Goal: Task Accomplishment & Management: Use online tool/utility

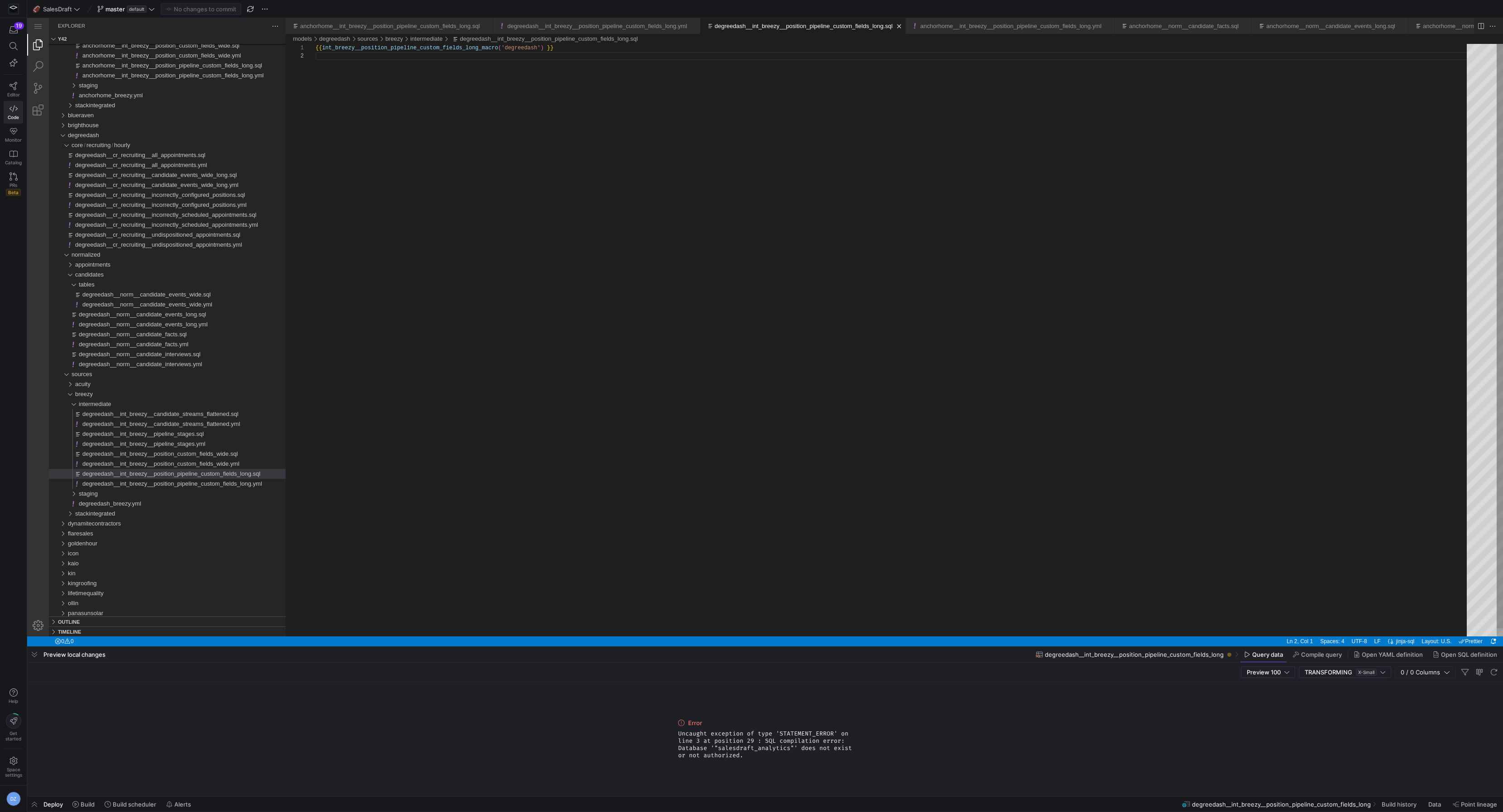
scroll to position [8, 0]
click at [628, 302] on div "{{ int_breezy__position_pipeline_custom_fields_long_ macro ( 'degreedash' ) }}" at bounding box center [894, 344] width 1158 height 600
click at [83, 329] on span "Build" at bounding box center [106, 326] width 109 height 7
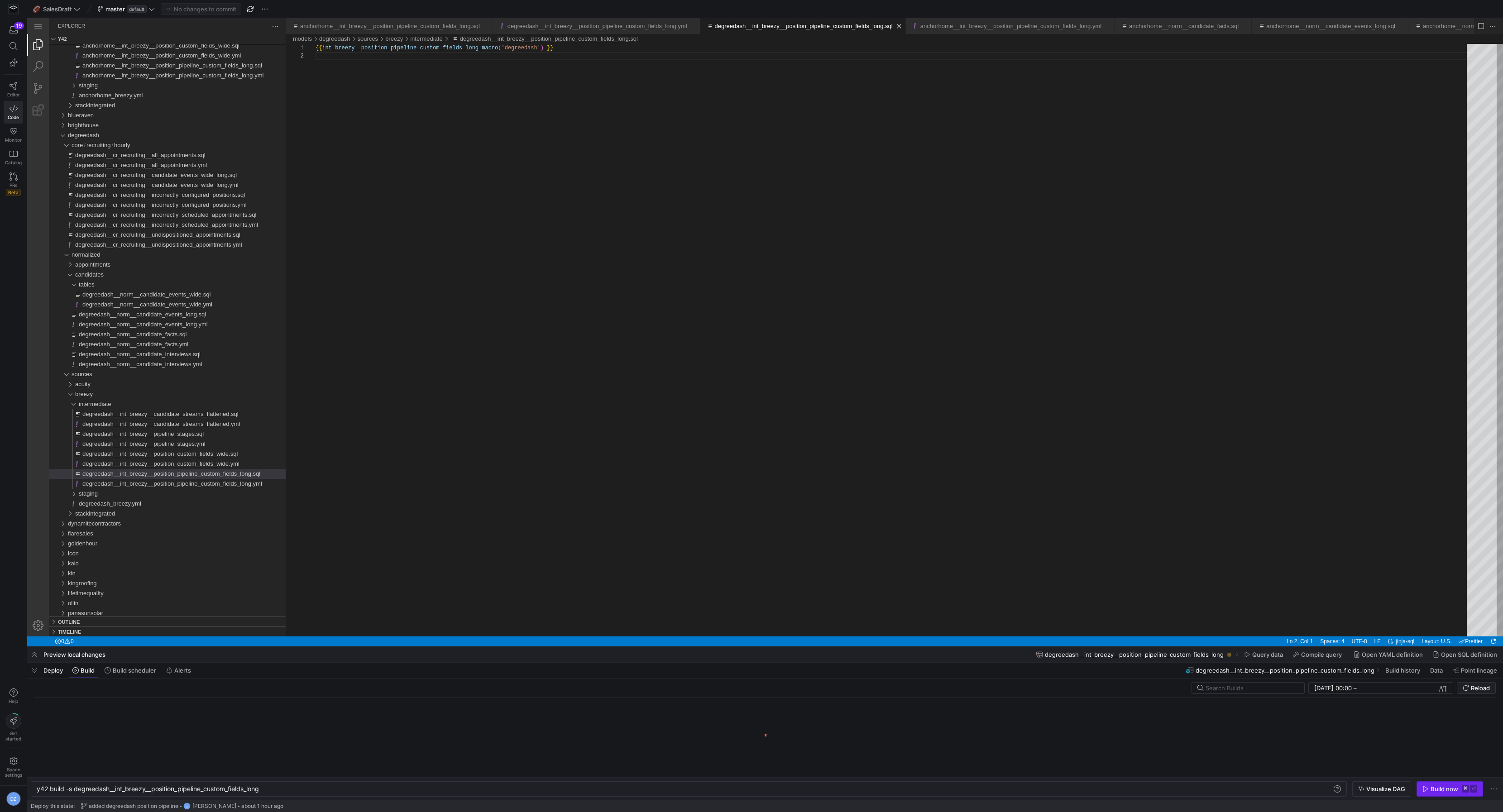
click at [1446, 793] on span "button" at bounding box center [1450, 789] width 66 height 15
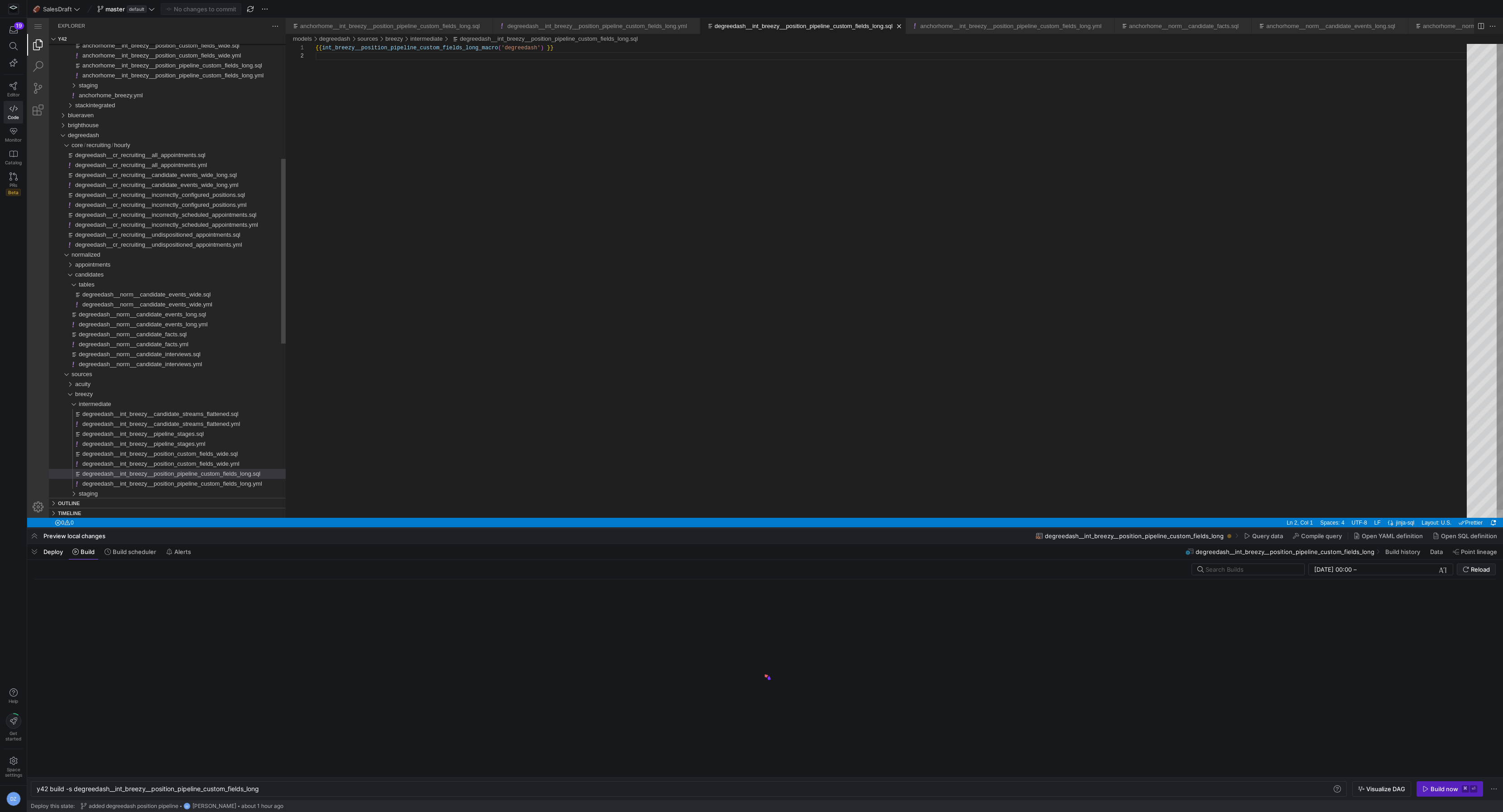
drag, startPoint x: 736, startPoint y: 647, endPoint x: 735, endPoint y: 528, distance: 119.0
click at [49, 470] on div at bounding box center [40, 466] width 18 height 10
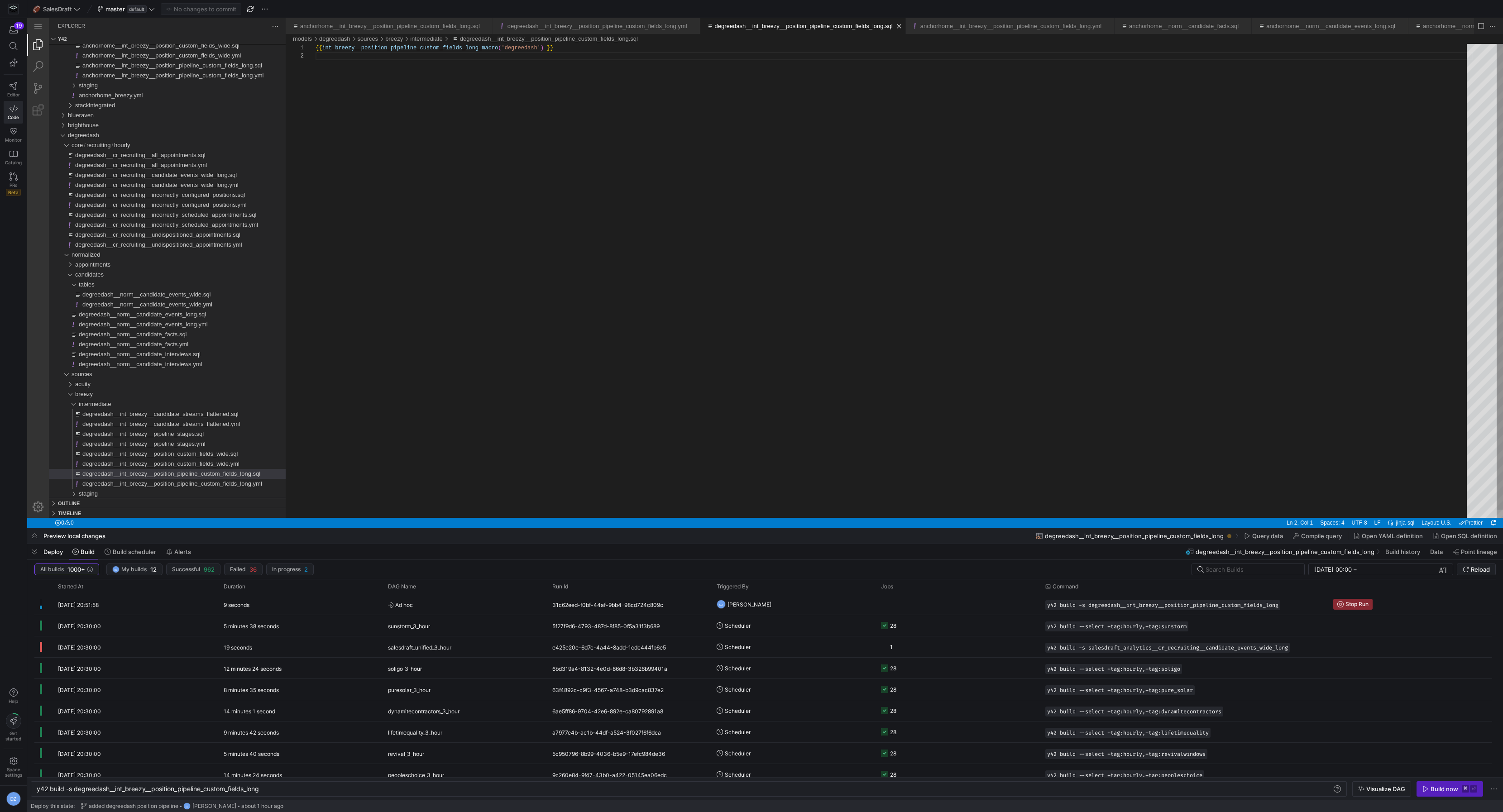
click at [866, 463] on div "{{ int_breezy__position_pipeline_custom_fields_long_ macro ( 'degreedash' ) }}" at bounding box center [894, 284] width 1158 height 482
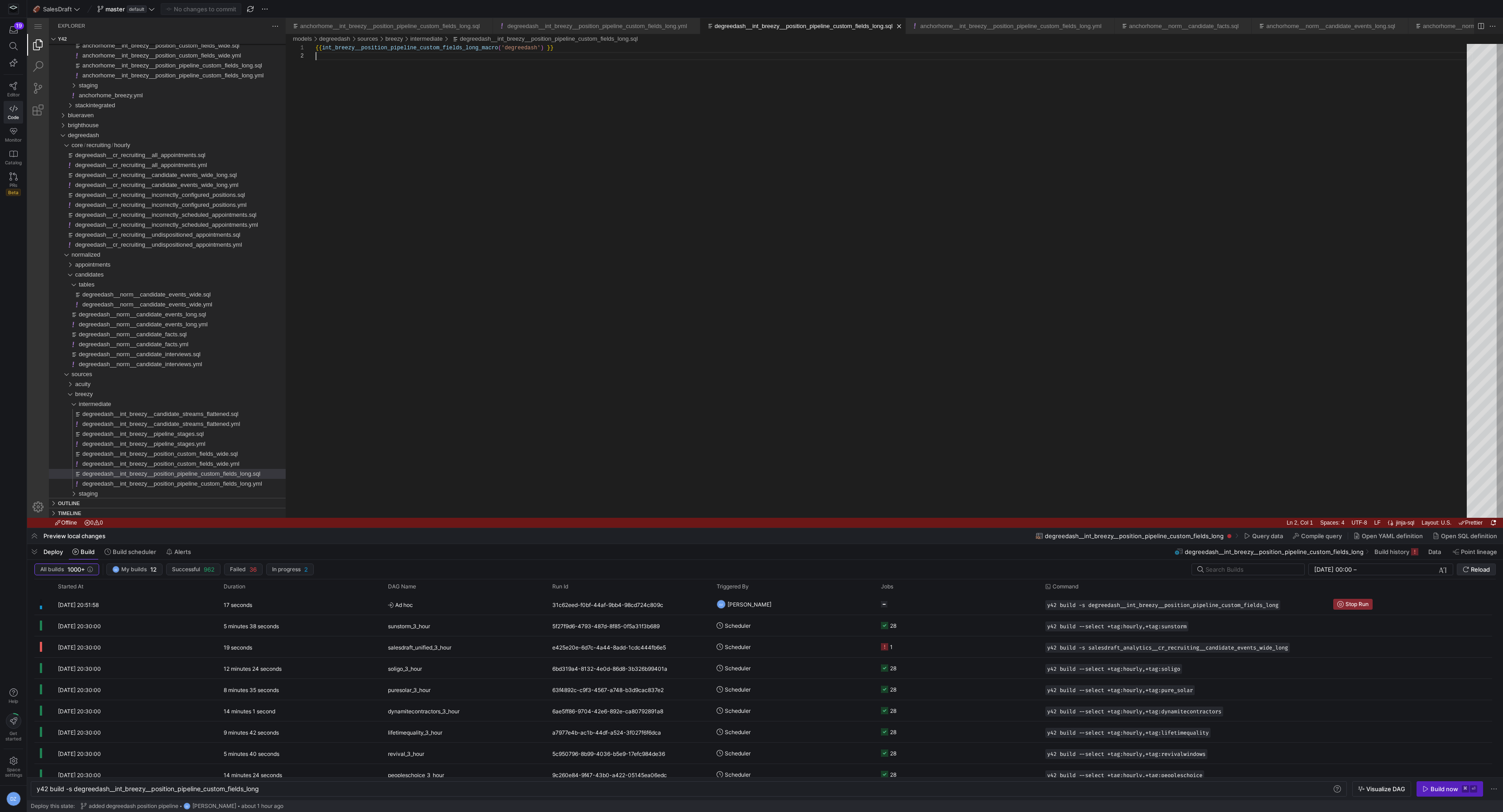
click at [866, 16] on span "Reload" at bounding box center [776, 8] width 178 height 16
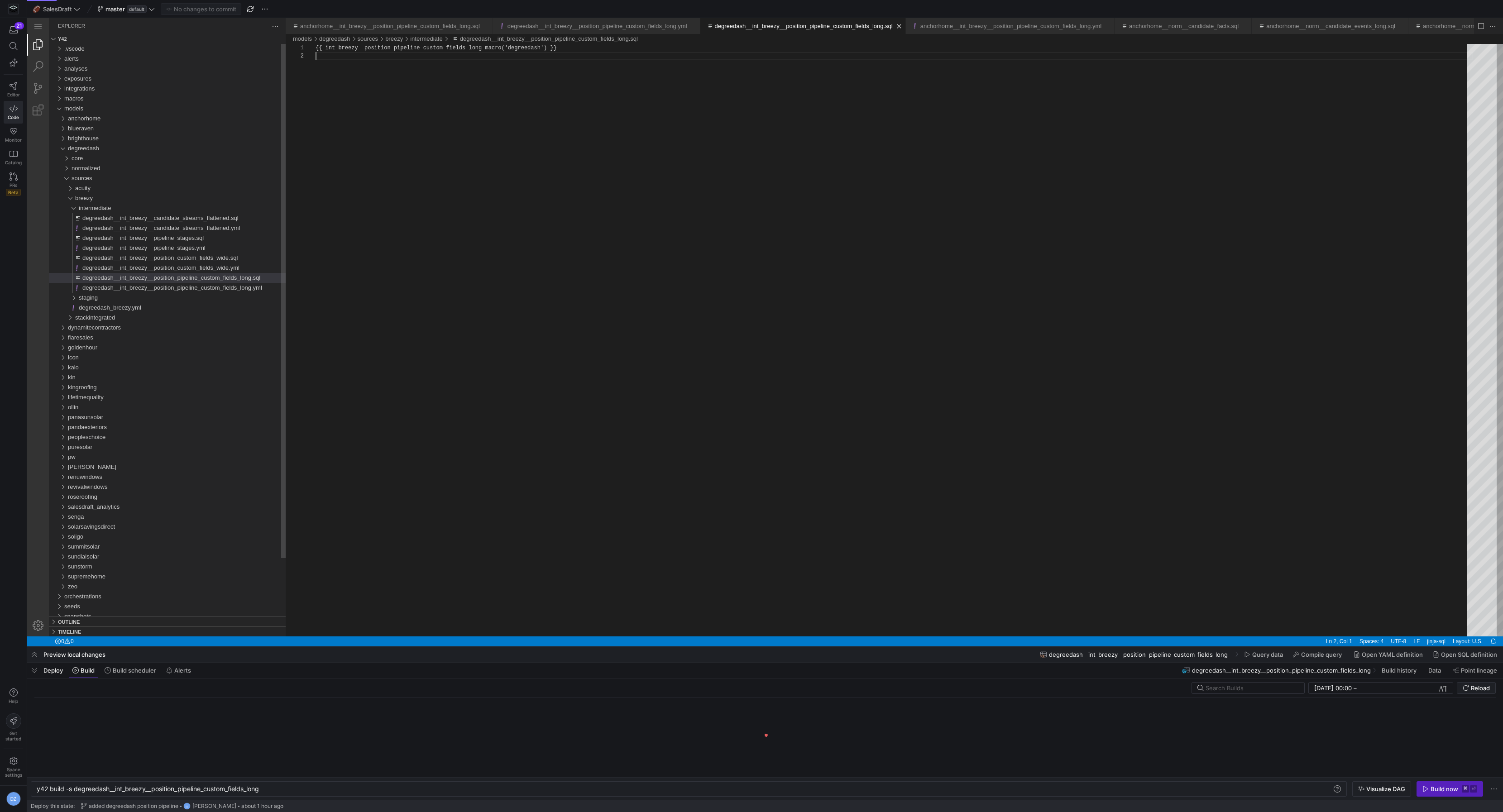
scroll to position [8, 0]
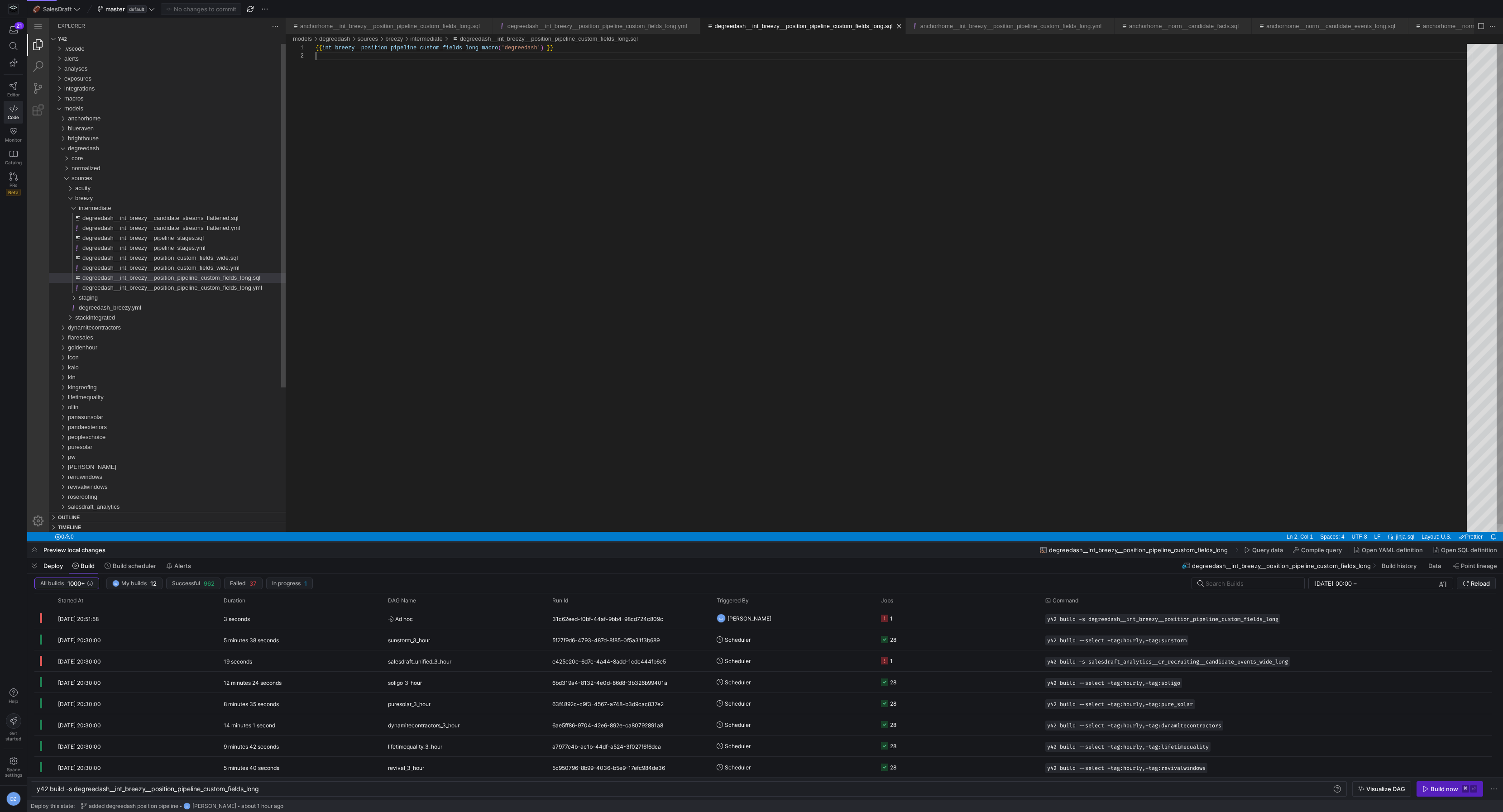
drag, startPoint x: 655, startPoint y: 646, endPoint x: 661, endPoint y: 542, distance: 104.2
click at [0, 0] on div at bounding box center [0, 0] width 0 height 0
click at [978, 616] on y42-job-status-cell-renderer "1" at bounding box center [958, 618] width 153 height 20
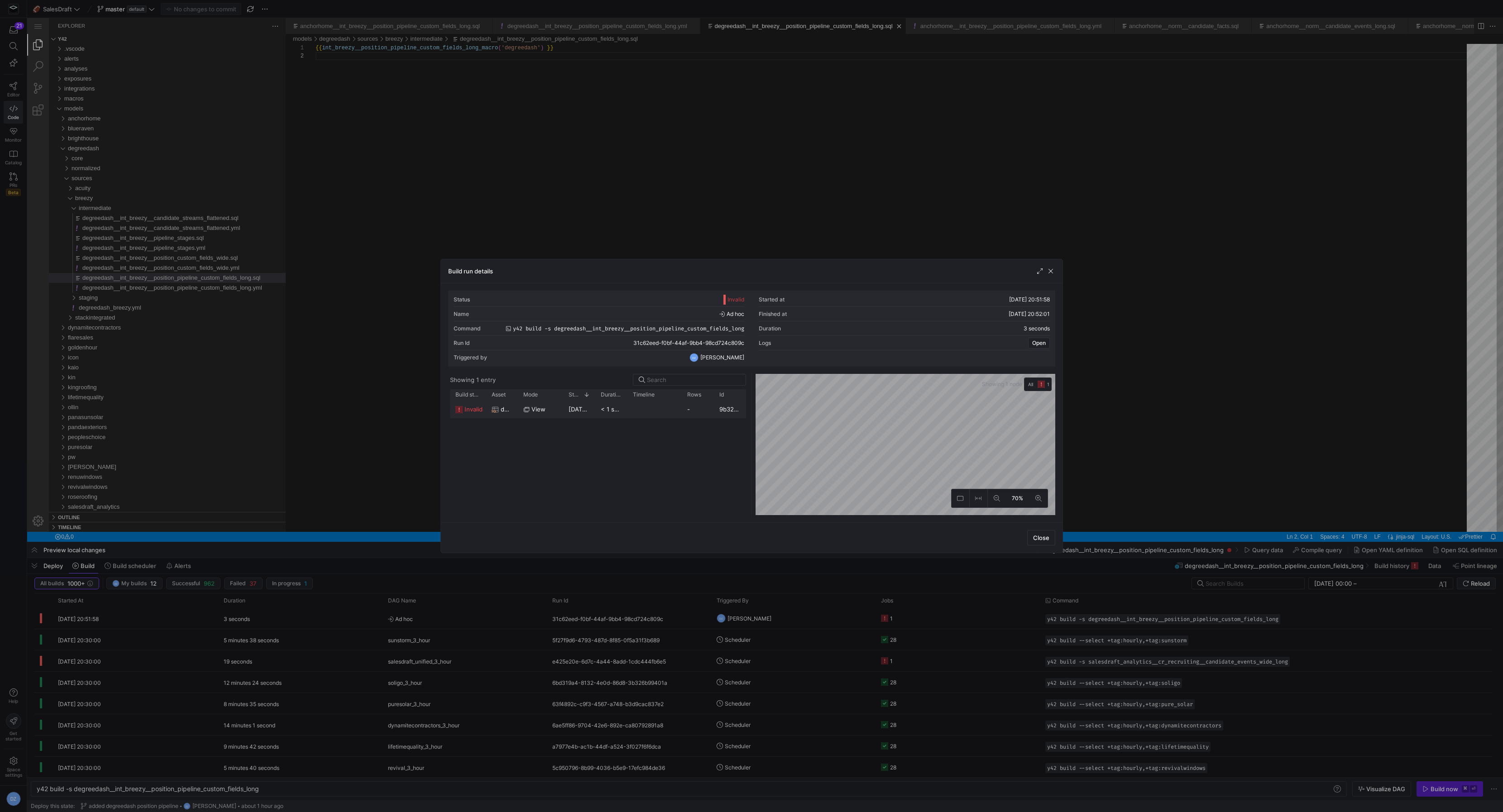
click at [480, 403] on span "invalid" at bounding box center [474, 409] width 18 height 18
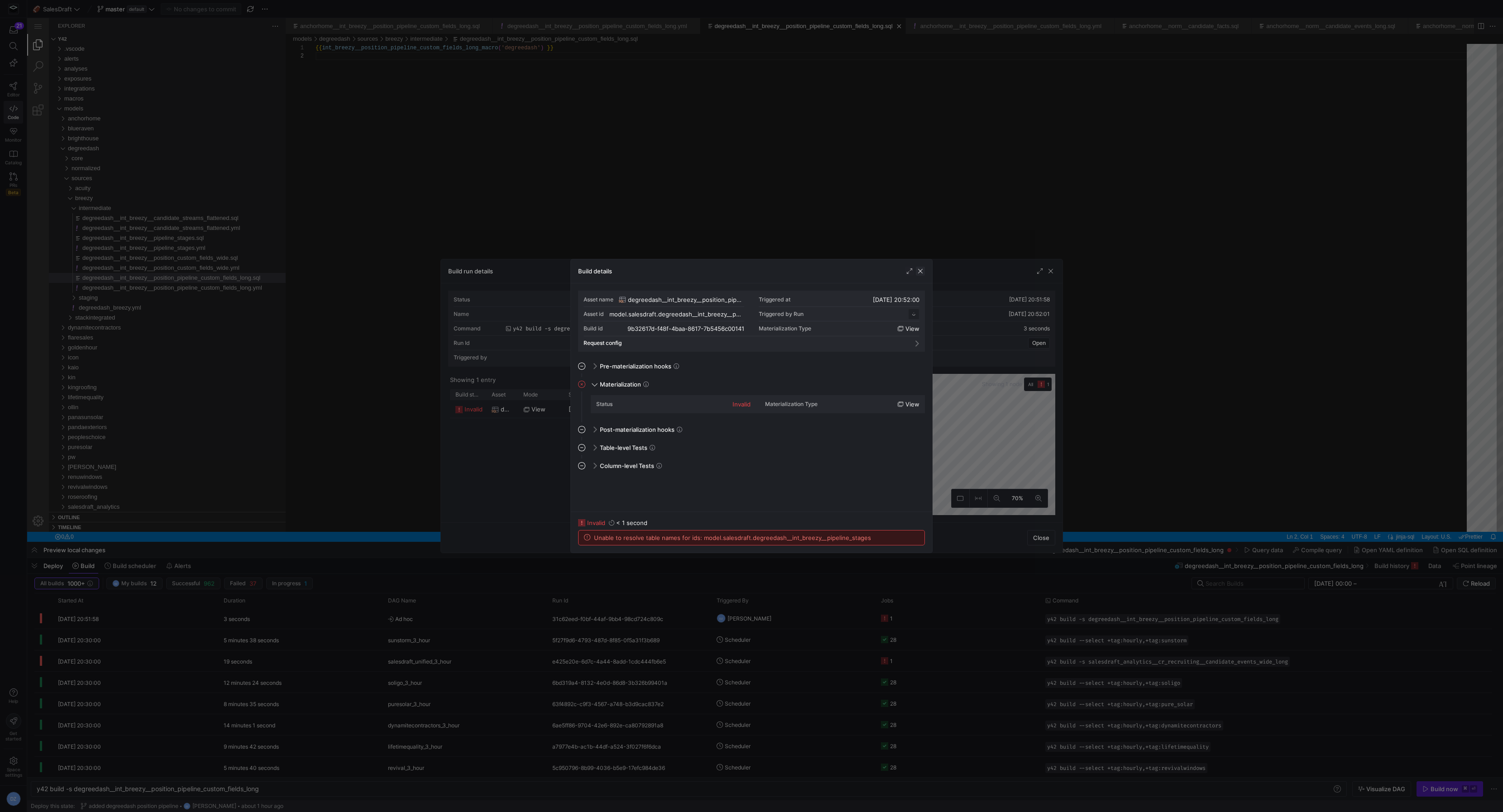
scroll to position [81, 0]
click at [921, 270] on span "button" at bounding box center [920, 271] width 9 height 9
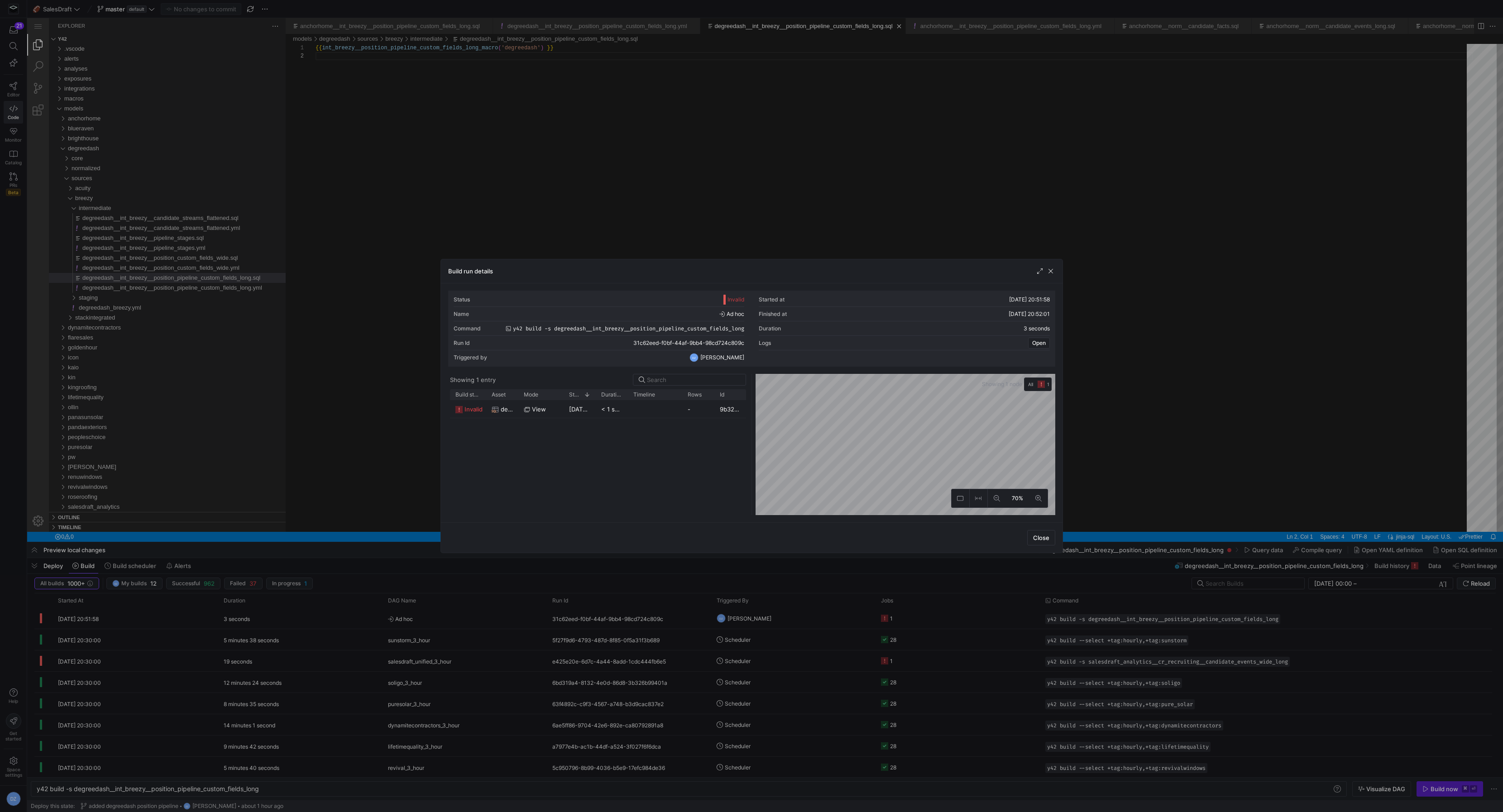
drag, startPoint x: 1201, startPoint y: 290, endPoint x: 1105, endPoint y: 520, distance: 249.2
click at [1201, 290] on div at bounding box center [752, 406] width 1503 height 812
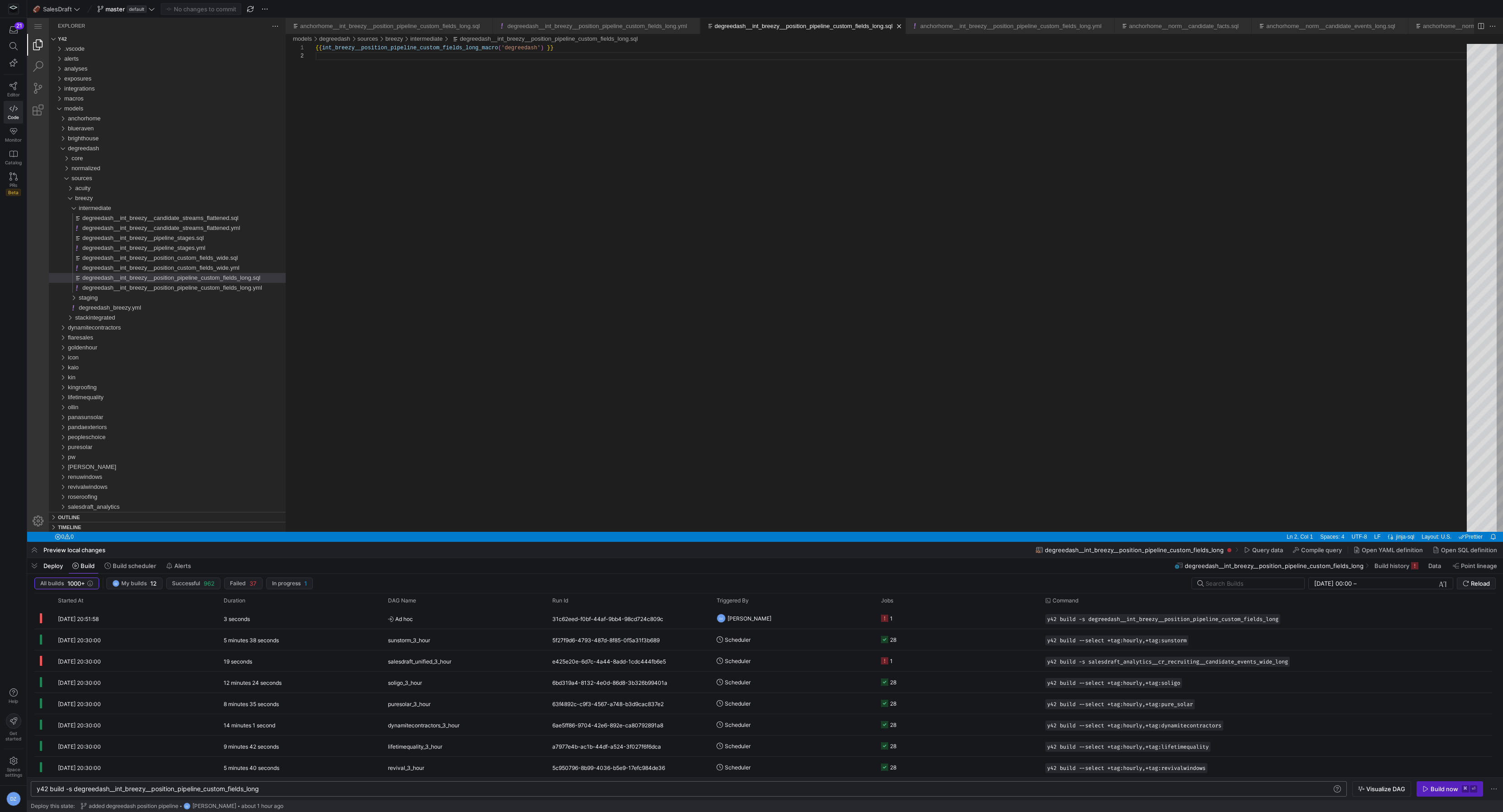
click at [74, 788] on div "y42 build -s degreedash__int_breezy__position_pipe line_custom_fields_long" at bounding box center [685, 789] width 1297 height 7
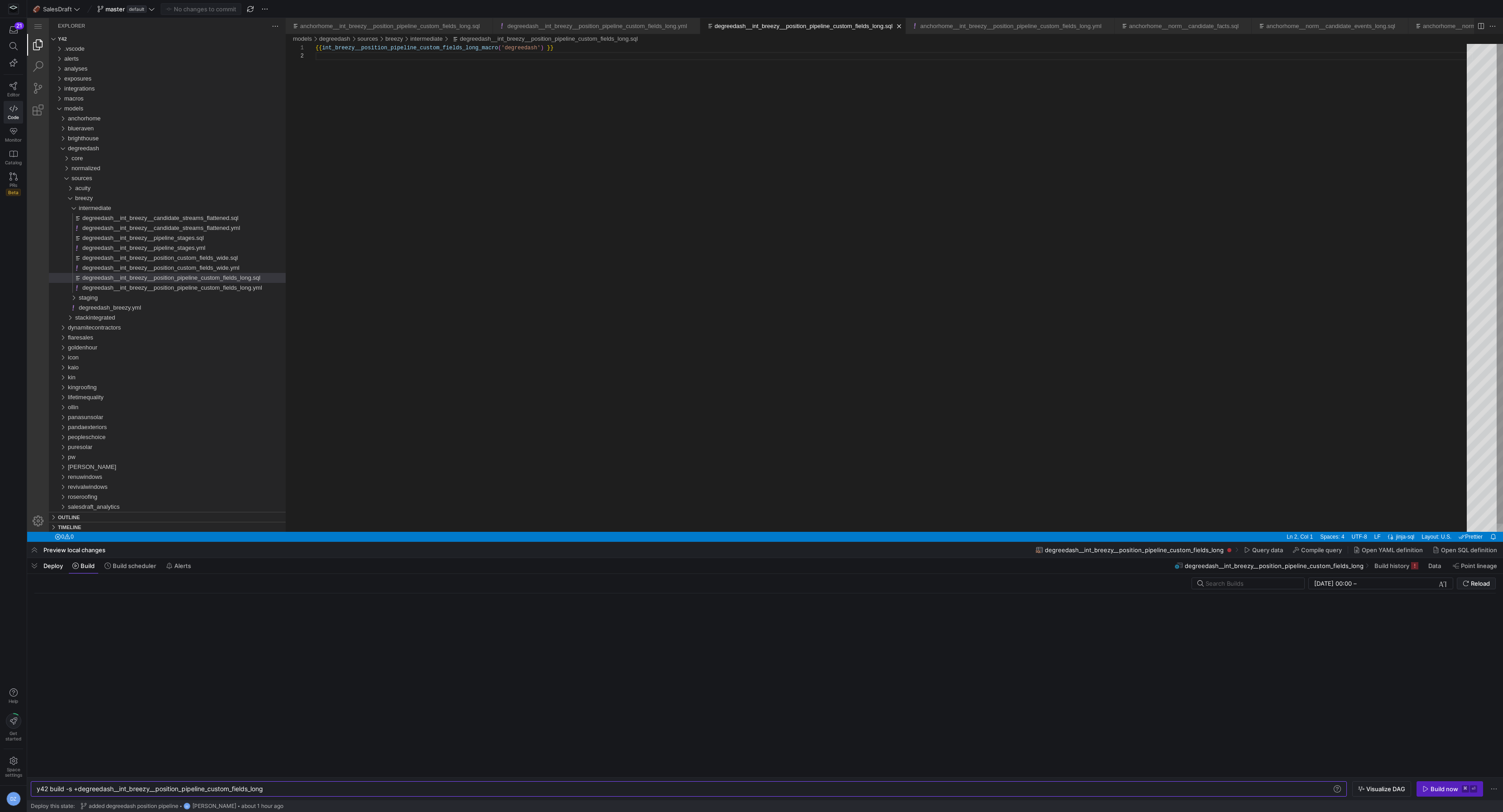
type textarea "y42 build -s +degreedash__int_breezy__position_pipeline_custom_fields_long"
click at [882, 398] on div "{{ int_breezy__position_pipeline_custom_fields_long_ macro ( 'degreedash' ) }}" at bounding box center [894, 292] width 1158 height 496
click at [902, 349] on div "{{ int_breezy__position_pipeline_custom_fields_long_ macro ( 'degreedash' ) }}" at bounding box center [894, 292] width 1158 height 496
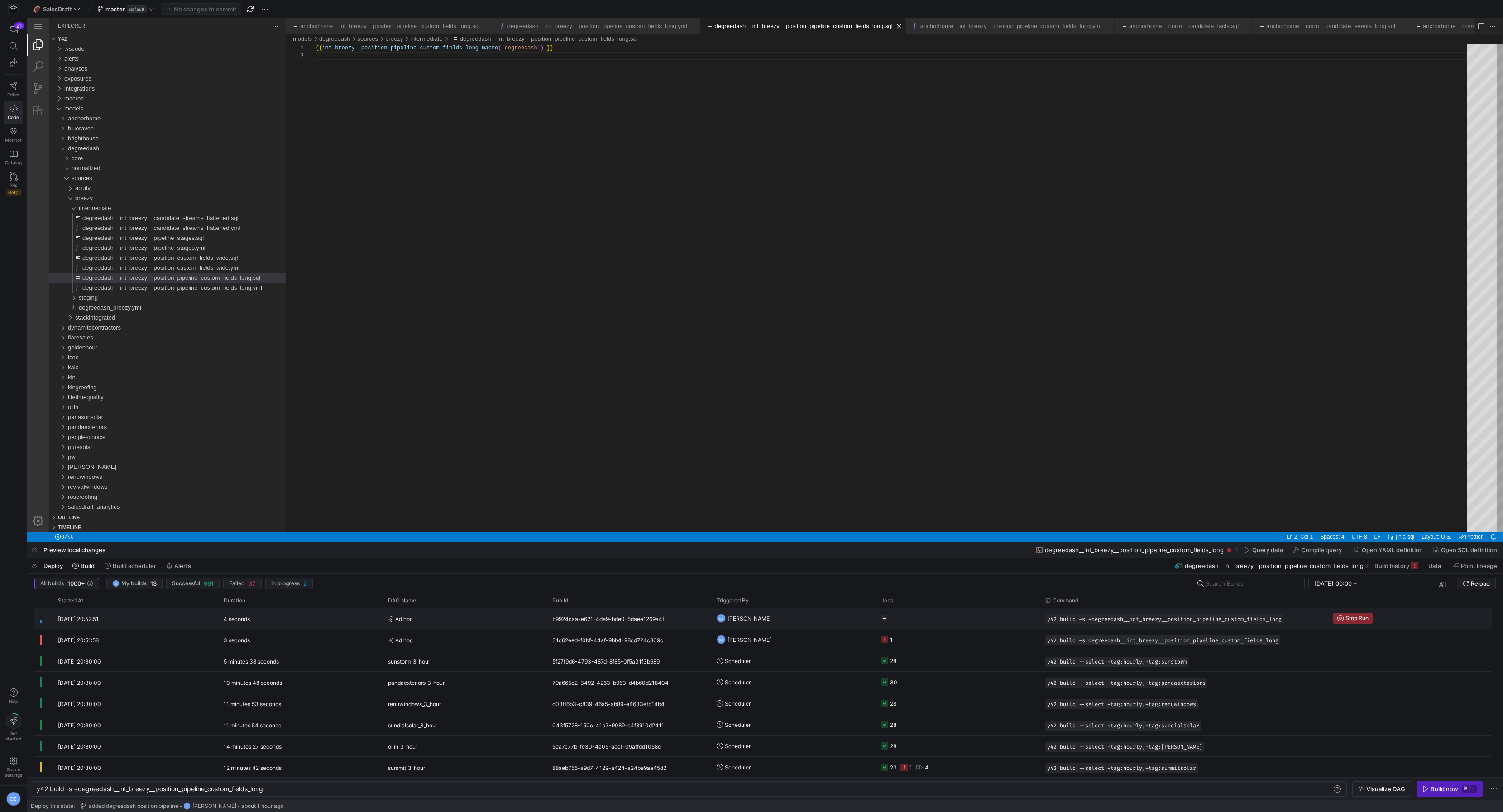
click at [973, 616] on y42-job-status-cell-renderer at bounding box center [958, 618] width 153 height 20
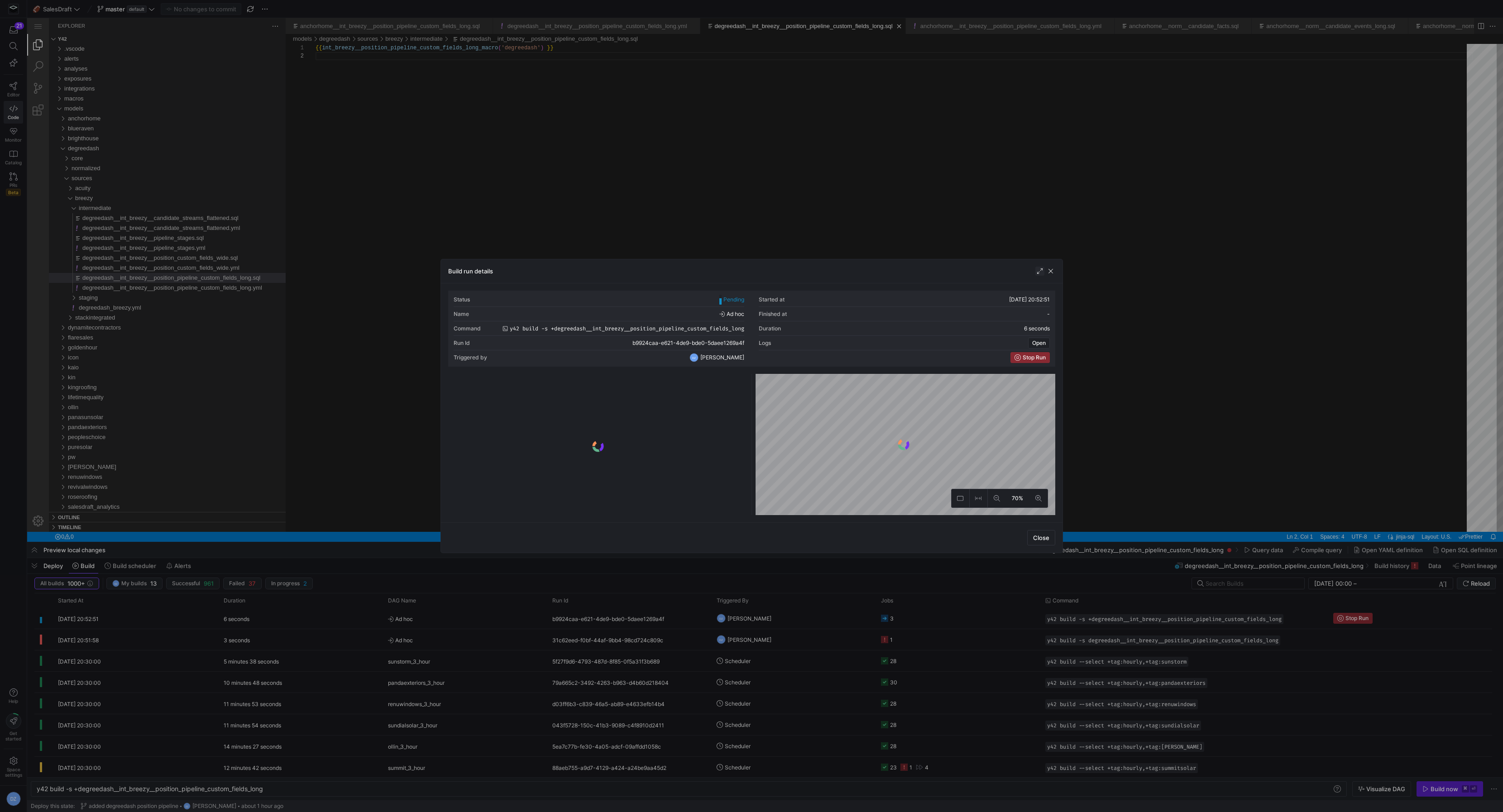
click at [1042, 269] on span "button" at bounding box center [1040, 271] width 9 height 9
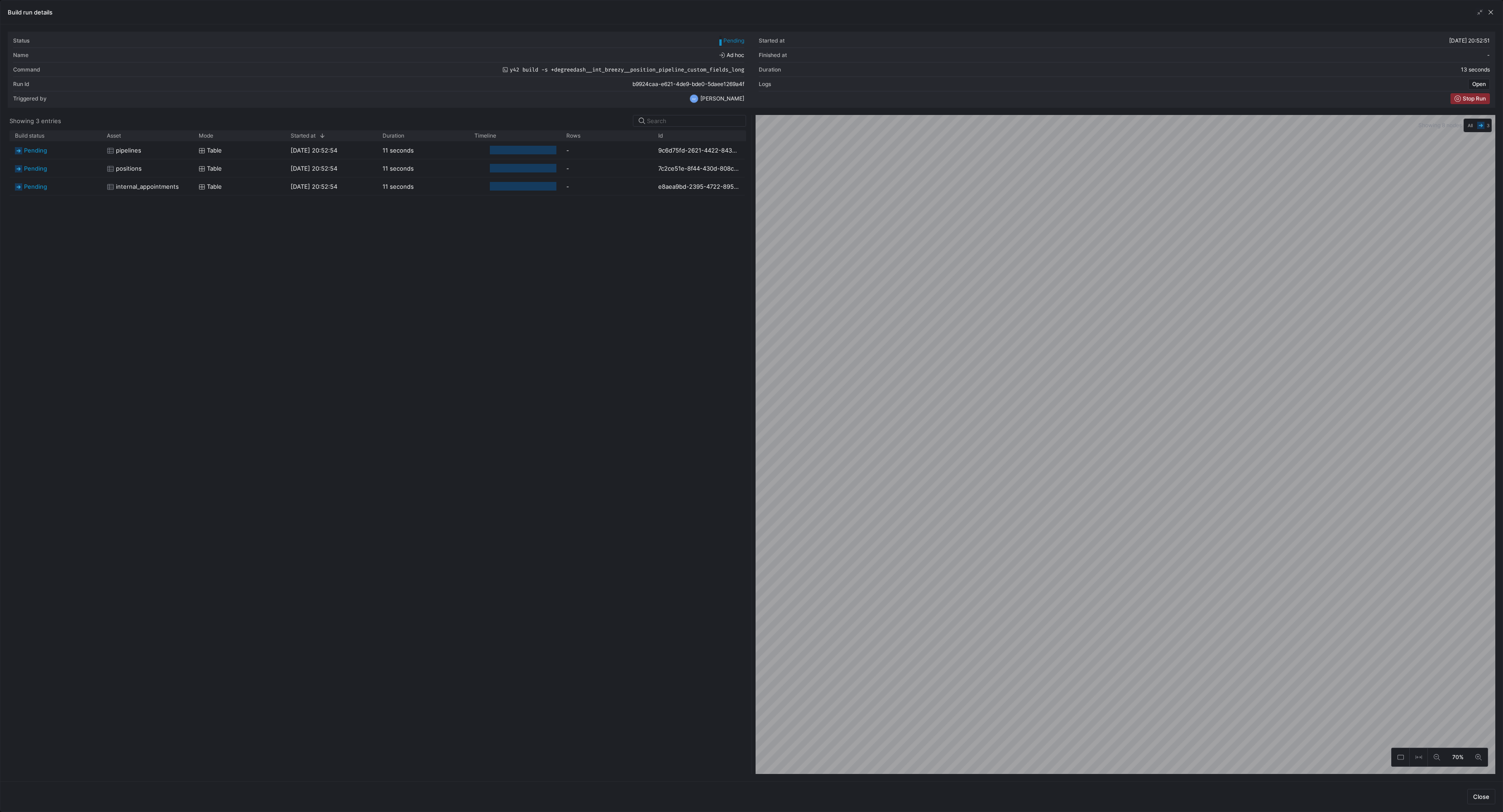
click at [657, 350] on div "pending pipelines Table 02/09/25, 20:52:54 11 seconds - 9c6d75fd-2621-4422-8436…" at bounding box center [378, 457] width 736 height 633
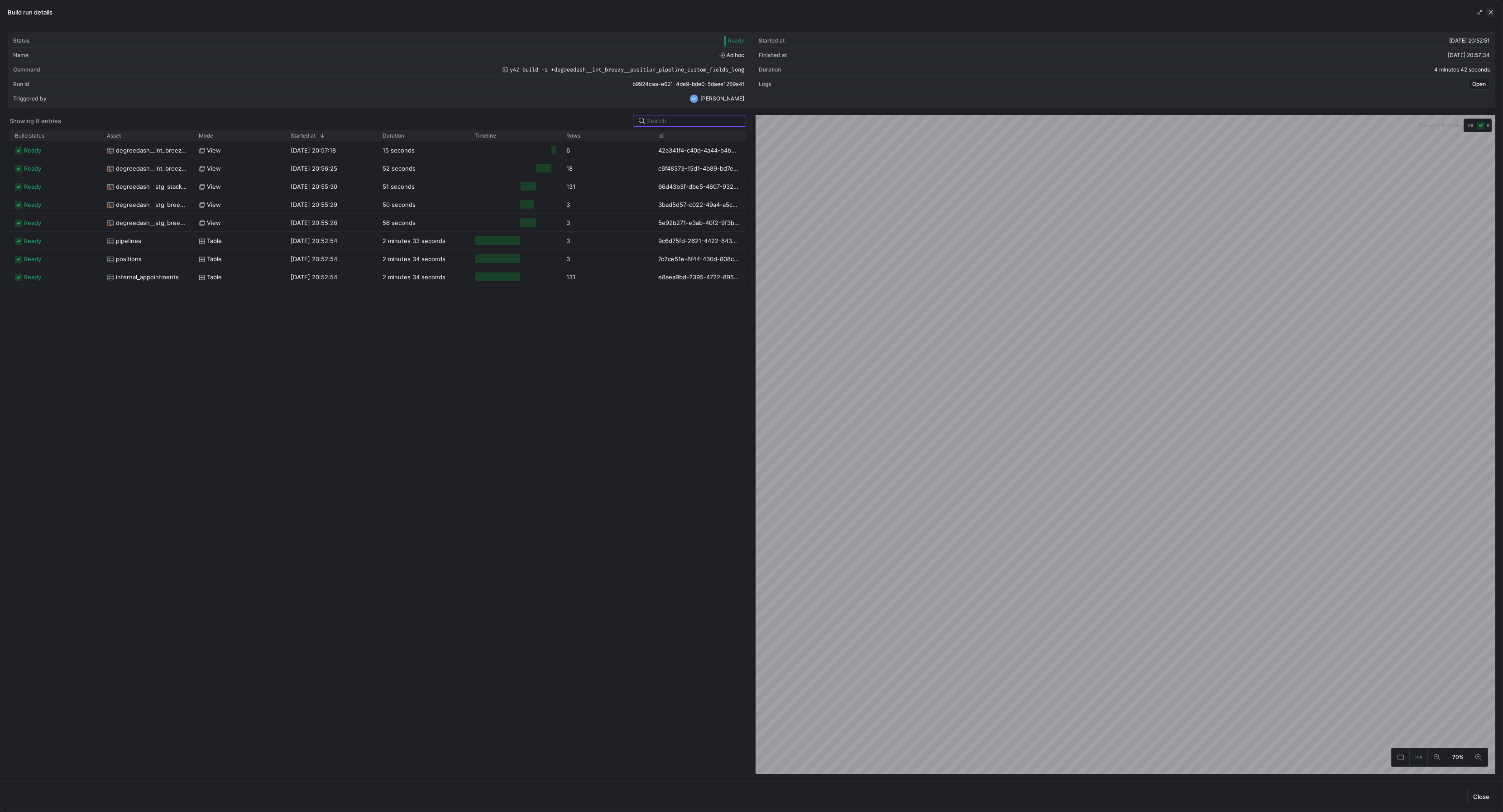
click at [1490, 12] on span "button" at bounding box center [1491, 12] width 9 height 9
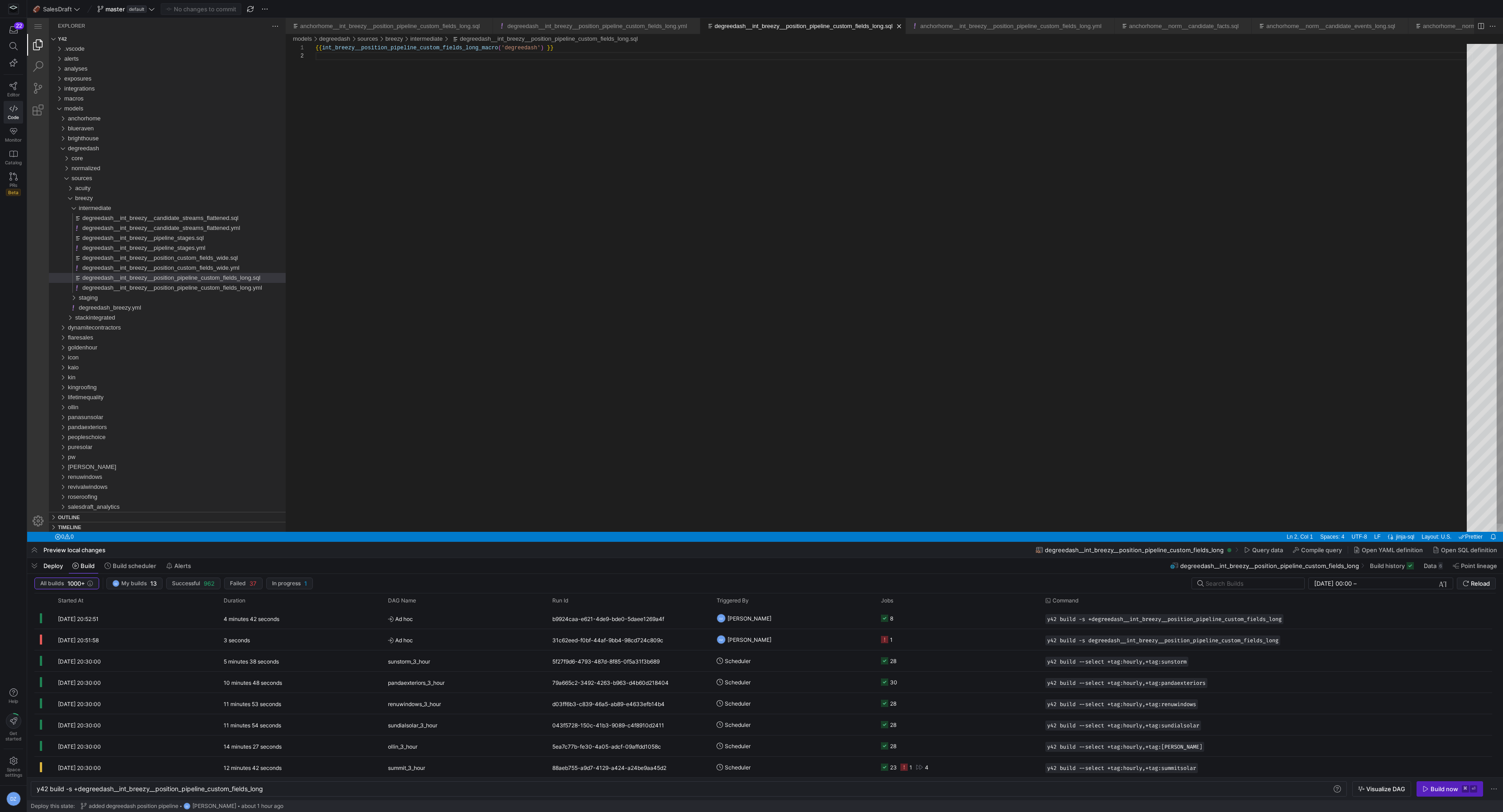
click at [426, 350] on div "{{ int_breezy__position_pipeline_custom_fields_long_ macro ( 'degreedash' ) }}" at bounding box center [894, 292] width 1158 height 496
click at [120, 179] on div "sources" at bounding box center [179, 178] width 214 height 10
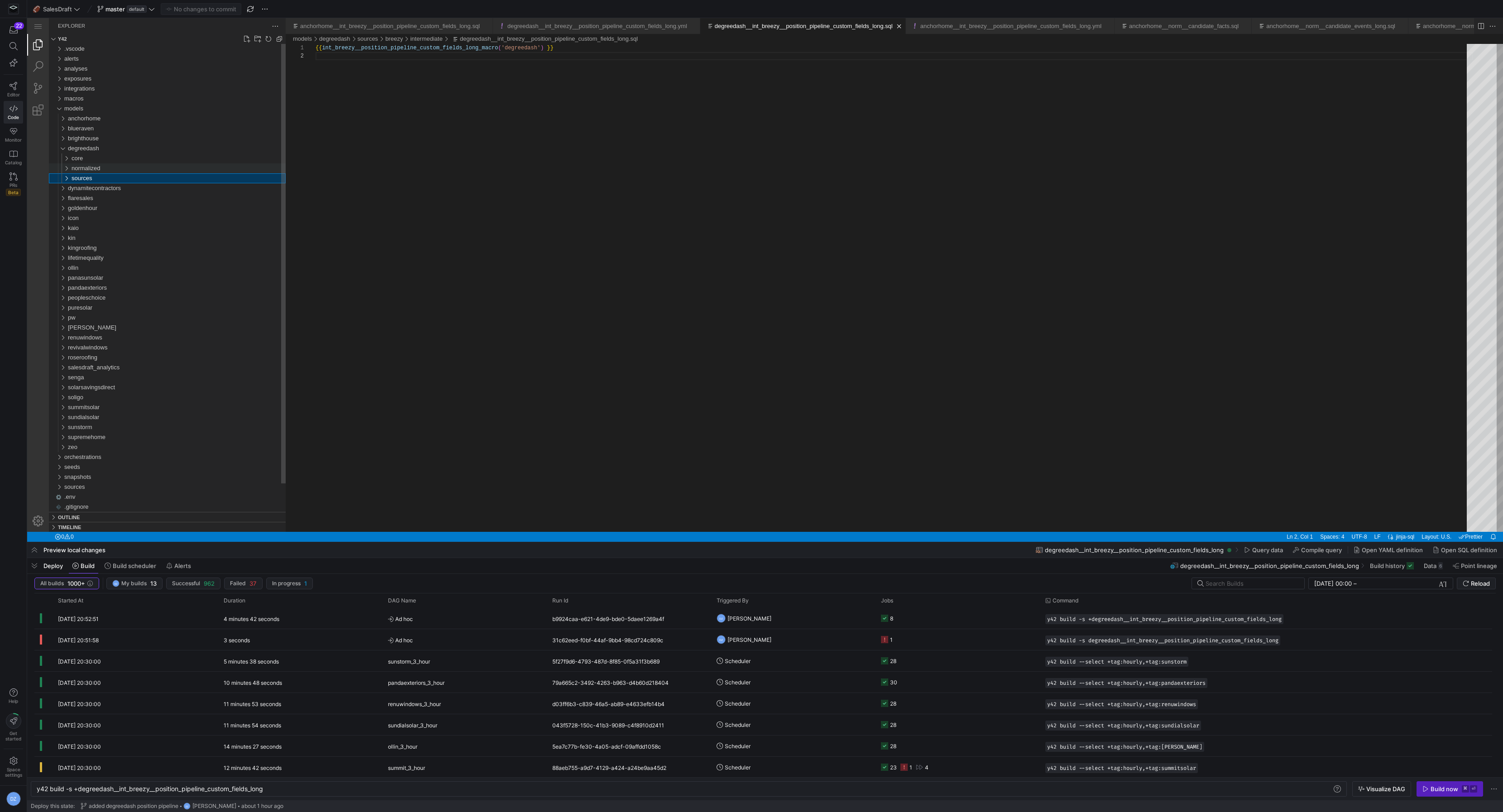
click at [117, 168] on div "normalized" at bounding box center [179, 168] width 214 height 10
click at [109, 188] on div "candidates" at bounding box center [181, 188] width 210 height 10
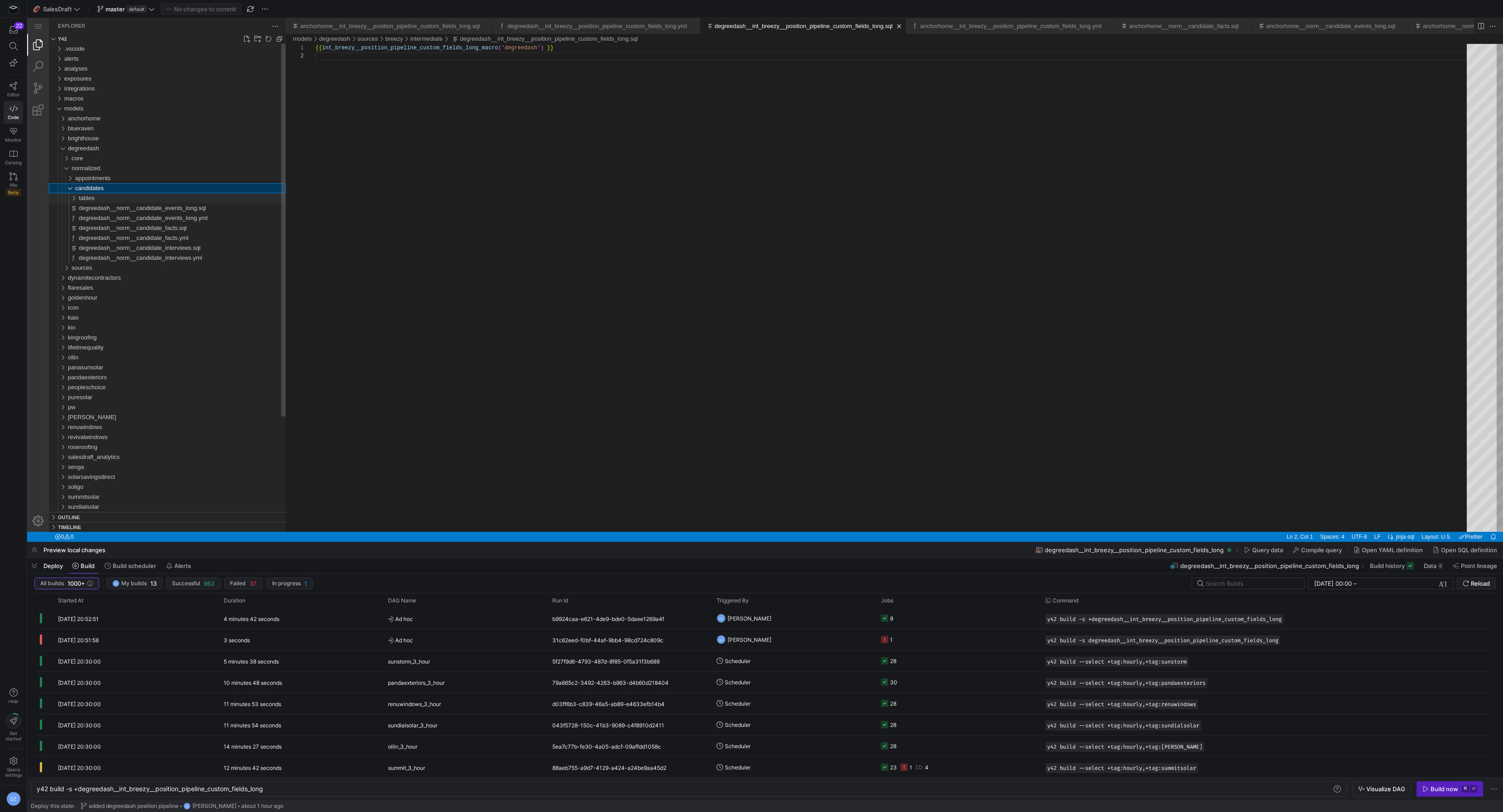
click at [110, 197] on div "tables" at bounding box center [182, 198] width 207 height 10
click at [111, 156] on div "core" at bounding box center [179, 158] width 214 height 10
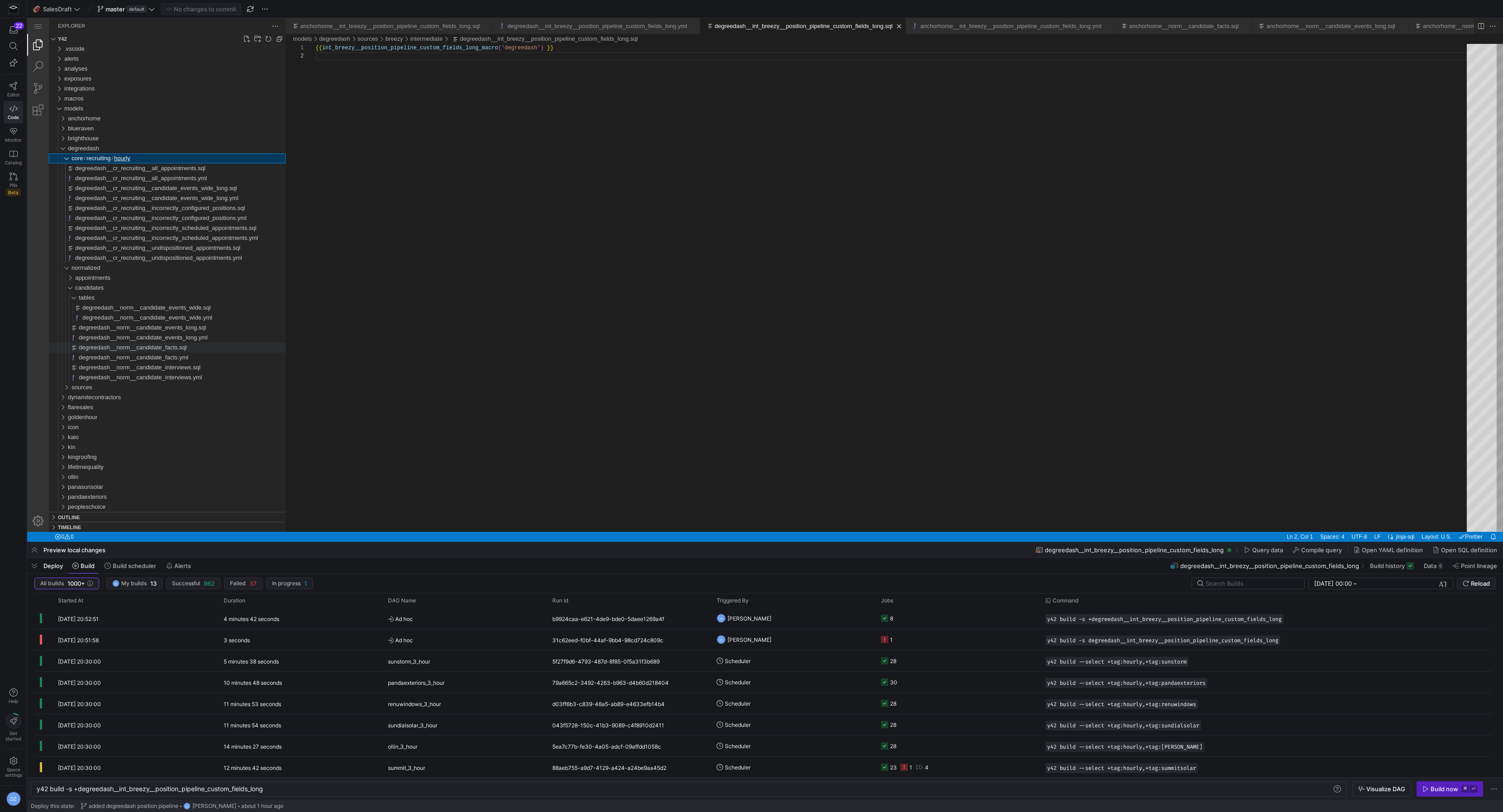
click at [183, 348] on span "degreedash__norm__candidate_facts.sql" at bounding box center [133, 347] width 108 height 7
click at [390, 49] on div "{{ norm__candidate_facts_macro ( 'degreedash' ) }}" at bounding box center [894, 292] width 1158 height 496
paste textarea "_v2"
type textarea "{{ norm__candidate_facts_macro_v2('degreedash') }}"
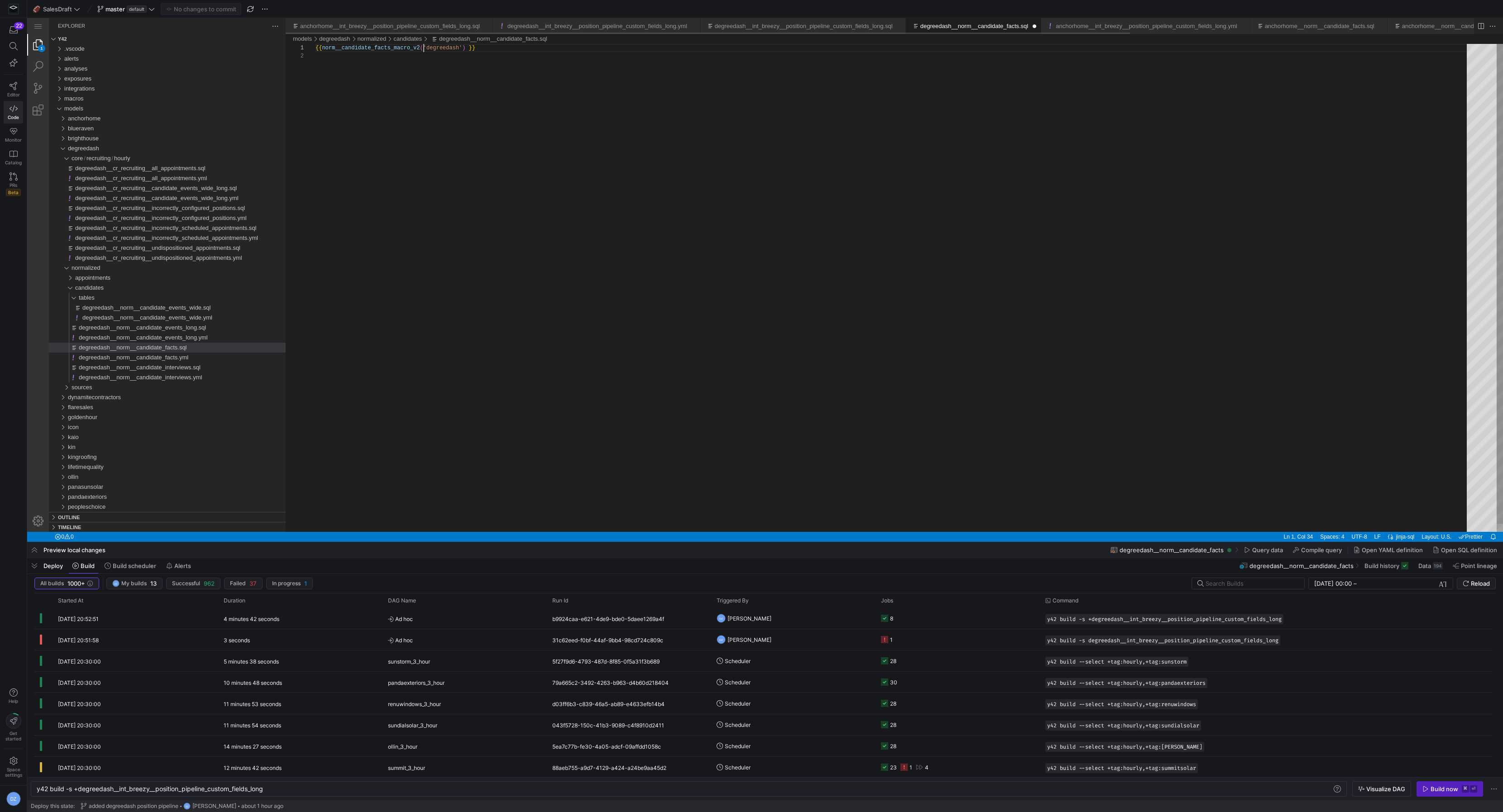
scroll to position [0, 107]
click at [425, 139] on div "{{ norm__candidate_facts_macro_v2 ( 'degreedash' ) }}" at bounding box center [894, 292] width 1158 height 496
click at [195, 328] on span "degreedash__norm__candidate_events_long.sql" at bounding box center [142, 327] width 127 height 7
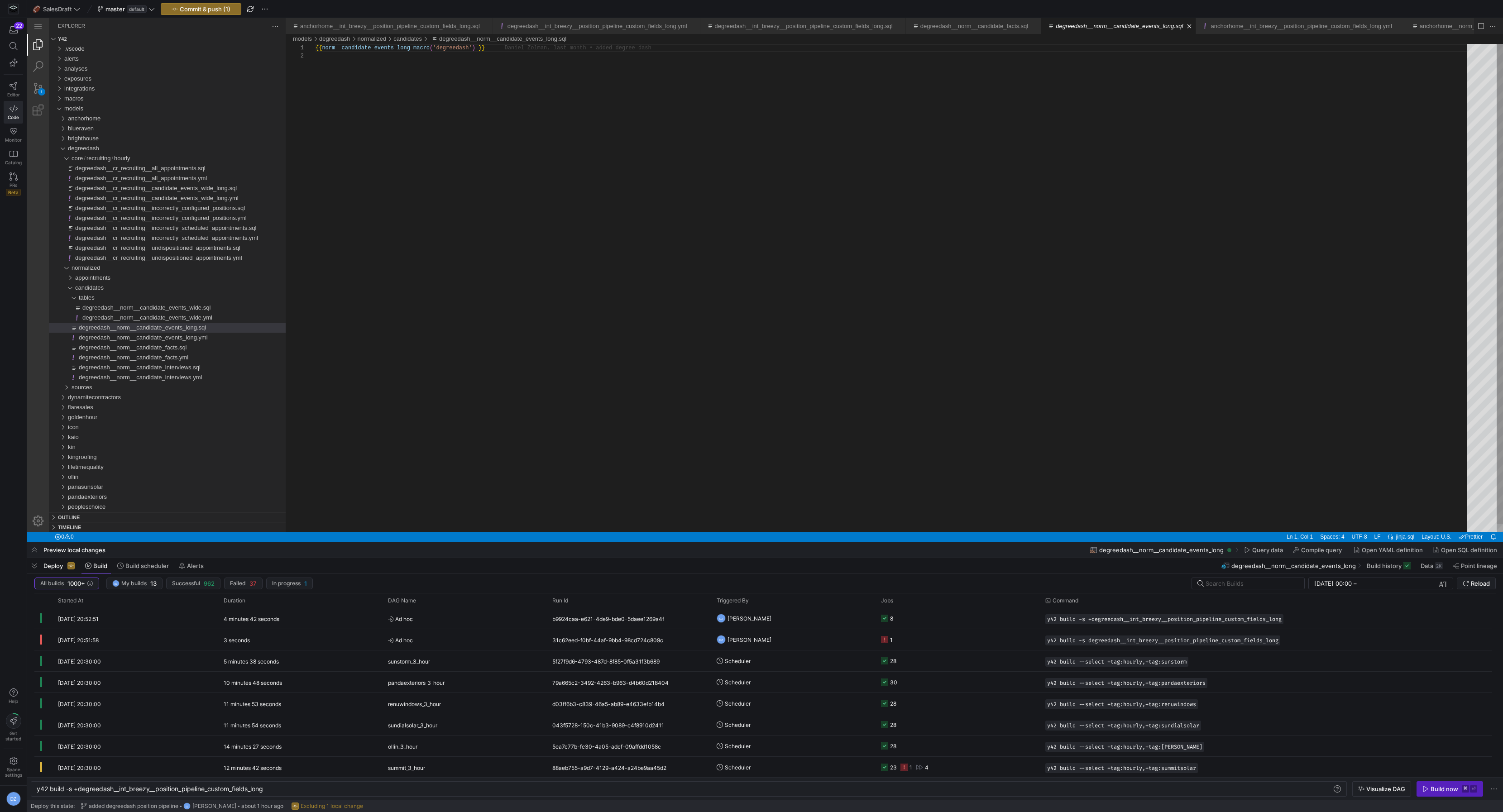
click at [376, 46] on div "{{ norm__candidate_events_long_macro ( 'degreedash' ) }}" at bounding box center [894, 292] width 1158 height 496
paste textarea "_v2"
type textarea "{{ norm__candidate_events_long_macro_v2('degreedash') }}"
click at [159, 308] on span "degreedash__norm__candidate_events_wide.sql" at bounding box center [147, 307] width 128 height 7
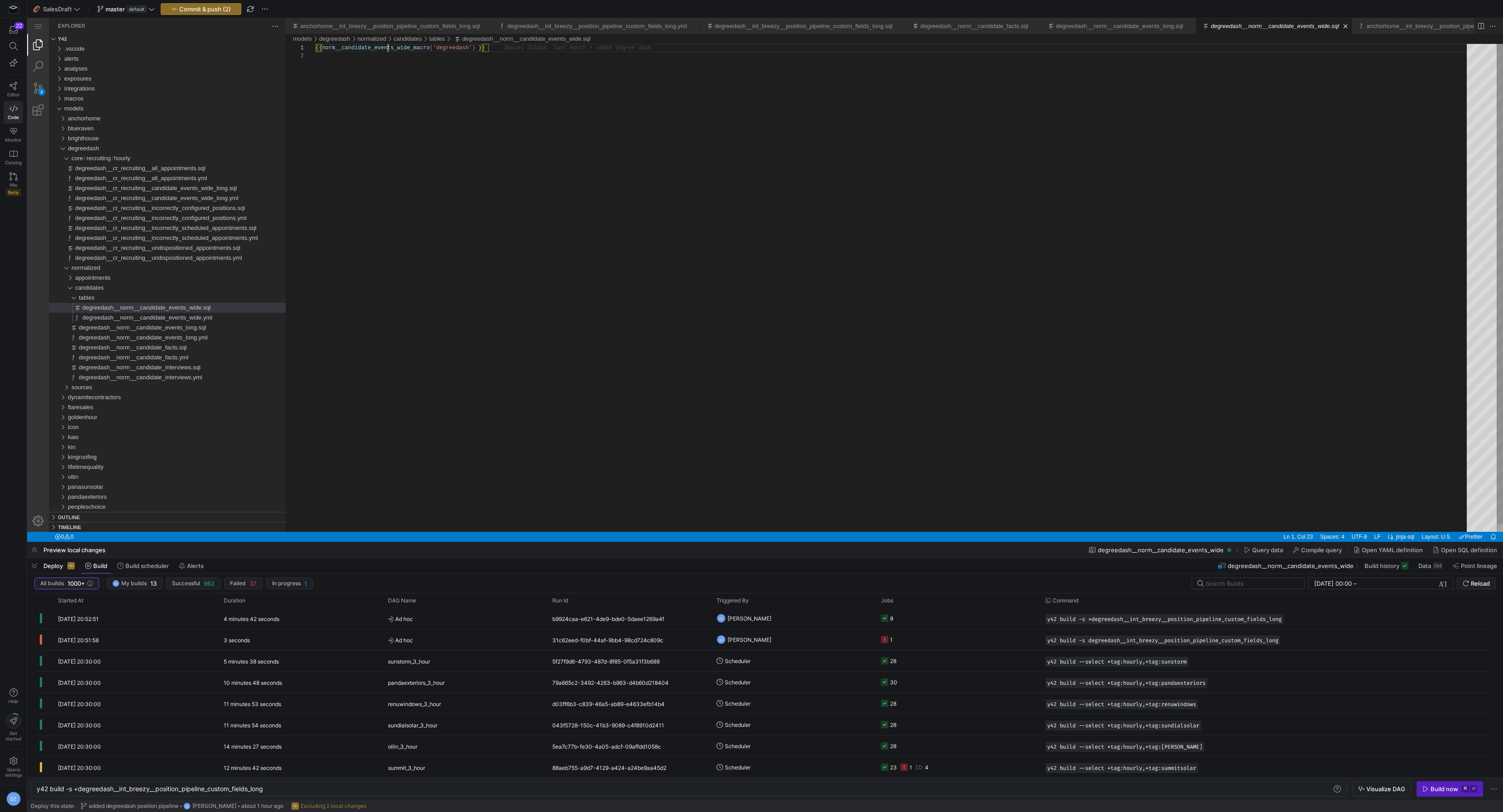
scroll to position [0, 72]
click at [386, 47] on div "{{ norm__candidate_events_wide_macro ( 'degreedash' ) }}" at bounding box center [894, 292] width 1158 height 496
click at [367, 49] on div "{{ norm__candidate_events_wide_macro ( 'degreedash' ) }}" at bounding box center [894, 292] width 1158 height 496
paste textarea "_v2"
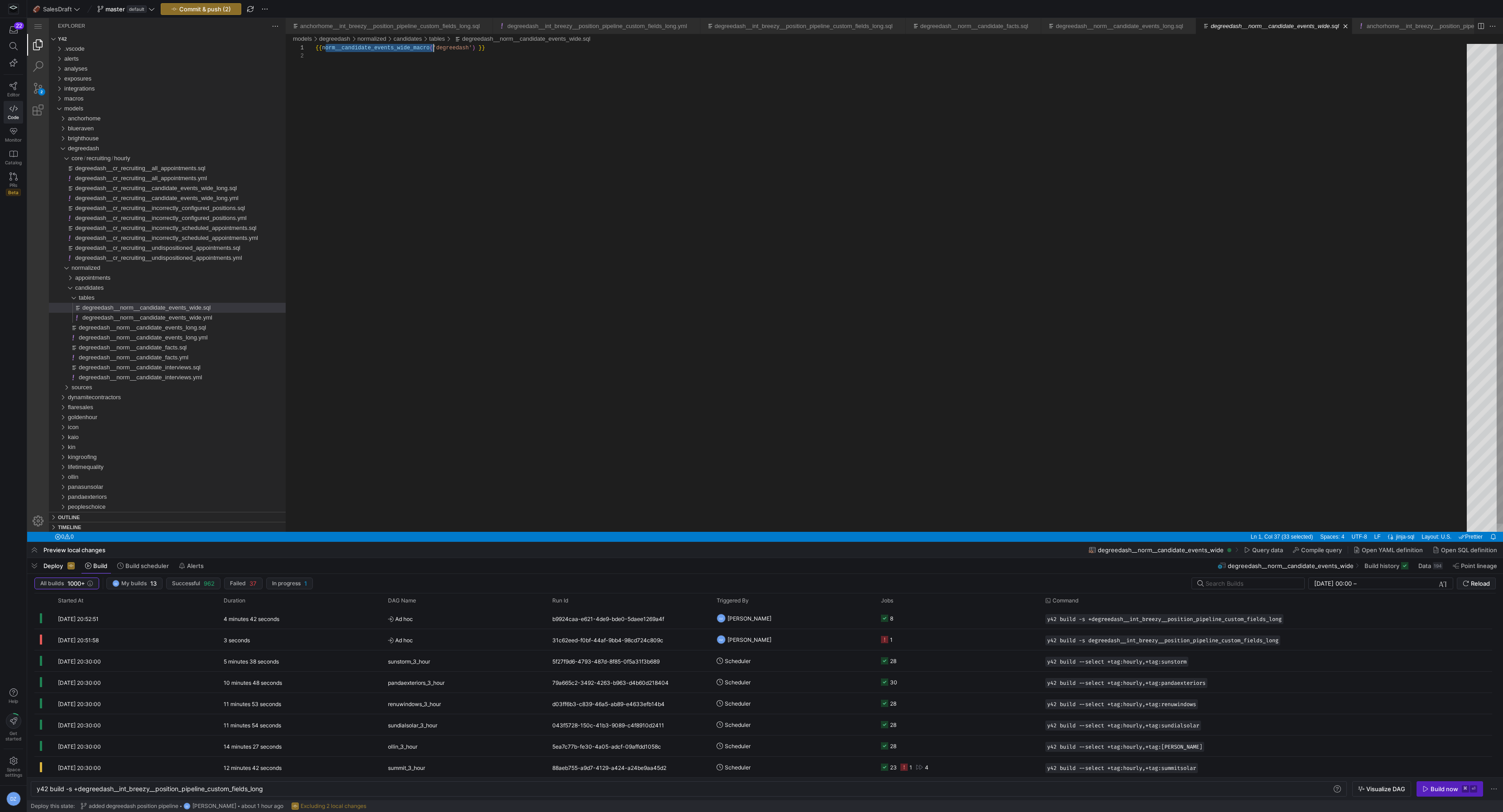
type textarea "{{ norm__candidate_events_wide_macro_v2('degreedash') }}"
click at [432, 132] on div "{{ norm__candidate_events_wide_macro_v2 ( 'degreedash' ) }}" at bounding box center [894, 292] width 1158 height 496
click at [182, 190] on span "degreedash__cr_recruiting__candidate_events_wide_long.sql" at bounding box center [156, 188] width 162 height 7
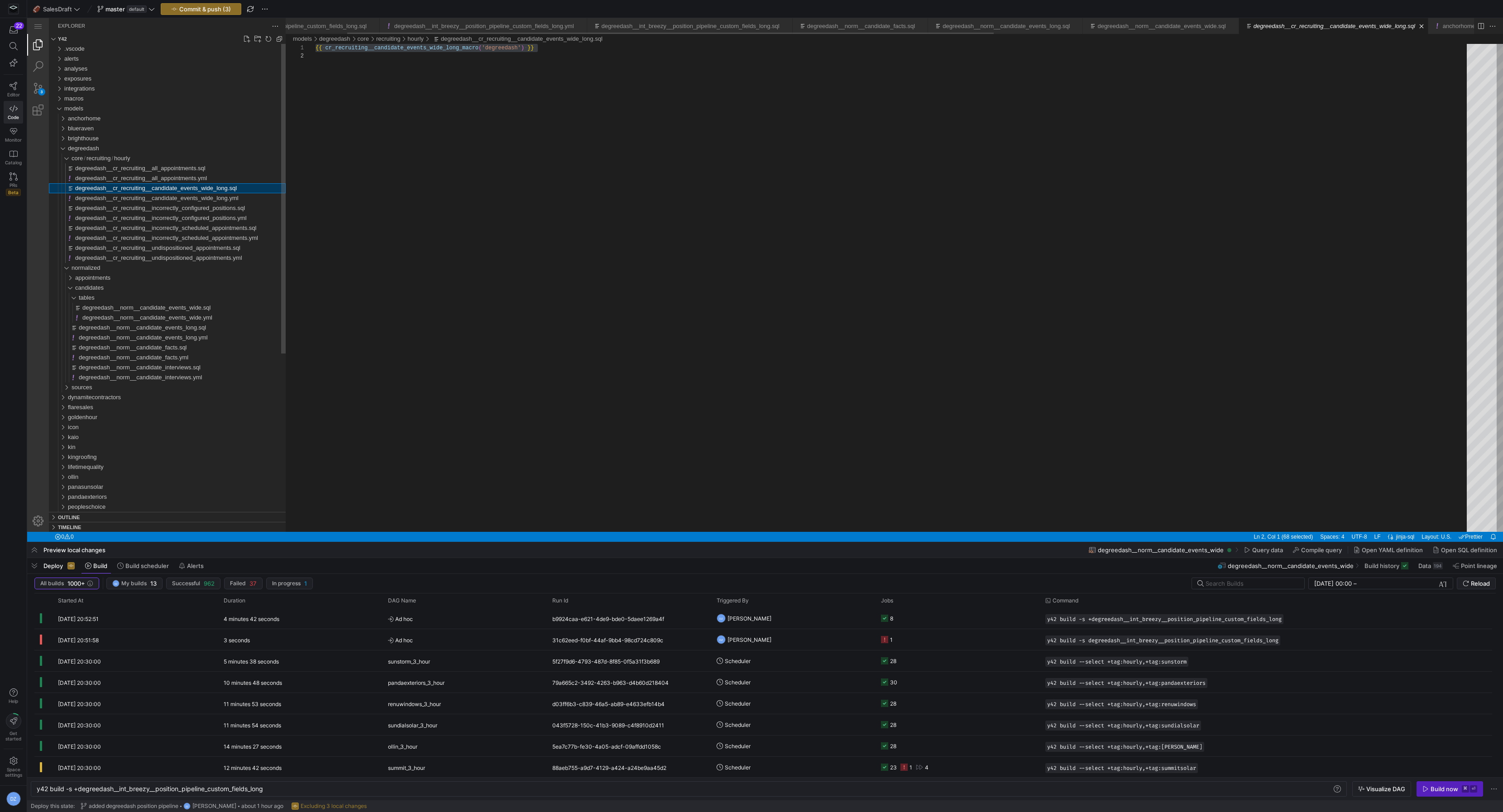
scroll to position [8, 0]
click at [417, 50] on div "{{ cr_recruiting__candidate_events_wide_long_macro ( 'degreedash' ) }}" at bounding box center [894, 292] width 1158 height 496
paste textarea "_v2"
type textarea "{{ cr_recruiting__candidate_events_wide_long_macro_v2('degreedash') }}"
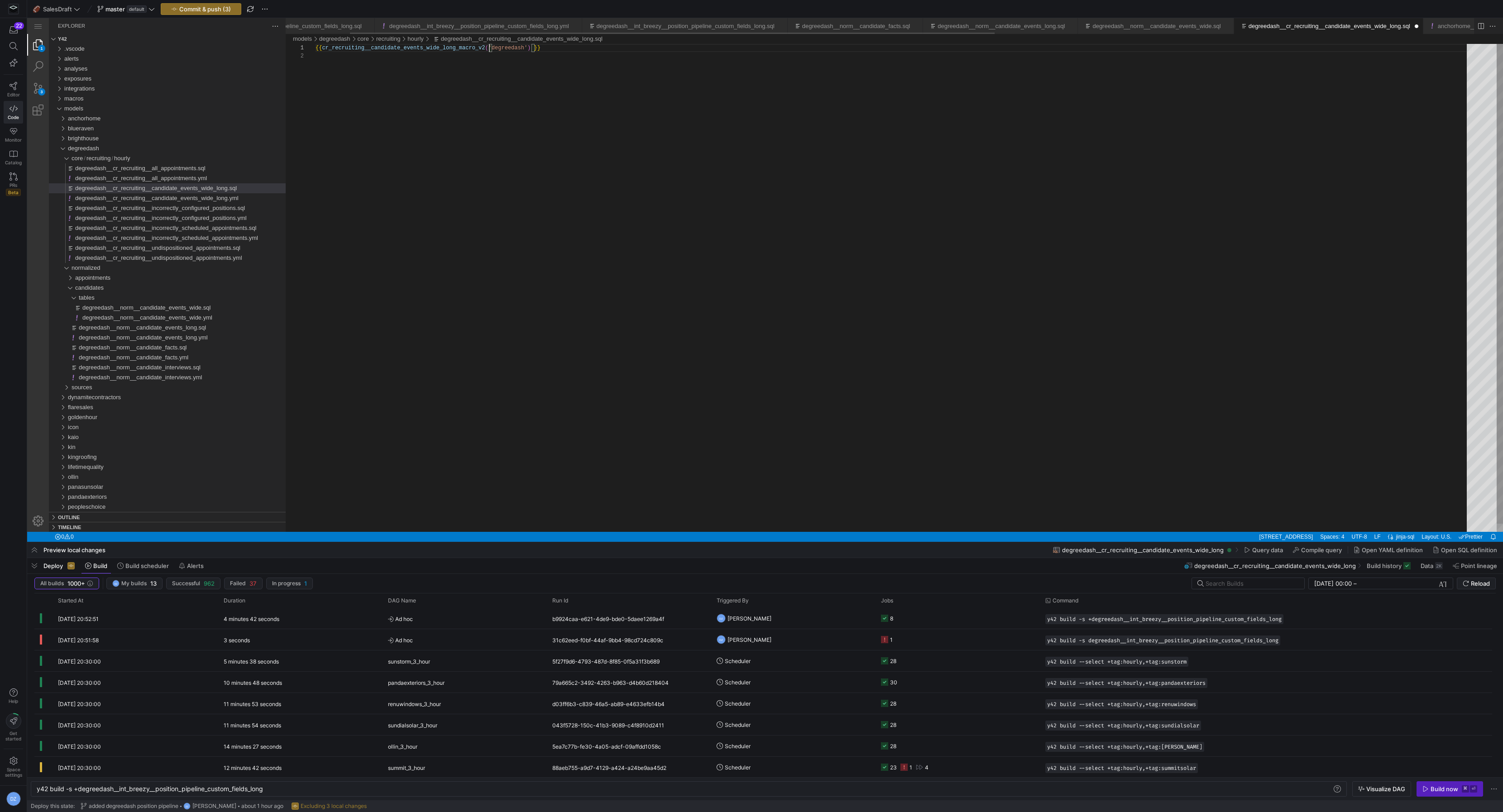
click at [456, 107] on div "{{ cr_recruiting__candidate_events_wide_long_macro_v 2 ( 'degreedash' ) }}" at bounding box center [894, 292] width 1158 height 496
click at [497, 136] on div "{{ cr_recruiting__candidate_events_wide_long_macro_v 2 ( 'degreedash' ) }}" at bounding box center [894, 292] width 1158 height 496
click at [166, 10] on span "button" at bounding box center [201, 9] width 80 height 11
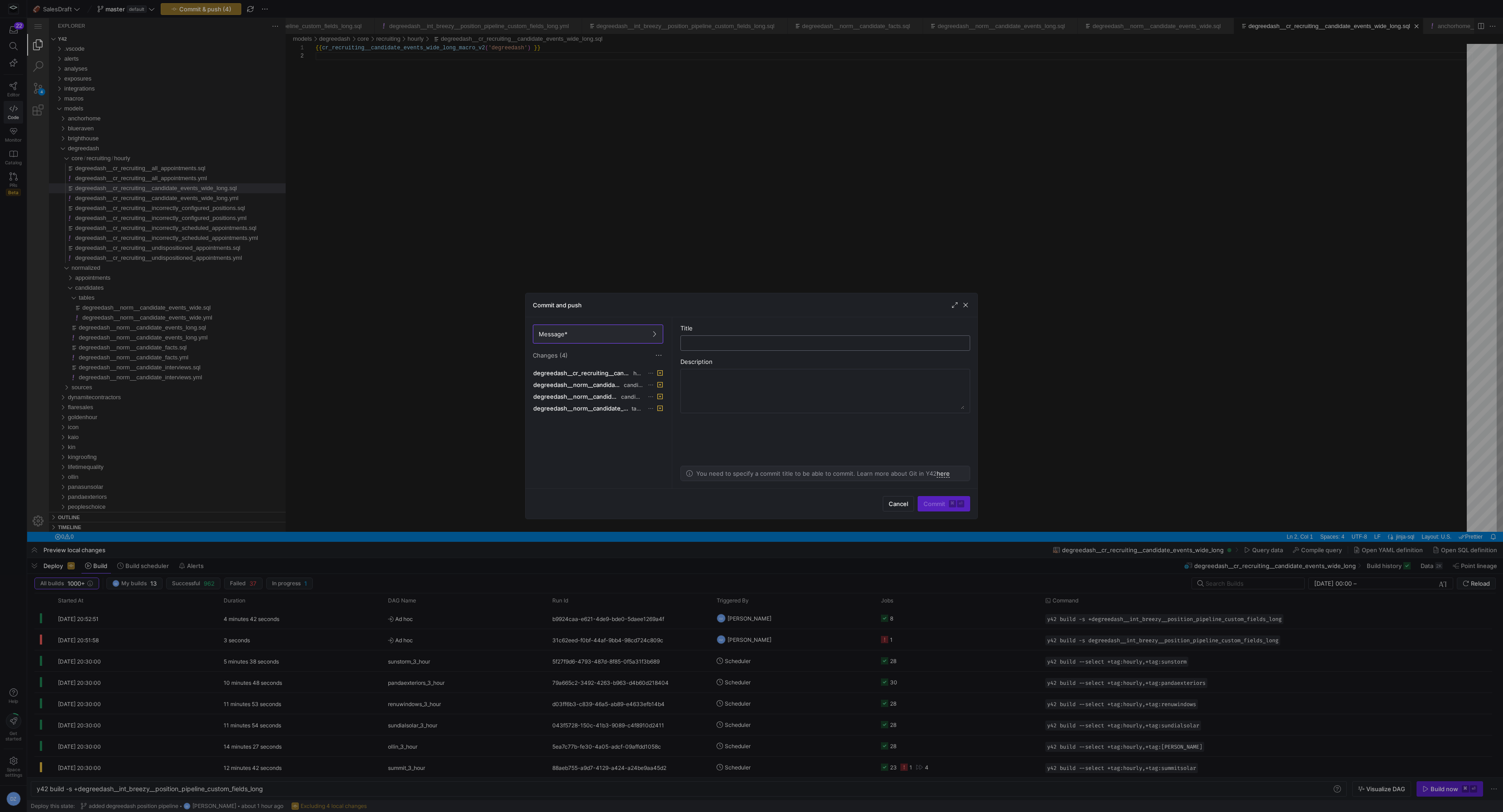
click at [714, 337] on div at bounding box center [825, 343] width 274 height 15
click at [715, 341] on input "text" at bounding box center [825, 343] width 274 height 7
click at [699, 339] on input "text" at bounding box center [825, 343] width 274 height 7
type input "updating degree dash"
click at [943, 501] on span "Commit ⌘ ⏎" at bounding box center [944, 504] width 41 height 7
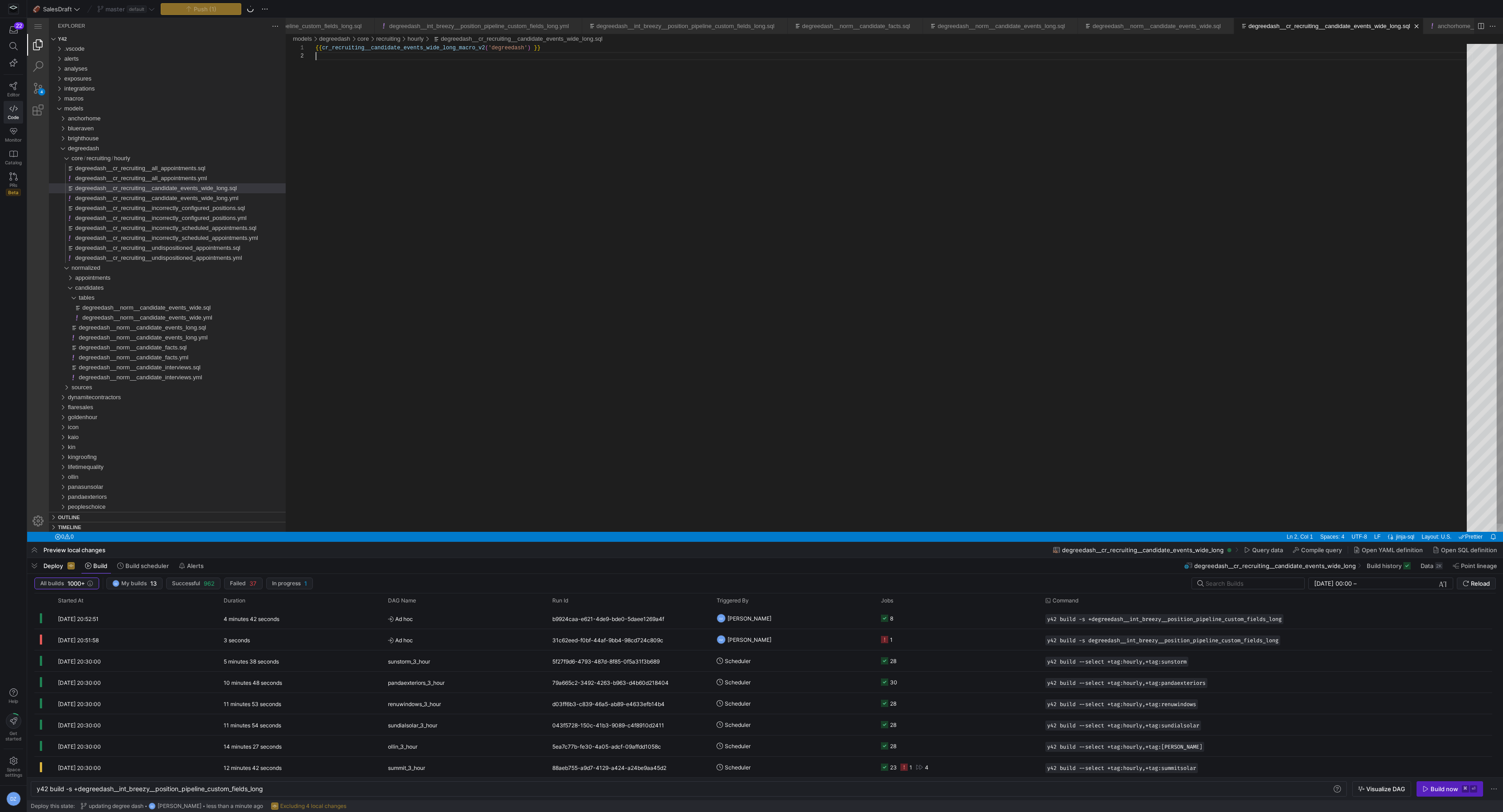
click at [461, 205] on div "{{ cr_recruiting__candidate_events_wide_long_macro_v 2 ( 'degreedash' ) }}" at bounding box center [894, 292] width 1158 height 496
click at [1476, 26] on span "Build scheduler" at bounding box center [1476, 21] width 0 height 10
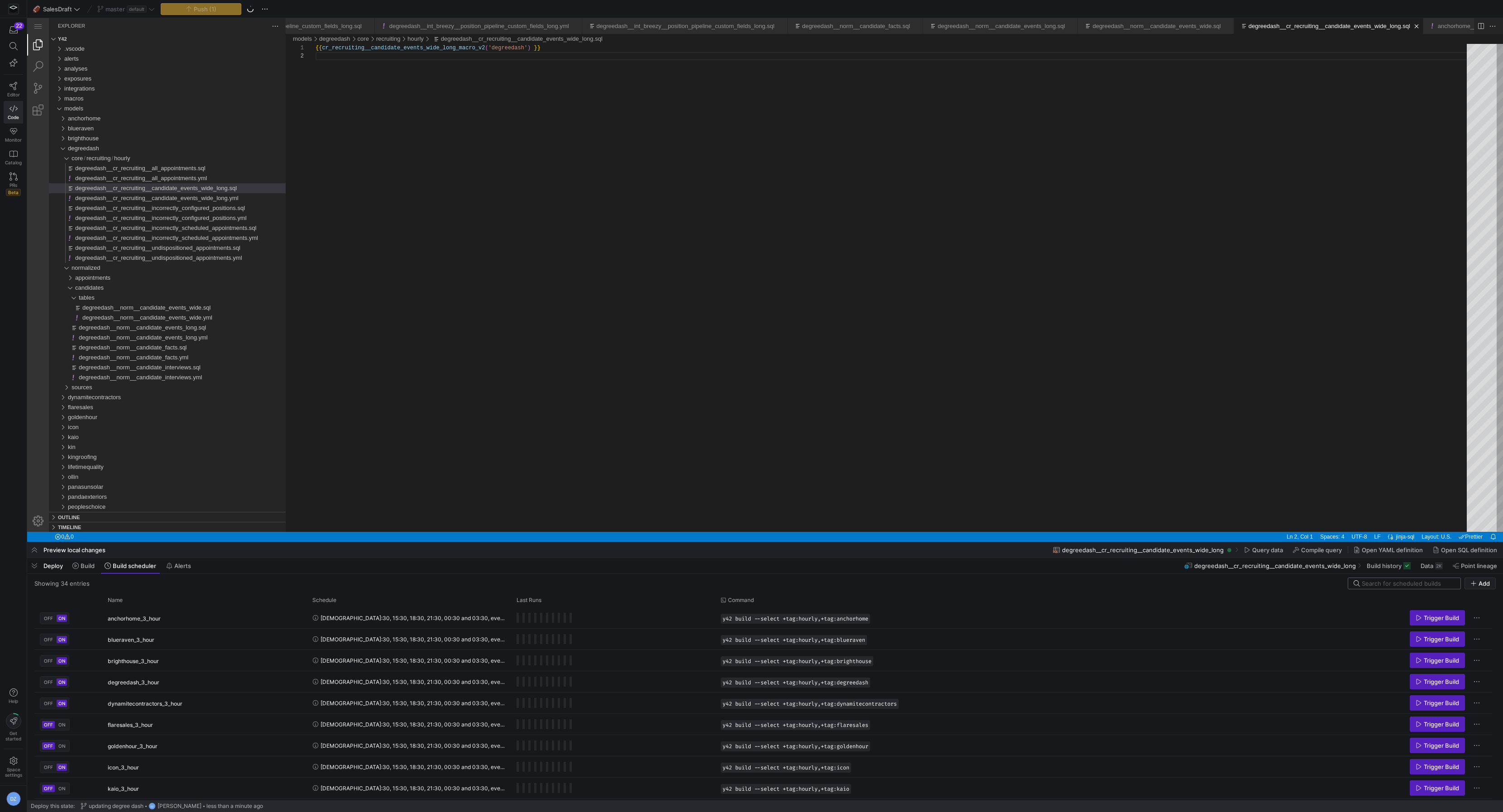
click at [1381, 584] on input at bounding box center [1408, 583] width 93 height 7
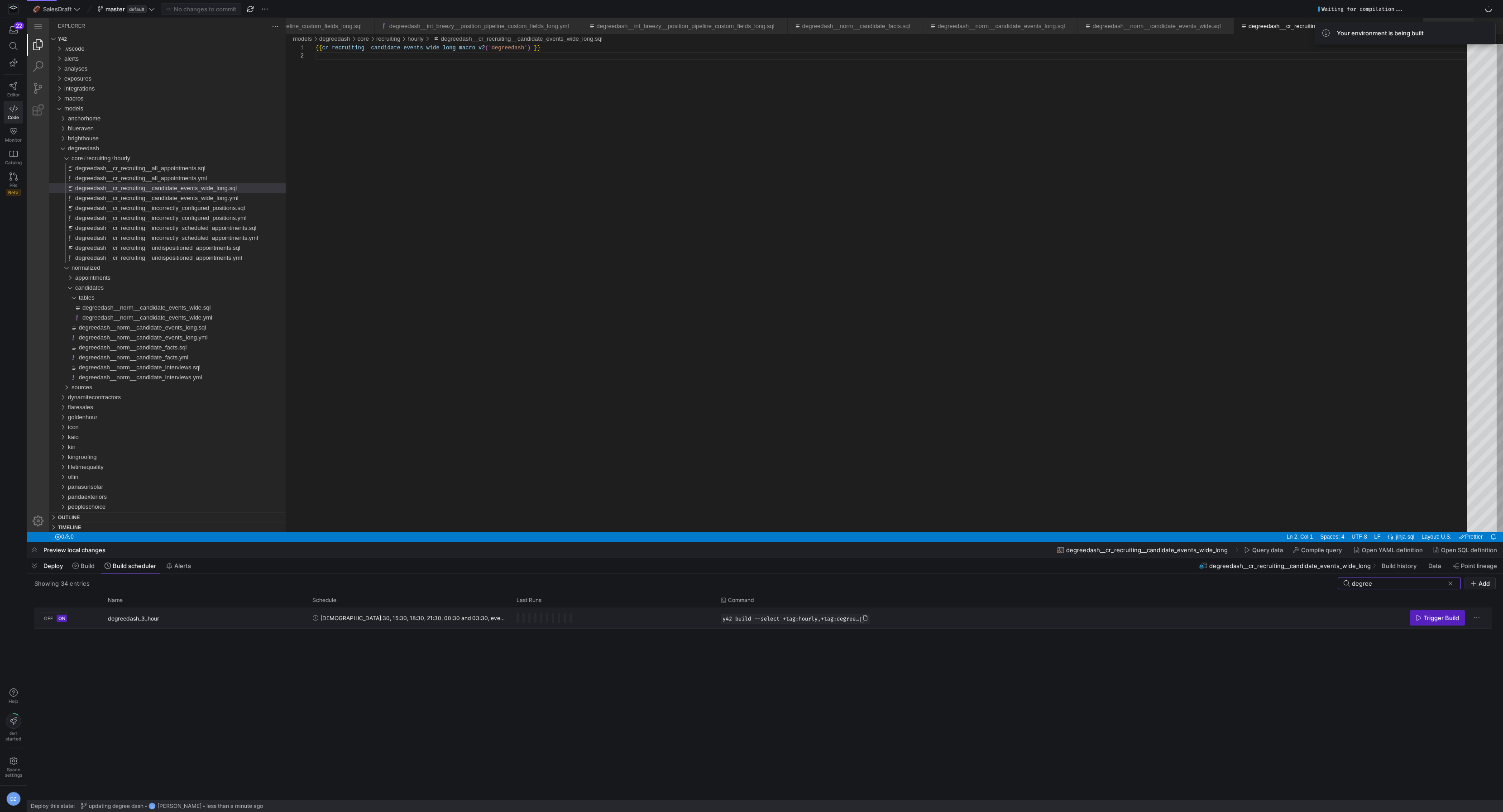
type input "degree"
click at [868, 621] on span "Press SPACE to select this row." at bounding box center [863, 618] width 9 height 9
click at [258, 26] on span "Build" at bounding box center [867, 21] width 1217 height 10
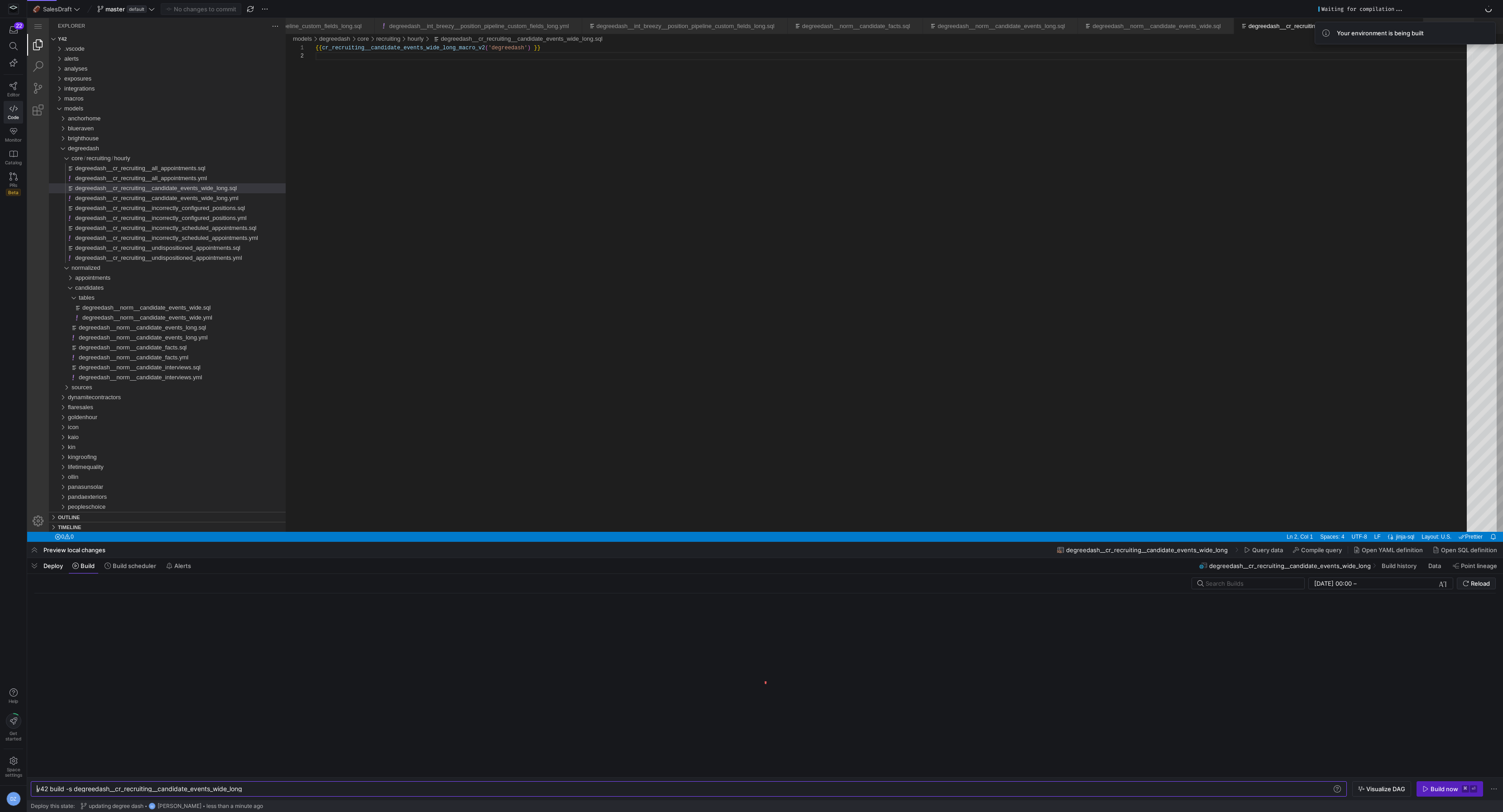
scroll to position [0, 207]
click at [412, 787] on div "y42 build -s degreedash__cr_recruiting__candidate_ events_wide_long" at bounding box center [685, 789] width 1297 height 7
type textarea "y42 build --select +tag:hourly,+tag:degreedash"
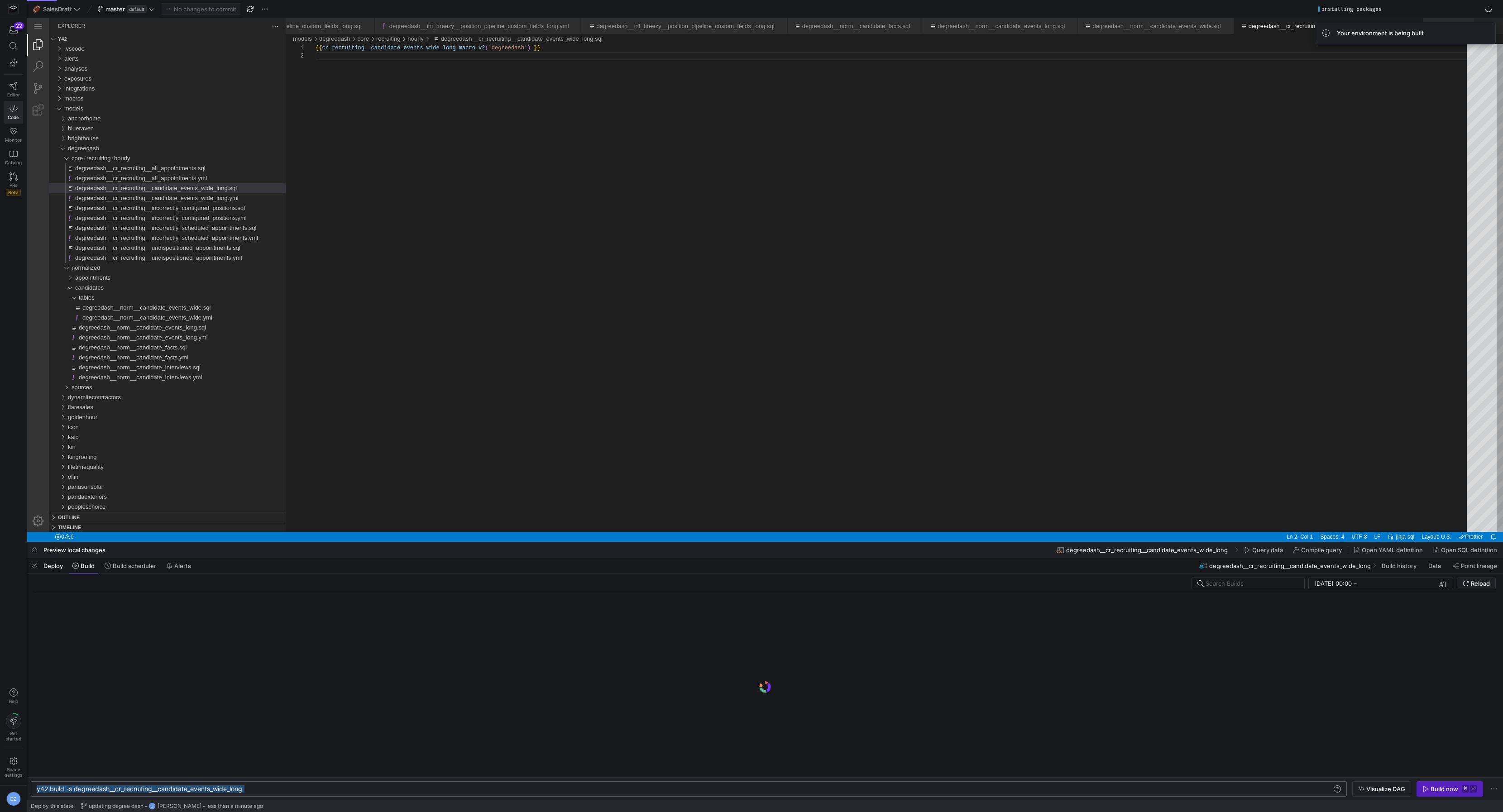
scroll to position [0, 142]
click at [597, 385] on div "{{ cr_recruiting__candidate_events_wide_long_macro_v 2 ( 'degreedash' ) }}" at bounding box center [894, 292] width 1158 height 496
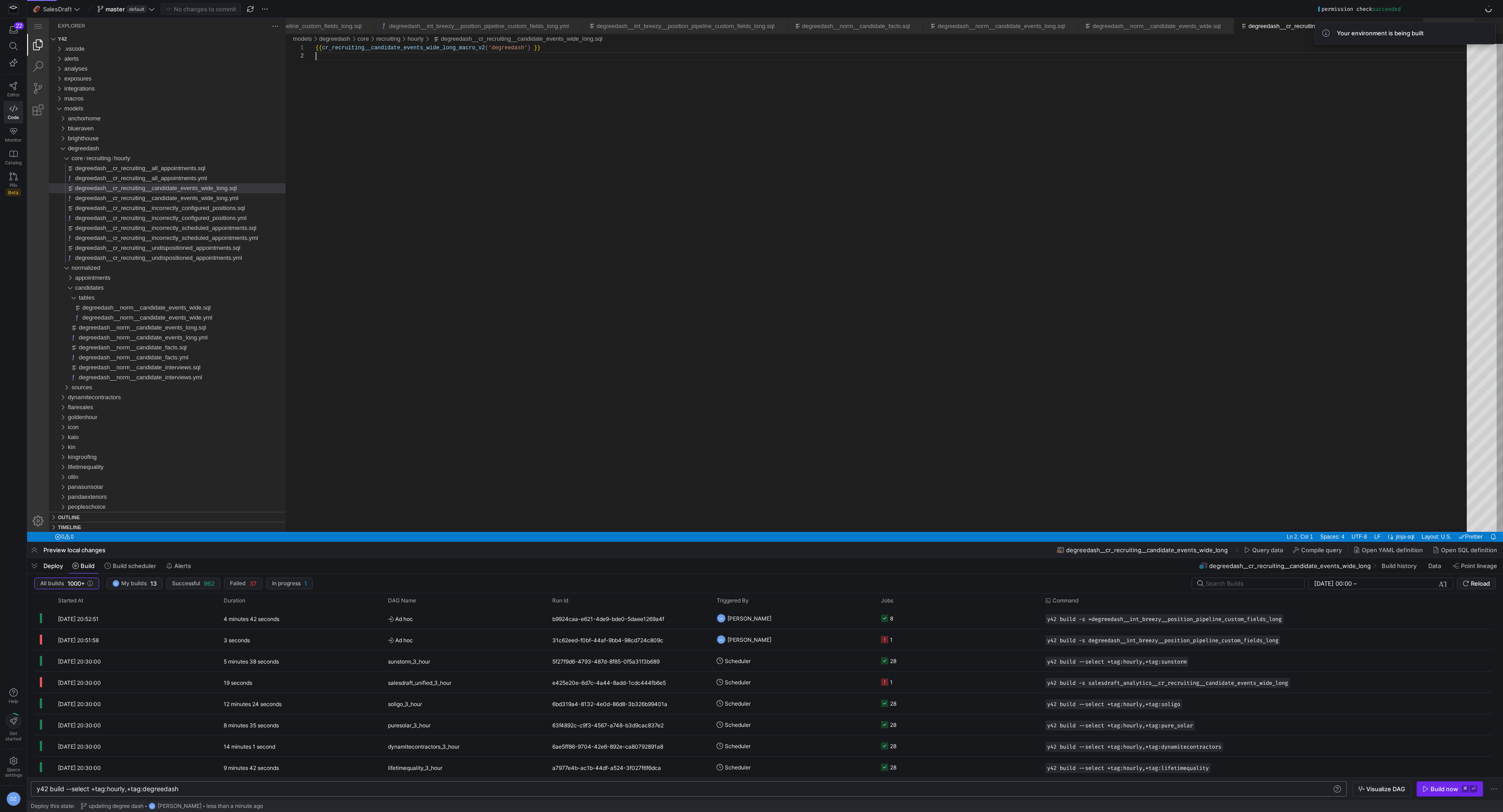
click at [1440, 787] on div "Build now" at bounding box center [1444, 789] width 27 height 7
click at [719, 359] on div "{{ cr_recruiting__candidate_events_wide_long_macro_v 2 ( 'degreedash' ) }}" at bounding box center [894, 292] width 1158 height 496
click at [1364, 617] on span "Stop Run" at bounding box center [1357, 618] width 23 height 6
click at [1473, 582] on span "Reload" at bounding box center [1480, 583] width 19 height 7
click at [1272, 192] on div "{{ cr_recruiting__candidate_events_wide_long_macro_v 2 ( 'degreedash' ) }}" at bounding box center [894, 292] width 1158 height 496
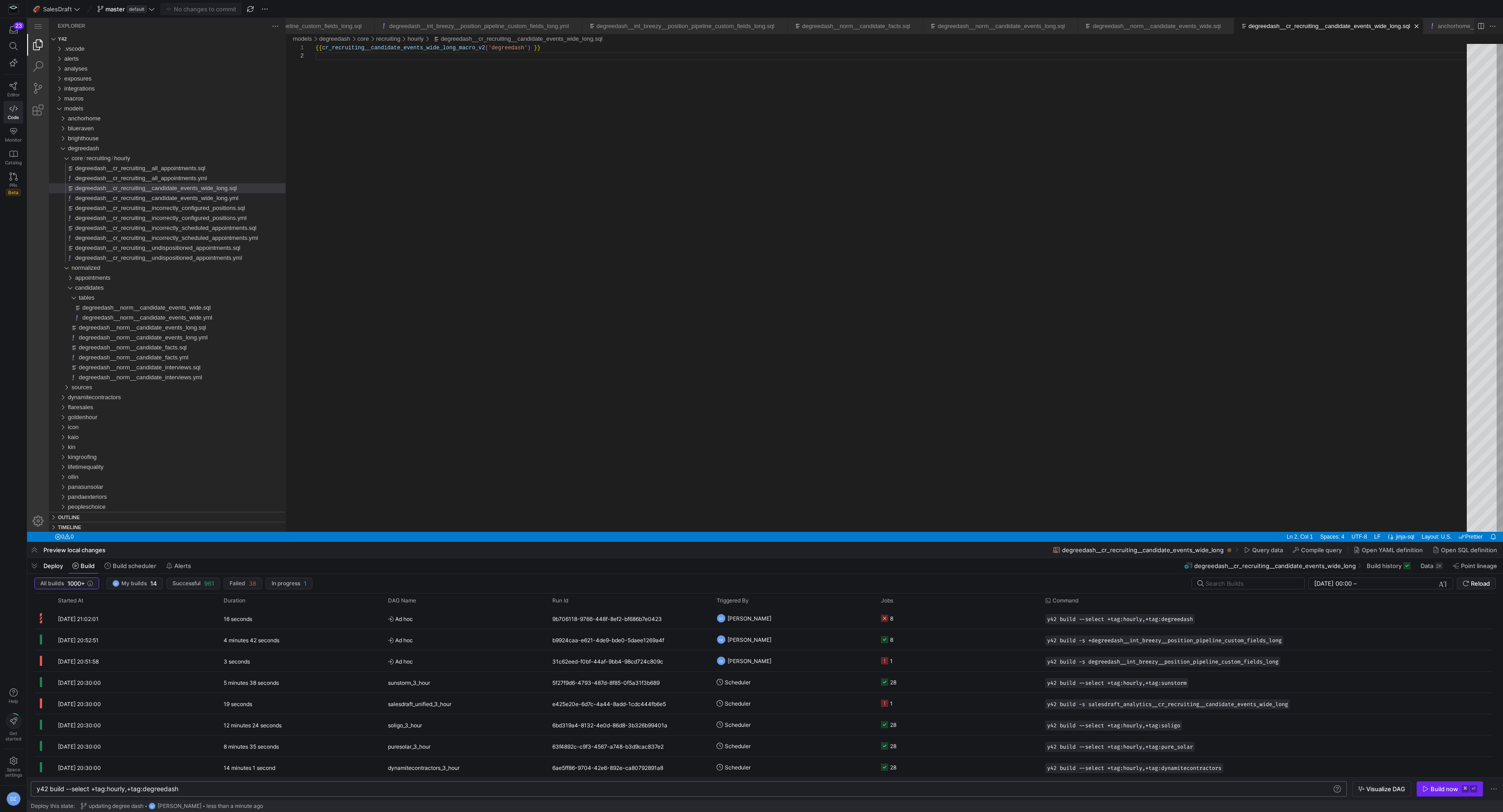
click at [1426, 790] on icon "button" at bounding box center [1426, 789] width 6 height 6
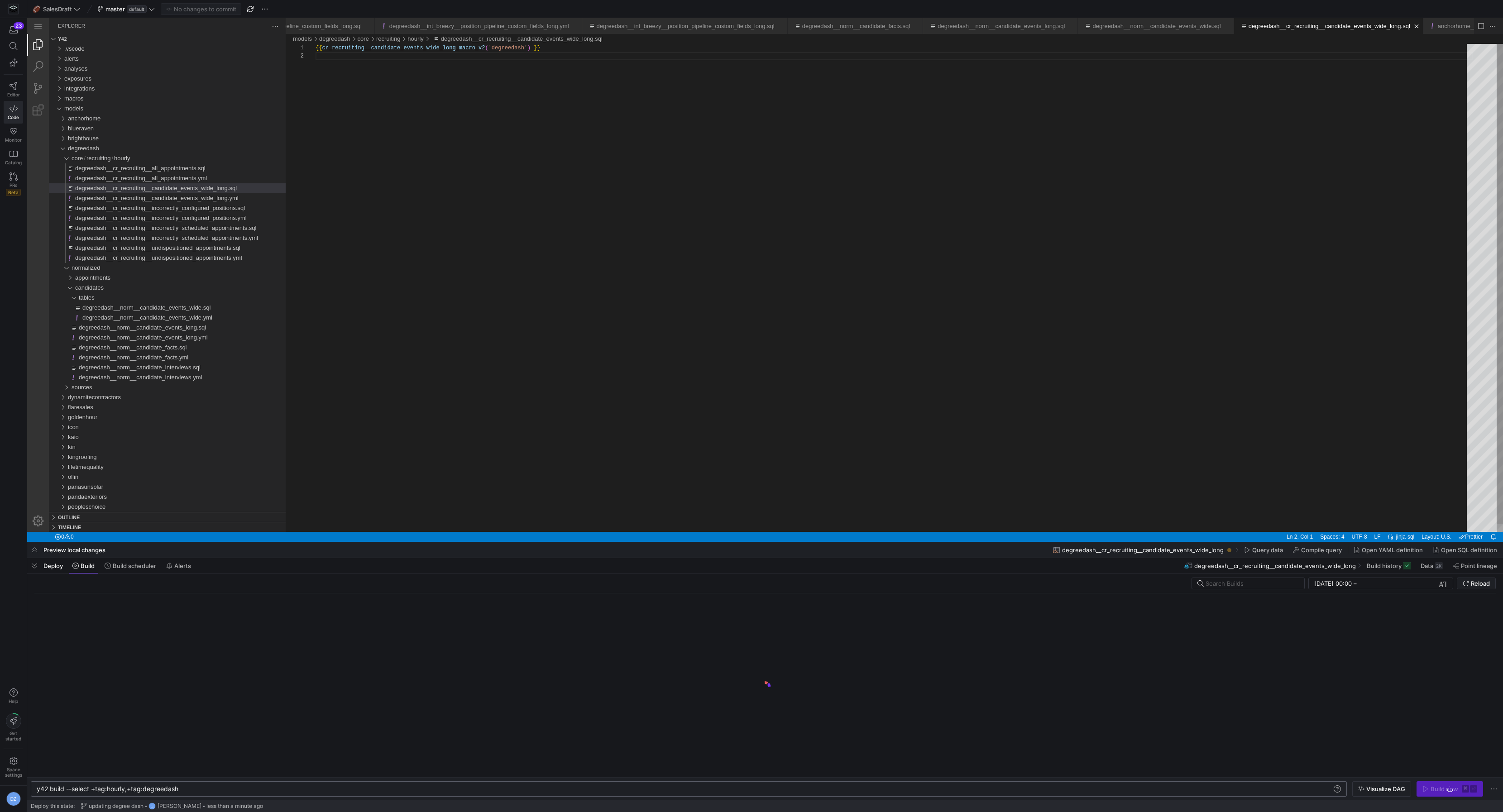
click at [733, 313] on div "{{ cr_recruiting__candidate_events_wide_long_macro_v 2 ( 'degreedash' ) }}" at bounding box center [894, 292] width 1158 height 496
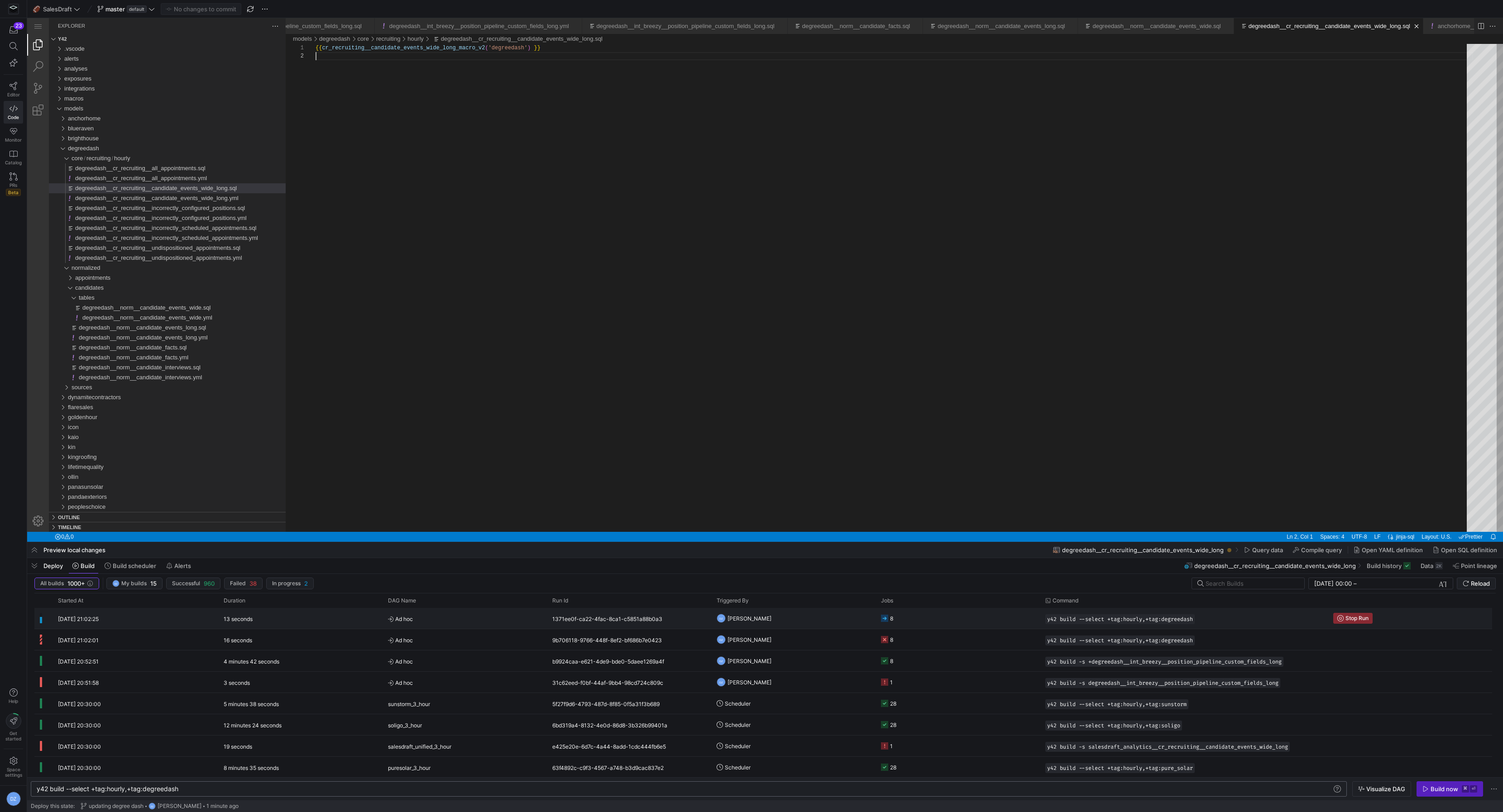
click at [926, 621] on y42-job-status-cell-renderer "8" at bounding box center [958, 618] width 153 height 20
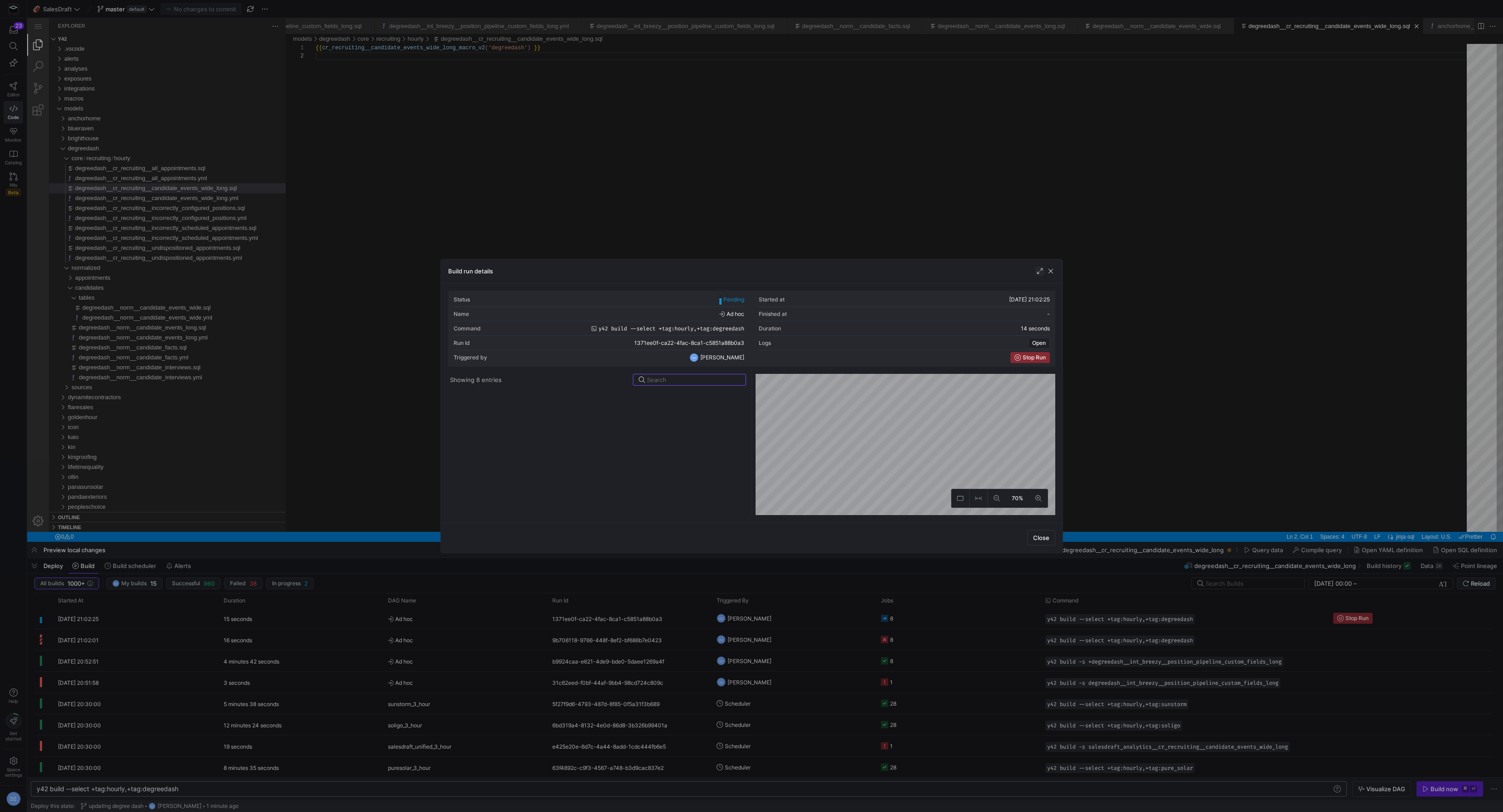
click at [1043, 272] on span "button" at bounding box center [1040, 271] width 9 height 9
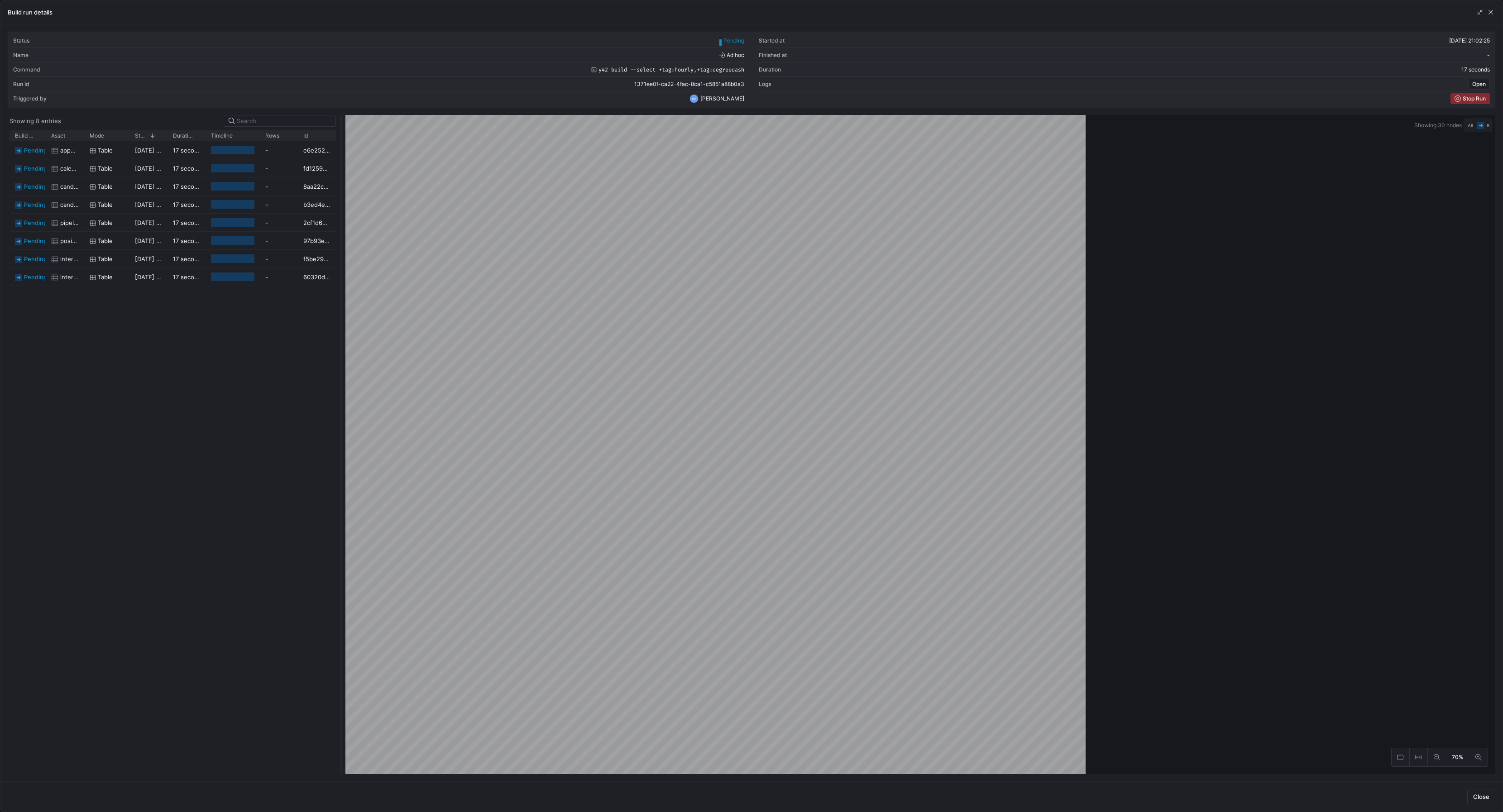
drag, startPoint x: 751, startPoint y: 377, endPoint x: 322, endPoint y: 399, distance: 429.6
click at [339, 399] on div at bounding box center [341, 444] width 4 height 659
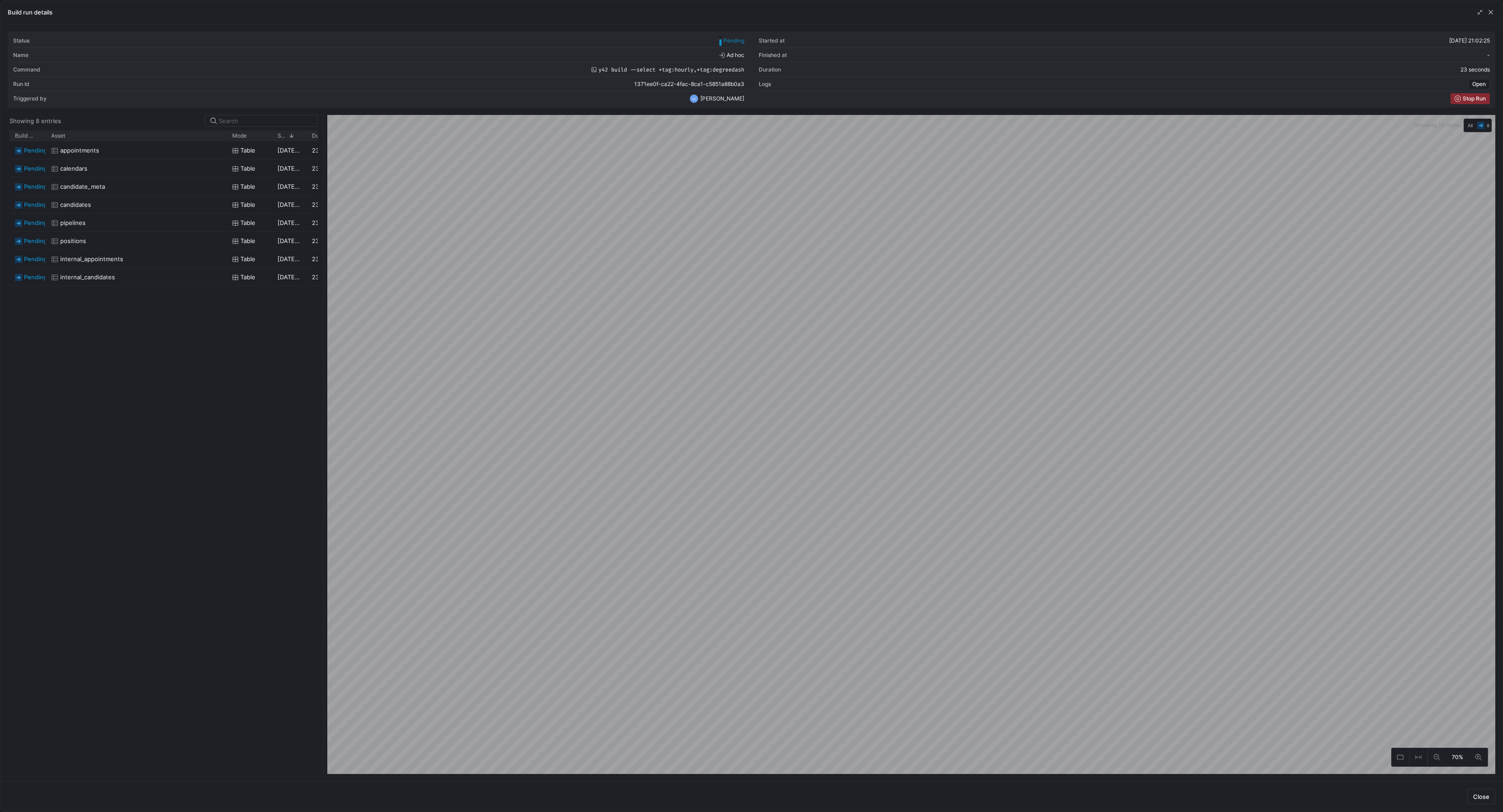
drag, startPoint x: 79, startPoint y: 134, endPoint x: 226, endPoint y: 166, distance: 150.4
click at [226, 166] on div "Build status Asset Mode 1" at bounding box center [164, 452] width 308 height 644
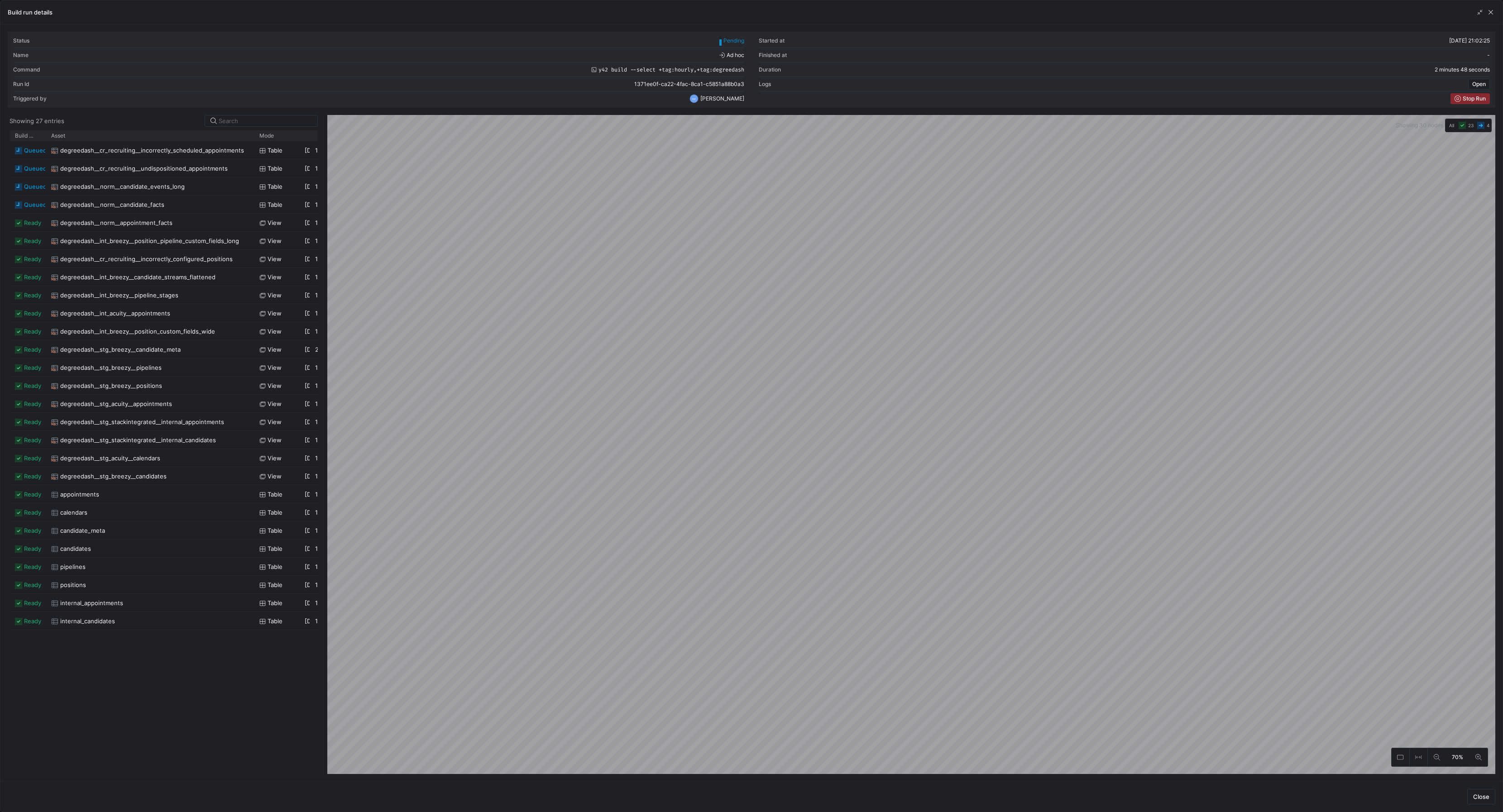
drag, startPoint x: 78, startPoint y: 136, endPoint x: 252, endPoint y: 152, distance: 174.7
click at [252, 152] on div "Build status Asset Mode 1" at bounding box center [164, 452] width 308 height 644
click at [1483, 125] on icon "button" at bounding box center [1481, 125] width 7 height 7
click at [1458, 129] on mat-button-toggle "23" at bounding box center [1465, 125] width 19 height 13
click at [1459, 126] on icon "button" at bounding box center [1462, 125] width 7 height 7
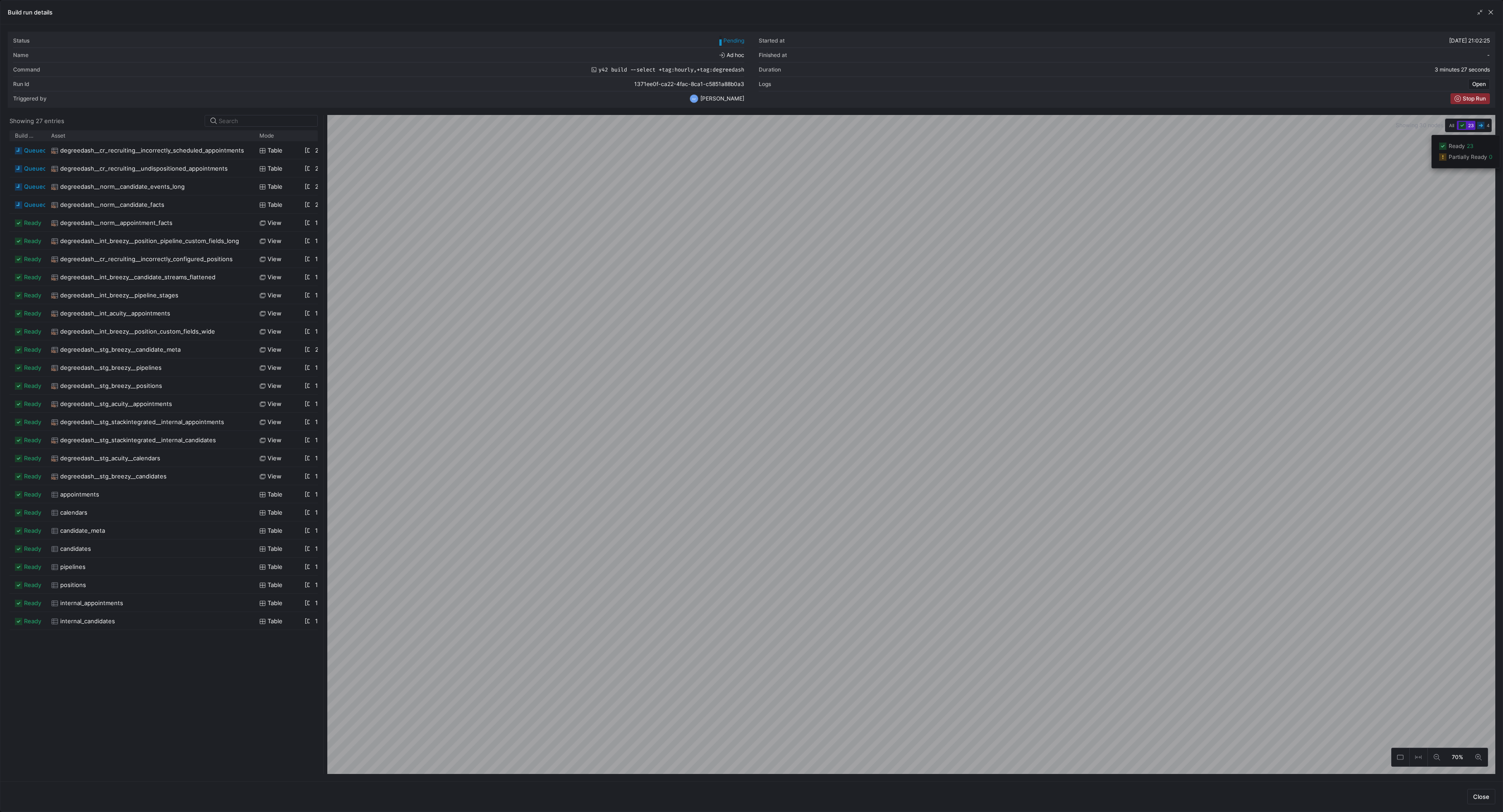
click at [1481, 127] on icon "button" at bounding box center [1481, 125] width 7 height 7
click at [1475, 13] on div "Build run details" at bounding box center [752, 12] width 1502 height 24
click at [1478, 12] on span "button" at bounding box center [1480, 12] width 9 height 9
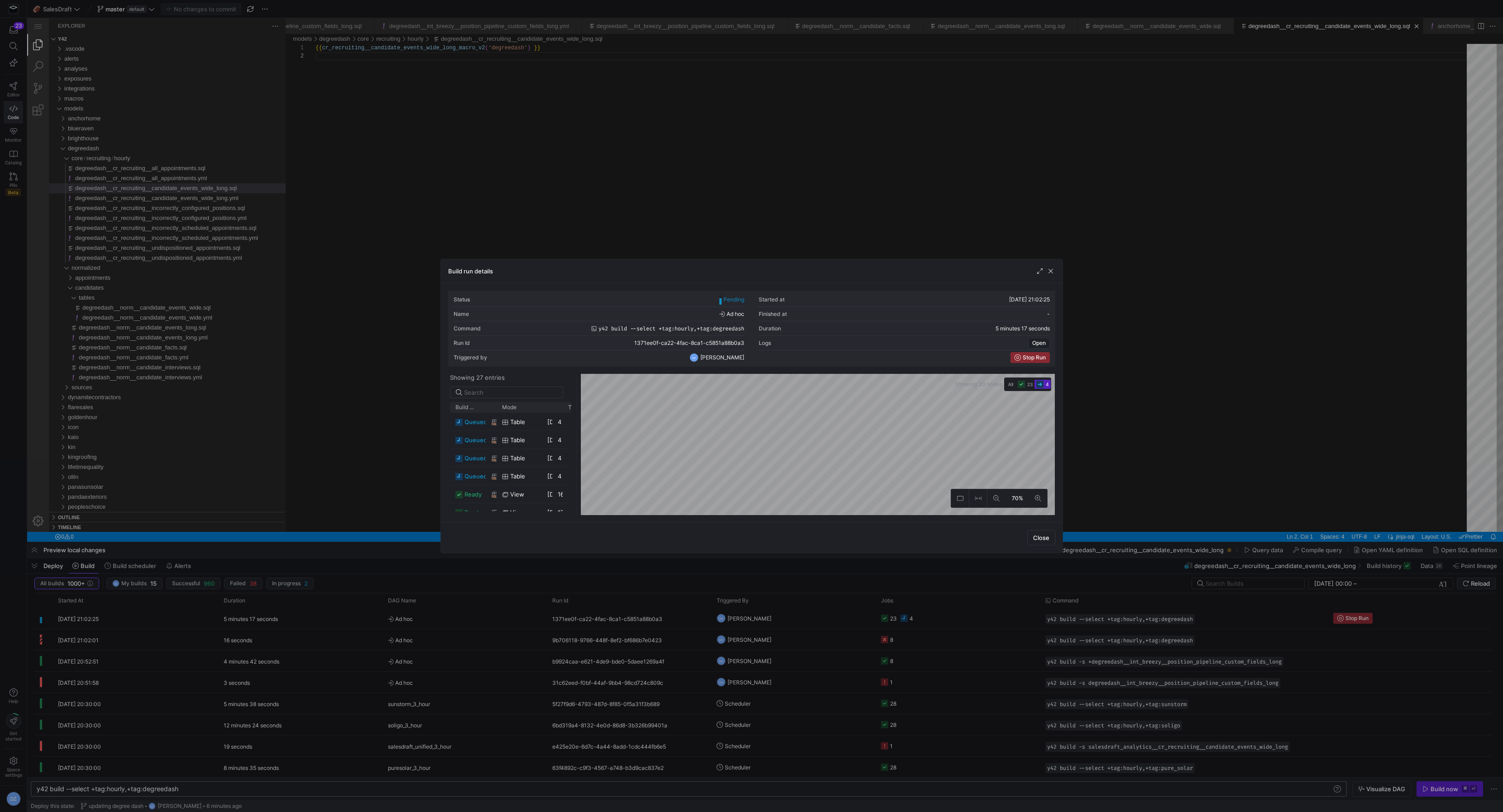
click at [1158, 407] on div at bounding box center [752, 406] width 1503 height 812
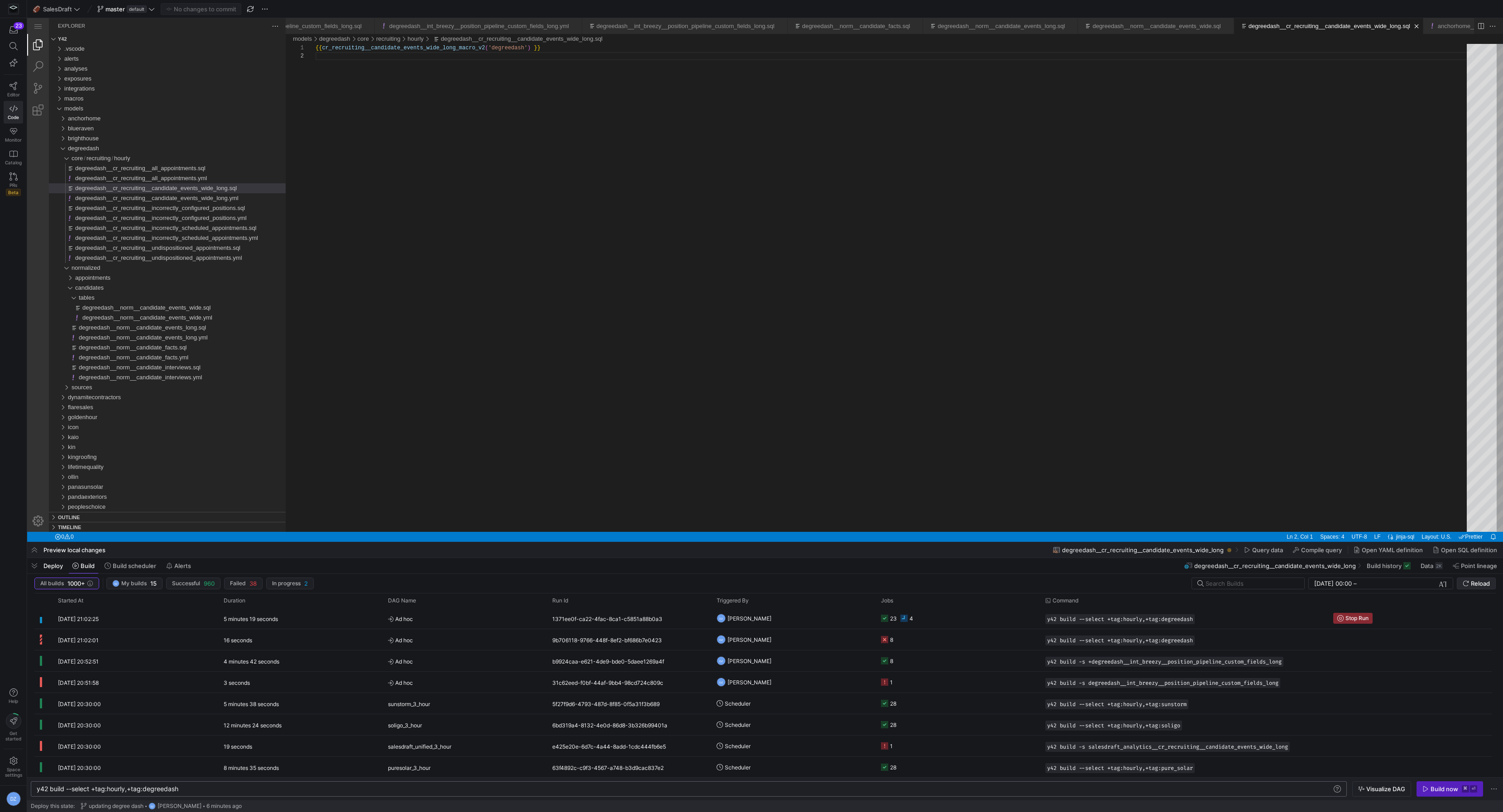
click at [1471, 582] on span "Reload" at bounding box center [1480, 583] width 19 height 7
click at [955, 622] on y42-job-status-cell-renderer "23 4" at bounding box center [958, 618] width 153 height 20
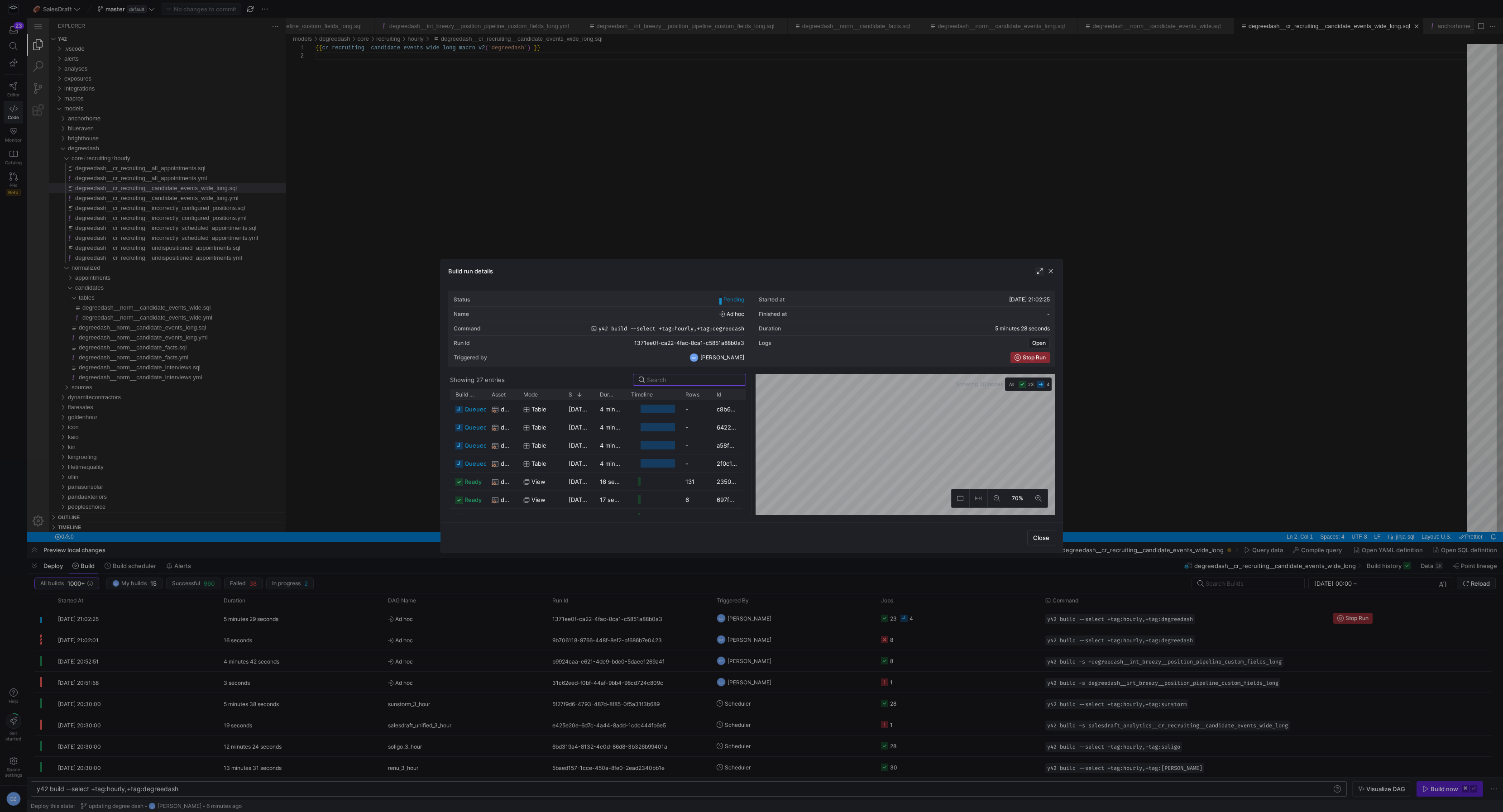
click at [1043, 275] on span "button" at bounding box center [1040, 271] width 9 height 9
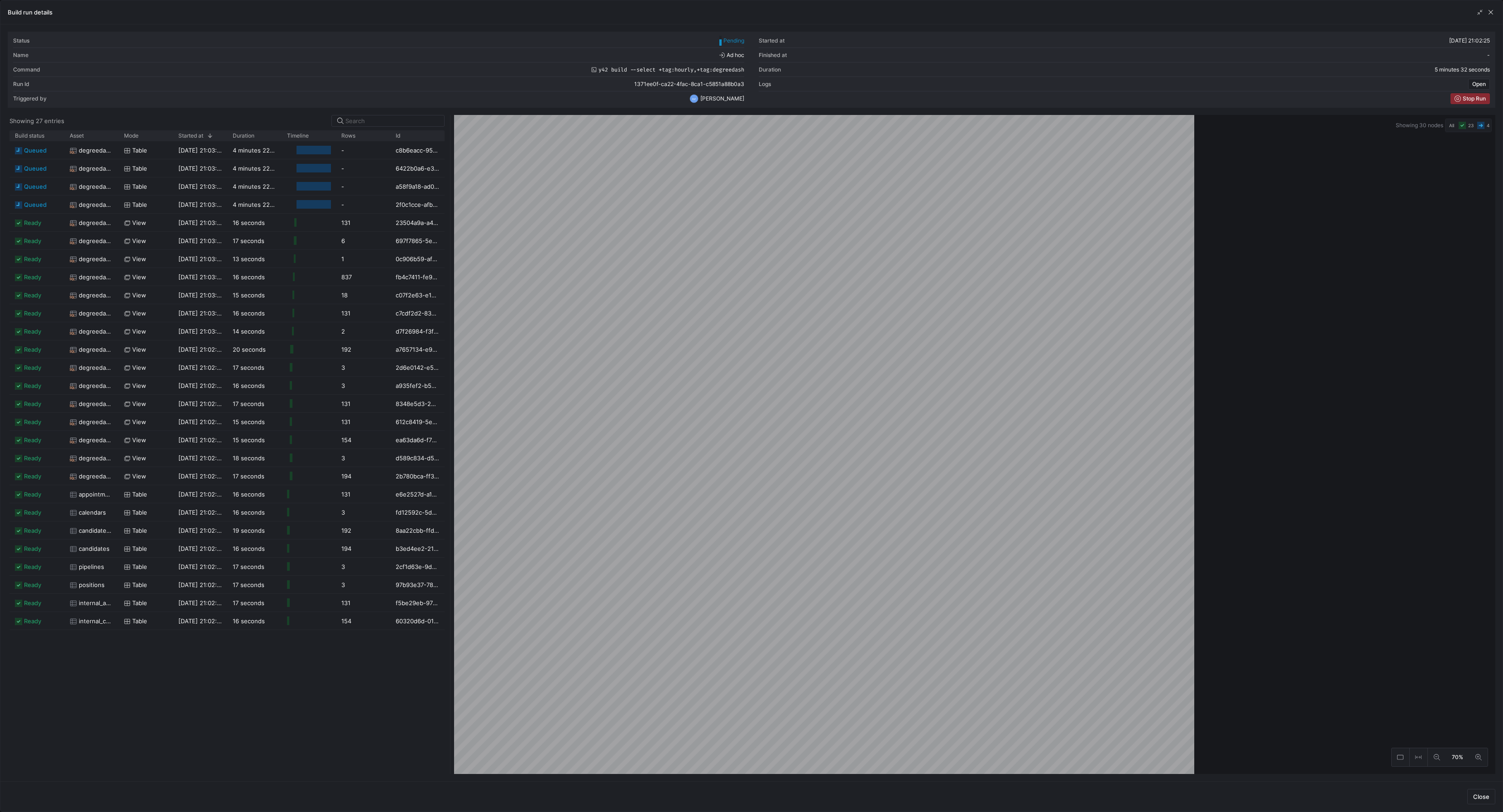
drag, startPoint x: 753, startPoint y: 384, endPoint x: 429, endPoint y: 432, distance: 327.5
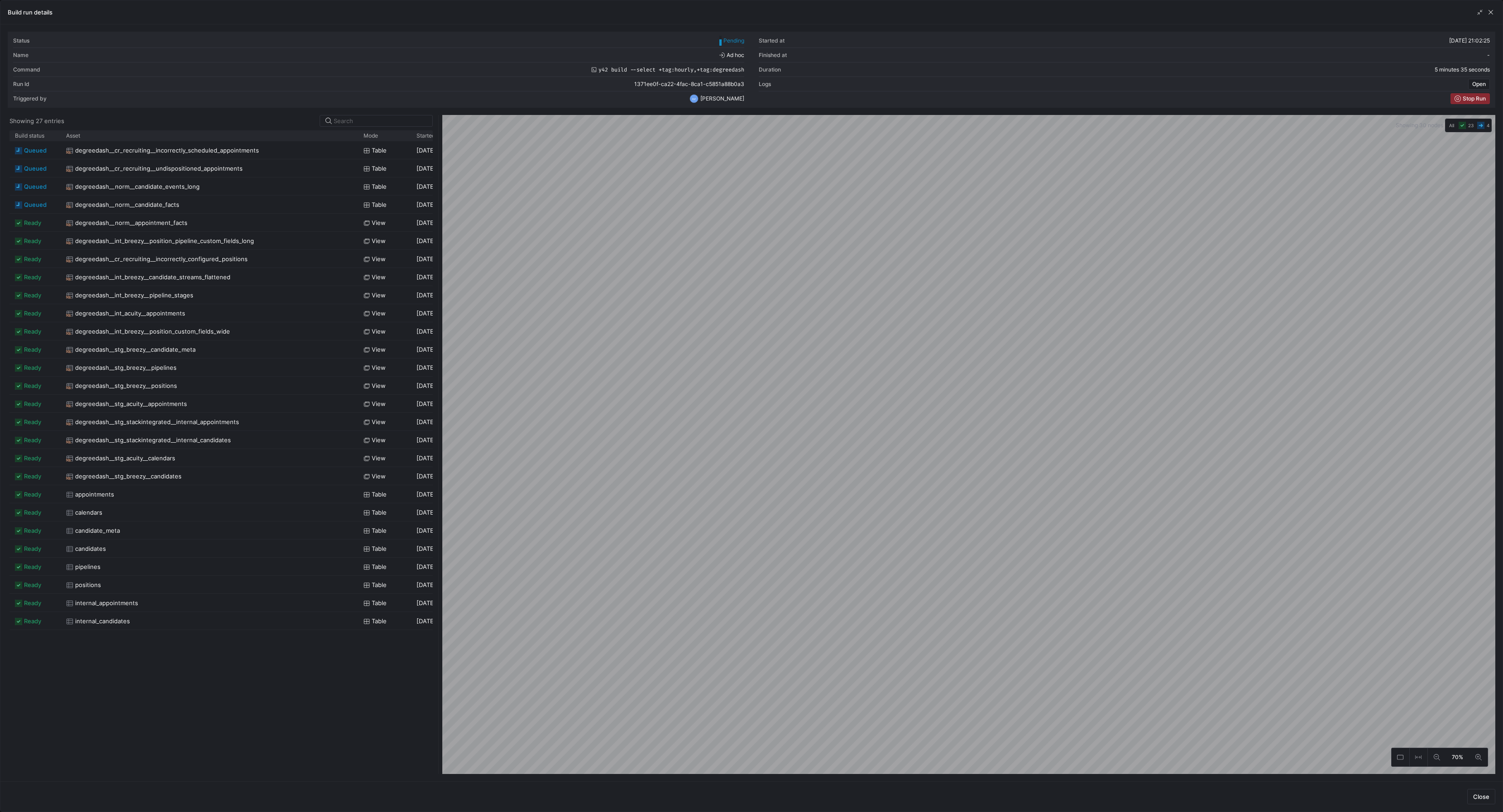
drag, startPoint x: 112, startPoint y: 136, endPoint x: 358, endPoint y: 157, distance: 246.9
click at [358, 157] on div "Build status Asset Mode 1" at bounding box center [221, 452] width 423 height 644
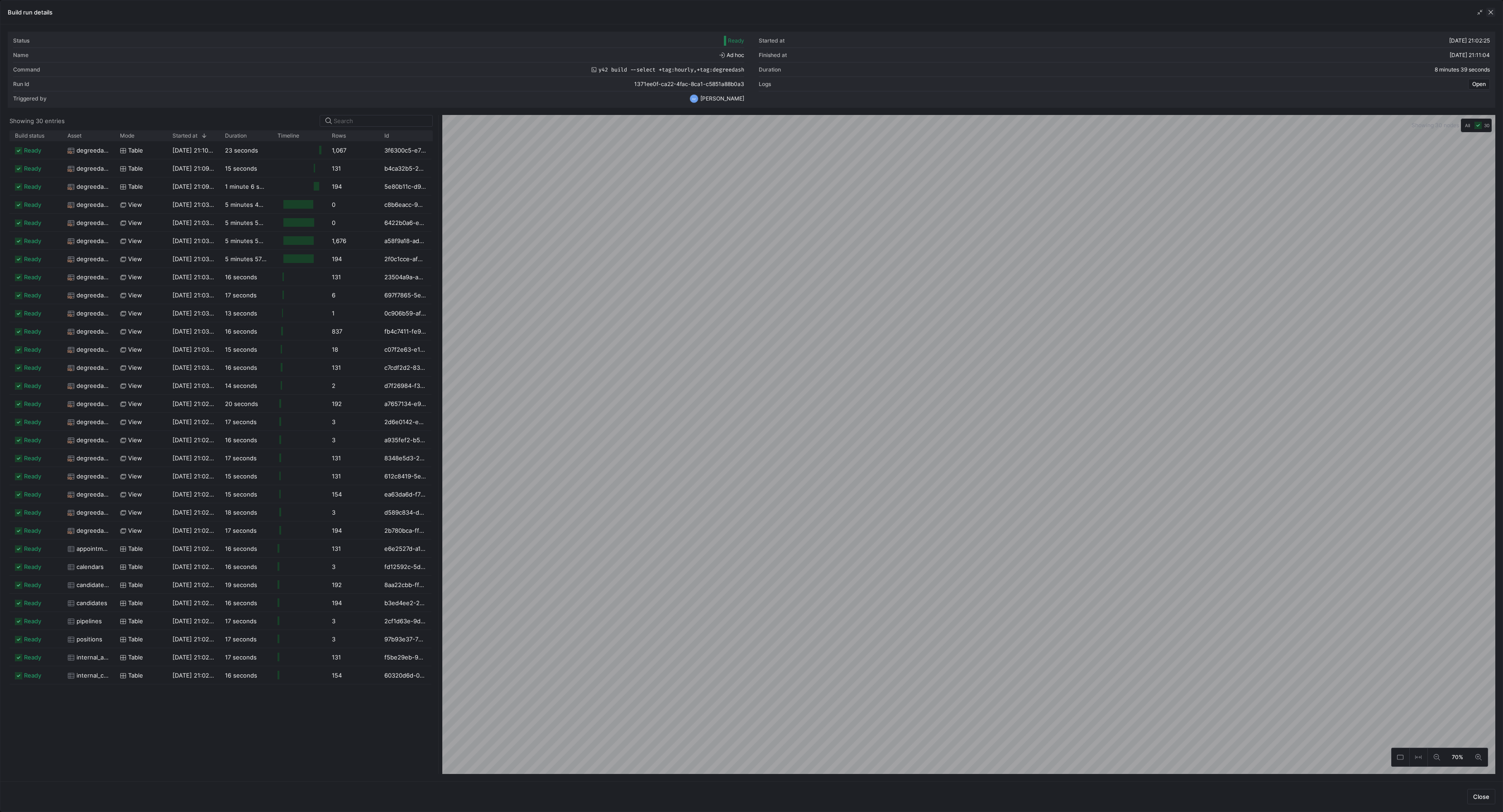
click at [1491, 12] on span "button" at bounding box center [1491, 12] width 9 height 9
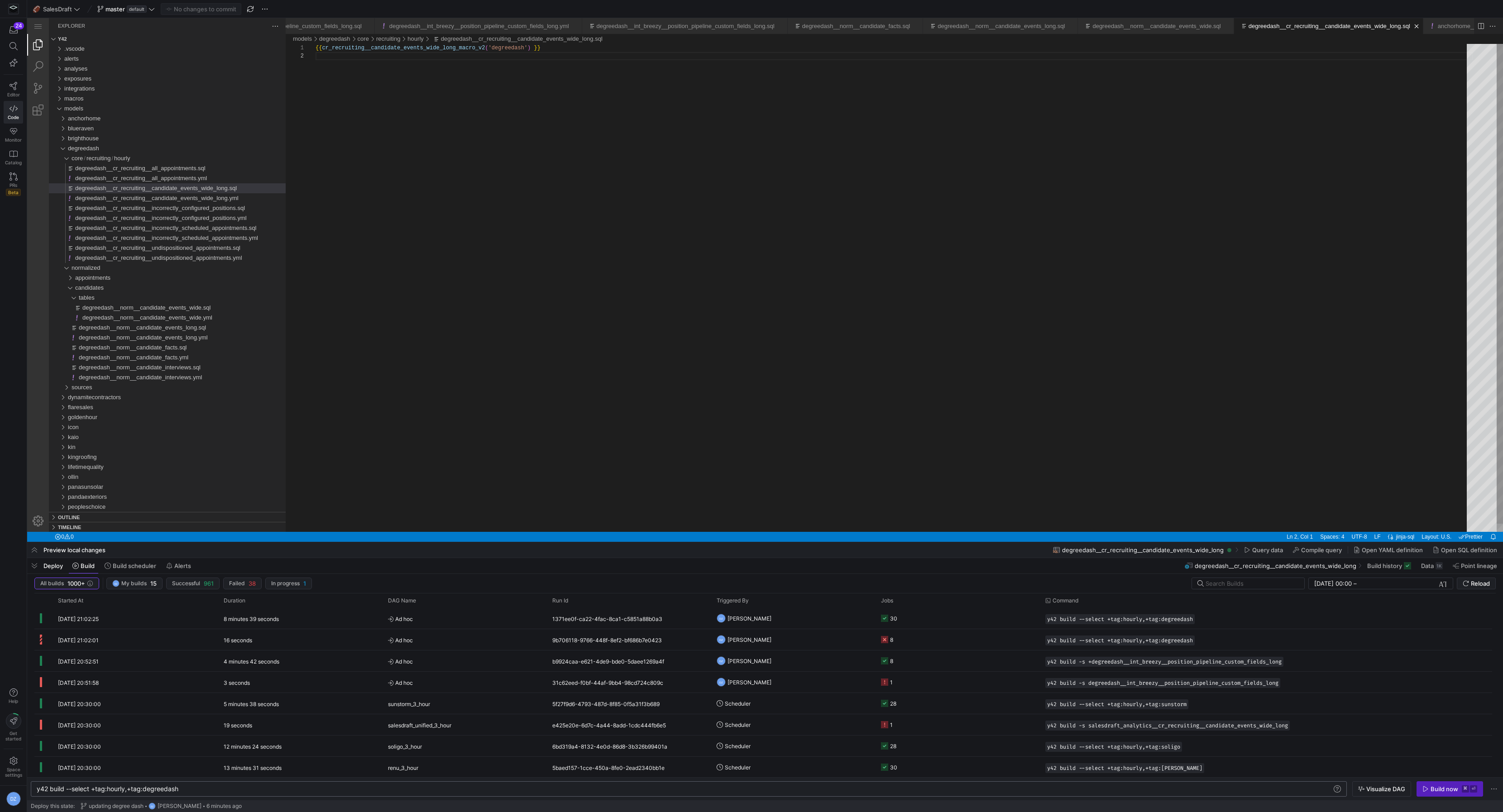
click at [723, 380] on div "{{ cr_recruiting__candidate_events_wide_long_macro_v 2 ( 'degreedash' ) }}" at bounding box center [894, 292] width 1158 height 496
click at [19, 30] on div "button" at bounding box center [13, 29] width 12 height 8
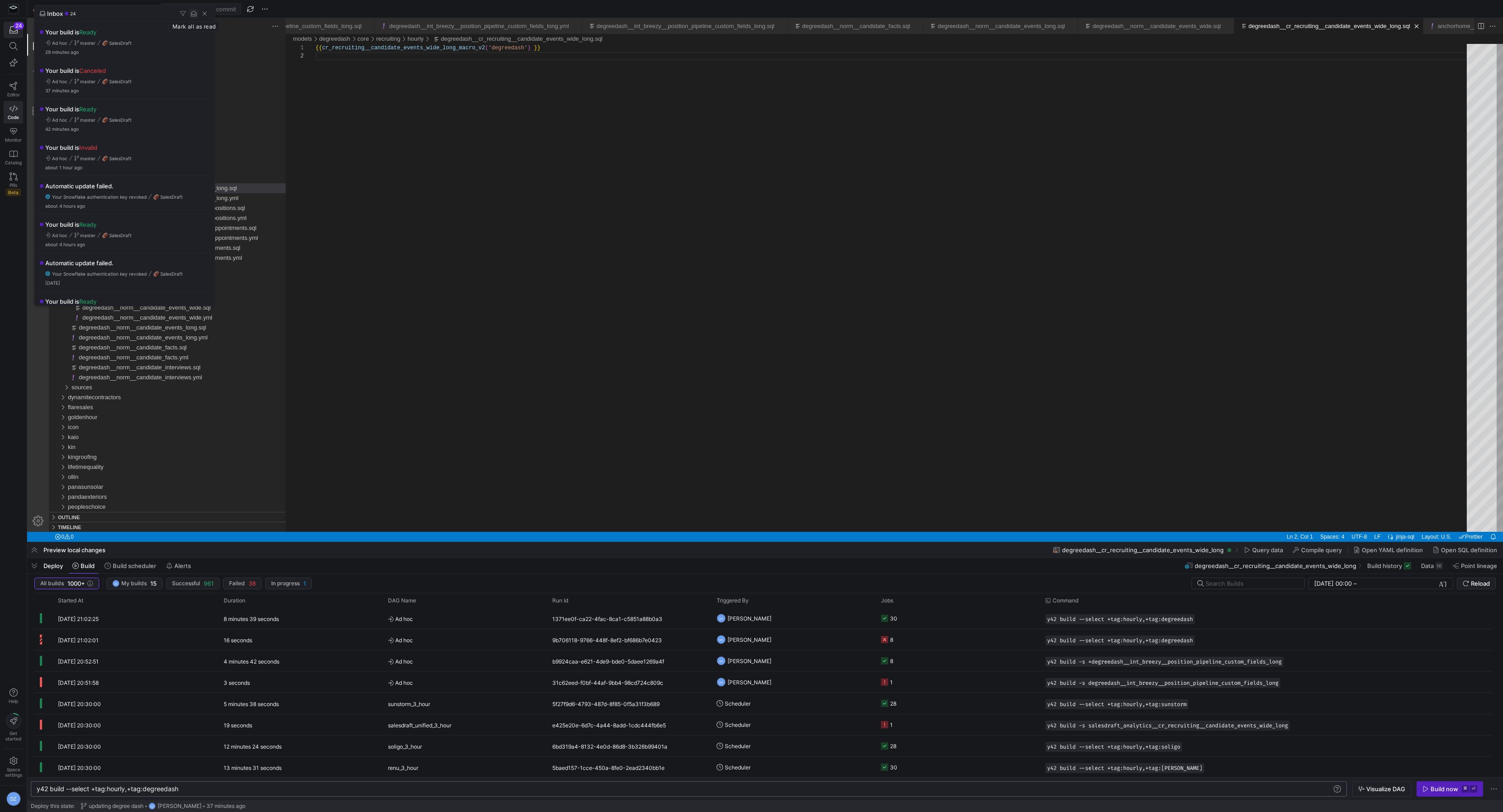
click at [197, 14] on span "button" at bounding box center [193, 13] width 9 height 9
click at [204, 12] on span "button" at bounding box center [204, 13] width 9 height 9
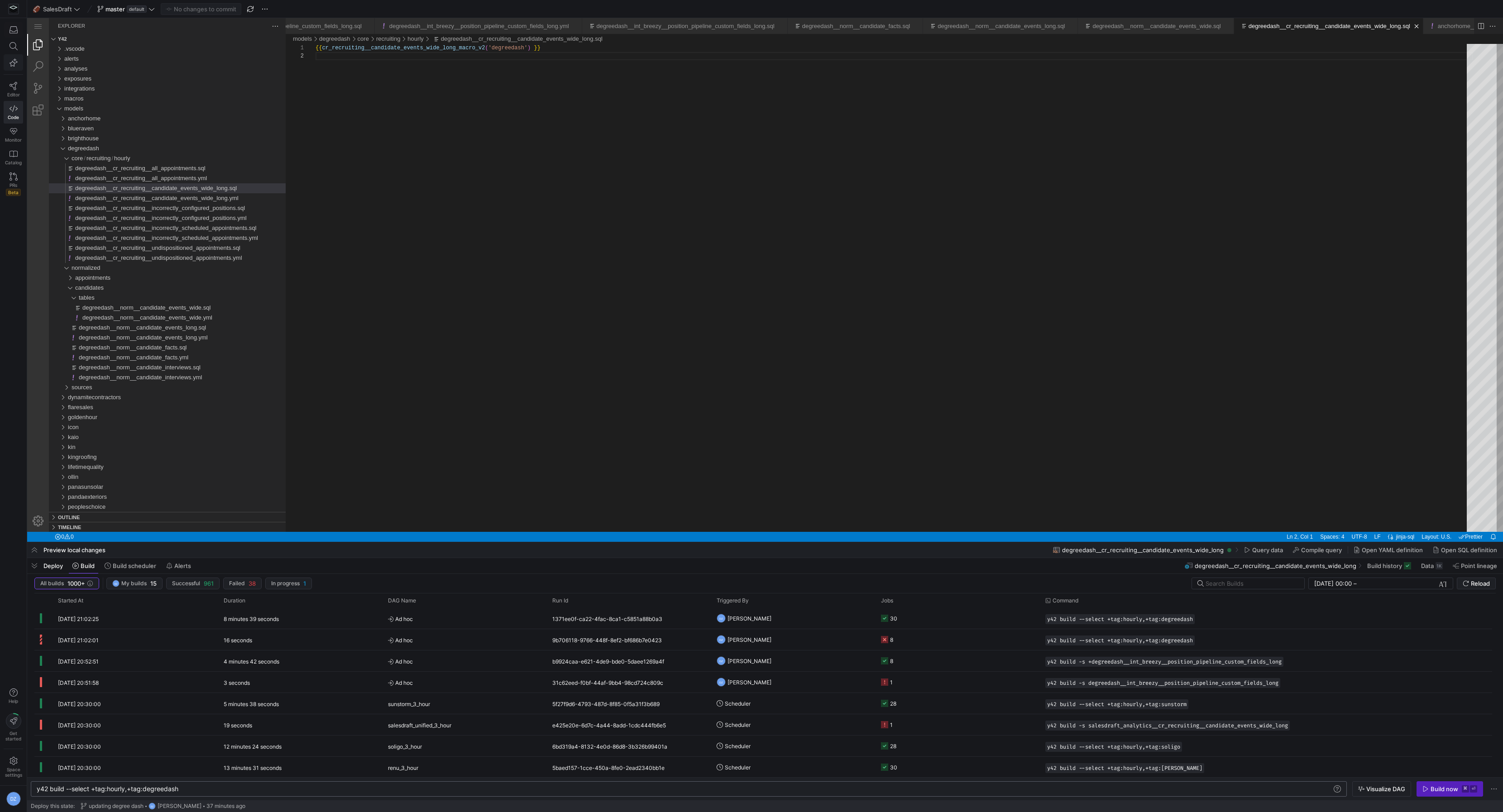
click at [19, 61] on span "button" at bounding box center [13, 62] width 19 height 15
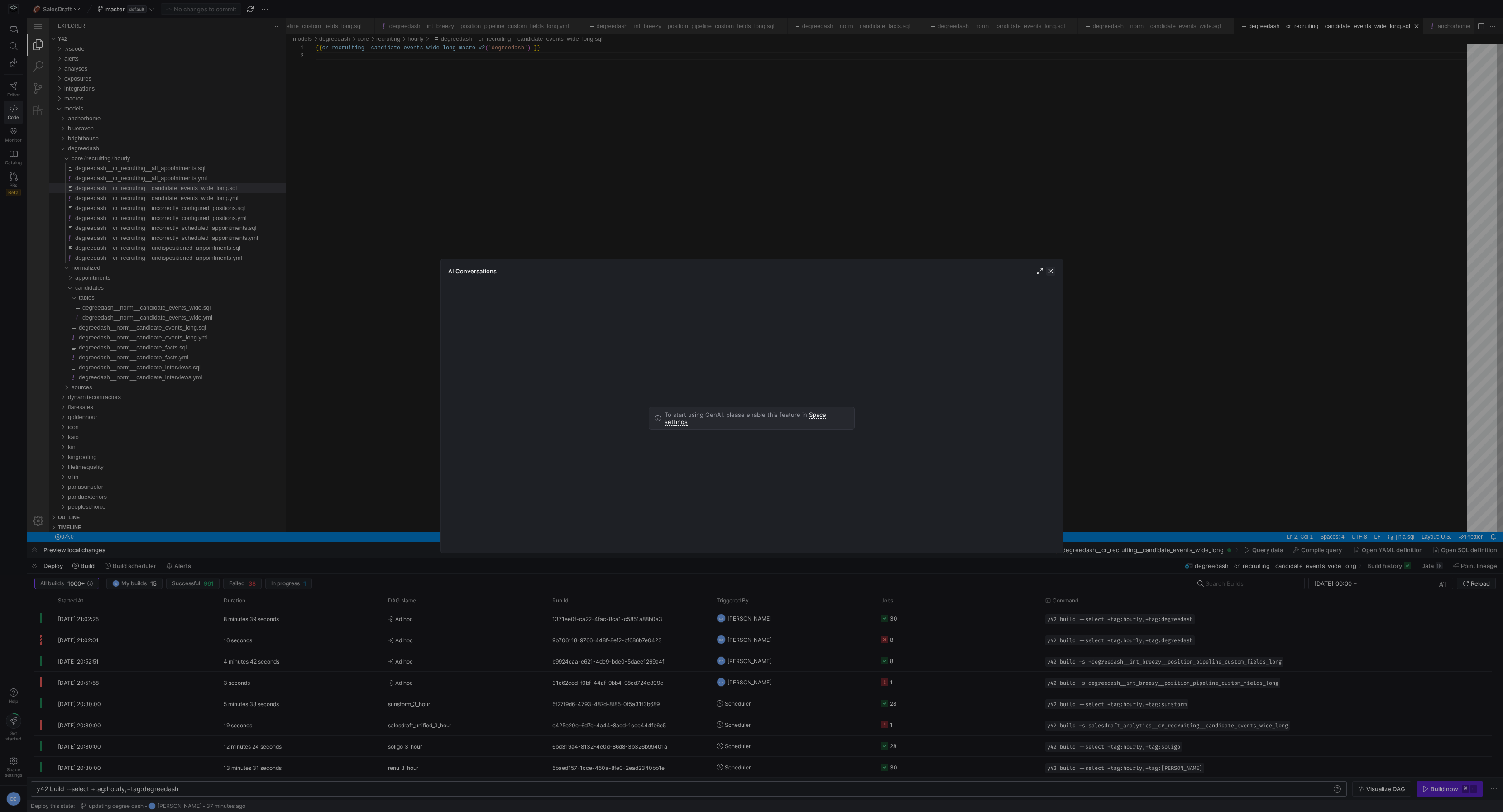
click at [1051, 268] on span "button" at bounding box center [1051, 271] width 9 height 9
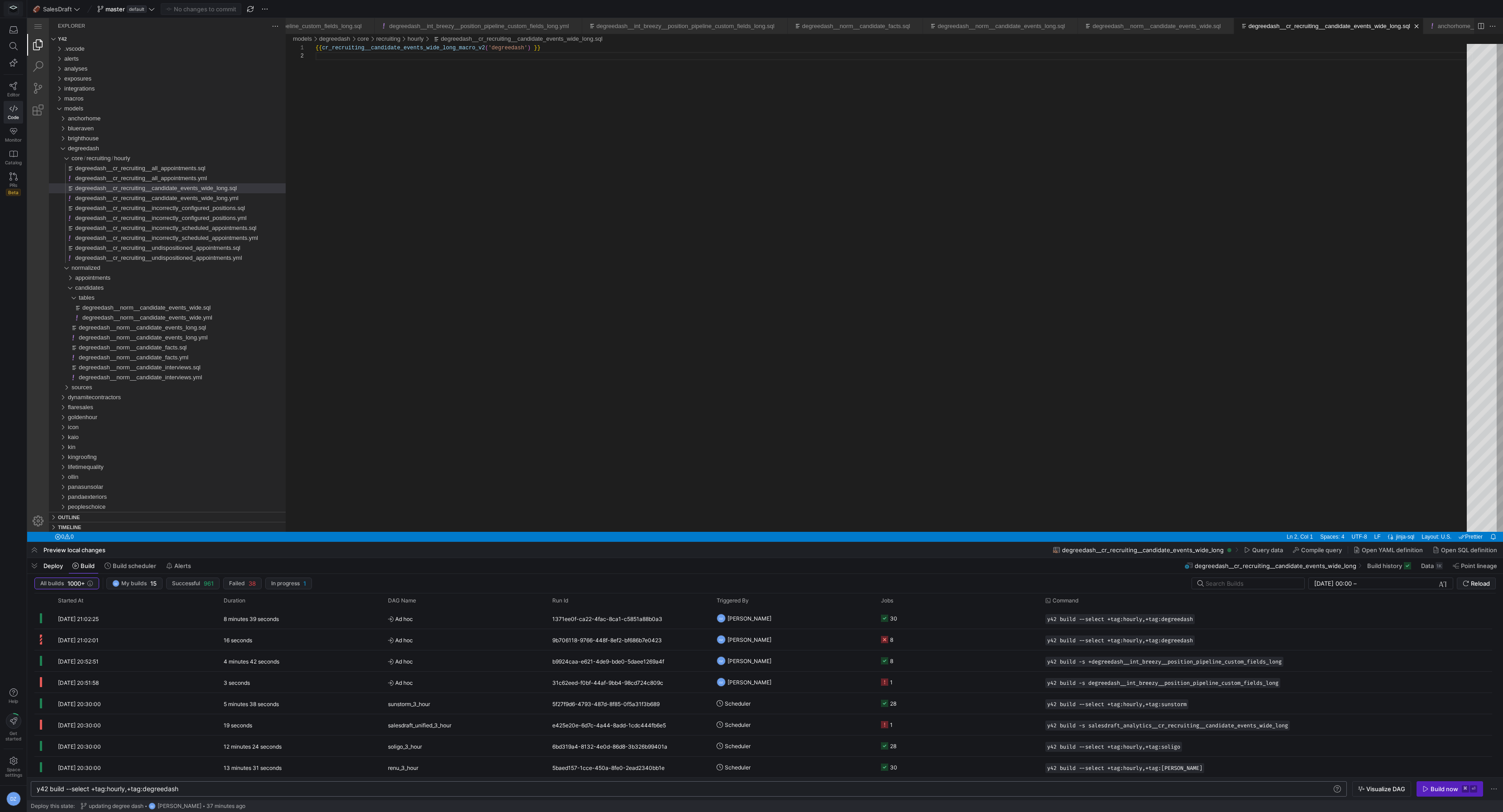
click at [10, 9] on img at bounding box center [13, 9] width 9 height 9
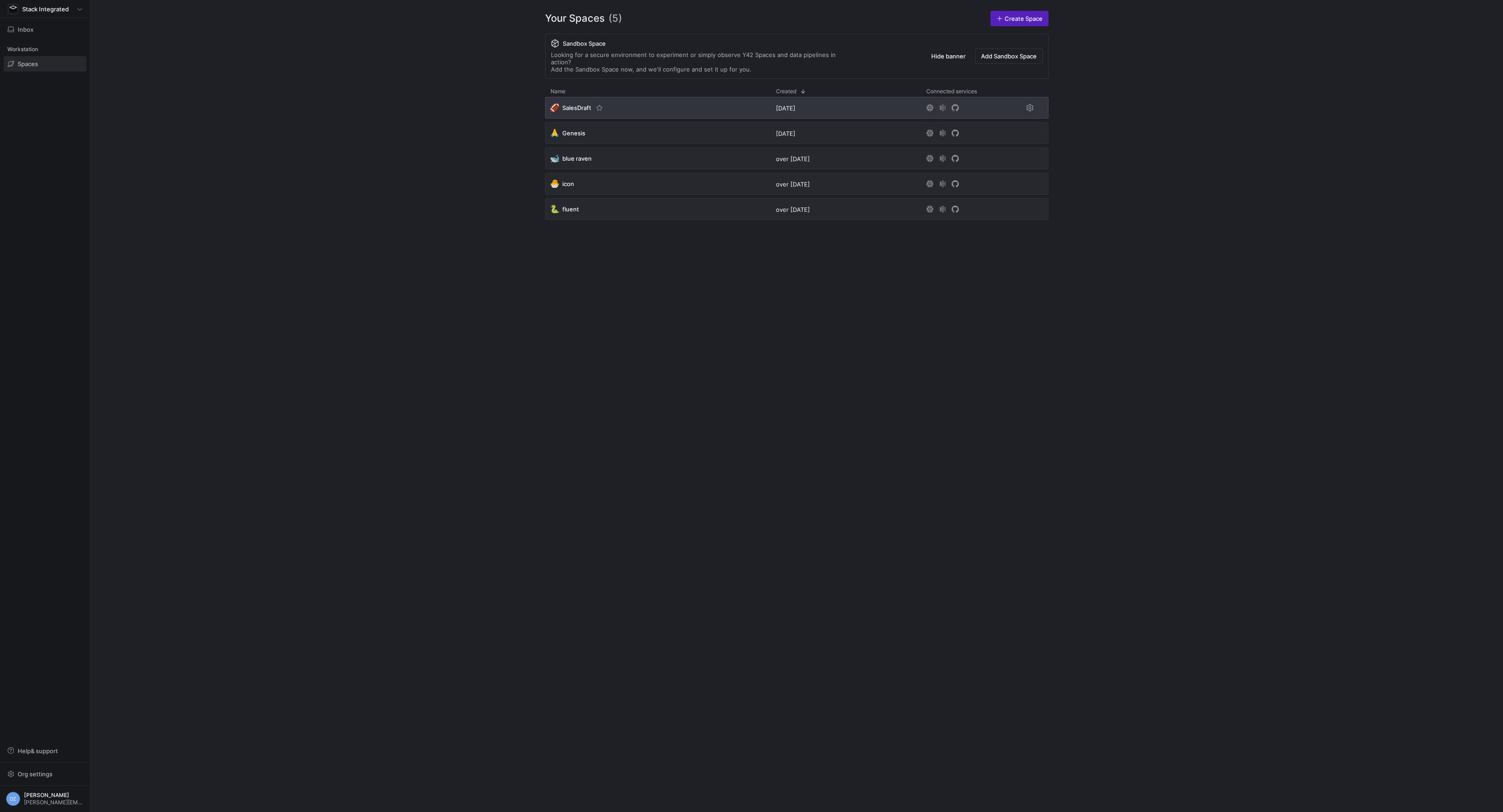
click at [578, 104] on span "SalesDraft" at bounding box center [577, 108] width 29 height 7
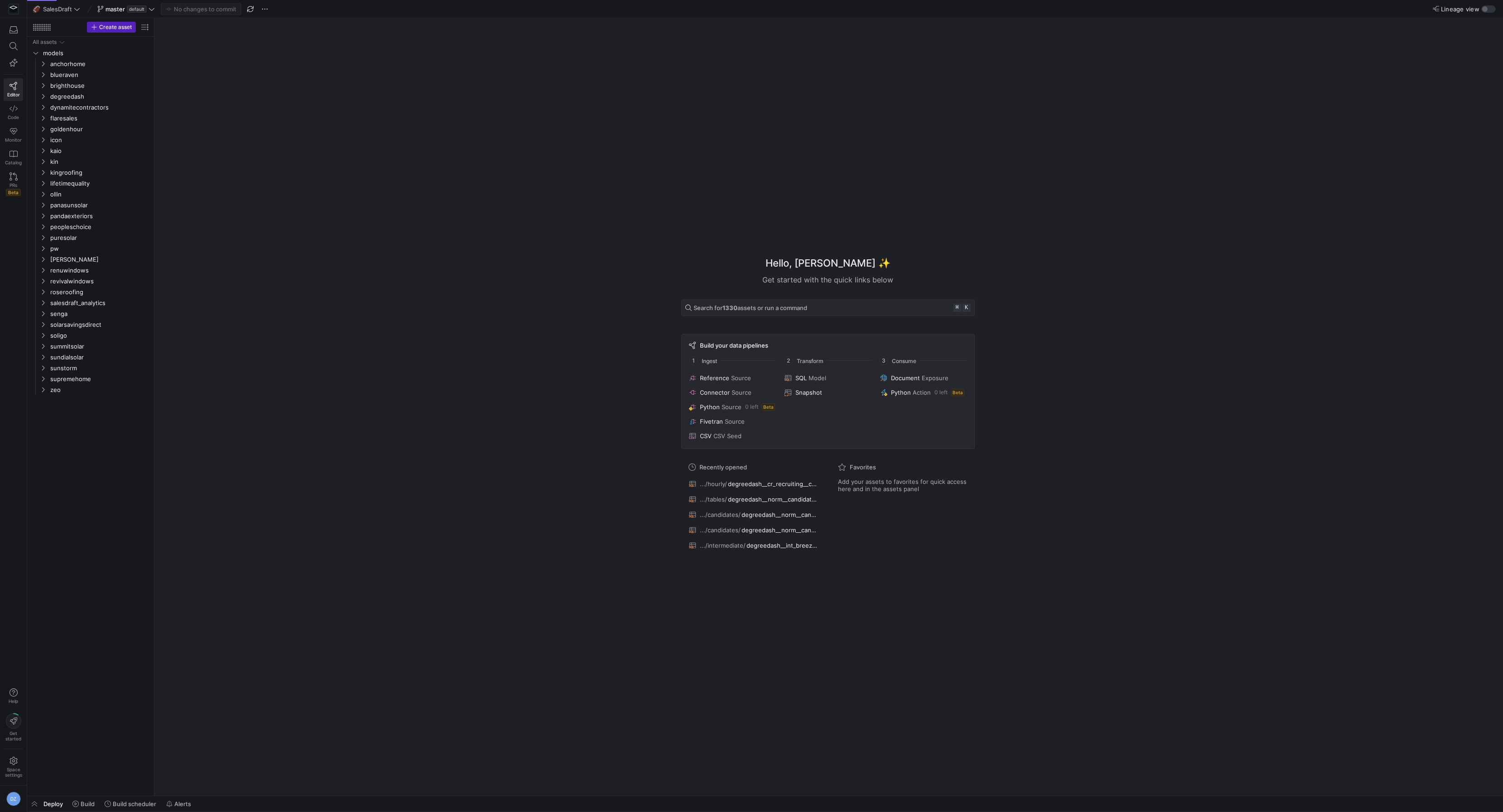
click at [236, 157] on div "Hello, Daniel ✨ Get started with the quick links below Search for 1330 assets o…" at bounding box center [828, 407] width 1339 height 777
click at [13, 765] on icon at bounding box center [13, 760] width 8 height 8
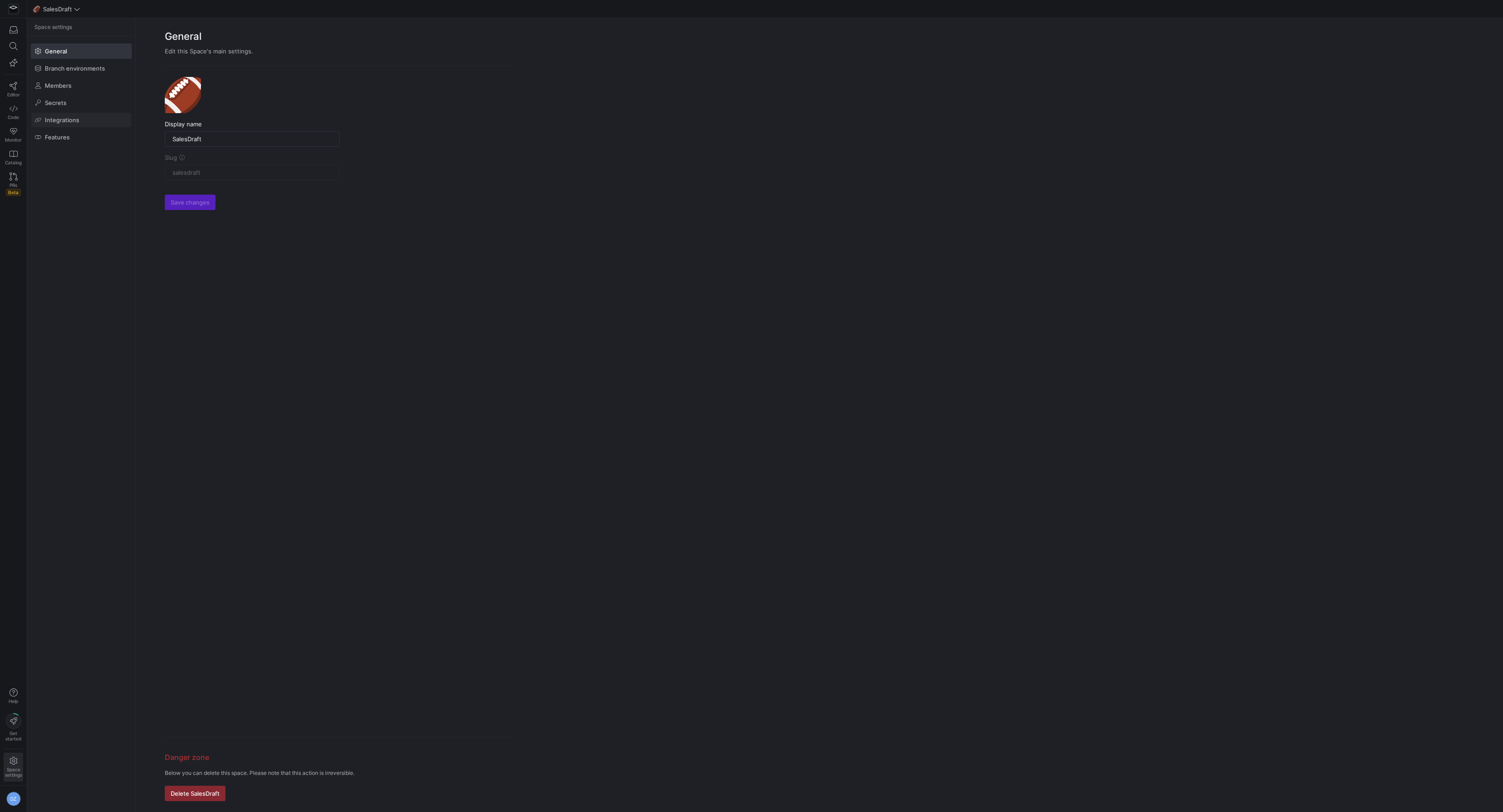
click at [74, 118] on span "Integrations" at bounding box center [62, 120] width 35 height 7
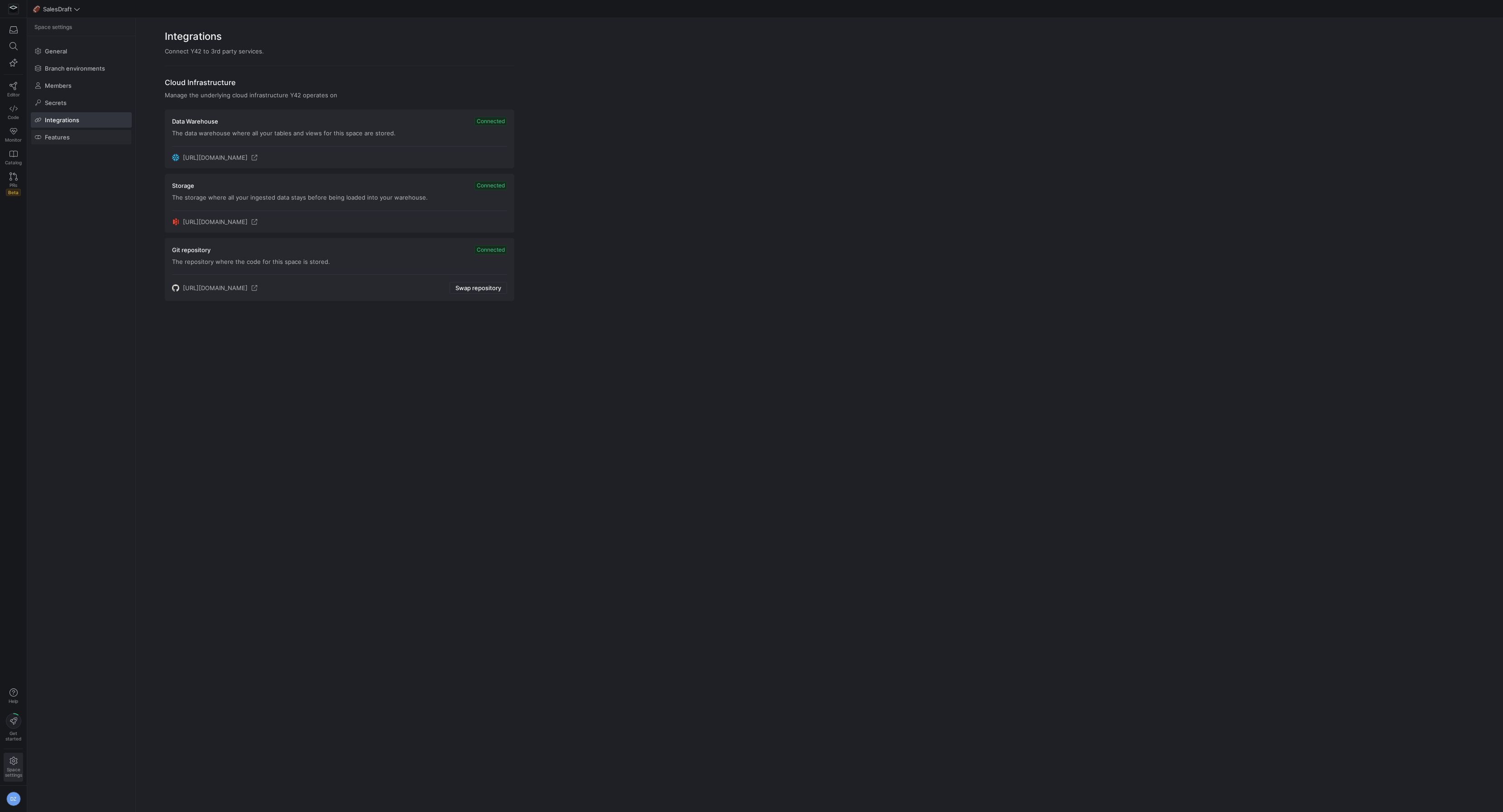
click at [66, 134] on span "Features" at bounding box center [57, 137] width 25 height 7
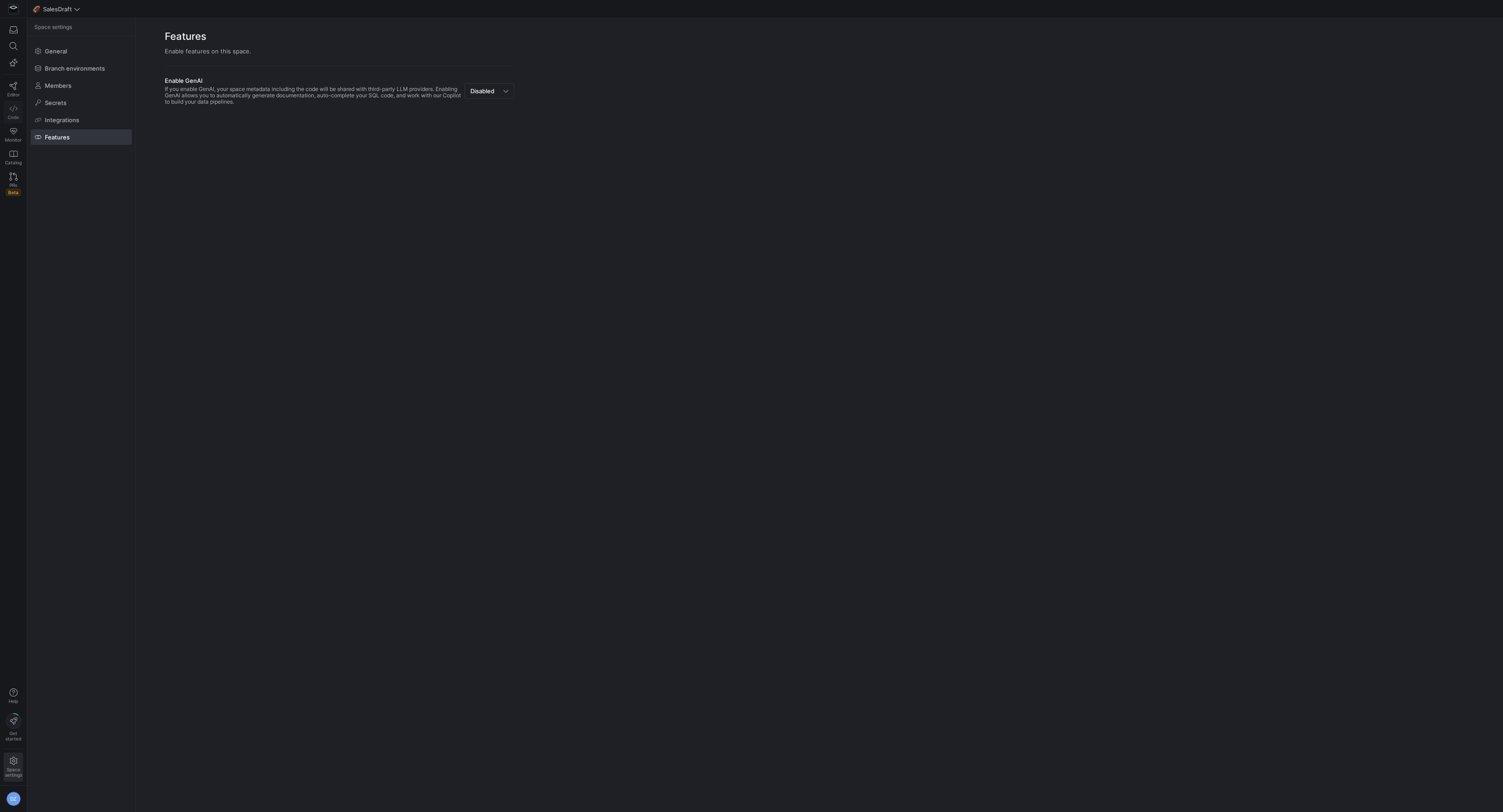
click at [17, 114] on span "Code" at bounding box center [13, 117] width 12 height 5
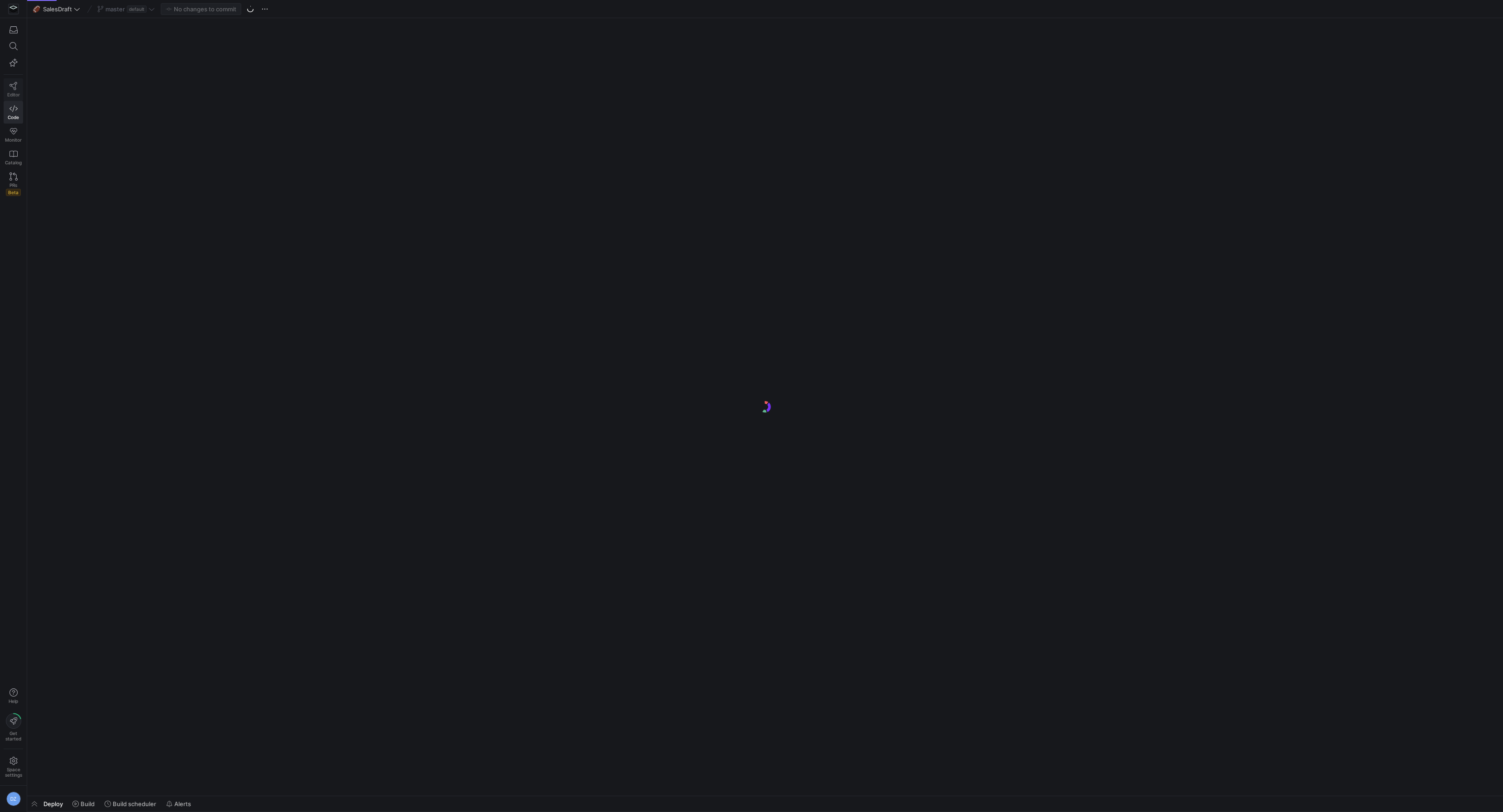
scroll to position [0, 118]
click at [15, 82] on icon at bounding box center [13, 86] width 8 height 8
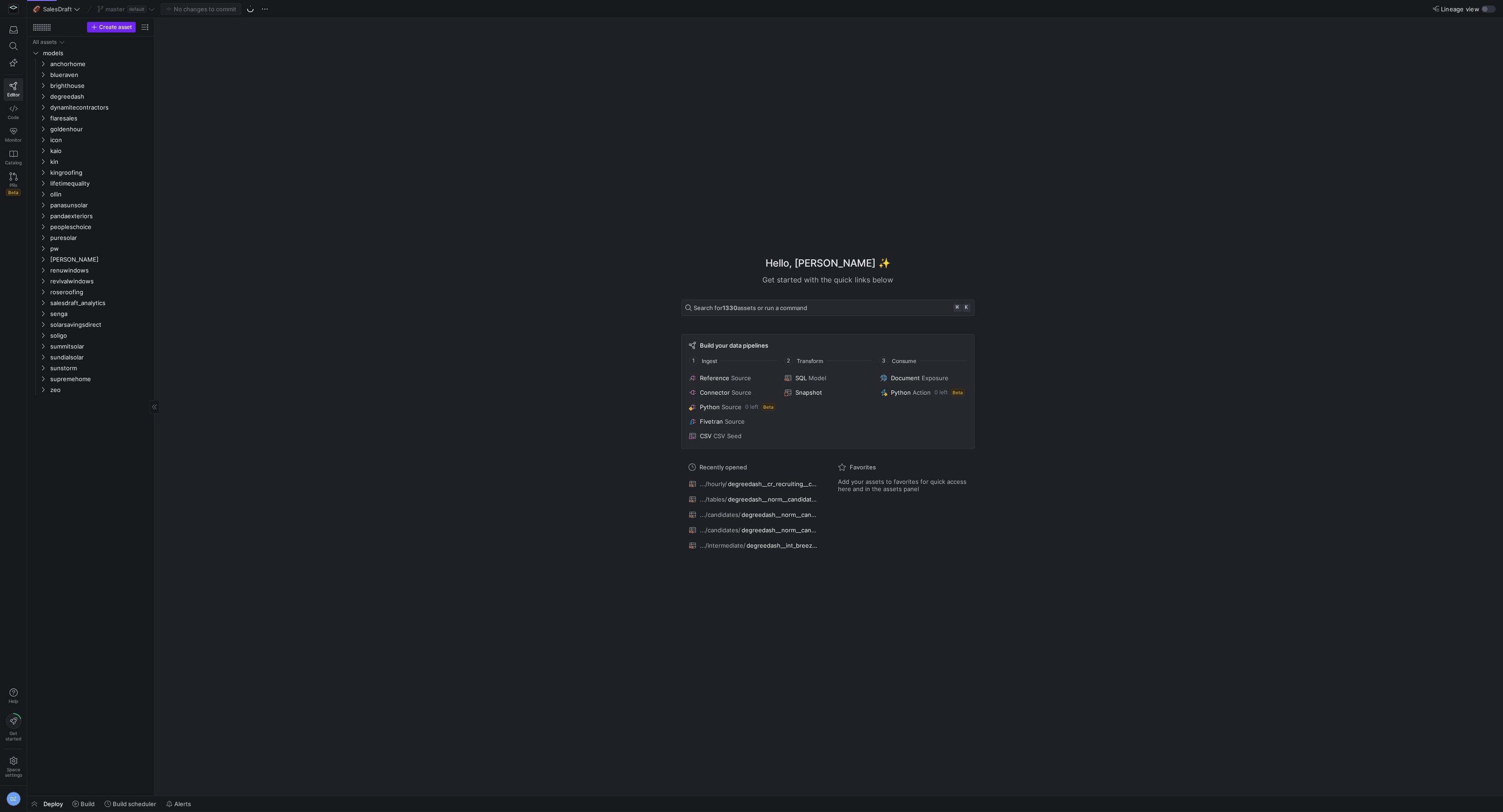
click at [126, 31] on span "button" at bounding box center [111, 27] width 48 height 10
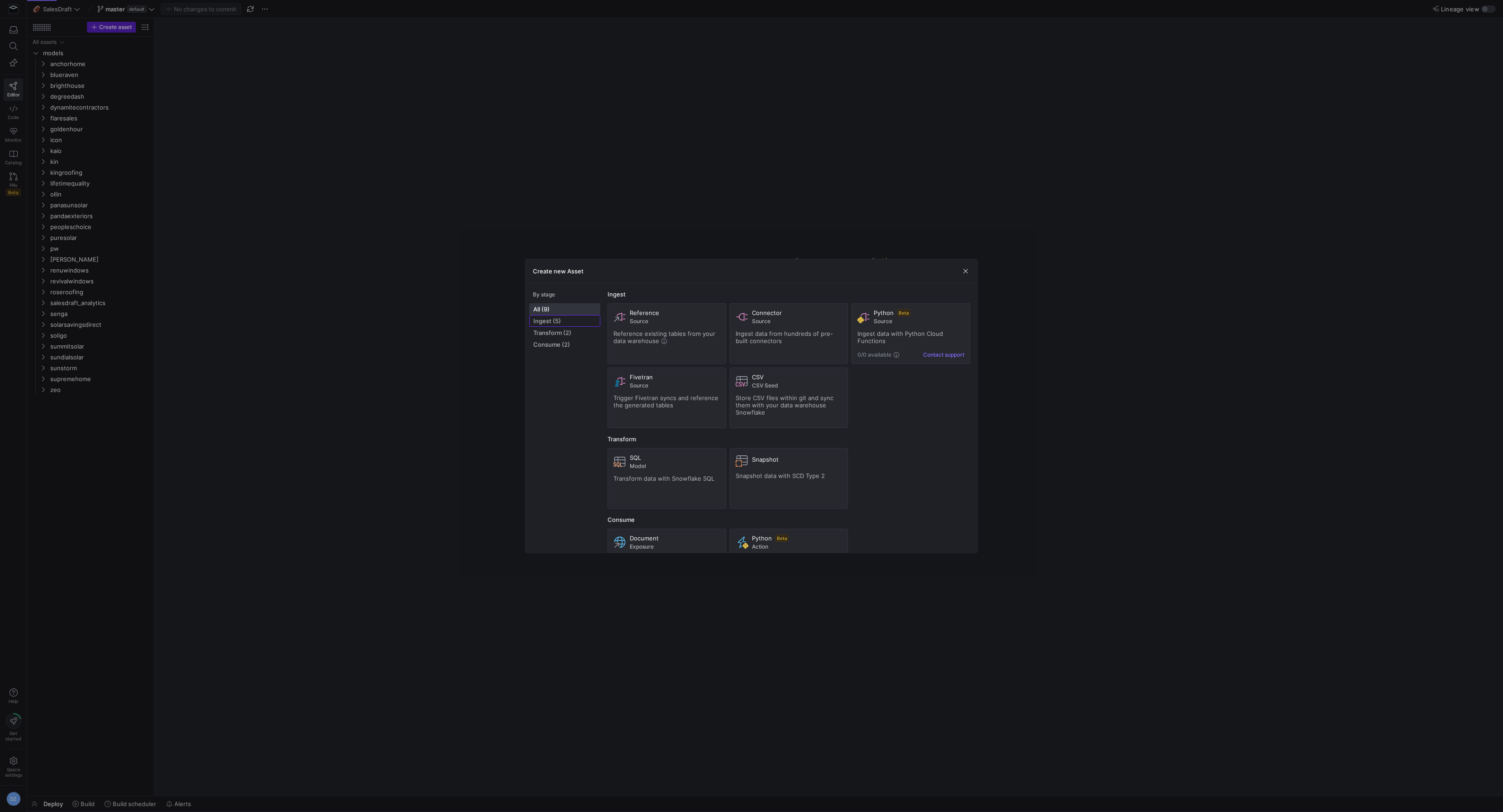
click at [553, 320] on span "Ingest (5)" at bounding box center [565, 321] width 63 height 7
click at [556, 331] on span "Transform (2)" at bounding box center [565, 332] width 63 height 7
click at [555, 341] on span "Consume (2)" at bounding box center [565, 345] width 63 height 7
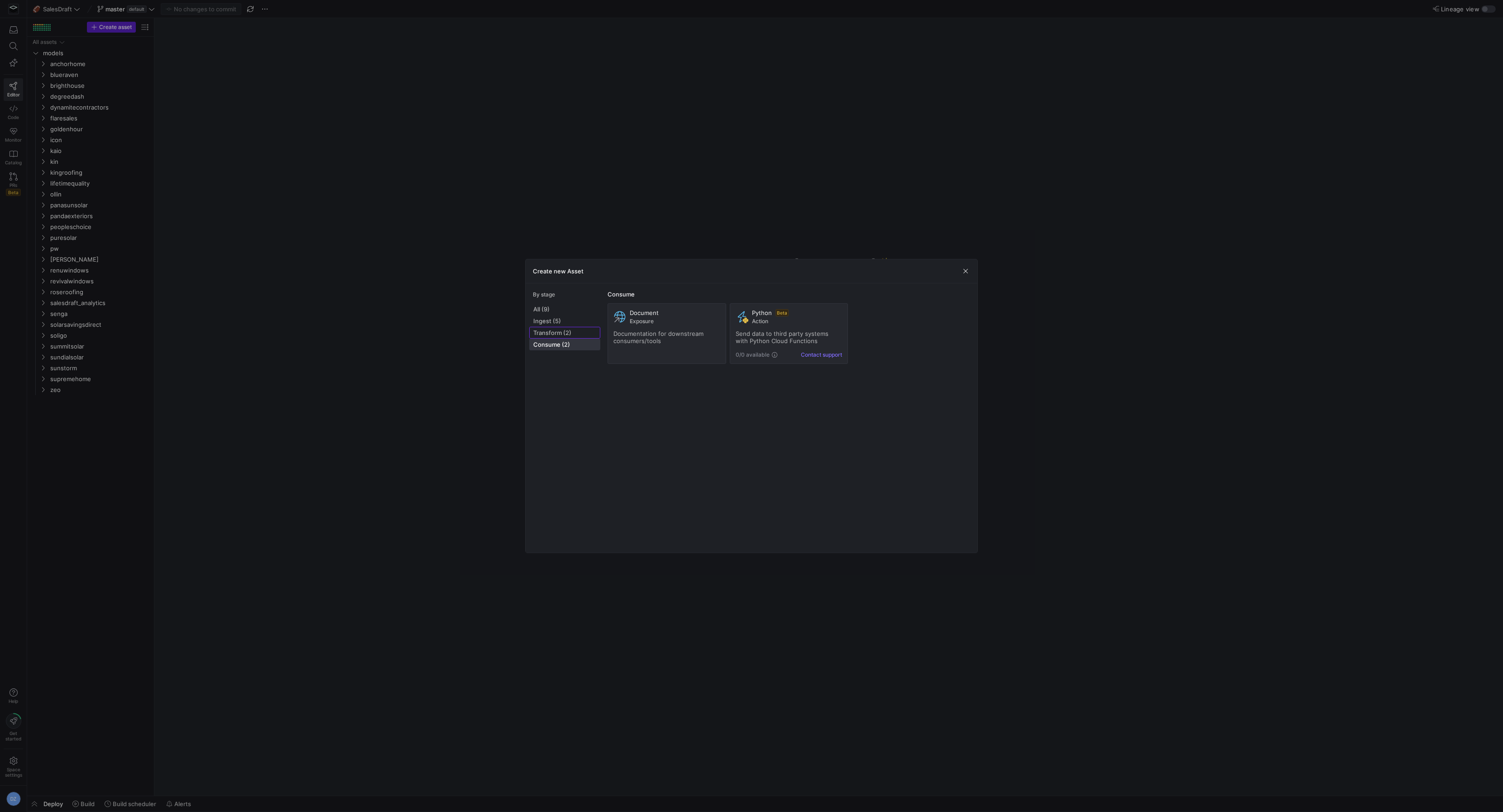
click at [558, 334] on span "Transform (2)" at bounding box center [565, 332] width 63 height 7
click at [556, 324] on span at bounding box center [564, 321] width 70 height 11
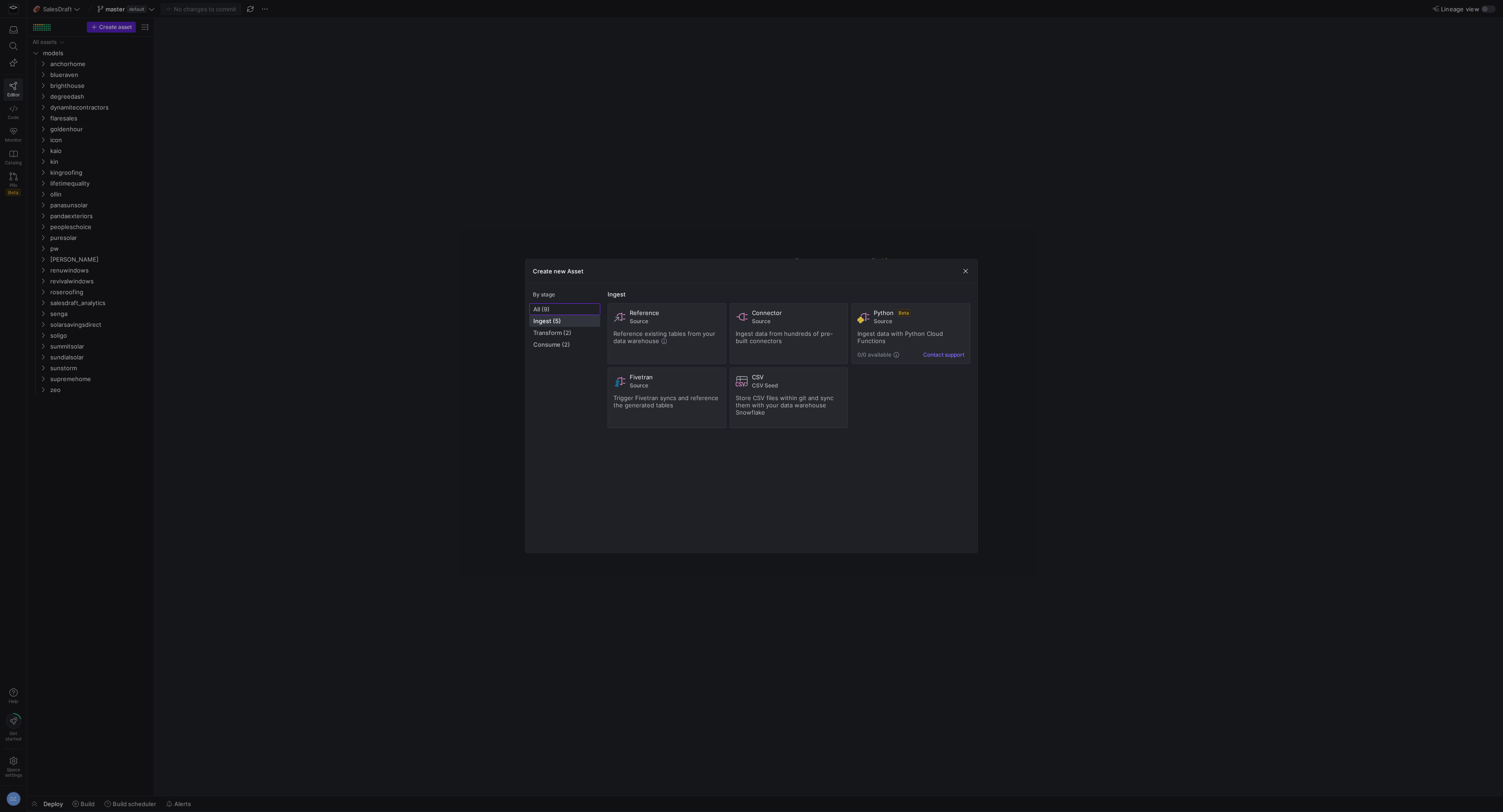
click at [553, 309] on span "All (9)" at bounding box center [565, 309] width 63 height 7
click at [550, 298] on div "By stage All (9) Ingest (5) Transform (2) Consume (2)" at bounding box center [564, 321] width 71 height 59
click at [970, 272] on span "button" at bounding box center [966, 271] width 9 height 9
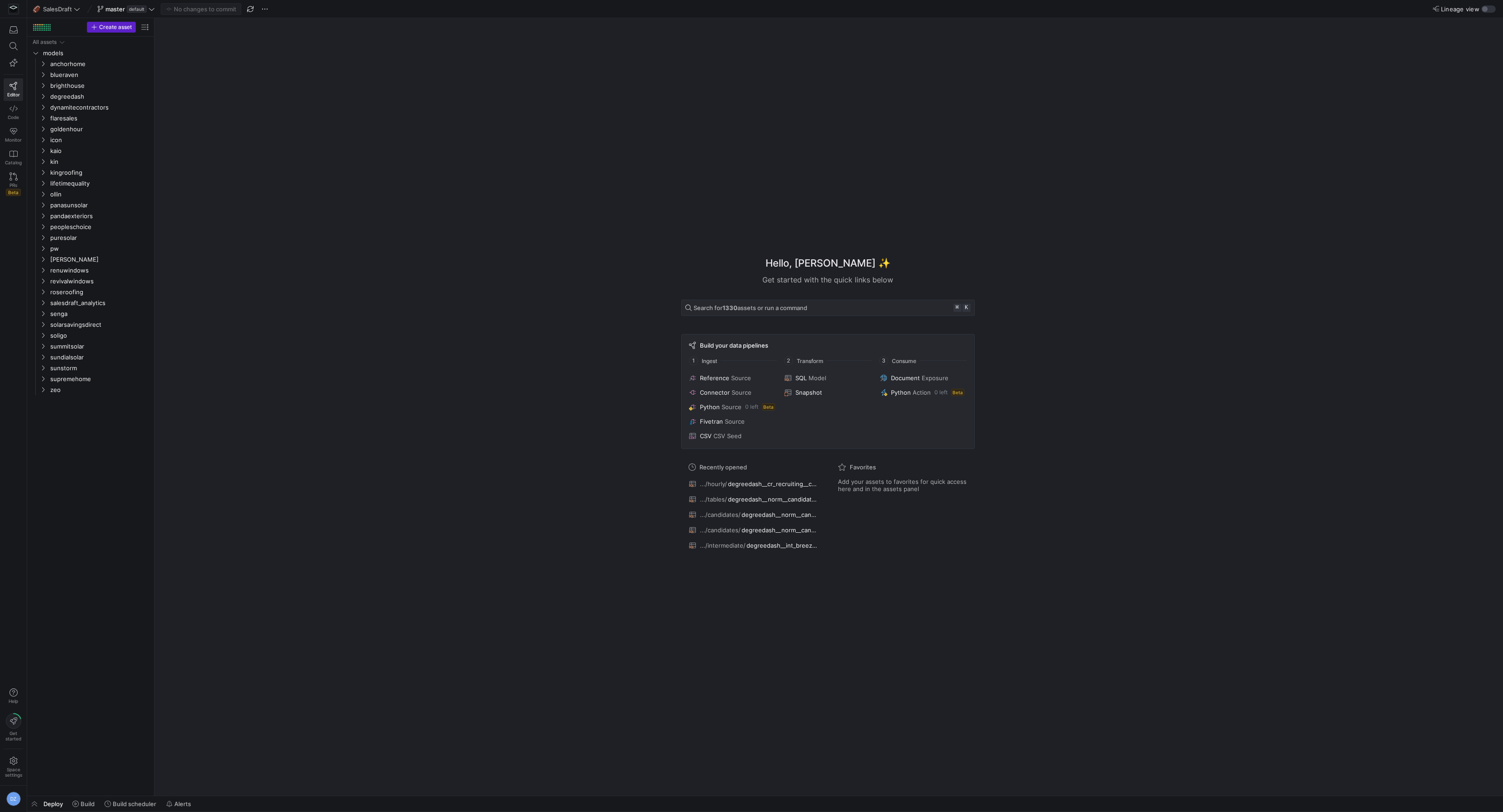
click at [318, 258] on div "Hello, Daniel ✨ Get started with the quick links below Search for 1330 assets o…" at bounding box center [828, 407] width 1339 height 777
click at [22, 105] on link "Code" at bounding box center [13, 112] width 19 height 22
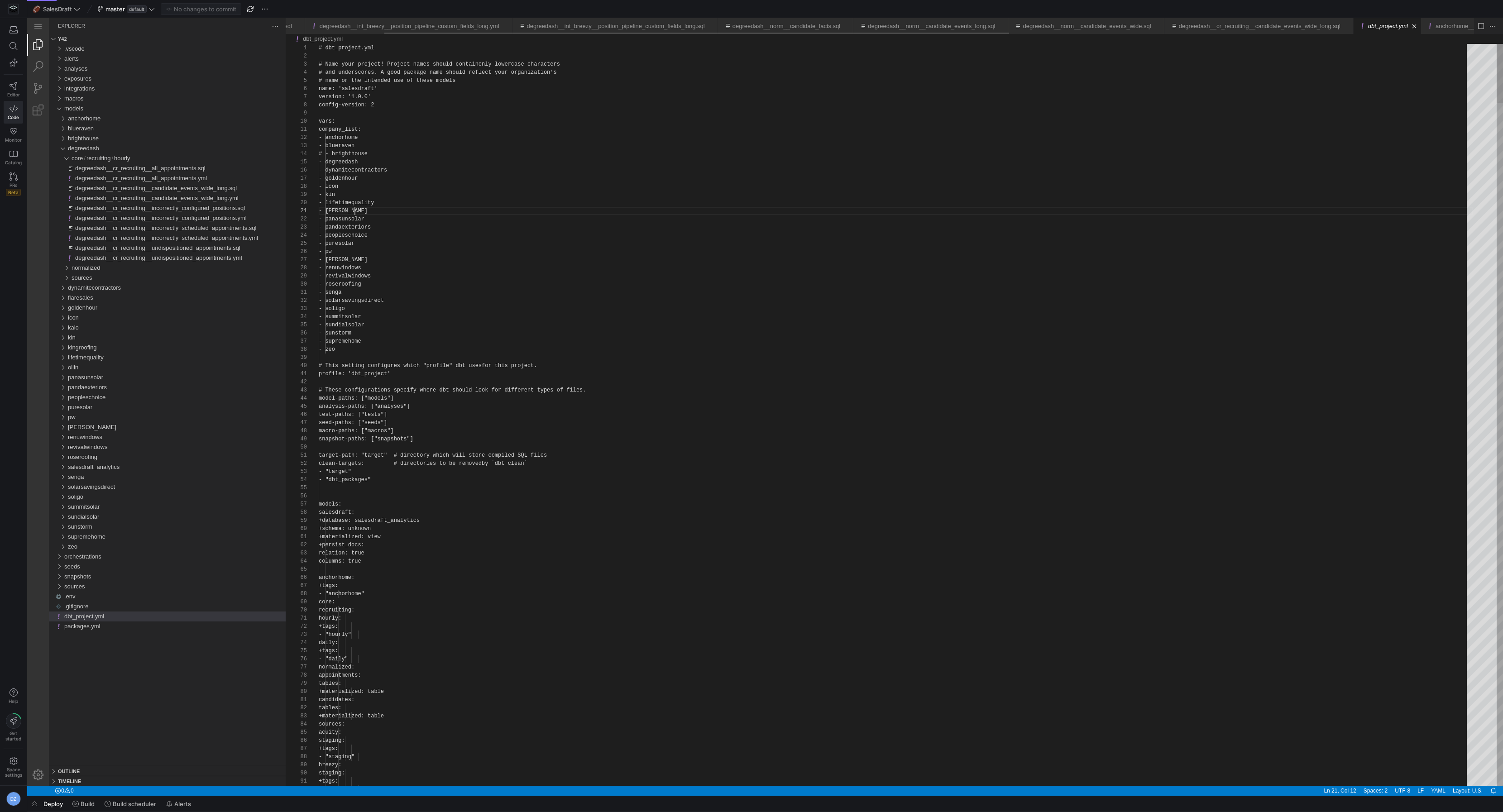
scroll to position [0, 35]
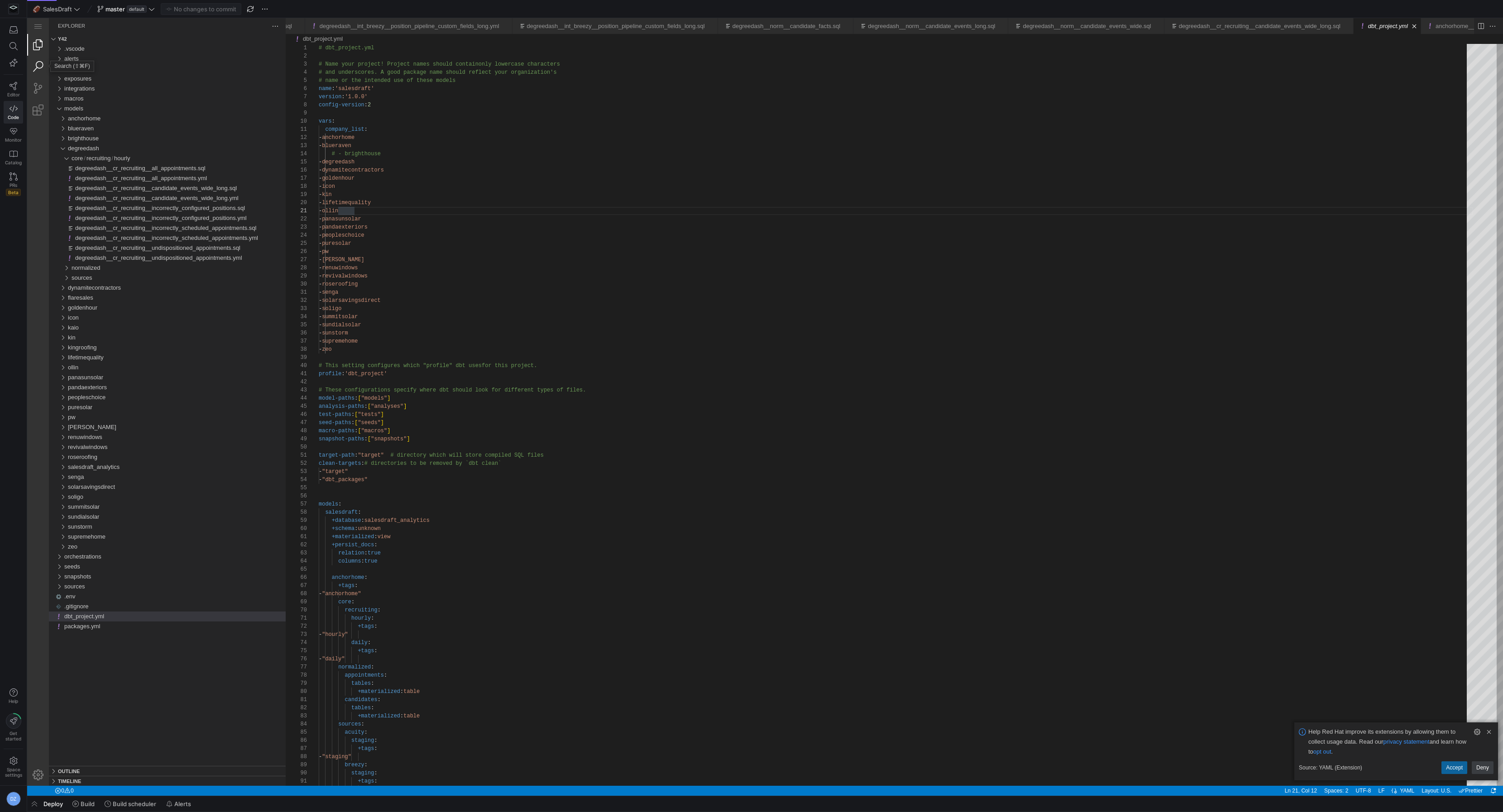
click at [38, 60] on link "Search (⇧⌘F)" at bounding box center [38, 67] width 22 height 22
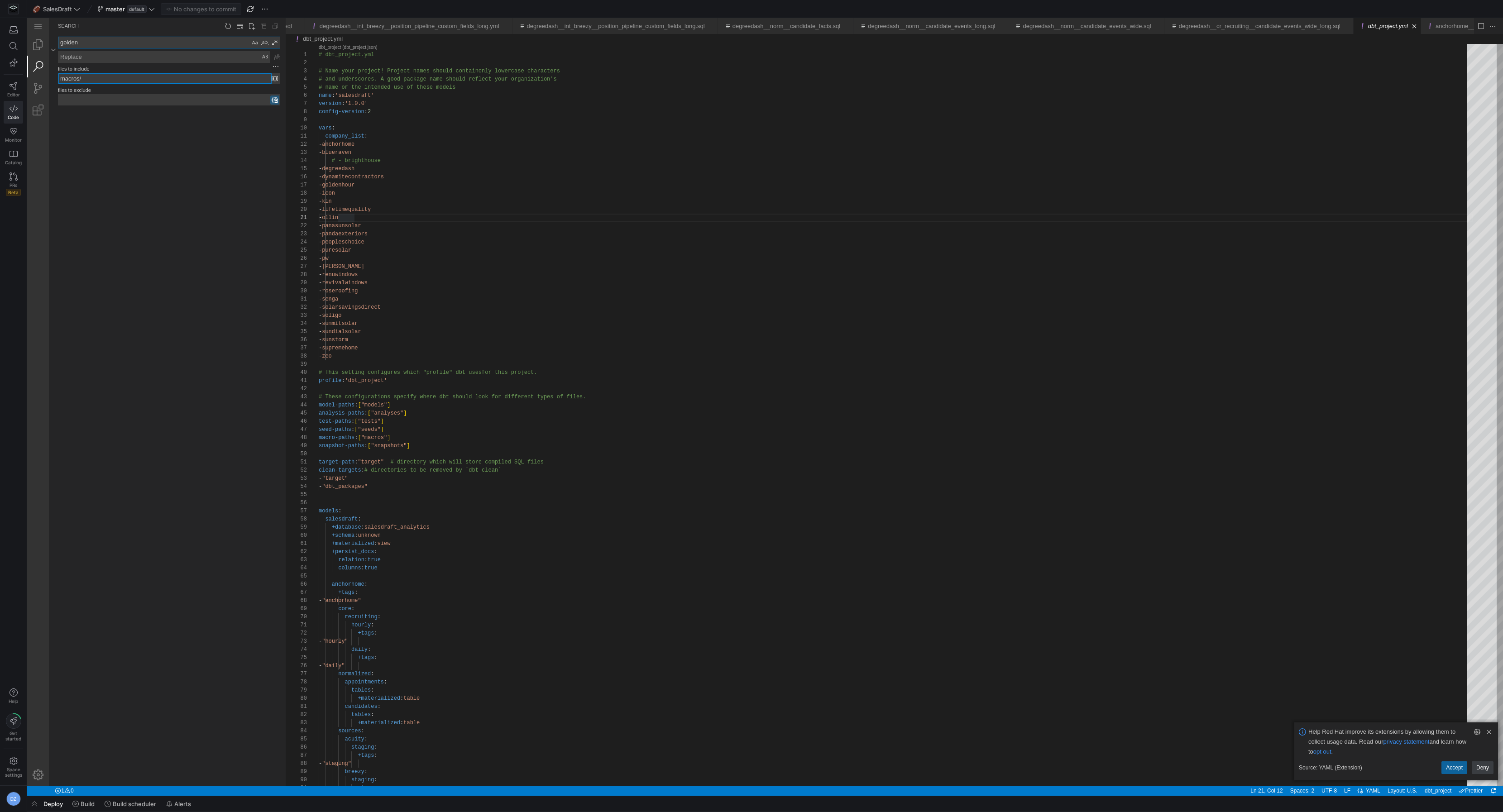
click at [264, 76] on input "macros/" at bounding box center [165, 78] width 213 height 10
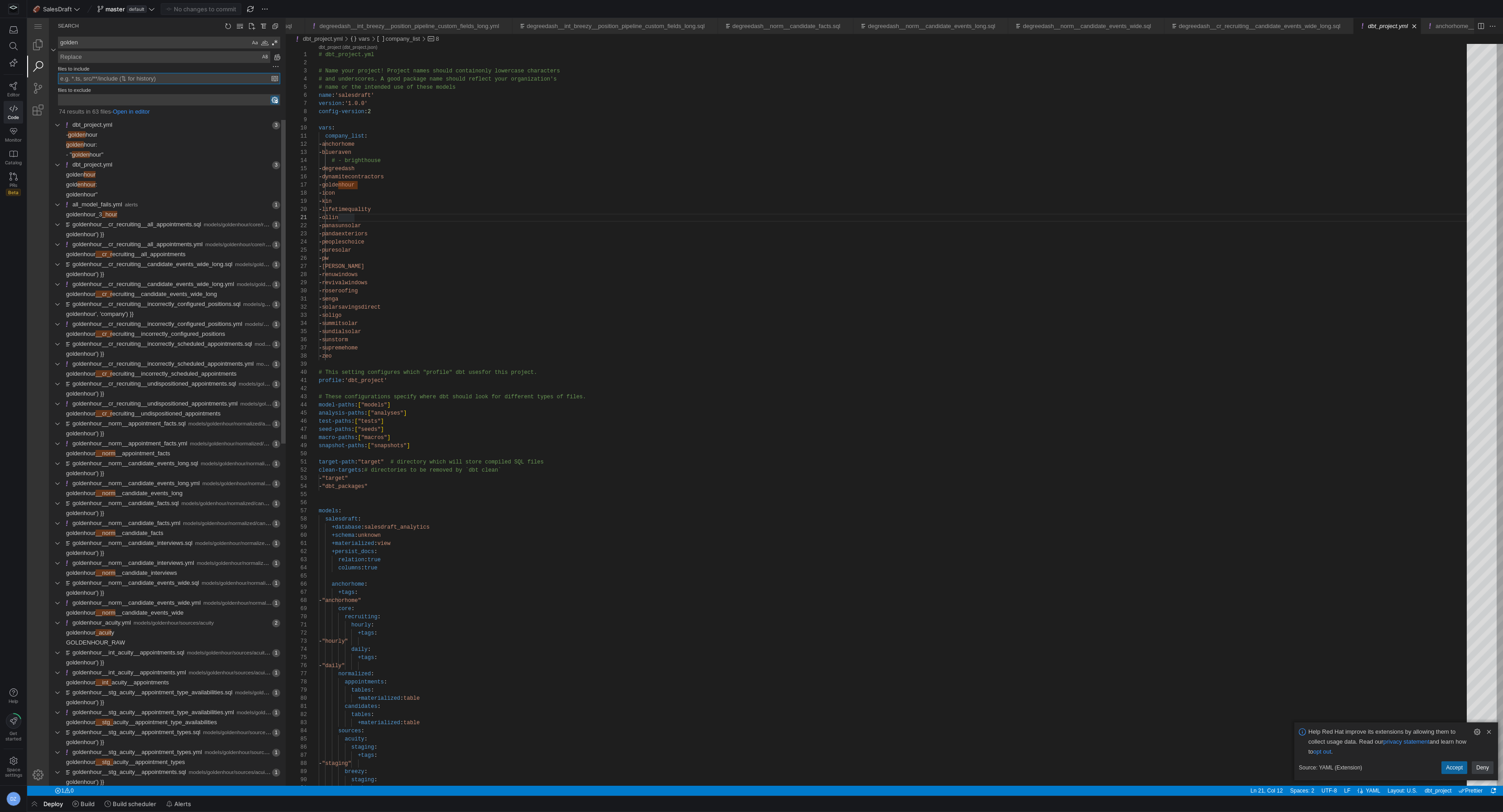
click at [144, 42] on textarea "golden" at bounding box center [154, 43] width 192 height 11
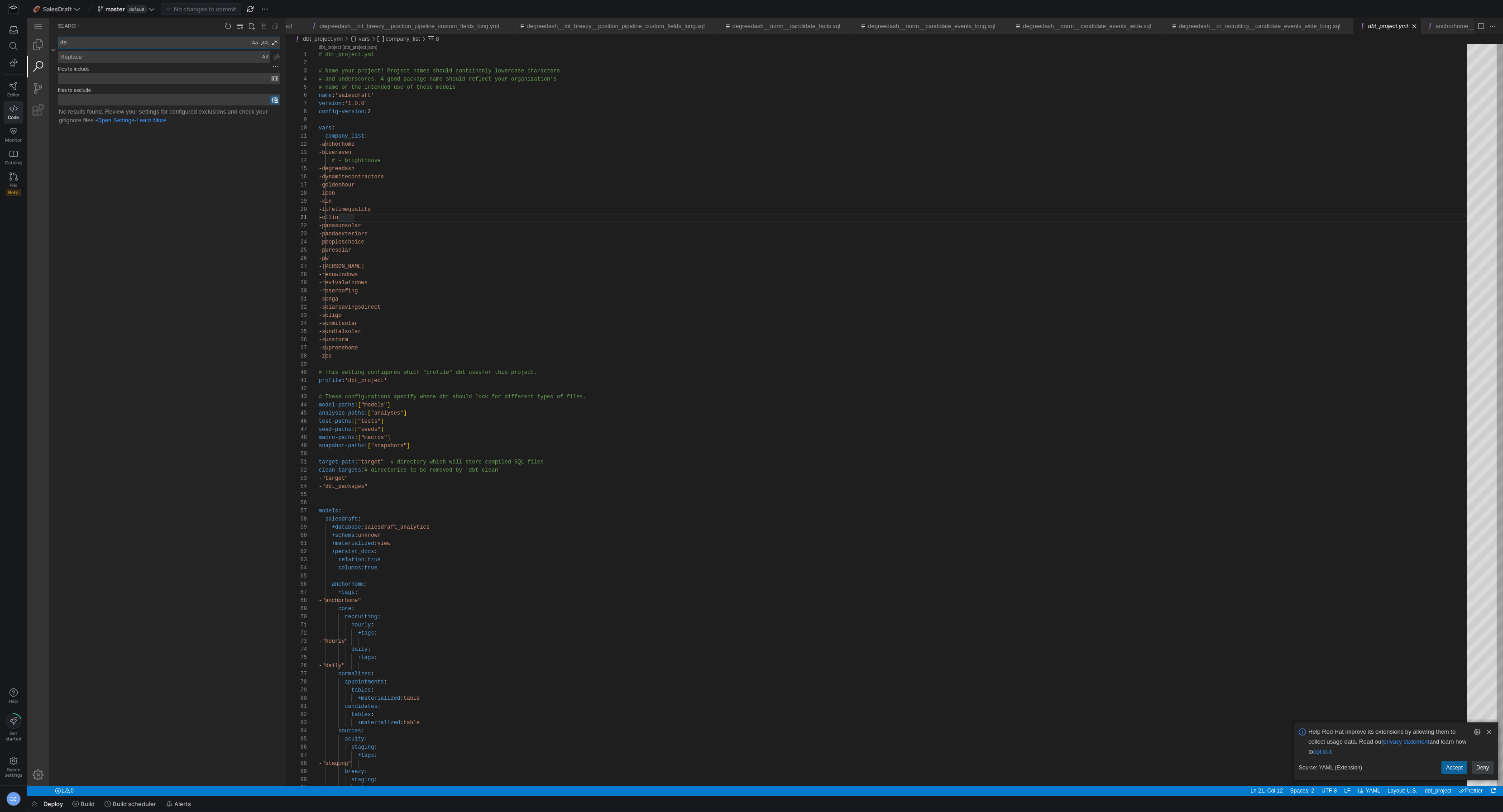
type textarea "d"
type textarea "company_list: - anchorhome - blueraven # - brighthouse - degreedash - dynamitec…"
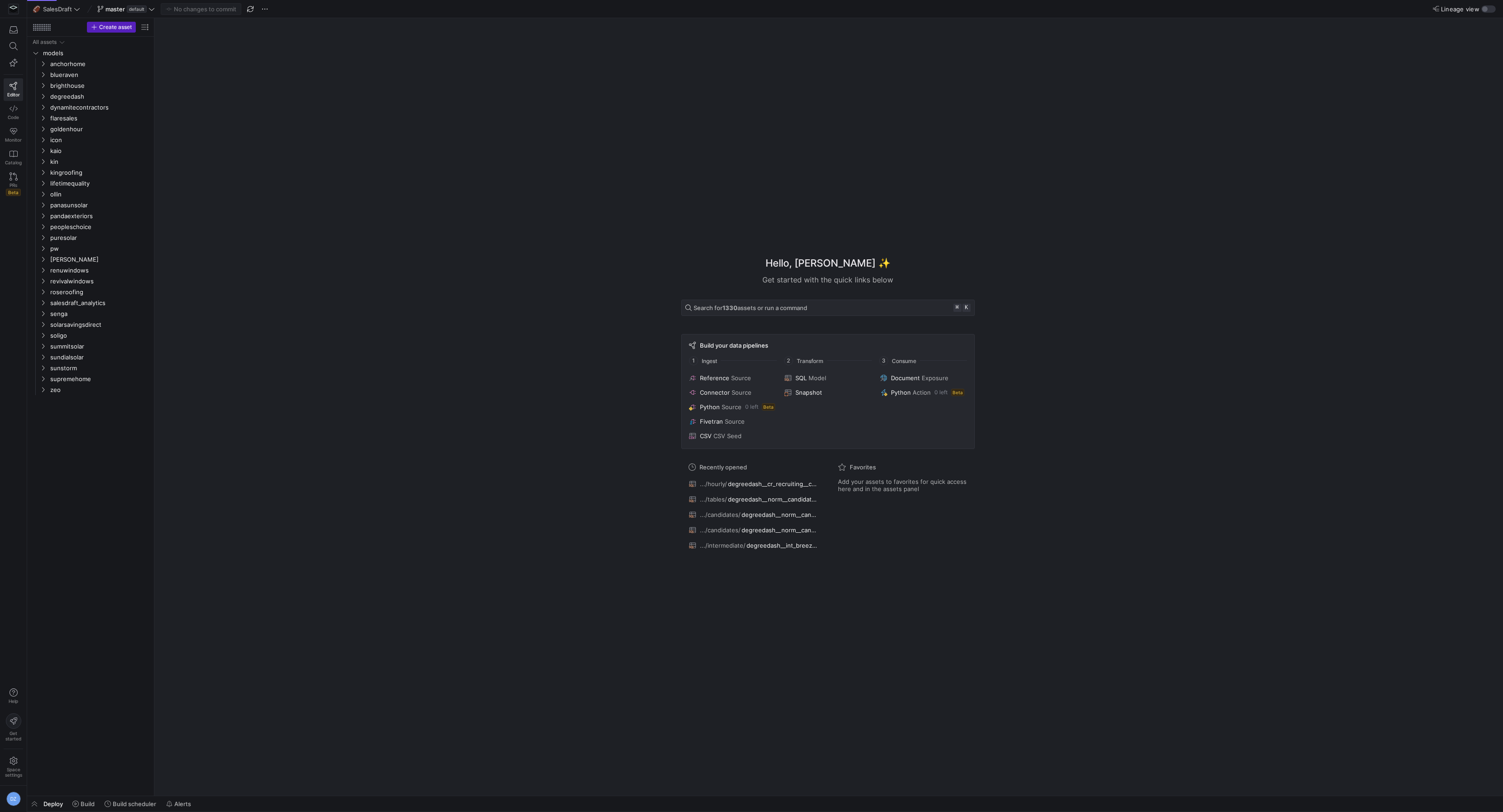
click at [239, 163] on div "Hello, [PERSON_NAME] ✨ Get started with the quick links below Search for 1330 a…" at bounding box center [828, 407] width 1339 height 777
drag, startPoint x: 522, startPoint y: 348, endPoint x: 515, endPoint y: 348, distance: 7.0
click at [519, 348] on div "Hello, [PERSON_NAME] ✨ Get started with the quick links below Search for 1330 a…" at bounding box center [828, 407] width 1339 height 777
click at [345, 176] on div "Hello, [PERSON_NAME] ✨ Get started with the quick links below Search for 1330 a…" at bounding box center [828, 407] width 1339 height 777
click at [325, 160] on div "Hello, [PERSON_NAME] ✨ Get started with the quick links below Search for 1330 a…" at bounding box center [828, 407] width 1339 height 777
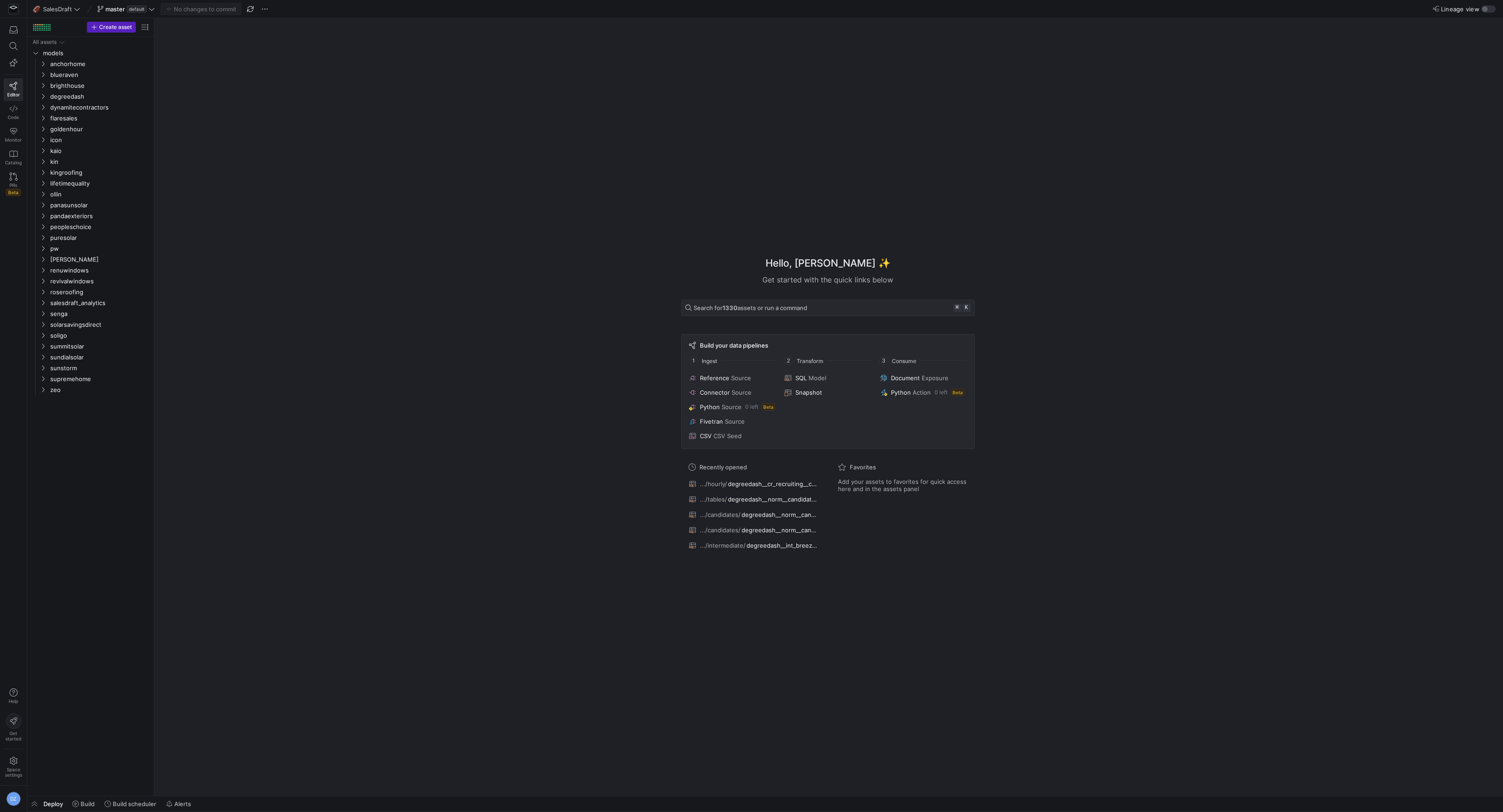
click at [323, 162] on div "Hello, [PERSON_NAME] ✨ Get started with the quick links below Search for 1330 a…" at bounding box center [828, 407] width 1339 height 777
click at [19, 755] on span at bounding box center [13, 767] width 19 height 28
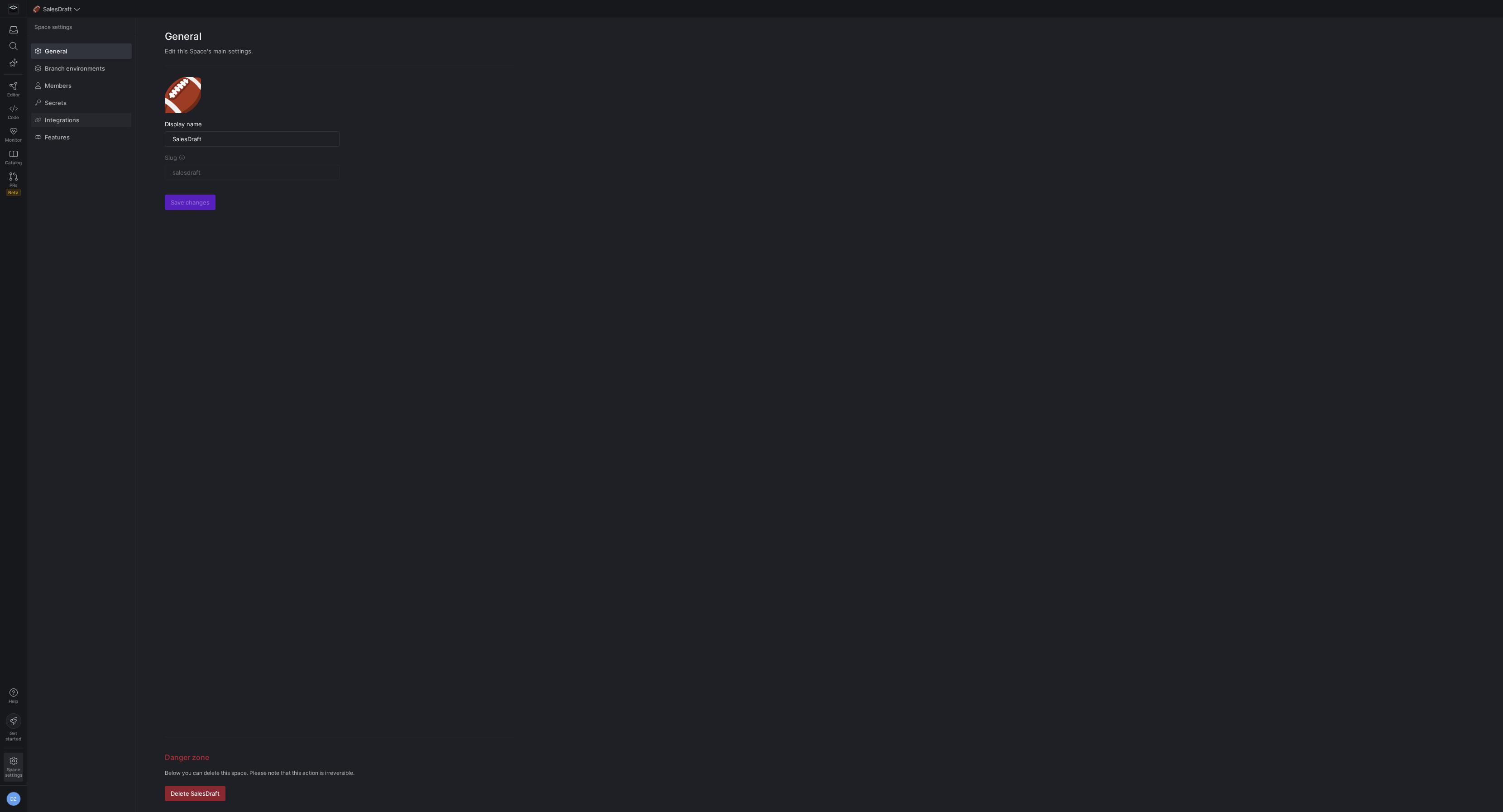
click at [69, 121] on span "Integrations" at bounding box center [62, 120] width 35 height 7
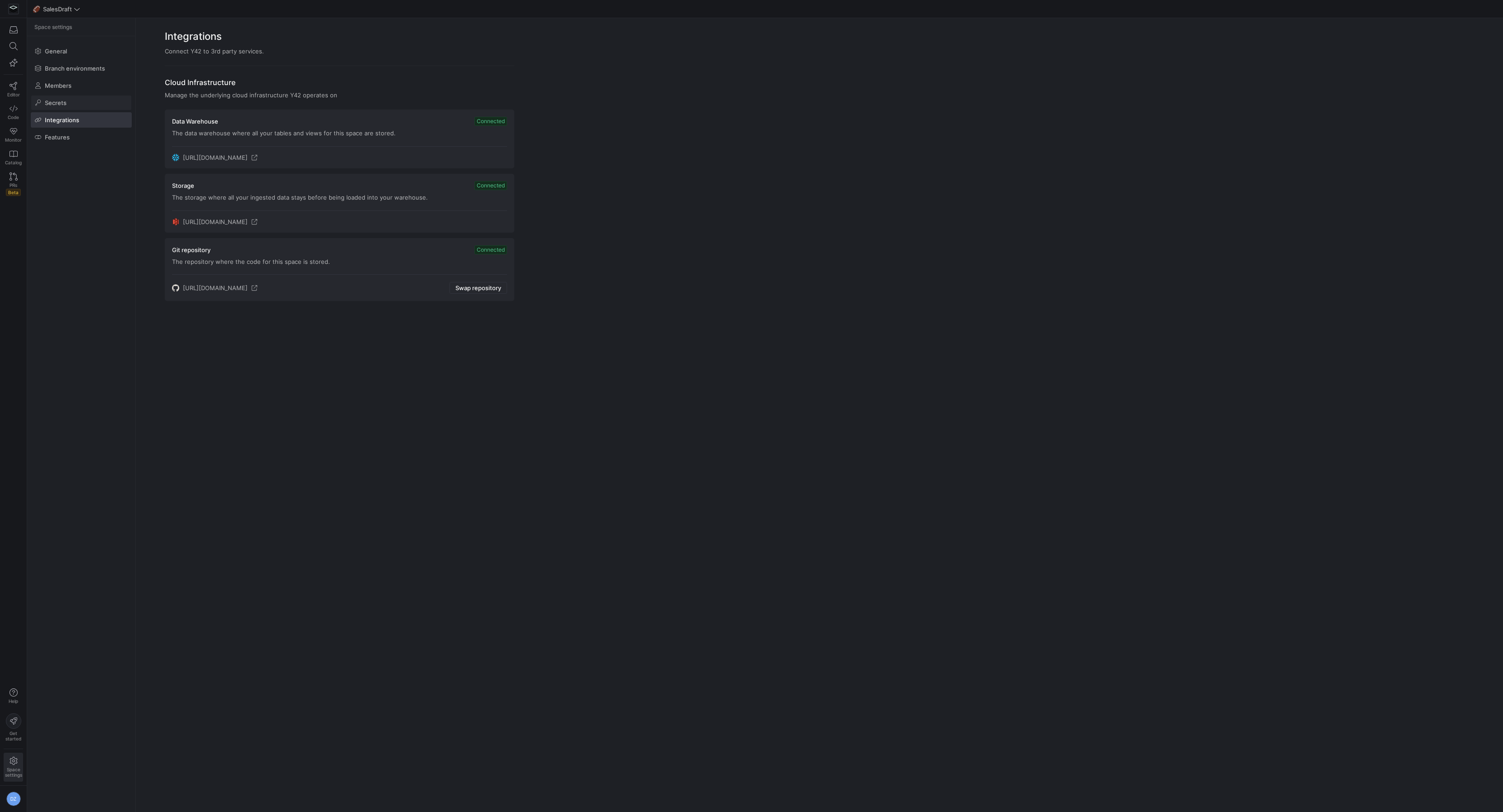
click at [70, 98] on span at bounding box center [81, 103] width 100 height 15
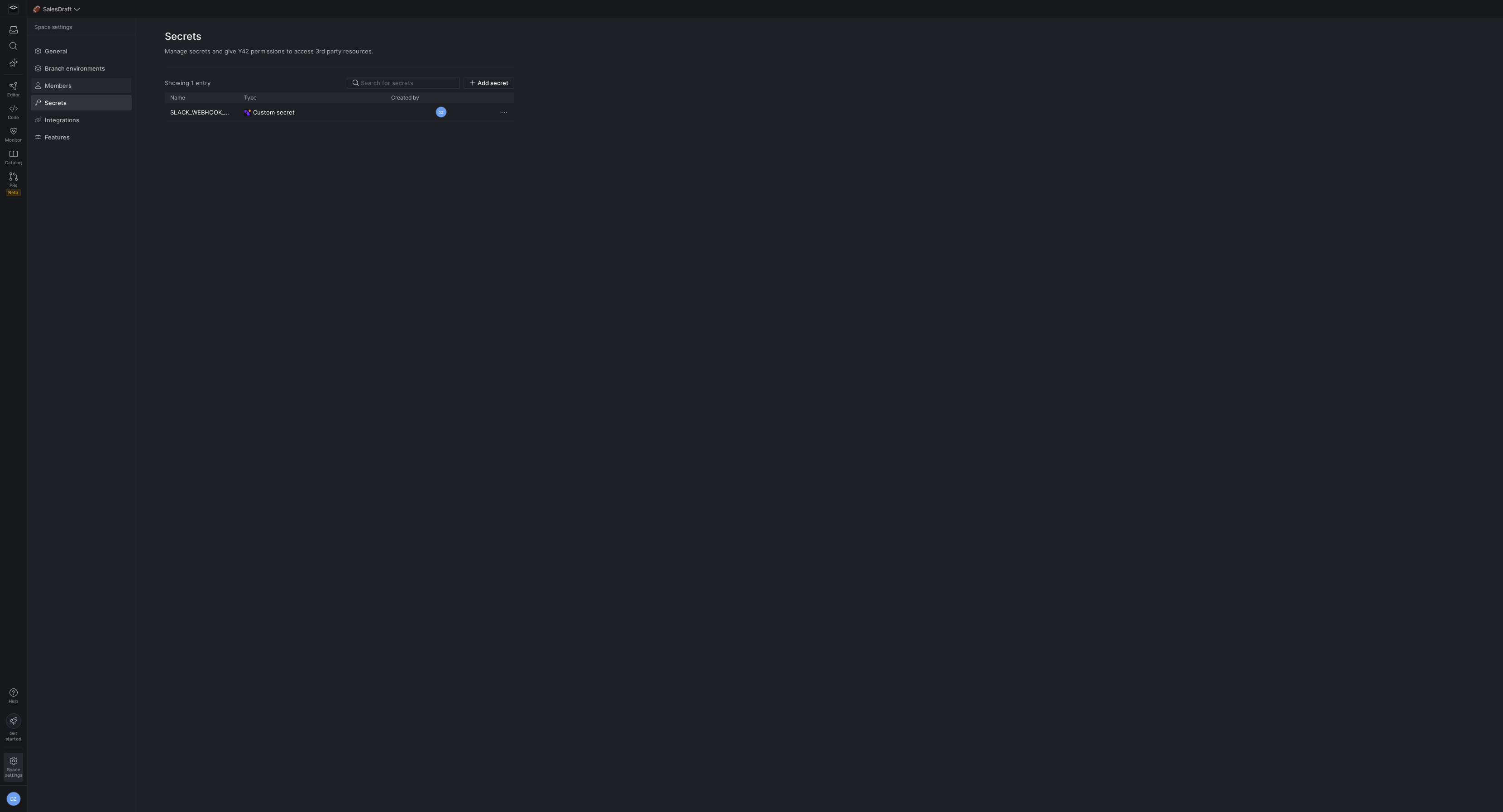
click at [66, 83] on span "Members" at bounding box center [58, 86] width 27 height 7
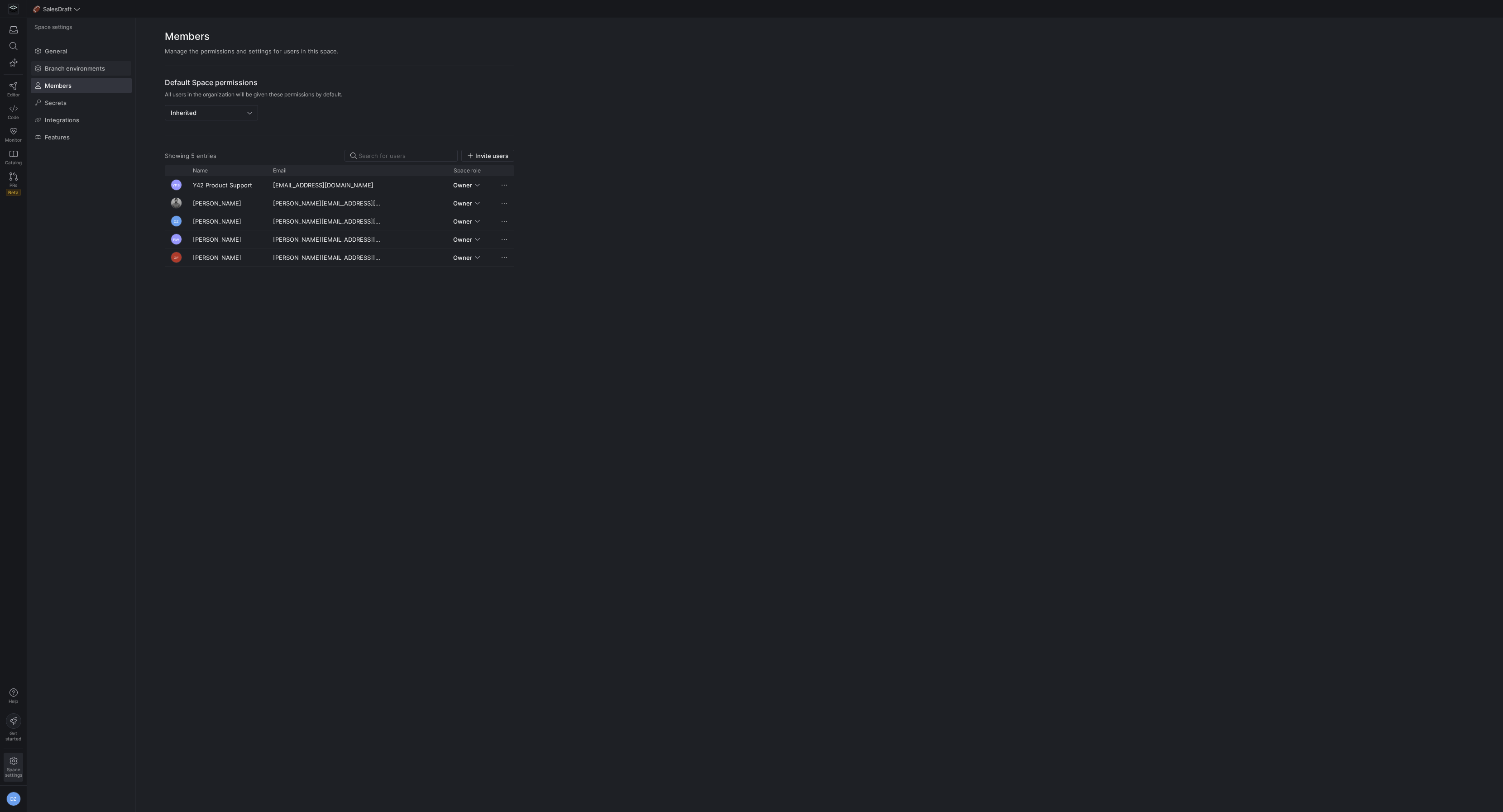
click at [81, 66] on span "Branch environments" at bounding box center [75, 68] width 60 height 7
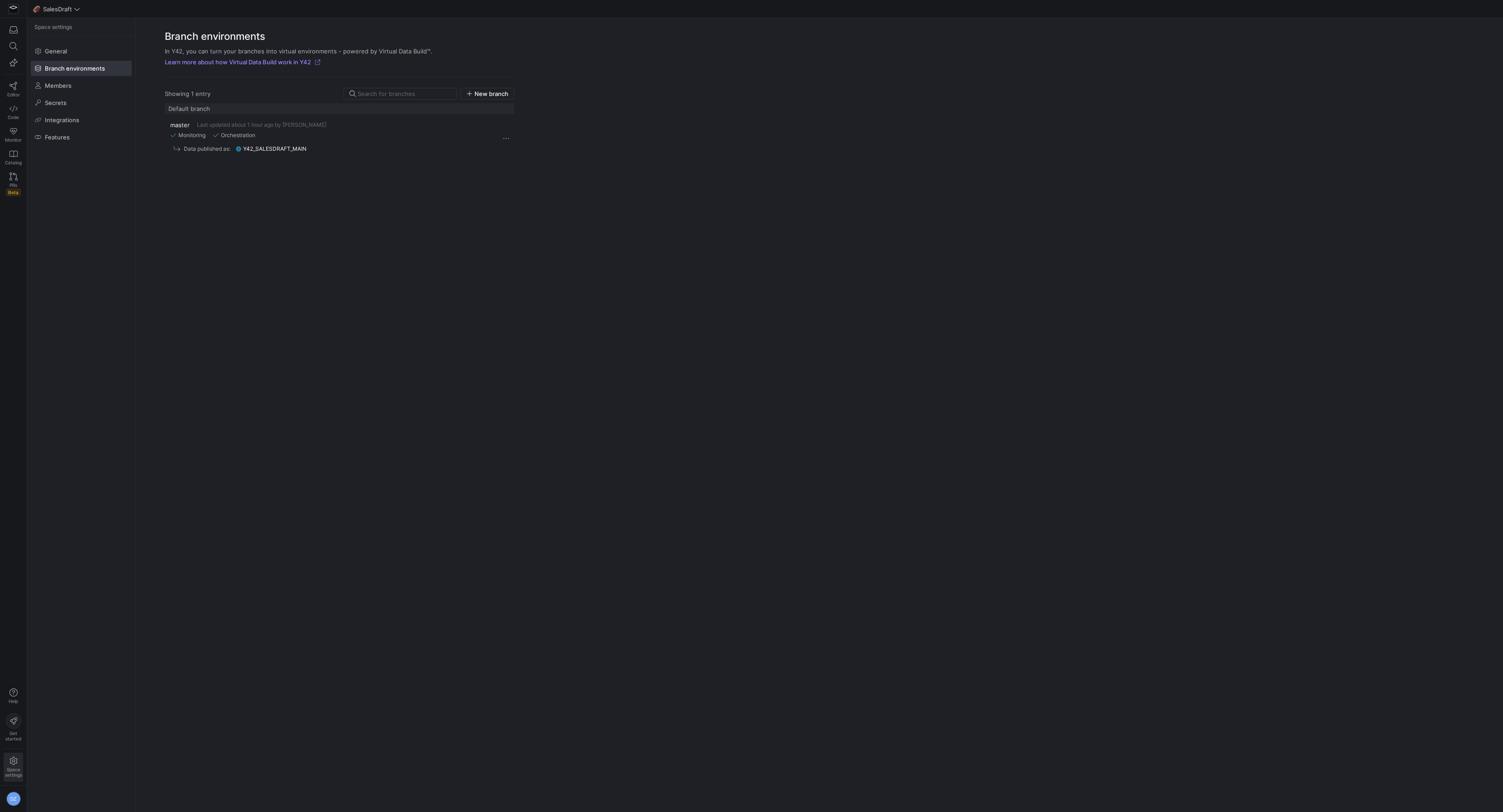
click at [320, 61] on icon at bounding box center [318, 63] width 6 height 6
click at [776, 435] on y42-org-space-settings-branch-environments "Branch environments In Y42, you can turn your branches into virtual environment…" at bounding box center [819, 415] width 1367 height 794
click at [91, 48] on span at bounding box center [81, 51] width 100 height 15
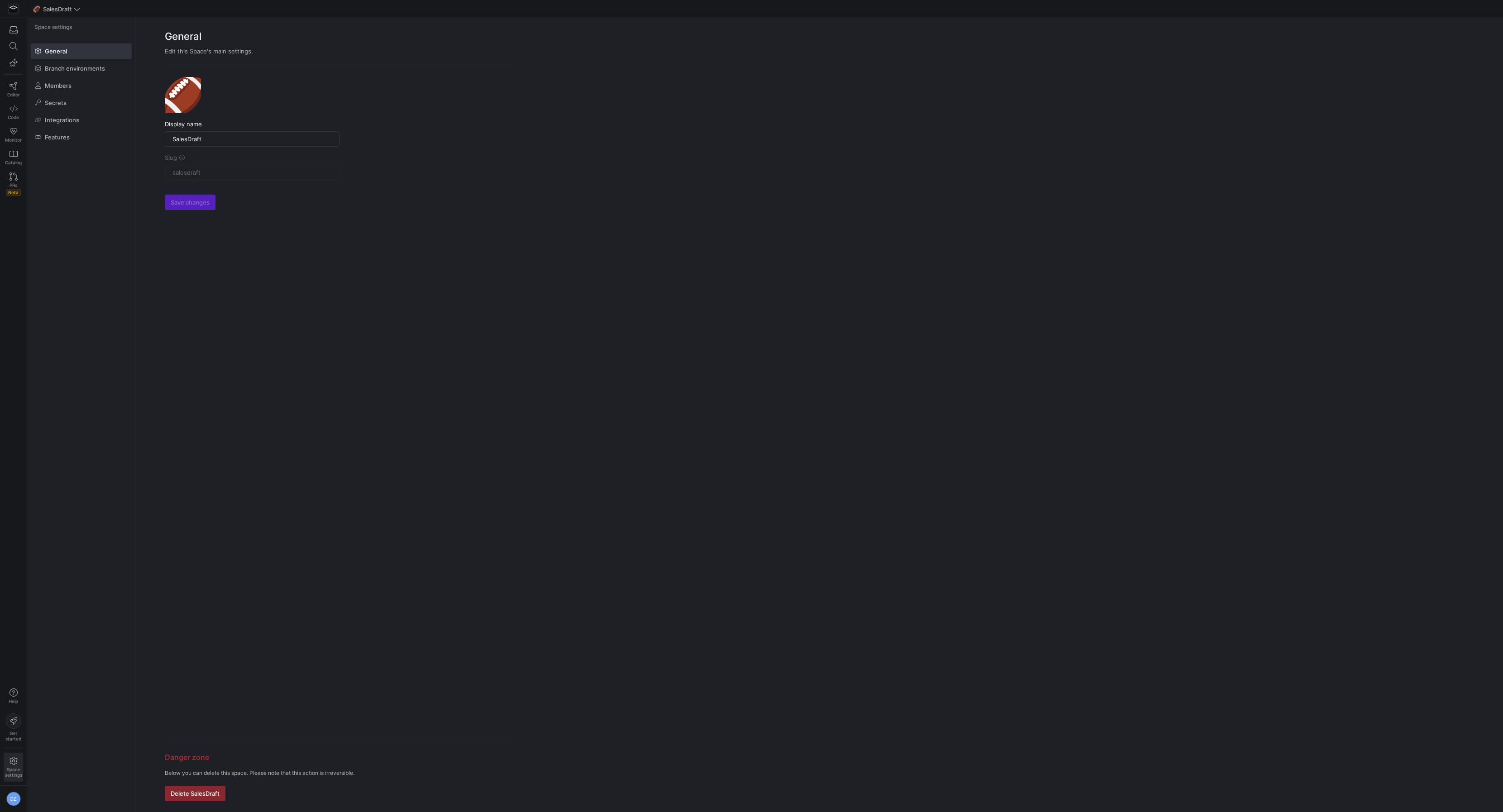
click at [89, 55] on span at bounding box center [81, 51] width 100 height 15
click at [83, 60] on div "General Branch environments Members Secrets Integrations Features" at bounding box center [81, 94] width 108 height 116
click at [83, 63] on span at bounding box center [81, 69] width 100 height 15
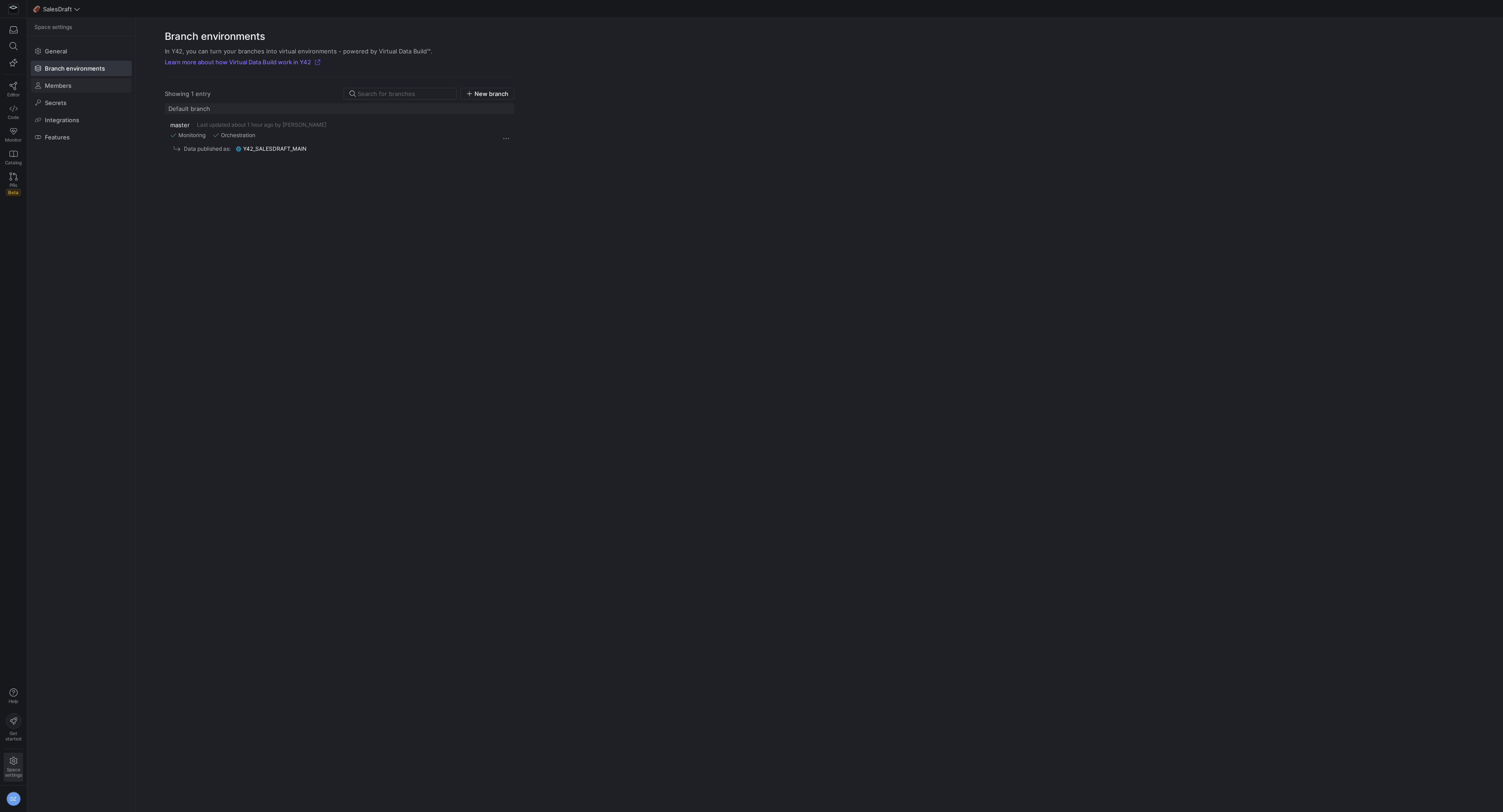
click at [88, 79] on span at bounding box center [81, 86] width 100 height 15
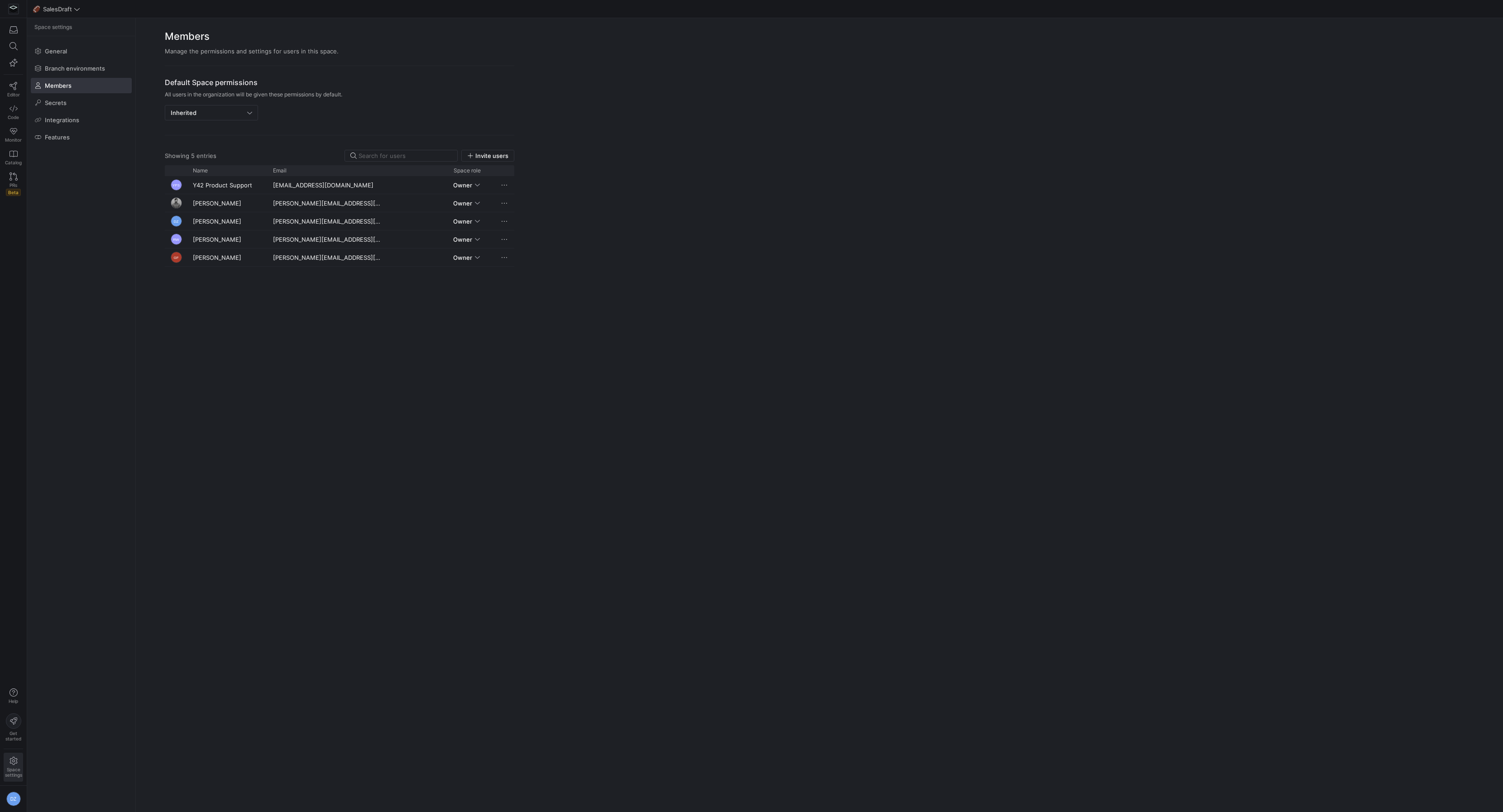
click at [372, 343] on div "YPS Y42 Product Support [EMAIL_ADDRESS][DOMAIN_NAME] Owner [PERSON_NAME] [PERSO…" at bounding box center [339, 489] width 350 height 625
click at [501, 201] on span "Press SPACE to select this row." at bounding box center [504, 203] width 9 height 9
click at [524, 212] on span "Edit permissions" at bounding box center [529, 214] width 47 height 7
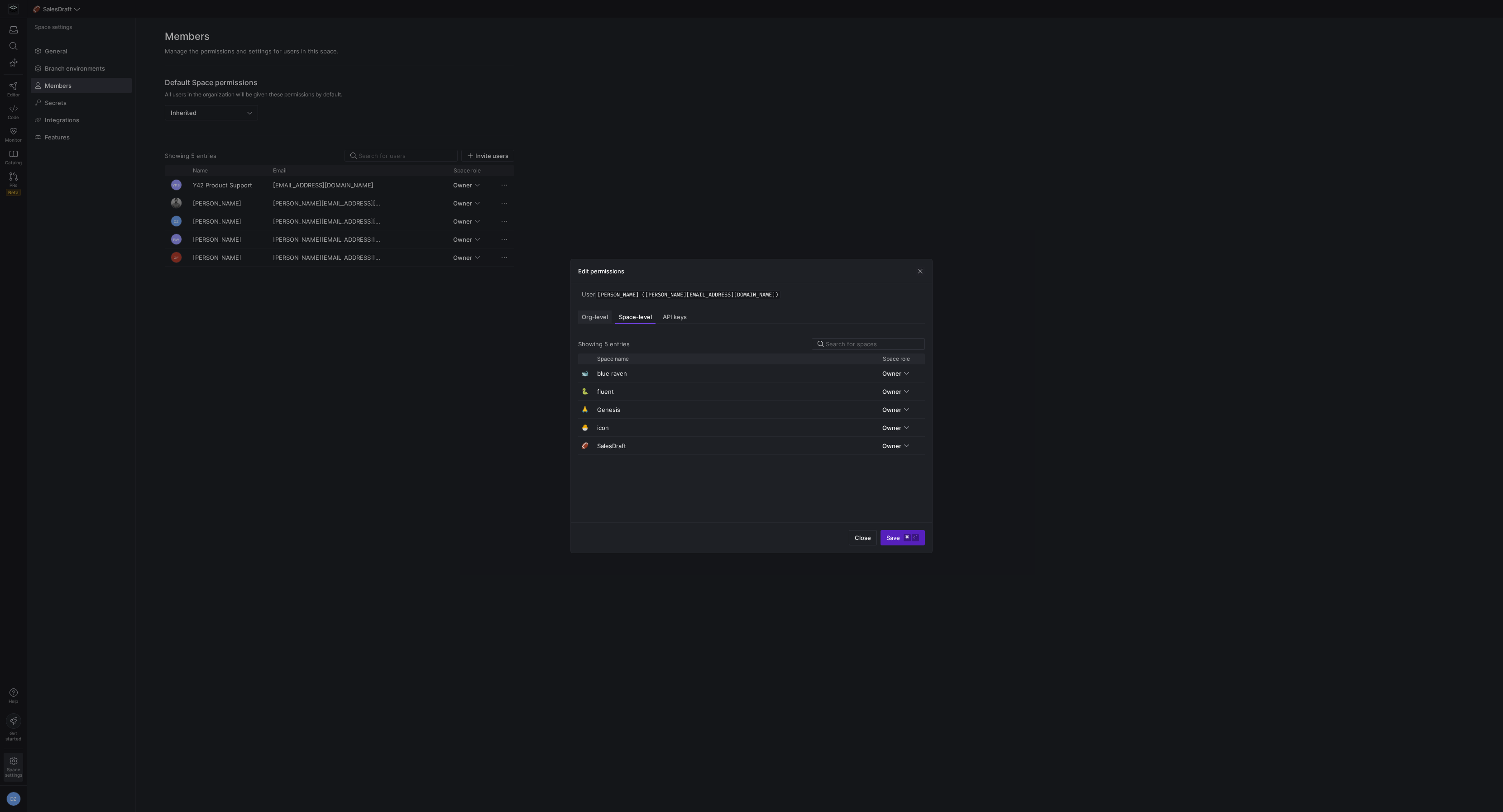
click at [606, 319] on span "Org-level" at bounding box center [595, 317] width 26 height 6
click at [891, 362] on mat-select-trigger "Administrator Full permissions to read, write, and delete everything inside the…" at bounding box center [749, 362] width 330 height 19
click at [637, 316] on div at bounding box center [752, 406] width 1503 height 812
click at [646, 317] on span "Space-level" at bounding box center [635, 317] width 33 height 6
click at [923, 270] on span "button" at bounding box center [920, 271] width 9 height 9
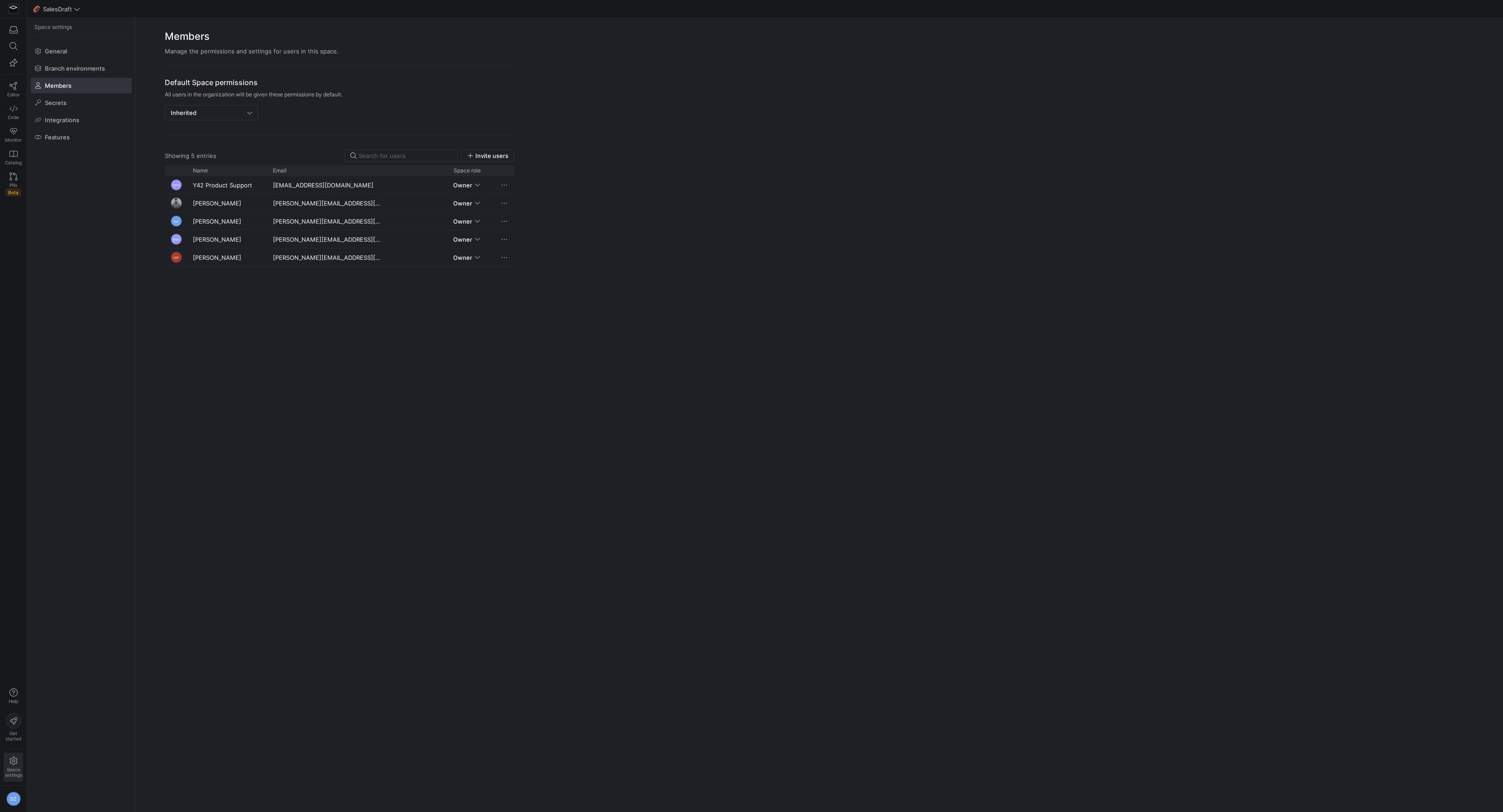
click at [557, 381] on y42-org-space-settings-members "Members Manage the permissions and settings for users in this space. Default Sp…" at bounding box center [819, 415] width 1367 height 794
click at [187, 112] on mat-select-trigger "Inherited" at bounding box center [184, 112] width 26 height 7
click at [245, 86] on div at bounding box center [752, 406] width 1503 height 812
click at [89, 70] on span "Branch environments" at bounding box center [75, 68] width 60 height 7
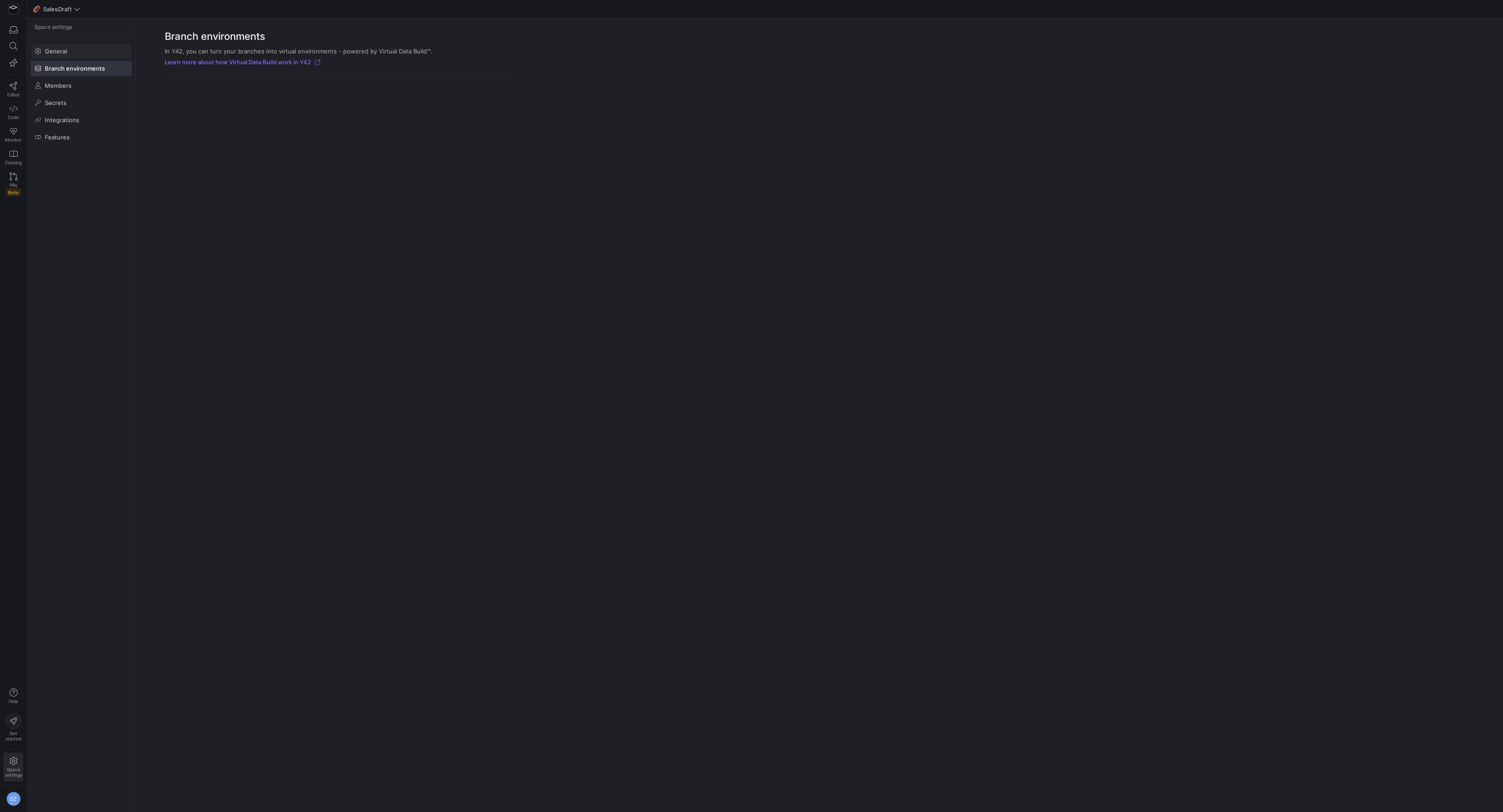
click at [93, 52] on span at bounding box center [81, 51] width 100 height 15
click at [89, 66] on span "Branch environments" at bounding box center [75, 68] width 60 height 7
click at [507, 137] on span "Press SPACE to select this row." at bounding box center [506, 138] width 9 height 9
click at [582, 125] on div at bounding box center [752, 406] width 1503 height 812
click at [83, 88] on span at bounding box center [81, 86] width 100 height 15
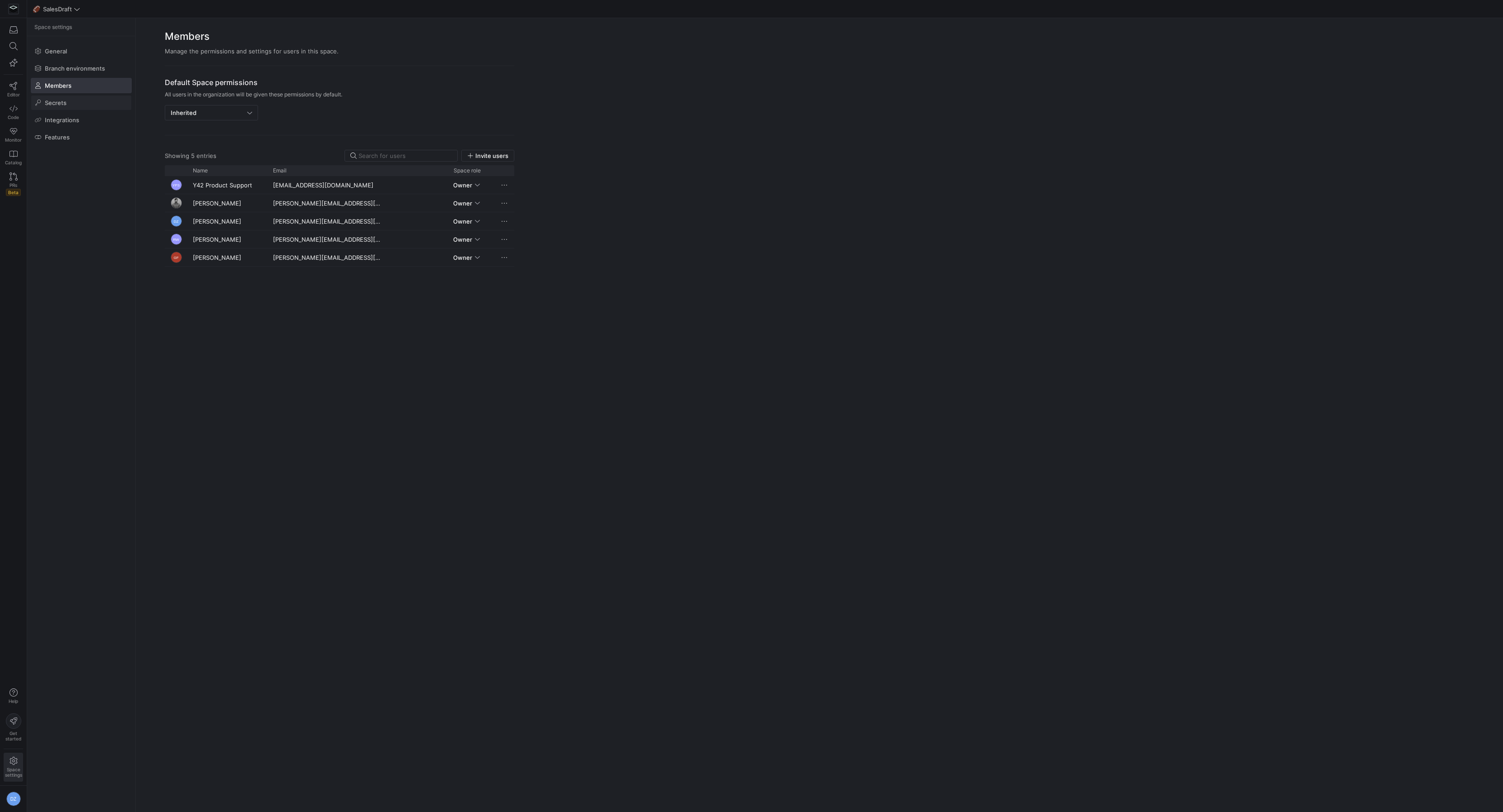
click at [78, 102] on span at bounding box center [81, 103] width 100 height 15
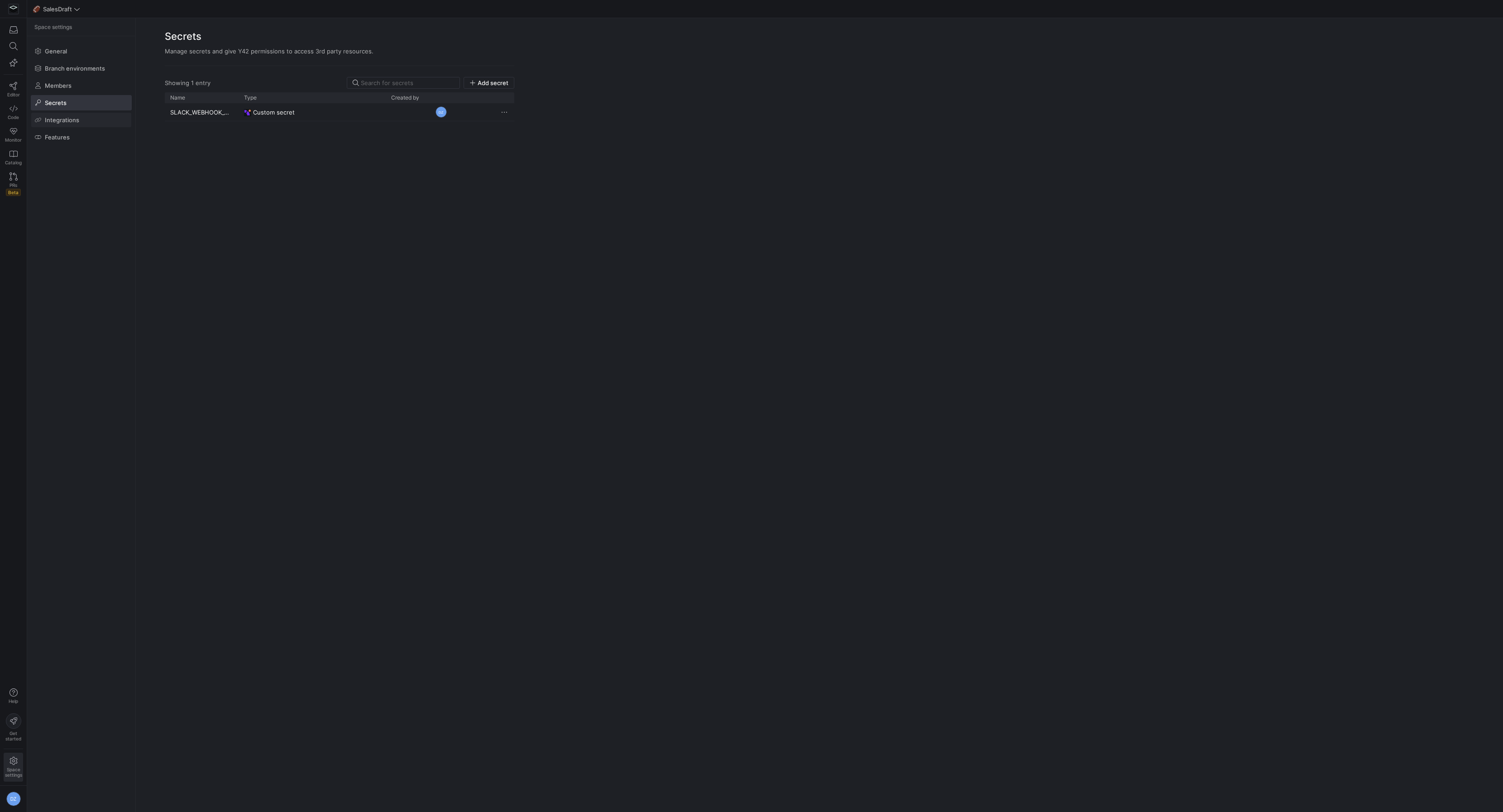
click at [79, 118] on span at bounding box center [81, 120] width 100 height 15
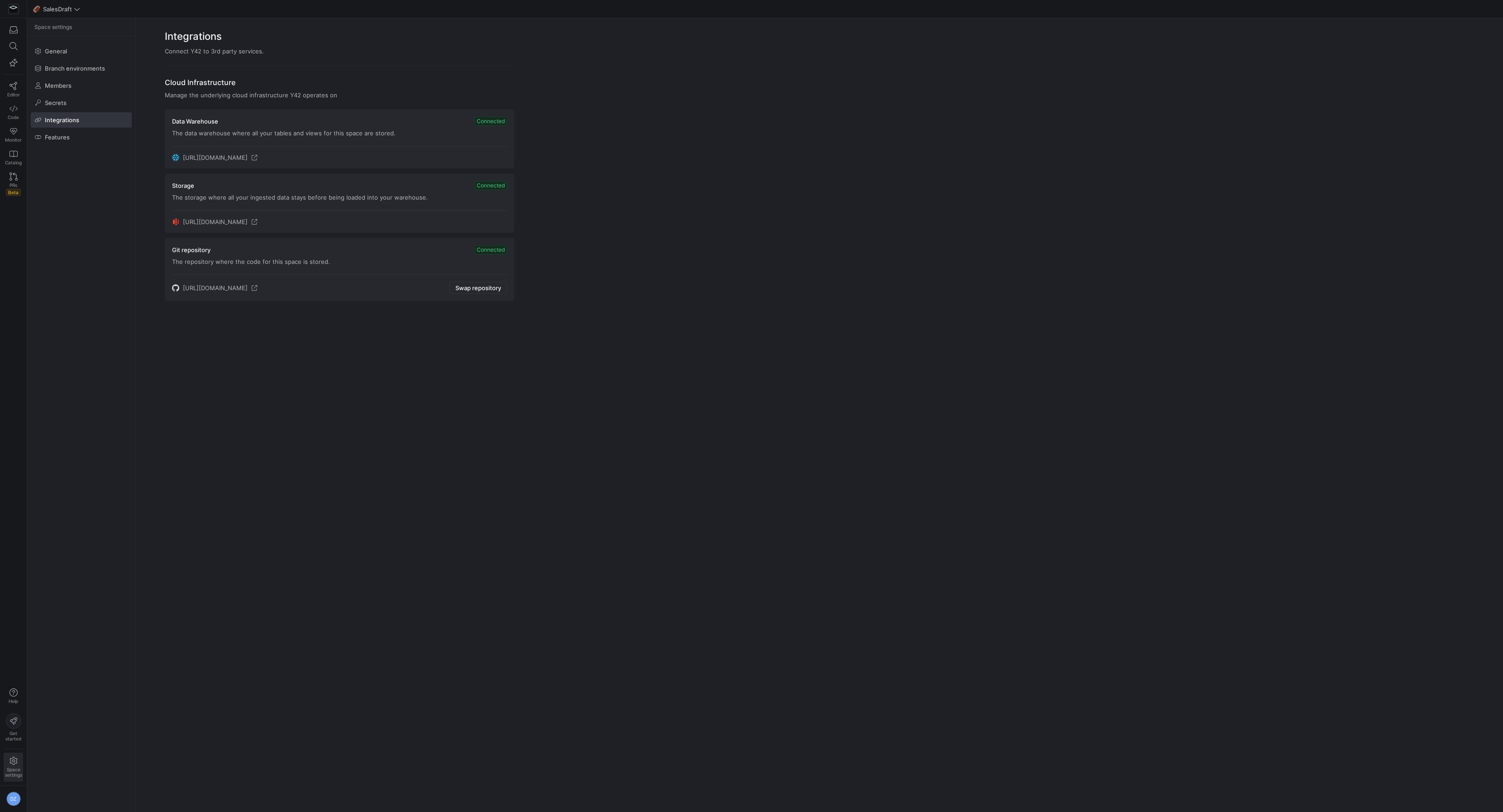
click at [244, 196] on p "The storage where all your ingested data stays before being loaded into your wa…" at bounding box center [339, 198] width 335 height 7
click at [290, 196] on p "The storage where all your ingested data stays before being loaded into your wa…" at bounding box center [339, 198] width 335 height 7
click at [593, 202] on y42-org-space-settings-integrations "Integrations Connect Y42 to 3rd party services. Cloud Infrastructure Manage the…" at bounding box center [819, 165] width 1367 height 294
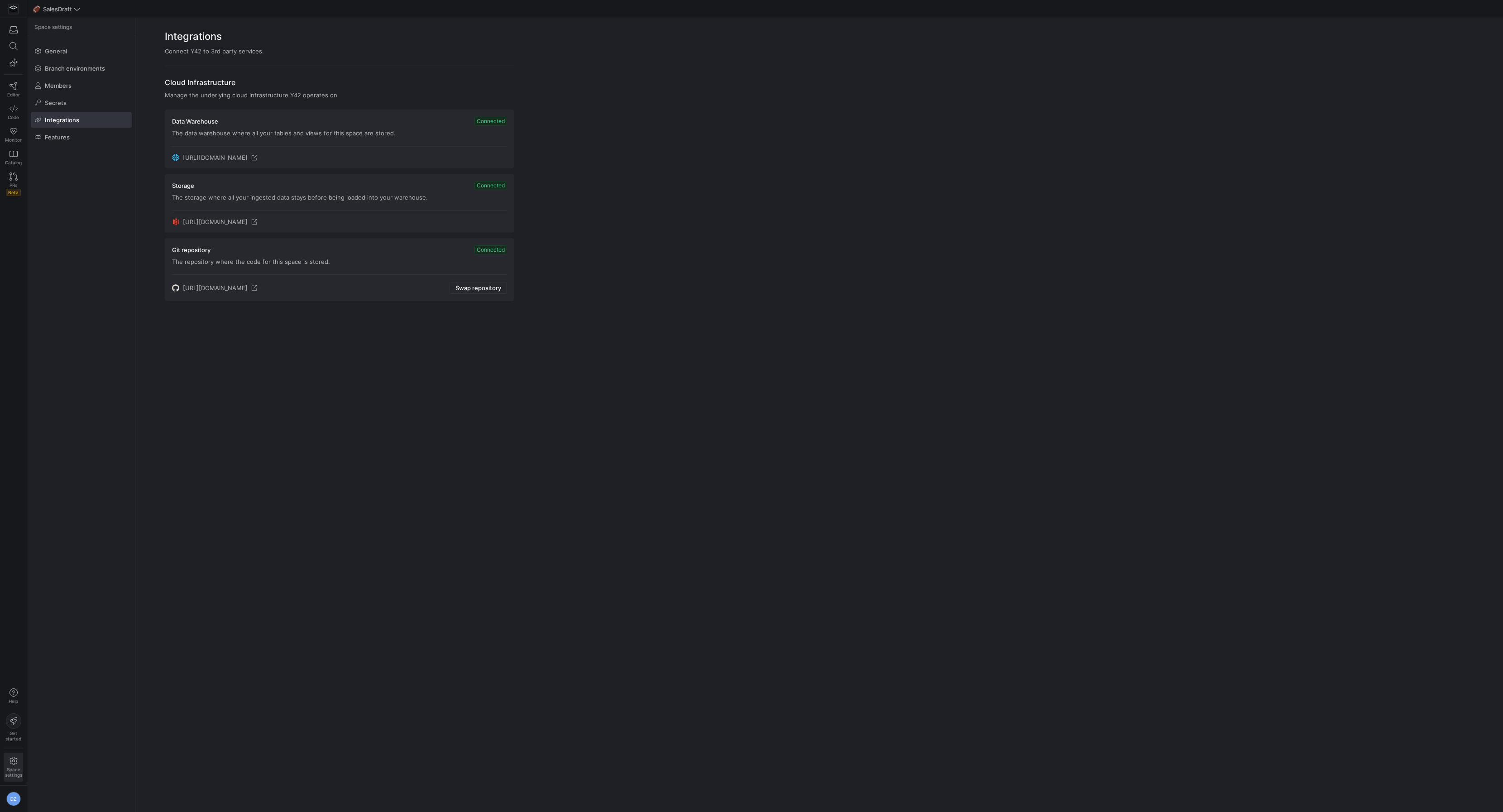
click at [209, 394] on div "Integrations Connect Y42 to 3rd party services. Cloud Infrastructure Manage the…" at bounding box center [819, 415] width 1367 height 794
click at [102, 139] on span at bounding box center [81, 137] width 100 height 15
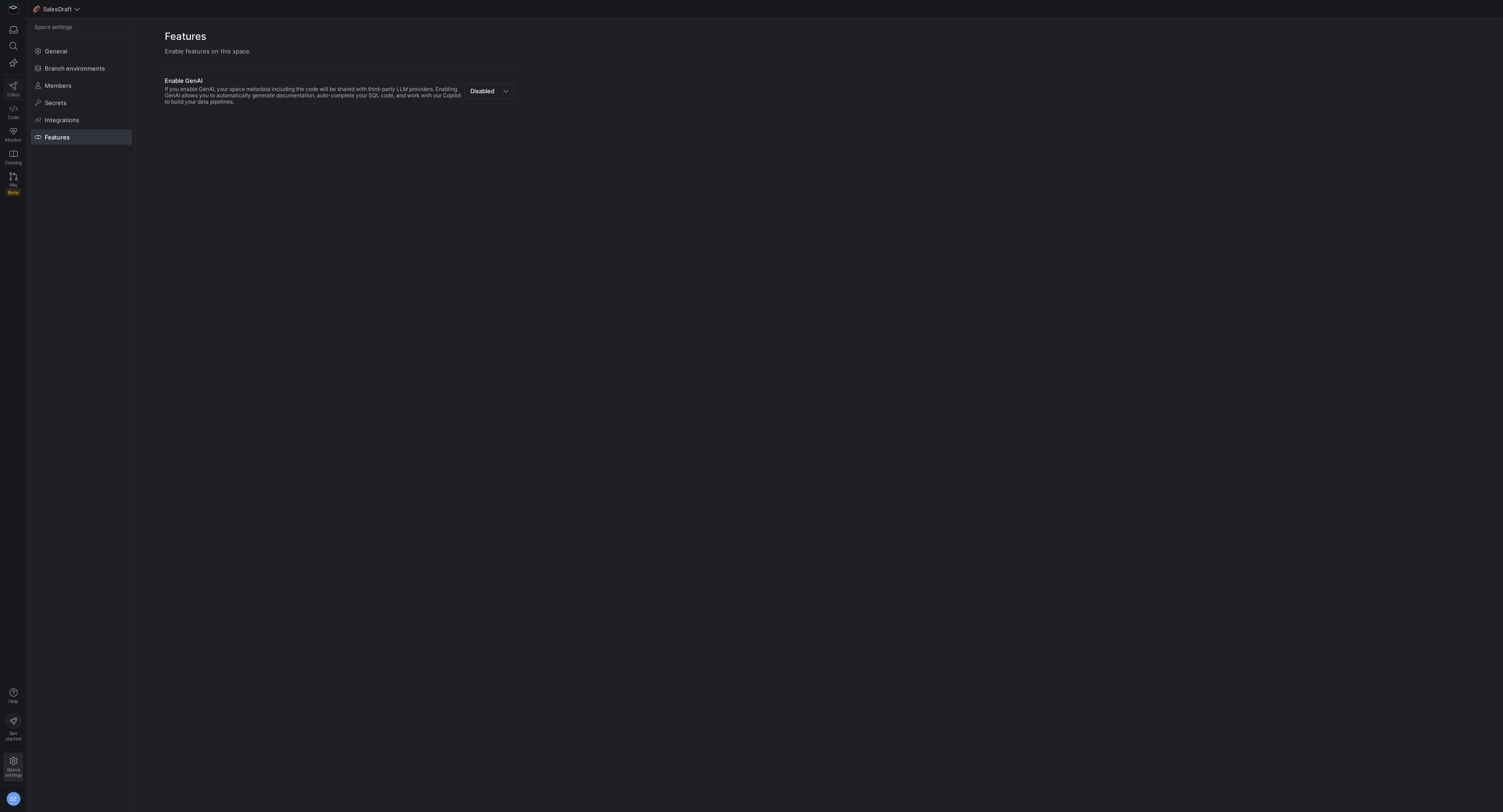
click at [15, 83] on icon at bounding box center [13, 86] width 8 height 8
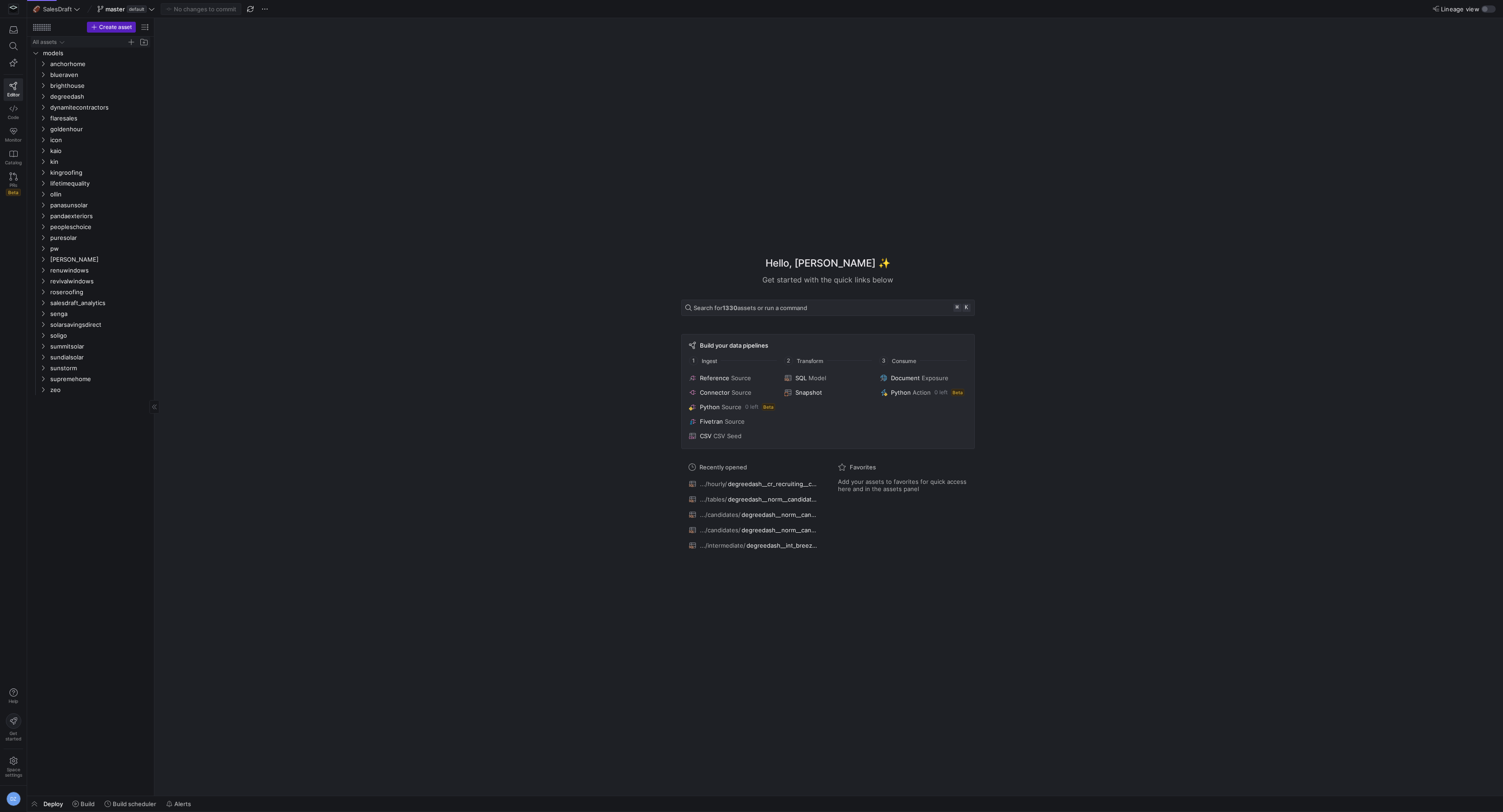
click at [62, 43] on icon "Press SPACE to select this row." at bounding box center [61, 43] width 4 height 2
click at [62, 43] on icon "Press SPACE to select this row." at bounding box center [62, 42] width 6 height 5
click at [131, 42] on span "Press SPACE to select this row." at bounding box center [131, 42] width 9 height 9
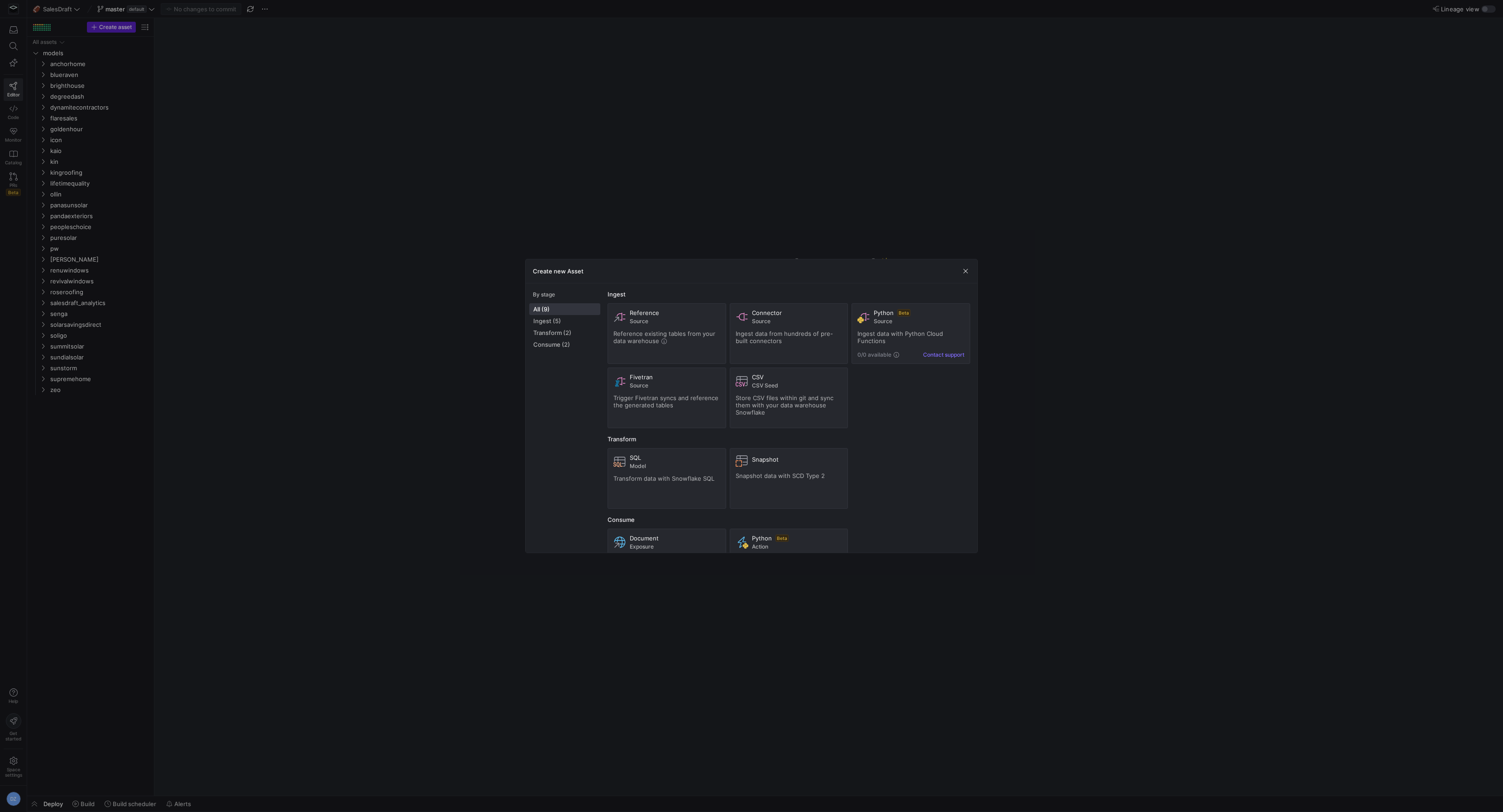
click at [207, 44] on div at bounding box center [752, 406] width 1503 height 812
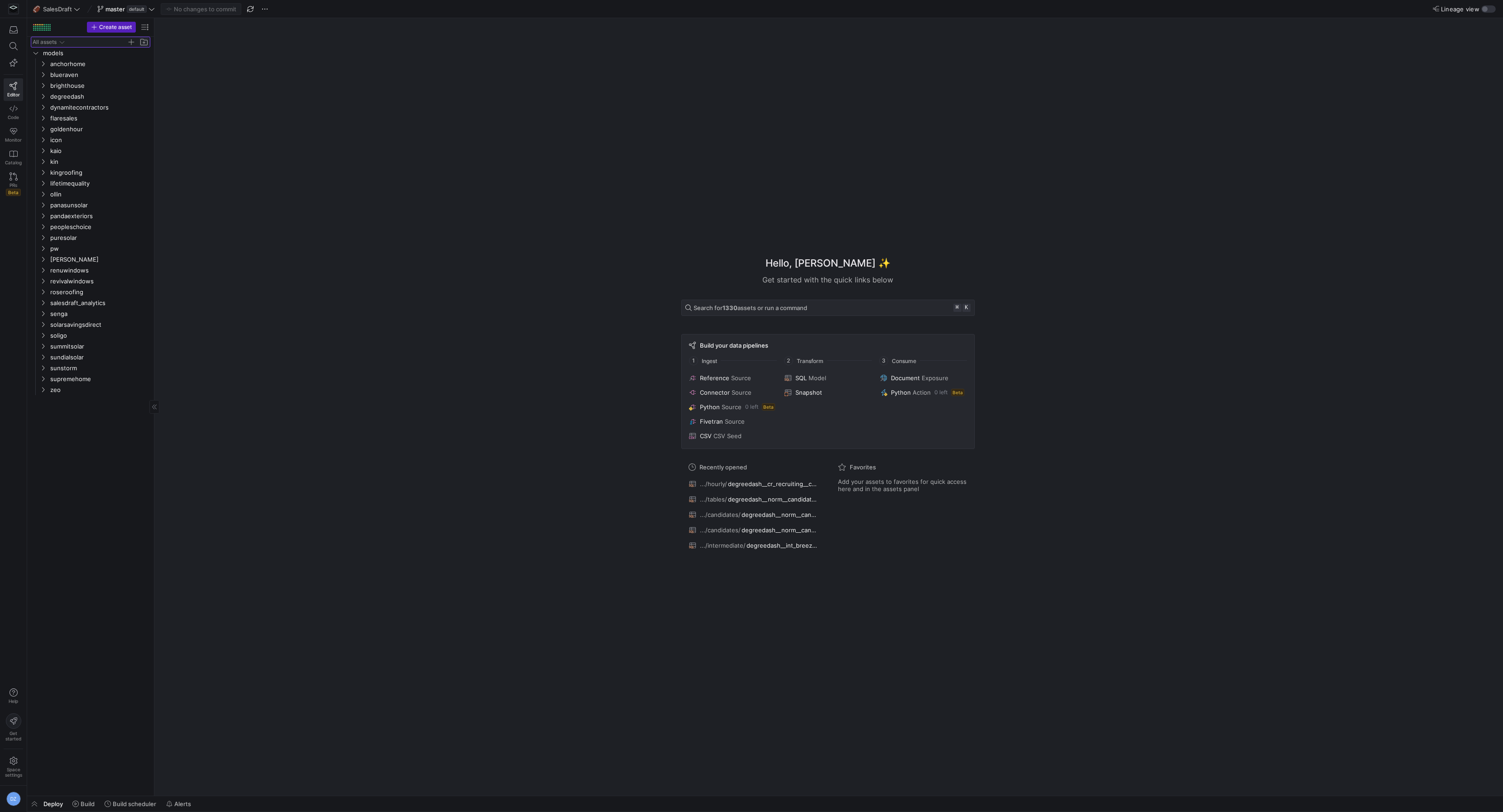
click at [147, 41] on span "Press SPACE to select this row." at bounding box center [143, 42] width 9 height 9
click at [218, 41] on div "Hello, [PERSON_NAME] ✨ Get started with the quick links below Search for 1330 a…" at bounding box center [828, 407] width 1339 height 777
click at [133, 40] on span "Press SPACE to select this row." at bounding box center [131, 42] width 9 height 9
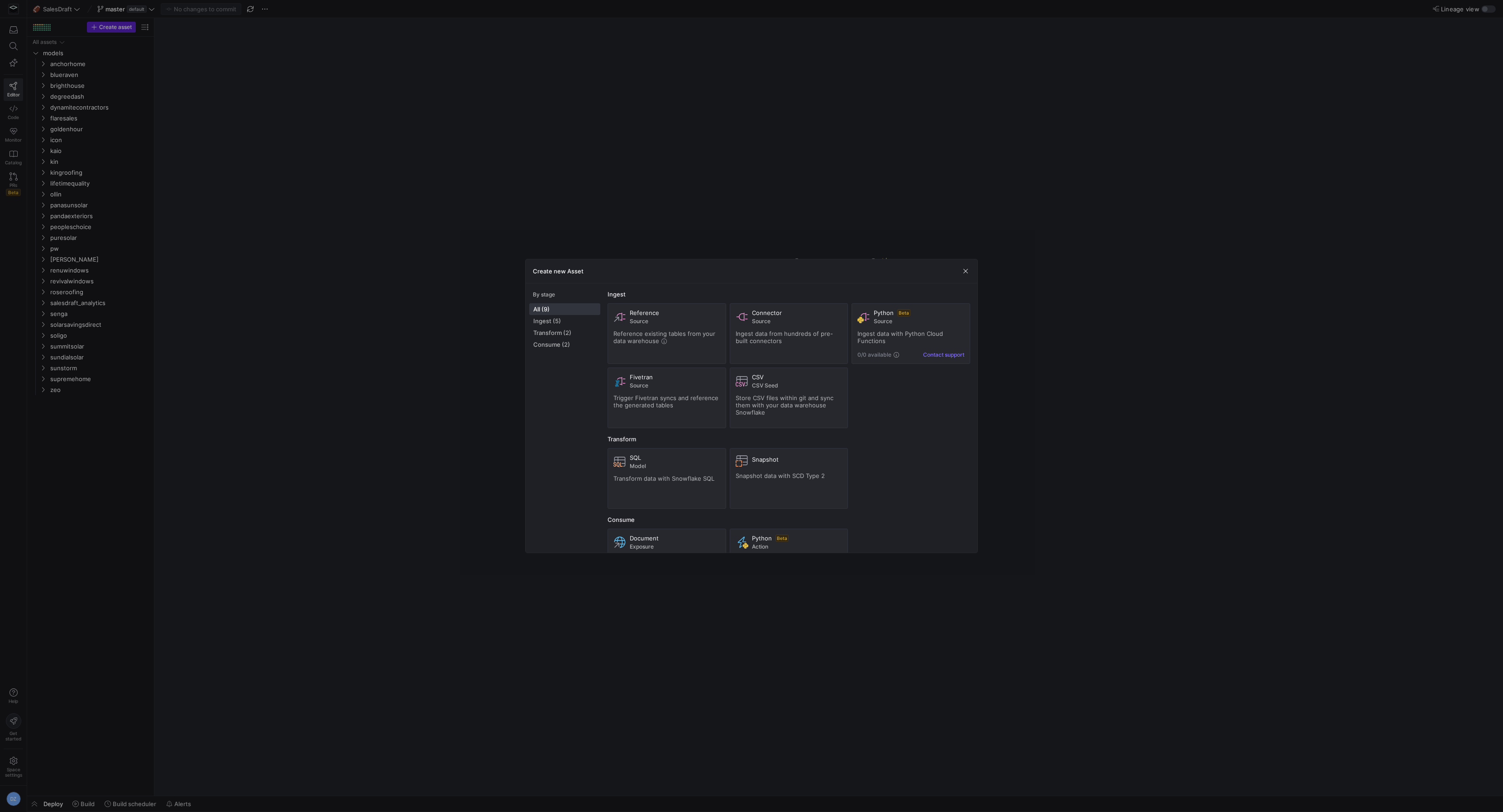
drag, startPoint x: 904, startPoint y: 399, endPoint x: 900, endPoint y: 402, distance: 5.0
click at [904, 400] on div "Reference Source Reference existing tables from your data warehouse Connector S…" at bounding box center [789, 366] width 362 height 125
click at [896, 412] on div "Reference Source Reference existing tables from your data warehouse Connector S…" at bounding box center [789, 366] width 362 height 125
click at [568, 321] on span "Ingest (5)" at bounding box center [565, 321] width 63 height 7
click at [567, 330] on span "Transform (2)" at bounding box center [565, 332] width 63 height 7
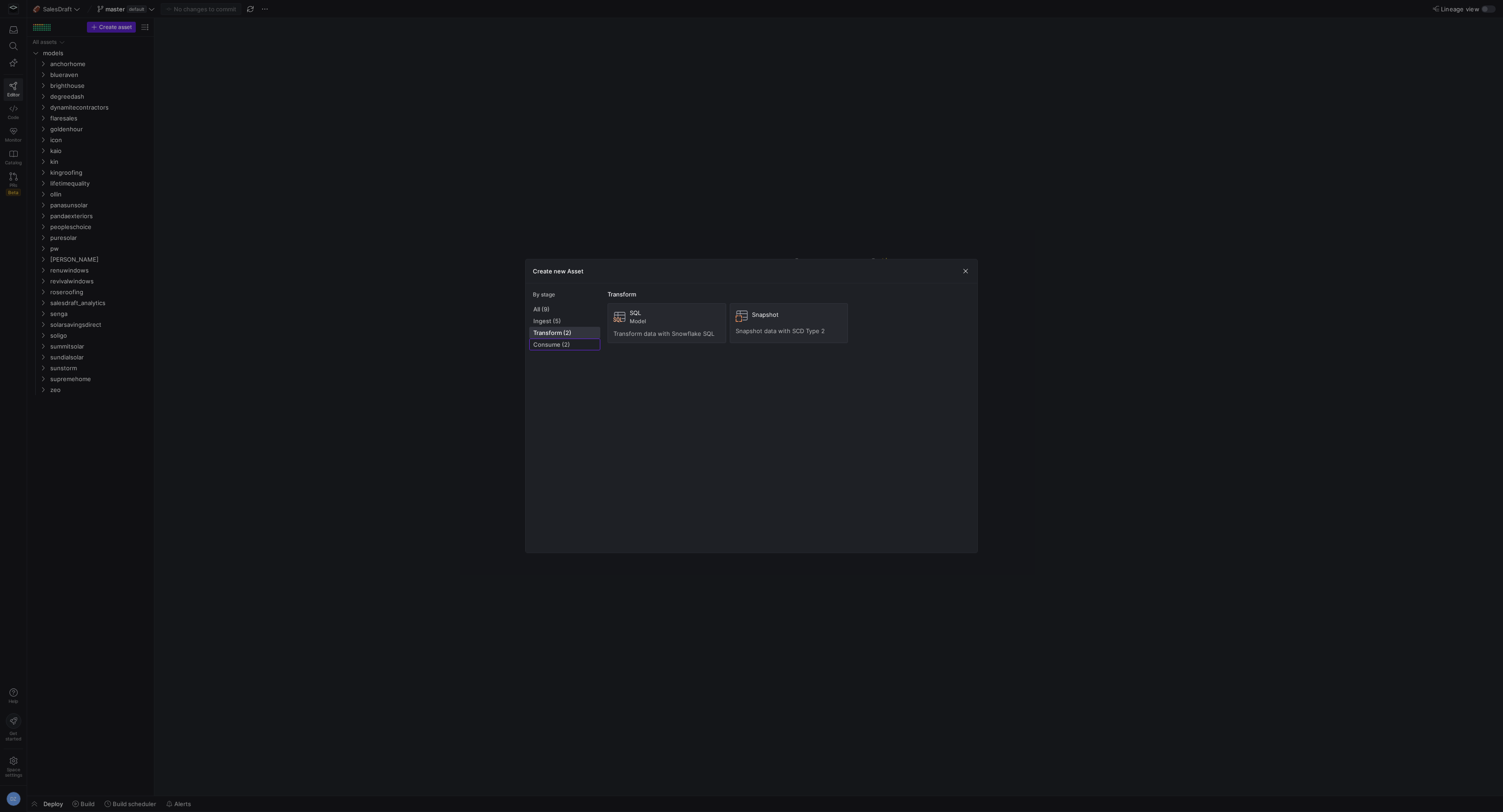
click at [564, 341] on span "Consume (2)" at bounding box center [565, 345] width 63 height 7
click at [561, 331] on span "Transform (2)" at bounding box center [565, 332] width 63 height 7
click at [561, 341] on span "Consume (2)" at bounding box center [565, 345] width 63 height 7
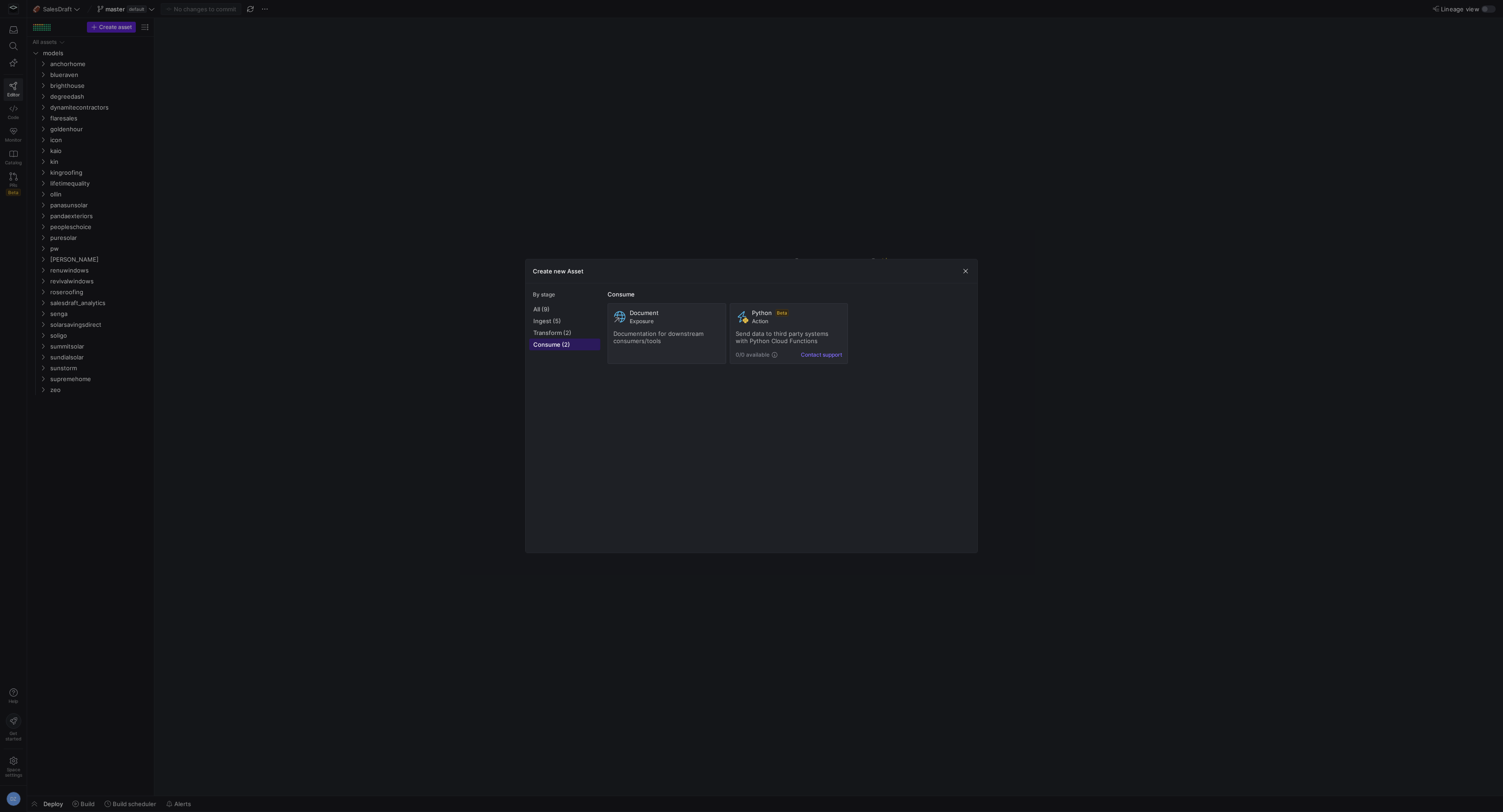
click at [561, 341] on span "Consume (2)" at bounding box center [565, 345] width 63 height 7
click at [561, 342] on span "Consume (2)" at bounding box center [565, 345] width 63 height 7
click at [561, 342] on span "Consume (2)" at bounding box center [565, 345] width 63 height 7
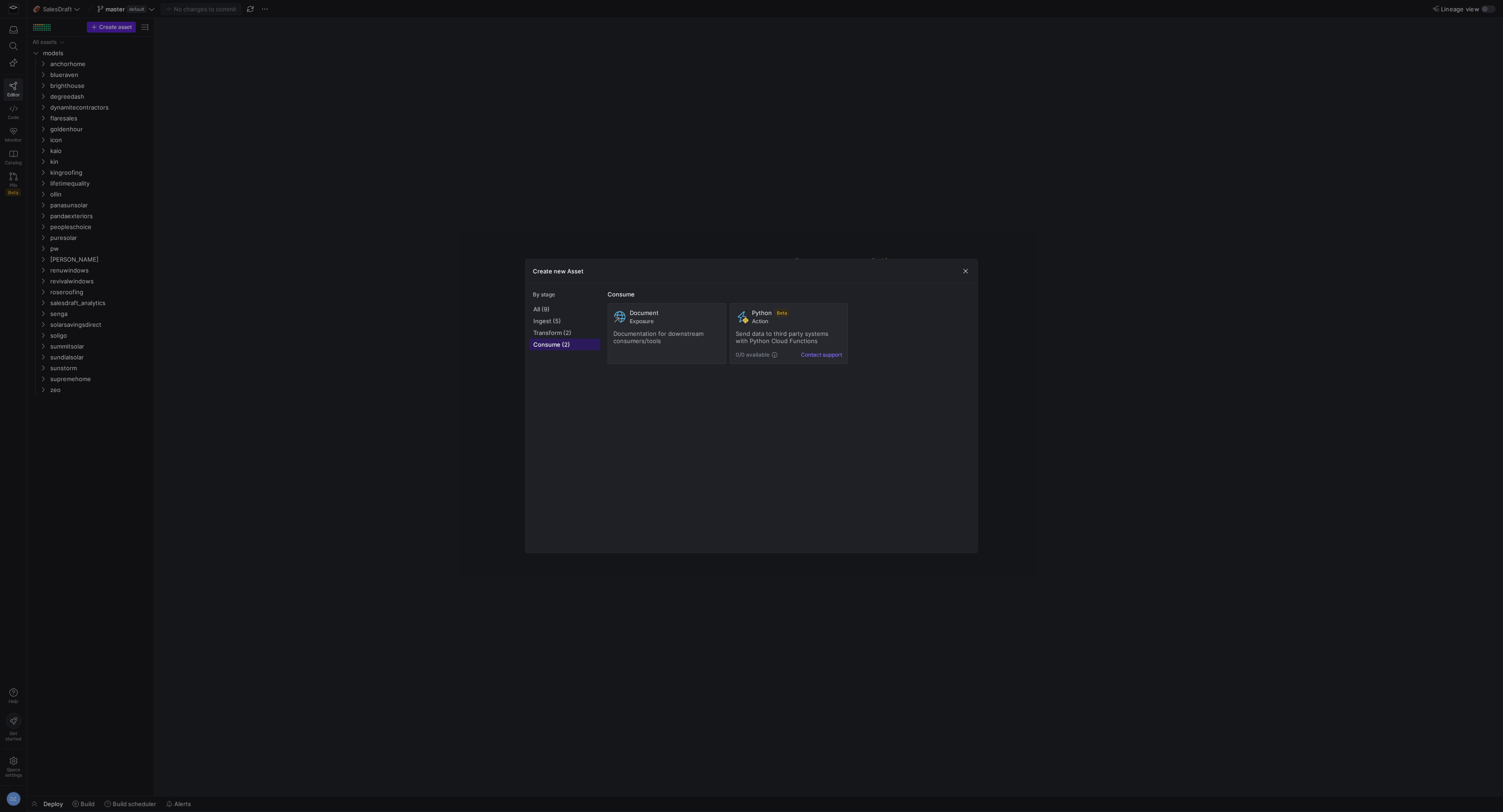
drag, startPoint x: 561, startPoint y: 342, endPoint x: 556, endPoint y: 348, distance: 7.8
click at [556, 348] on div "By stage All (9) Ingest (5) Transform (2) Consume (2)" at bounding box center [564, 418] width 71 height 255
click at [556, 349] on div "By stage All (9) Ingest (5) Transform (2) Consume (2)" at bounding box center [564, 418] width 71 height 255
click at [556, 350] on div "By stage All (9) Ingest (5) Transform (2) Consume (2)" at bounding box center [564, 418] width 71 height 255
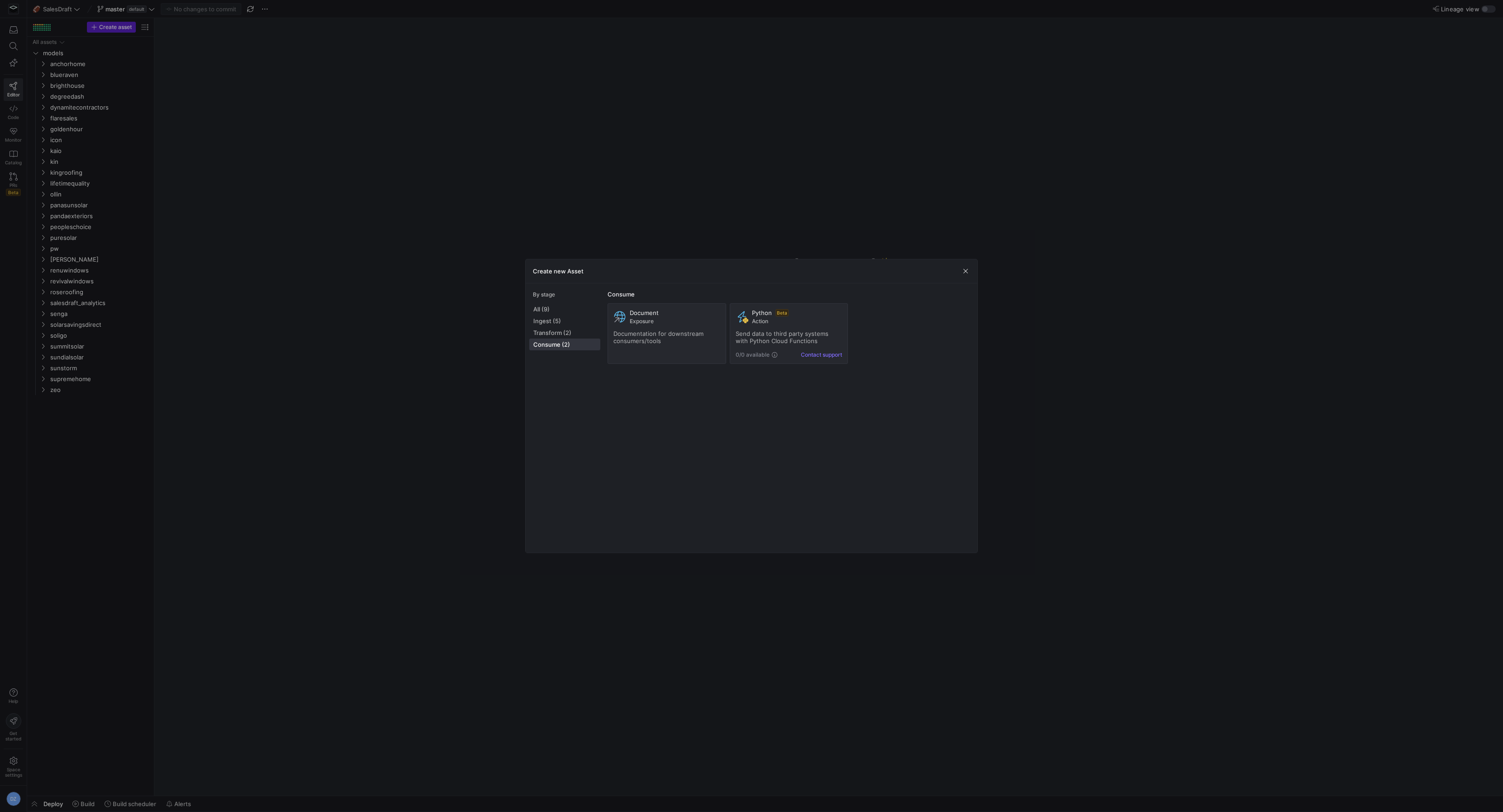
click at [556, 350] on div "By stage All (9) Ingest (5) Transform (2) Consume (2)" at bounding box center [564, 418] width 71 height 255
drag, startPoint x: 556, startPoint y: 350, endPoint x: 556, endPoint y: 356, distance: 6.0
click at [556, 352] on div "By stage All (9) Ingest (5) Transform (2) Consume (2)" at bounding box center [564, 418] width 71 height 255
drag, startPoint x: 804, startPoint y: 453, endPoint x: 786, endPoint y: 450, distance: 18.2
click at [804, 453] on mat-sidenav-content "Consume Document Exposure Documentation for downstream consumers/tools Python B…" at bounding box center [789, 418] width 377 height 269
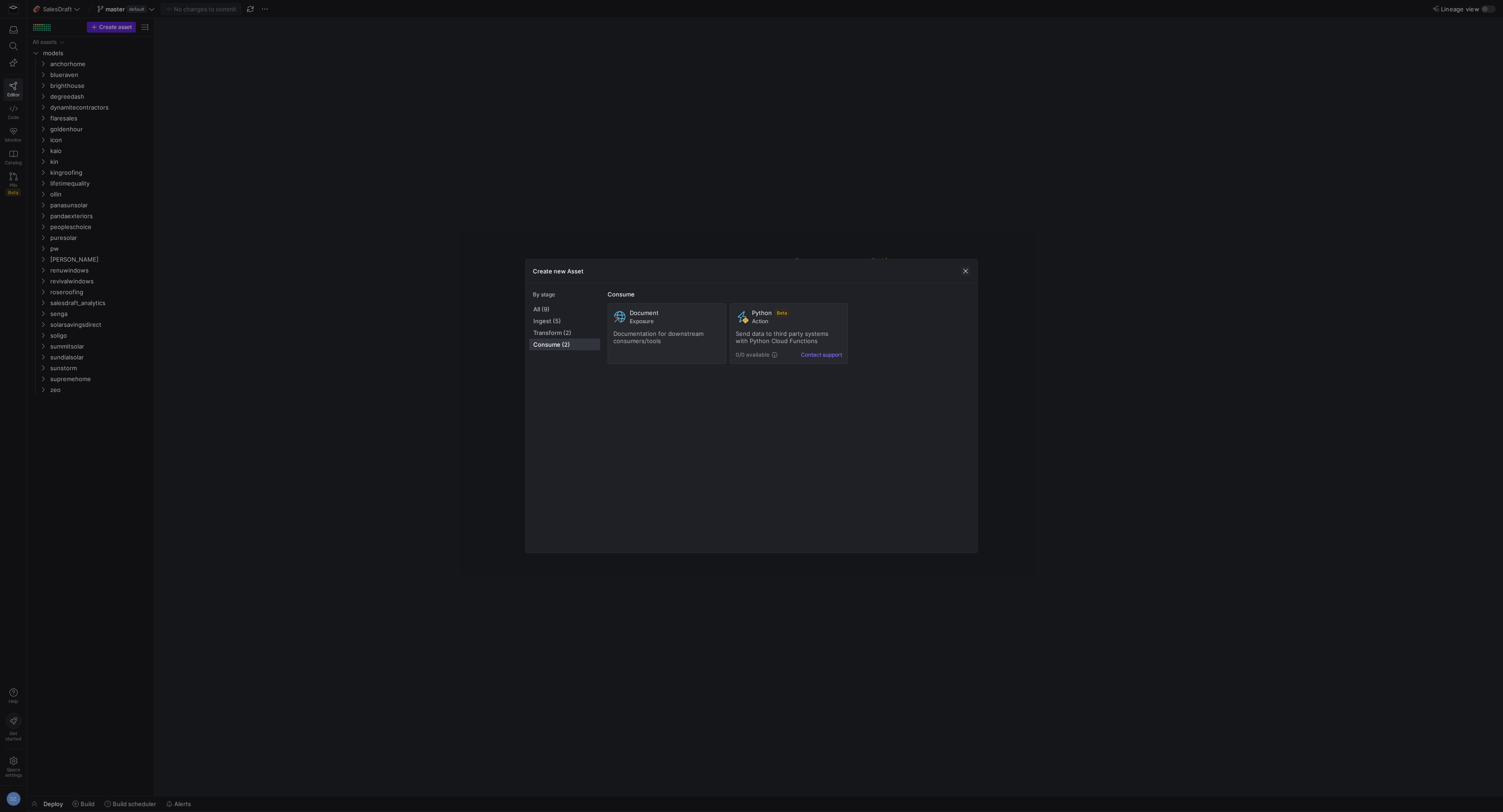
click at [965, 269] on span "button" at bounding box center [966, 271] width 9 height 9
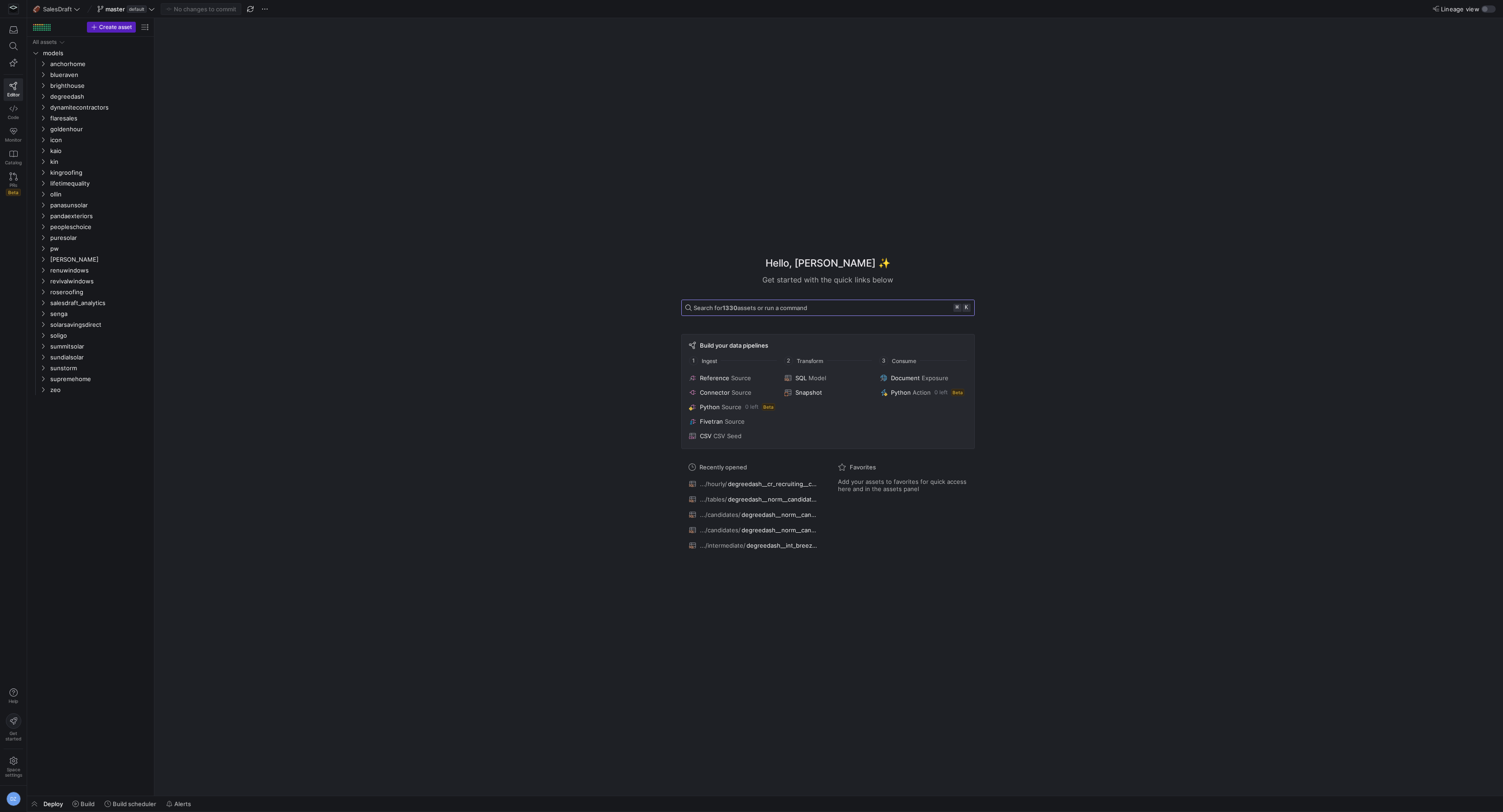
click at [815, 306] on span "Search for 1330 assets or run a command ⌘ k" at bounding box center [828, 308] width 285 height 8
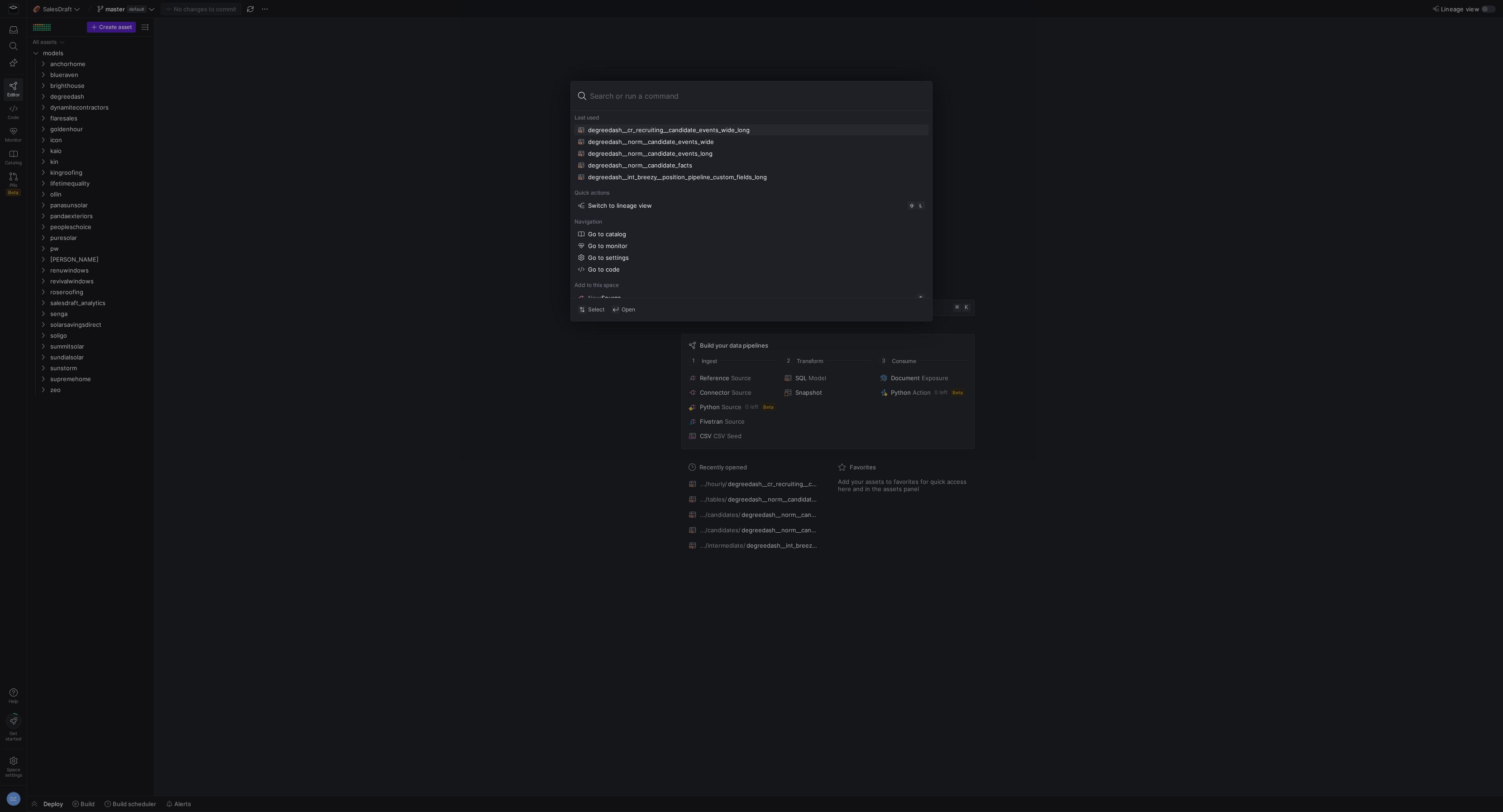
click at [527, 322] on div at bounding box center [752, 406] width 1503 height 812
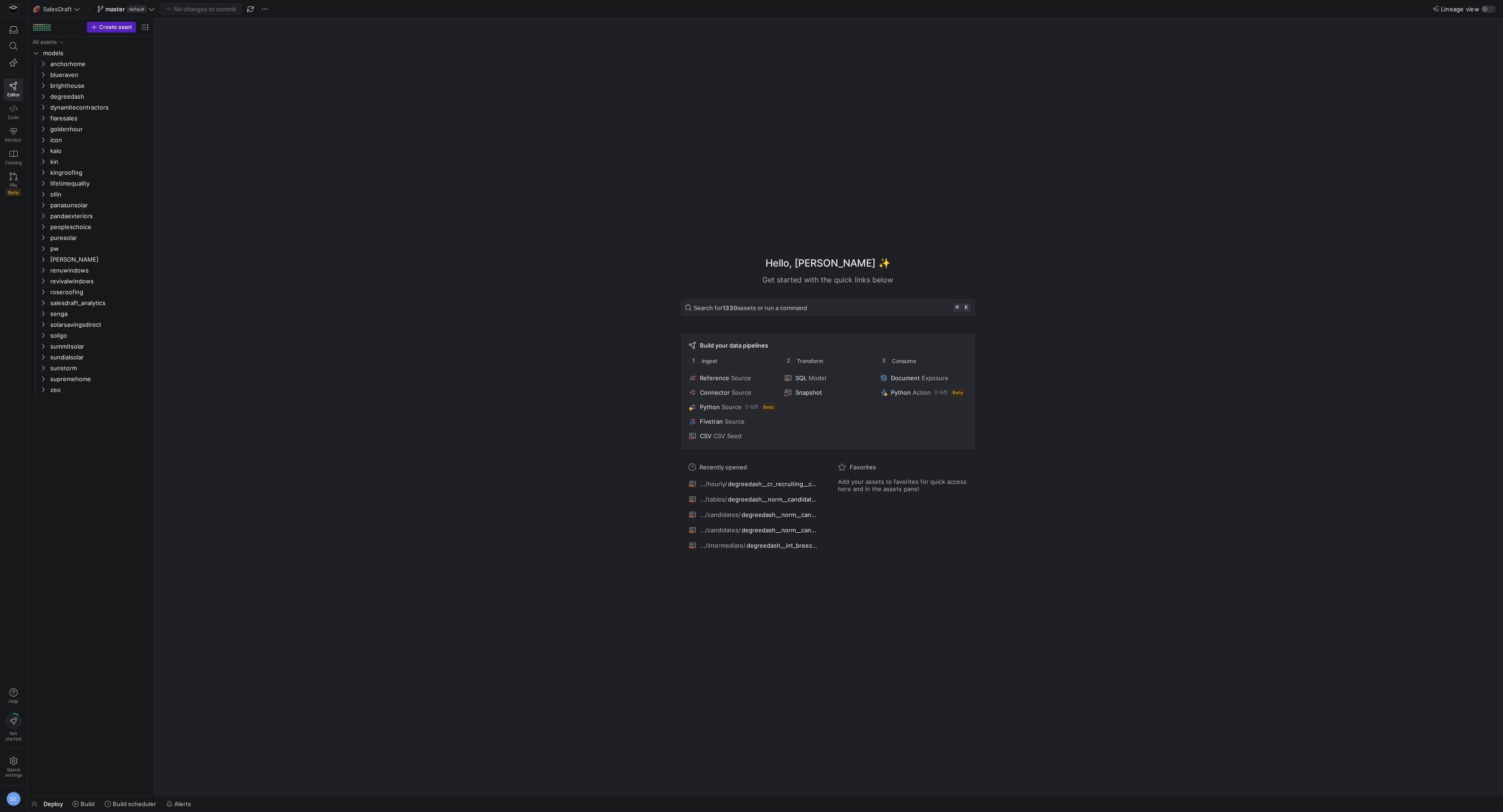
click at [727, 300] on div "Hello, Daniel ✨ Get started with the quick links below Search for 1330 assets o…" at bounding box center [828, 407] width 308 height 317
click at [729, 304] on span at bounding box center [828, 308] width 292 height 15
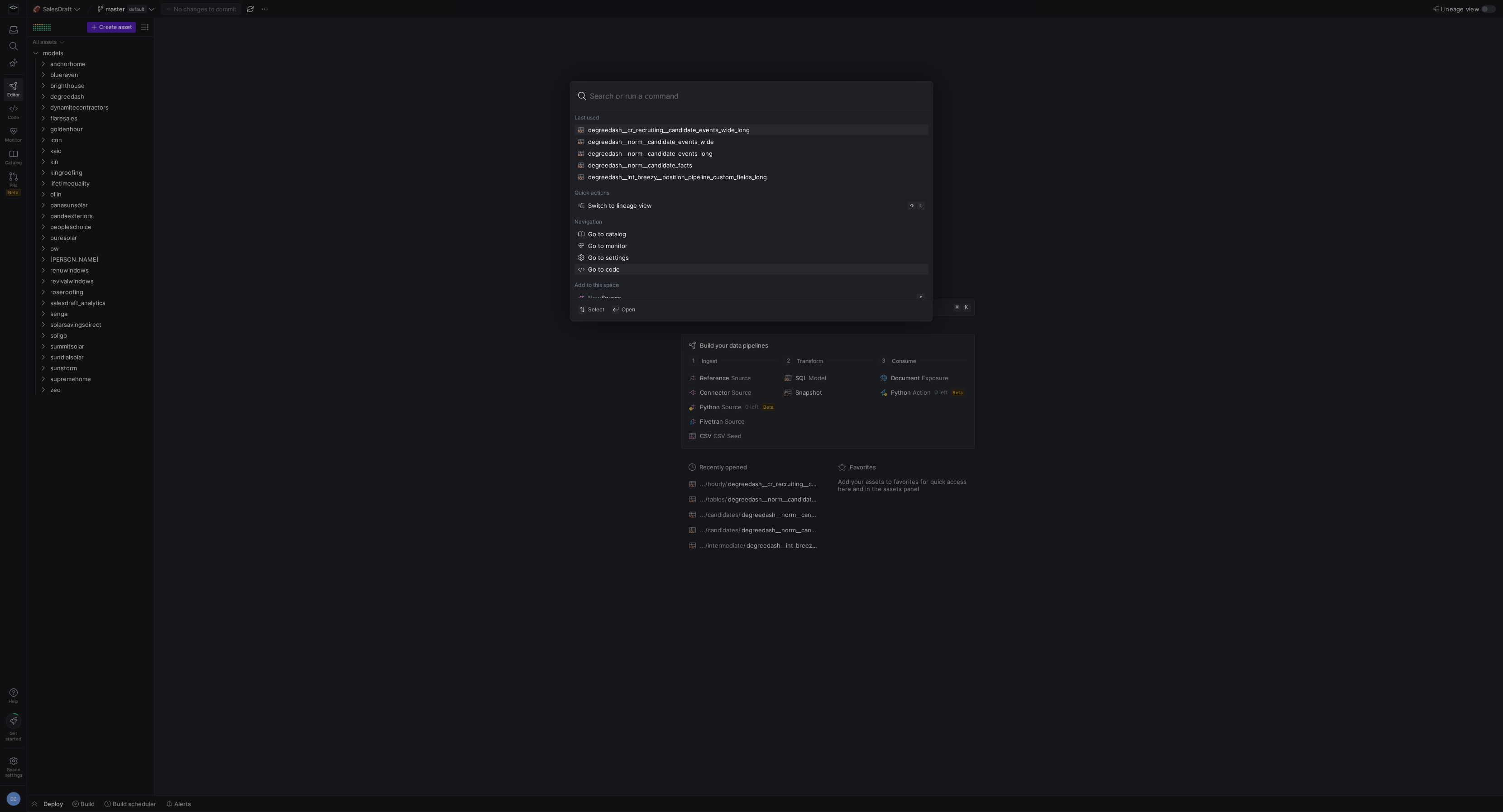
scroll to position [293, 0]
click at [494, 260] on div at bounding box center [752, 406] width 1503 height 812
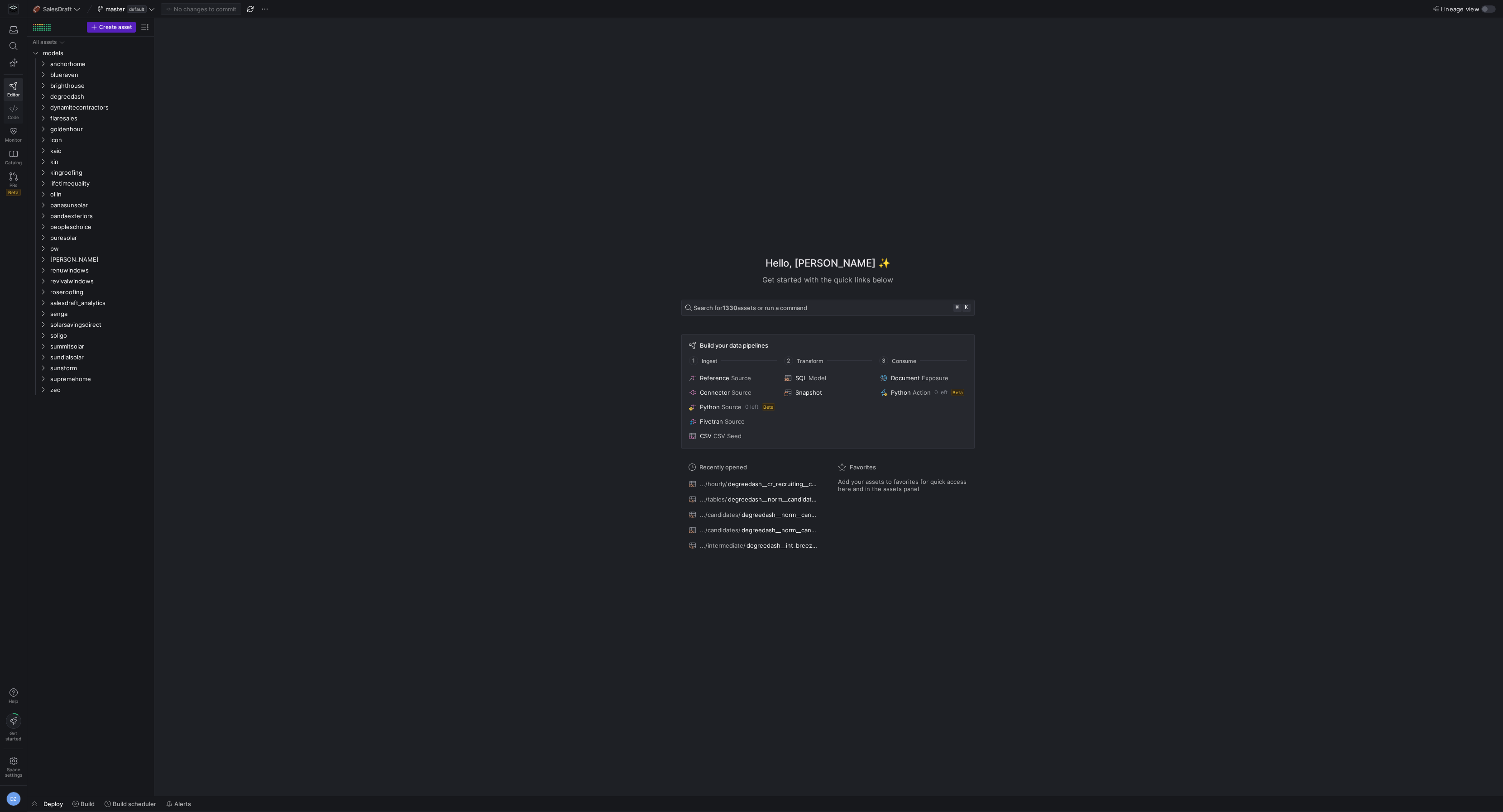
click at [13, 110] on icon at bounding box center [13, 108] width 8 height 8
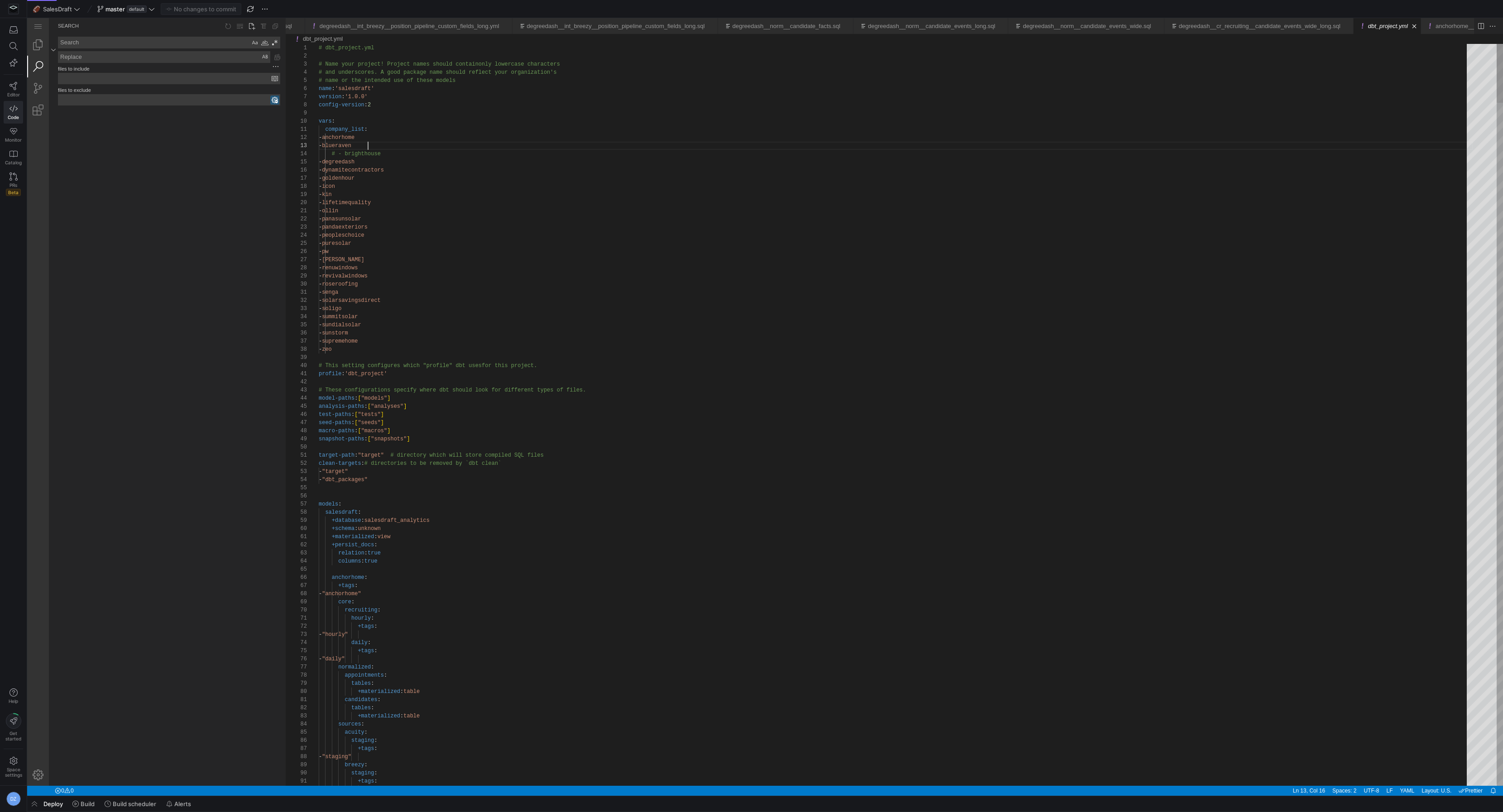
scroll to position [16, 49]
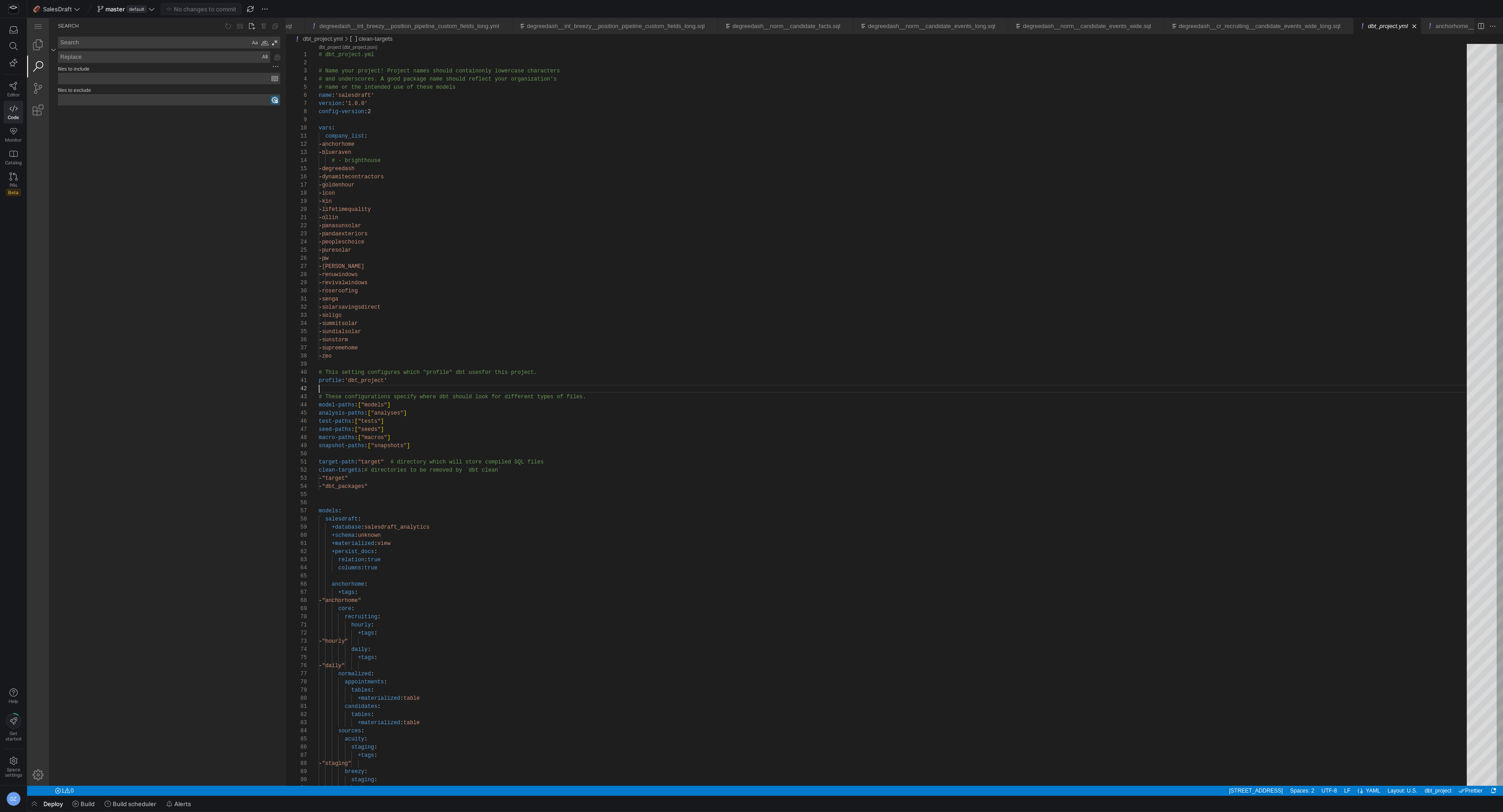
scroll to position [8, 0]
type textarea "target-path: "target" # directory which will store compiled SQL files clean-tar…"
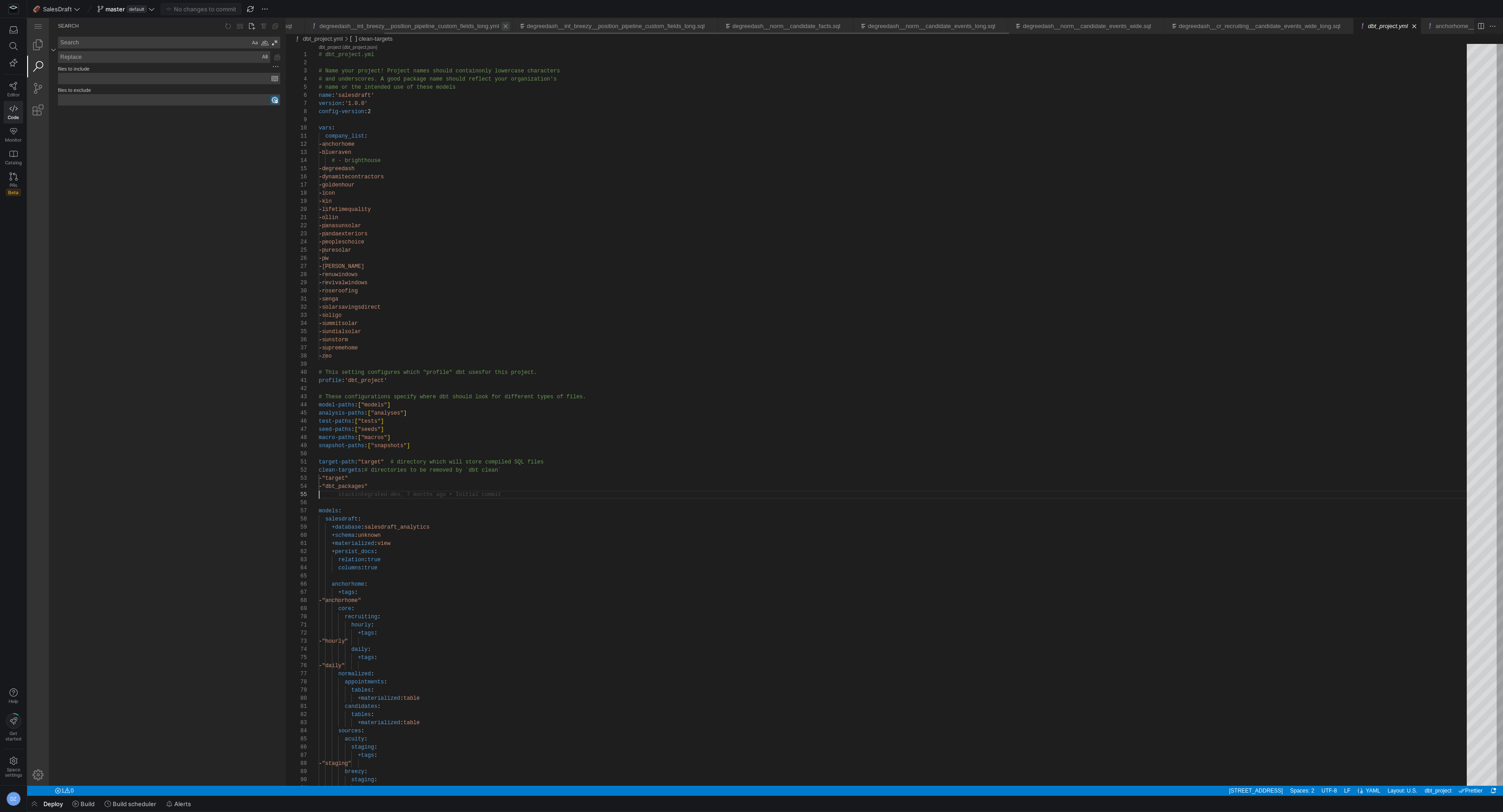
click at [510, 26] on link "Close (⌘W)" at bounding box center [505, 26] width 9 height 9
click at [508, 26] on link "Close (⌘W)" at bounding box center [503, 26] width 9 height 9
click at [525, 26] on link "degreedash__norm__candidate_facts.sql" at bounding box center [579, 26] width 108 height 7
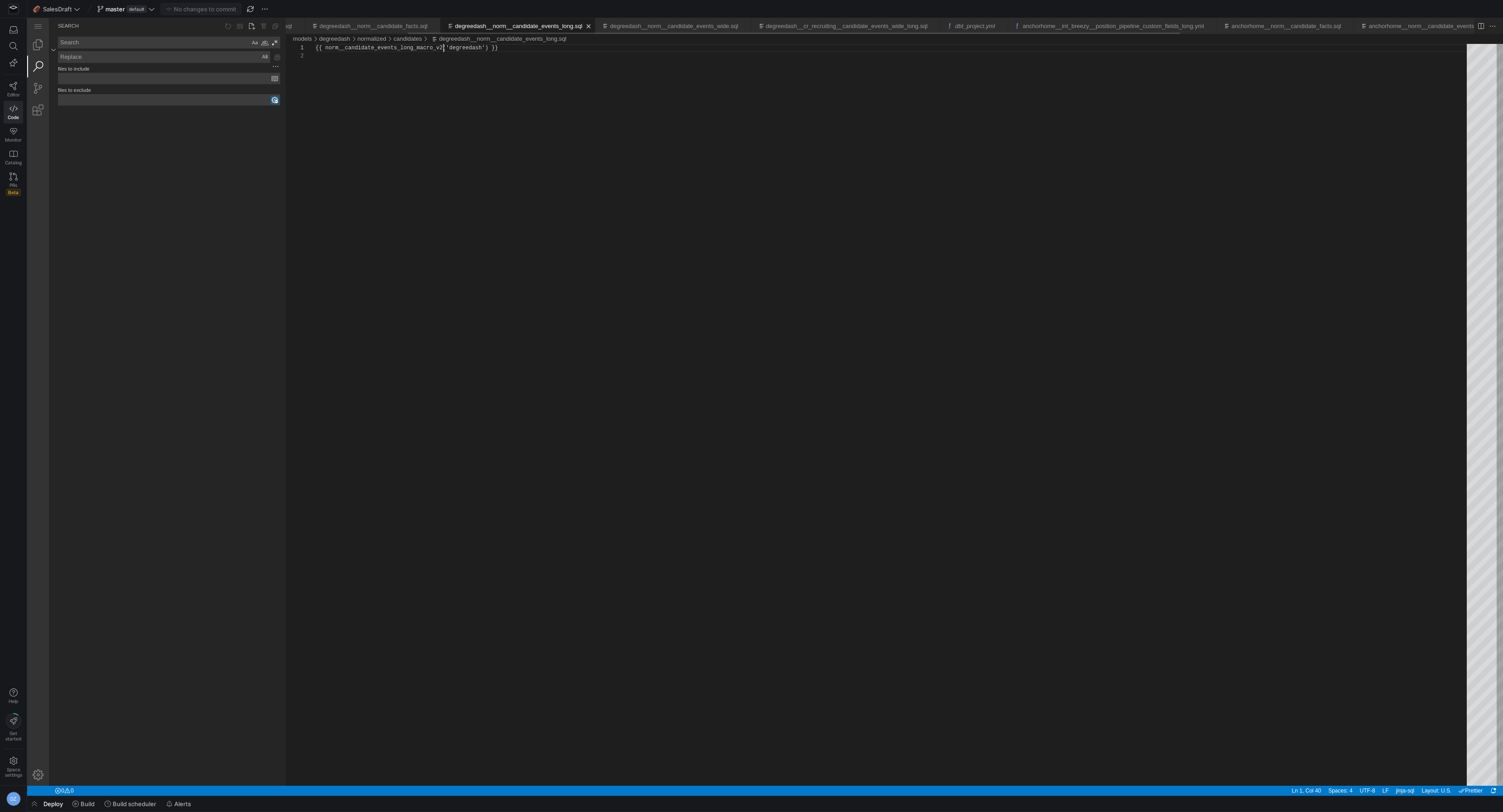
click at [524, 26] on link "degreedash__norm__candidate_events_long.sql" at bounding box center [518, 26] width 127 height 7
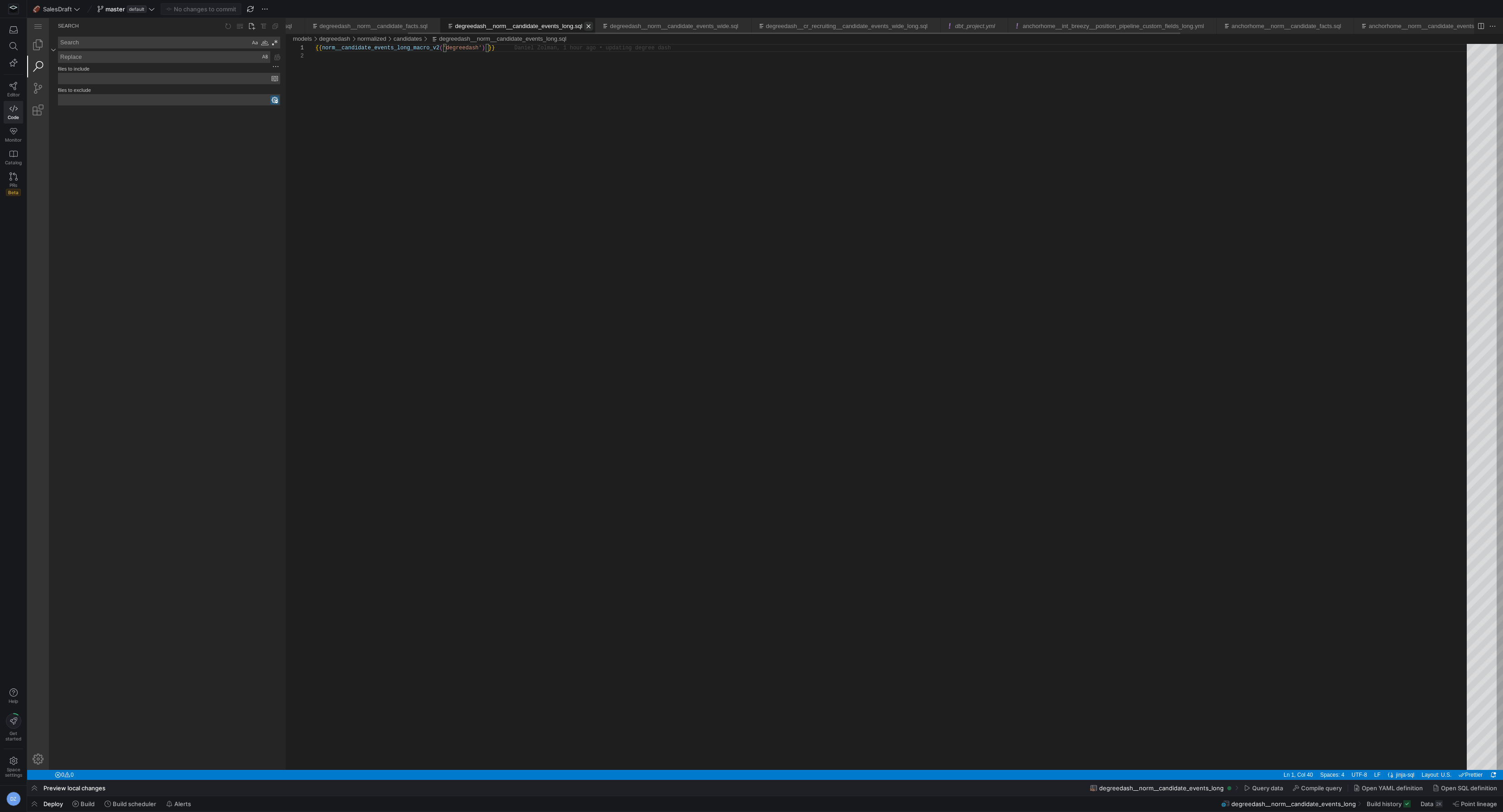
click at [593, 24] on link "Close (⌘W)" at bounding box center [589, 26] width 9 height 9
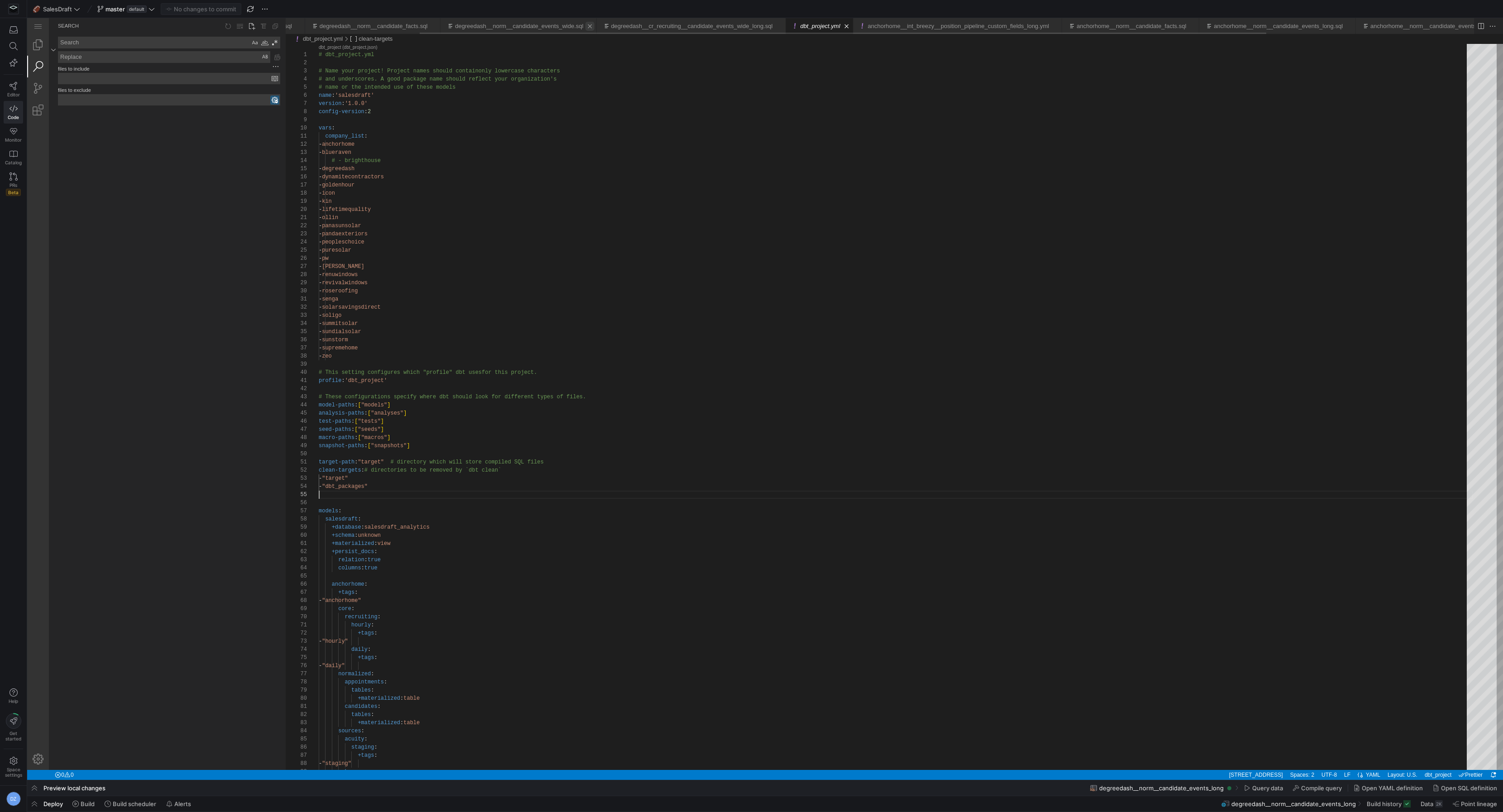
scroll to position [33, 0]
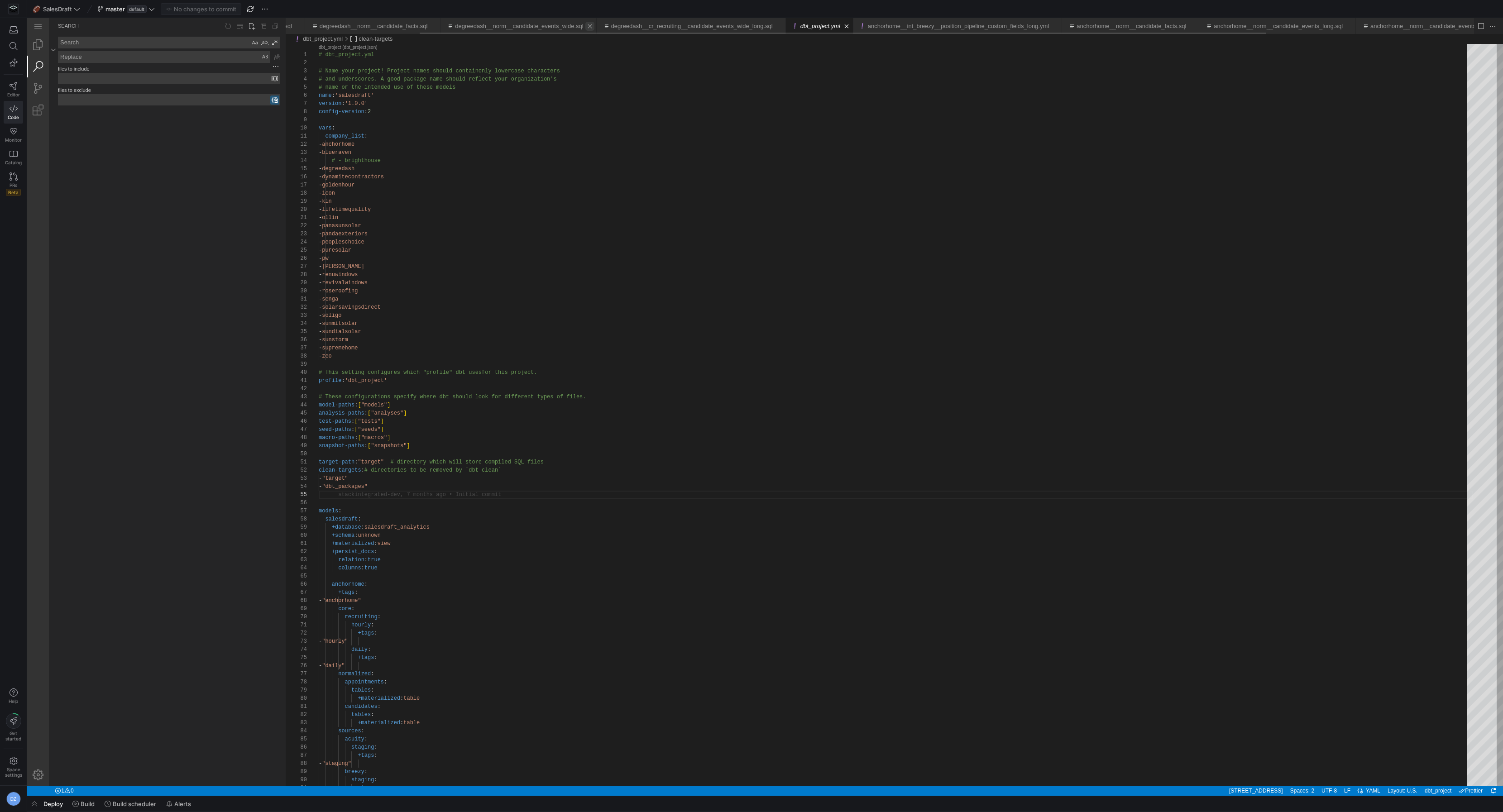
click at [595, 24] on link "Close (⌘W)" at bounding box center [590, 26] width 9 height 9
click at [627, 26] on link "Close (⌘W)" at bounding box center [623, 26] width 9 height 9
click at [612, 24] on link "Close (⌘W)" at bounding box center [616, 26] width 9 height 9
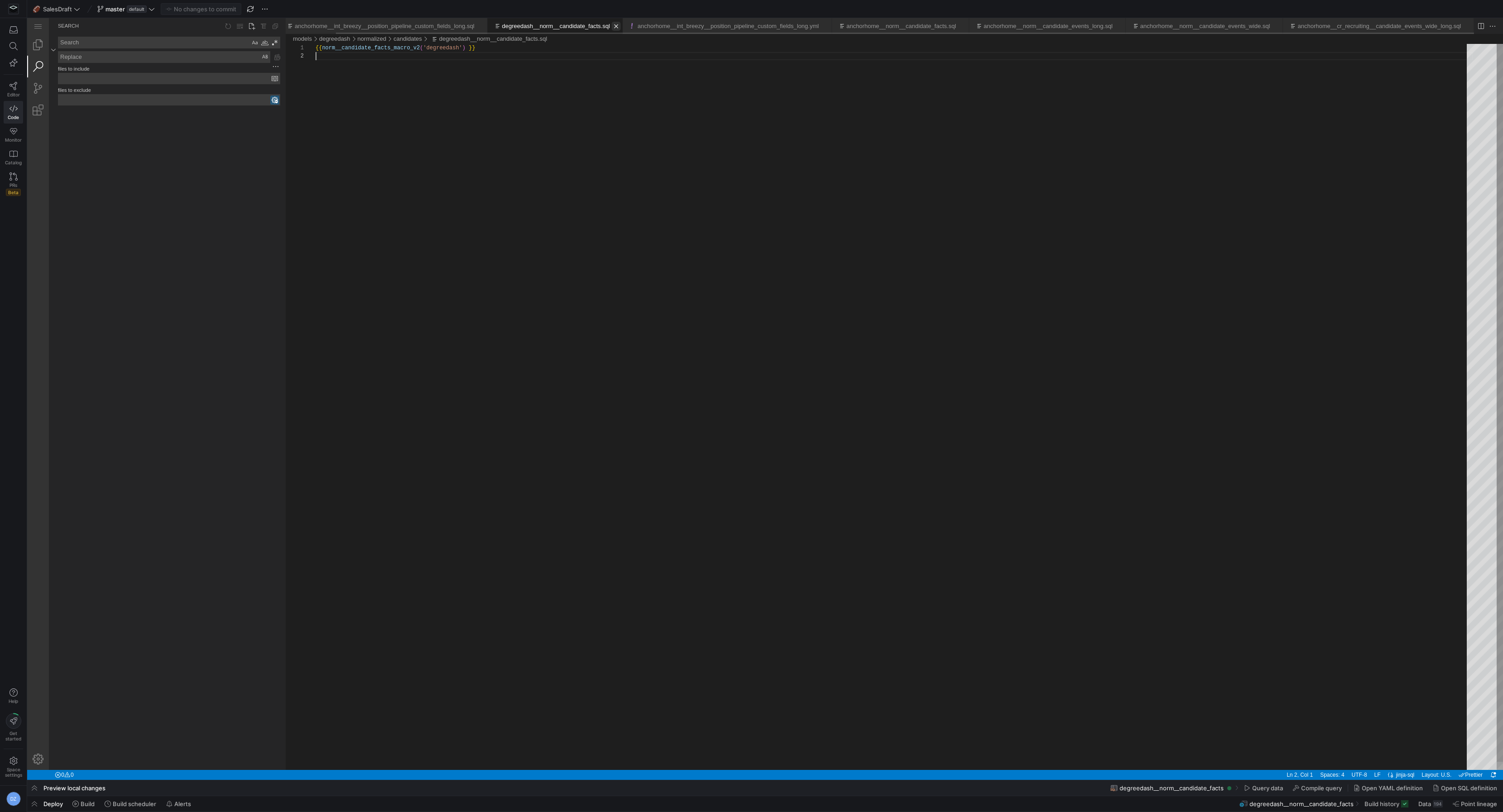
scroll to position [8, 0]
click at [612, 25] on link "Close (⌘W)" at bounding box center [616, 26] width 9 height 9
click at [699, 23] on link "Close (⌘W)" at bounding box center [695, 26] width 9 height 9
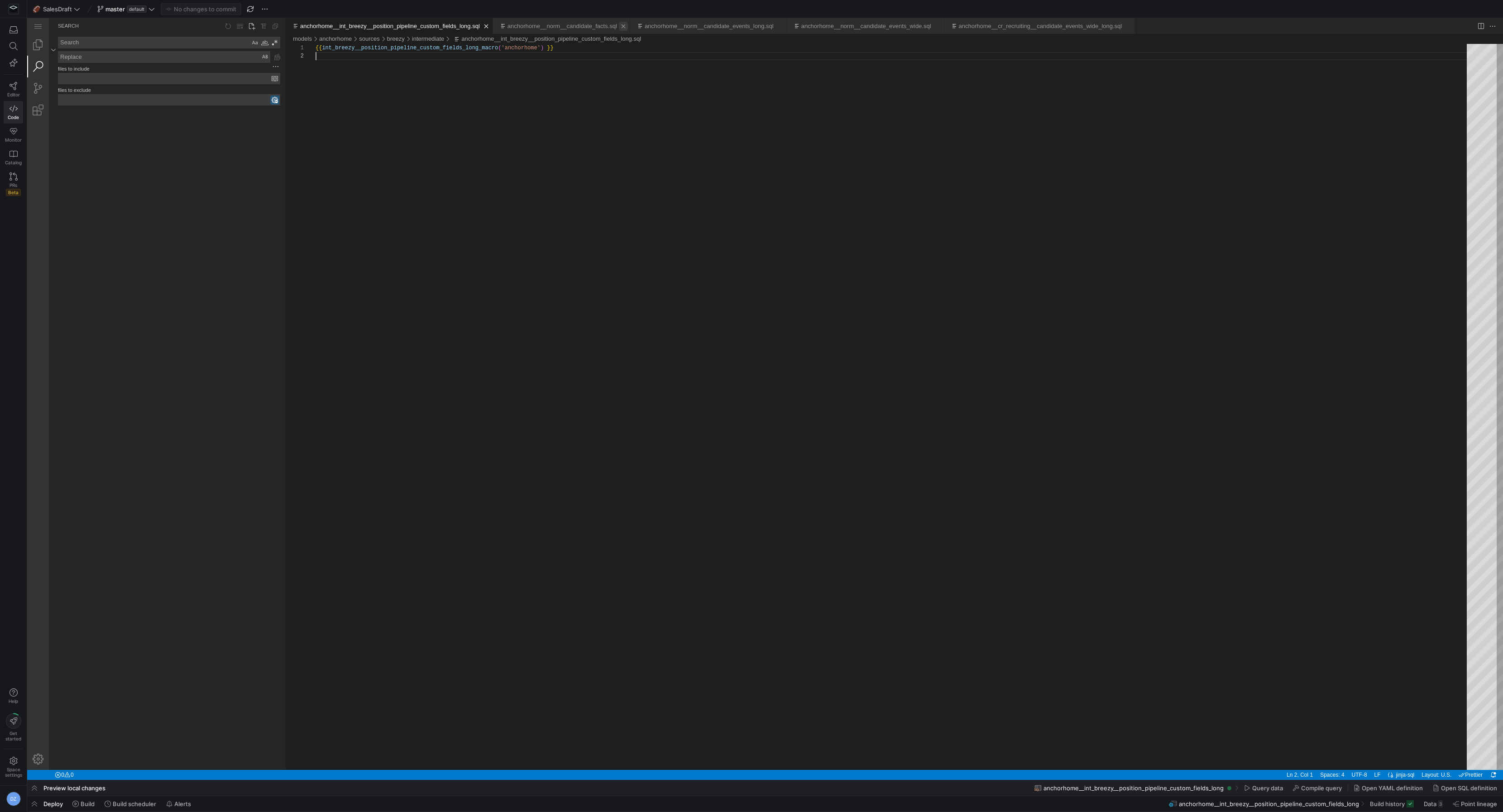
click at [628, 26] on link "Close (⌘W)" at bounding box center [623, 26] width 9 height 9
click at [648, 24] on link "Close (⌘W)" at bounding box center [643, 26] width 9 height 9
click at [648, 24] on link "Close (⌘W)" at bounding box center [643, 26] width 9 height 9
click at [682, 23] on link "Close (⌘W)" at bounding box center [677, 26] width 9 height 9
click at [491, 25] on link "Close (⌘W)" at bounding box center [486, 26] width 9 height 9
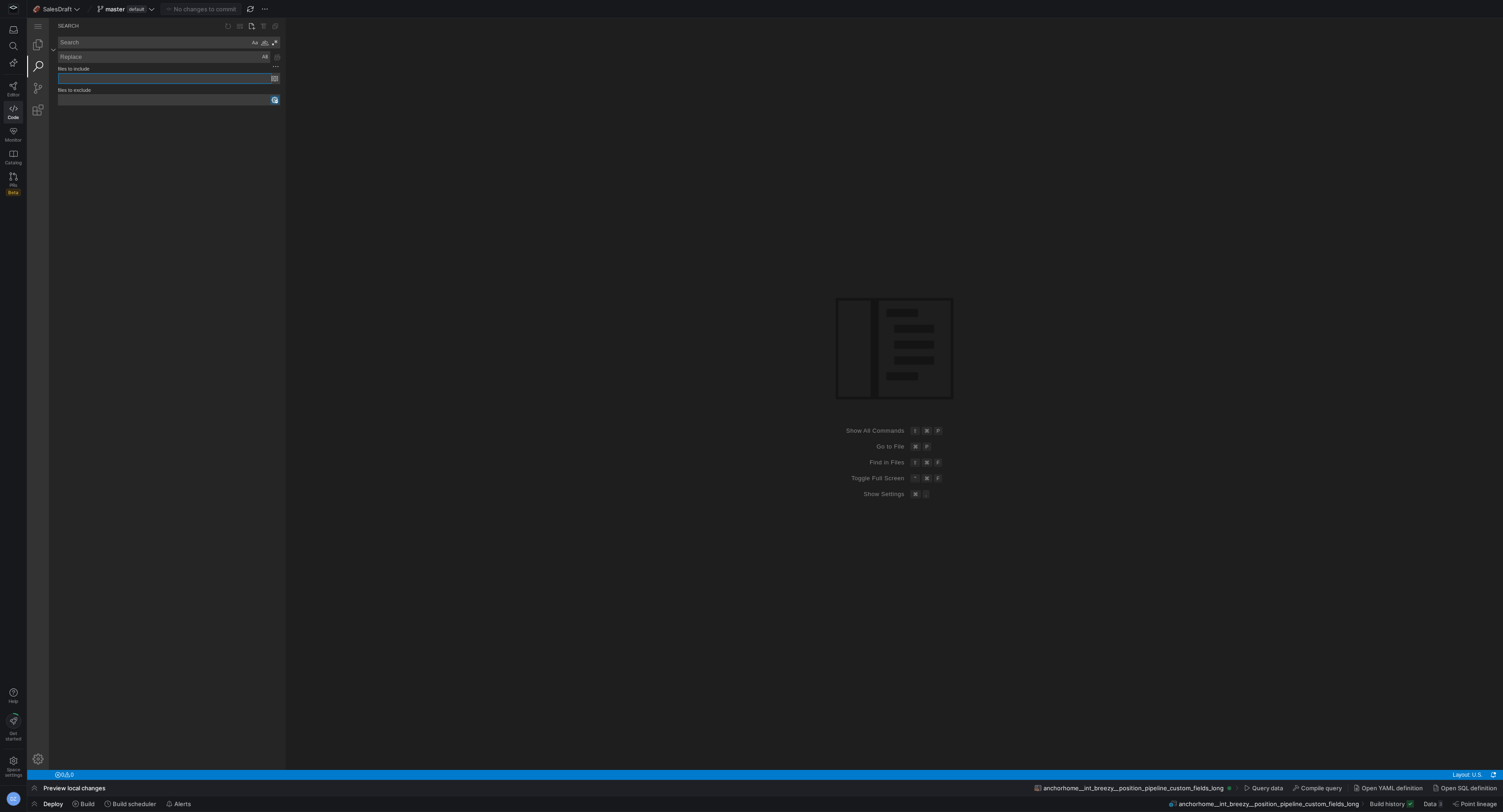
click at [128, 75] on input "files to include" at bounding box center [165, 78] width 213 height 10
paste input "macros/"
type input "macros/"
click at [110, 41] on textarea "Search: Type Search Term and press Enter to search" at bounding box center [154, 43] width 192 height 11
click at [40, 45] on link "Explorer (⇧⌘E)" at bounding box center [38, 45] width 22 height 22
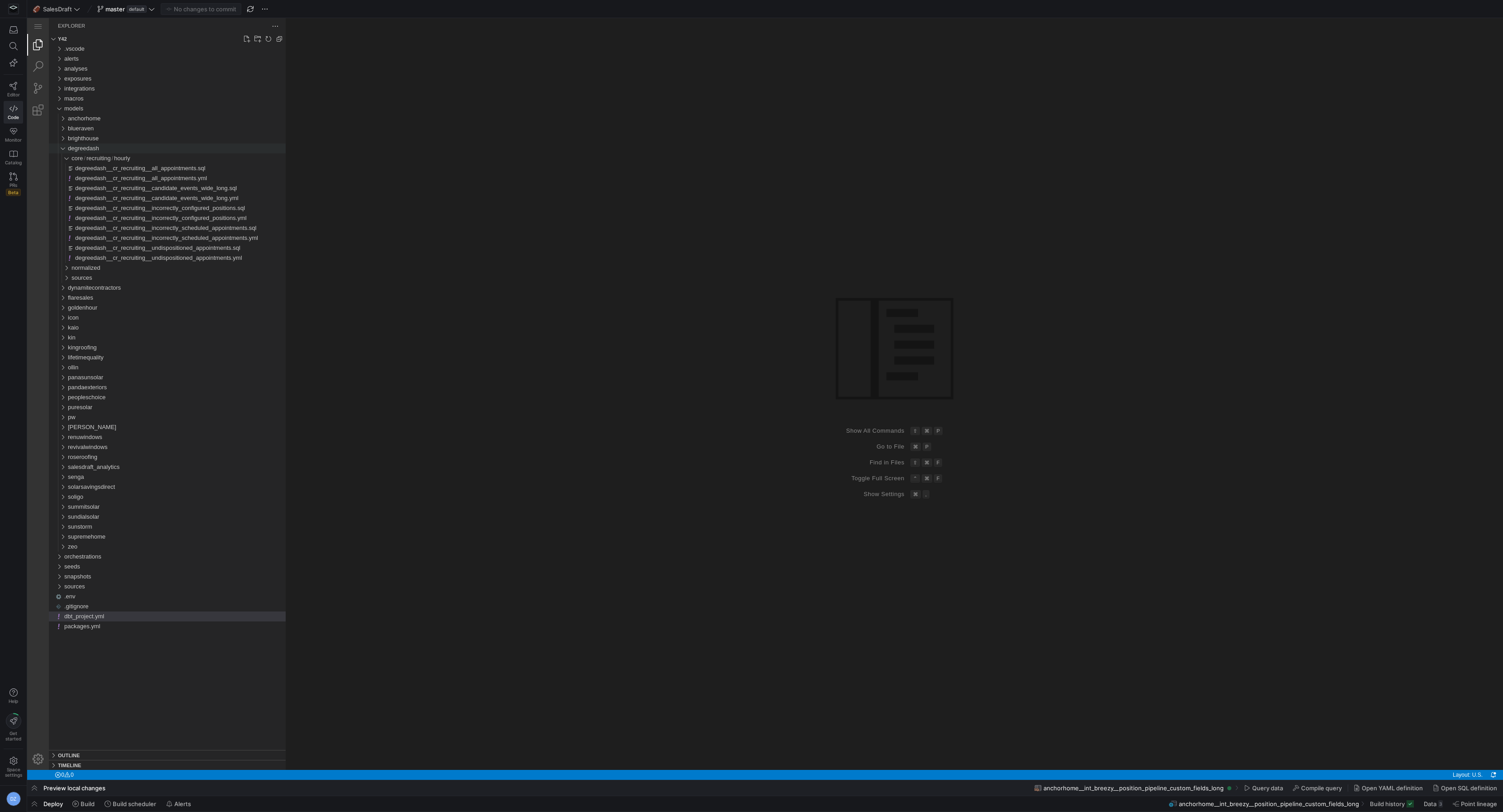
click at [140, 147] on div "degreedash" at bounding box center [177, 148] width 218 height 10
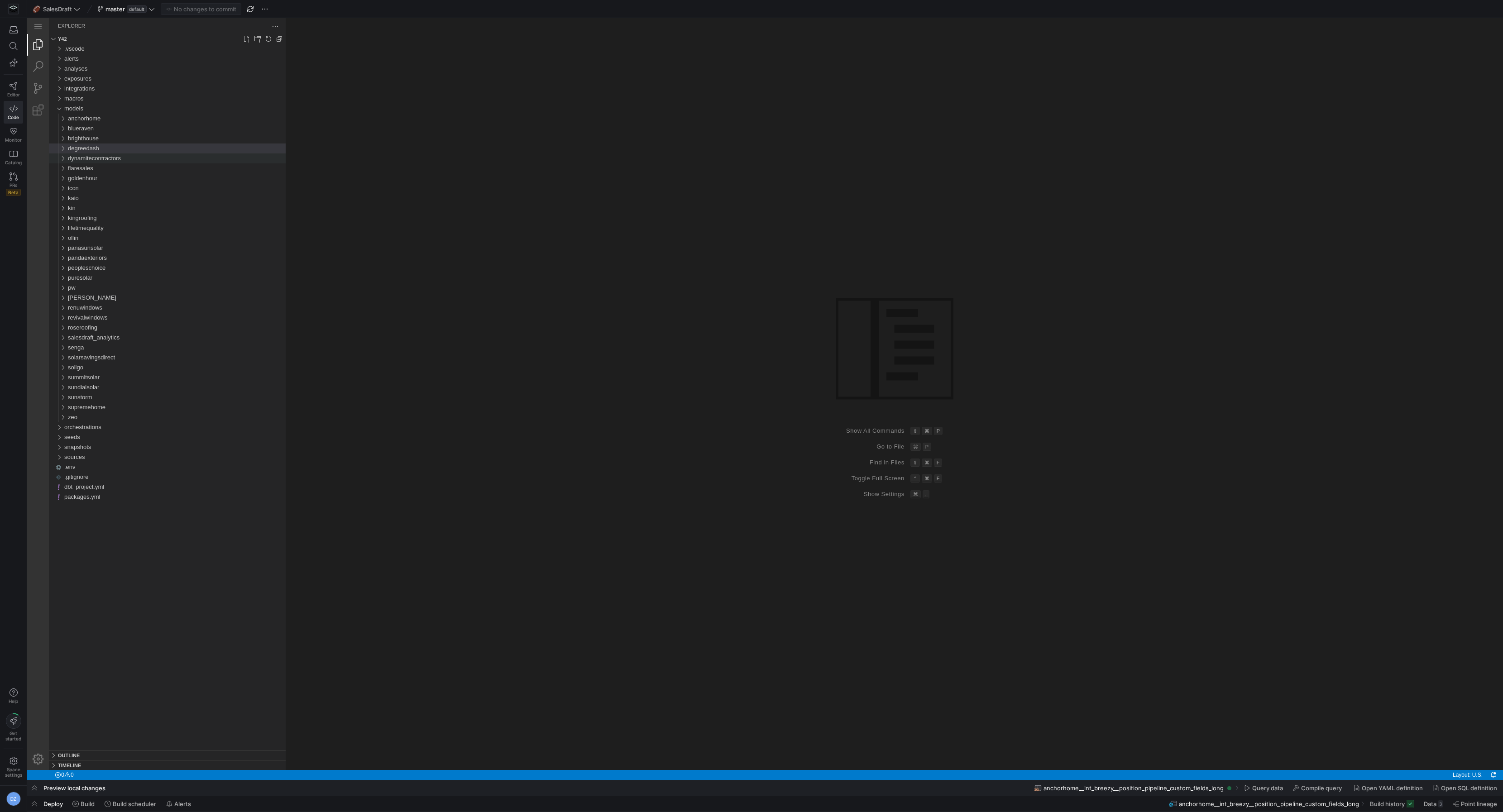
click at [150, 157] on div "dynamitecontractors" at bounding box center [177, 158] width 218 height 10
click at [126, 191] on div "sources" at bounding box center [179, 188] width 214 height 10
click at [125, 208] on div "breezy" at bounding box center [181, 208] width 210 height 10
click at [120, 187] on div "sources" at bounding box center [179, 188] width 214 height 10
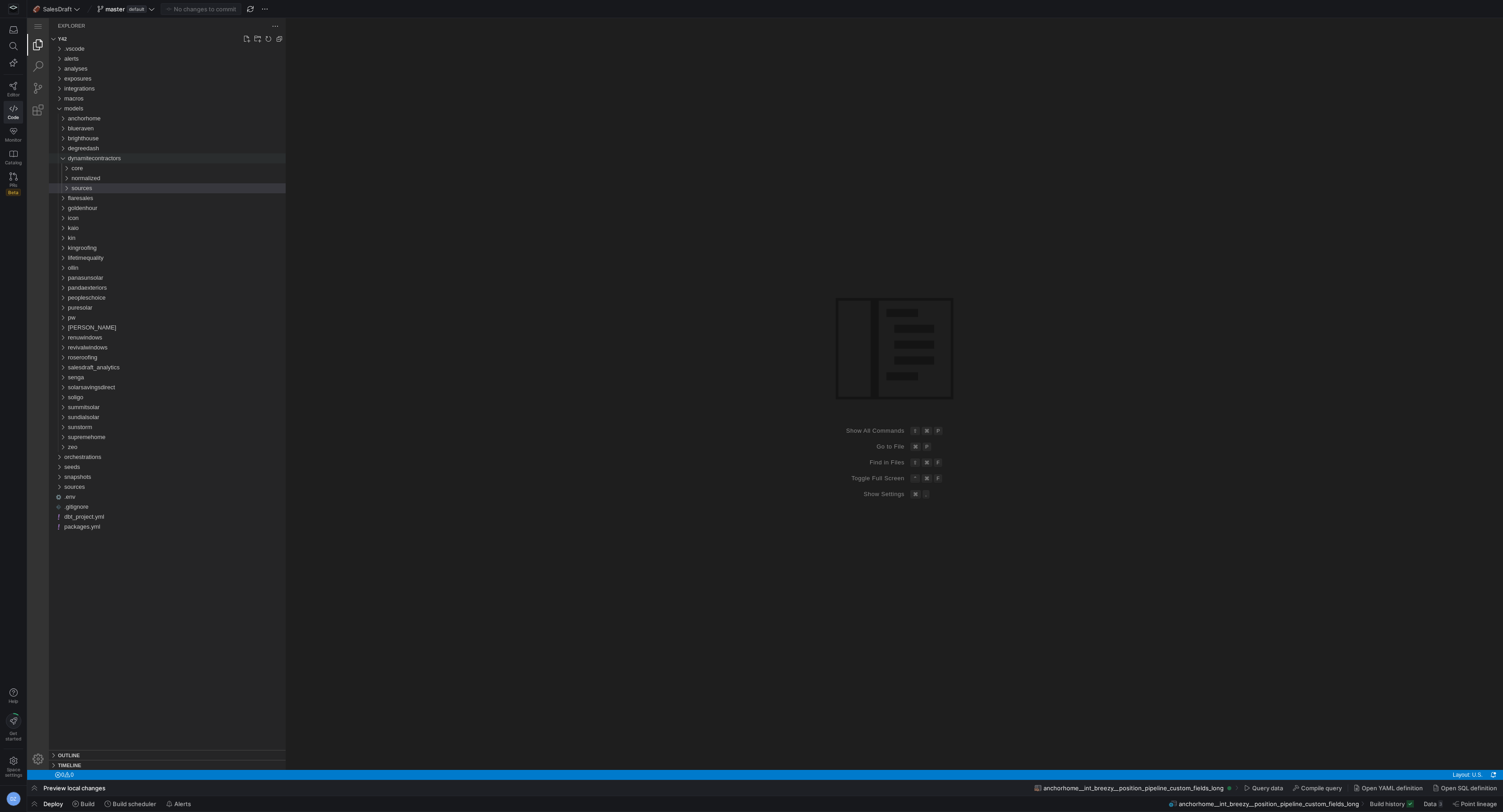
click at [113, 157] on span "dynamitecontractors" at bounding box center [94, 158] width 53 height 7
click at [126, 159] on div "dynamitecontractors" at bounding box center [177, 158] width 218 height 10
click at [107, 190] on div "sources" at bounding box center [179, 188] width 214 height 10
click at [102, 208] on div "breezy" at bounding box center [181, 208] width 210 height 10
click at [102, 215] on span "intermediate" at bounding box center [95, 218] width 33 height 7
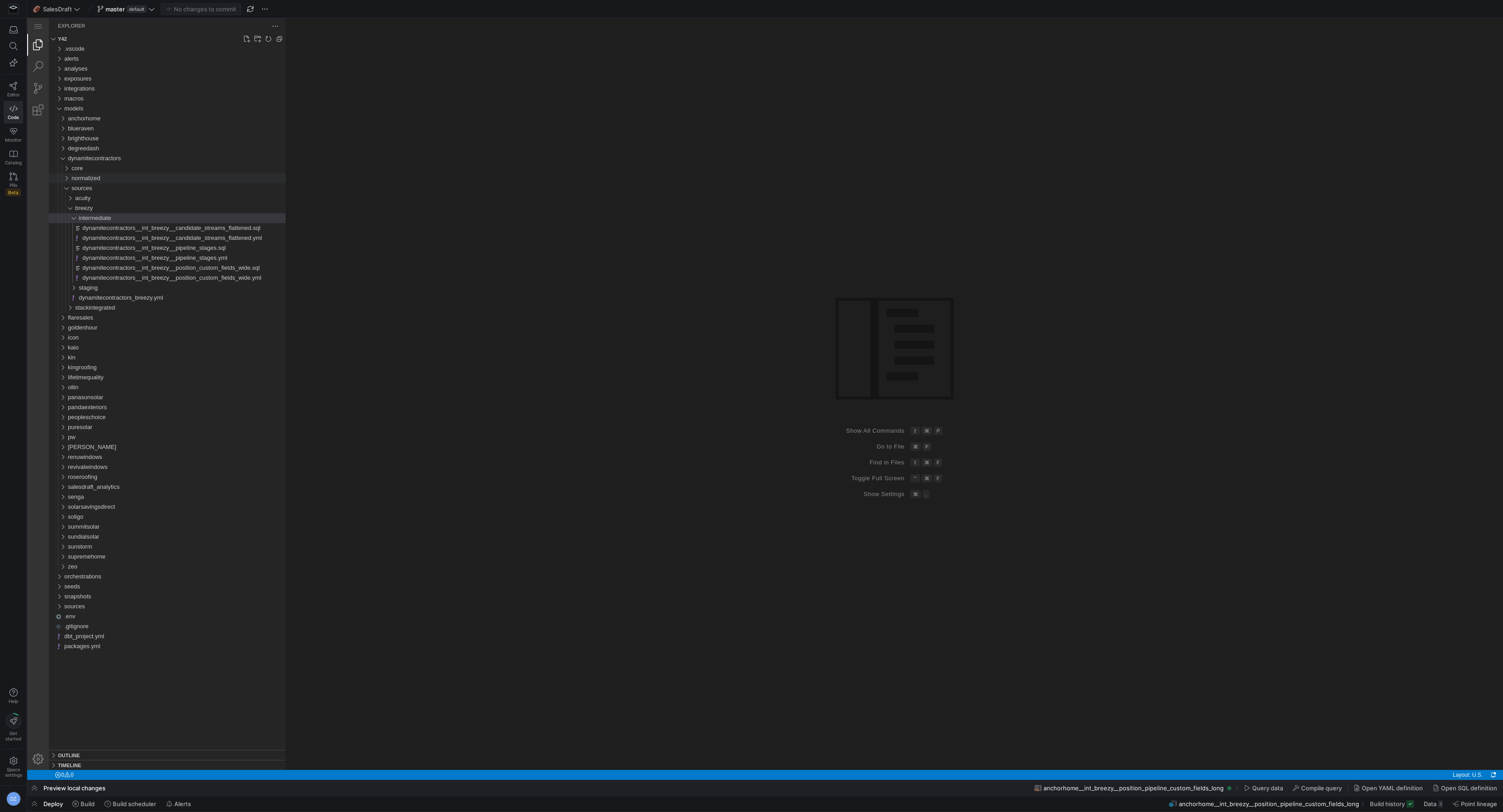
click at [100, 177] on span "normalized" at bounding box center [86, 177] width 29 height 7
click at [100, 196] on span "candidates" at bounding box center [89, 198] width 29 height 7
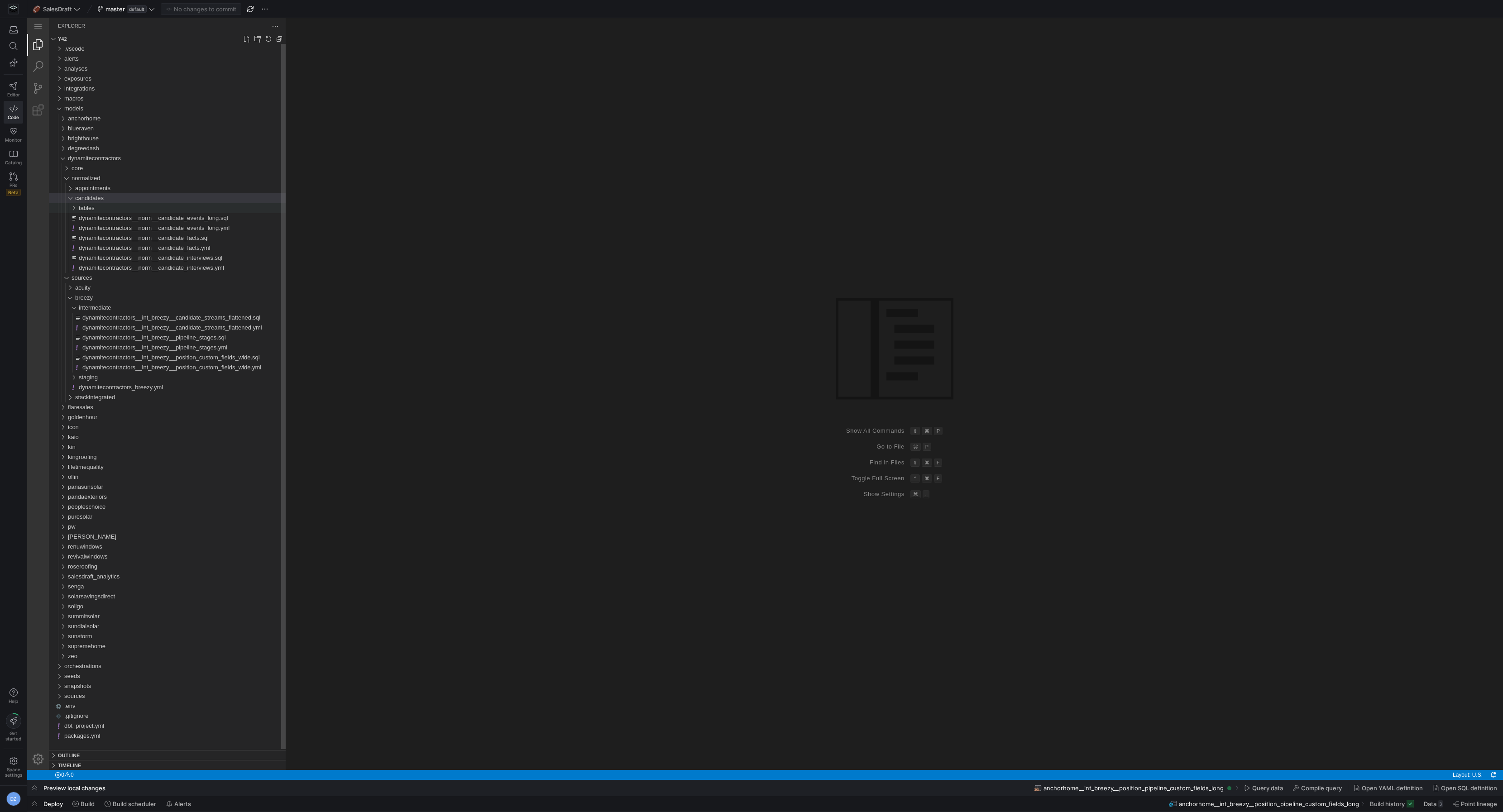
click at [95, 207] on span "tables" at bounding box center [87, 208] width 16 height 7
click at [102, 187] on span "appointments" at bounding box center [93, 188] width 35 height 7
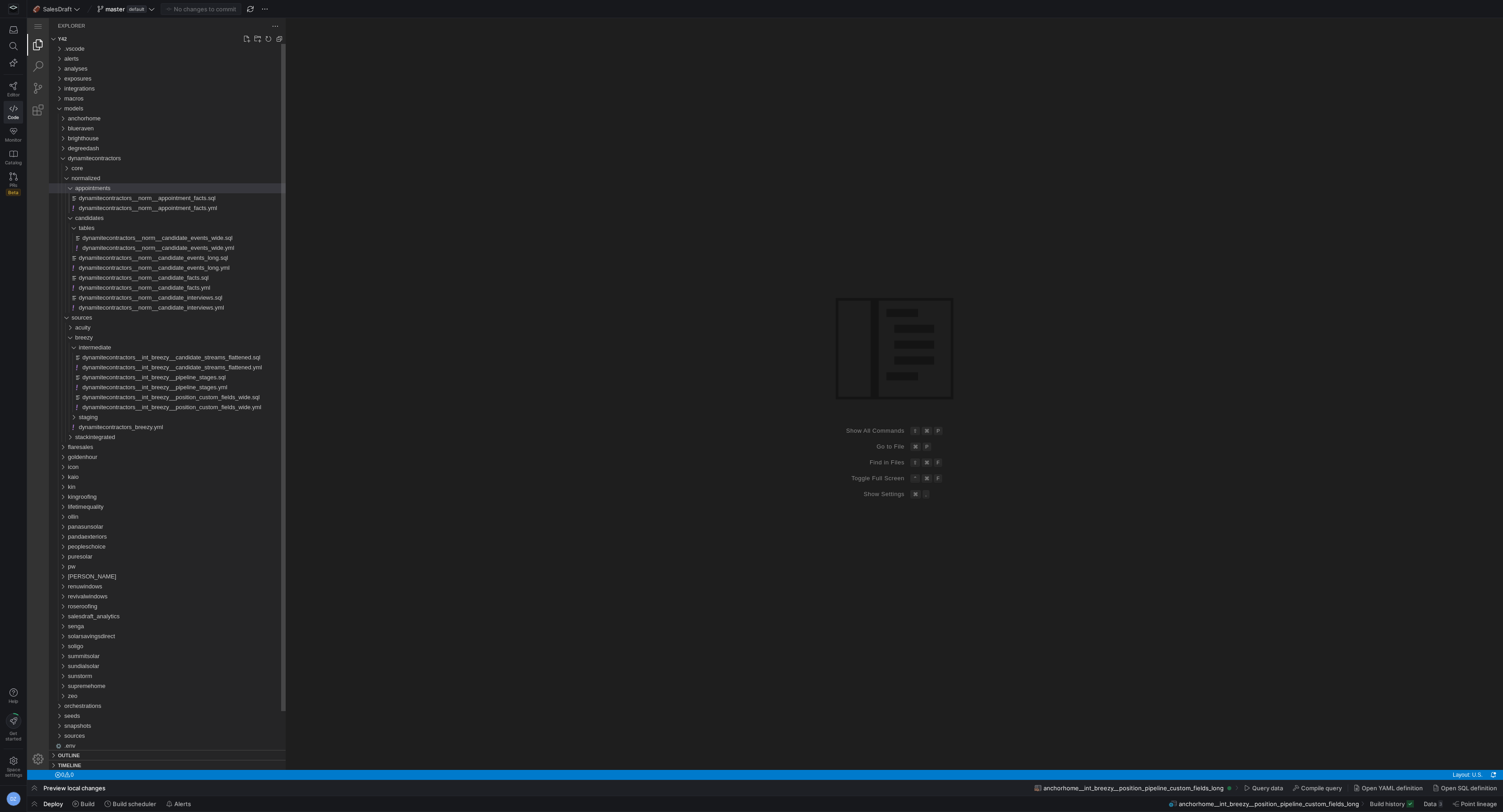
click at [102, 188] on span "appointments" at bounding box center [93, 188] width 35 height 7
click at [100, 168] on div "core" at bounding box center [179, 168] width 214 height 10
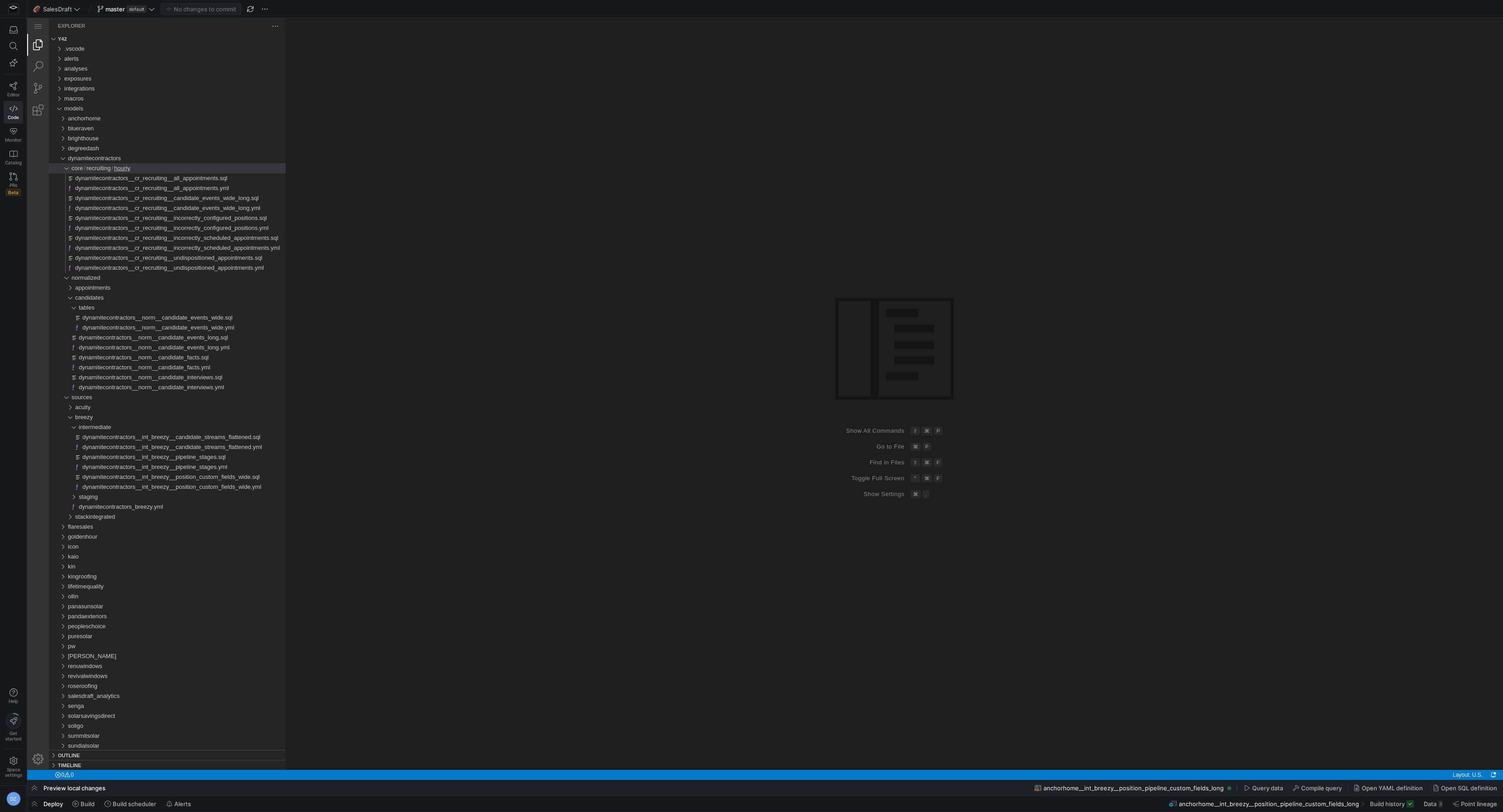
click at [724, 489] on div "Group 1 (empty)" at bounding box center [894, 394] width 1217 height 752
click at [710, 516] on div "Group 1 (empty)" at bounding box center [894, 394] width 1217 height 752
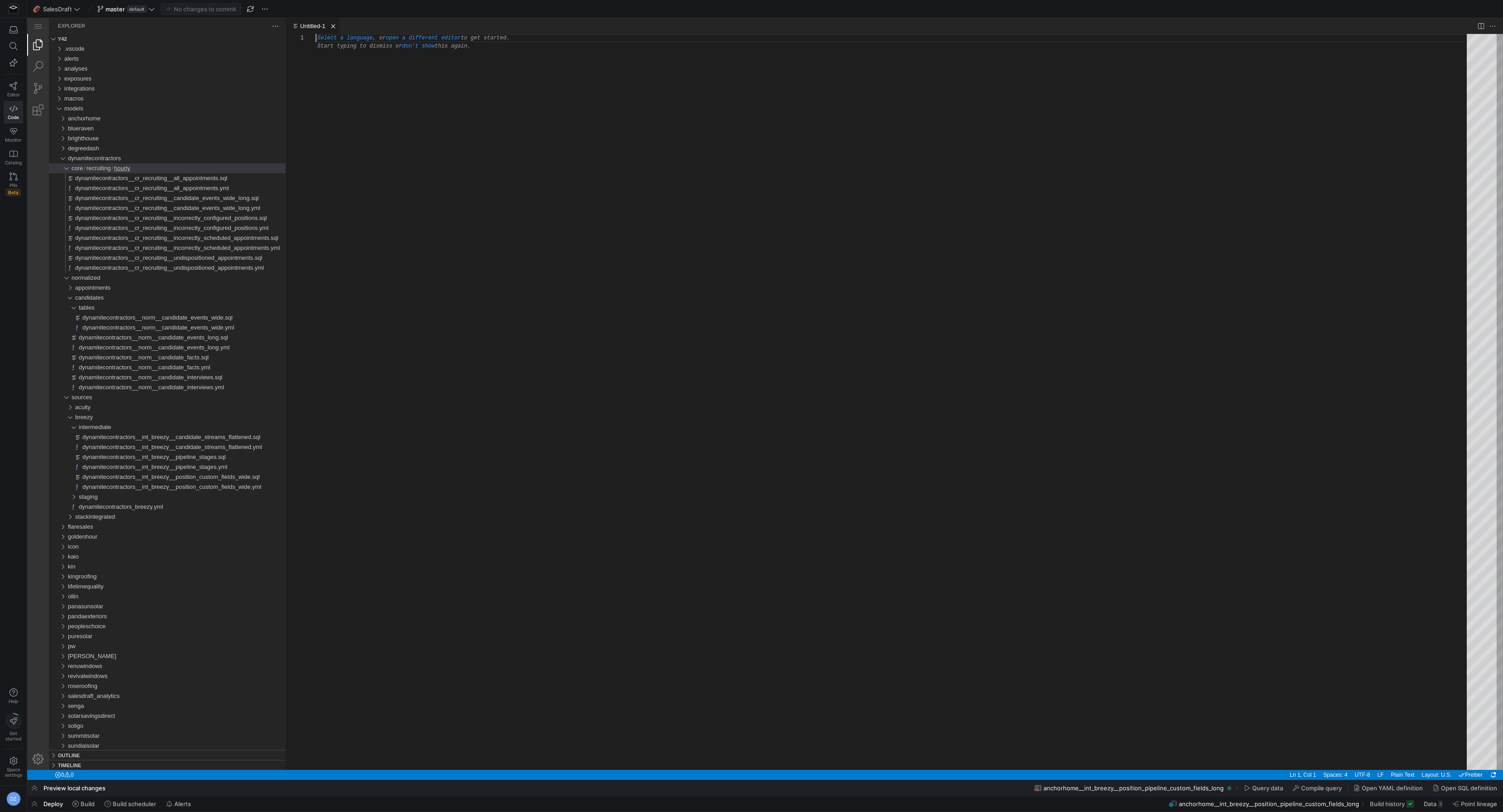
click at [710, 516] on div "Untitled-1" at bounding box center [894, 402] width 1158 height 736
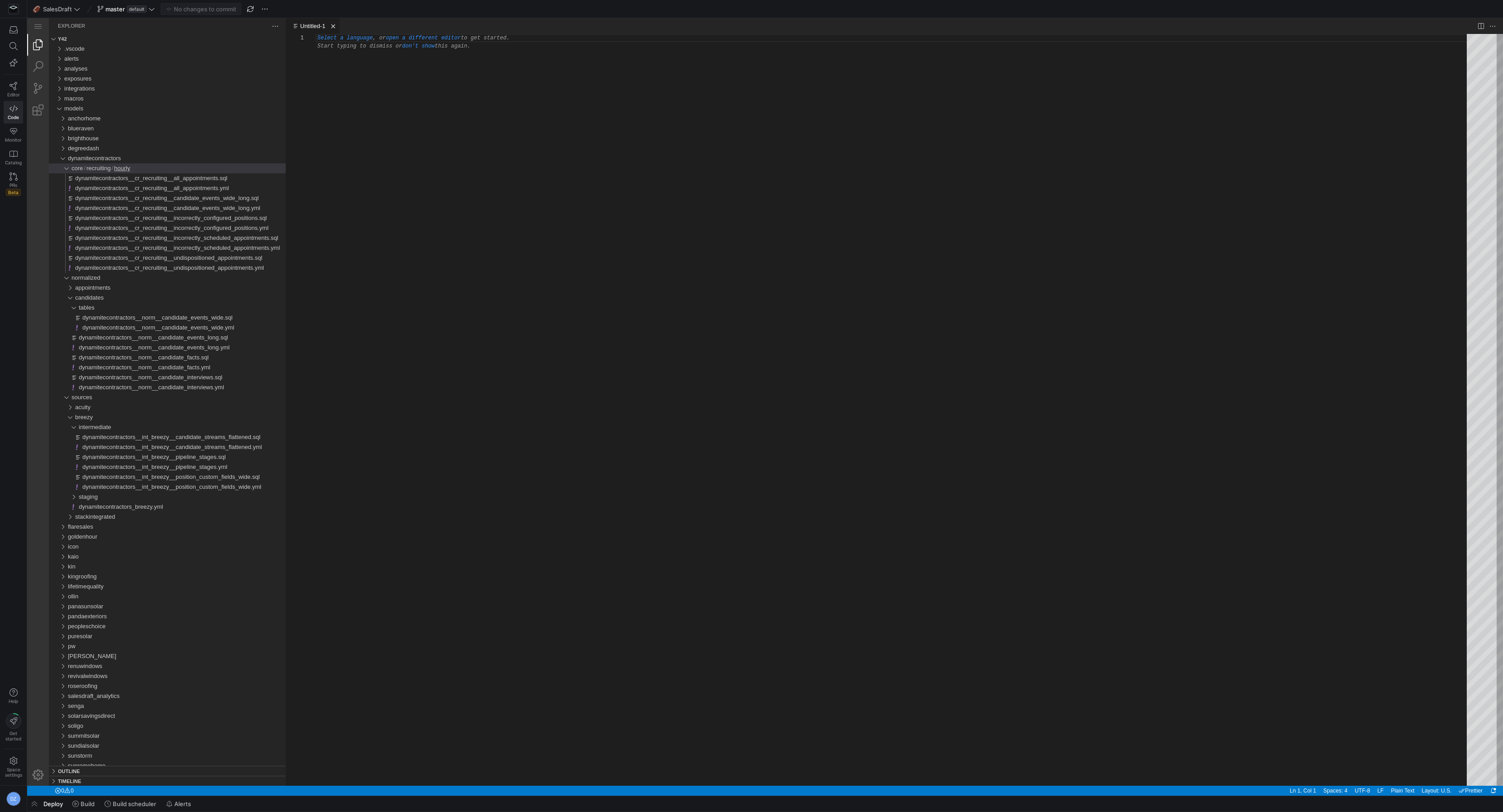
click at [678, 501] on div "Untitled-1" at bounding box center [894, 410] width 1158 height 752
click at [556, 449] on div "Untitled-1" at bounding box center [894, 410] width 1158 height 752
click at [334, 22] on link "Close (⌘W)" at bounding box center [333, 26] width 9 height 9
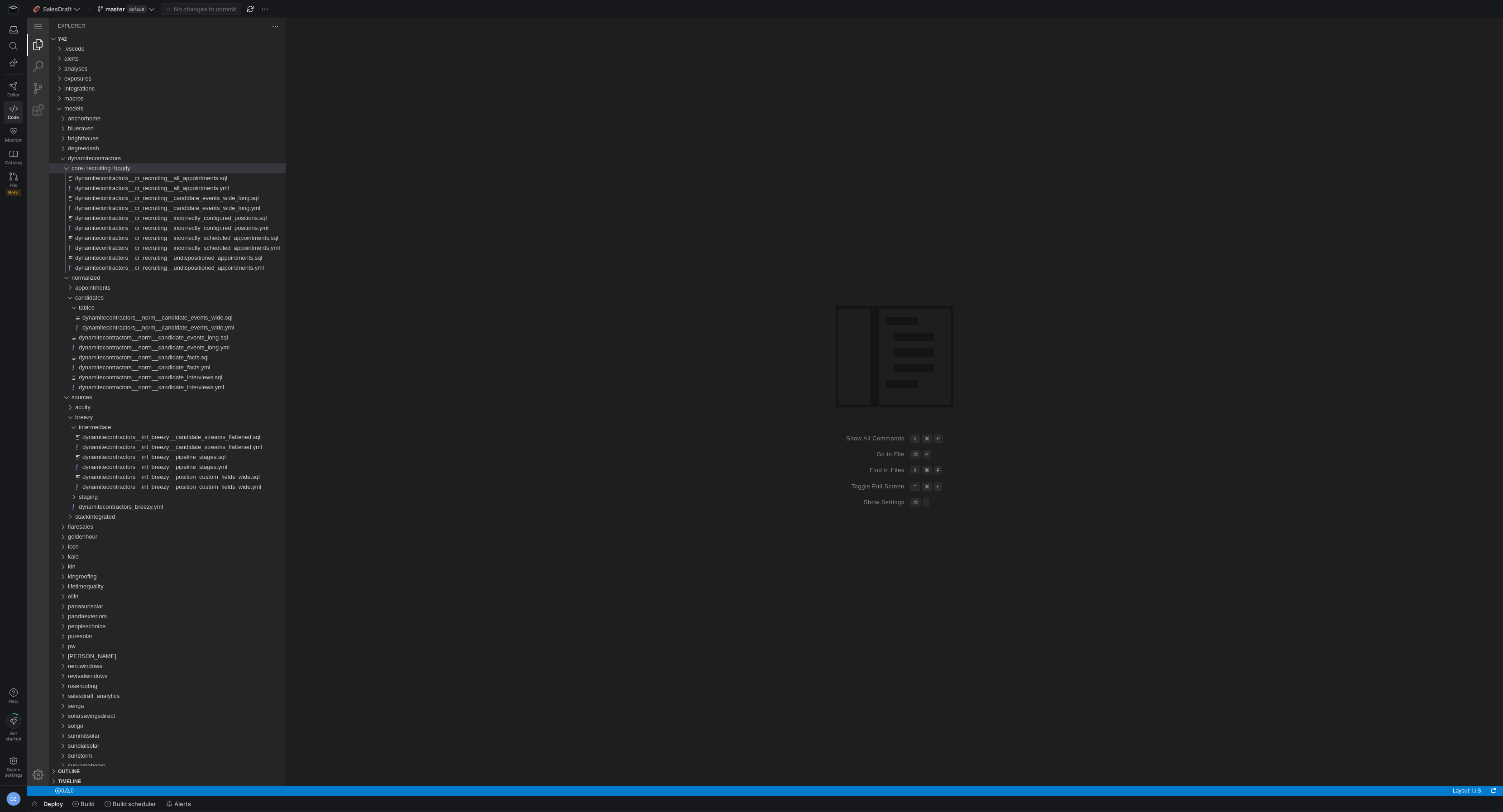
click at [579, 214] on div "Group 1 (empty)" at bounding box center [894, 402] width 1217 height 768
click at [121, 151] on div "degreedash" at bounding box center [177, 148] width 218 height 10
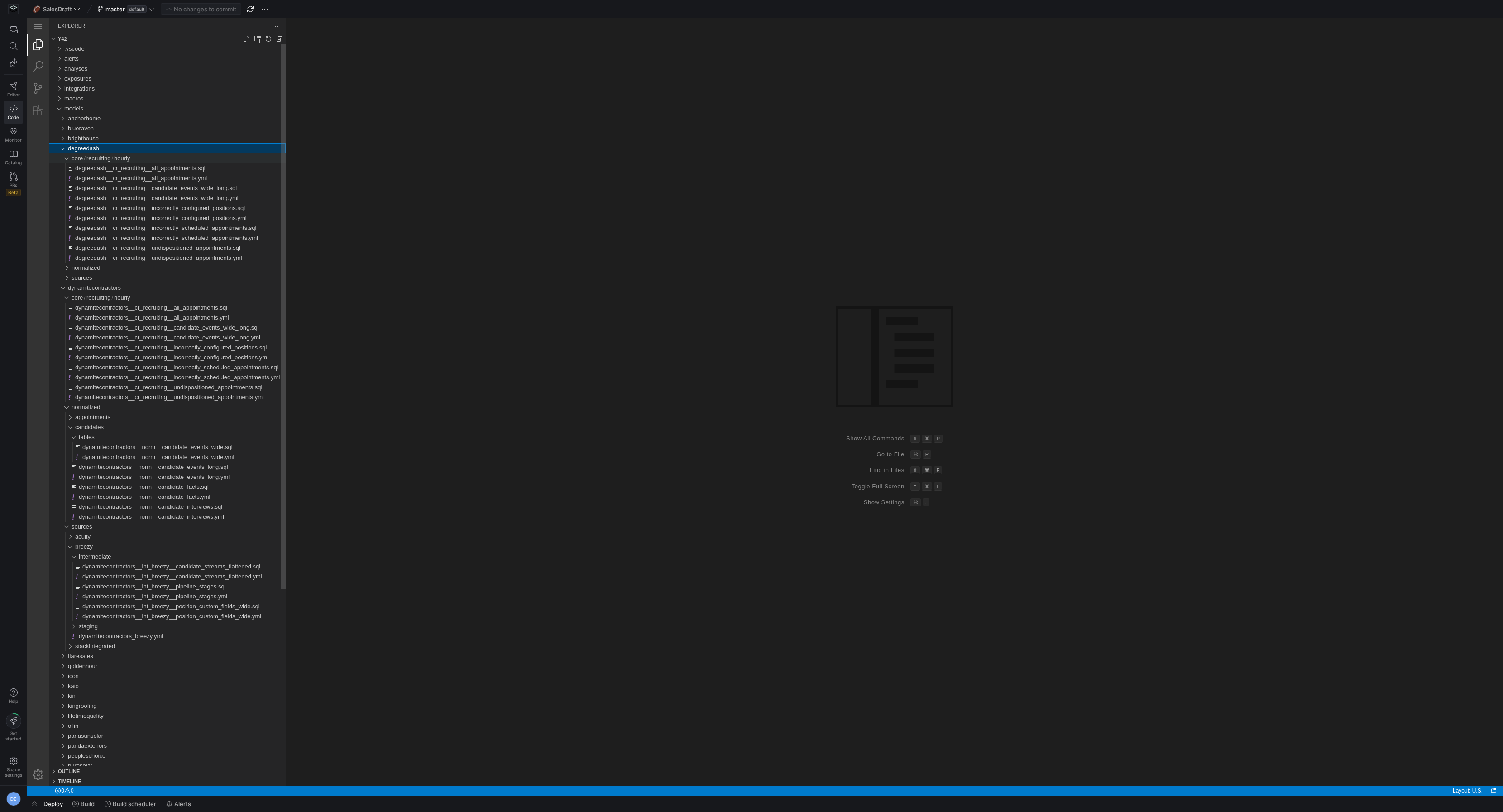
click at [64, 160] on div "hourly" at bounding box center [63, 158] width 21 height 10
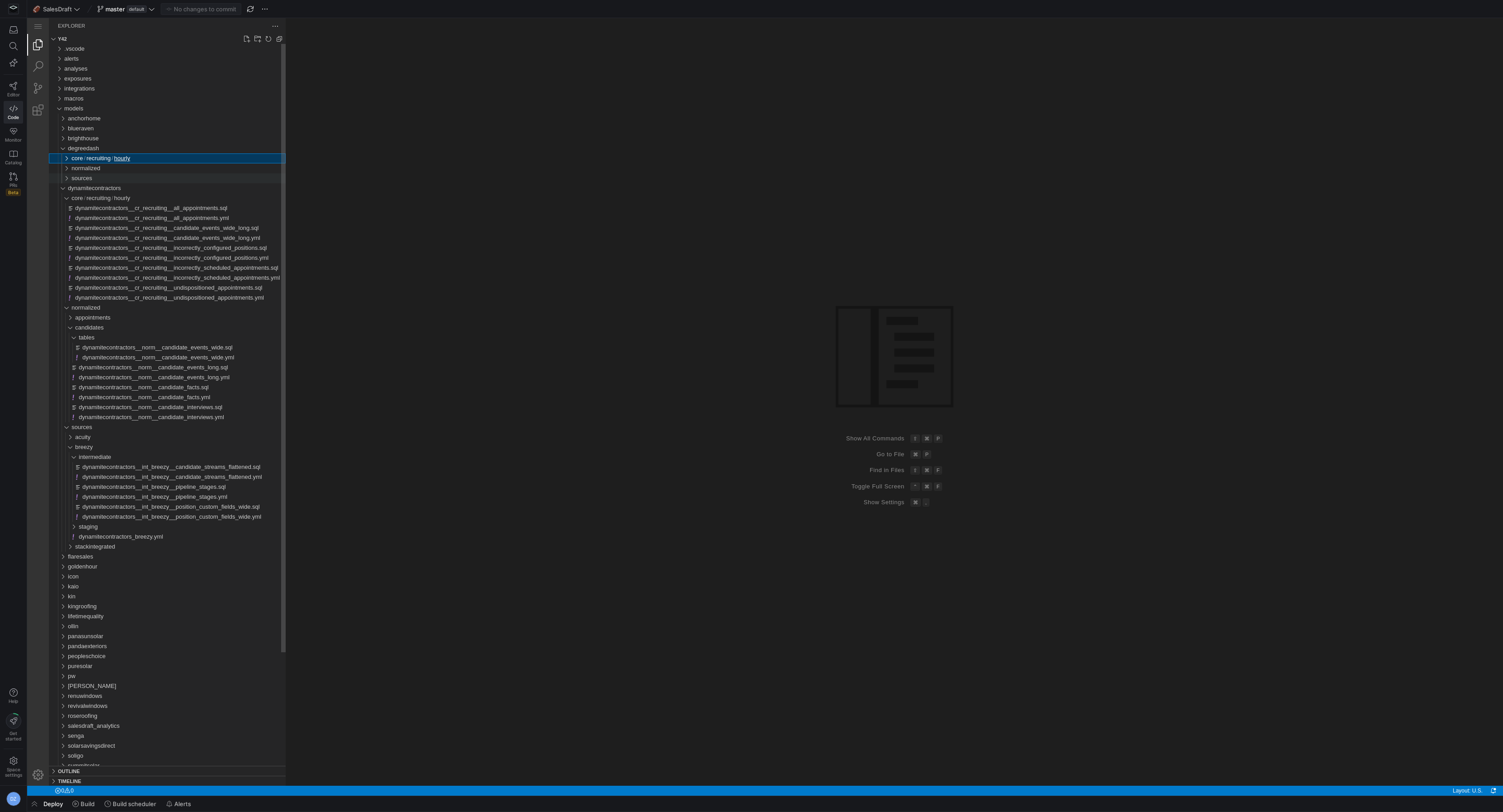
click at [67, 179] on div "sources" at bounding box center [63, 178] width 21 height 10
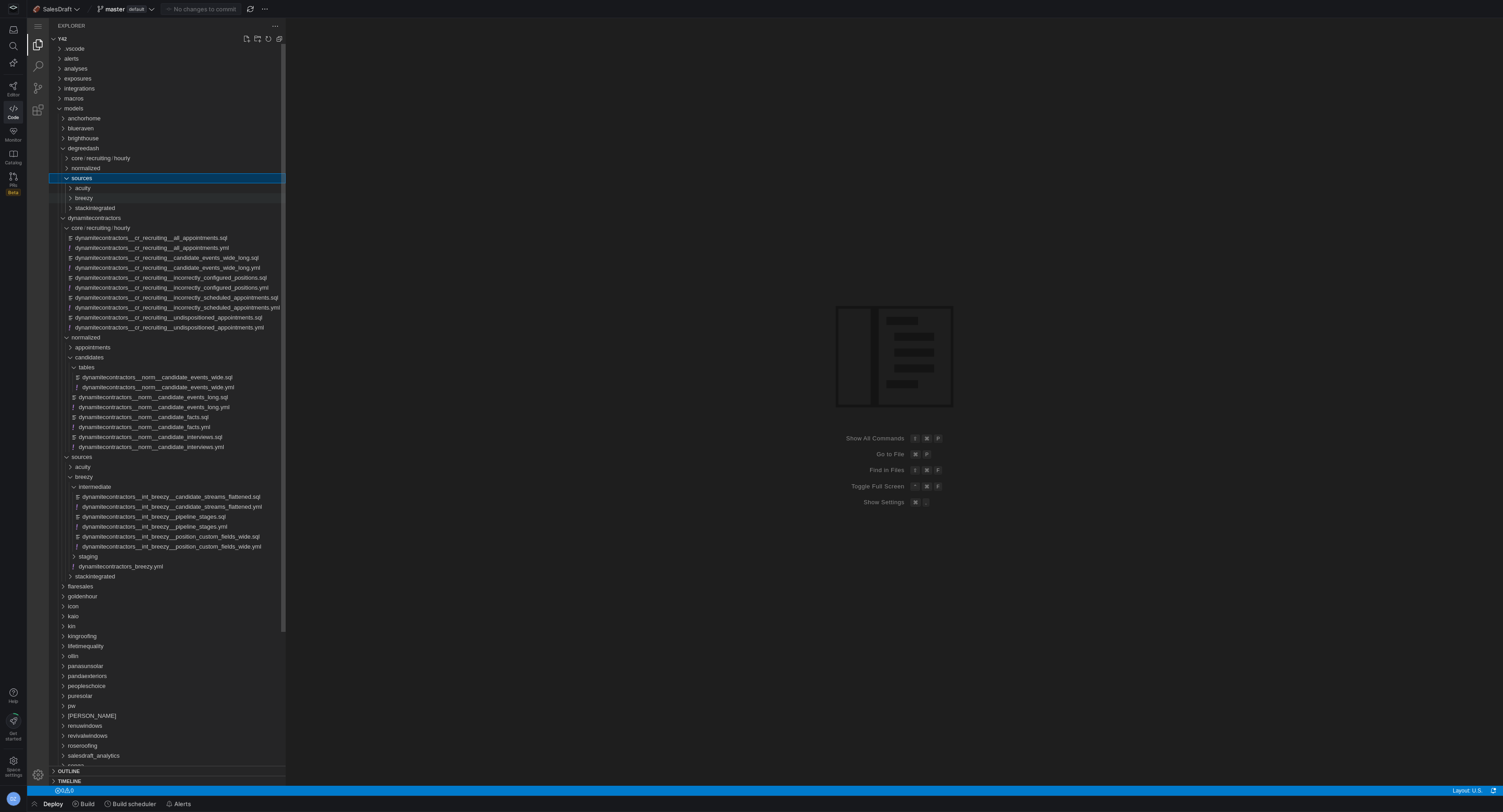
click at [71, 198] on div "breezy" at bounding box center [64, 198] width 24 height 10
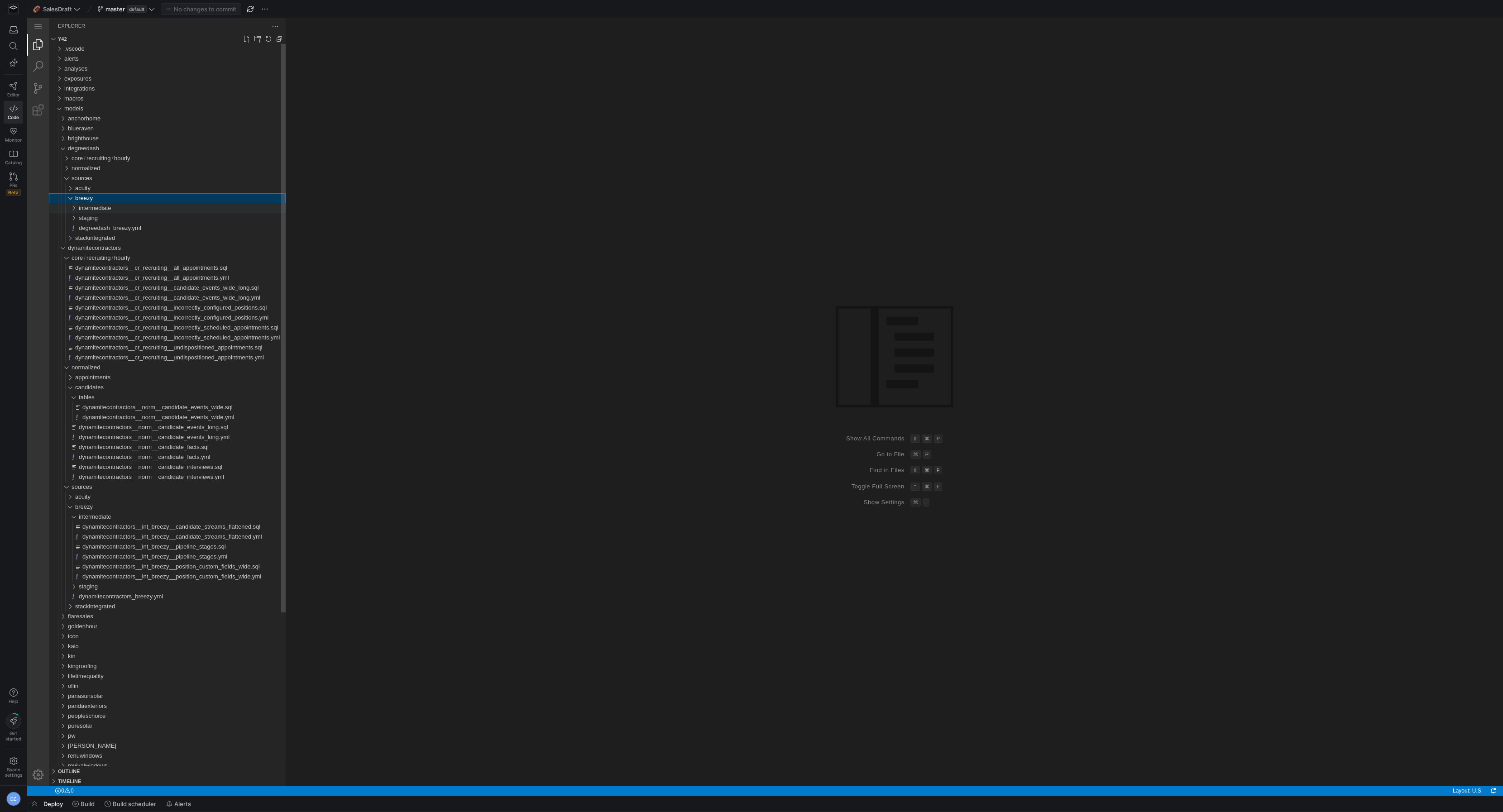
click at [94, 207] on span "intermediate" at bounding box center [95, 208] width 33 height 7
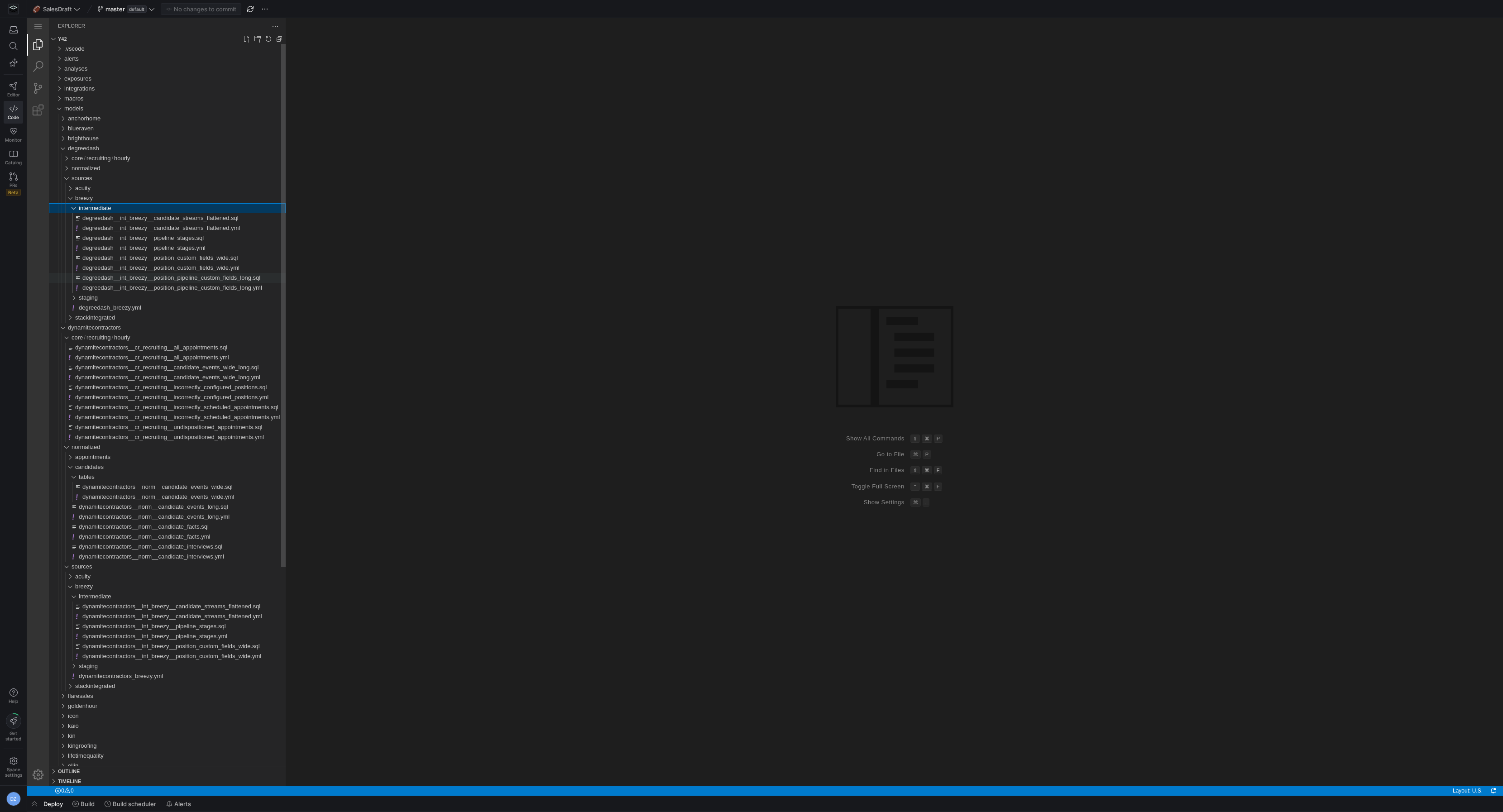
click at [174, 281] on span "degreedash__int_breezy__position_pipeline_custom_fields_long.sql" at bounding box center [171, 277] width 178 height 7
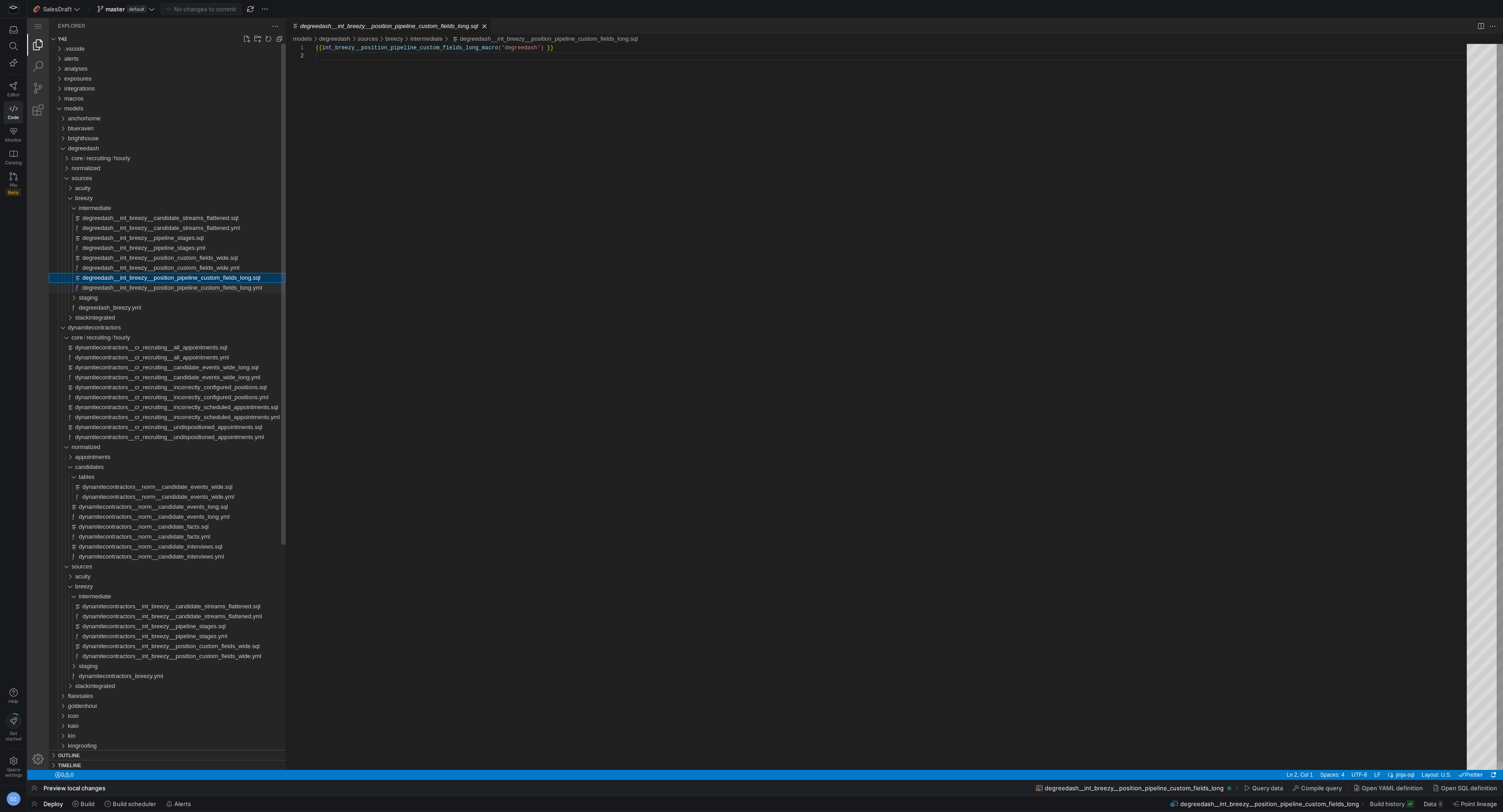
scroll to position [8, 0]
click at [174, 286] on span "degreedash__int_breezy__position_pipeline_custom_fields_long.yml" at bounding box center [173, 287] width 180 height 7
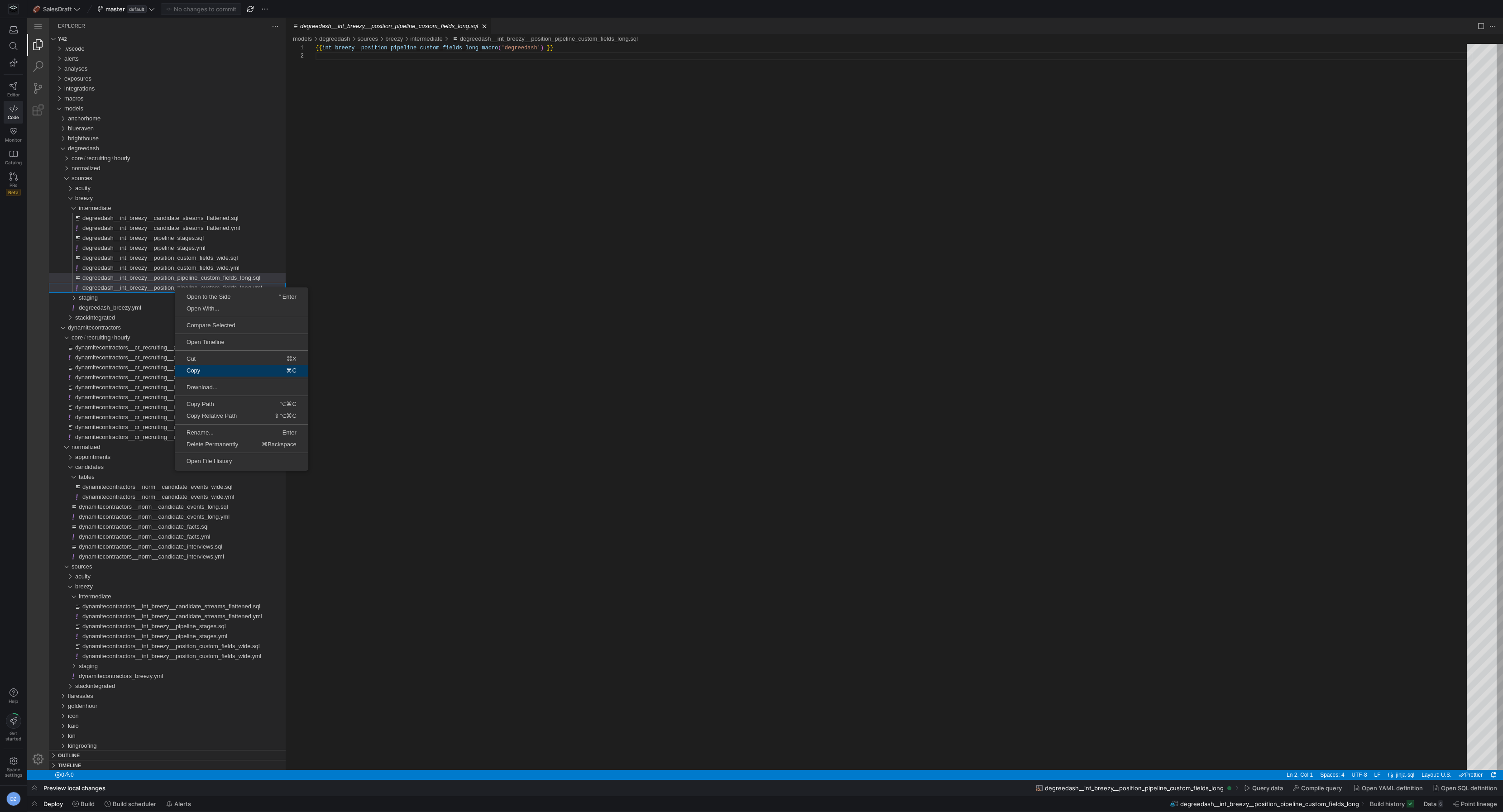
click at [202, 368] on span "Copy" at bounding box center [203, 371] width 58 height 6
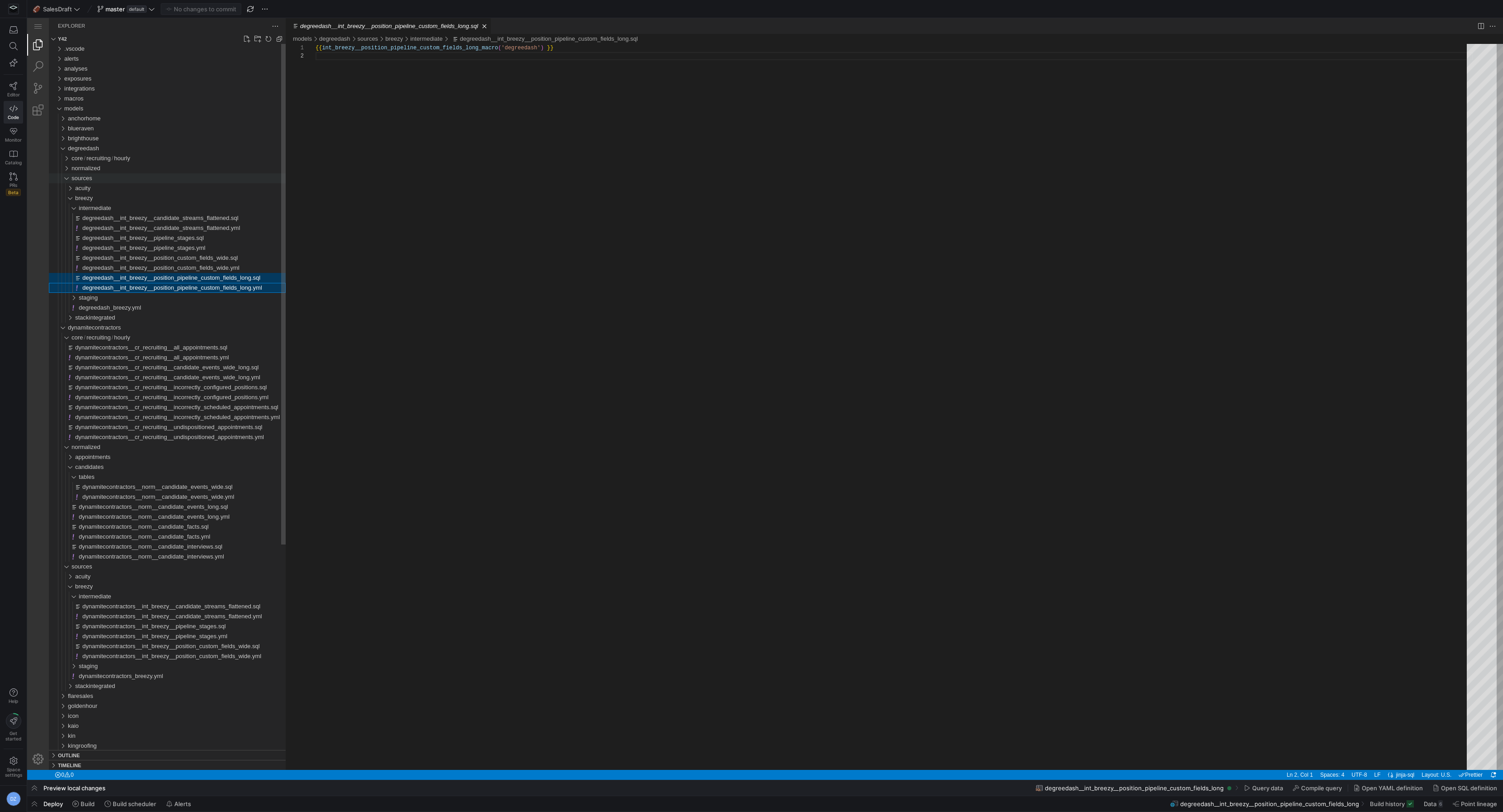
click at [66, 177] on div "sources" at bounding box center [63, 178] width 21 height 10
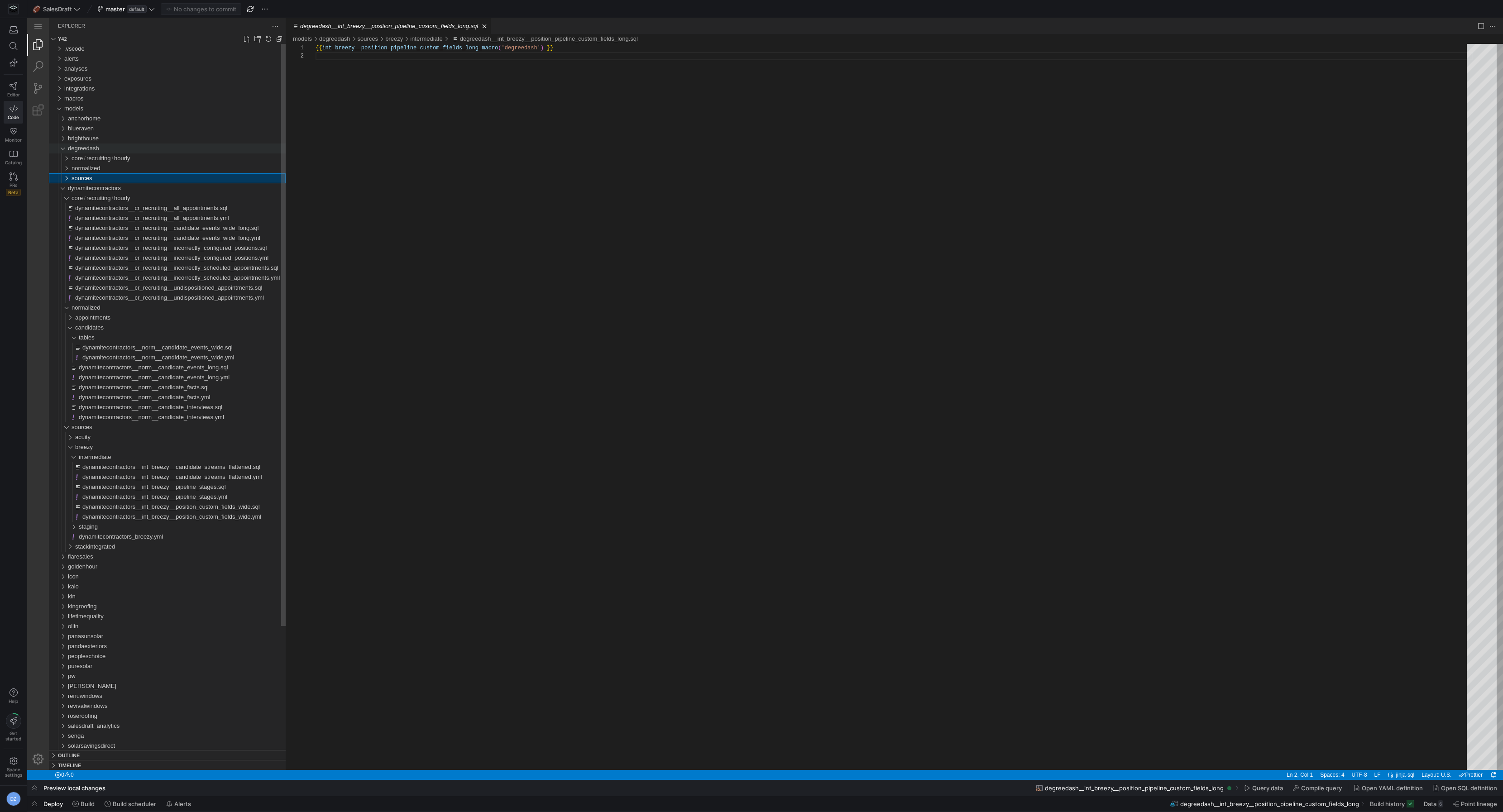
click at [63, 148] on div "degreedash" at bounding box center [61, 148] width 17 height 10
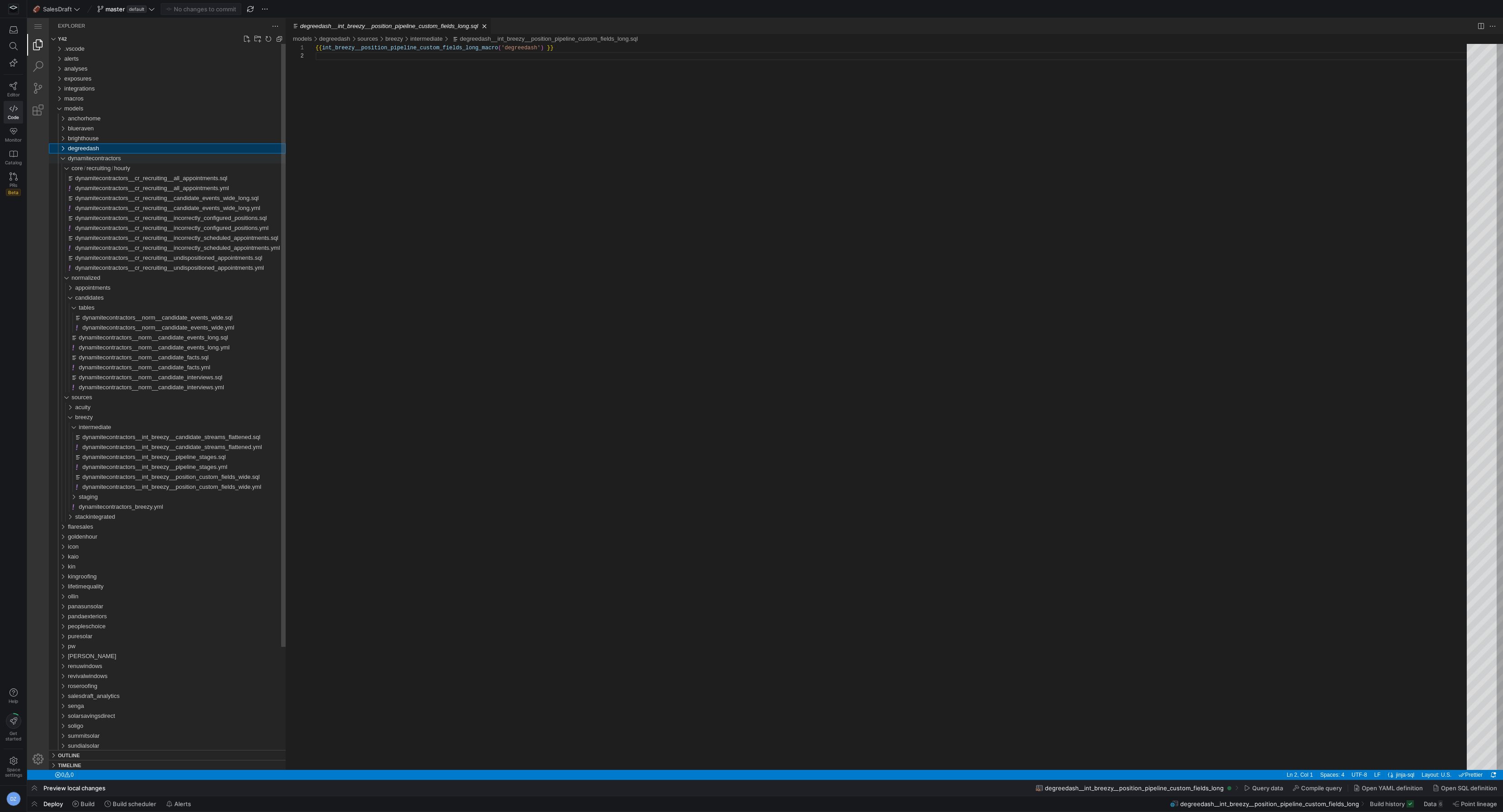
click at [64, 157] on div "dynamitecontractors" at bounding box center [61, 158] width 17 height 10
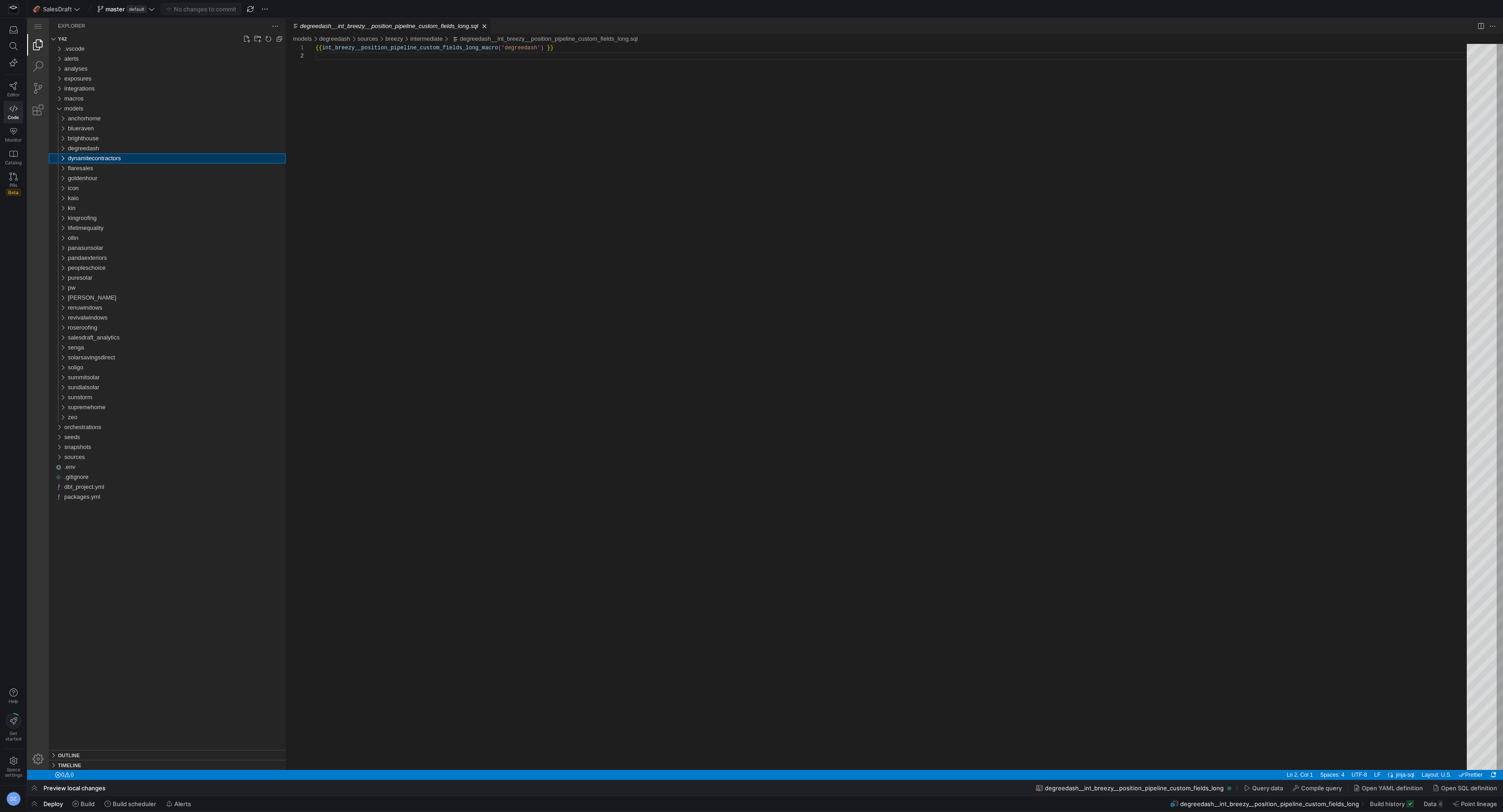
click at [67, 158] on div "dynamitecontractors" at bounding box center [61, 158] width 17 height 10
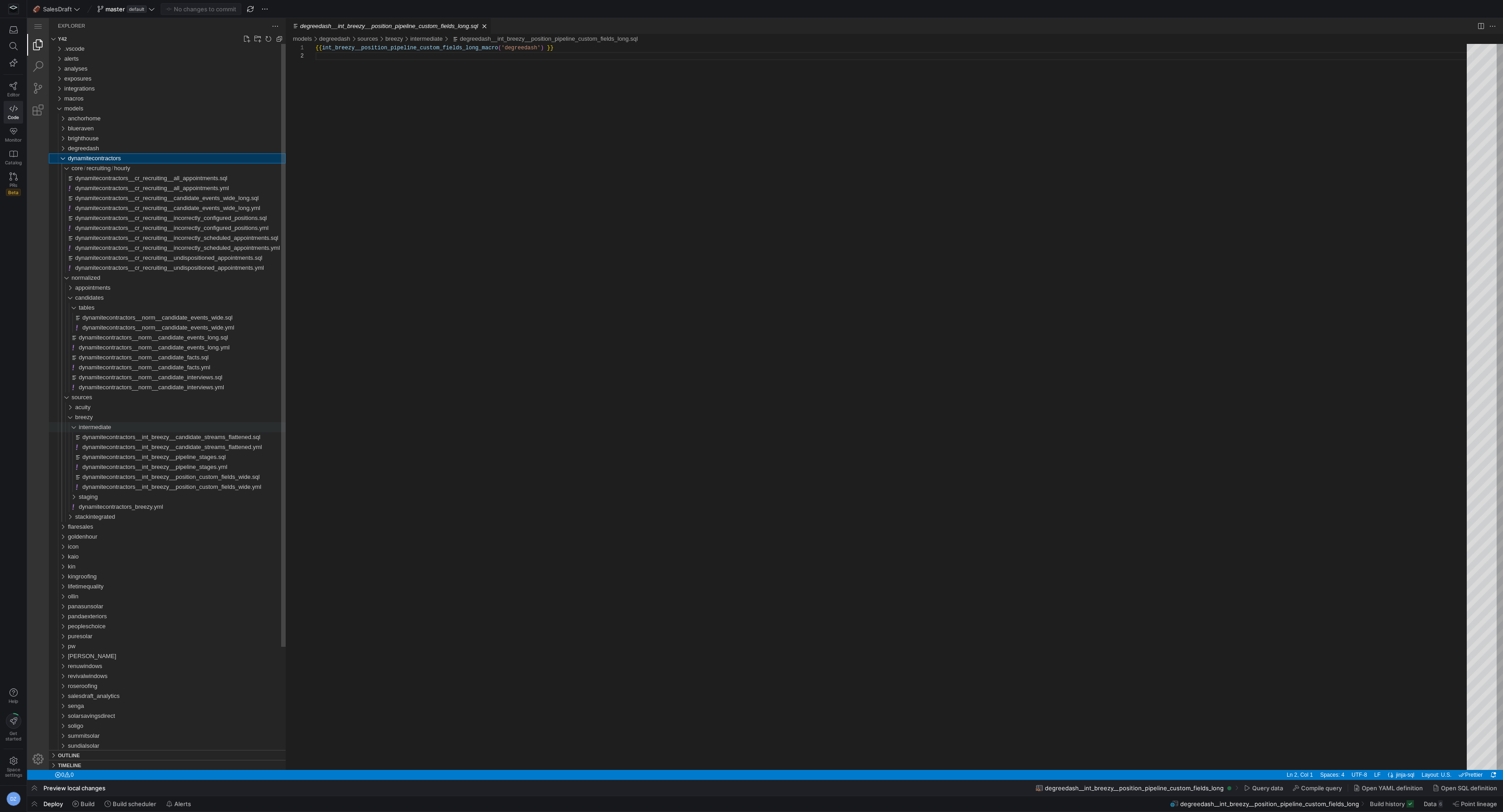
click at [121, 430] on div "intermediate" at bounding box center [182, 427] width 207 height 10
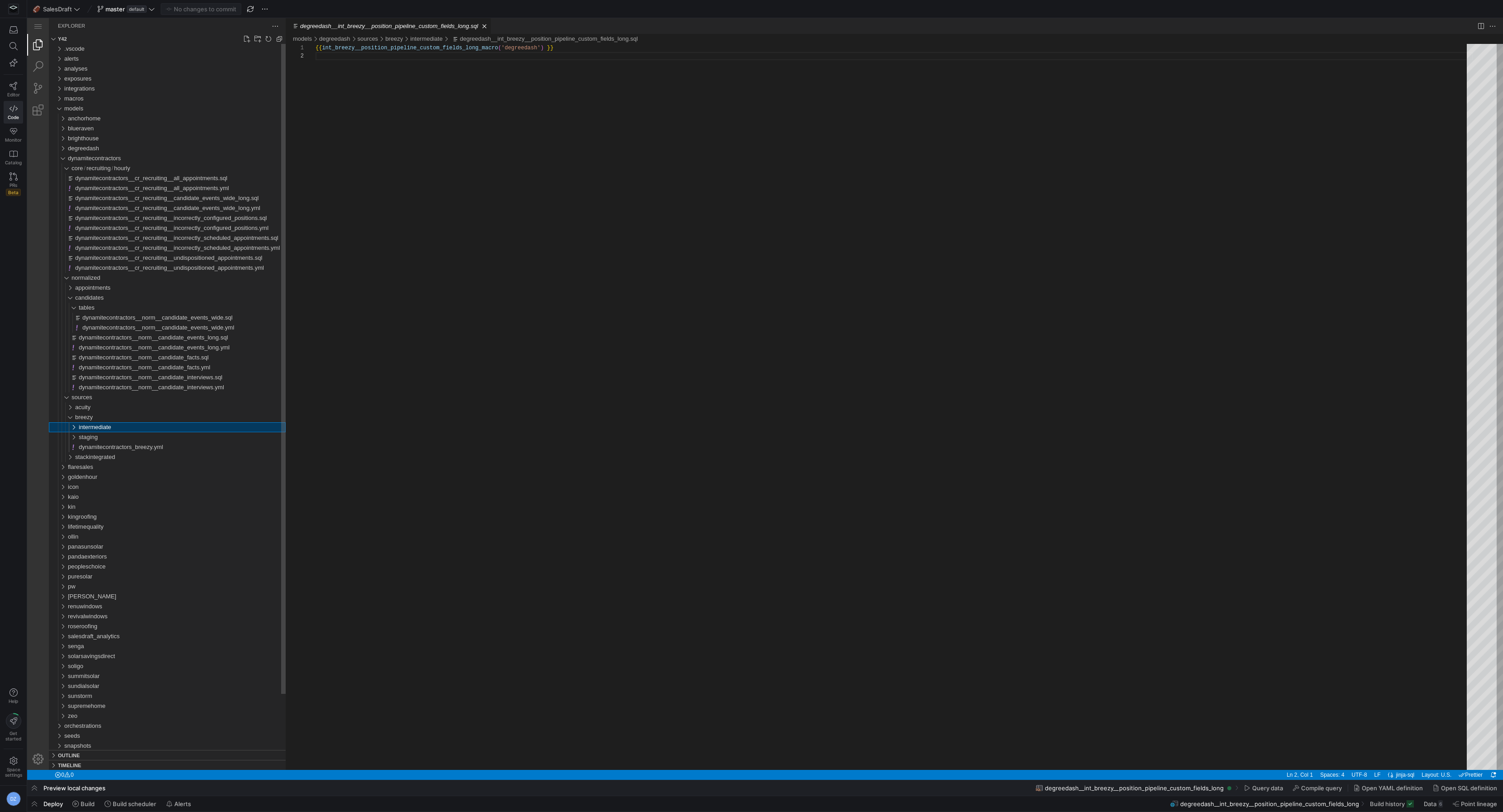
click at [121, 430] on div "intermediate" at bounding box center [182, 427] width 207 height 10
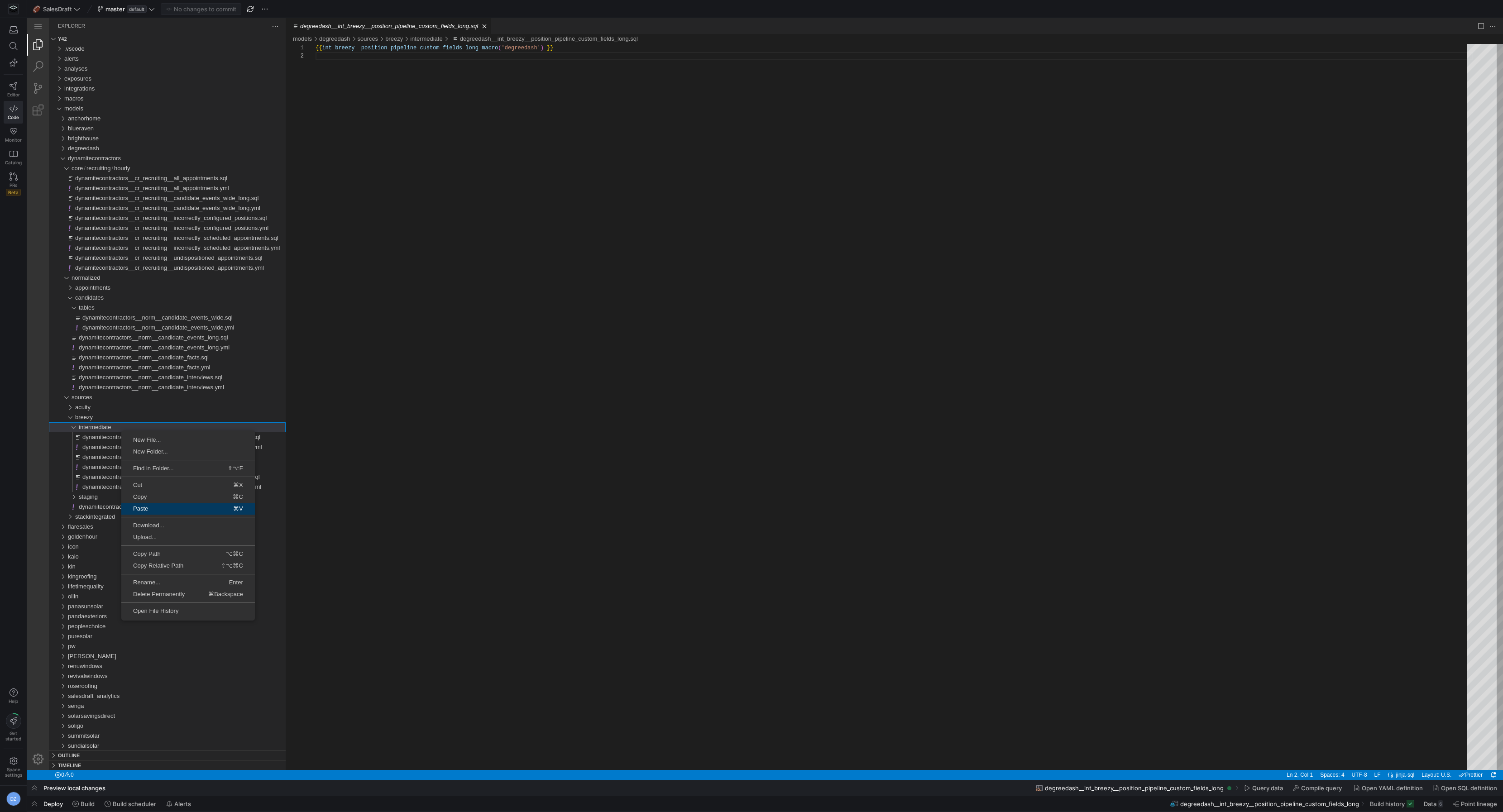
click at [185, 510] on span "⌘V" at bounding box center [218, 509] width 74 height 6
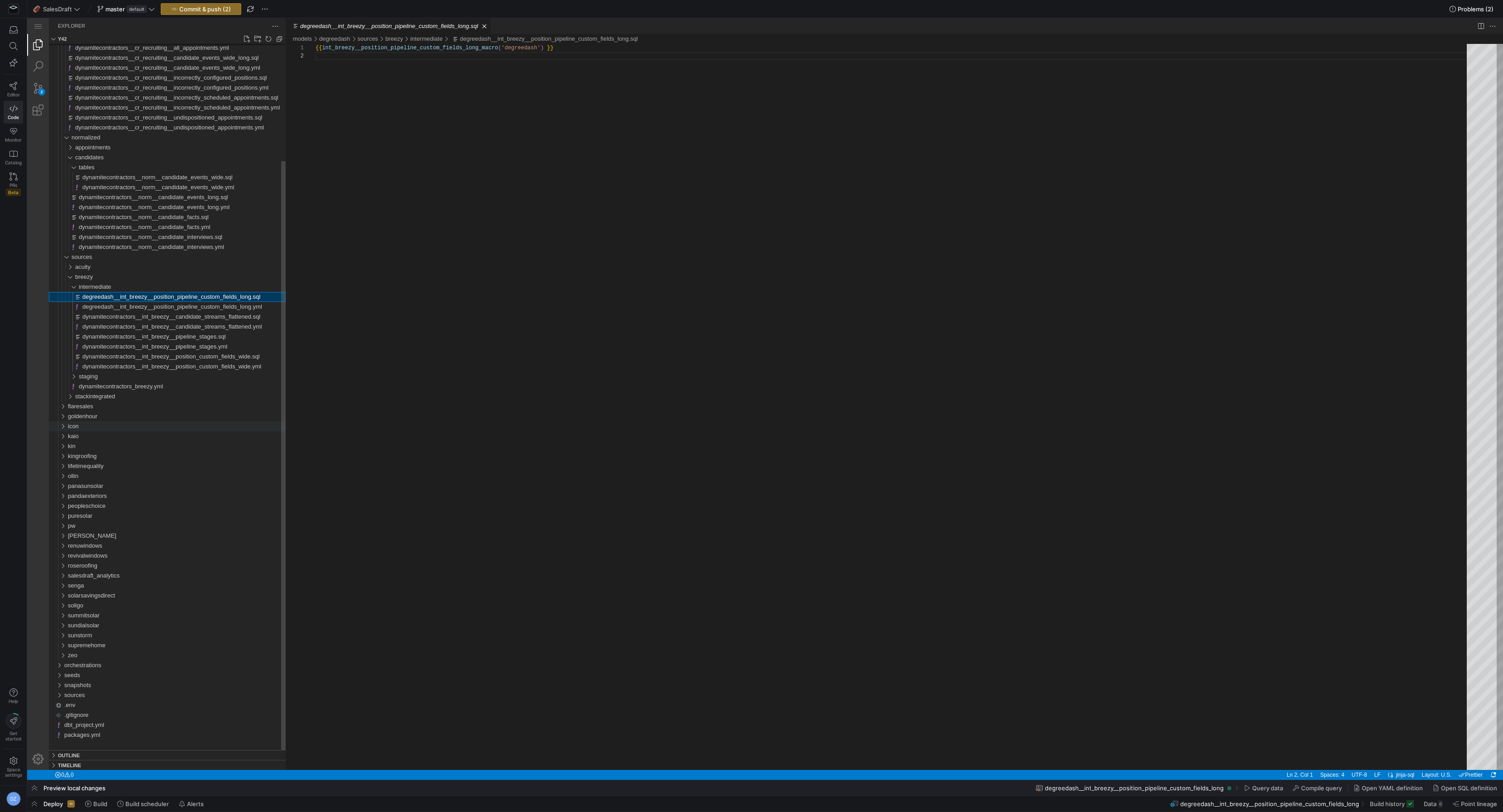
click at [86, 428] on div "icon" at bounding box center [177, 426] width 218 height 10
click at [88, 456] on span "sources" at bounding box center [82, 456] width 21 height 7
click at [109, 475] on div "breezy" at bounding box center [181, 476] width 210 height 10
click at [109, 485] on span "intermediate" at bounding box center [95, 486] width 33 height 7
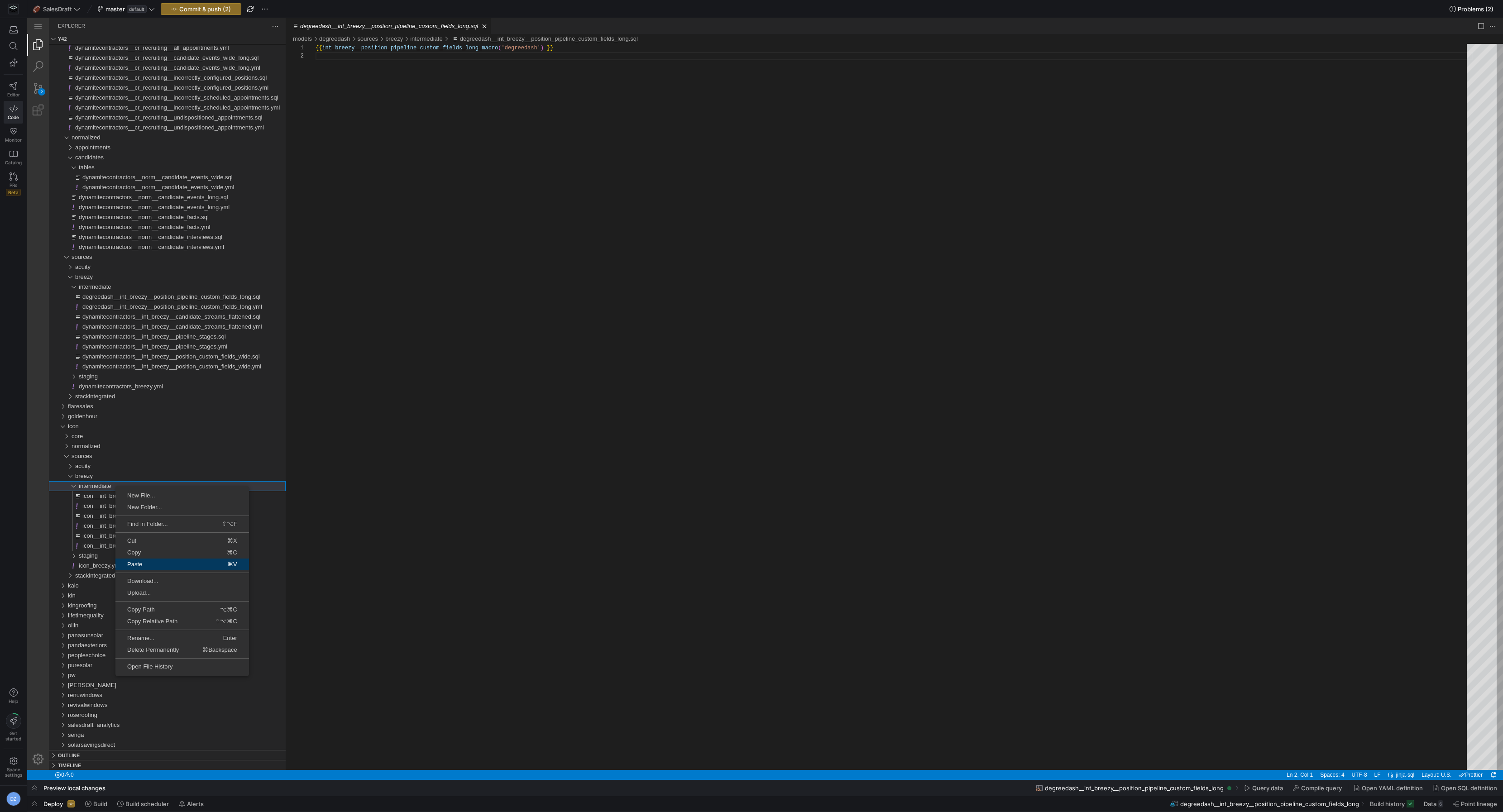
click at [159, 565] on span "Paste" at bounding box center [145, 564] width 60 height 6
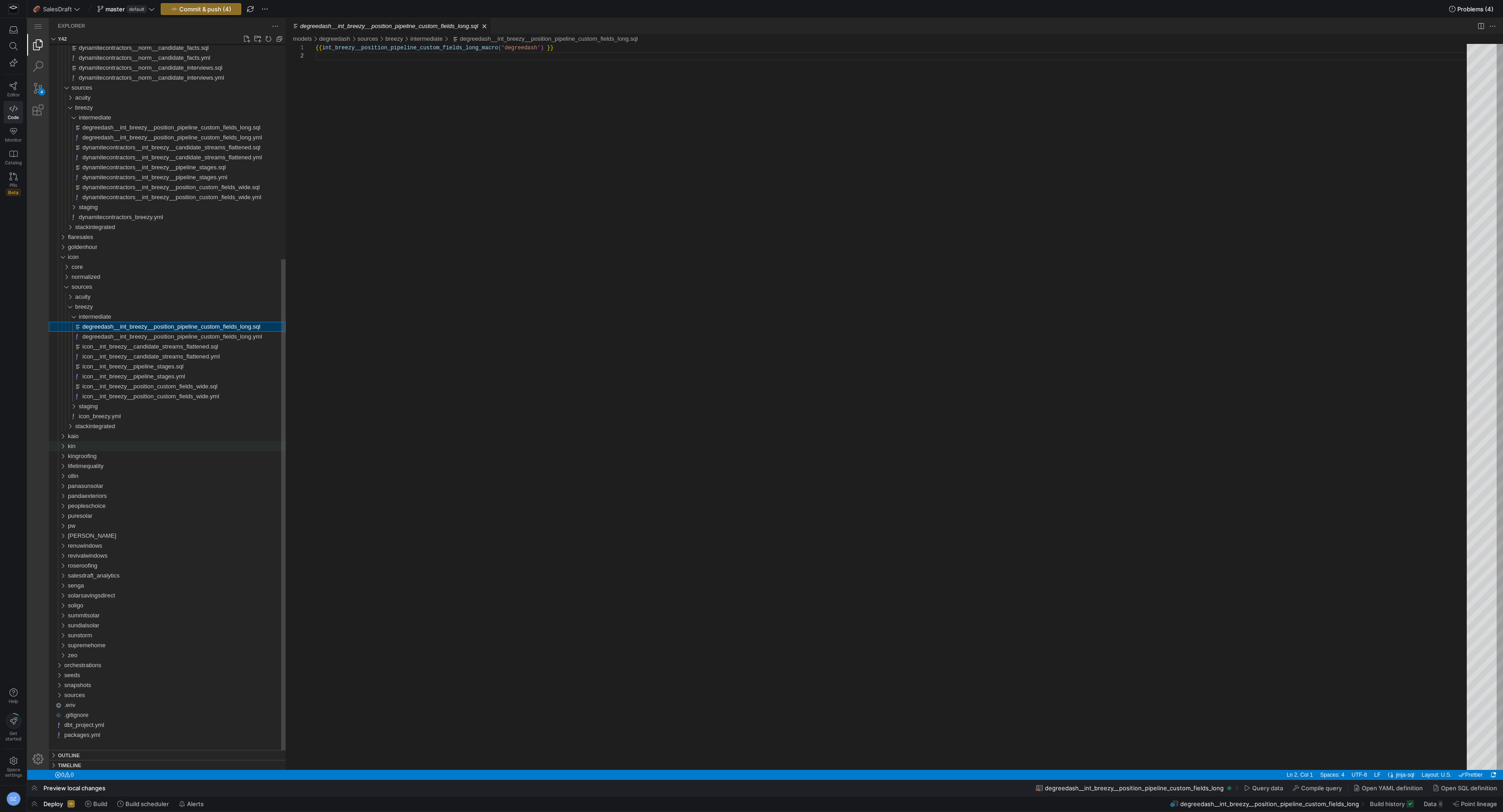
click at [86, 444] on div "kin" at bounding box center [177, 446] width 218 height 10
click at [86, 474] on span "sources" at bounding box center [82, 475] width 21 height 7
click at [91, 496] on span "breezy" at bounding box center [84, 495] width 18 height 7
click at [104, 507] on span "intermediate" at bounding box center [95, 506] width 33 height 7
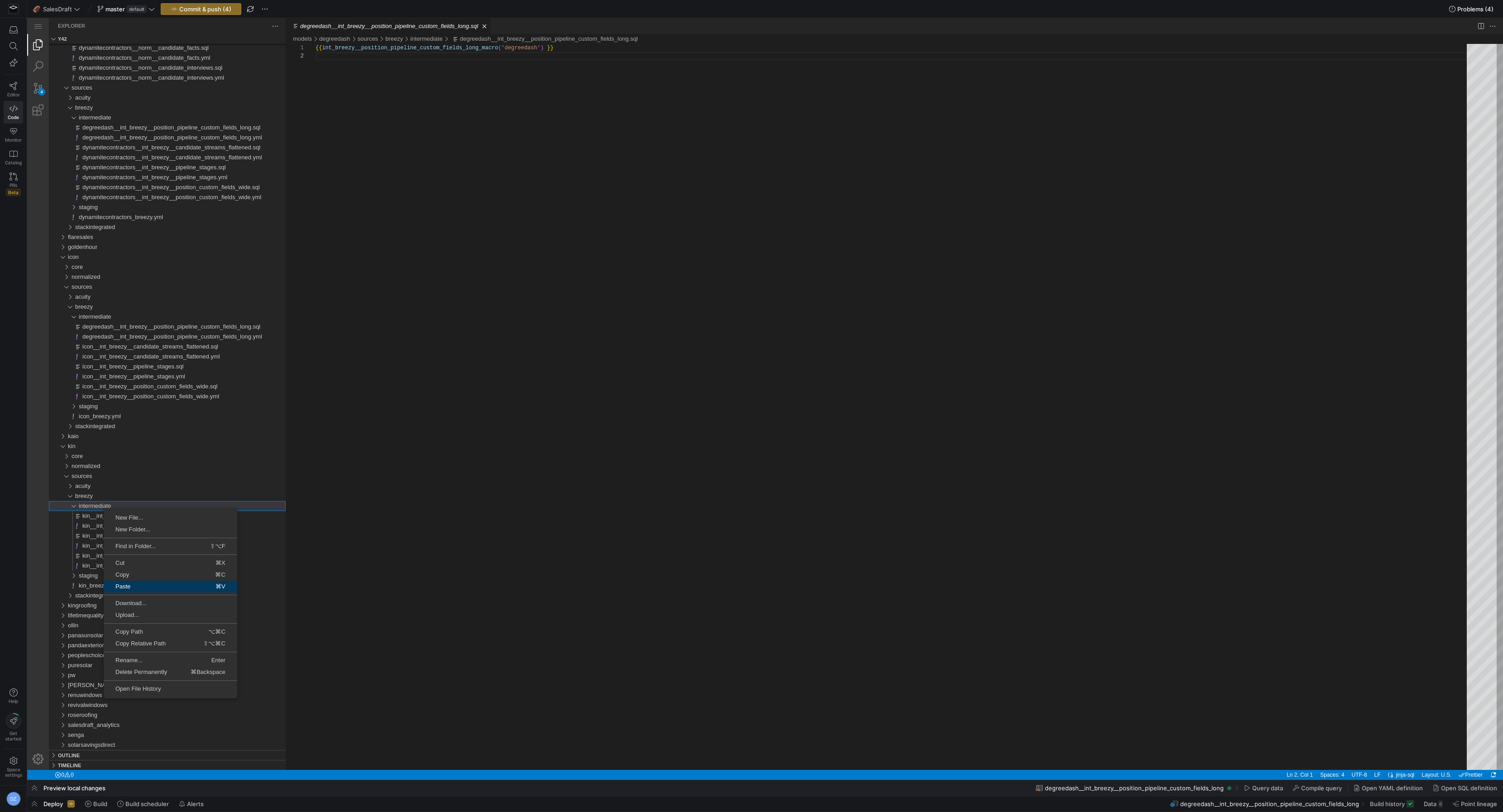
click at [153, 583] on span "Paste" at bounding box center [134, 587] width 60 height 6
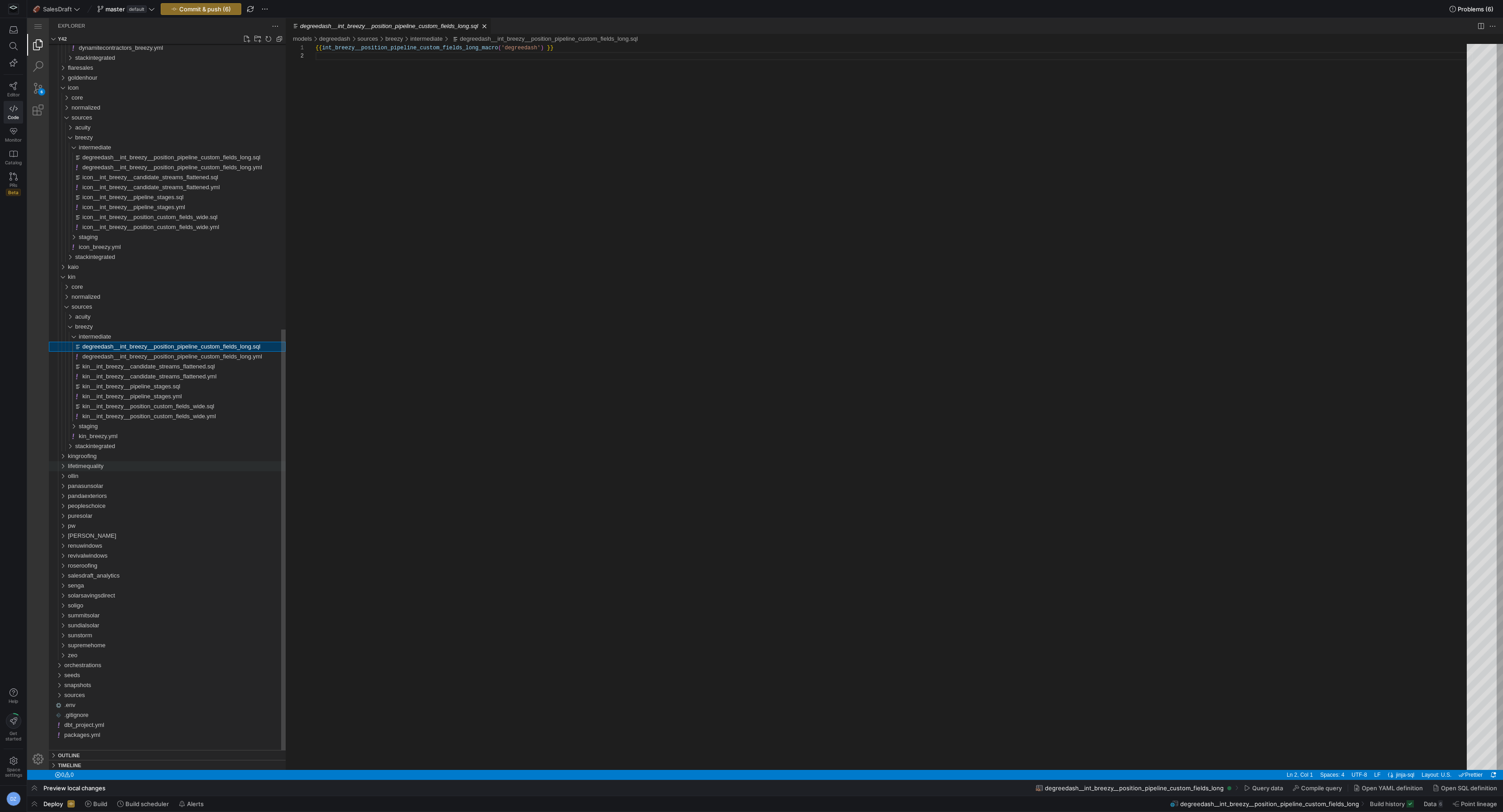
click at [109, 465] on div "lifetimequality" at bounding box center [177, 466] width 218 height 10
click at [98, 496] on div "sources" at bounding box center [179, 496] width 214 height 10
click at [102, 518] on div "breezy" at bounding box center [181, 516] width 210 height 10
click at [105, 527] on span "intermediate" at bounding box center [95, 525] width 33 height 7
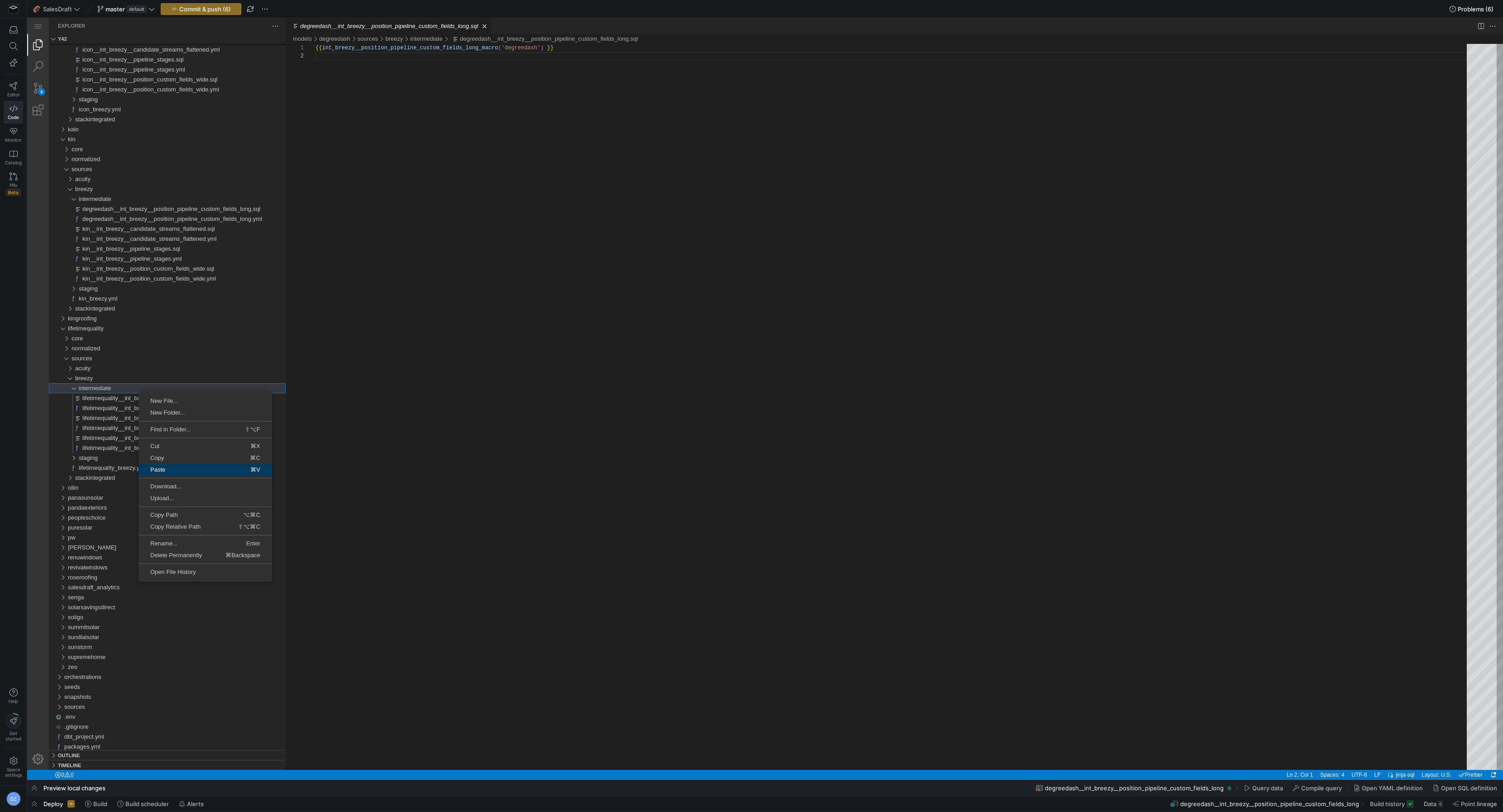
click at [166, 470] on span "Paste" at bounding box center [168, 470] width 60 height 6
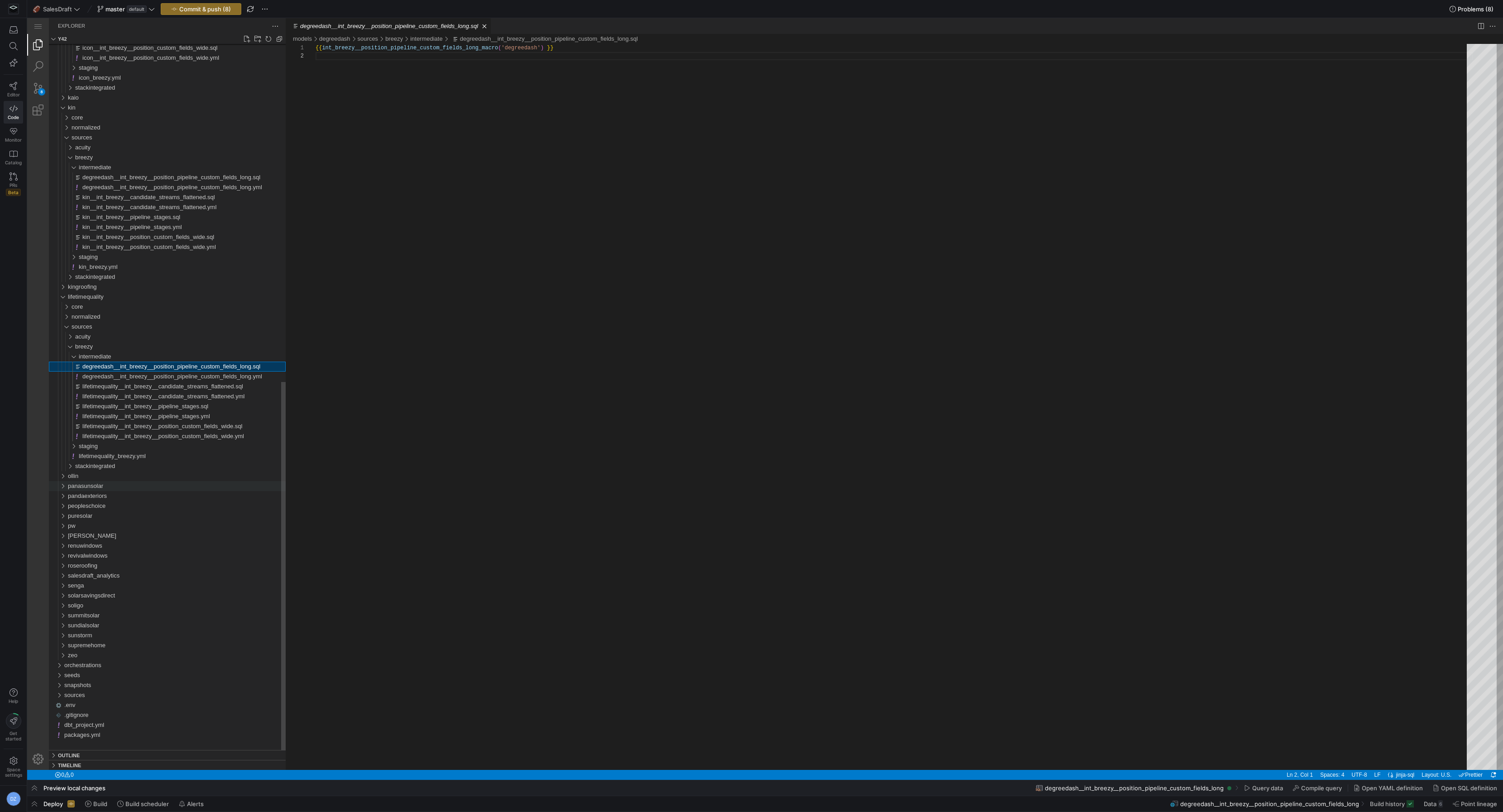
click at [98, 486] on span "panasunsolar" at bounding box center [86, 486] width 35 height 7
click at [95, 515] on div "sources" at bounding box center [179, 516] width 214 height 10
click at [98, 535] on div "breezy" at bounding box center [181, 535] width 210 height 10
click at [100, 547] on span "intermediate" at bounding box center [95, 545] width 33 height 7
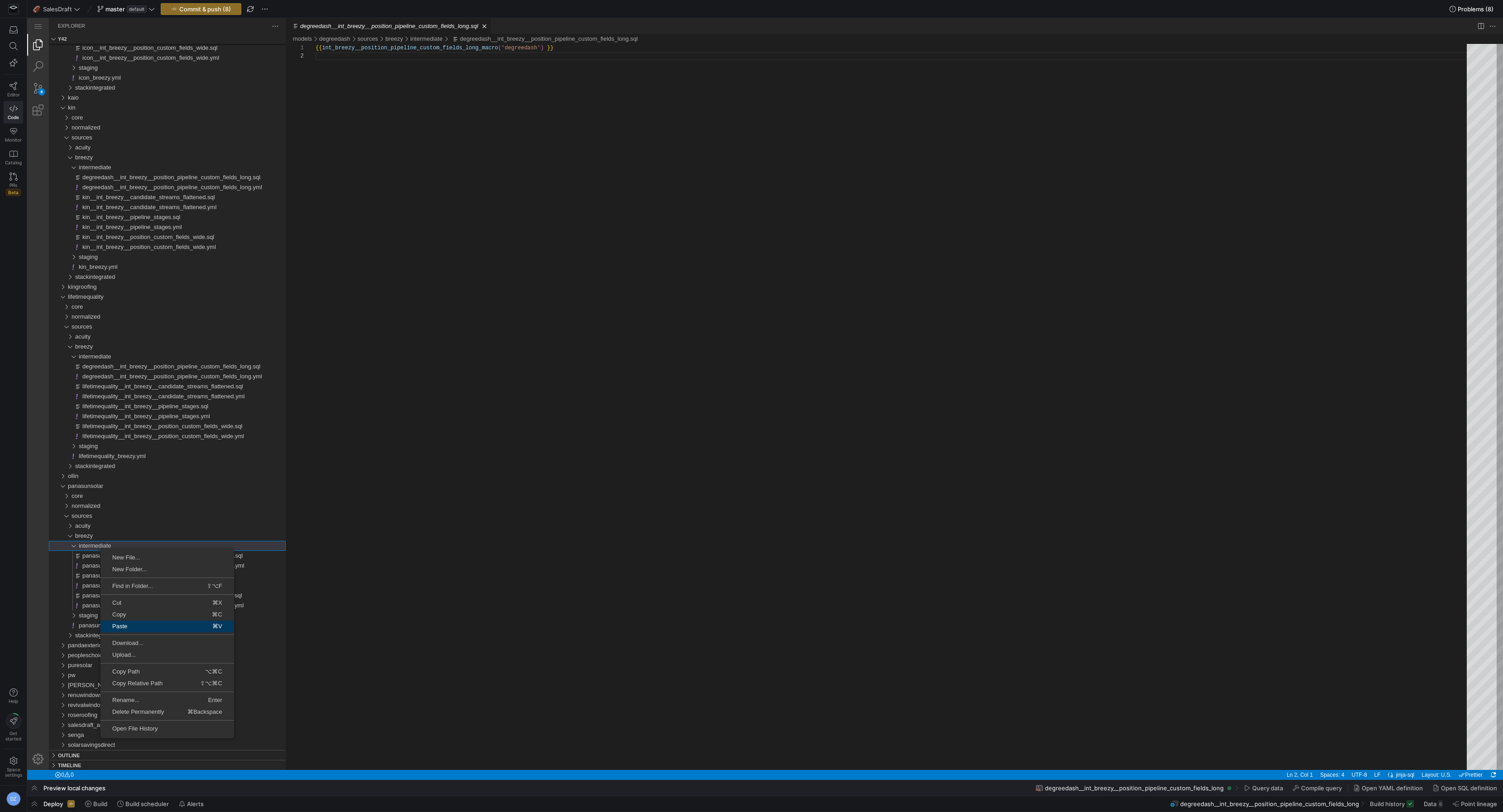
click at [143, 625] on span "Paste" at bounding box center [130, 626] width 60 height 6
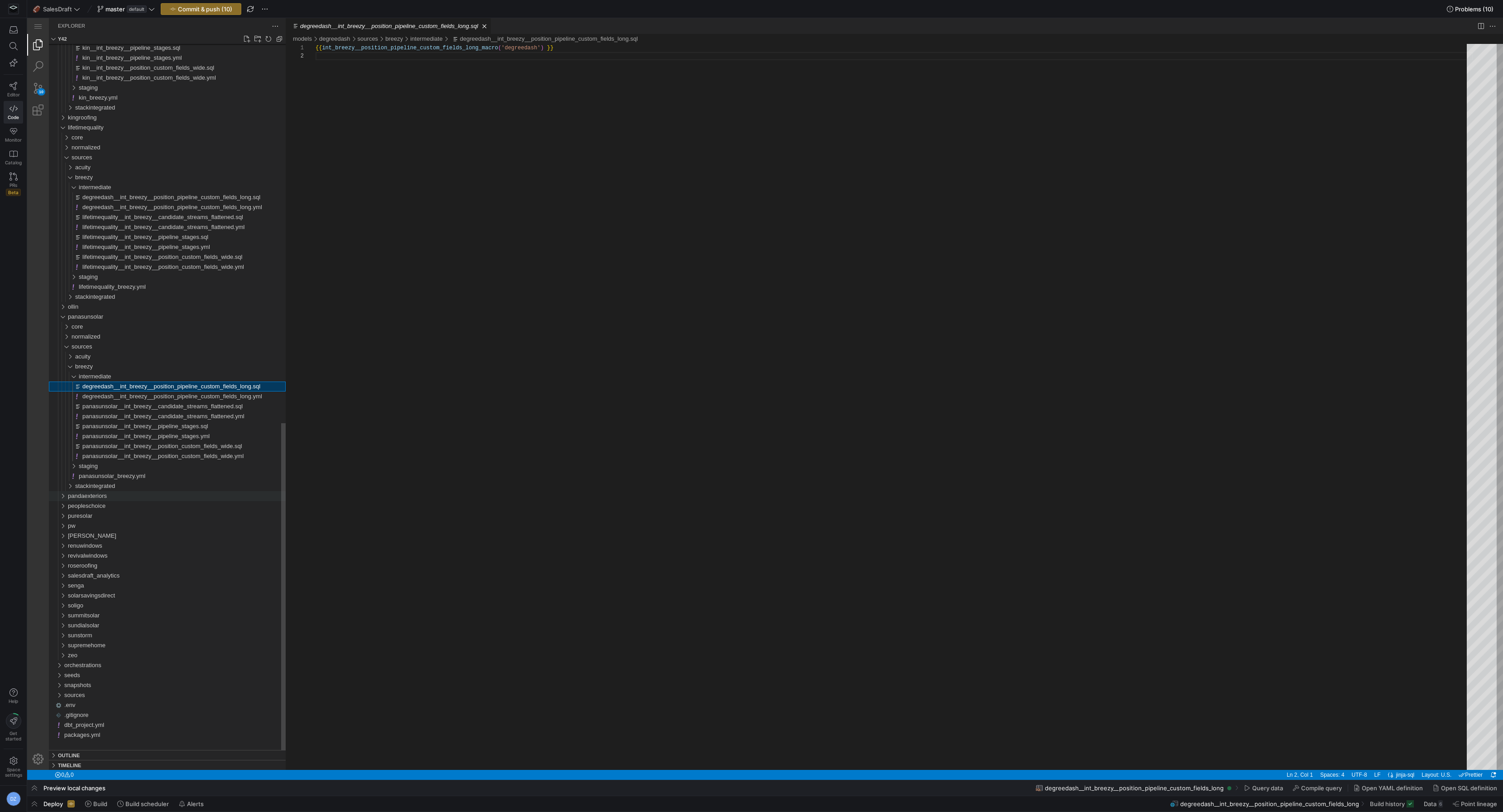
click at [82, 497] on span "pandaexteriors" at bounding box center [88, 495] width 39 height 7
click at [88, 519] on div "normalized" at bounding box center [179, 516] width 214 height 10
click at [93, 536] on span "candidates" at bounding box center [89, 535] width 29 height 7
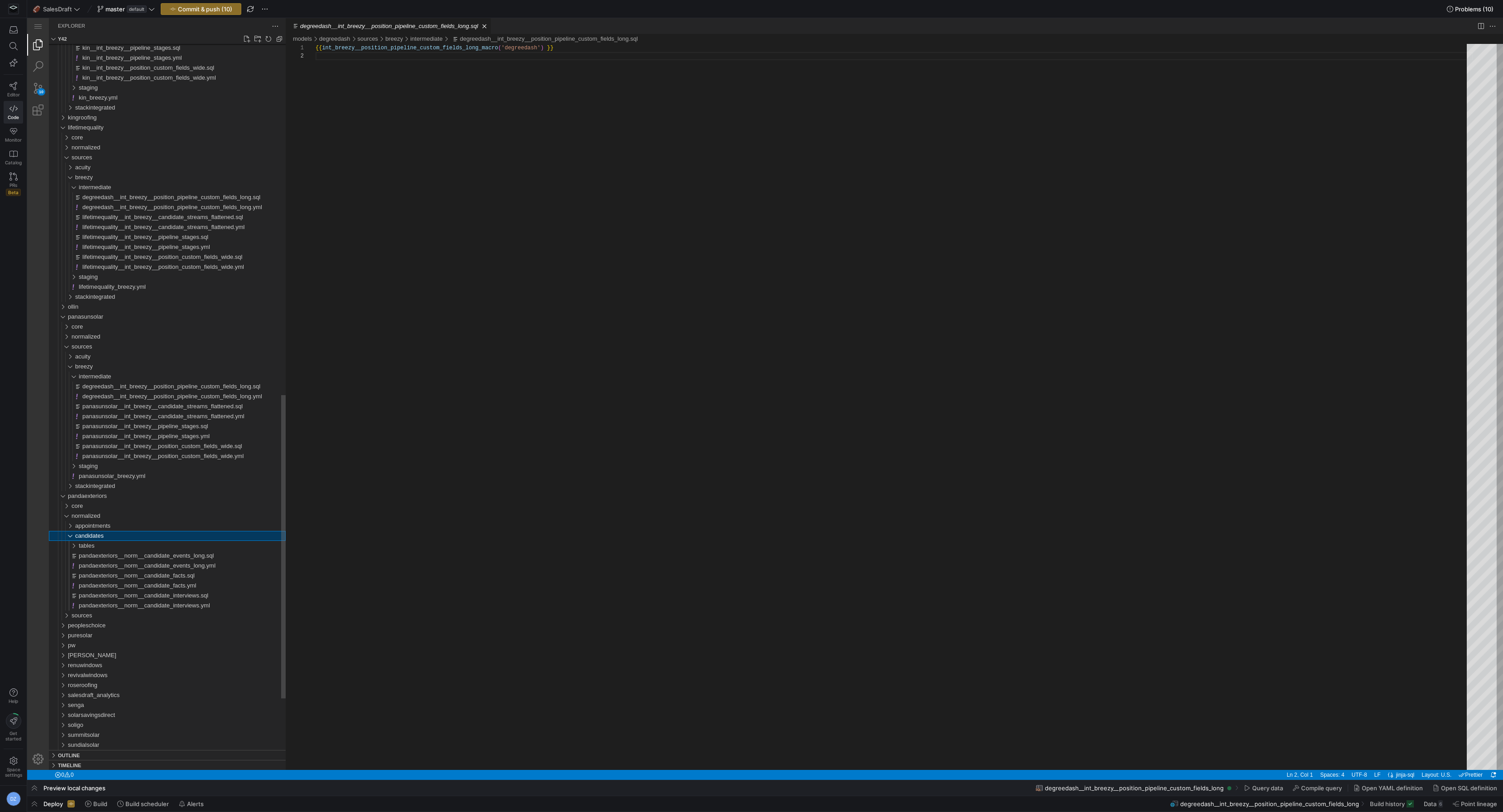
click at [91, 536] on span "candidates" at bounding box center [89, 535] width 29 height 7
click at [86, 516] on span "normalized" at bounding box center [86, 515] width 29 height 7
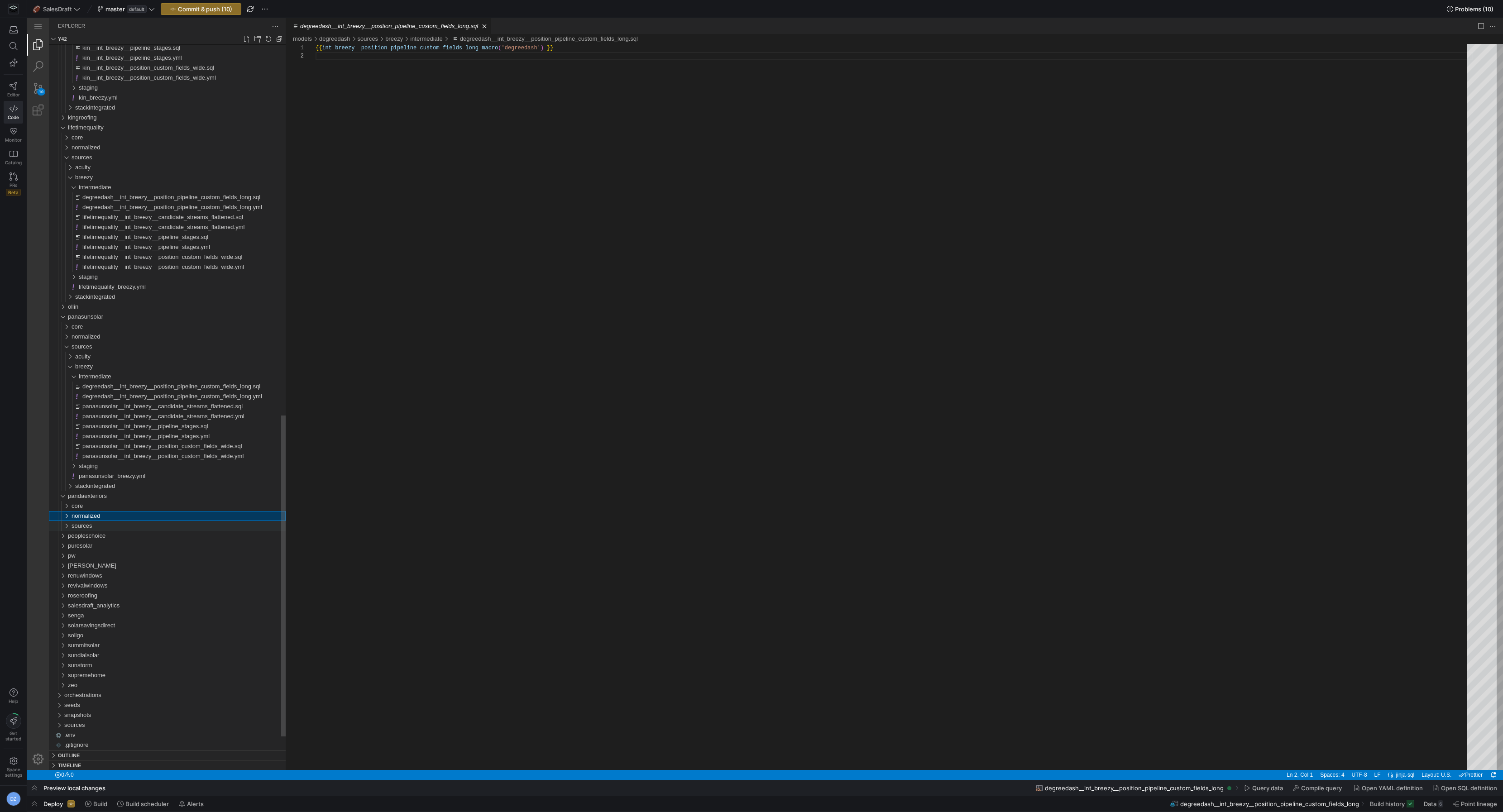
click at [89, 527] on span "sources" at bounding box center [82, 525] width 21 height 7
click at [91, 542] on span "breezy" at bounding box center [84, 545] width 18 height 7
click at [91, 557] on span "intermediate" at bounding box center [95, 555] width 33 height 7
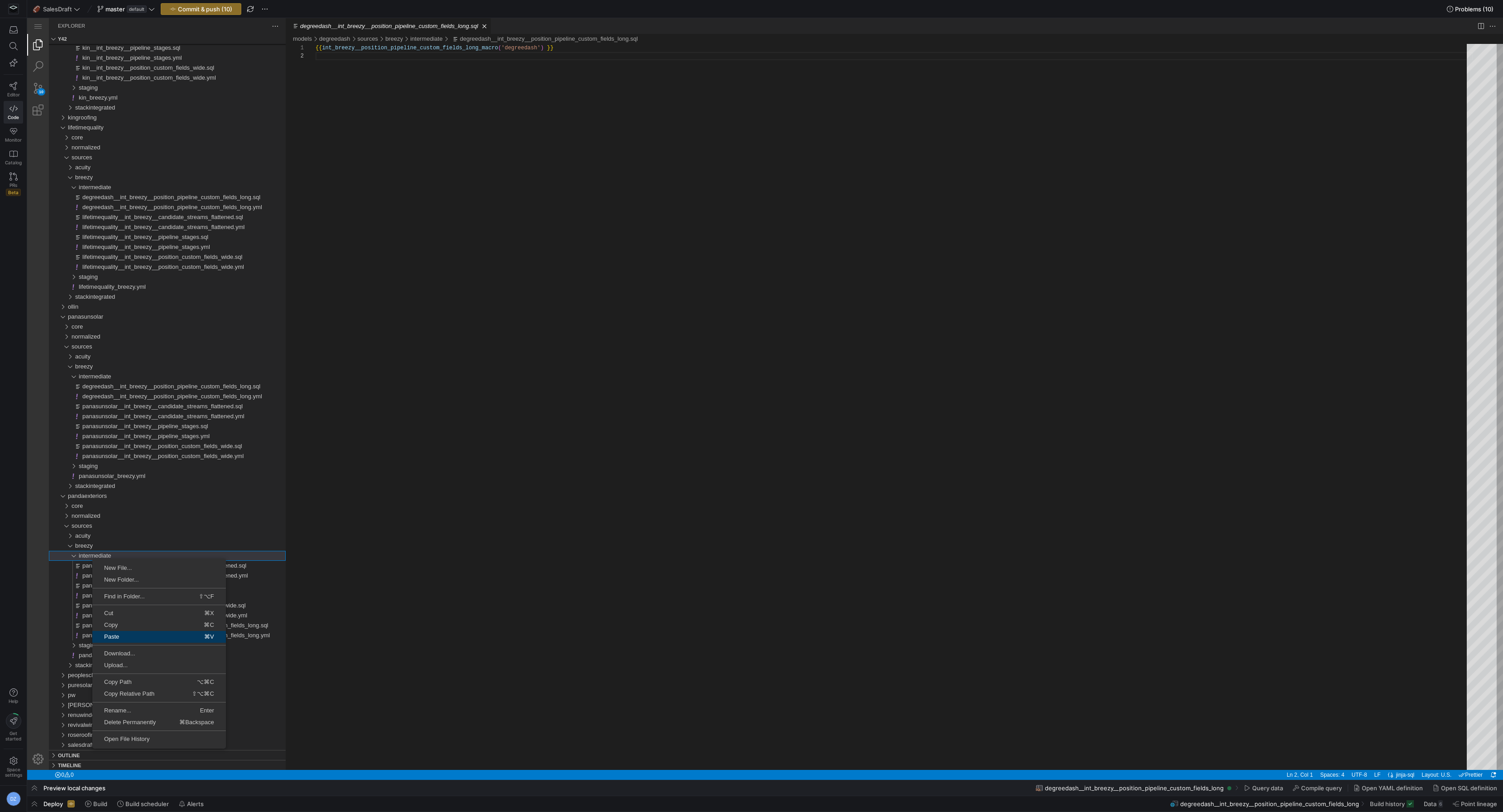
click at [139, 636] on span "Paste" at bounding box center [122, 636] width 60 height 6
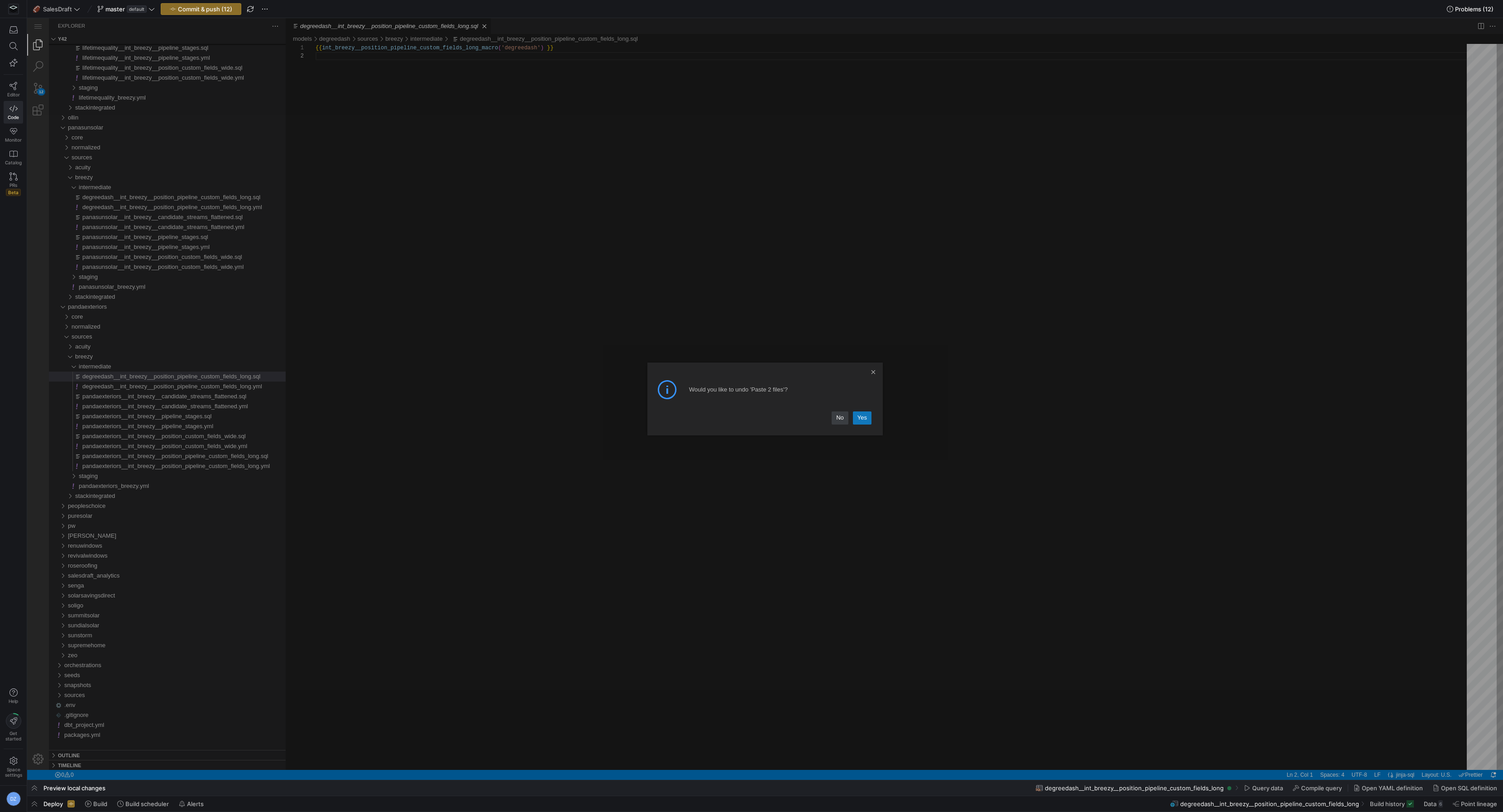
click at [859, 418] on link "Yes" at bounding box center [862, 418] width 19 height 13
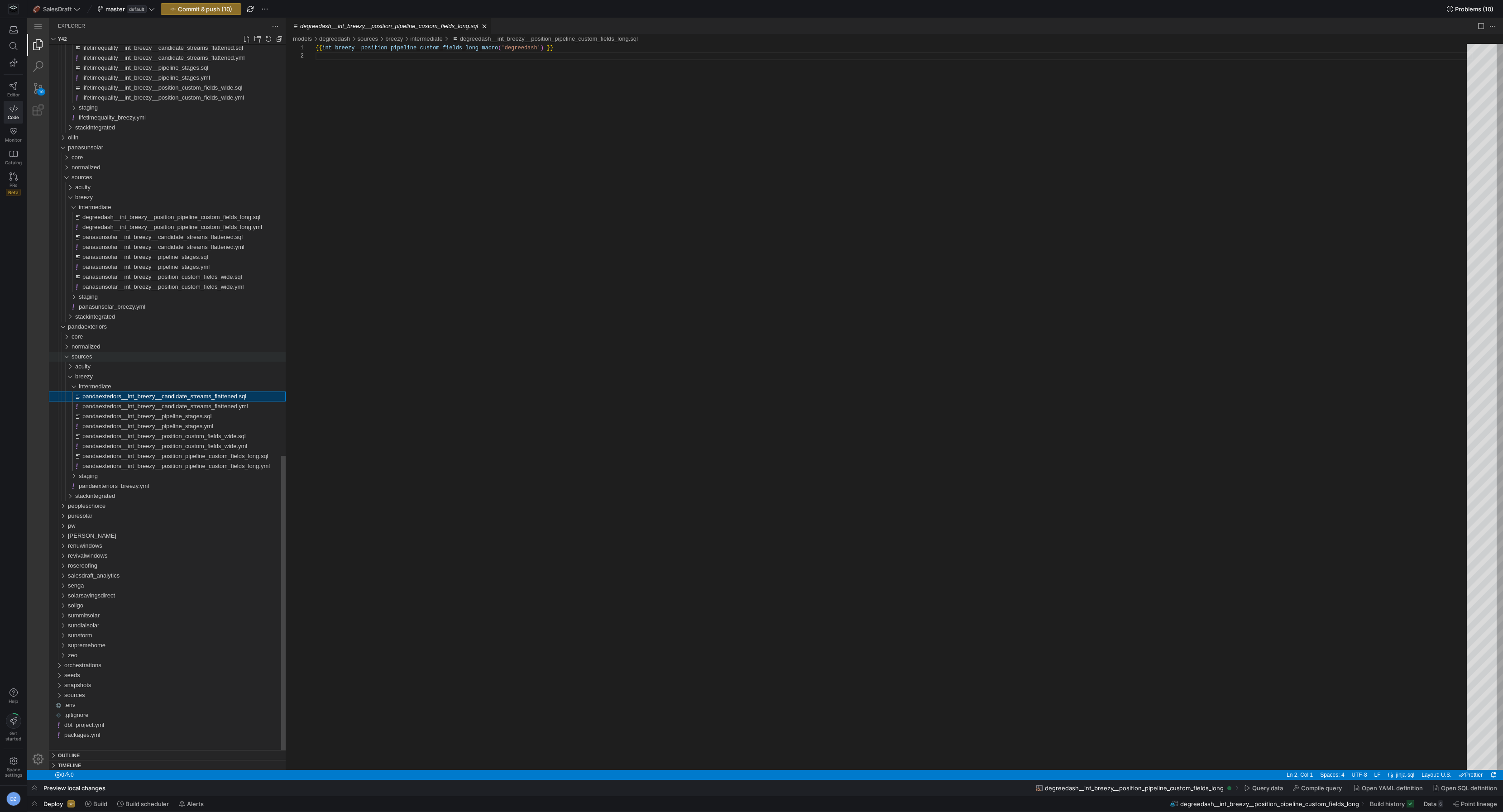
click at [97, 354] on div "sources" at bounding box center [179, 357] width 214 height 10
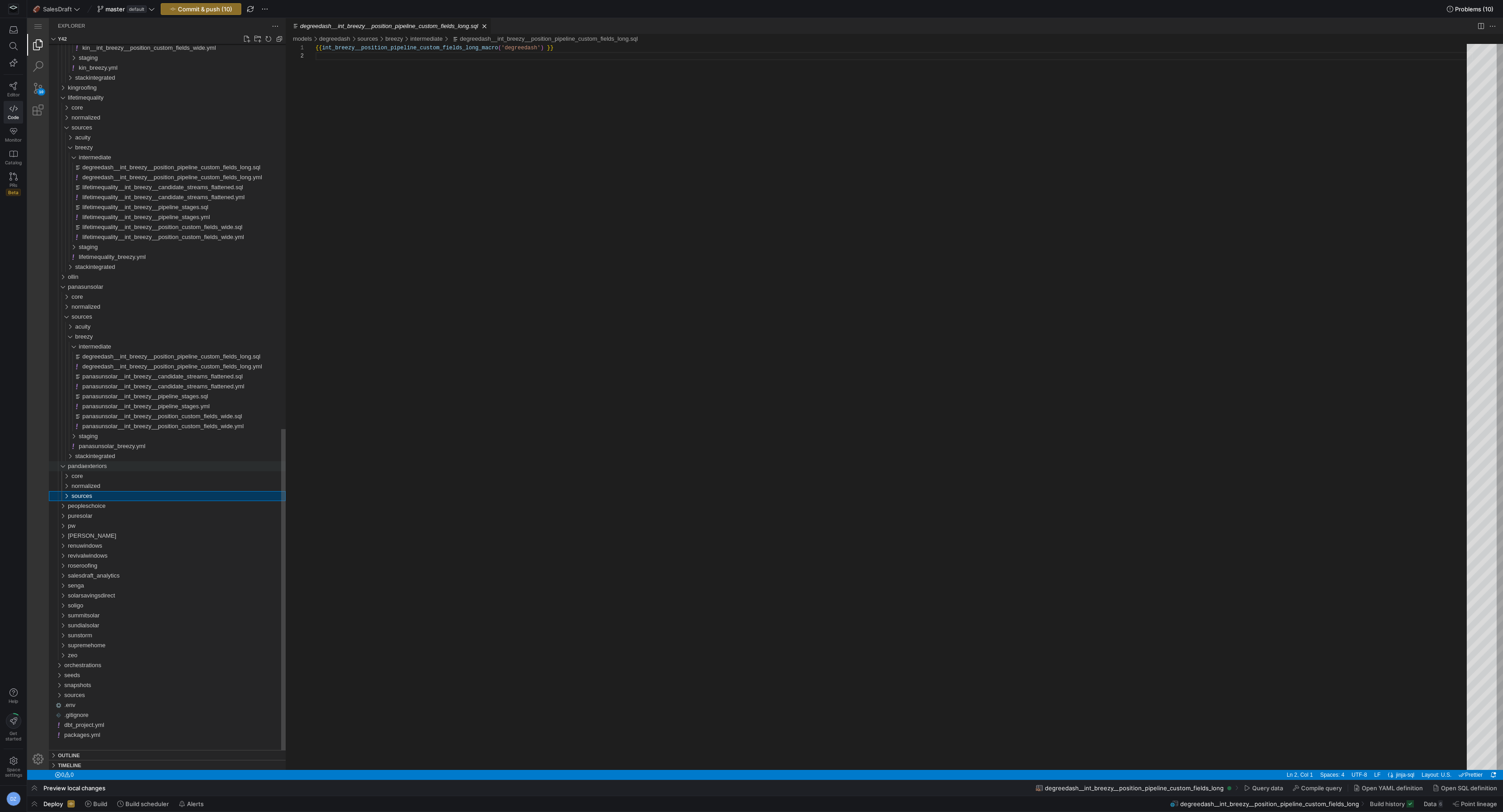
click at [96, 469] on span "pandaexteriors" at bounding box center [88, 466] width 39 height 7
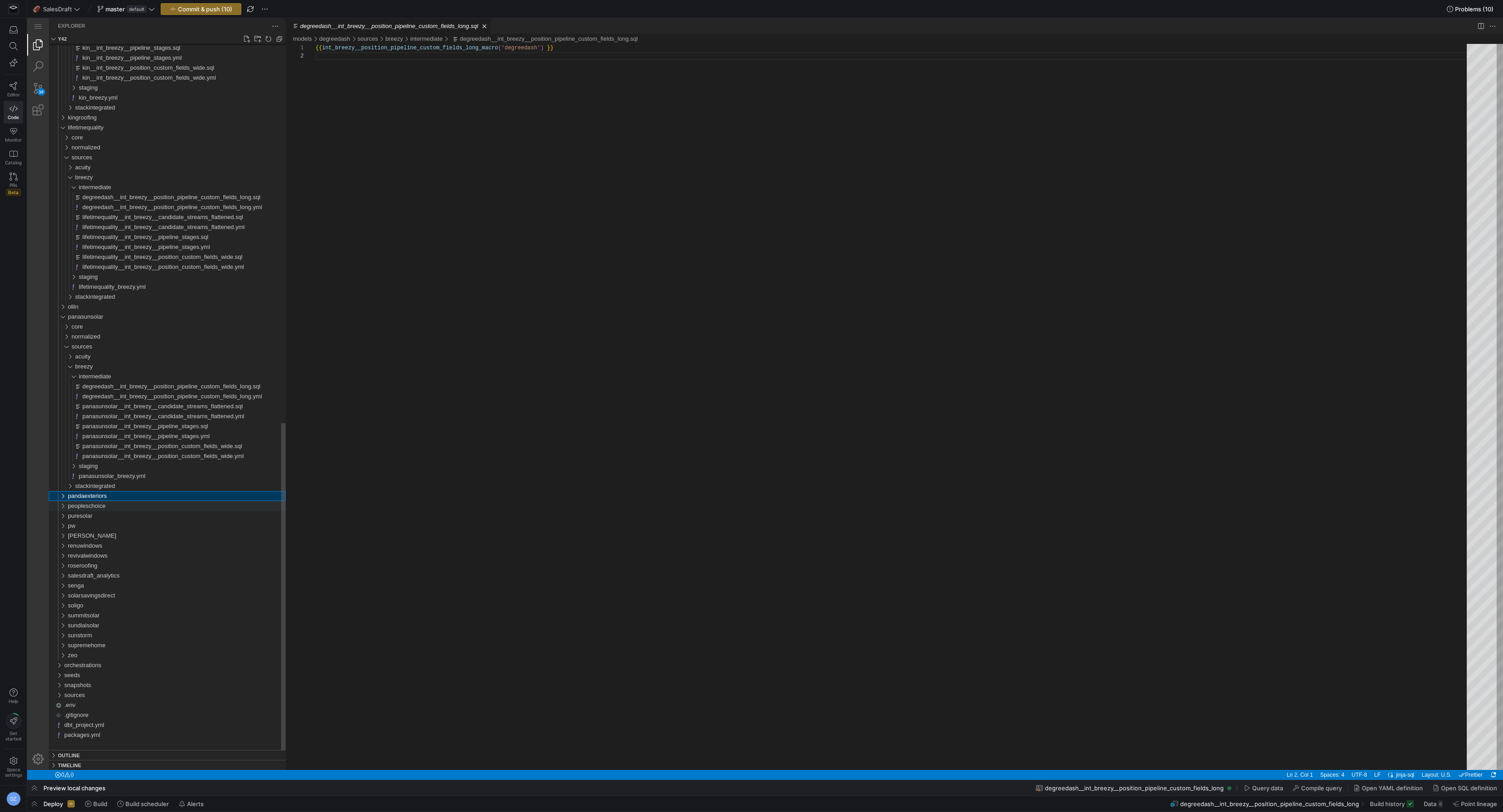
click at [90, 507] on span "peopleschoice" at bounding box center [87, 506] width 38 height 7
click at [94, 535] on div "sources" at bounding box center [179, 535] width 214 height 10
click at [92, 561] on div "stackintegrated" at bounding box center [181, 566] width 210 height 10
click at [92, 563] on span "stackintegrated" at bounding box center [95, 565] width 40 height 7
click at [94, 556] on div "breezy" at bounding box center [181, 556] width 210 height 10
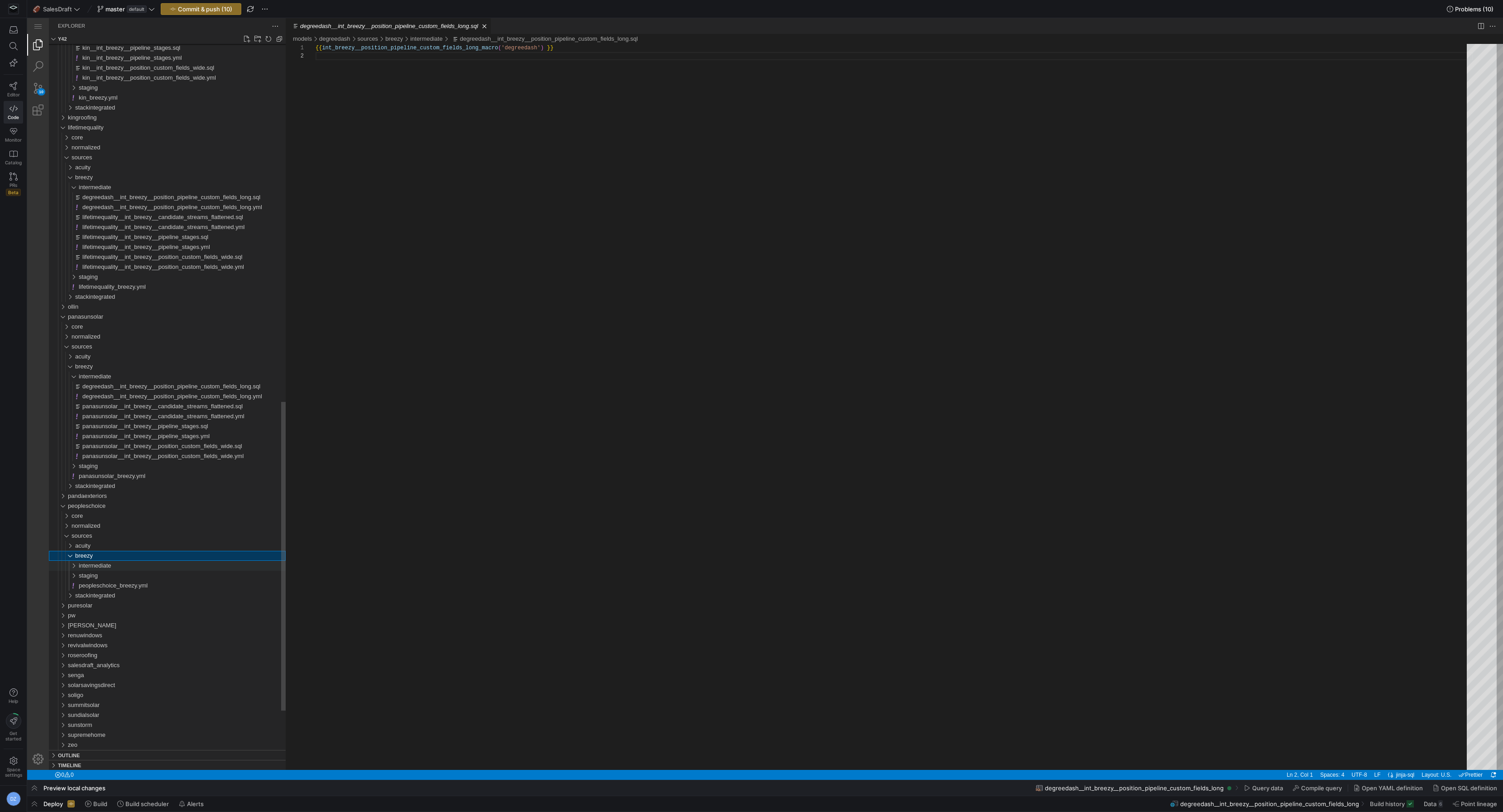
click at [103, 565] on span "intermediate" at bounding box center [95, 565] width 33 height 7
click at [111, 566] on span "intermediate" at bounding box center [95, 565] width 33 height 7
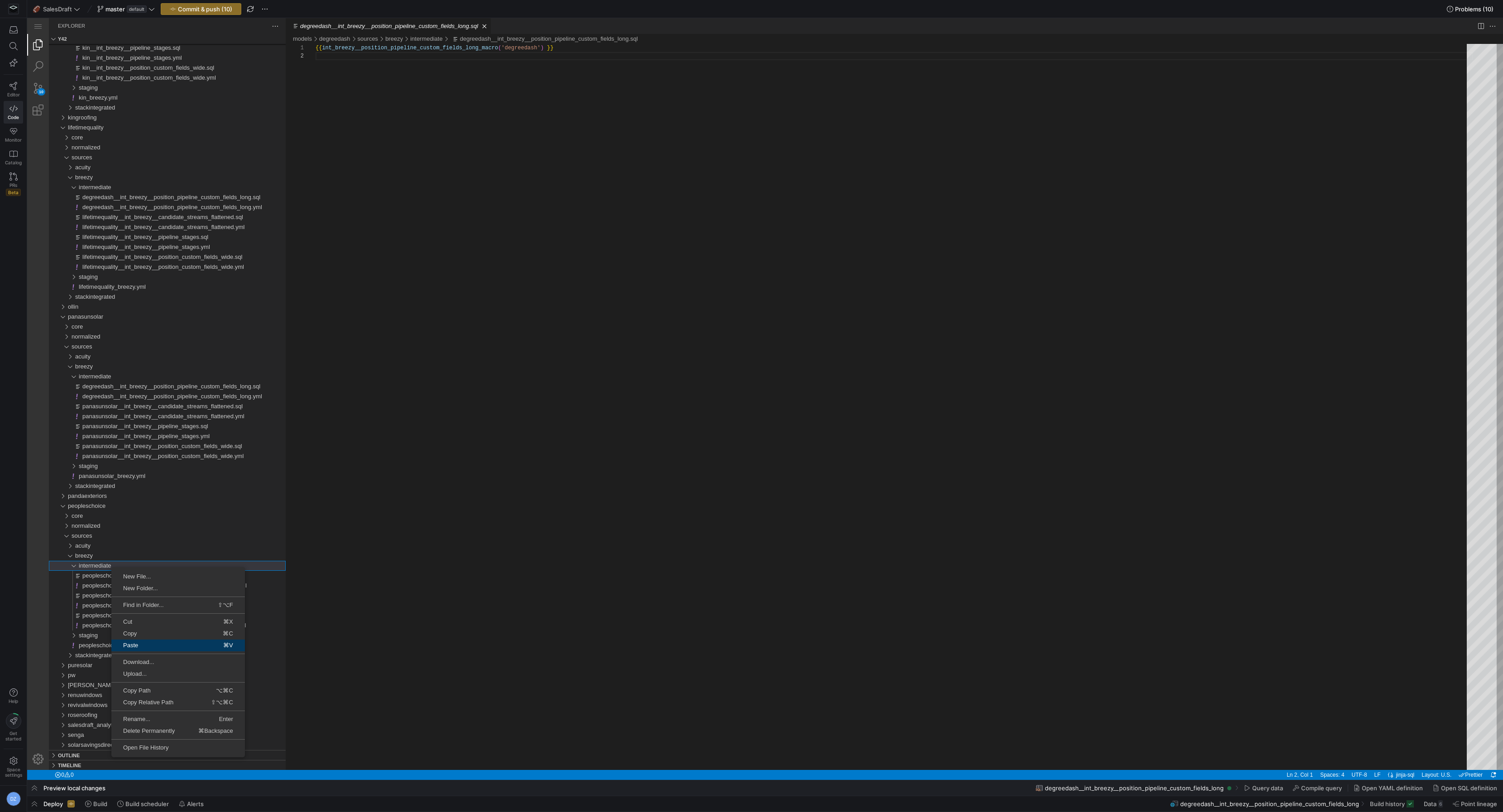
click at [167, 645] on span "Paste" at bounding box center [141, 645] width 60 height 6
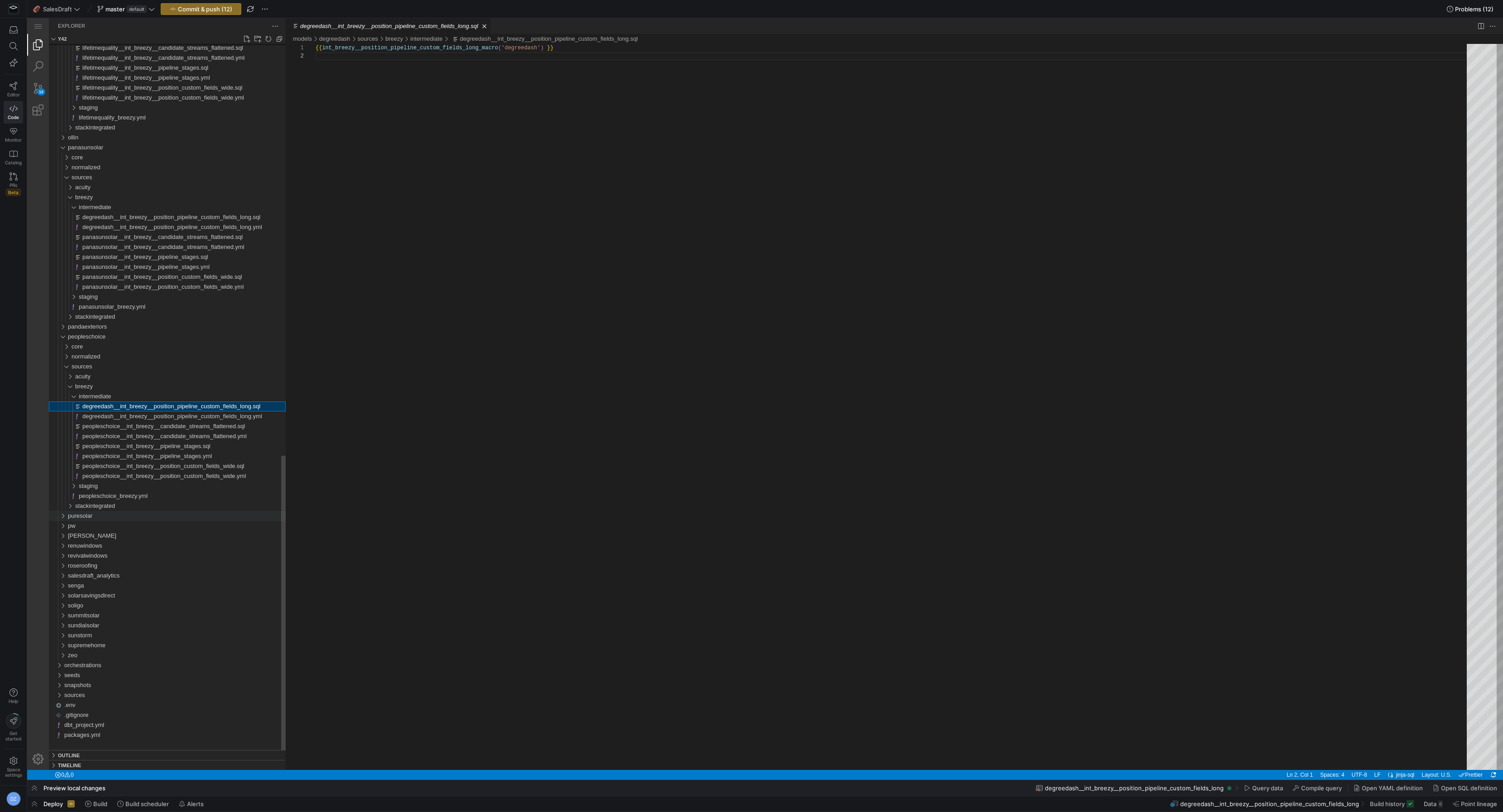
click at [92, 518] on span "puresolar" at bounding box center [80, 515] width 24 height 7
click at [93, 543] on div "sources" at bounding box center [179, 546] width 214 height 10
click at [98, 566] on div "breezy" at bounding box center [181, 566] width 210 height 10
click at [100, 577] on span "intermediate" at bounding box center [95, 575] width 33 height 7
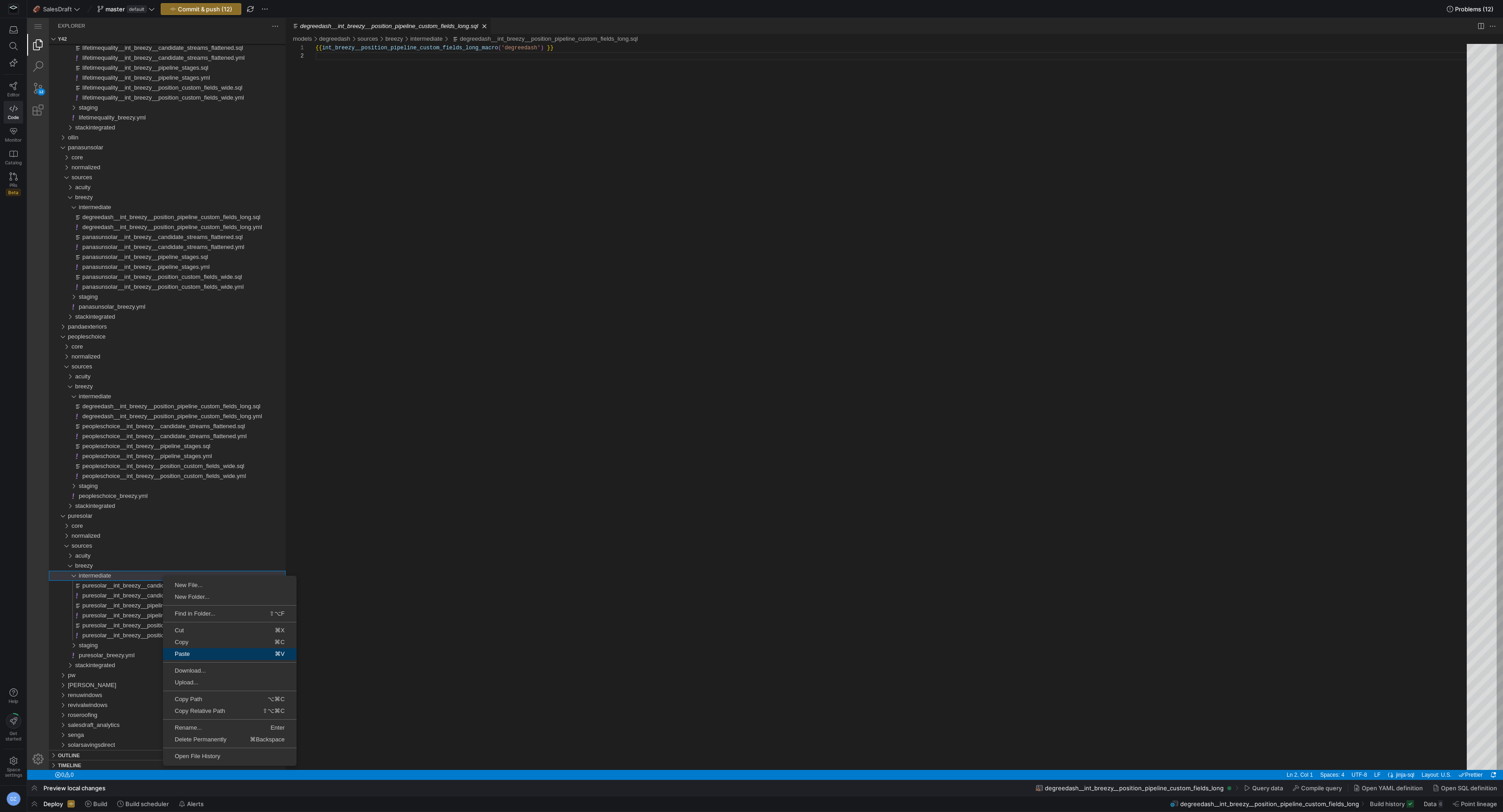
click at [200, 656] on link "Paste ⌘V" at bounding box center [230, 653] width 134 height 12
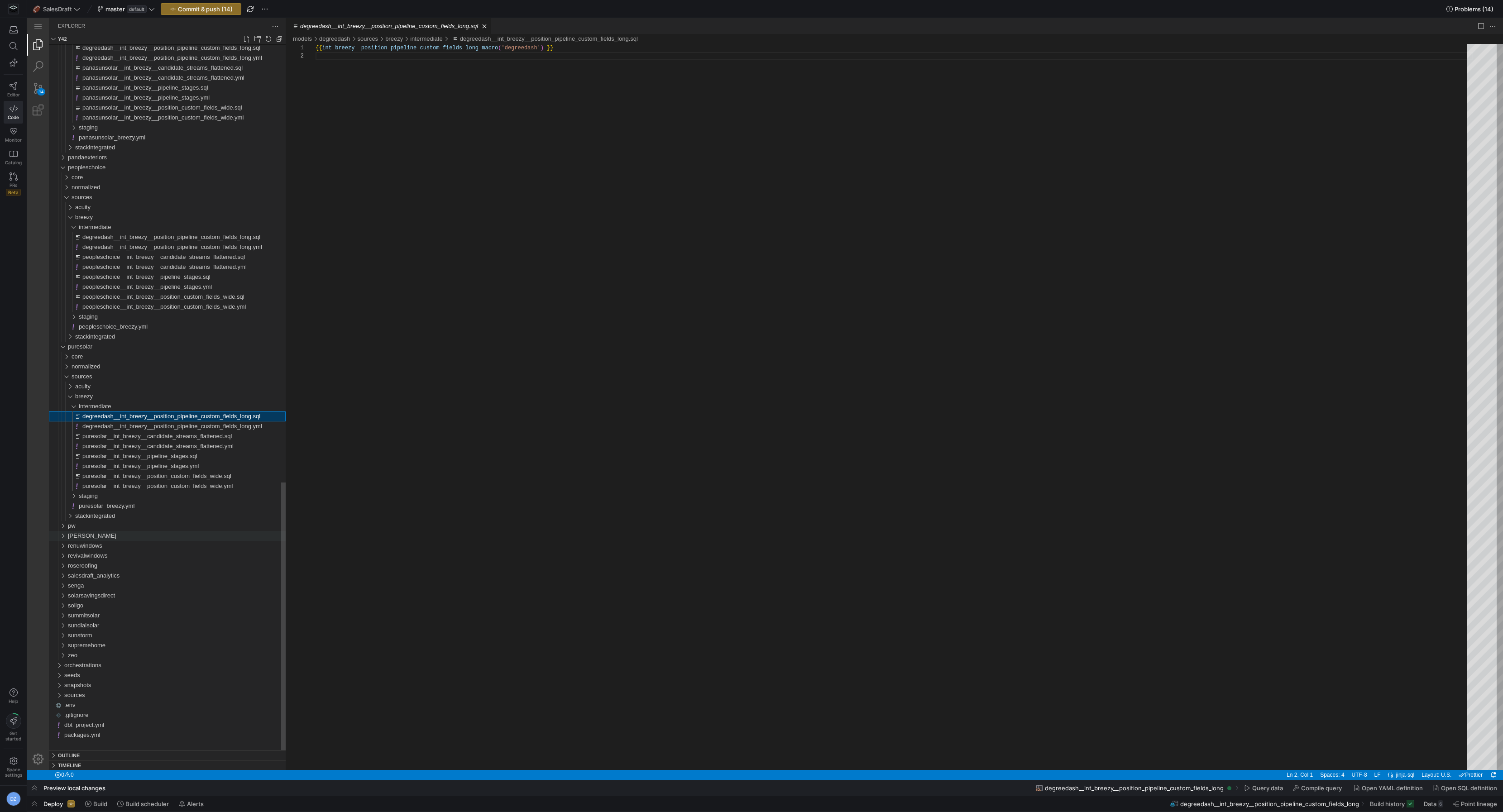
click at [97, 539] on div "renu" at bounding box center [177, 535] width 218 height 10
click at [92, 538] on div "renu" at bounding box center [177, 535] width 218 height 10
click at [221, 546] on div "renuwindows" at bounding box center [177, 546] width 218 height 10
click at [194, 572] on div "sources" at bounding box center [179, 576] width 214 height 10
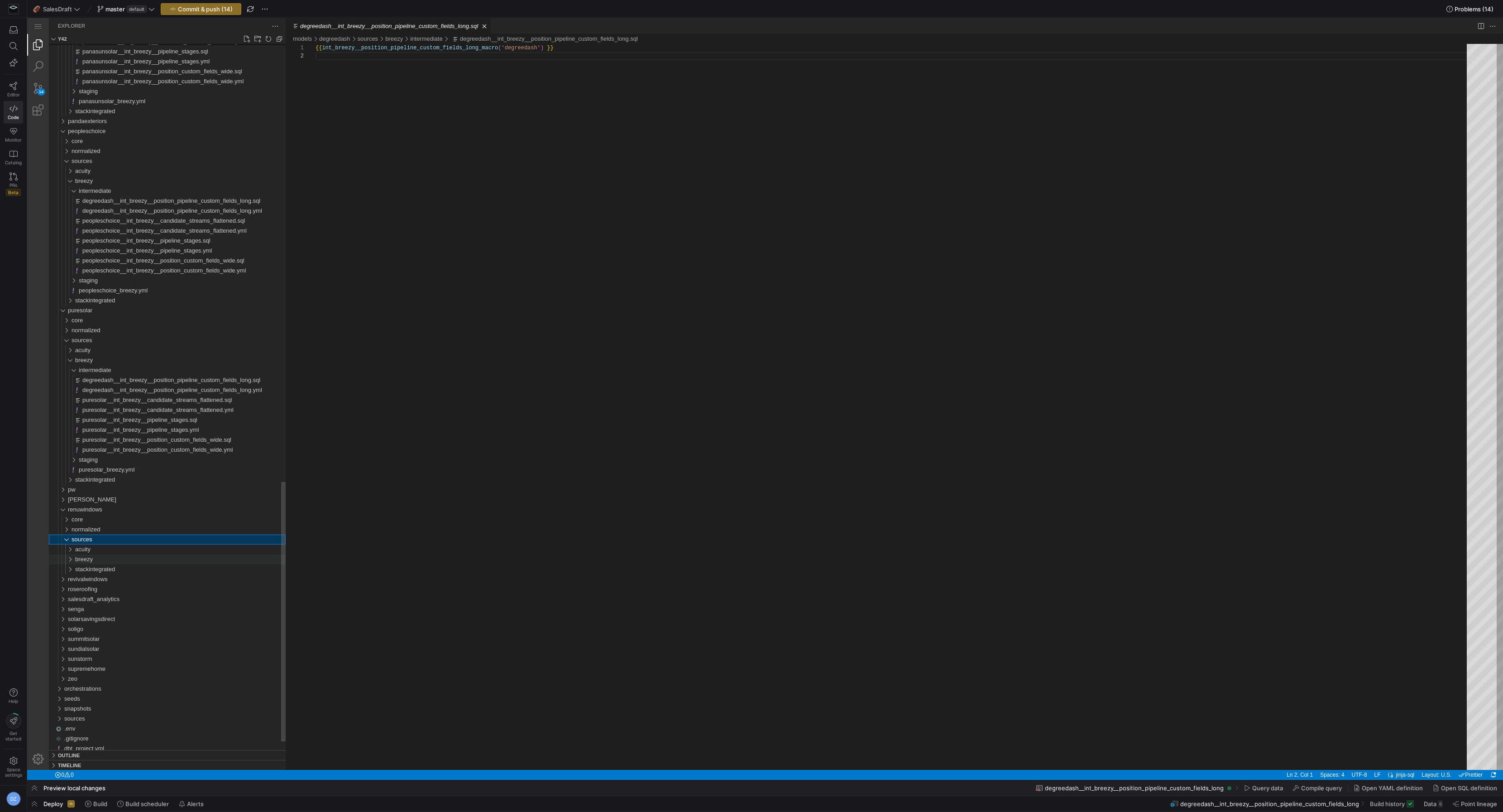
click at [173, 559] on div "breezy" at bounding box center [181, 559] width 210 height 10
click at [167, 567] on div "intermediate" at bounding box center [182, 569] width 207 height 10
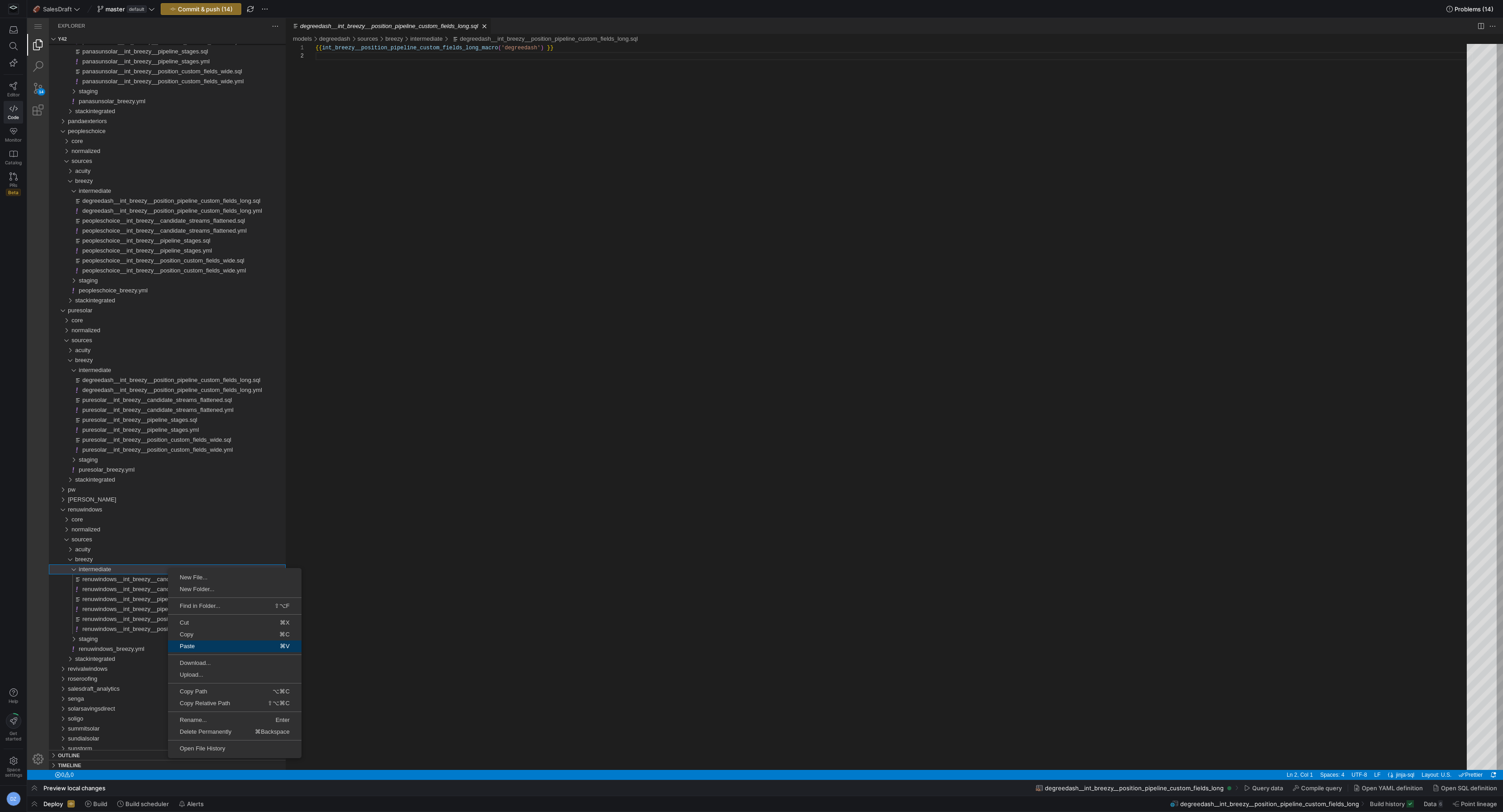
click at [215, 650] on link "Paste ⌘V" at bounding box center [235, 646] width 134 height 12
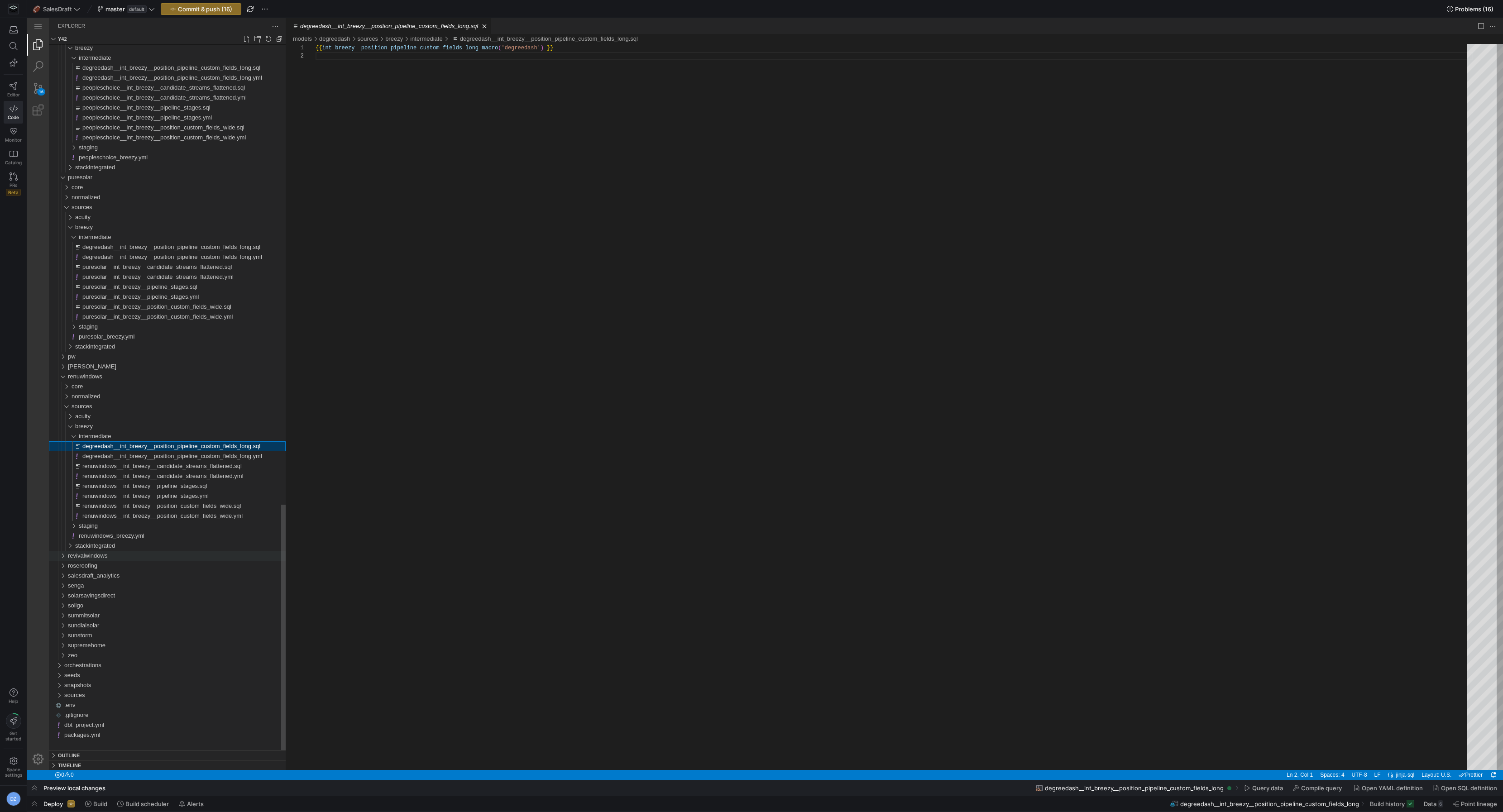
click at [107, 557] on span "revivalwindows" at bounding box center [88, 555] width 40 height 7
click at [104, 582] on div "sources" at bounding box center [179, 585] width 214 height 10
click at [101, 604] on div "breezy" at bounding box center [181, 605] width 210 height 10
click at [107, 616] on span "intermediate" at bounding box center [95, 615] width 33 height 7
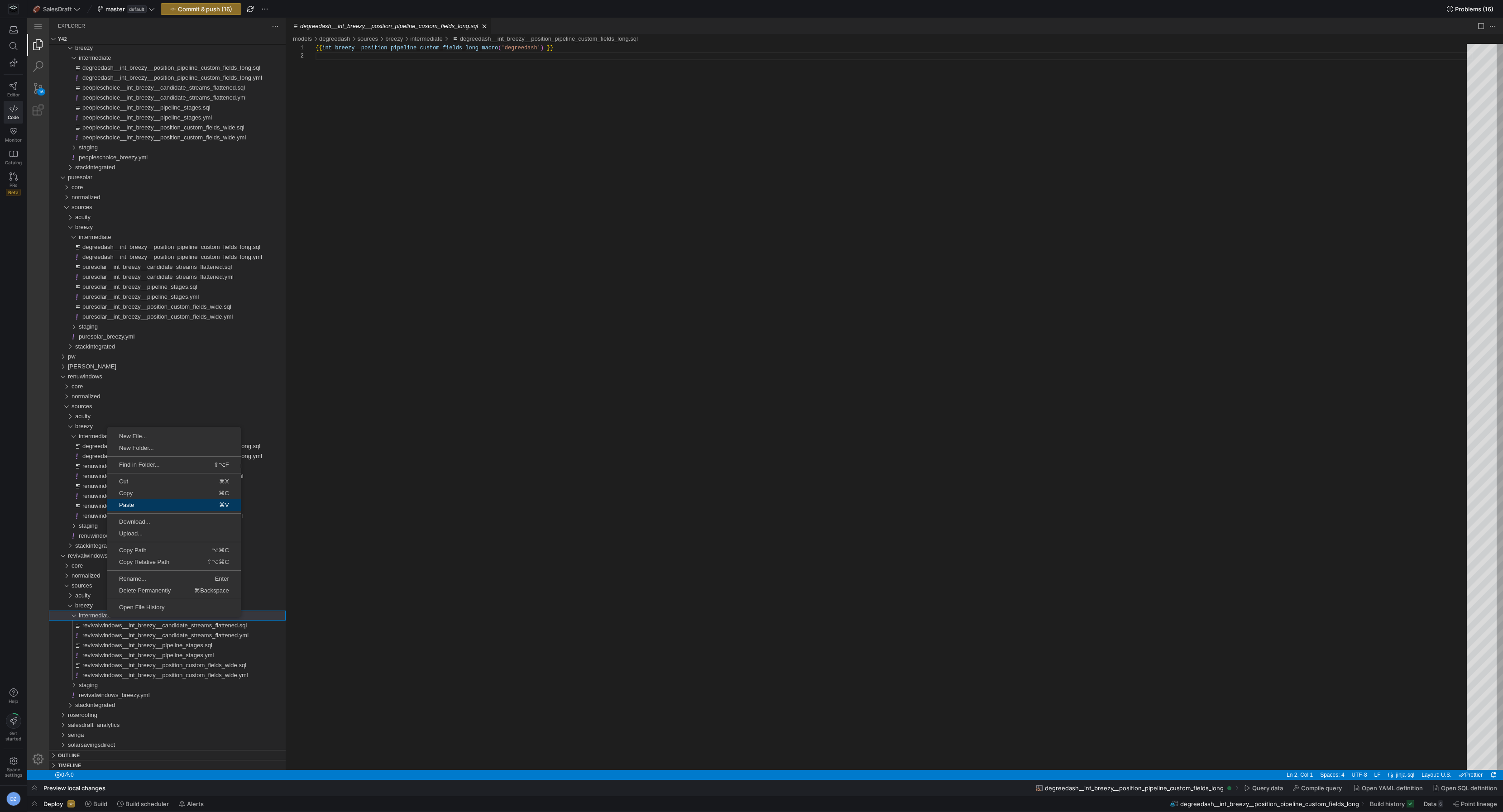
click at [177, 503] on span "⌘V" at bounding box center [204, 505] width 74 height 6
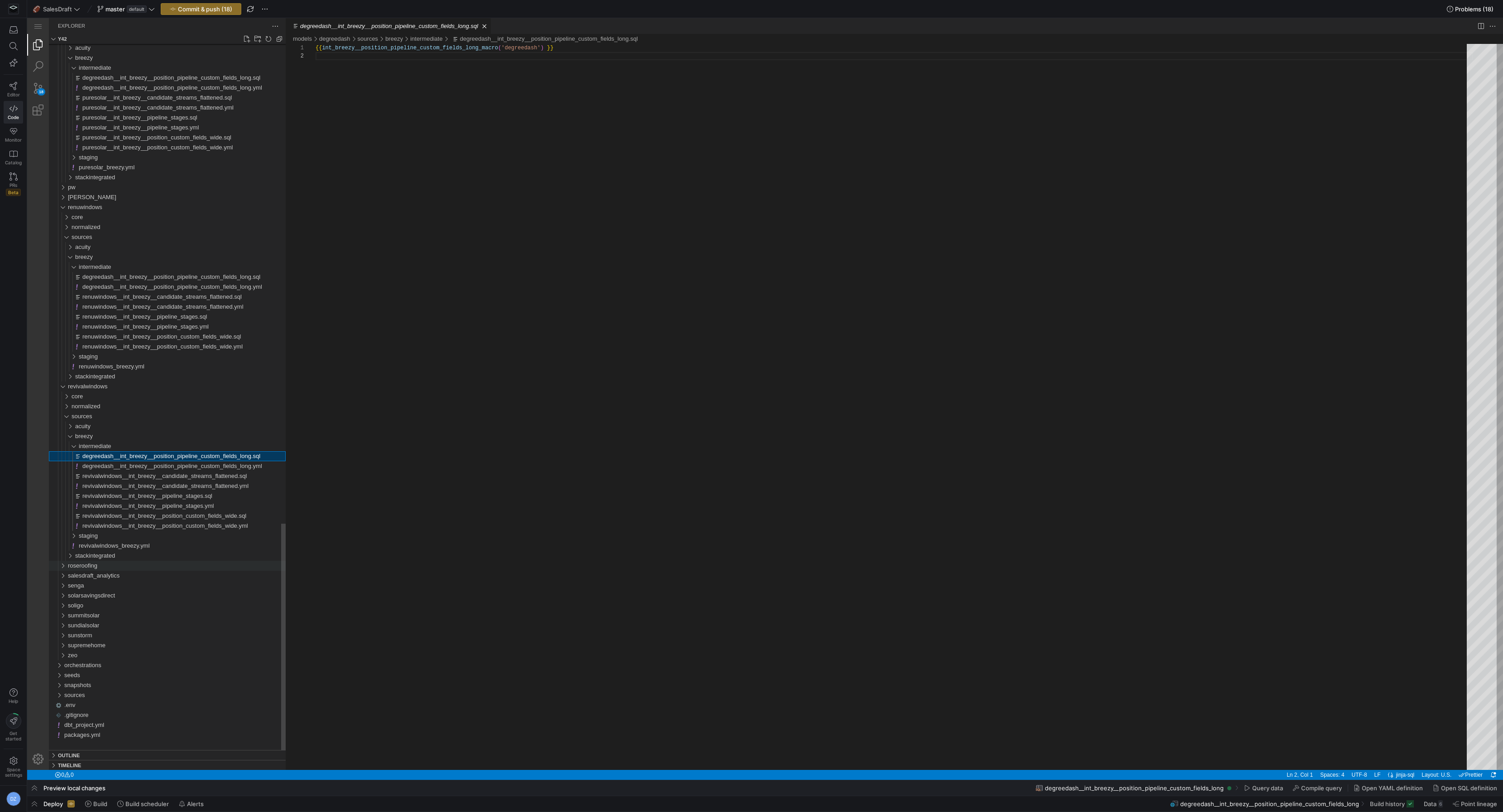
click at [104, 566] on div "roseroofing" at bounding box center [177, 566] width 218 height 10
click at [111, 594] on div "sources" at bounding box center [179, 596] width 214 height 10
click at [109, 614] on div "breezy" at bounding box center [181, 615] width 210 height 10
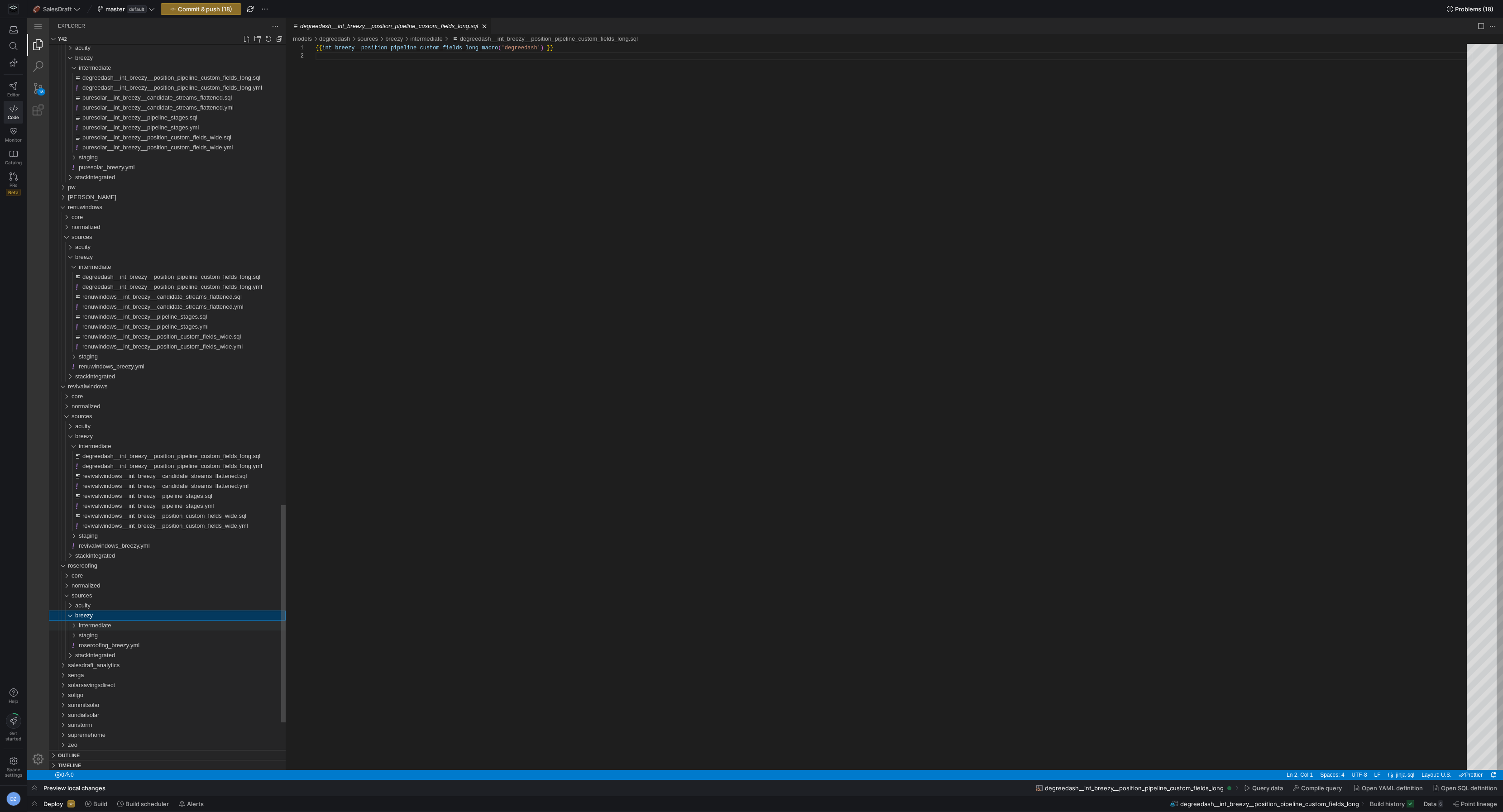
click at [111, 625] on span "intermediate" at bounding box center [95, 625] width 33 height 7
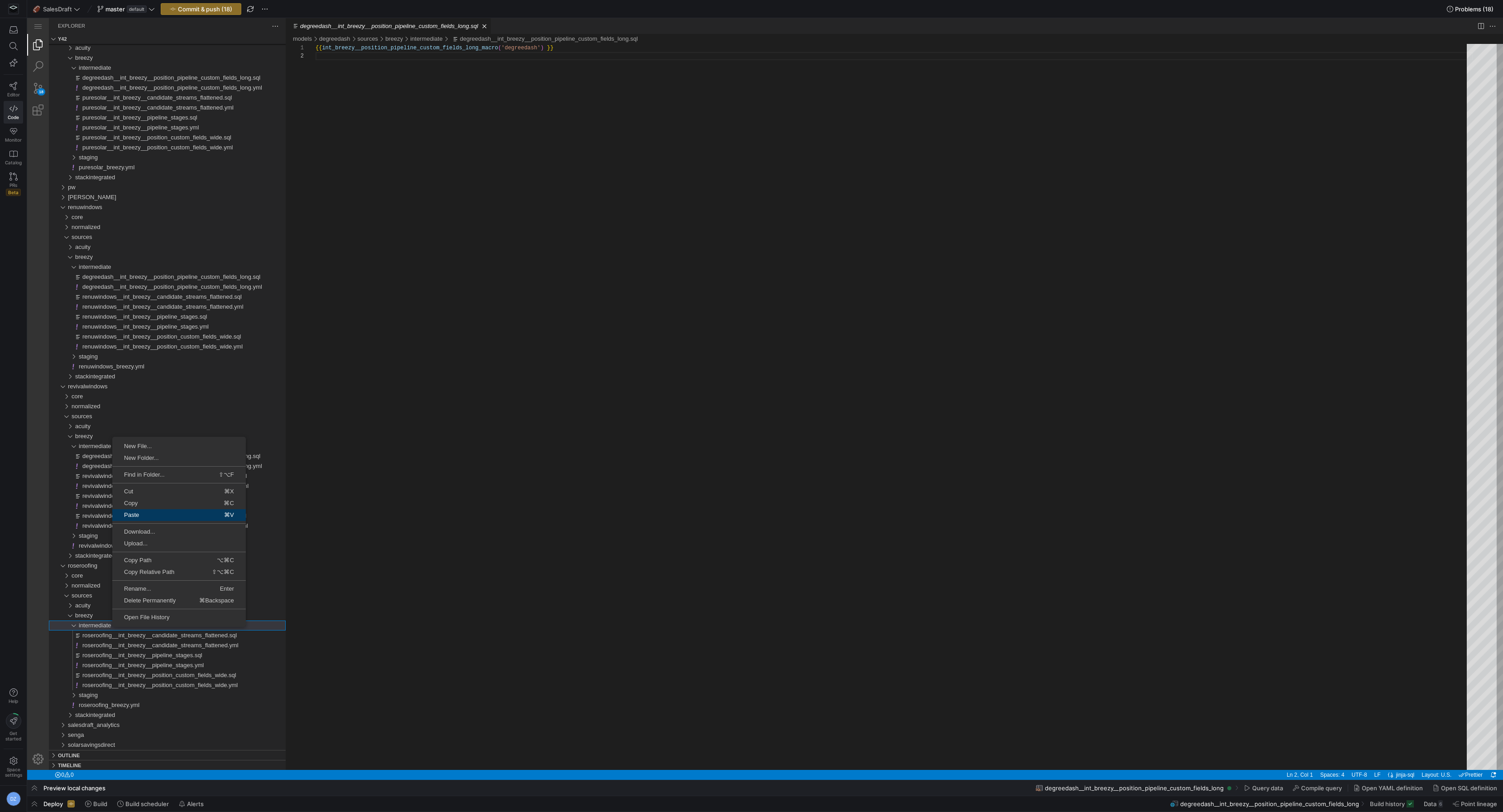
click at [195, 512] on span "⌘V" at bounding box center [209, 515] width 74 height 6
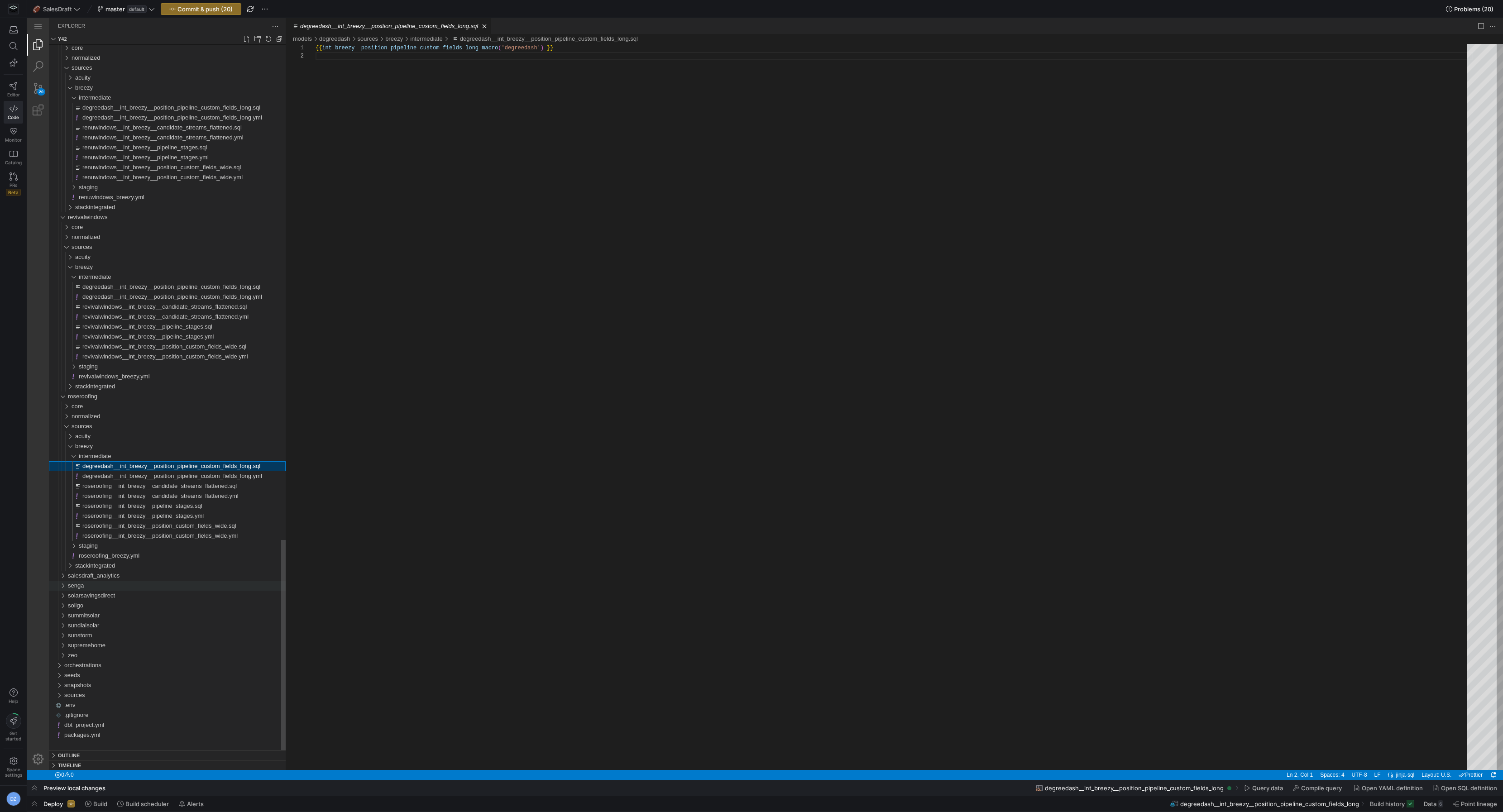
click at [111, 587] on div "senga" at bounding box center [177, 585] width 218 height 10
click at [109, 614] on div "sources" at bounding box center [179, 615] width 214 height 10
click at [111, 631] on div "breezy" at bounding box center [181, 635] width 210 height 10
click at [114, 642] on div "intermediate" at bounding box center [182, 645] width 207 height 10
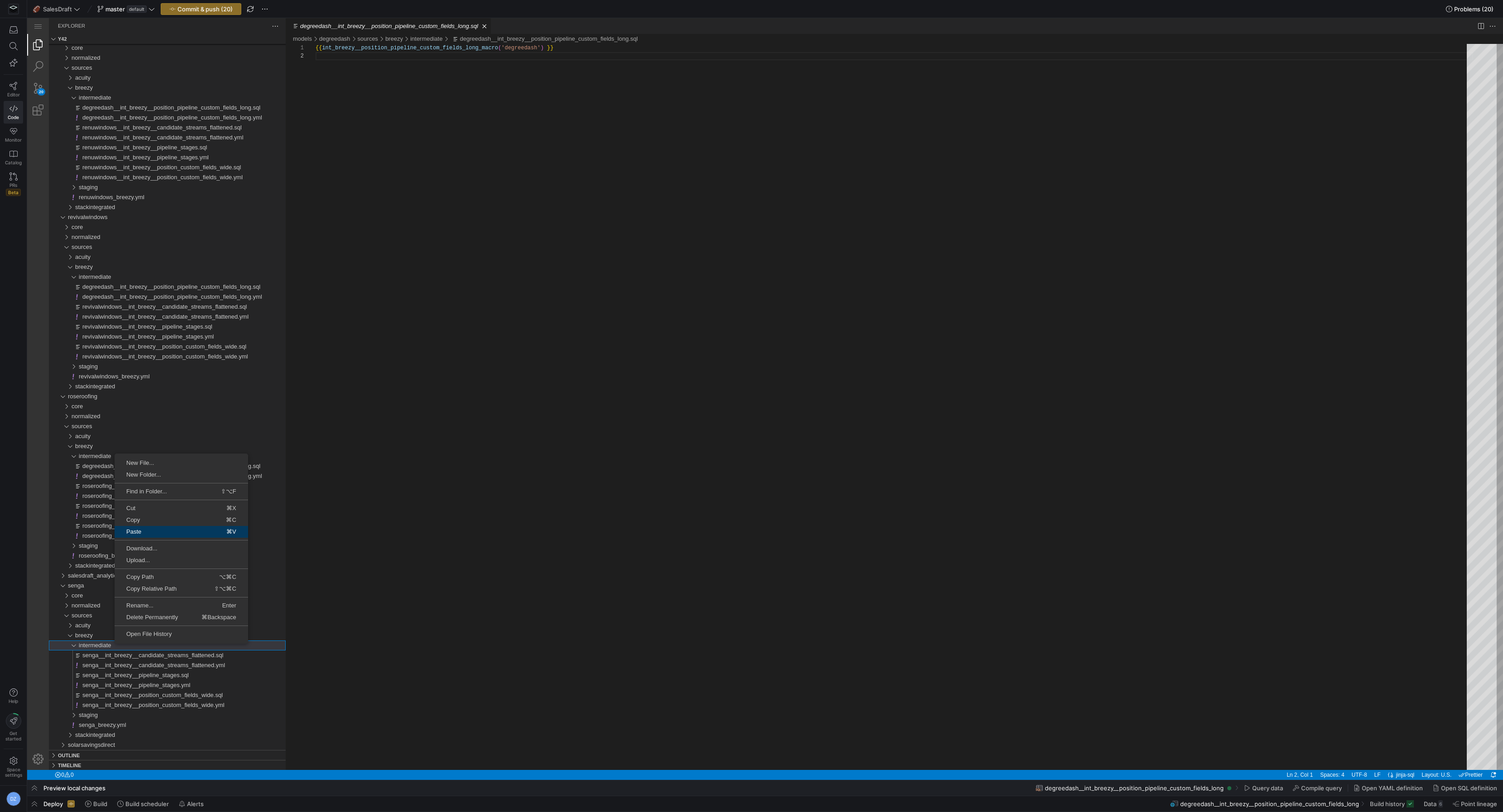
click at [168, 532] on span "Paste" at bounding box center [144, 532] width 60 height 6
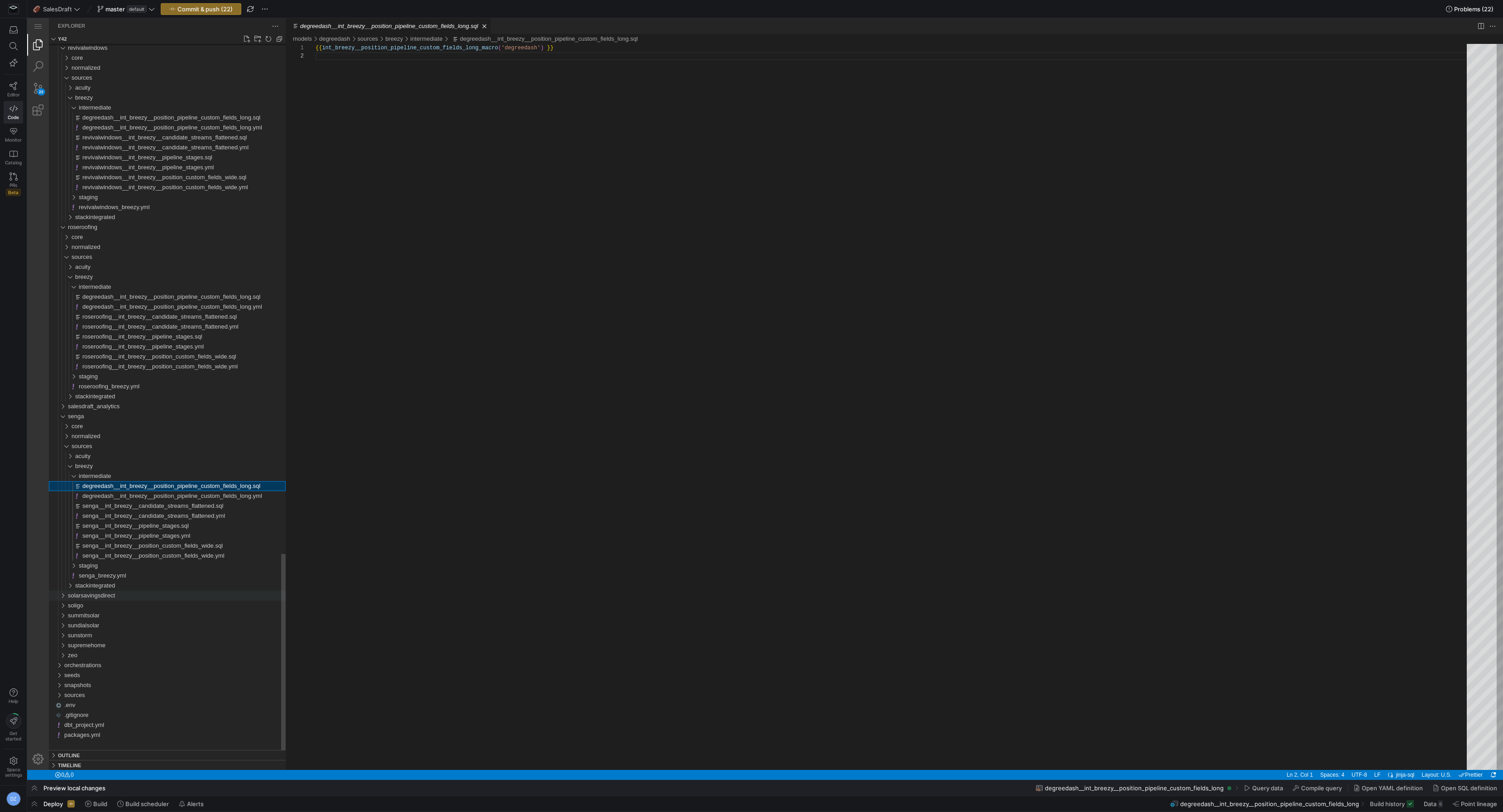
click at [115, 596] on span "solarsavingsdirect" at bounding box center [91, 595] width 47 height 7
click at [479, 527] on div "{{ int_breezy__position_pipeline_custom_fields_long_ macro ( 'degreedash' ) }}" at bounding box center [894, 411] width 1158 height 734
click at [325, 614] on div "{{ int_breezy__position_pipeline_custom_fields_long_ macro ( 'degreedash' ) }}" at bounding box center [894, 411] width 1158 height 734
click at [240, 553] on div "senga__int_breezy__position_custom_fields_wide.yml" at bounding box center [184, 556] width 203 height 10
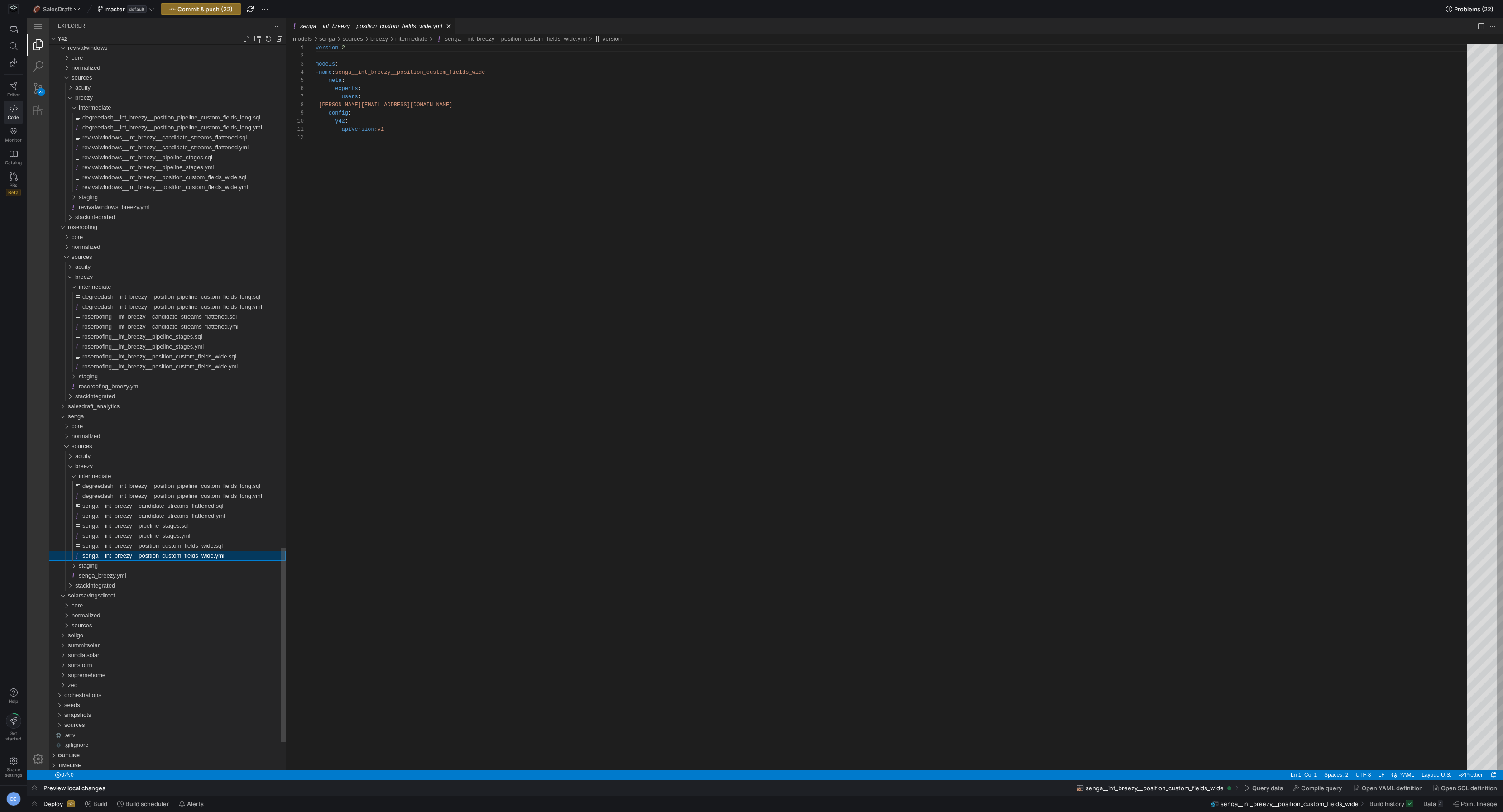
scroll to position [81, 0]
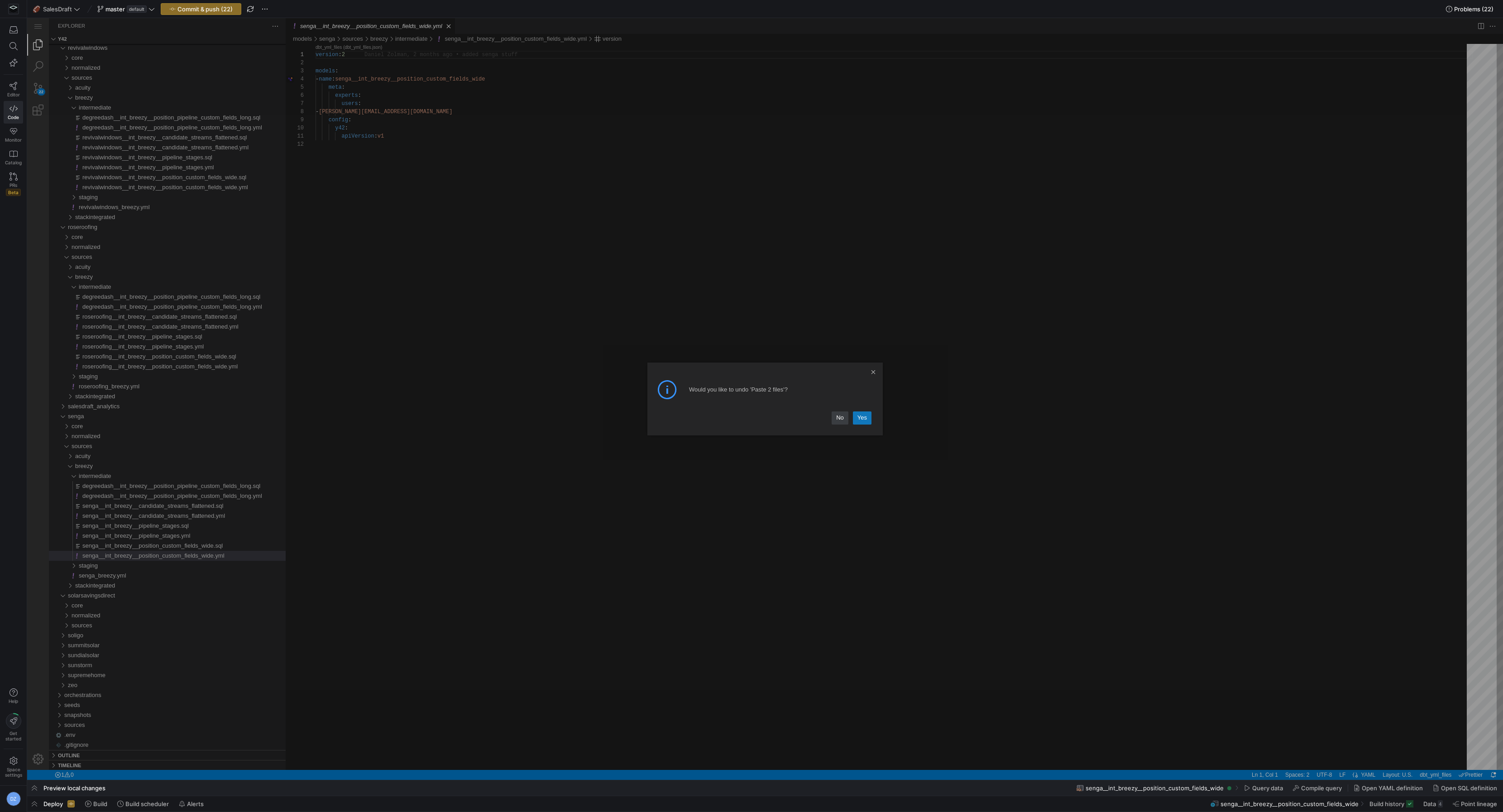
click at [864, 420] on link "Yes" at bounding box center [862, 418] width 19 height 13
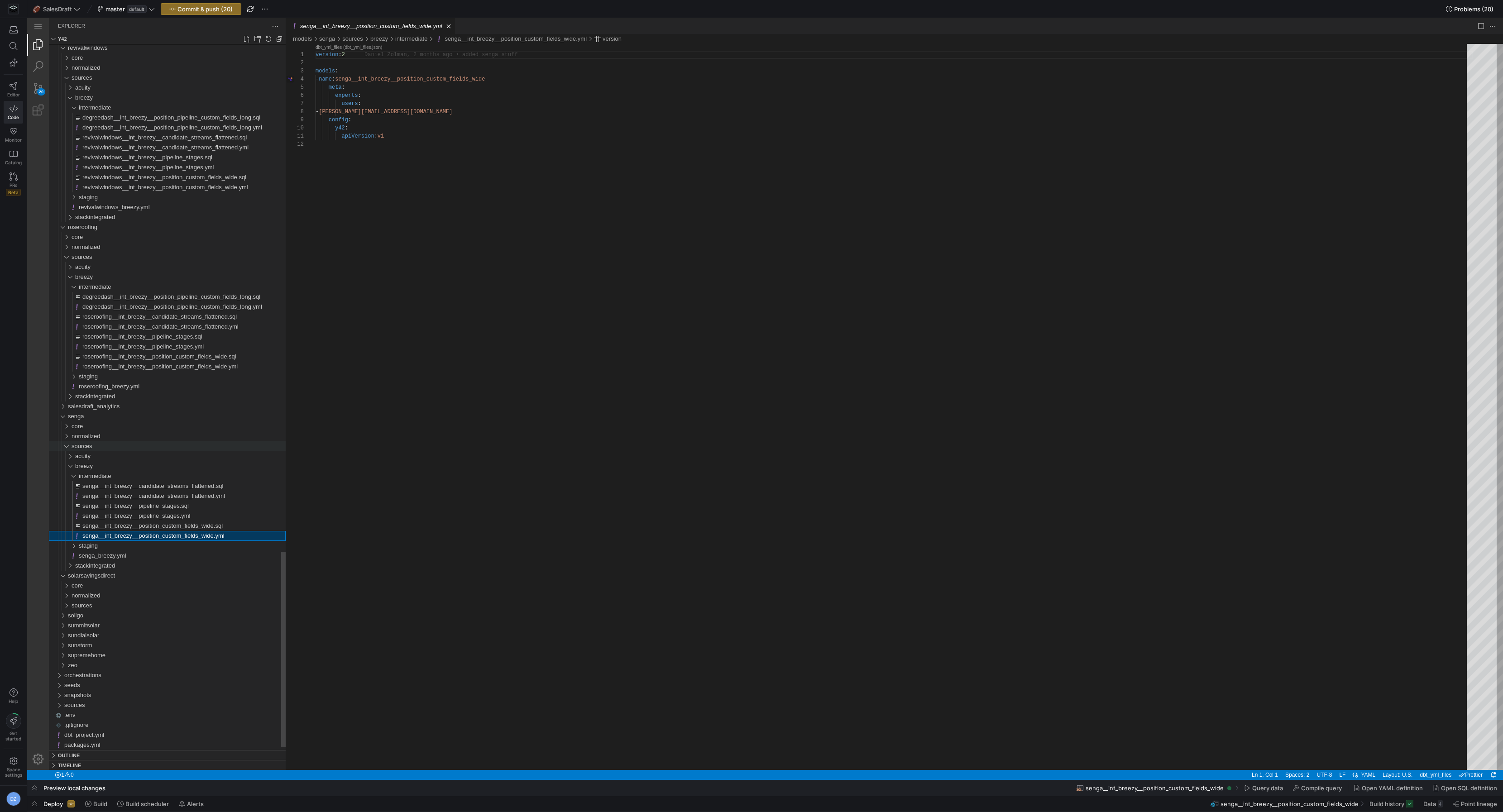
click at [64, 445] on div "sources" at bounding box center [63, 446] width 21 height 10
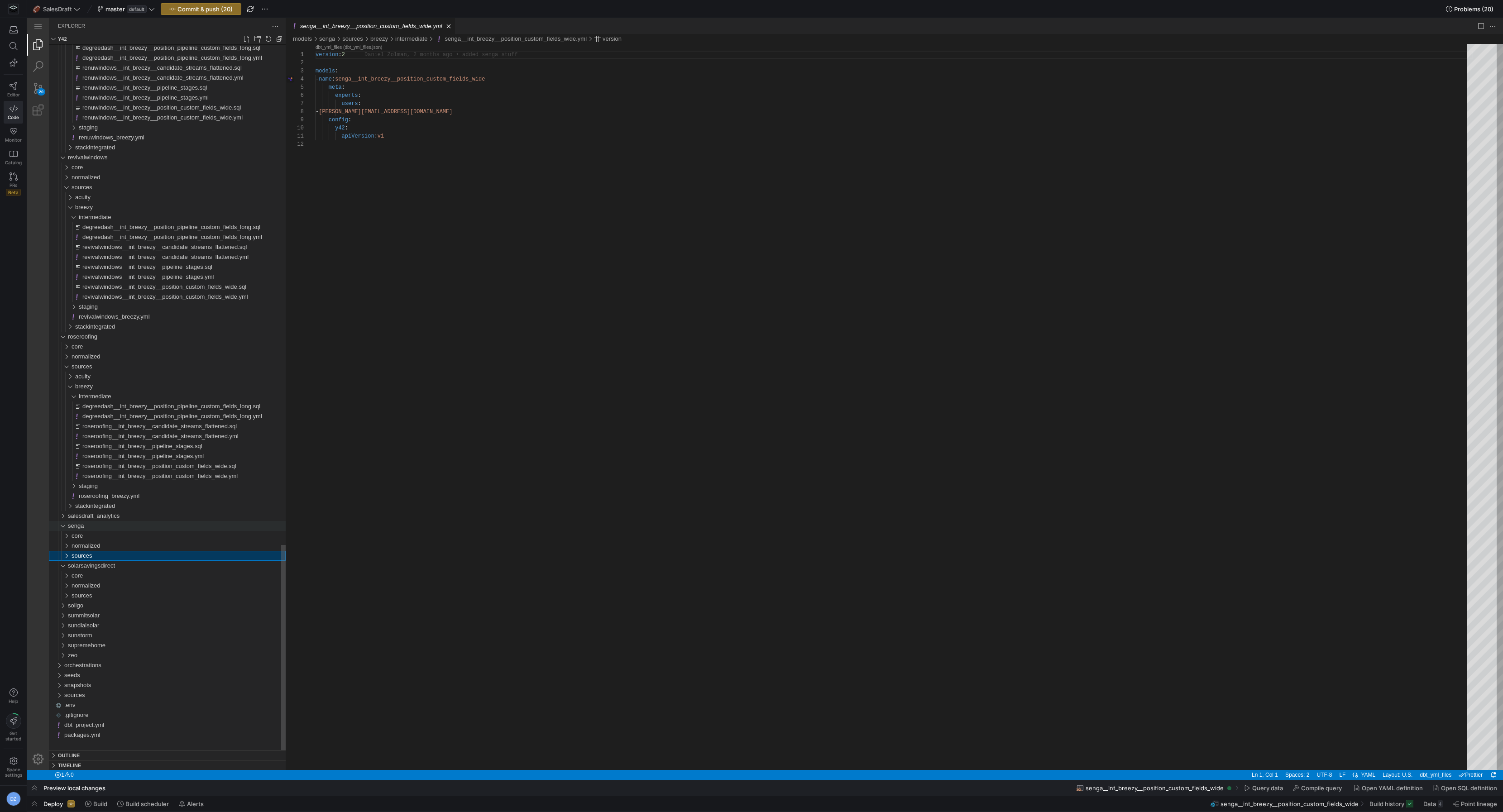
click at [59, 525] on div "senga" at bounding box center [61, 526] width 17 height 10
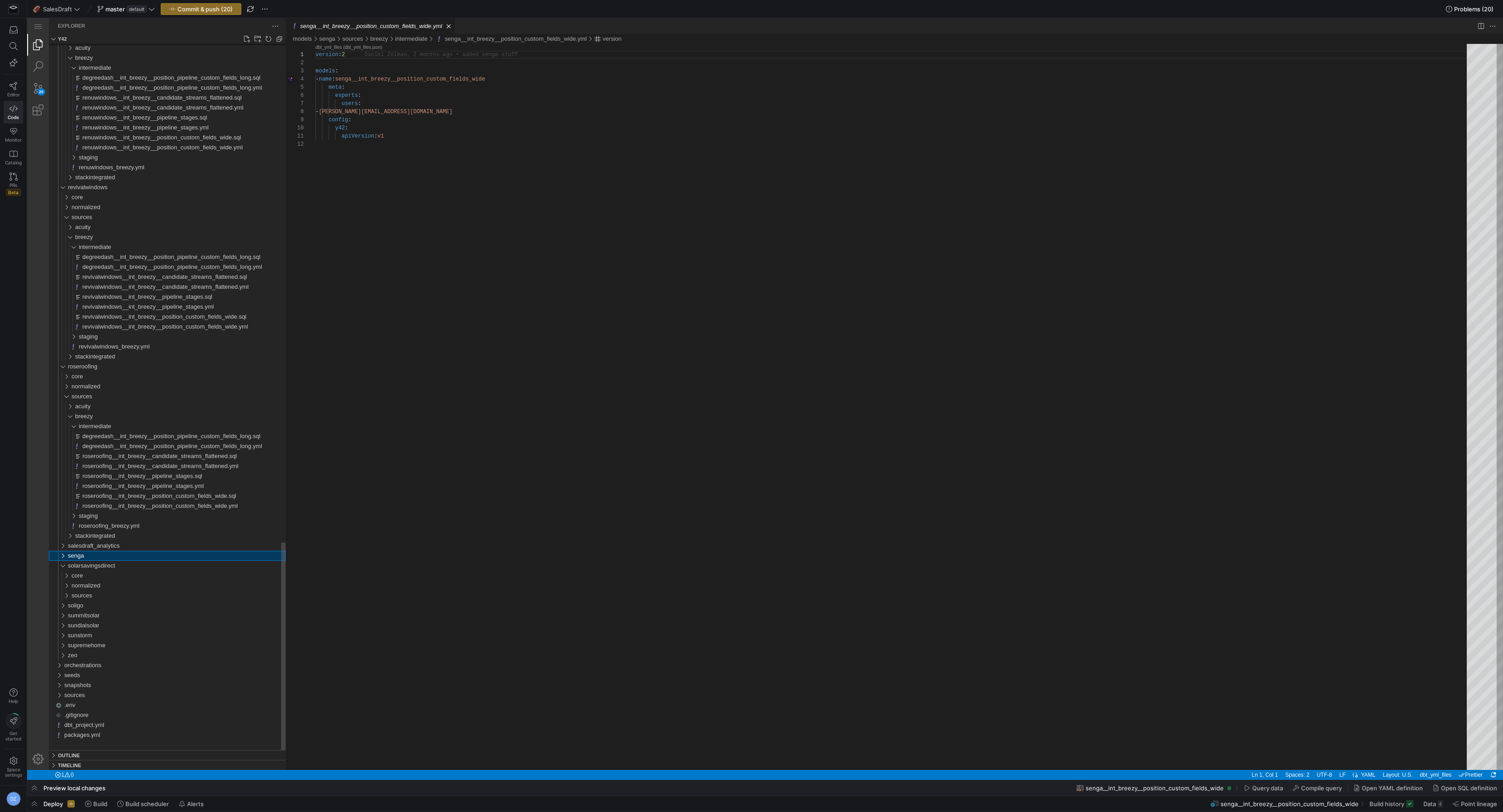
click at [94, 556] on div "senga" at bounding box center [177, 556] width 218 height 10
click at [98, 586] on div "sources" at bounding box center [179, 585] width 214 height 10
click at [111, 598] on div "acuity" at bounding box center [181, 596] width 210 height 10
click at [109, 593] on div "acuity" at bounding box center [181, 596] width 210 height 10
click at [108, 604] on div "breezy" at bounding box center [181, 605] width 210 height 10
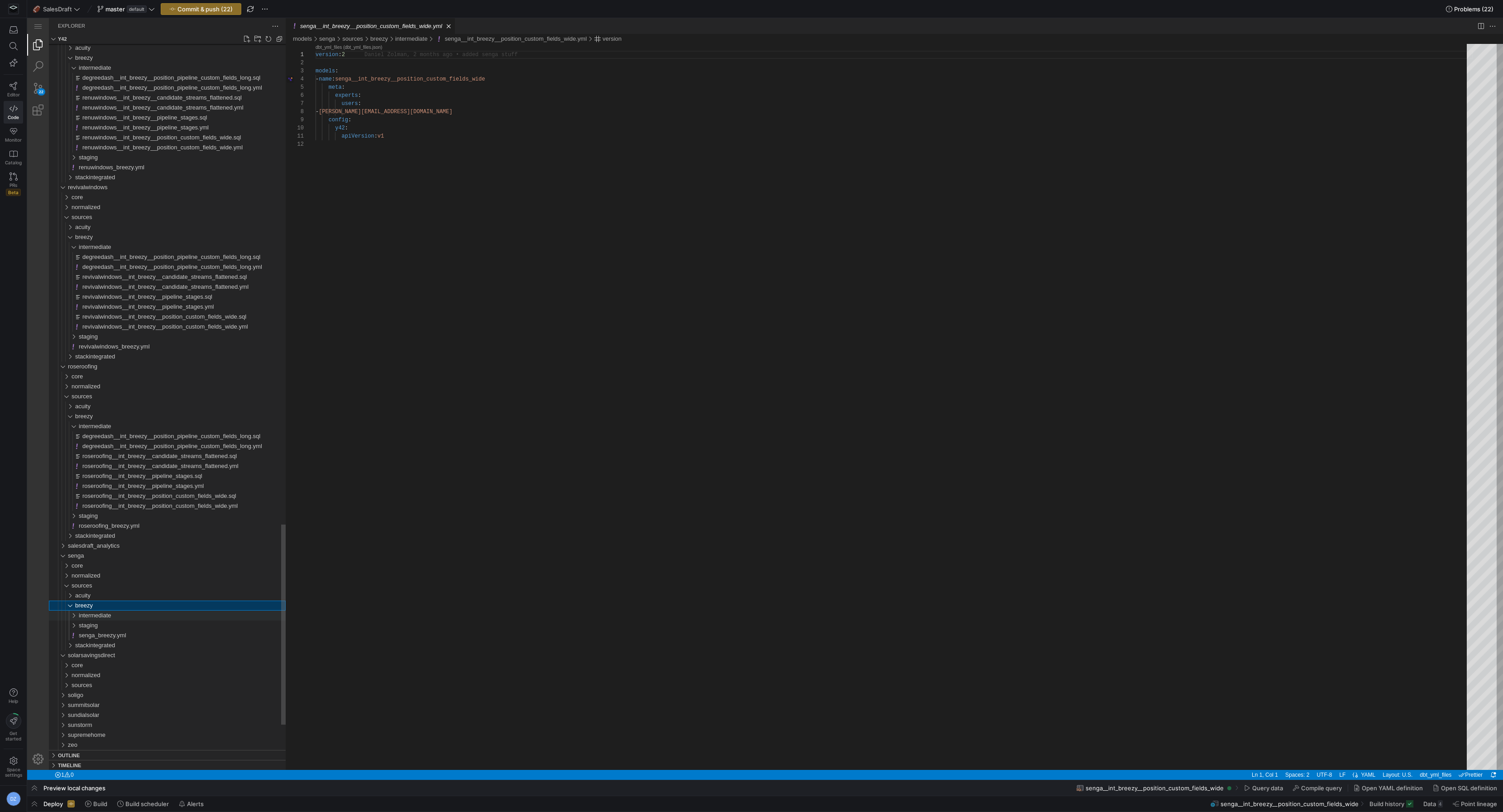
click at [108, 611] on div "intermediate" at bounding box center [182, 615] width 207 height 10
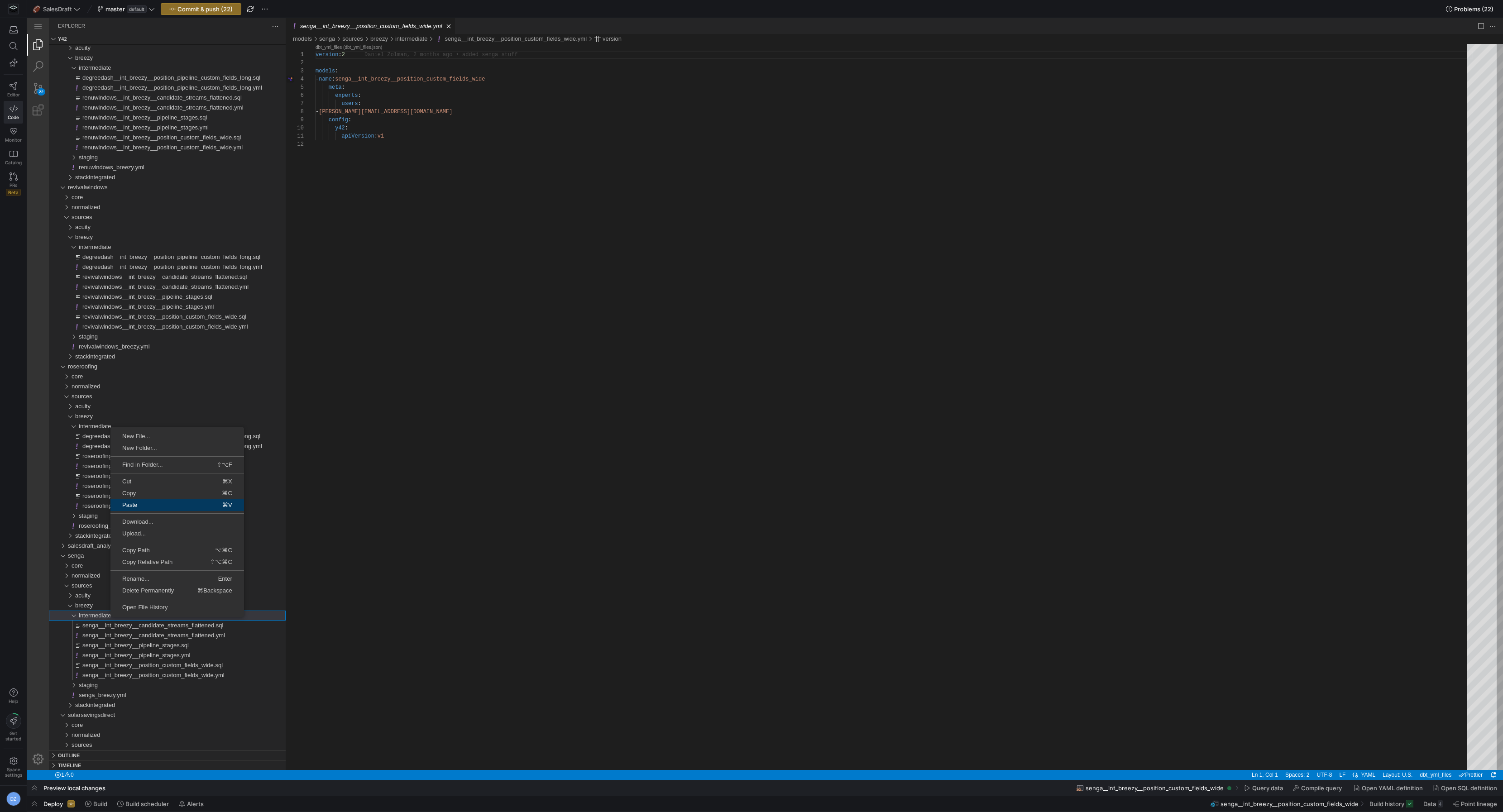
click at [156, 503] on span "Paste" at bounding box center [140, 505] width 60 height 6
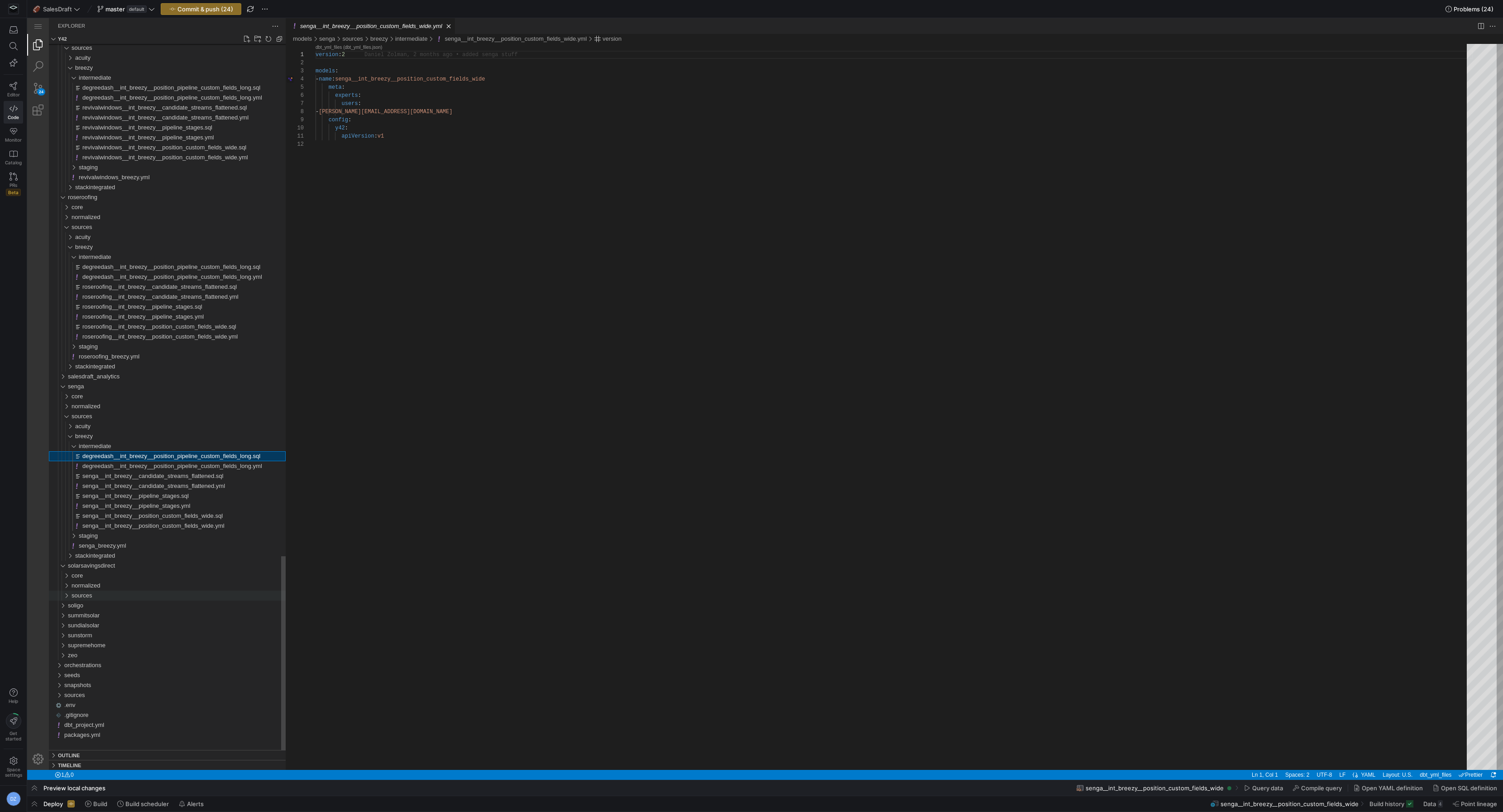
click at [116, 596] on div "sources" at bounding box center [179, 596] width 214 height 10
click at [102, 618] on div "breezy" at bounding box center [181, 615] width 210 height 10
click at [107, 627] on span "intermediate" at bounding box center [95, 625] width 33 height 7
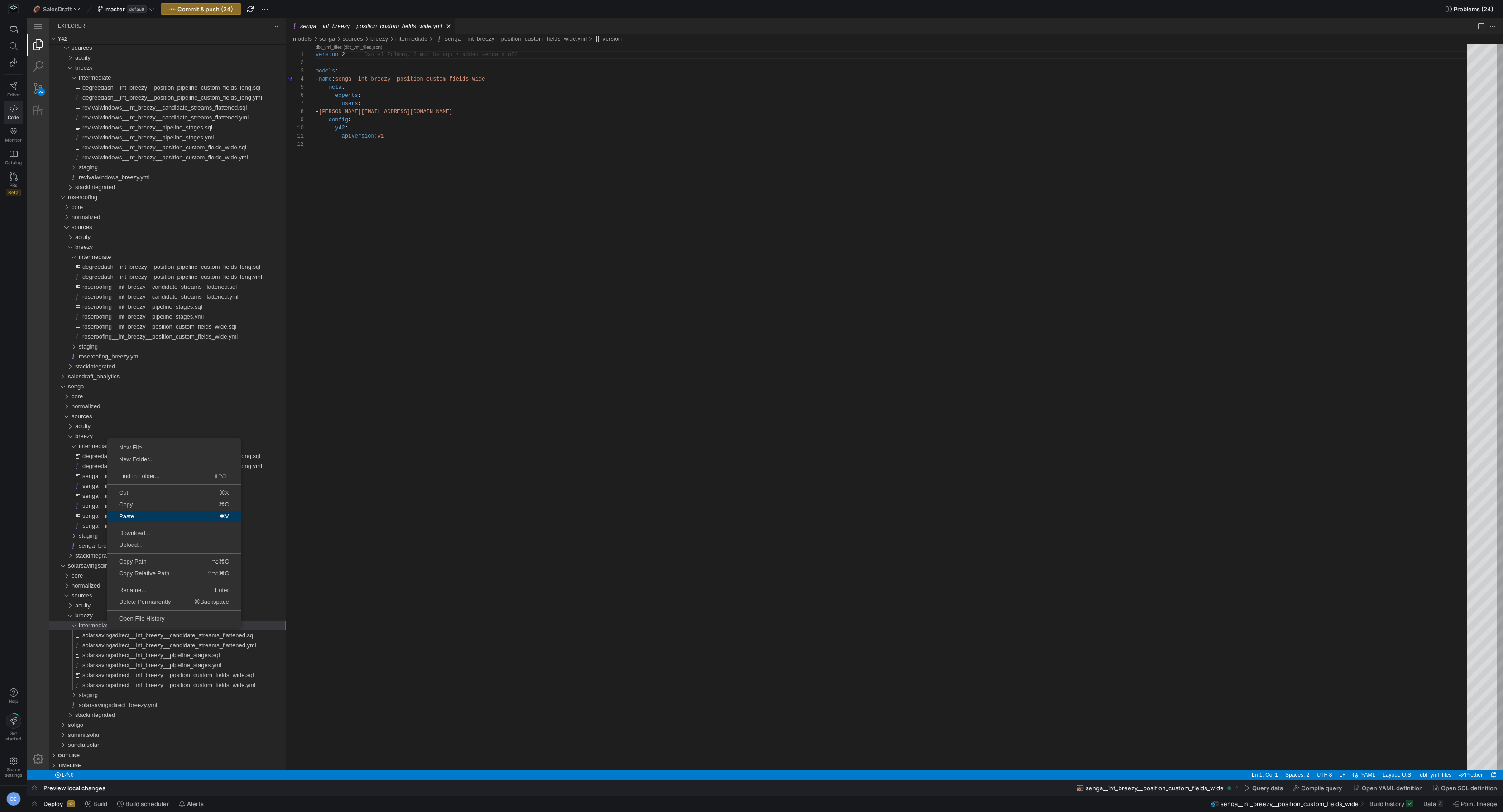
click at [173, 519] on link "Paste ⌘V" at bounding box center [174, 516] width 134 height 12
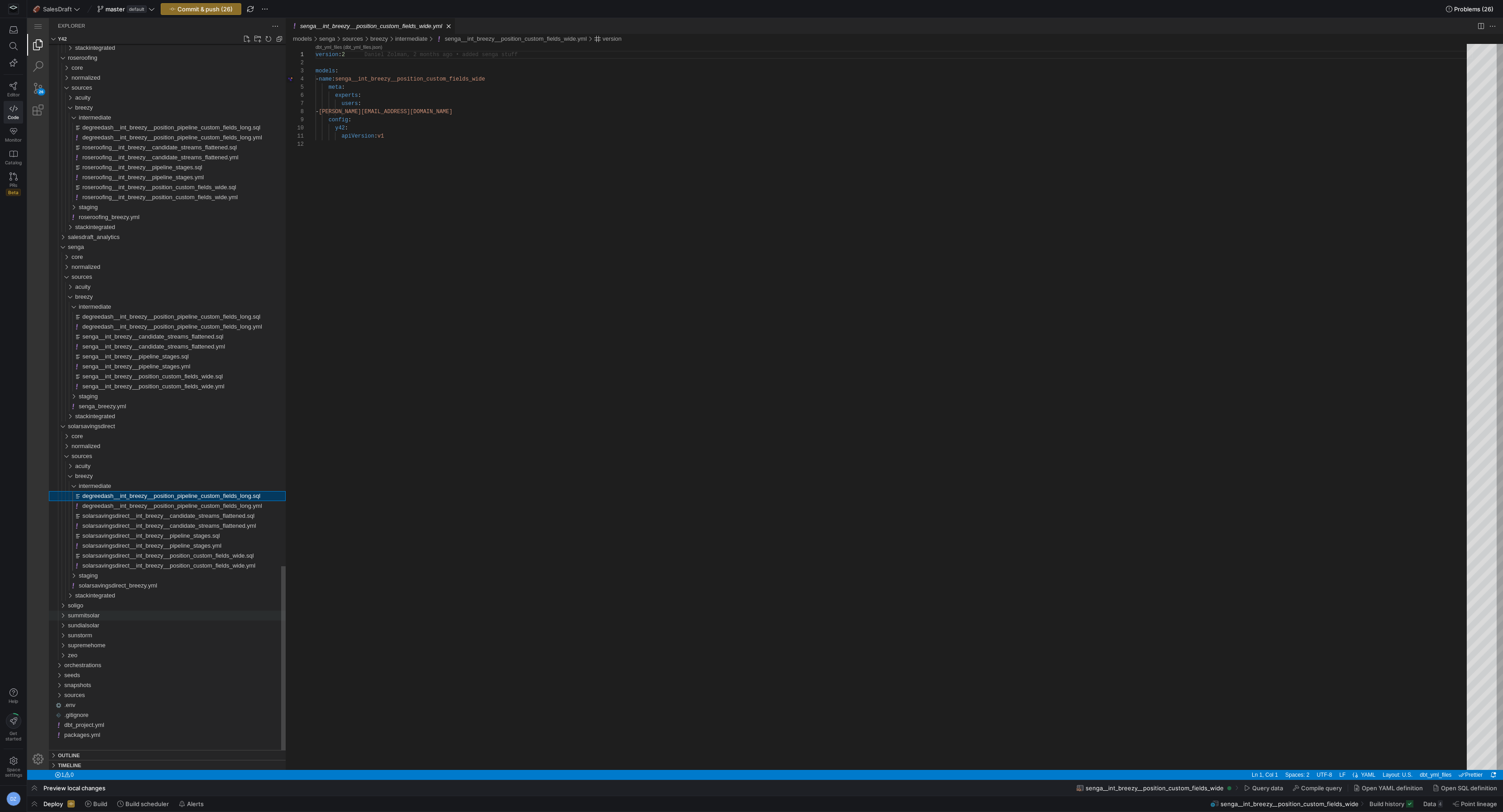
click at [116, 616] on div "summitsolar" at bounding box center [177, 615] width 218 height 10
click at [113, 637] on div "normalized" at bounding box center [179, 635] width 214 height 10
click at [112, 643] on div "sources" at bounding box center [179, 645] width 214 height 10
click at [112, 667] on div "breezy" at bounding box center [181, 665] width 210 height 10
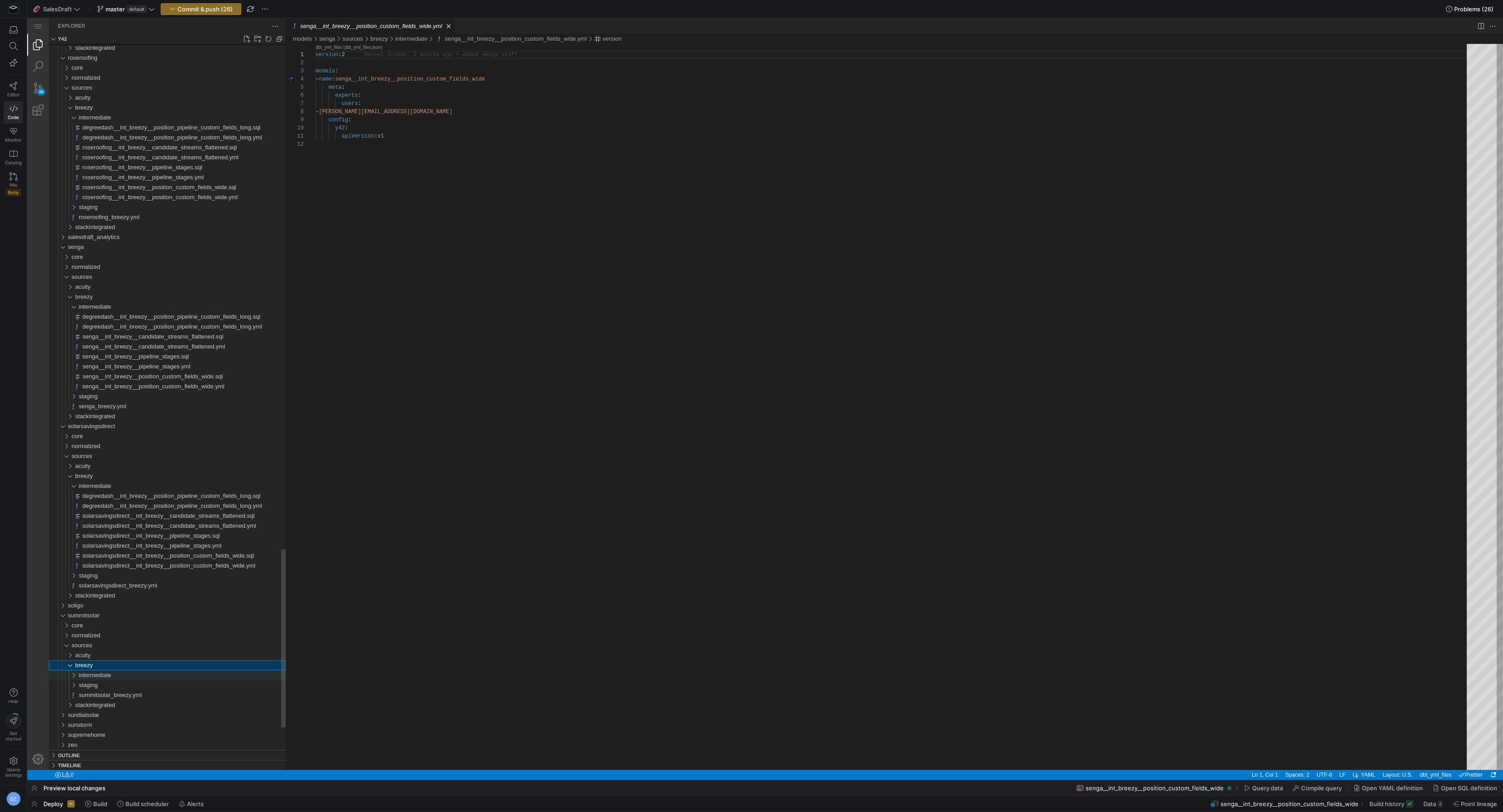
click at [114, 671] on div "intermediate" at bounding box center [182, 675] width 207 height 10
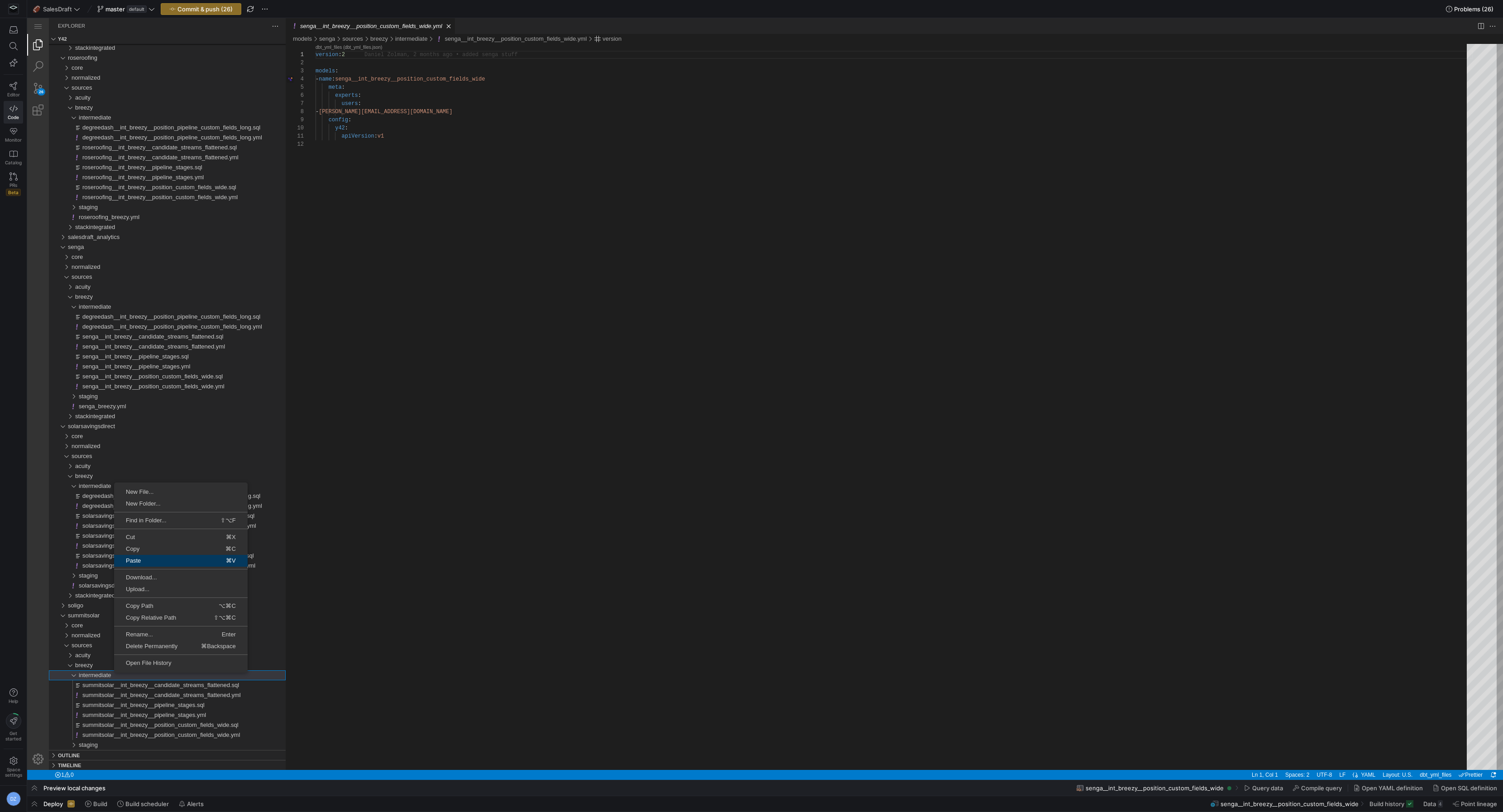
click at [174, 564] on link "Paste ⌘V" at bounding box center [181, 560] width 134 height 12
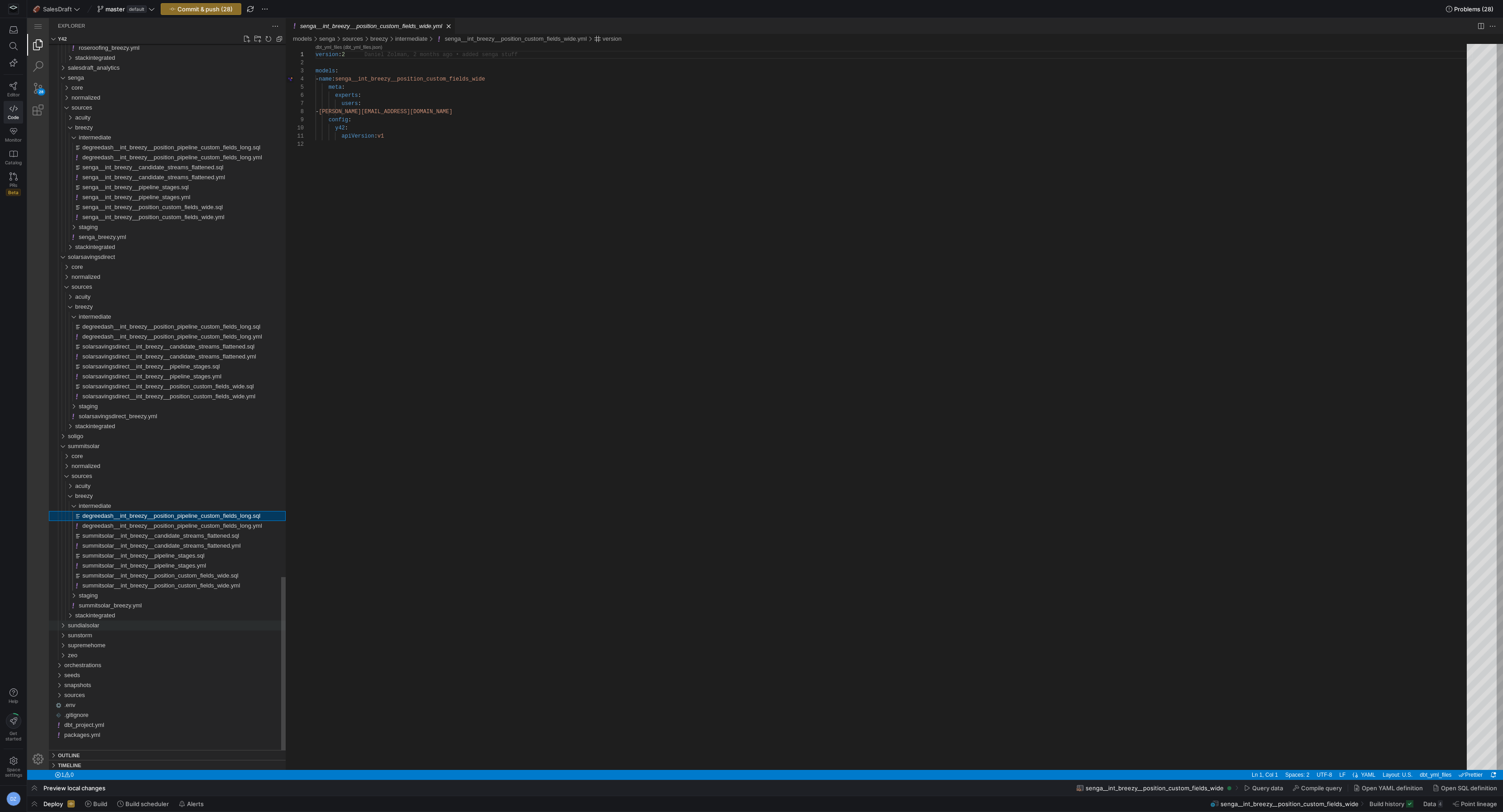
click at [148, 623] on div "sundialsolar" at bounding box center [177, 625] width 218 height 10
click at [137, 653] on div "sources" at bounding box center [179, 655] width 214 height 10
click at [137, 675] on div "breezy" at bounding box center [181, 675] width 210 height 10
click at [120, 684] on div "intermediate" at bounding box center [182, 685] width 207 height 10
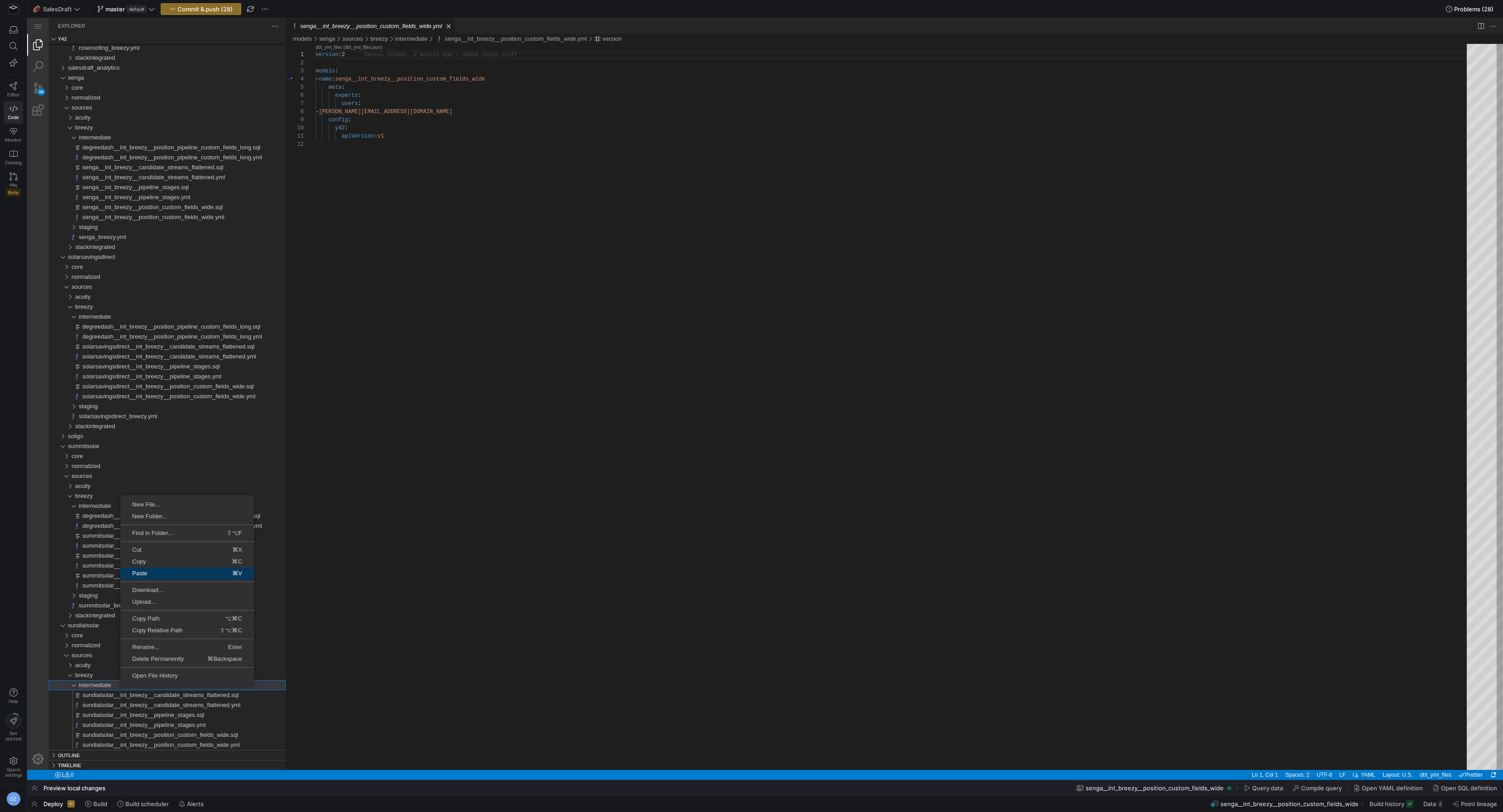
click at [179, 575] on span "Paste" at bounding box center [150, 573] width 60 height 6
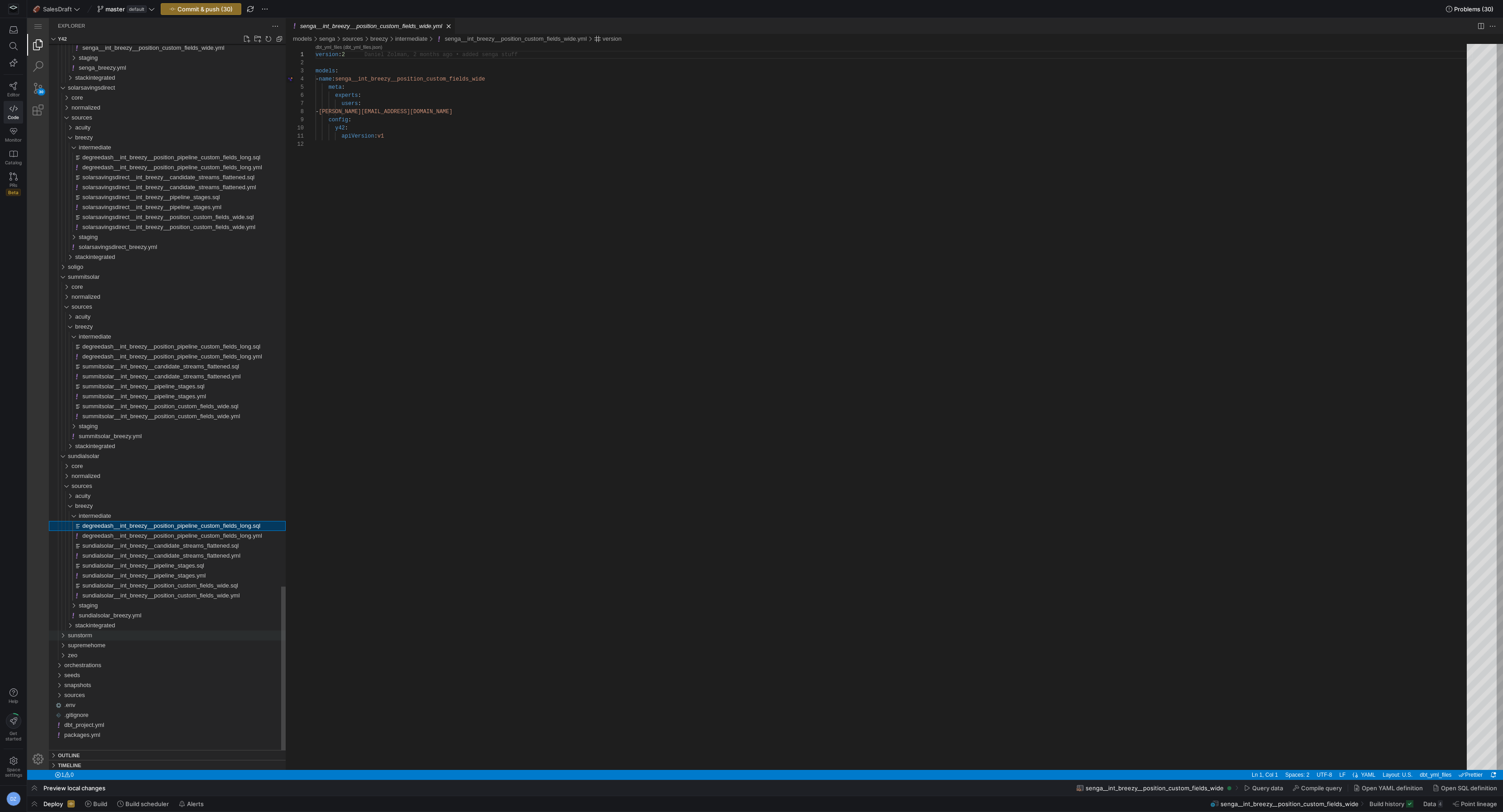
click at [101, 637] on div "sunstorm" at bounding box center [177, 635] width 218 height 10
click at [103, 664] on div "sources" at bounding box center [179, 665] width 214 height 10
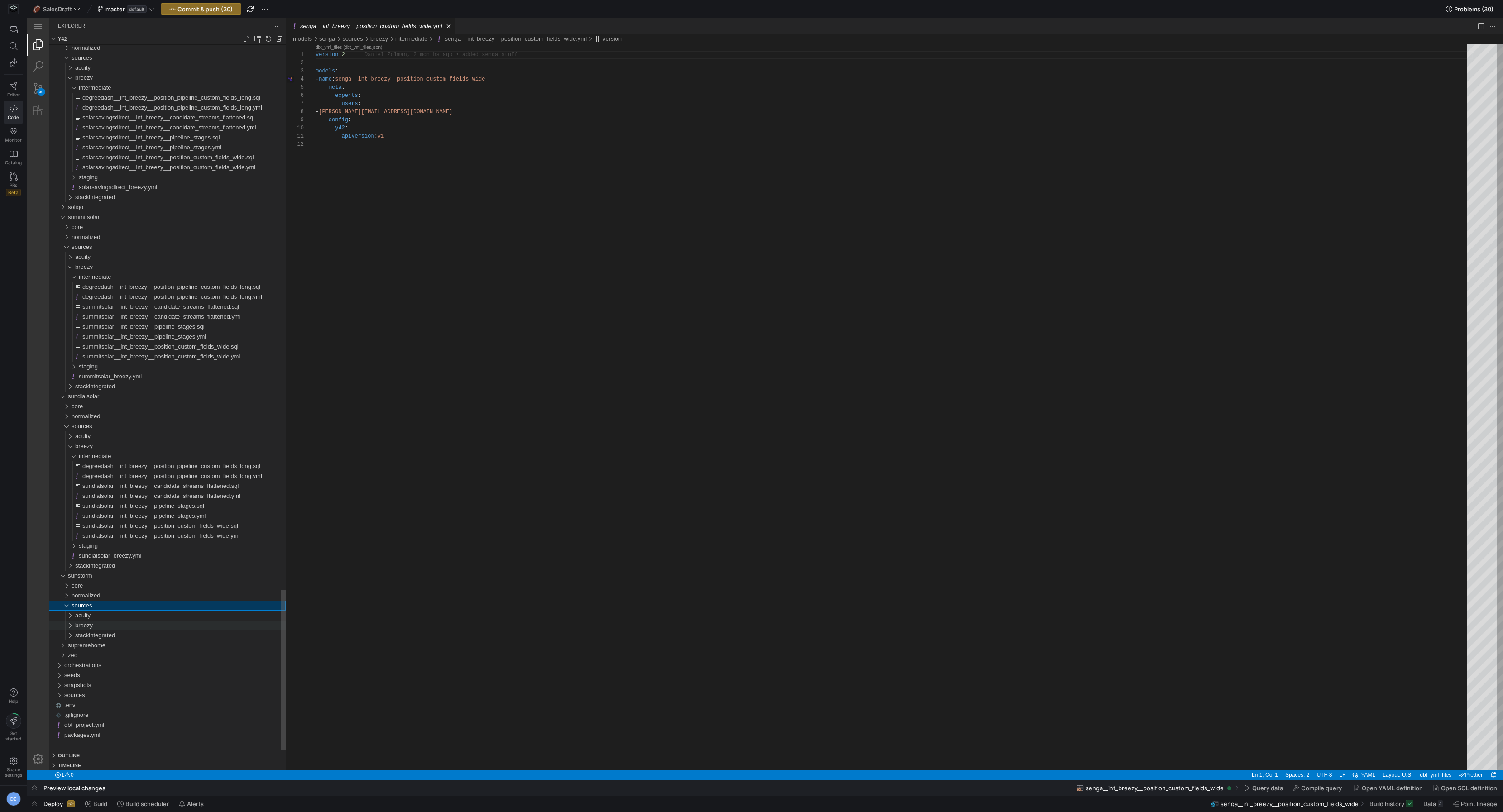
click at [104, 627] on div "breezy" at bounding box center [181, 625] width 210 height 10
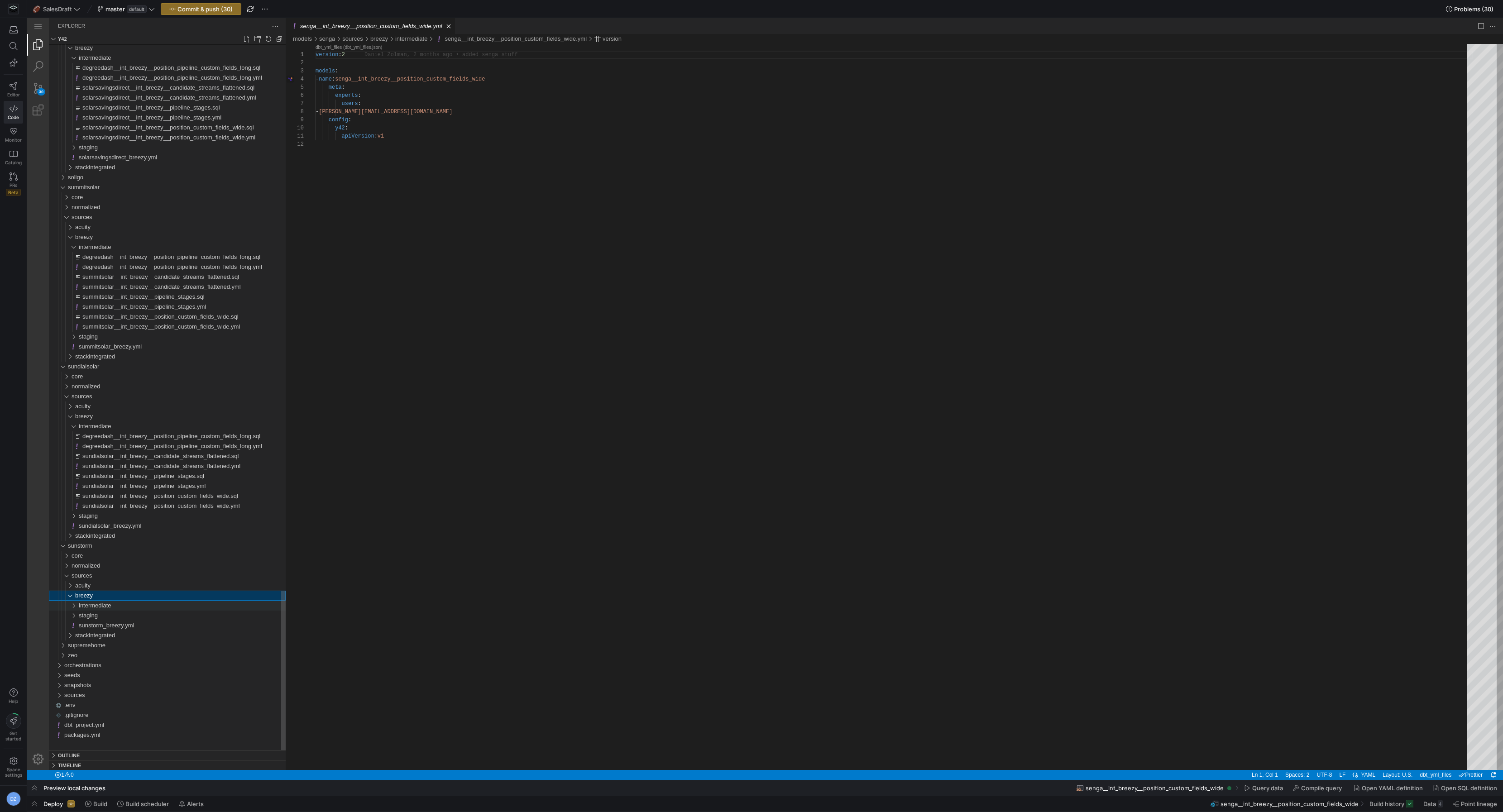
click at [149, 607] on div "intermediate" at bounding box center [182, 605] width 207 height 10
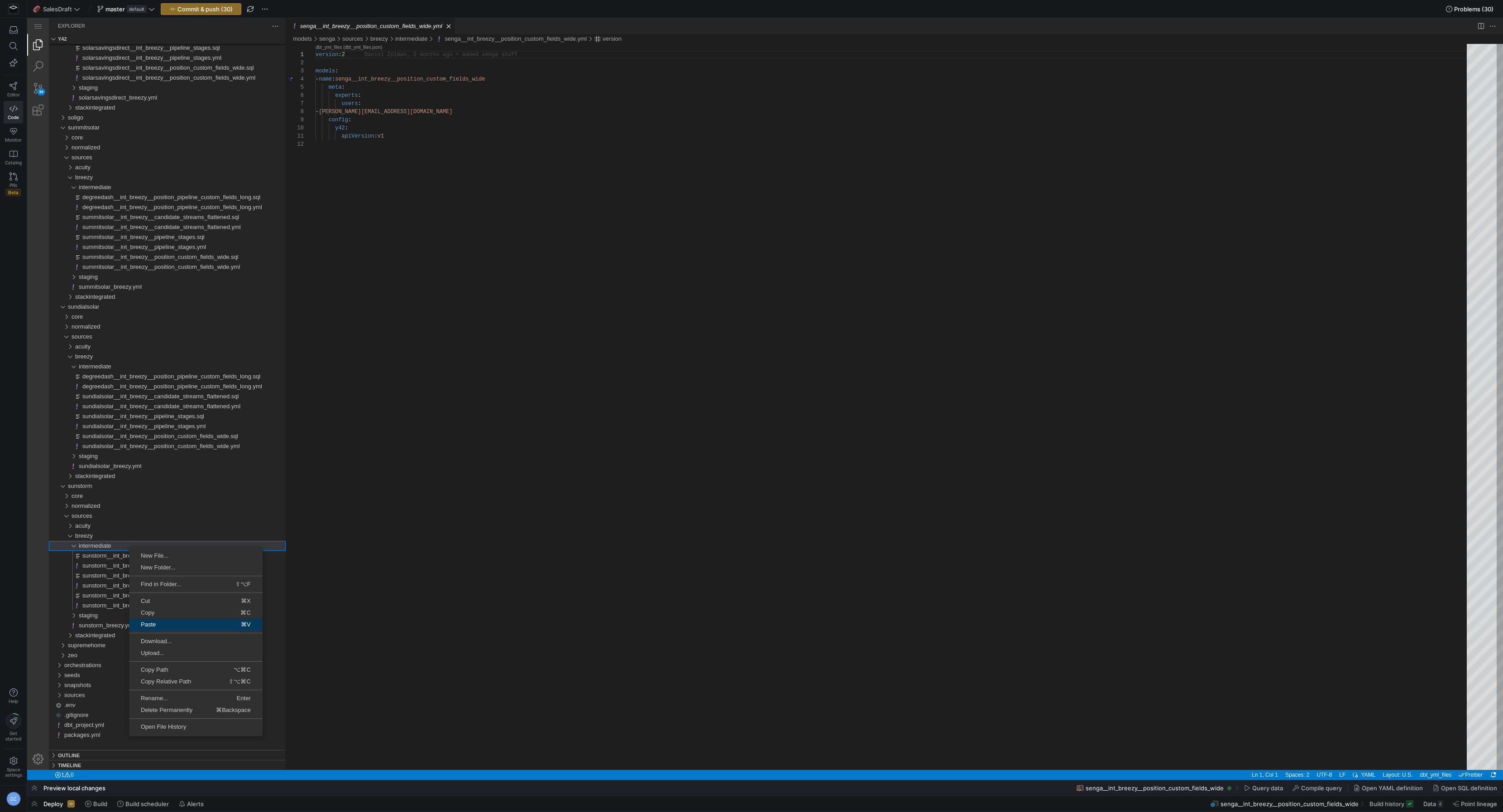
click at [171, 624] on span "Paste" at bounding box center [159, 624] width 60 height 6
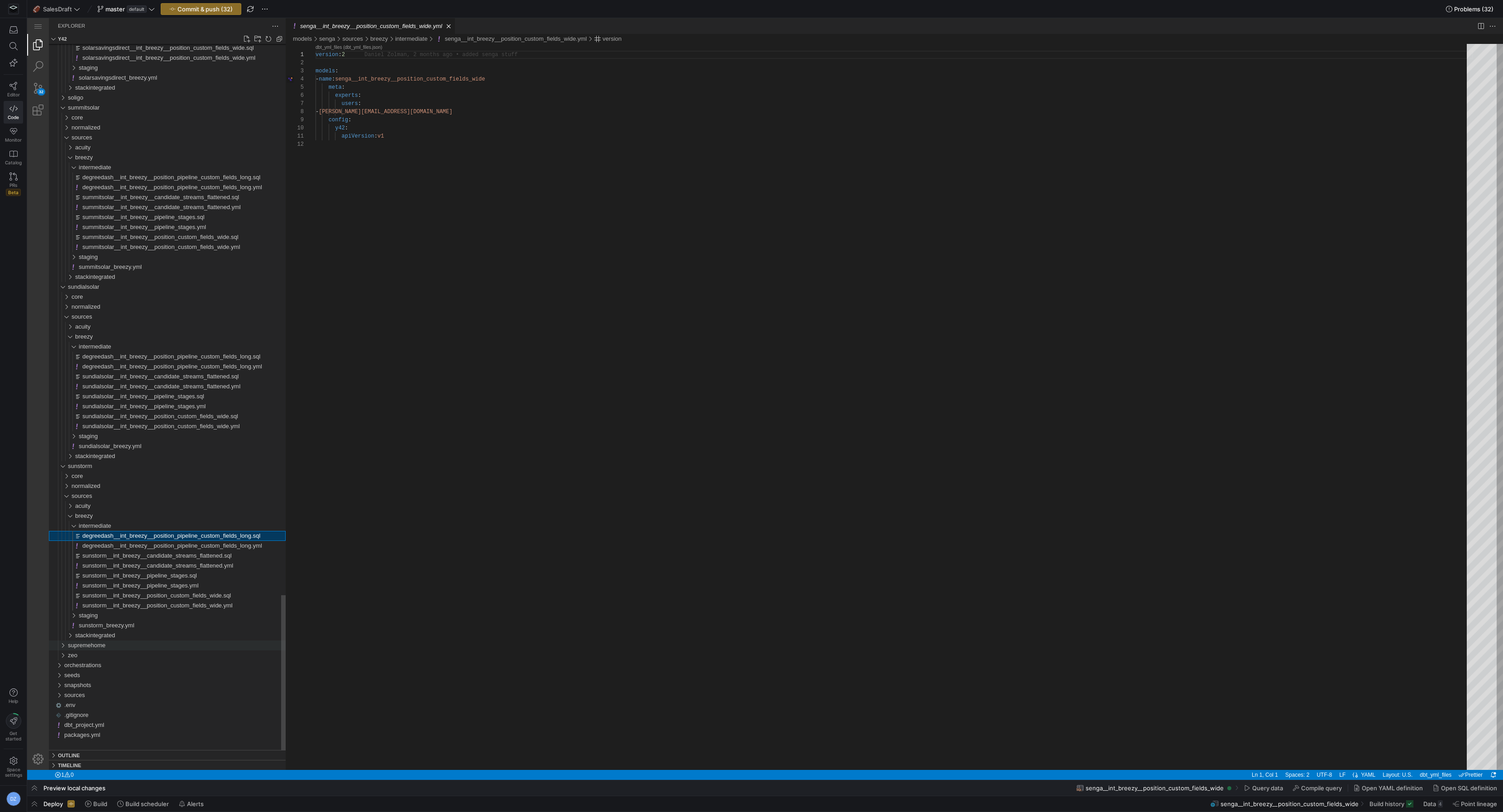
click at [130, 645] on div "supremehome" at bounding box center [177, 645] width 218 height 10
click at [114, 677] on div "sources" at bounding box center [179, 675] width 214 height 10
click at [112, 695] on div "breezy" at bounding box center [181, 695] width 210 height 10
click at [114, 706] on div "intermediate" at bounding box center [182, 705] width 207 height 10
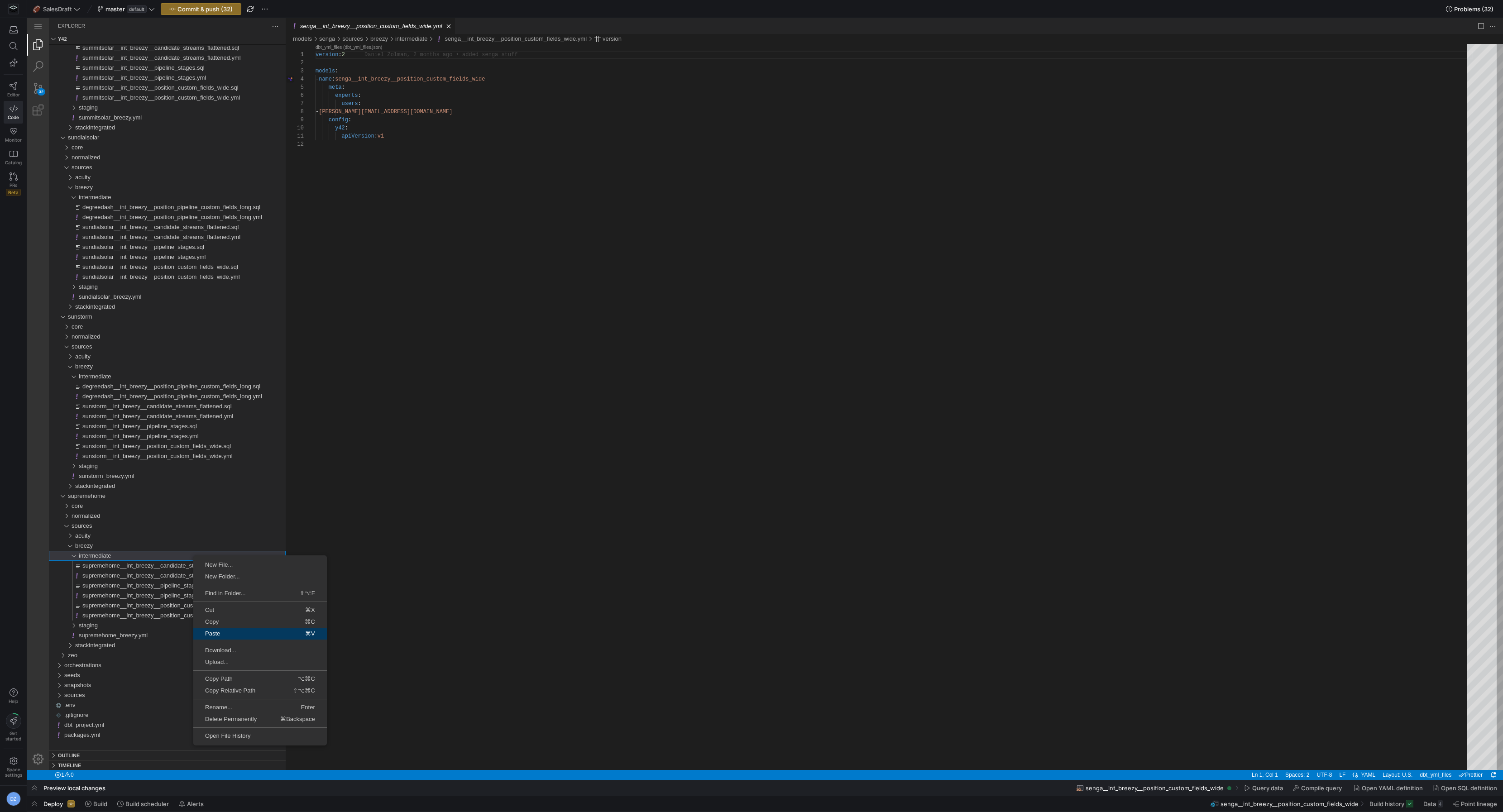
click at [261, 633] on span "⌘V" at bounding box center [289, 633] width 74 height 6
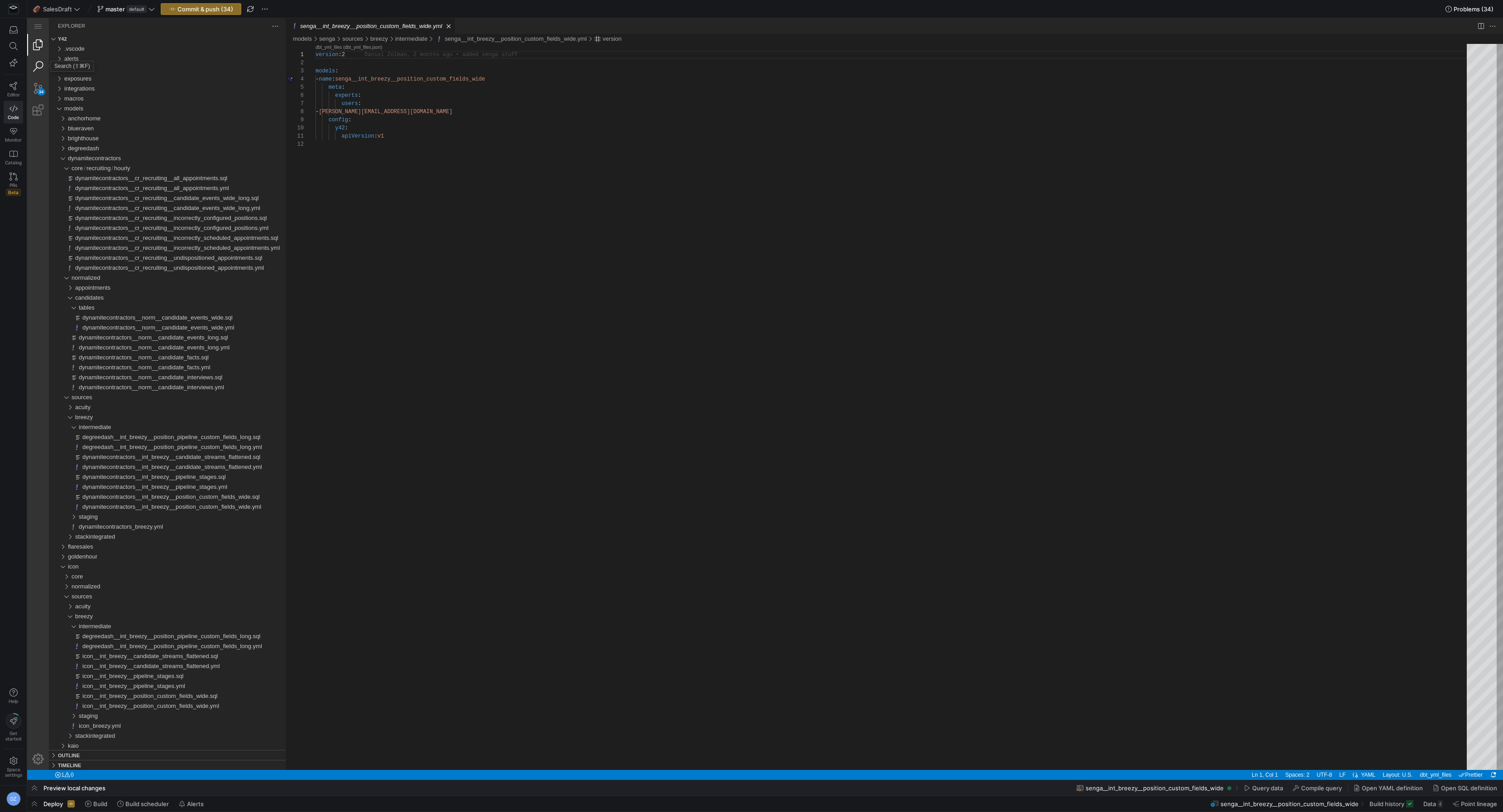
click at [46, 68] on link "Search (⇧⌘F)" at bounding box center [38, 67] width 22 height 22
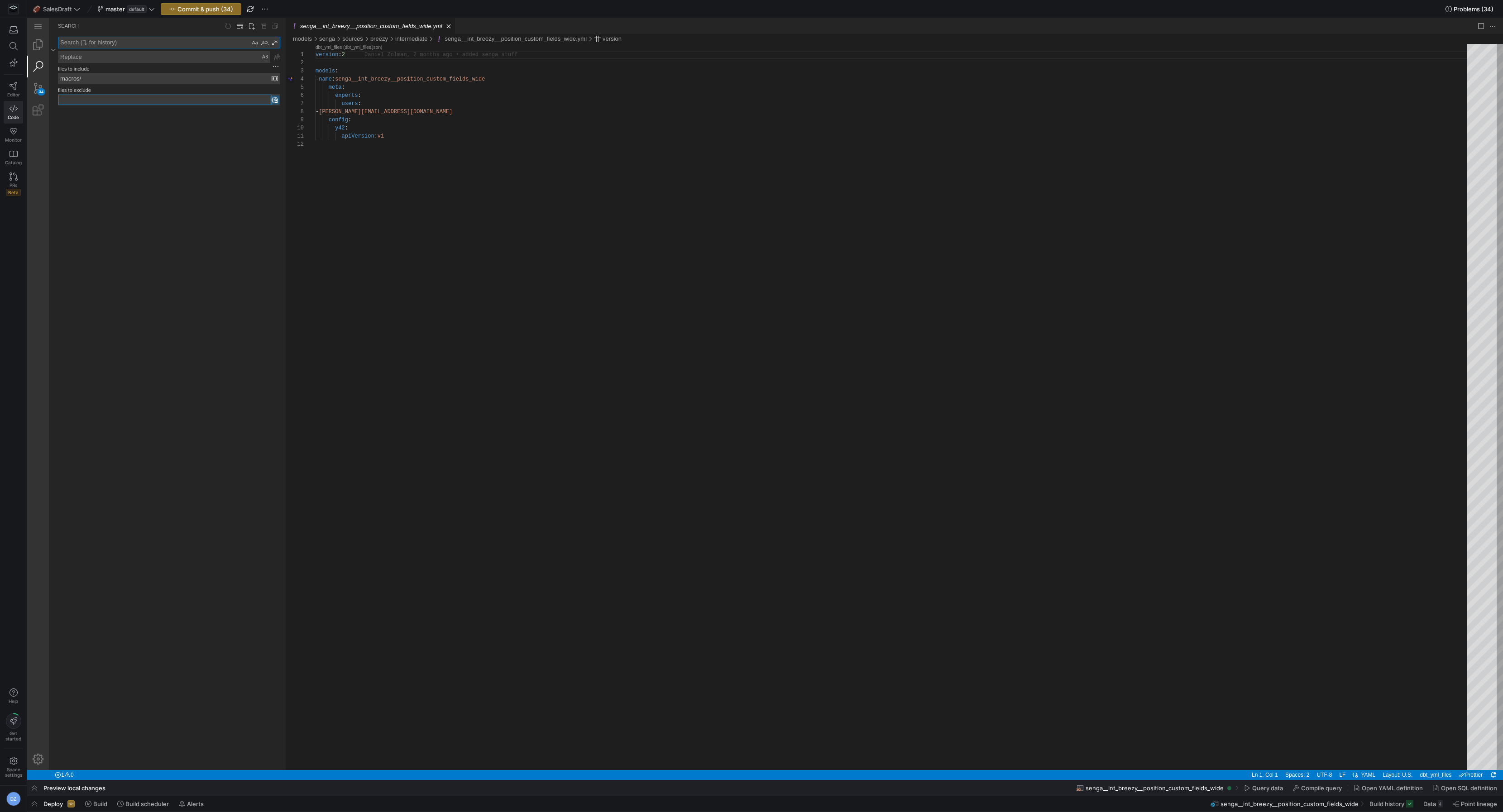
click at [85, 98] on input "files to exclude" at bounding box center [165, 100] width 213 height 10
click at [114, 79] on input "macros/" at bounding box center [165, 78] width 213 height 10
click at [108, 98] on input "files to exclude" at bounding box center [165, 100] width 213 height 10
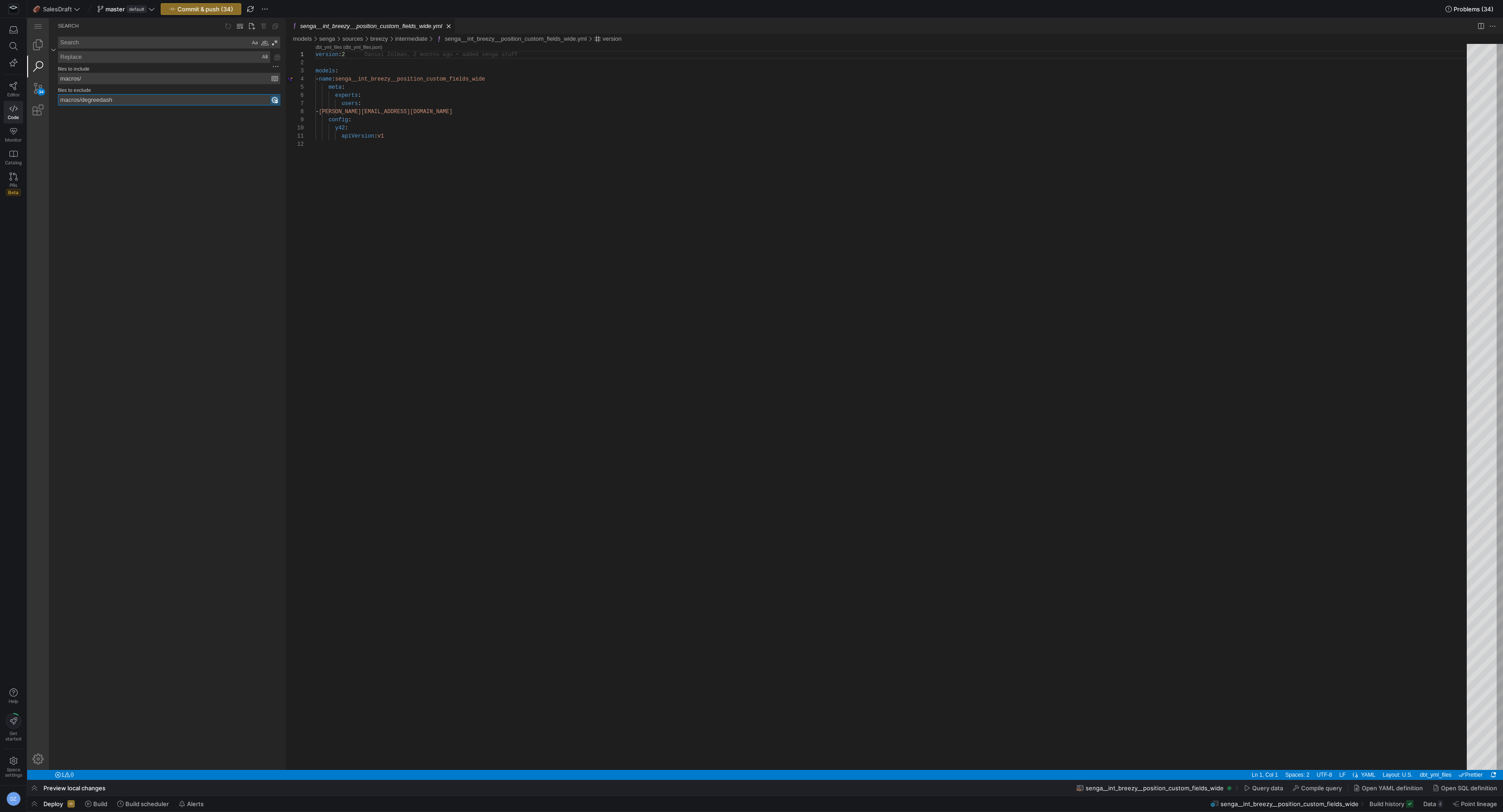
type input "macros/degreedash"
click at [112, 42] on textarea "Search: Type Search Term and press Enter to search" at bounding box center [154, 43] width 192 height 11
type textarea "degreedash"
click at [107, 100] on input "macros/degreedash" at bounding box center [165, 100] width 213 height 10
click at [106, 100] on input "macros/degreedash" at bounding box center [165, 100] width 213 height 10
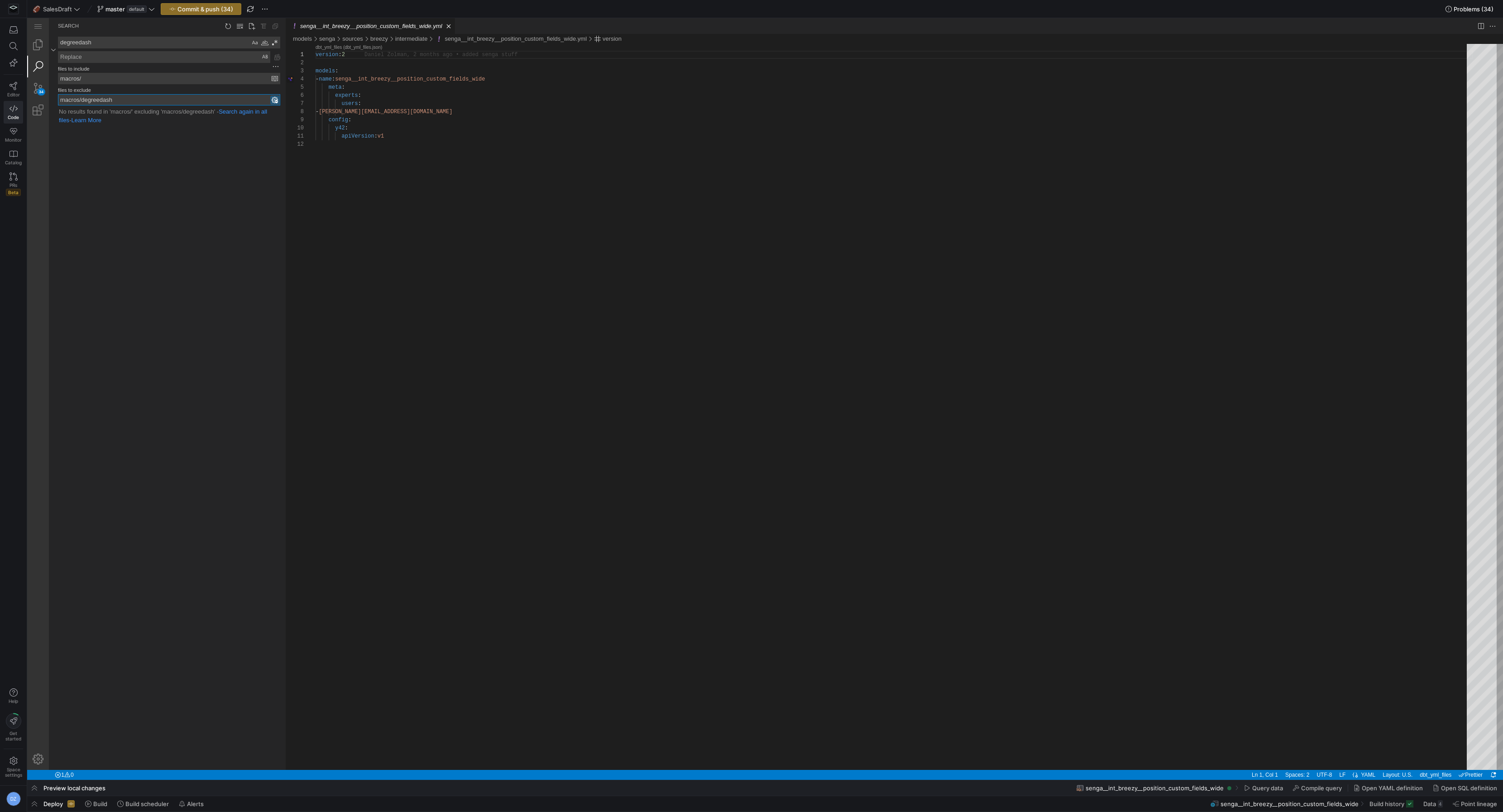
click at [136, 98] on input "macros/degreedash" at bounding box center [165, 100] width 213 height 10
type input "macros/degreedash/"
click at [114, 76] on input "macros/" at bounding box center [165, 78] width 213 height 10
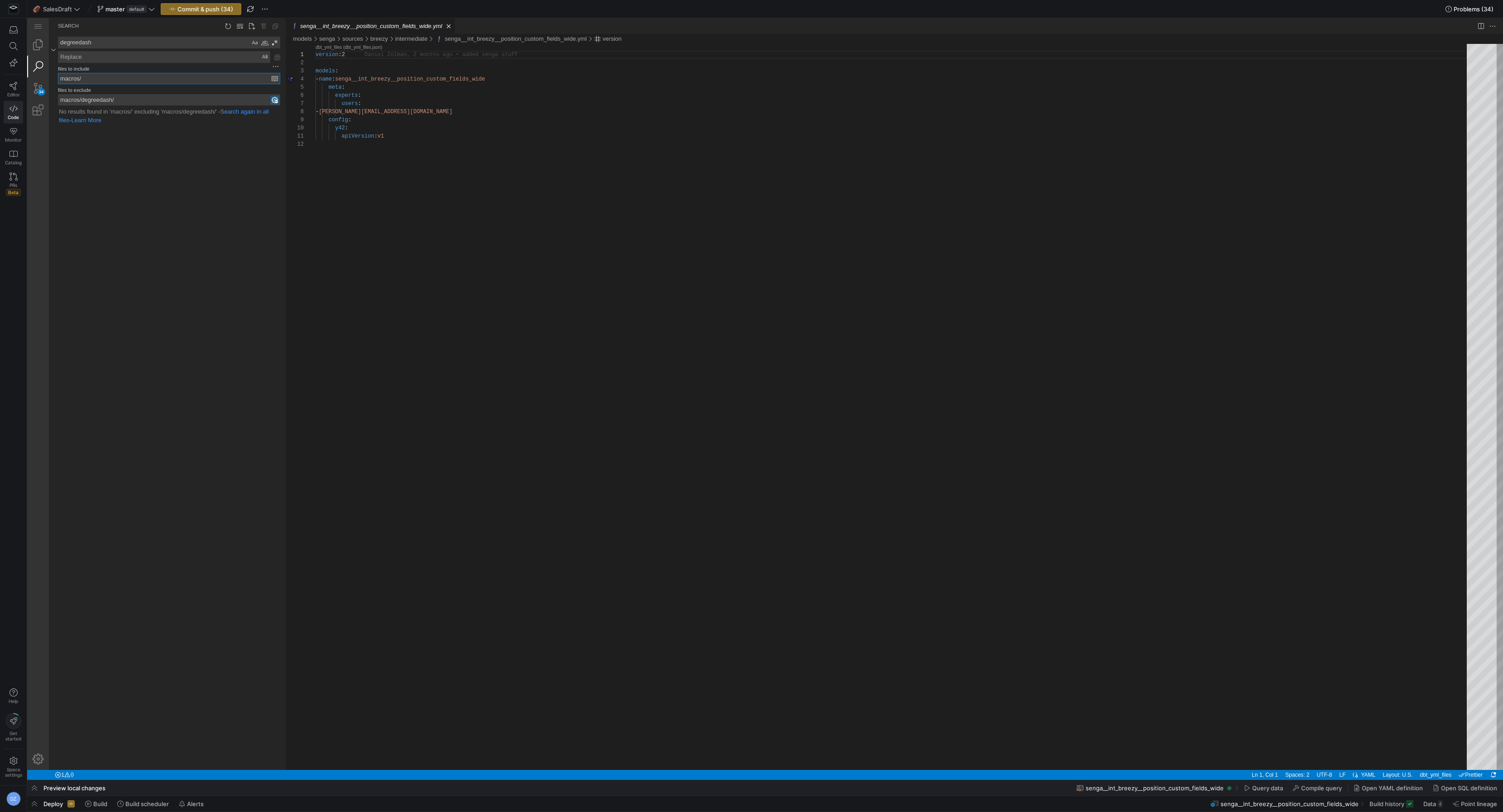
click at [114, 76] on input "macros/" at bounding box center [165, 78] width 213 height 10
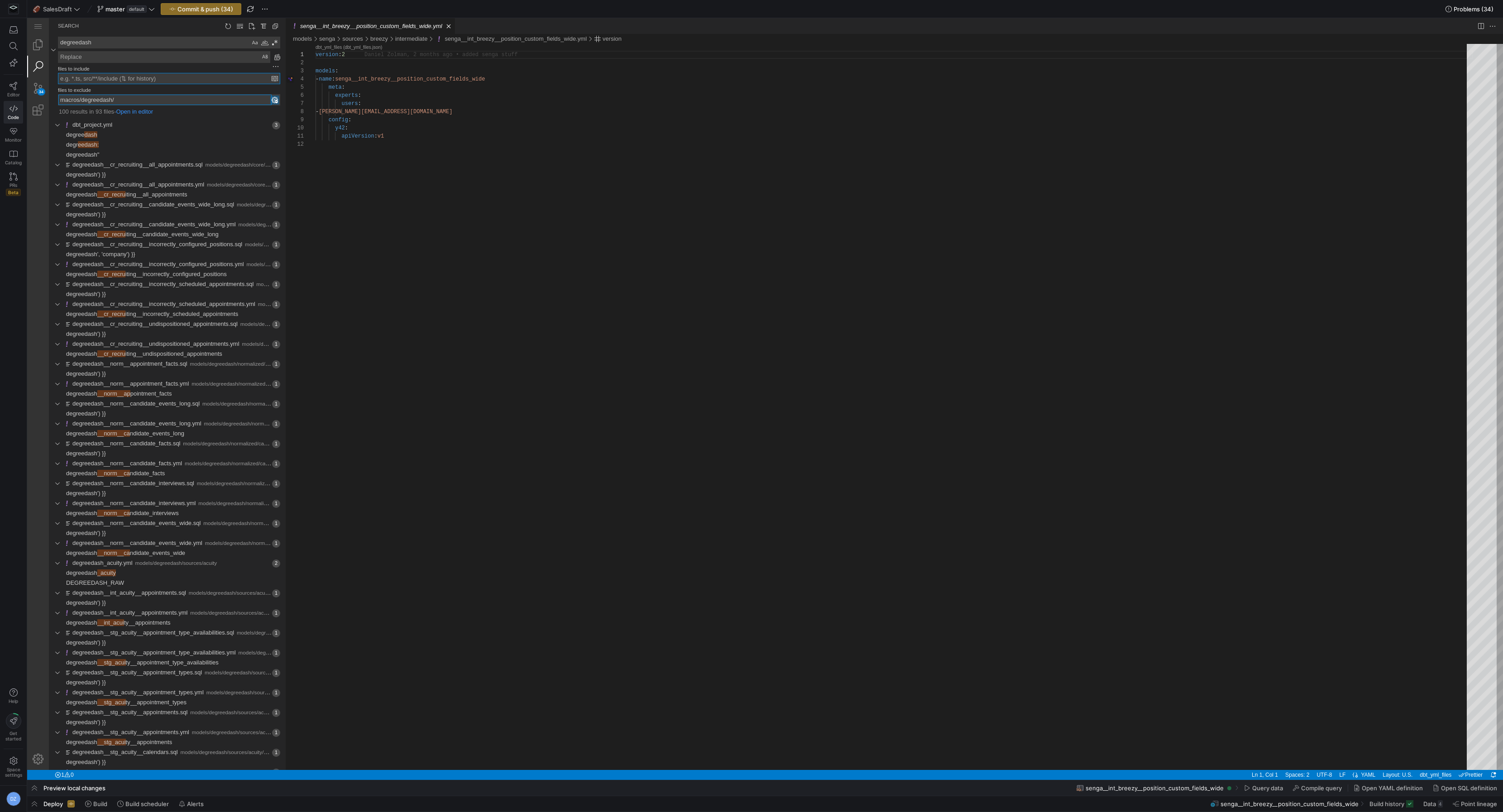
click at [79, 100] on input "macros/degreedash/" at bounding box center [165, 100] width 213 height 10
click at [75, 99] on input "macros/degreedash/" at bounding box center [165, 100] width 213 height 10
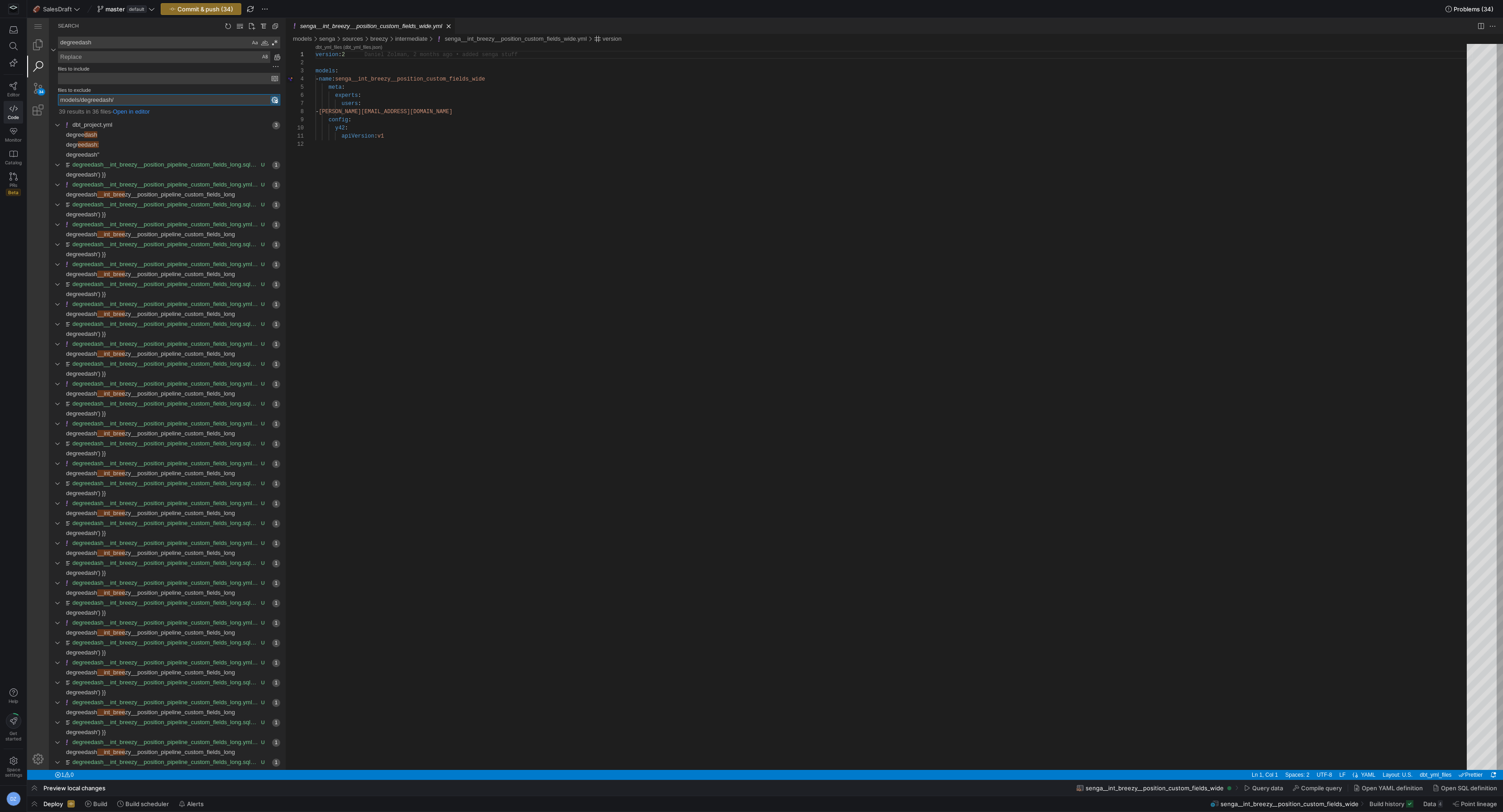
click at [143, 97] on input "models/degreedash/" at bounding box center [165, 100] width 213 height 10
type input "models/degreedash/"
click at [141, 79] on input "files to include" at bounding box center [165, 78] width 213 height 10
type input "models/"
click at [148, 133] on span "Found '' at column 61 in line 'degreedash') }}'" at bounding box center [196, 135] width 180 height 10
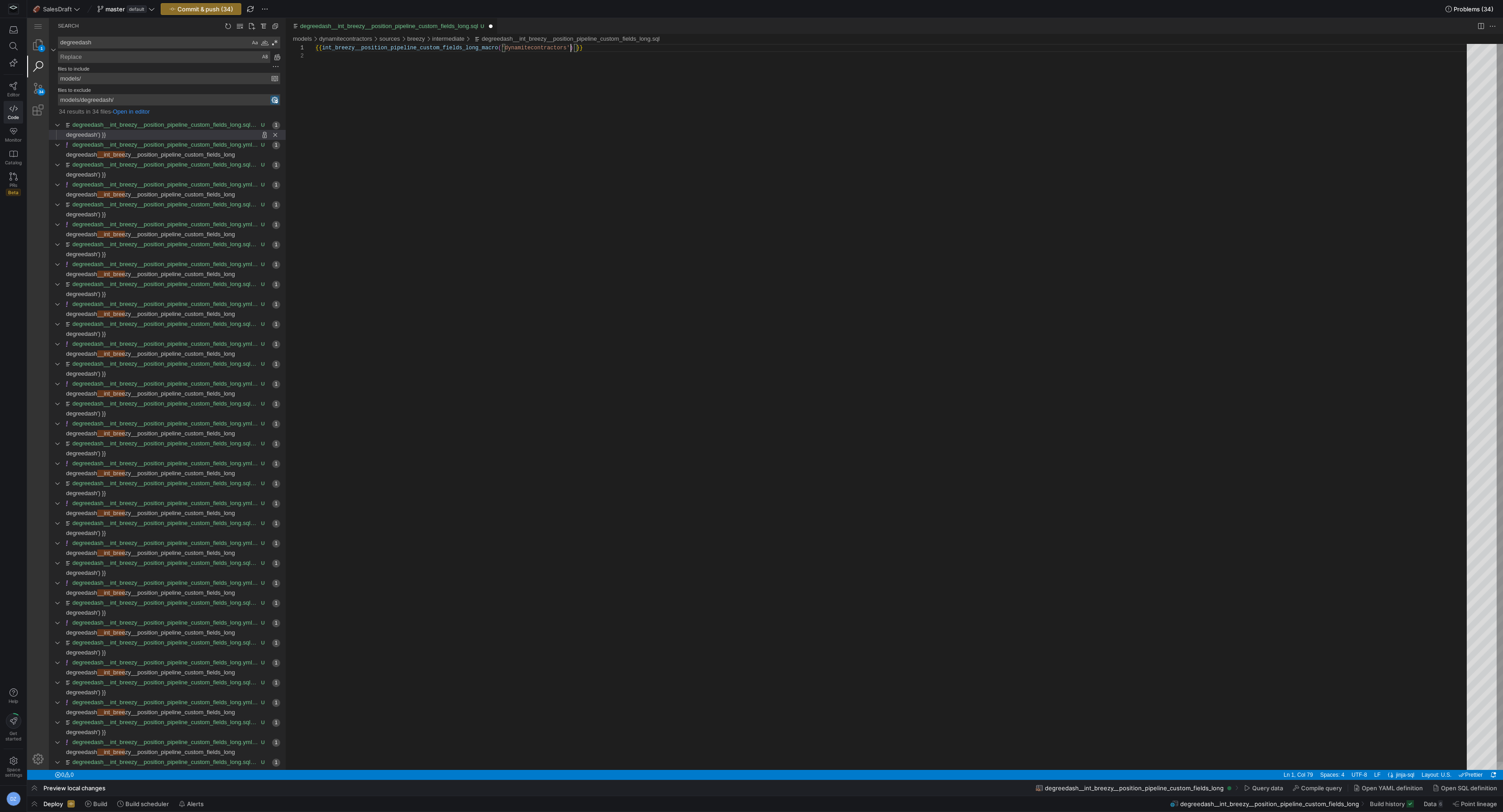
scroll to position [0, 254]
type textarea "{{ int_breezy__position_pipeline_custom_fields_long_macro('dynamitecontractors'…"
click at [104, 132] on span "degreedash') }}" at bounding box center [86, 134] width 40 height 7
click at [111, 152] on span "__int_bree" at bounding box center [111, 154] width 27 height 7
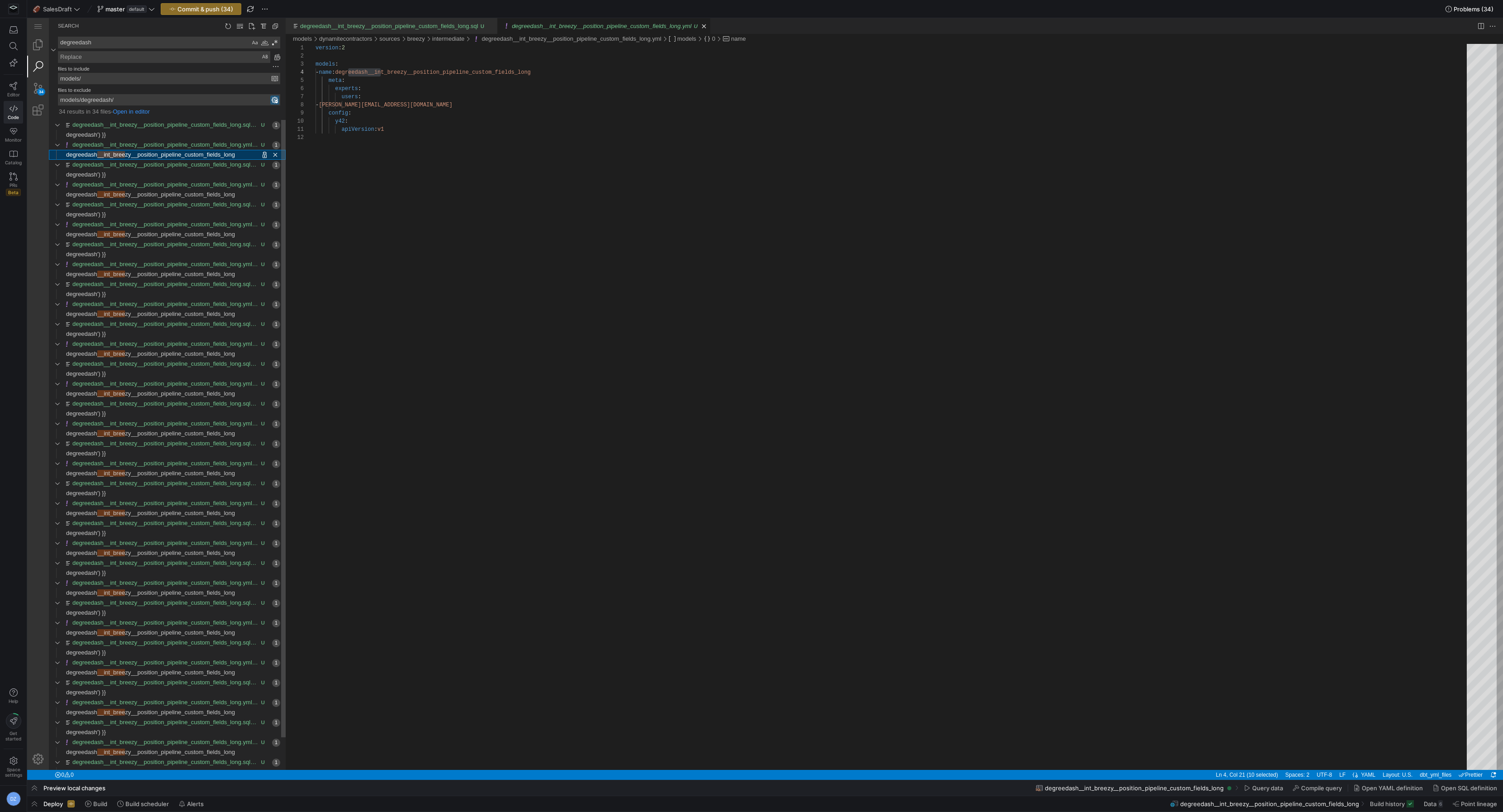
scroll to position [81, 64]
click at [182, 135] on span "Found '' at column 61 in line 'degreedash') }}'" at bounding box center [196, 135] width 180 height 10
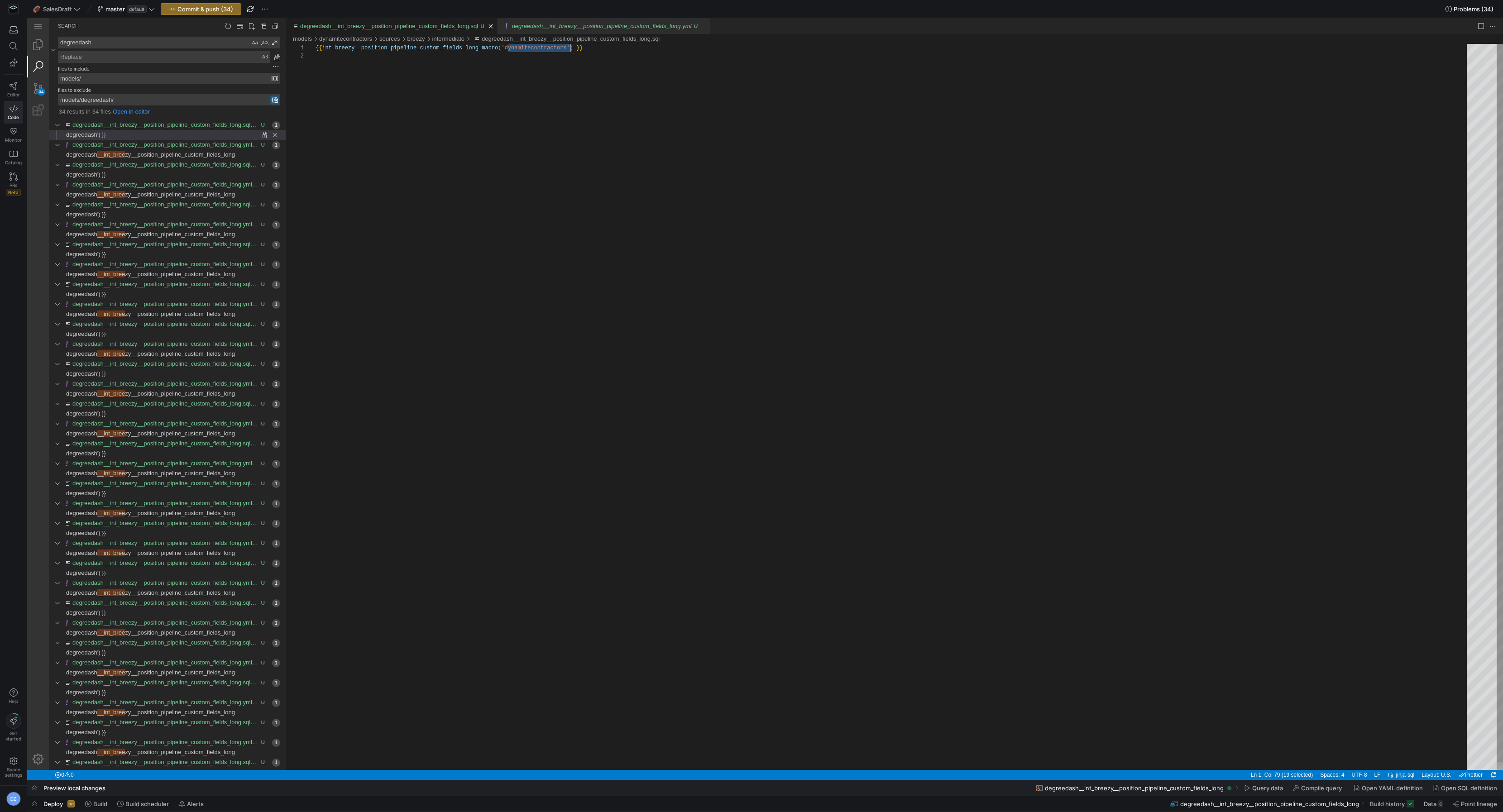
scroll to position [0, 254]
click at [157, 152] on span "zy__position_pipeline_custom_fields_long" at bounding box center [180, 154] width 110 height 7
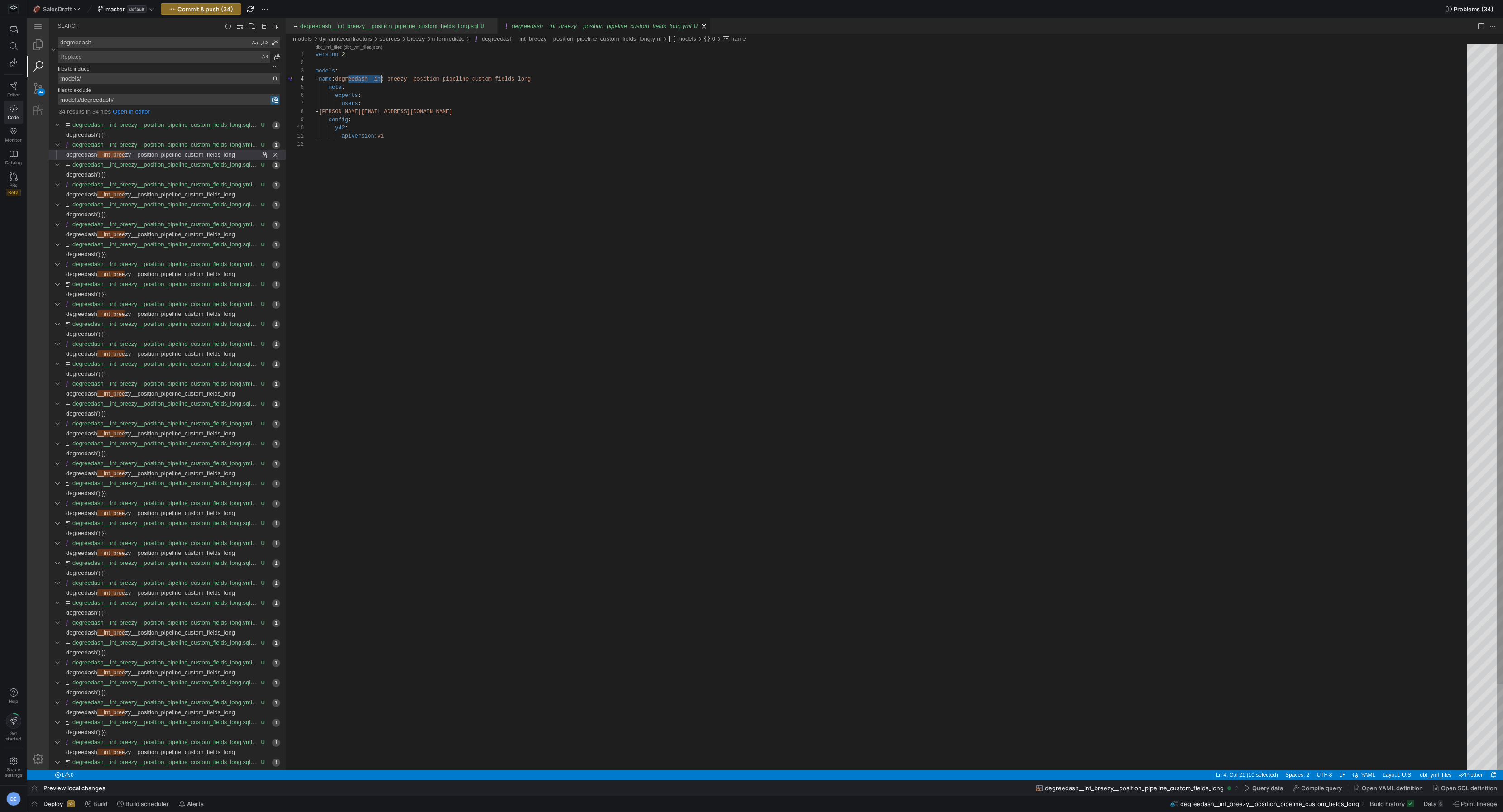
scroll to position [24, 64]
drag, startPoint x: 382, startPoint y: 77, endPoint x: 351, endPoint y: 81, distance: 31.3
click at [351, 81] on div "version : 2 models : - name : degreedash__int_breezy__position_pipeline_custom_…" at bounding box center [894, 455] width 1158 height 822
paste textarea "ynamitecontractors"
type textarea "version: 2 models: - name: dynamitecontractors__int_breezy__position_pipeline_c…"
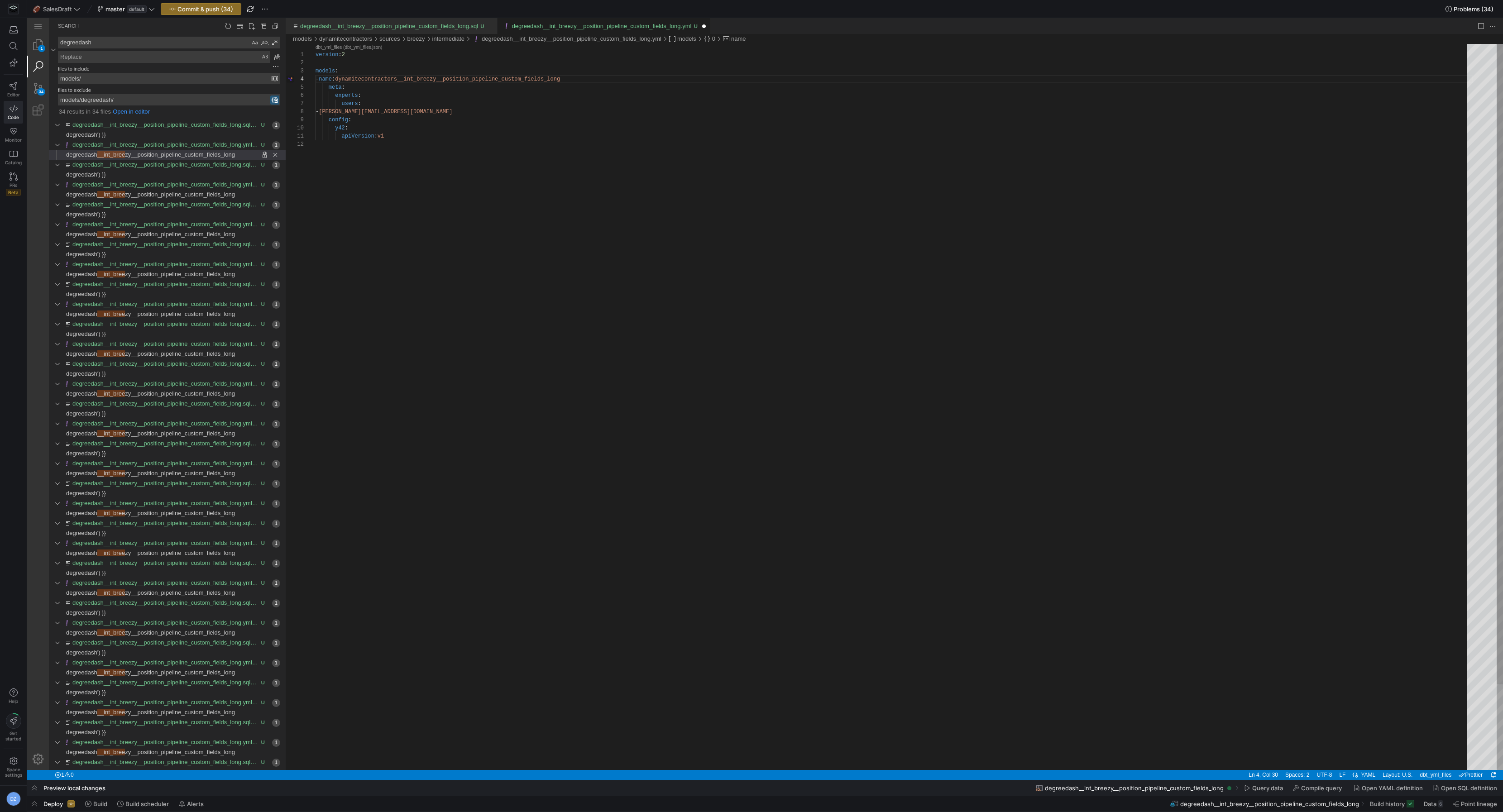
click at [426, 97] on div "version : 2 models : - name : dynamitecontractors__int_breezy__position_pipelin…" at bounding box center [894, 455] width 1158 height 822
click at [104, 176] on span "degreedash') }}" at bounding box center [86, 174] width 40 height 7
click at [36, 45] on link "Explorer (⇧⌘E)" at bounding box center [38, 45] width 22 height 22
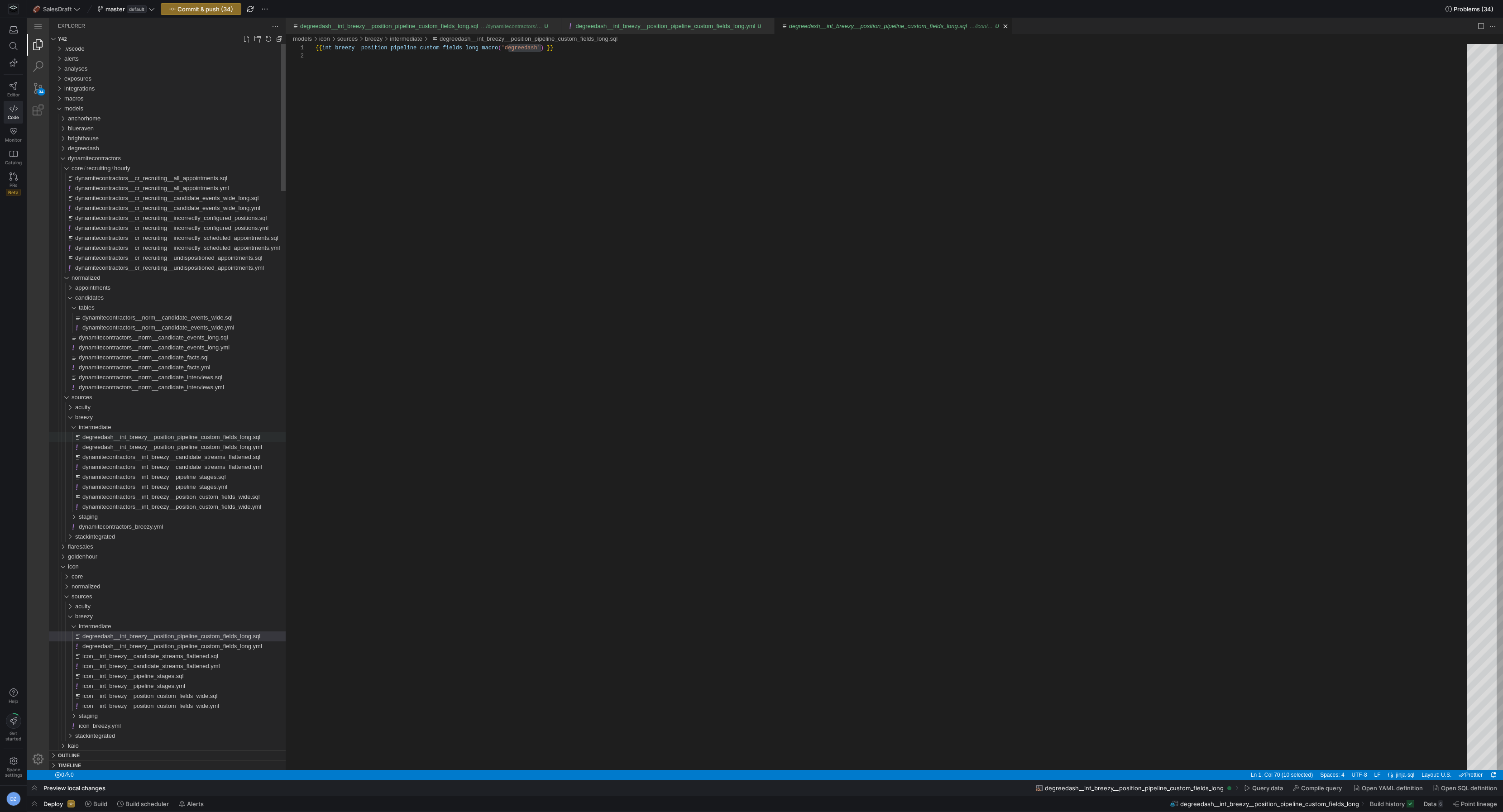
click at [184, 435] on span "degreedash__int_breezy__position_pipeline_custom_fields_long.sql" at bounding box center [171, 436] width 178 height 7
click at [552, 45] on div "{{ int_breezy__position_pipeline_custom_fields_long_ macro ( 'dynamitecontracto…" at bounding box center [894, 411] width 1158 height 734
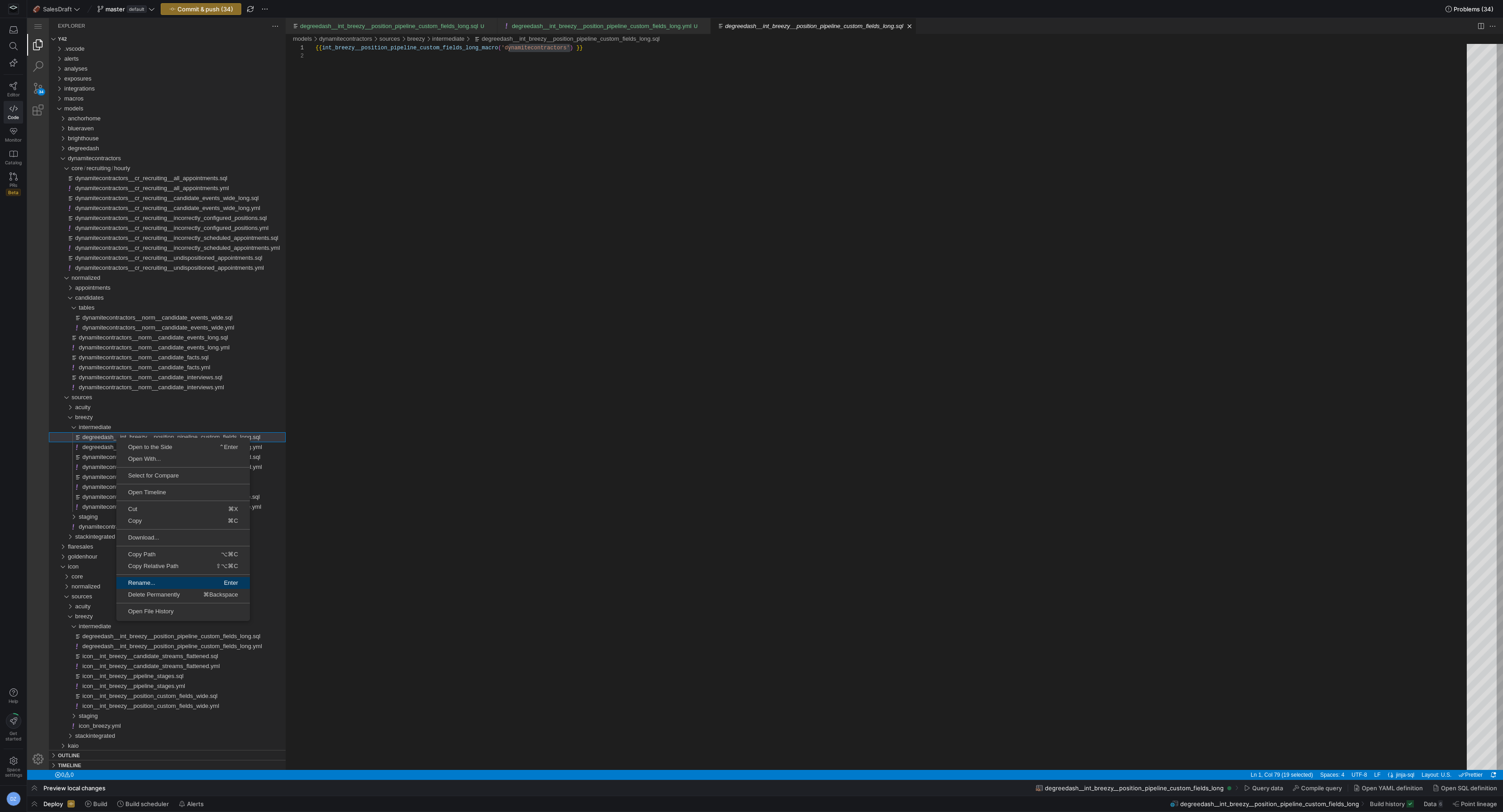
click at [161, 580] on span "Rename..." at bounding box center [149, 583] width 66 height 6
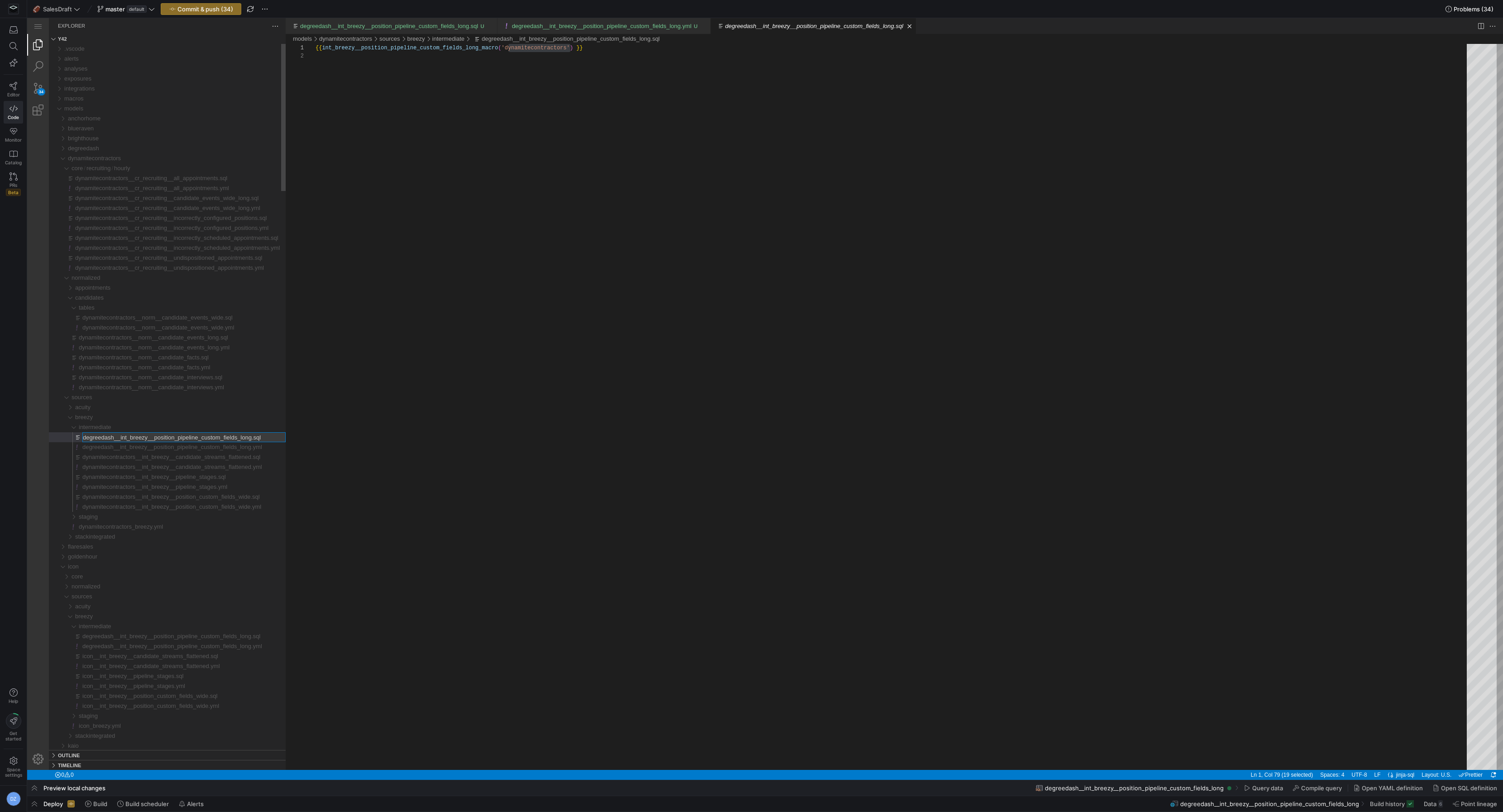
type input "dynamitecontractors__int_breezy__position_pipeline_custom_fields_long.sql"
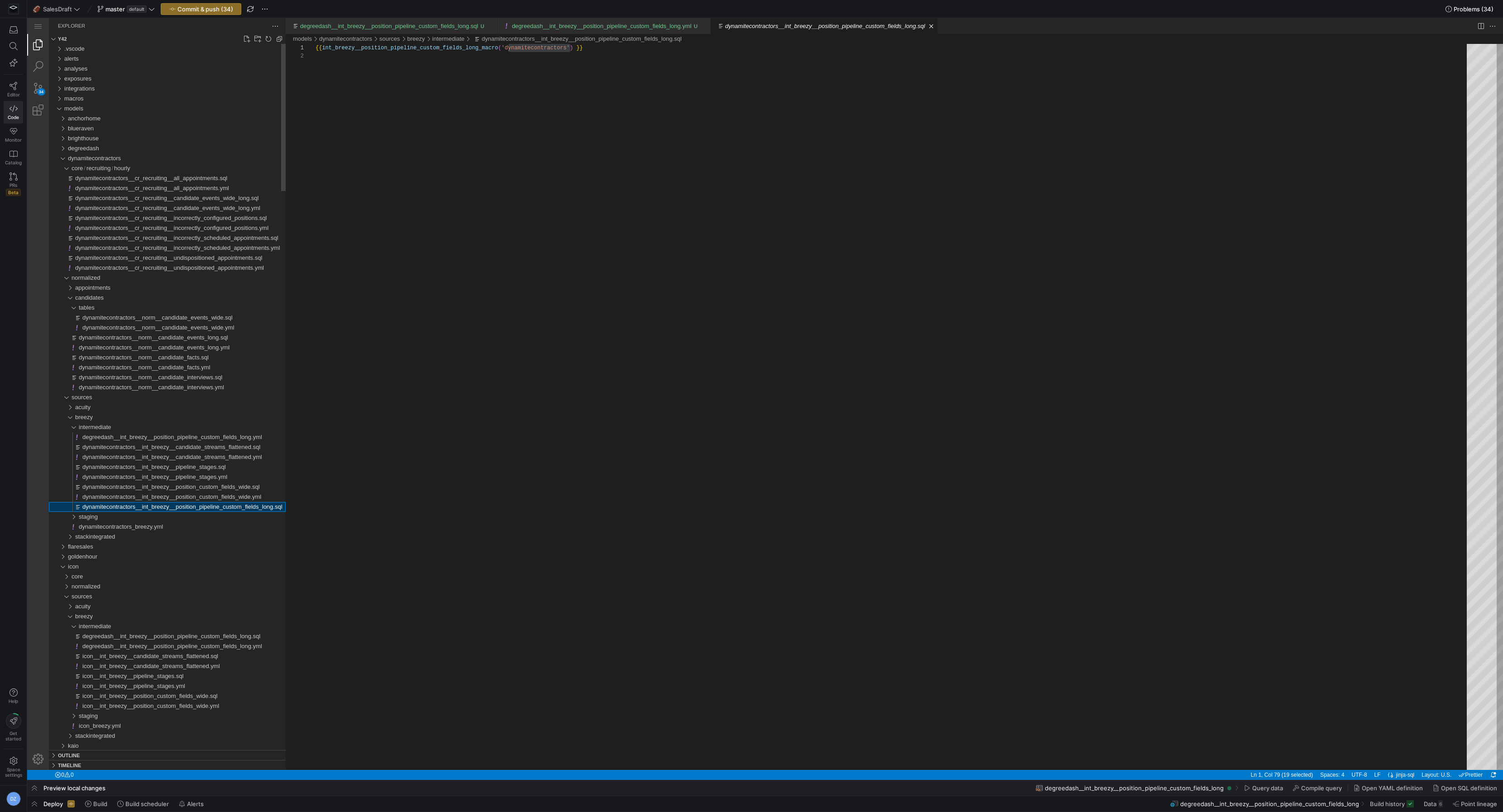
scroll to position [8, 254]
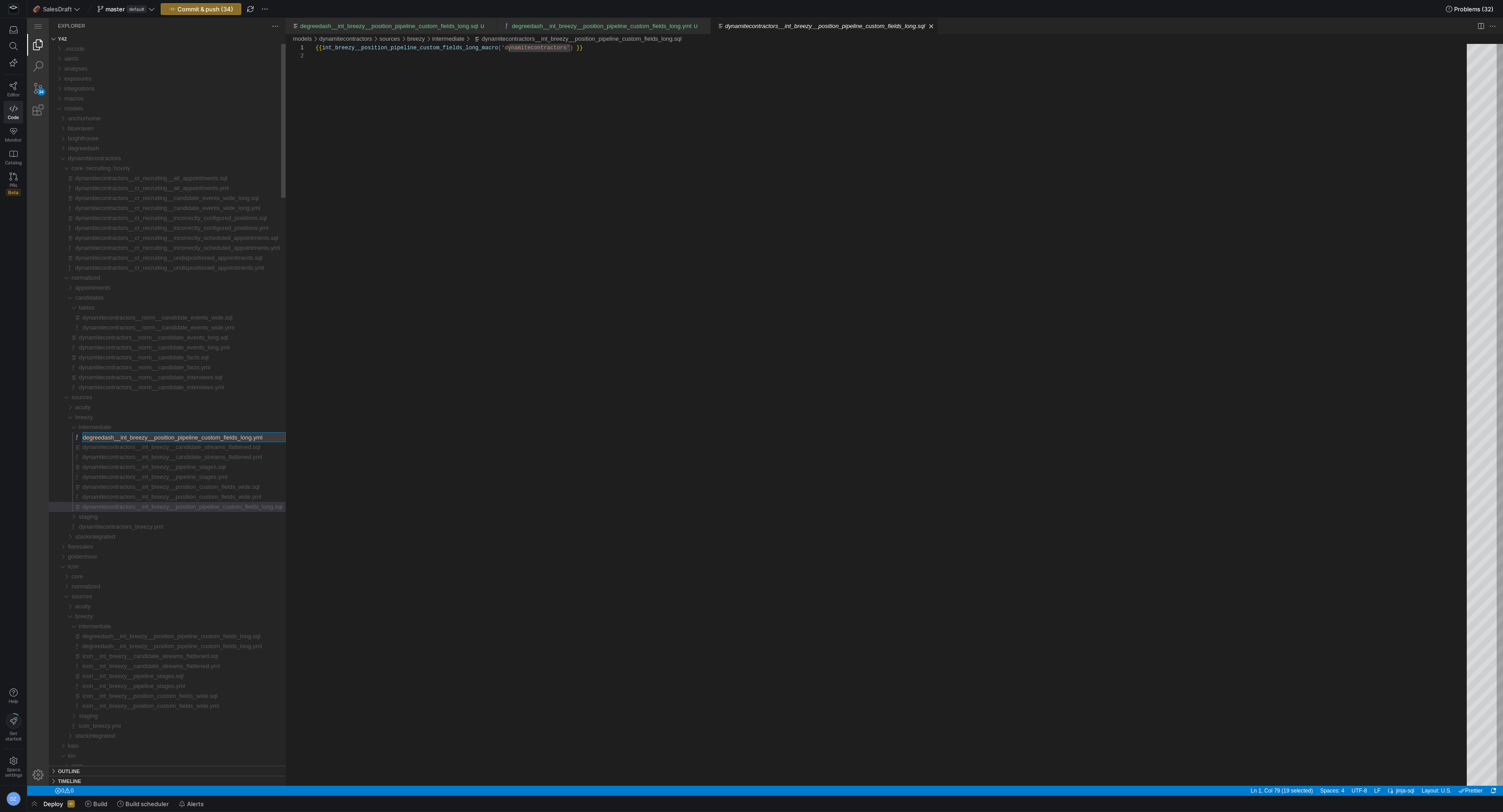
type input "dynamitecontractors__int_breezy__position_pipeline_custom_fields_long.yml"
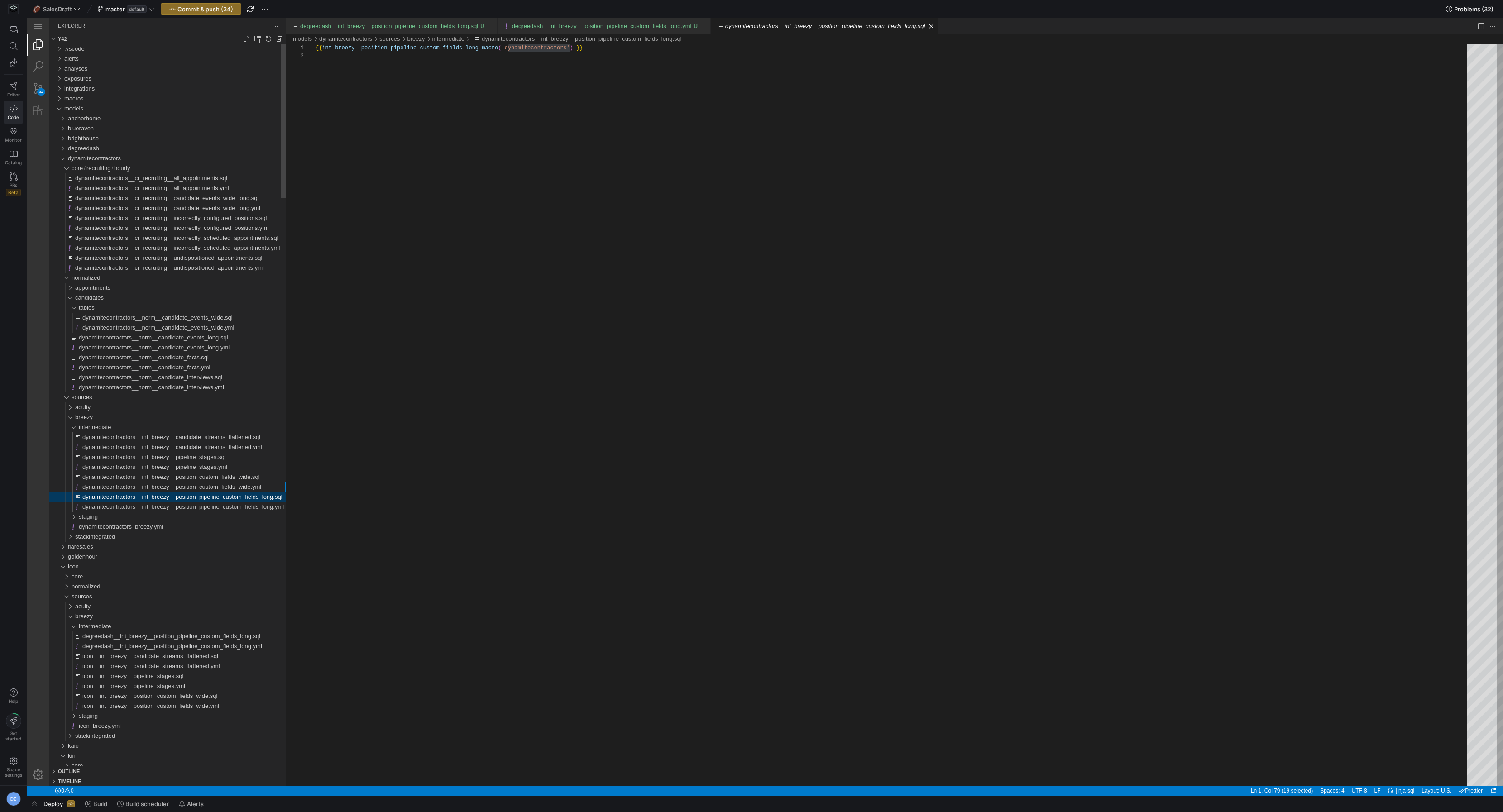
click at [109, 497] on span "dynamitecontractors__int_breezy__position_pipeline_custom_fields_long.sql" at bounding box center [182, 497] width 200 height 7
click at [114, 507] on span "dynamitecontractors__int_breezy__position_pipeline_custom_fields_long.yml" at bounding box center [183, 506] width 201 height 7
click at [410, 78] on div "version : 2 models : - name : dynamitecontractors__int_breezy__position_pipelin…" at bounding box center [894, 463] width 1158 height 838
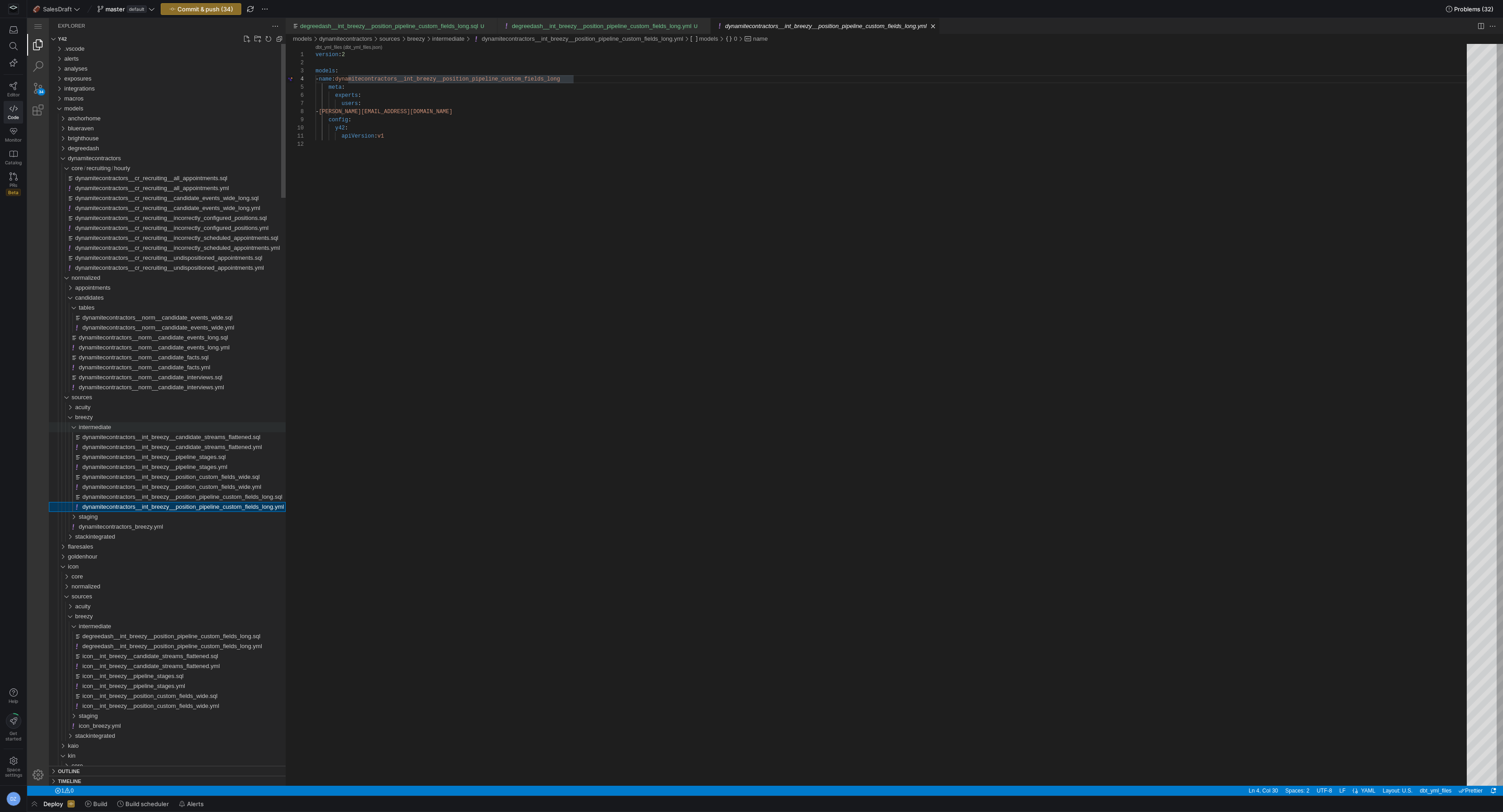
click at [100, 432] on div "intermediate" at bounding box center [182, 427] width 207 height 10
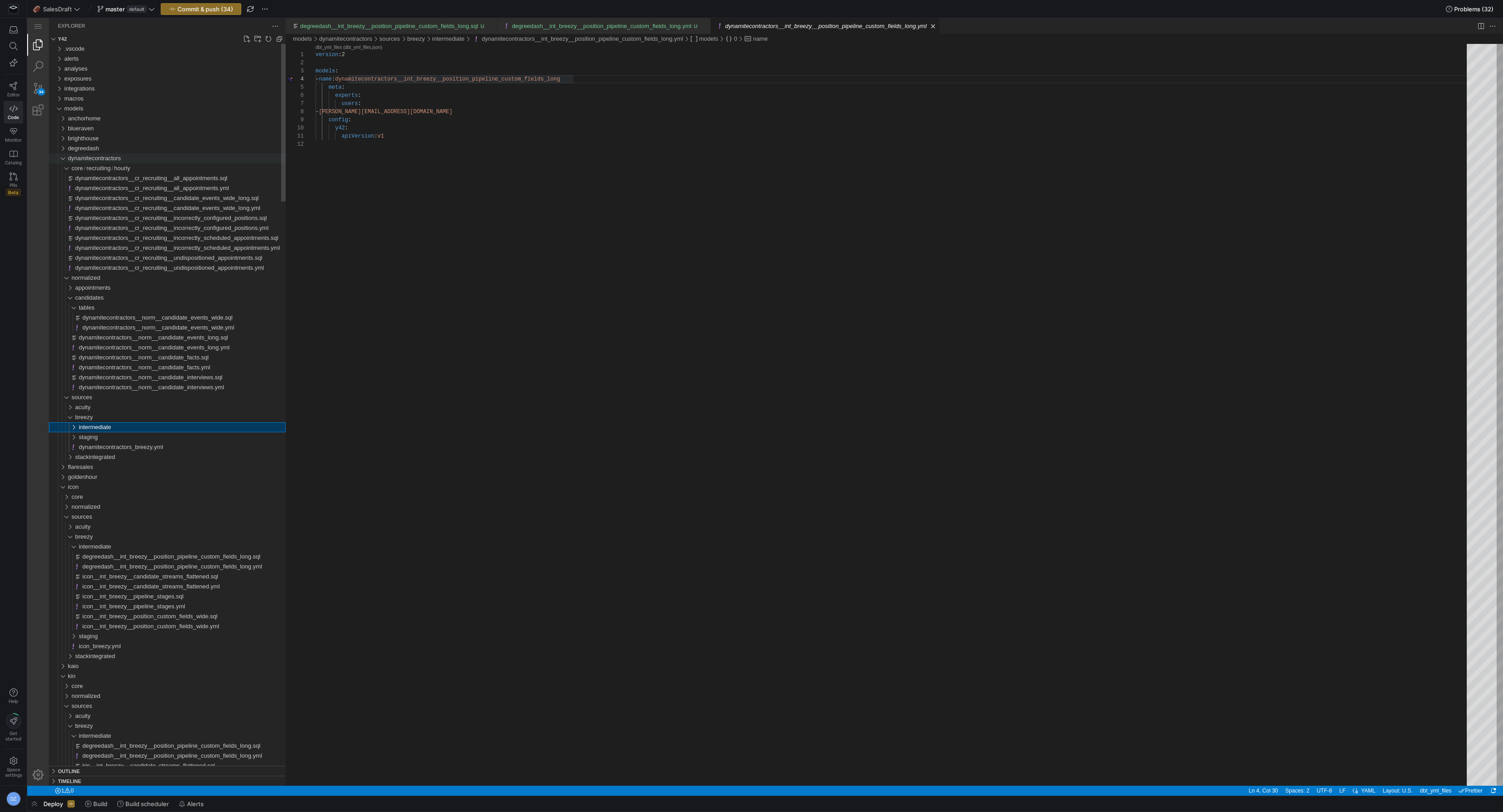
click at [61, 159] on div "dynamitecontractors" at bounding box center [61, 158] width 17 height 10
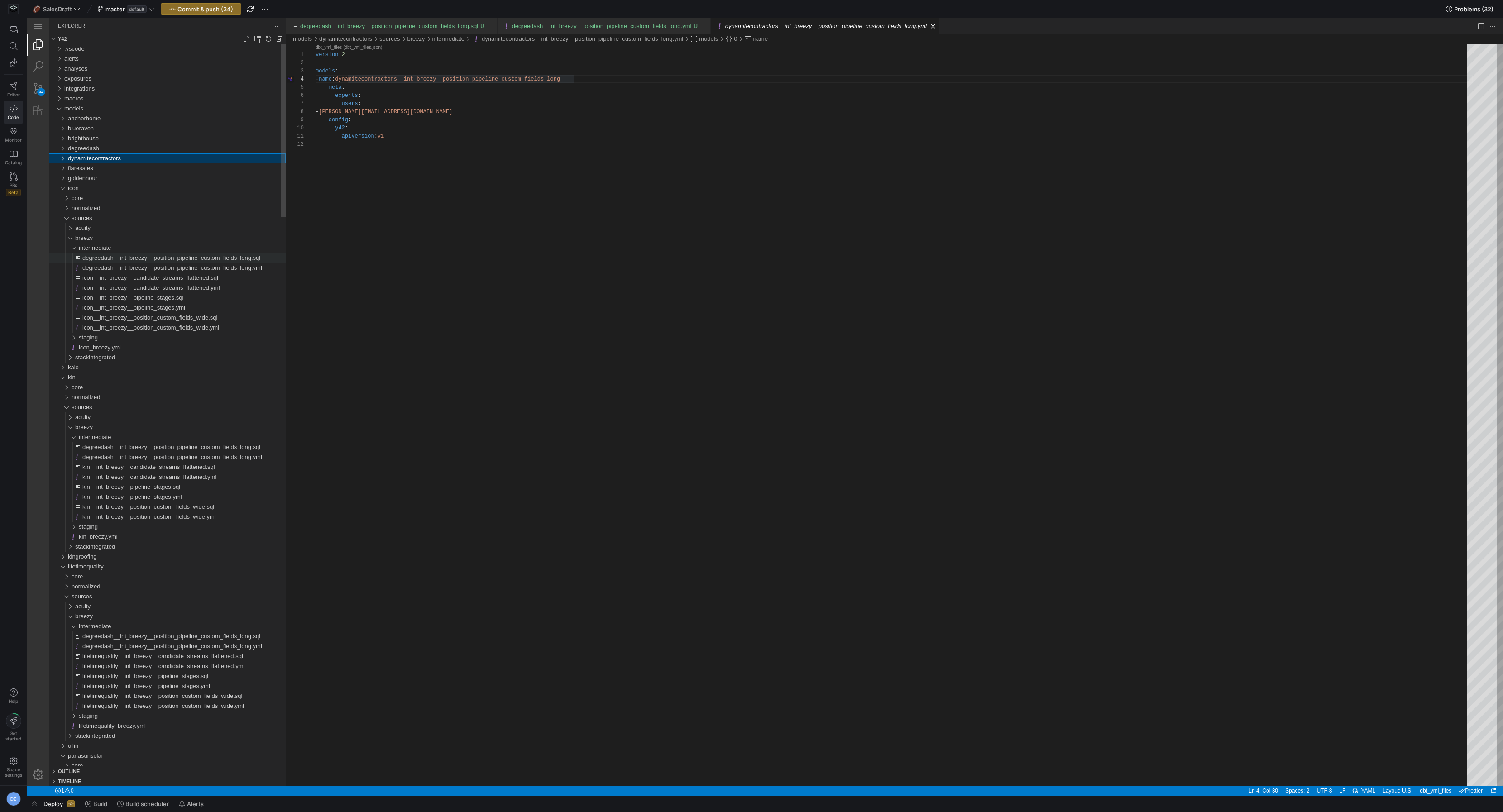
click at [103, 260] on span "degreedash__int_breezy__position_pipeline_custom_fields_long.sql" at bounding box center [171, 257] width 178 height 7
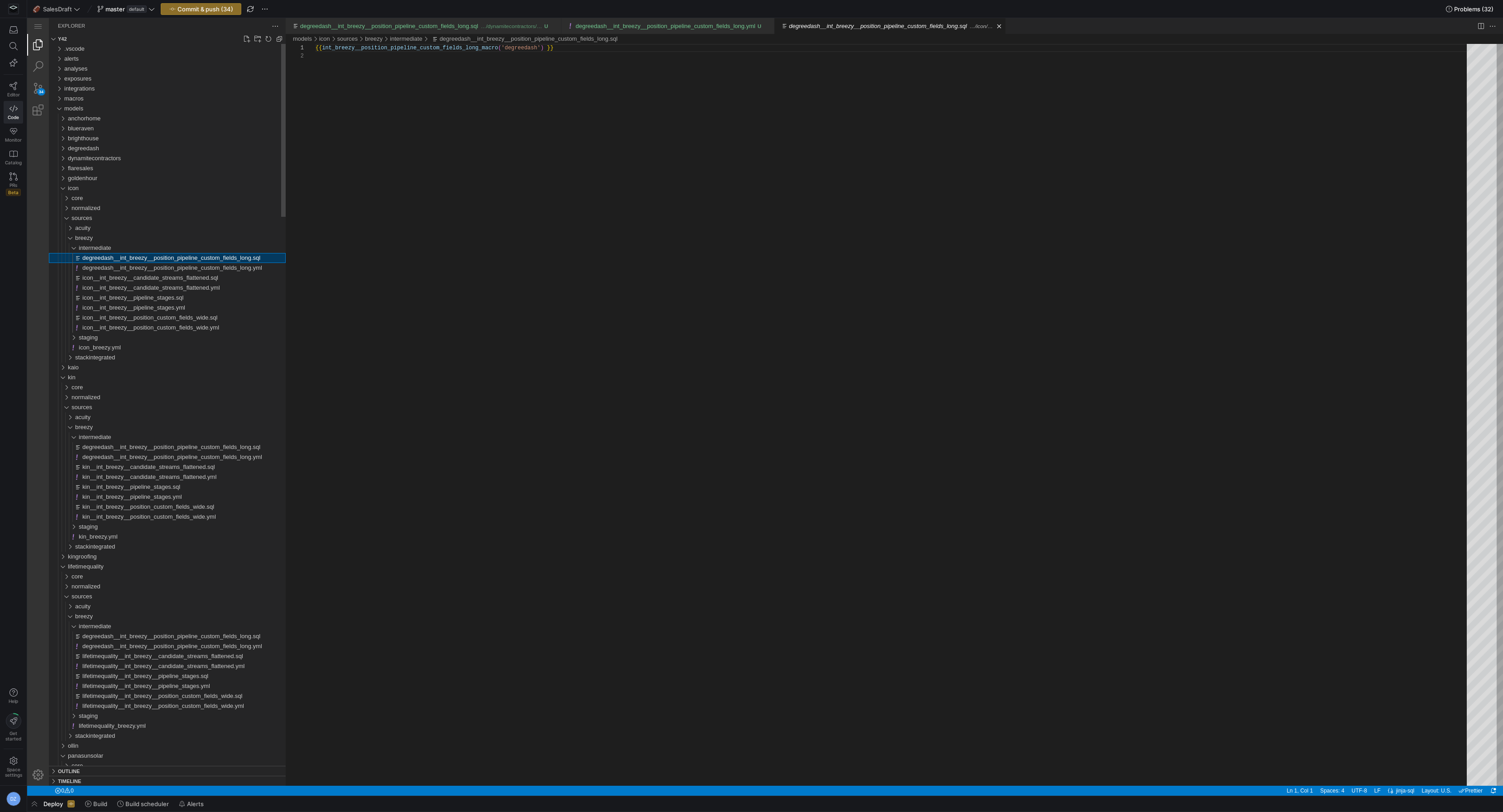
scroll to position [8, 0]
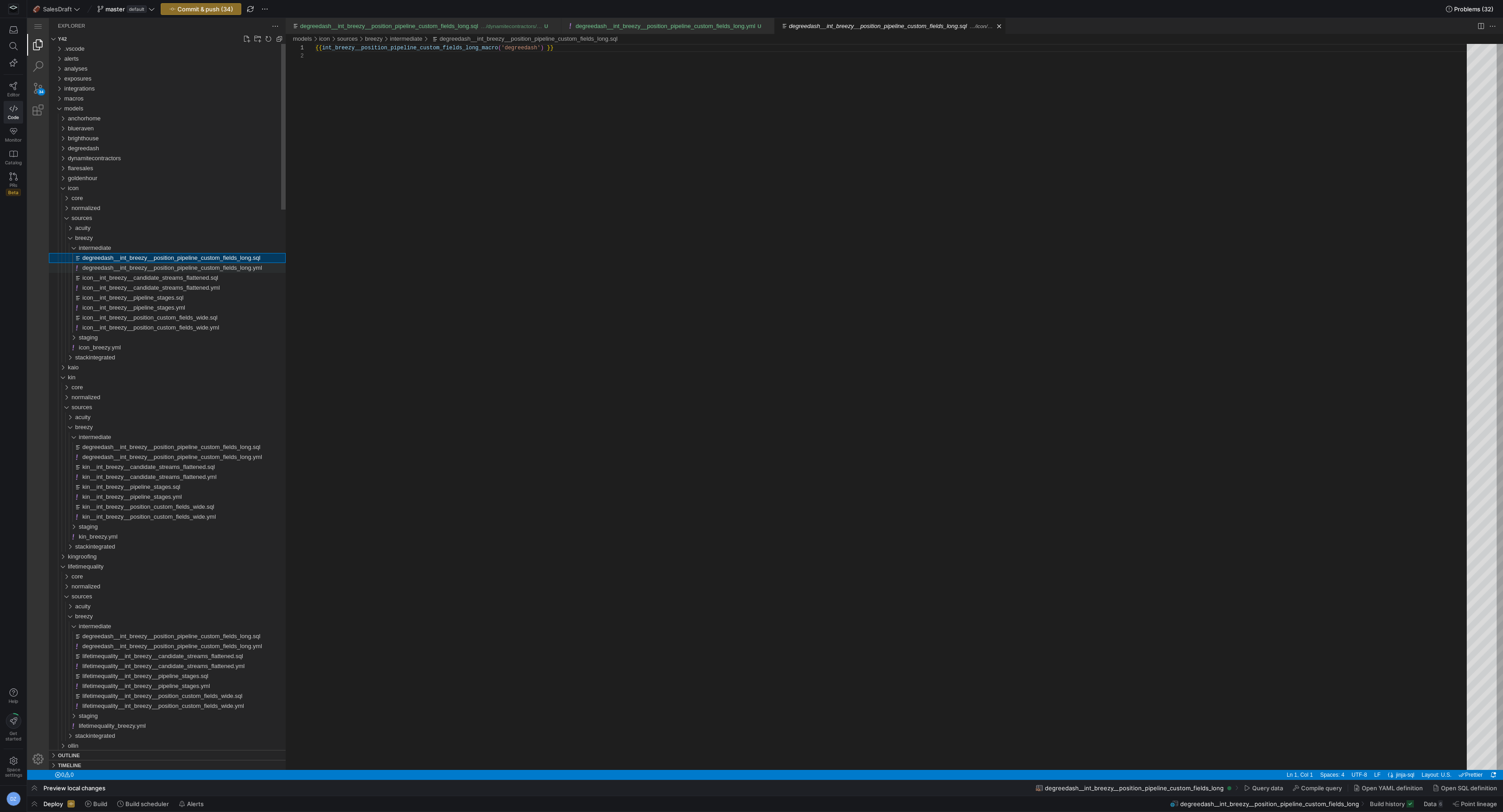
click at [106, 267] on span "degreedash__int_breezy__position_pipeline_custom_fields_long.yml" at bounding box center [173, 267] width 180 height 7
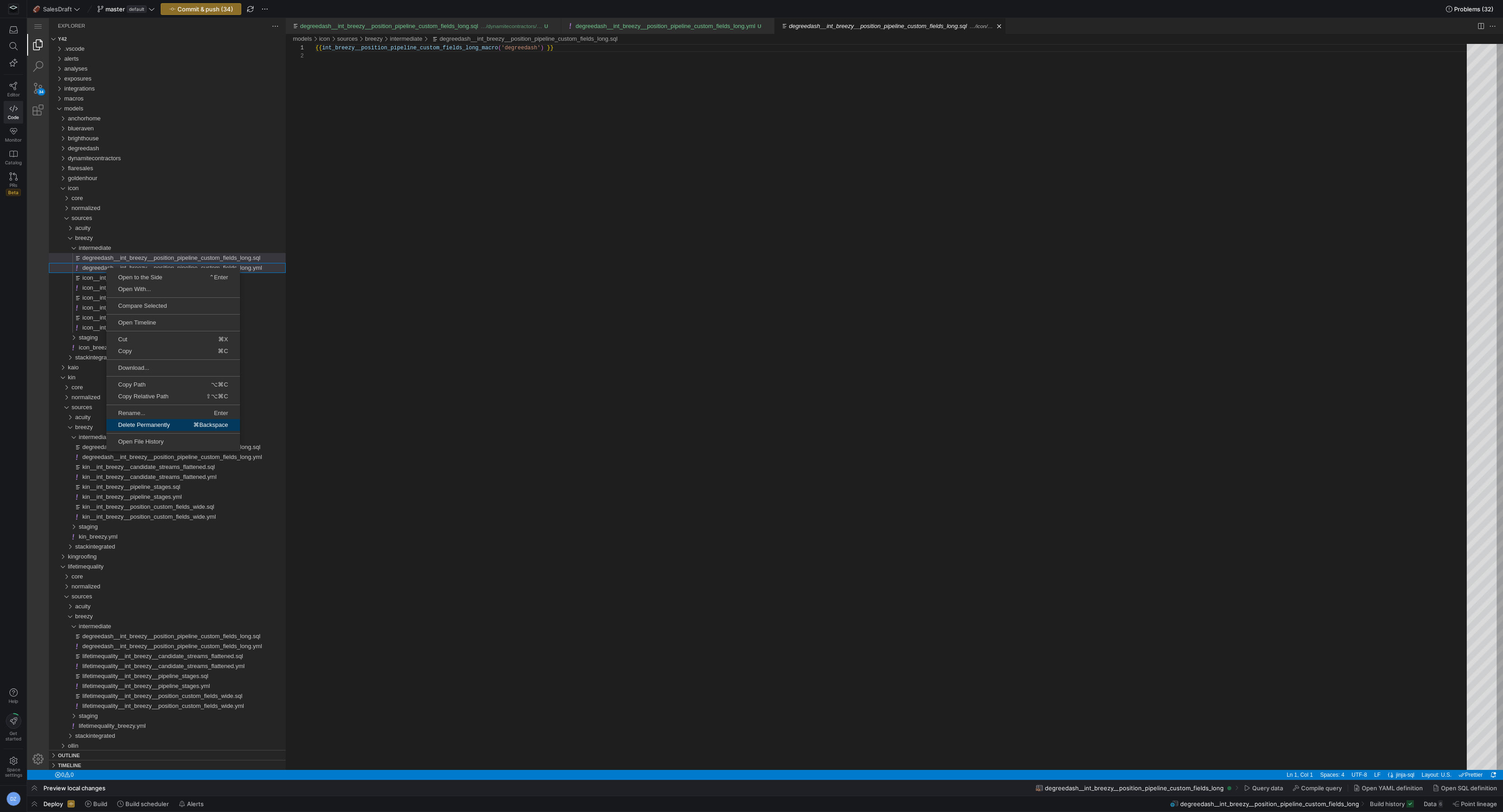
click at [153, 426] on span "Delete Permanently" at bounding box center [144, 425] width 75 height 6
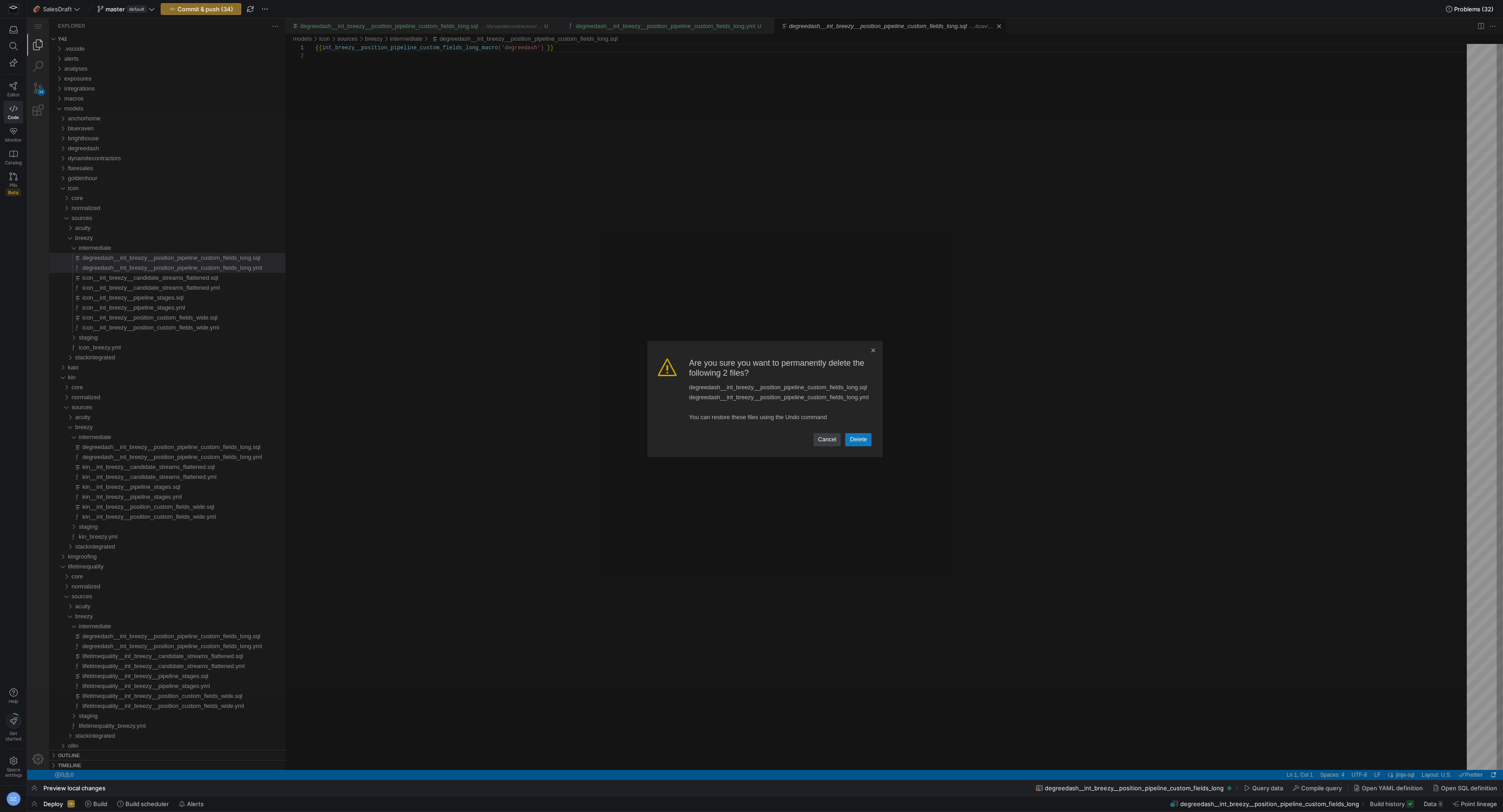
click at [868, 439] on link "Delete" at bounding box center [858, 439] width 26 height 13
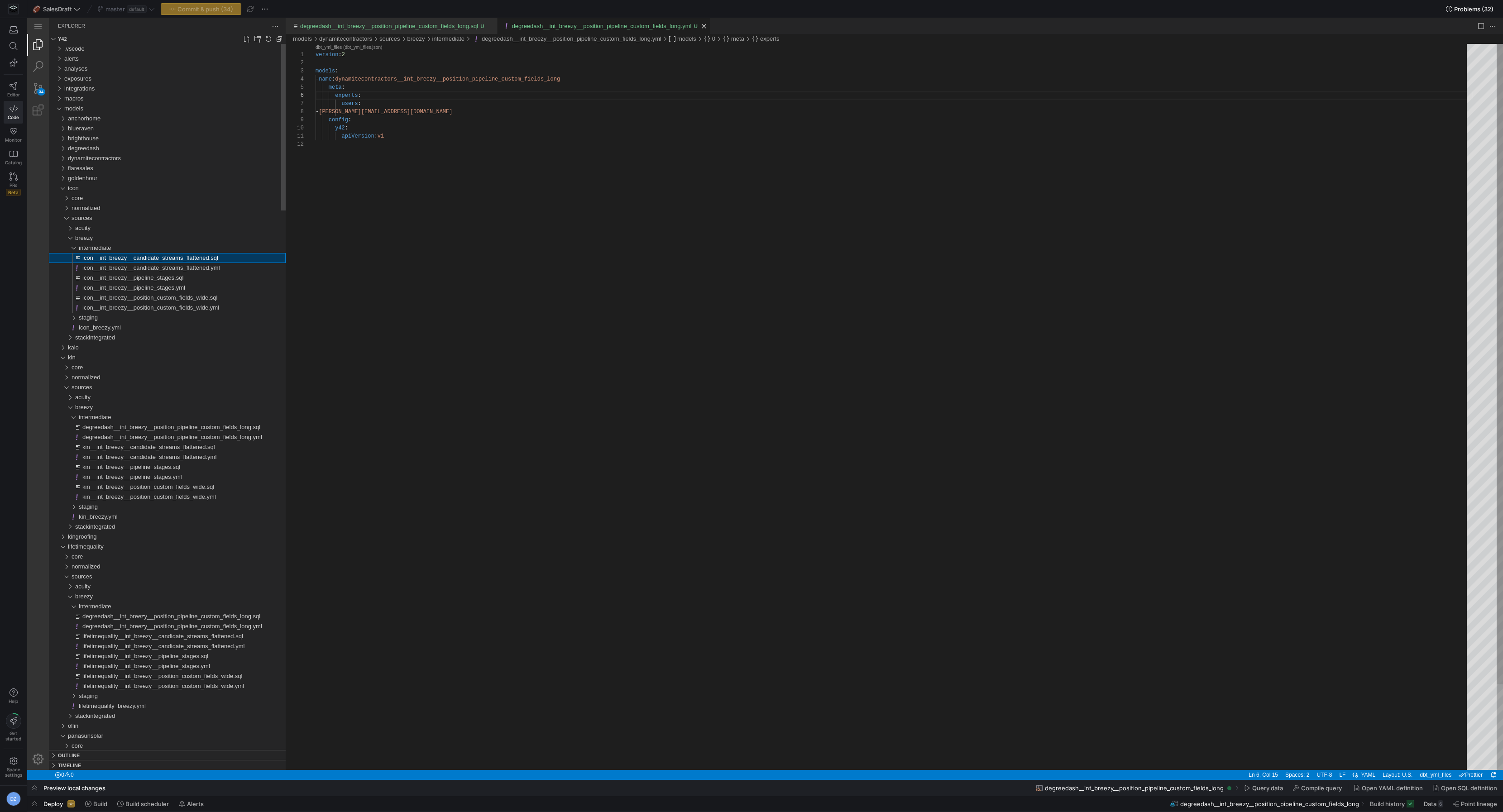
scroll to position [81, 46]
click at [114, 187] on div "icon" at bounding box center [177, 188] width 218 height 10
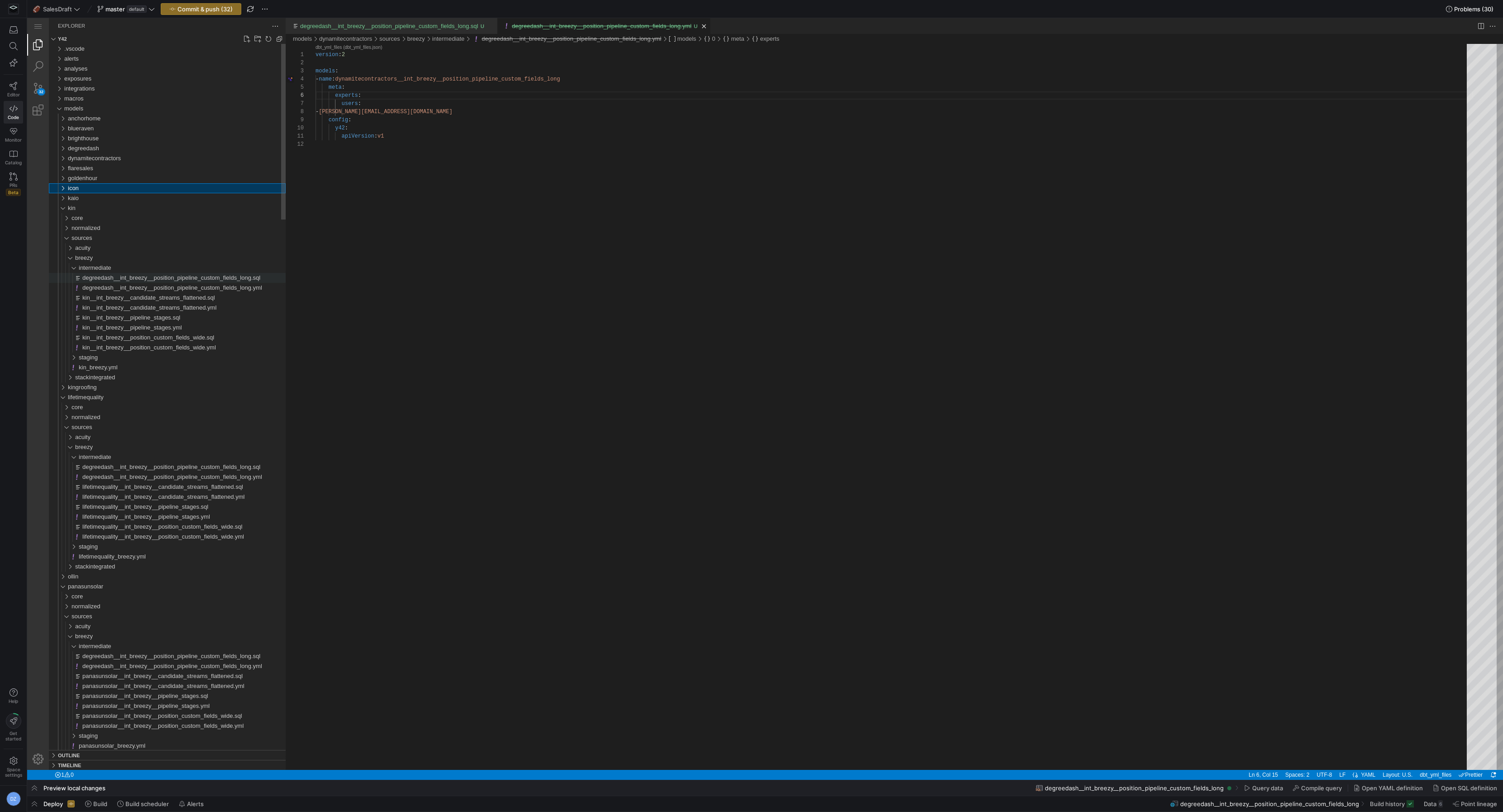
click at [130, 274] on span "degreedash__int_breezy__position_pipeline_custom_fields_long.sql" at bounding box center [171, 277] width 178 height 7
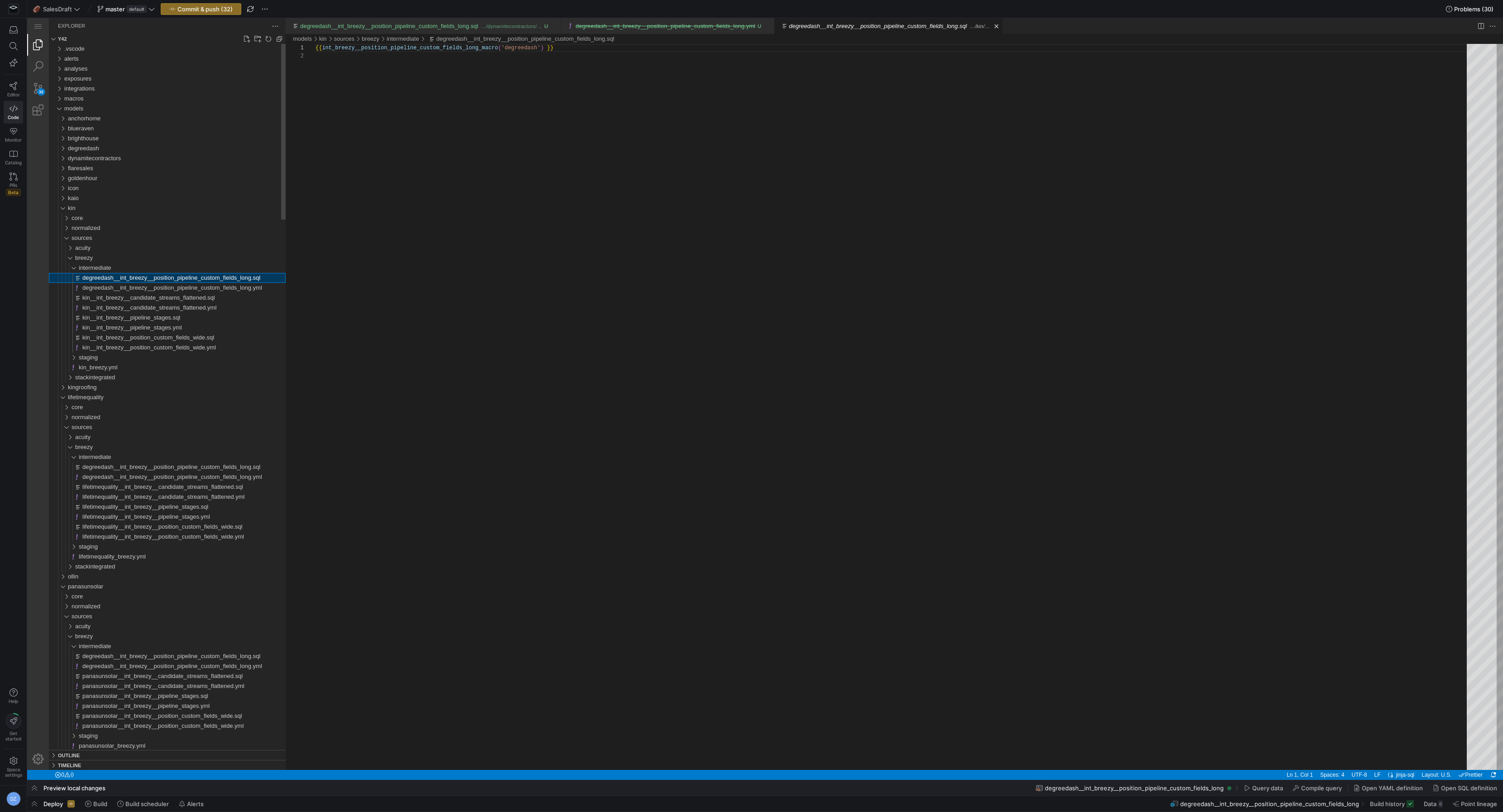
scroll to position [8, 0]
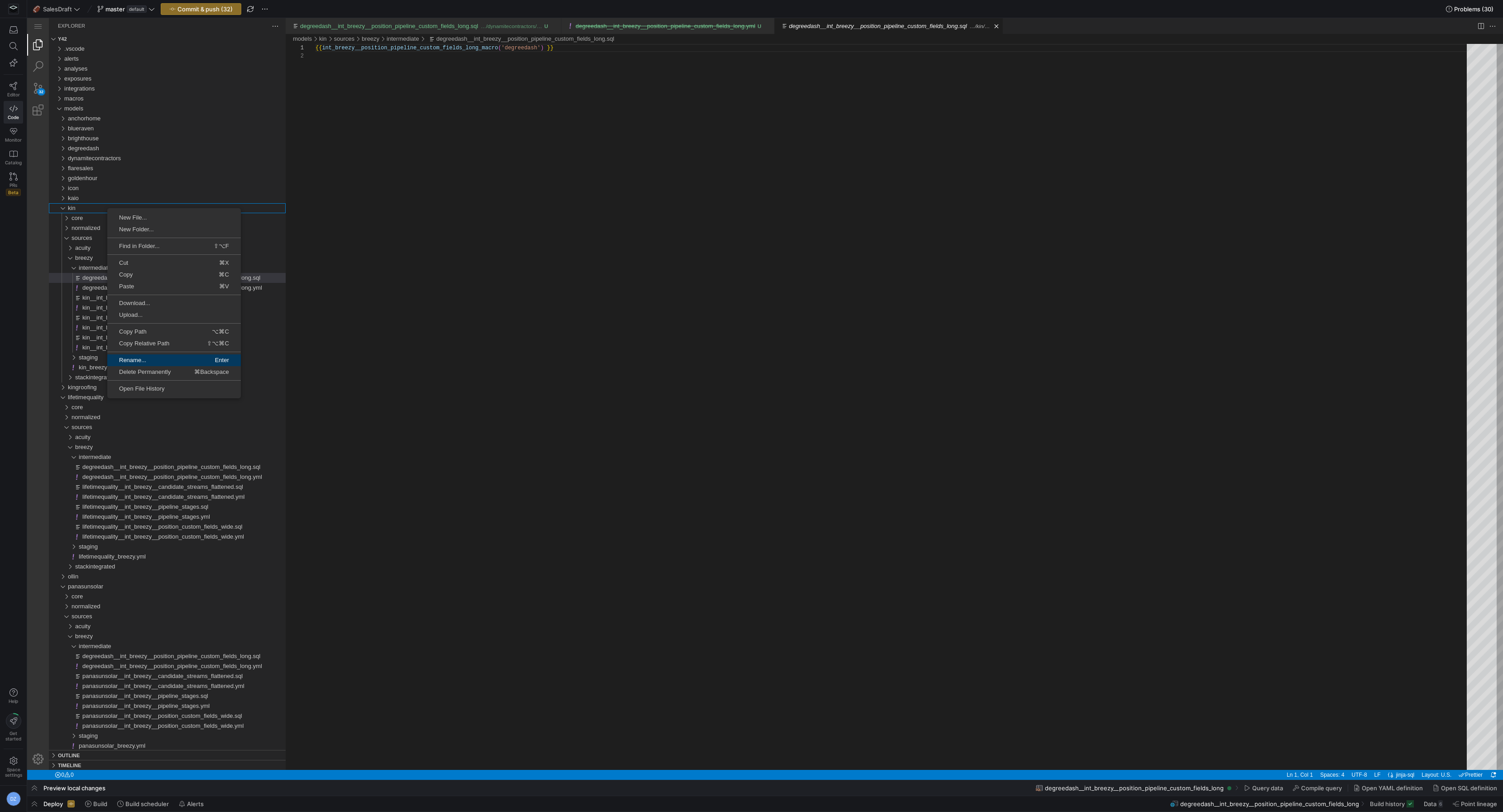
click at [148, 359] on span "Rename..." at bounding box center [140, 360] width 66 height 6
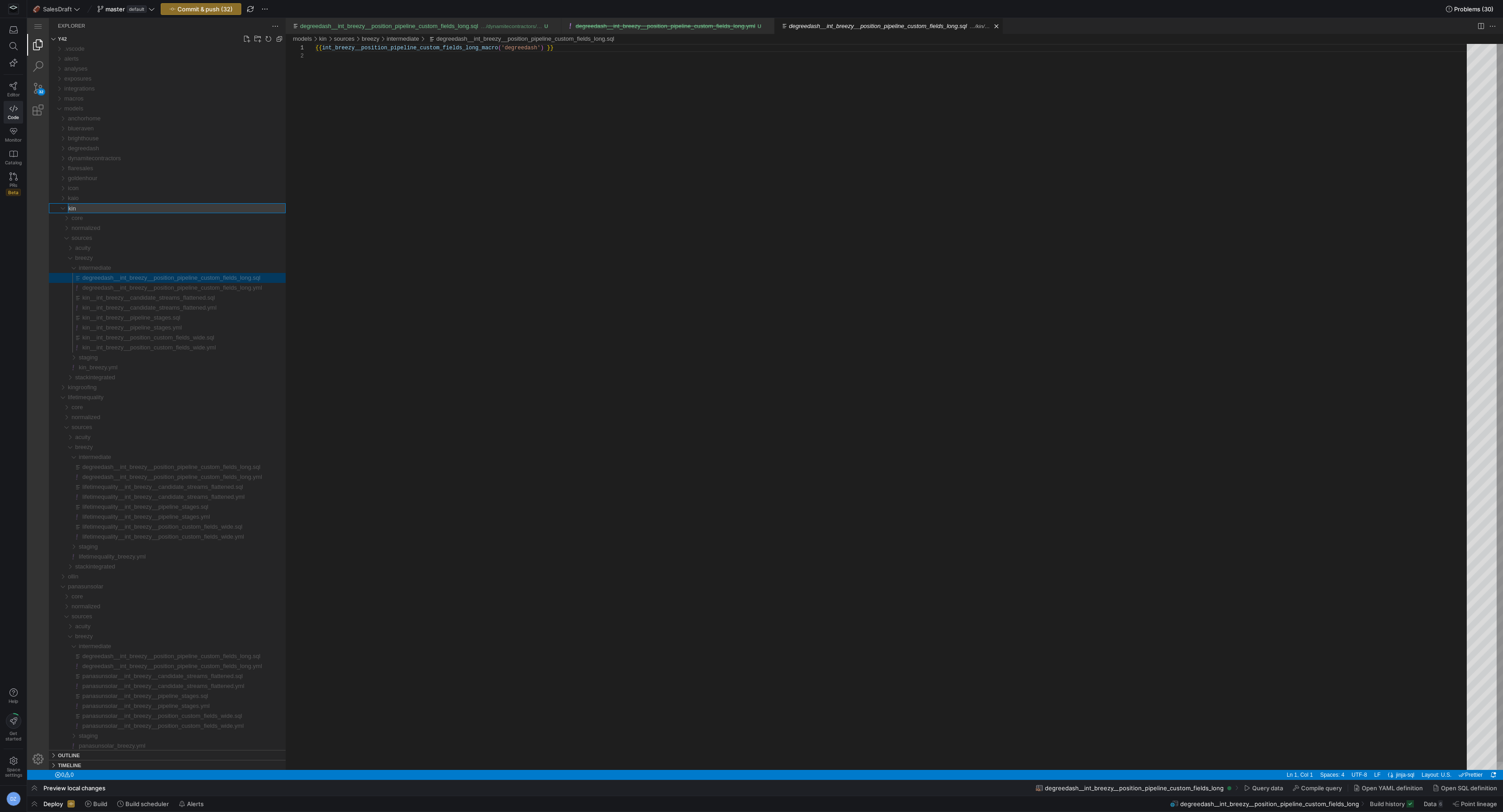
click at [391, 324] on div "{{ int_breezy__position_pipeline_custom_fields_long_ macro ( 'degreedash' ) }}" at bounding box center [894, 411] width 1158 height 734
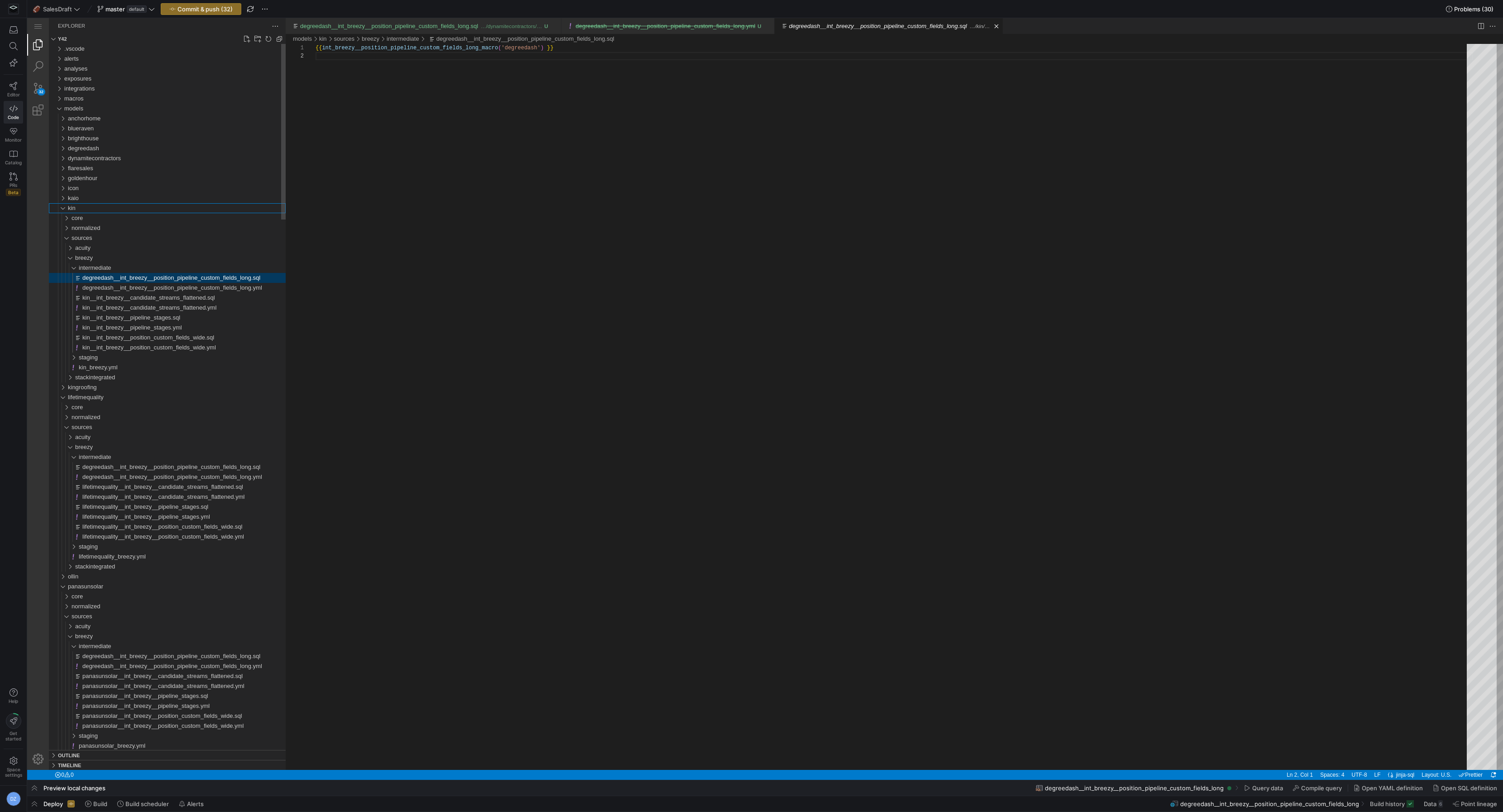
click at [148, 279] on span "degreedash__int_breezy__position_pipeline_custom_fields_long.sql" at bounding box center [171, 277] width 178 height 7
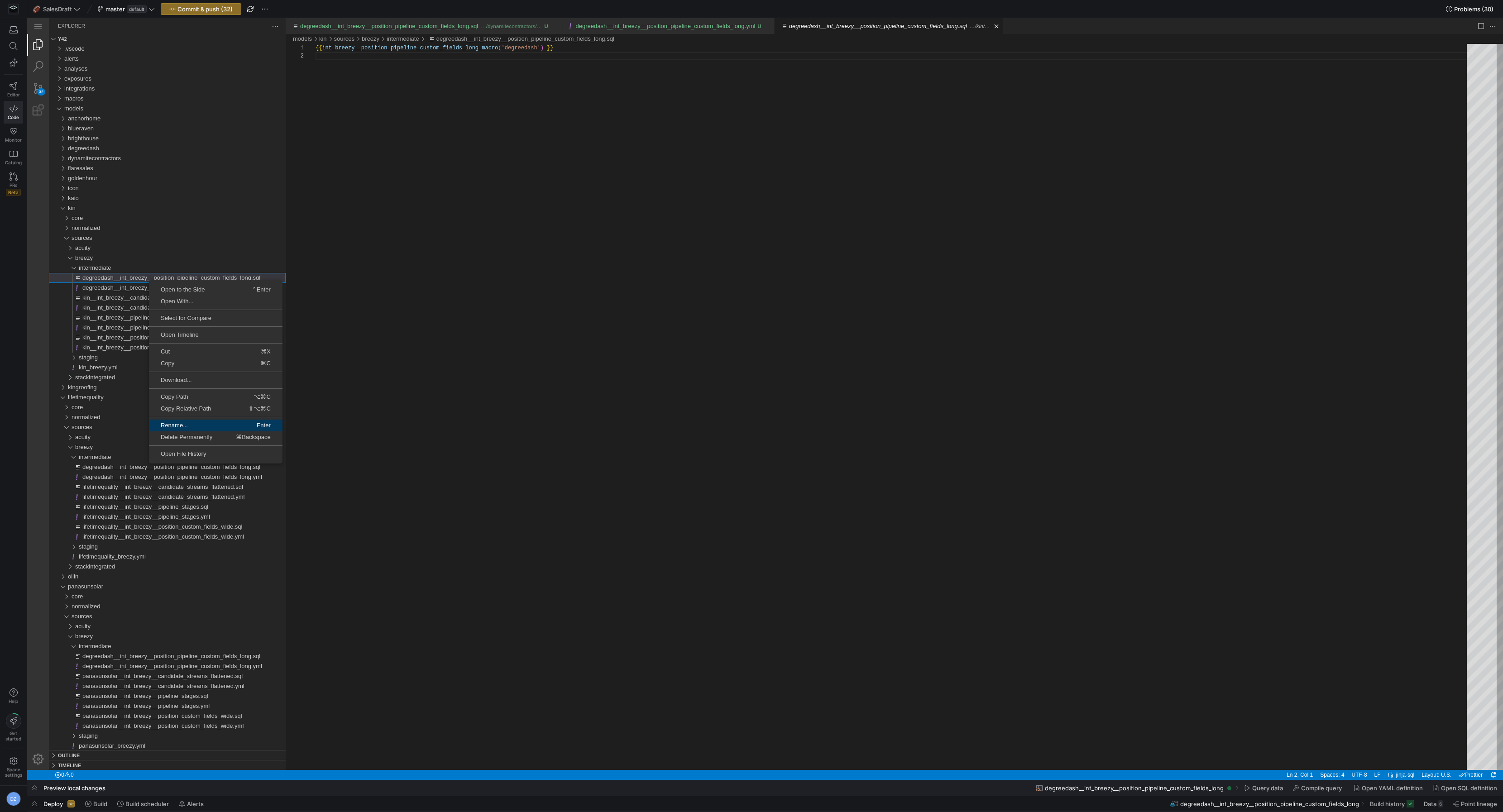
click at [179, 425] on span "Rename..." at bounding box center [182, 425] width 66 height 6
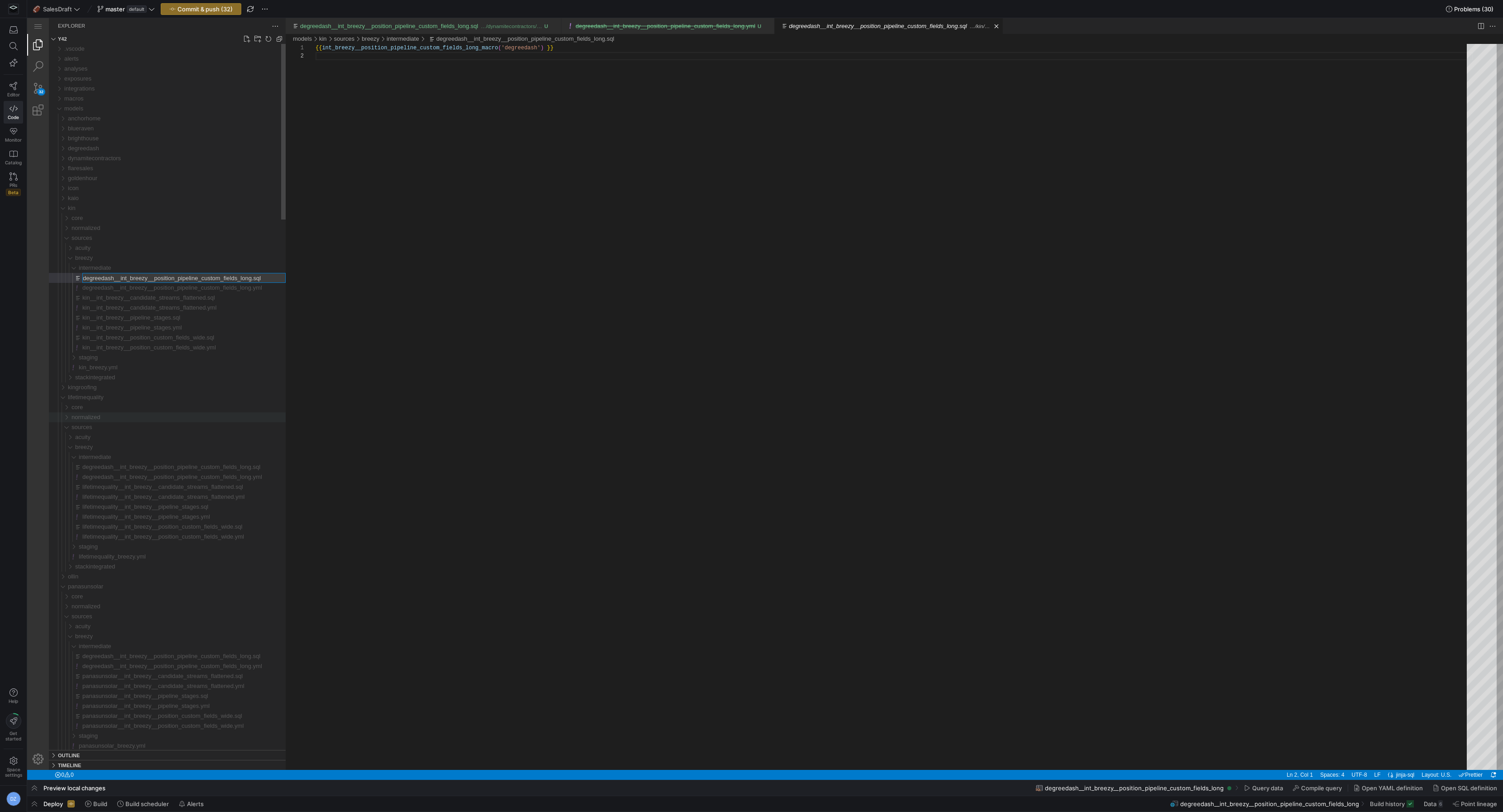
type input "kin__int_breezy__position_pipeline_custom_fields_long.sql"
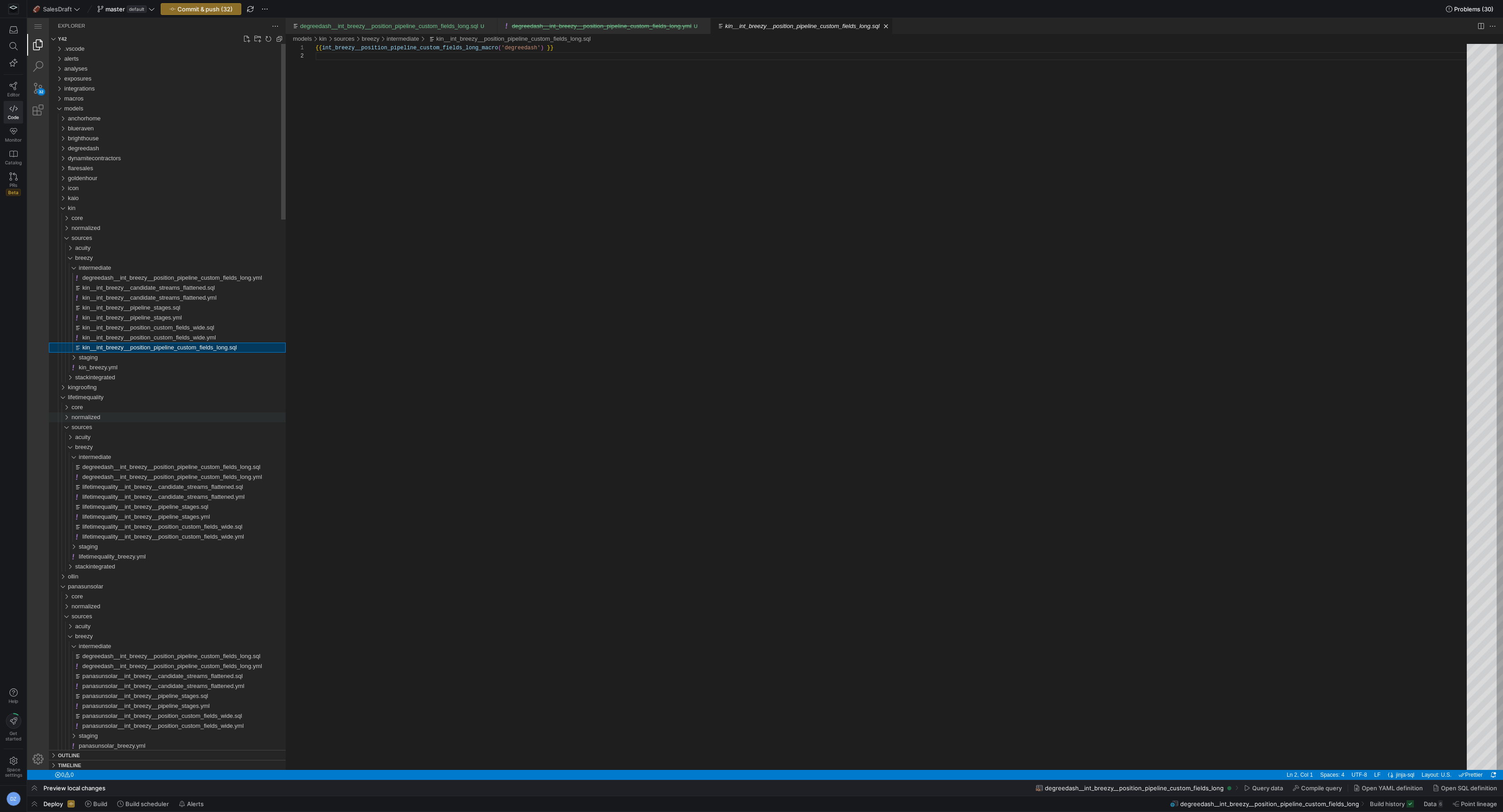
scroll to position [8, 0]
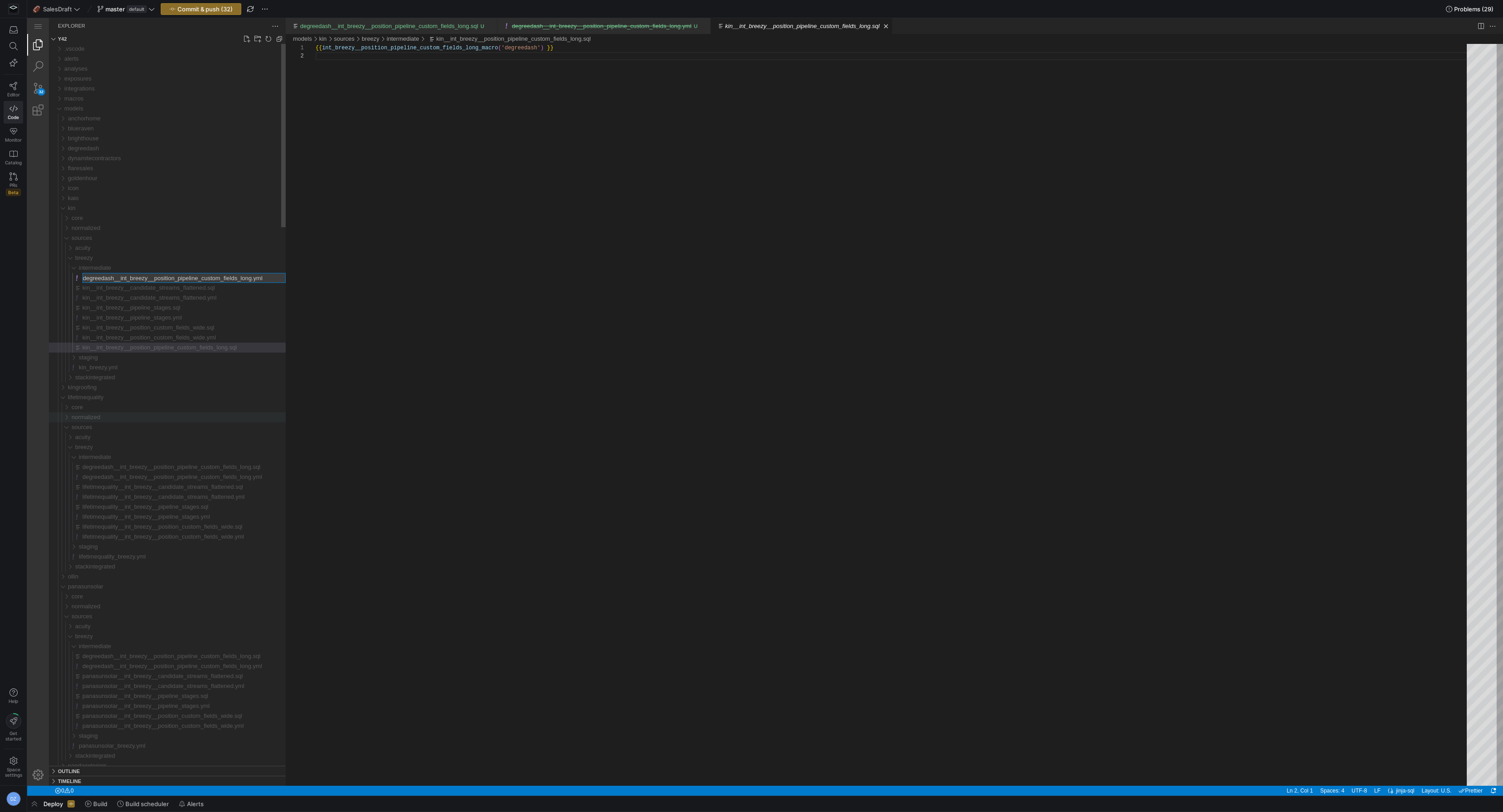
type input "kin__int_breezy__position_pipeline_custom_fields_long.yml"
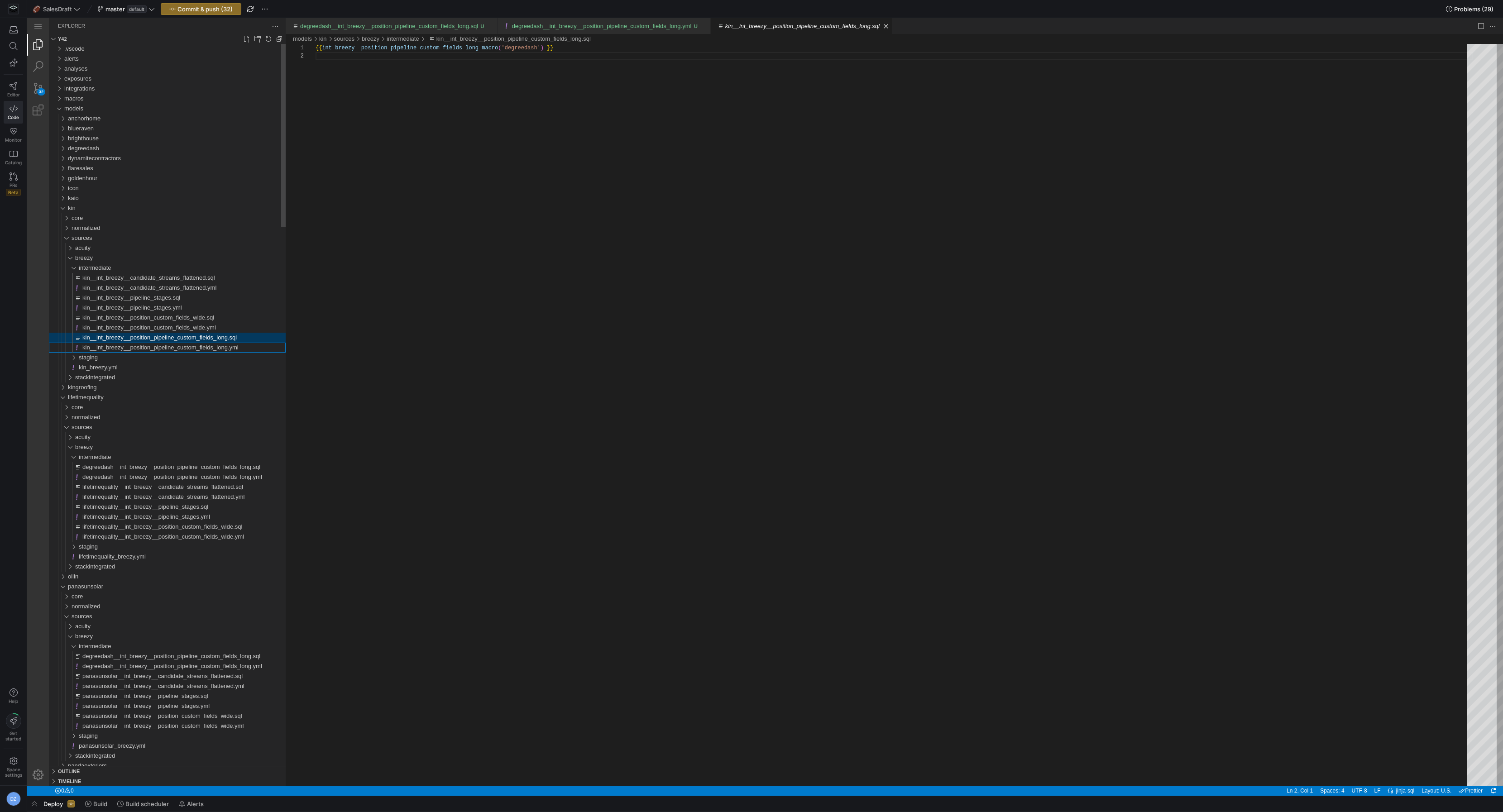
click at [220, 337] on span "kin__int_breezy__position_pipeline_custom_fields_long.sql" at bounding box center [160, 337] width 154 height 7
click at [525, 43] on div "kin__int_breezy__position_pipeline_custom_fields_long.sql" at bounding box center [514, 39] width 154 height 10
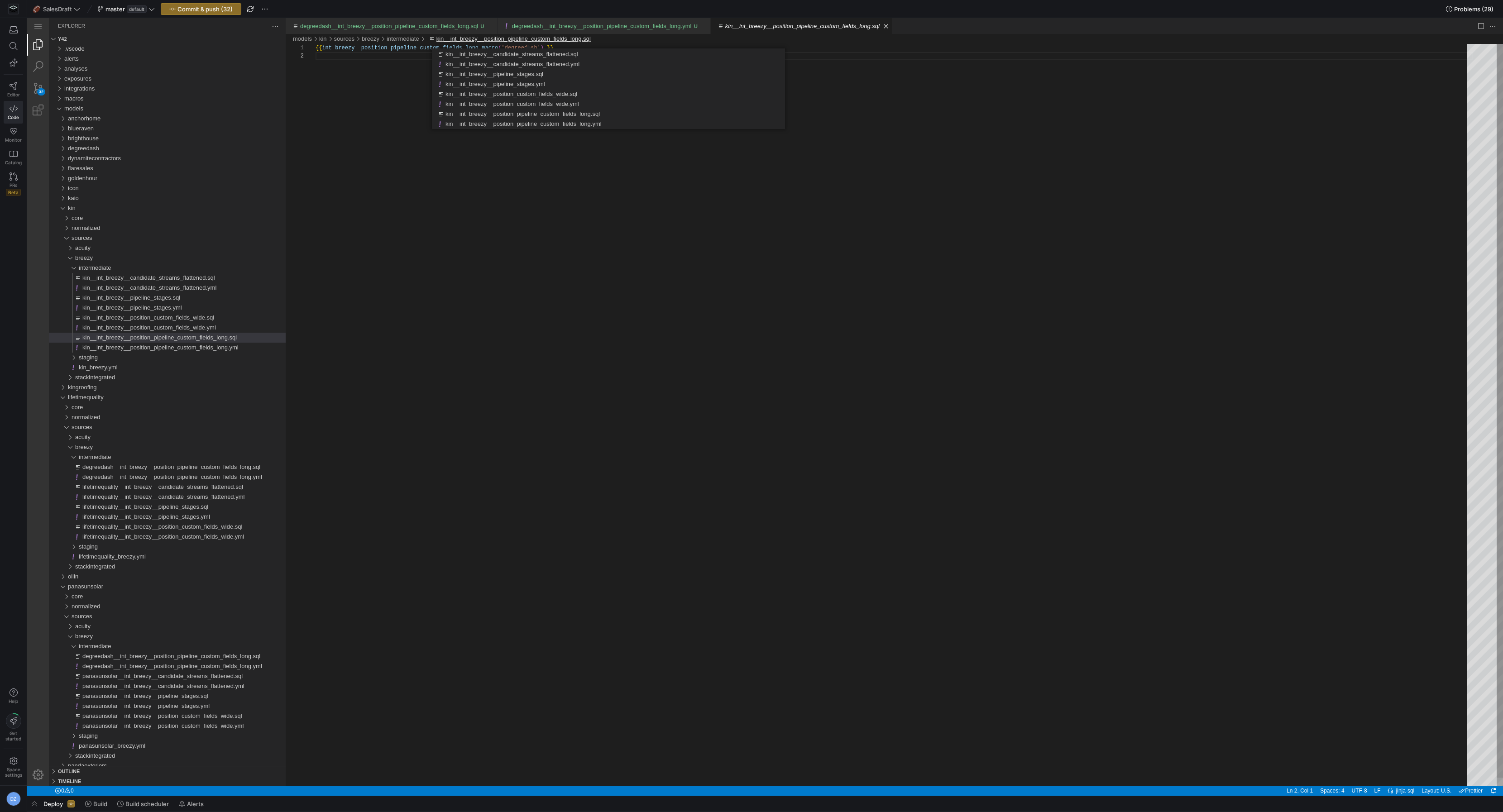
click at [379, 84] on div "{{ int_breezy__position_pipeline_custom_fields_long_ macro ( 'degreedash' ) }}" at bounding box center [894, 419] width 1158 height 750
click at [525, 46] on div "{{ int_breezy__position_pipeline_custom_fields_long_ macro ( 'degreedash' ) }}" at bounding box center [894, 419] width 1158 height 750
paste textarea "kin"
type textarea "{{ int_breezy__position_pipeline_custom_fields_long_macro('kin') }}"
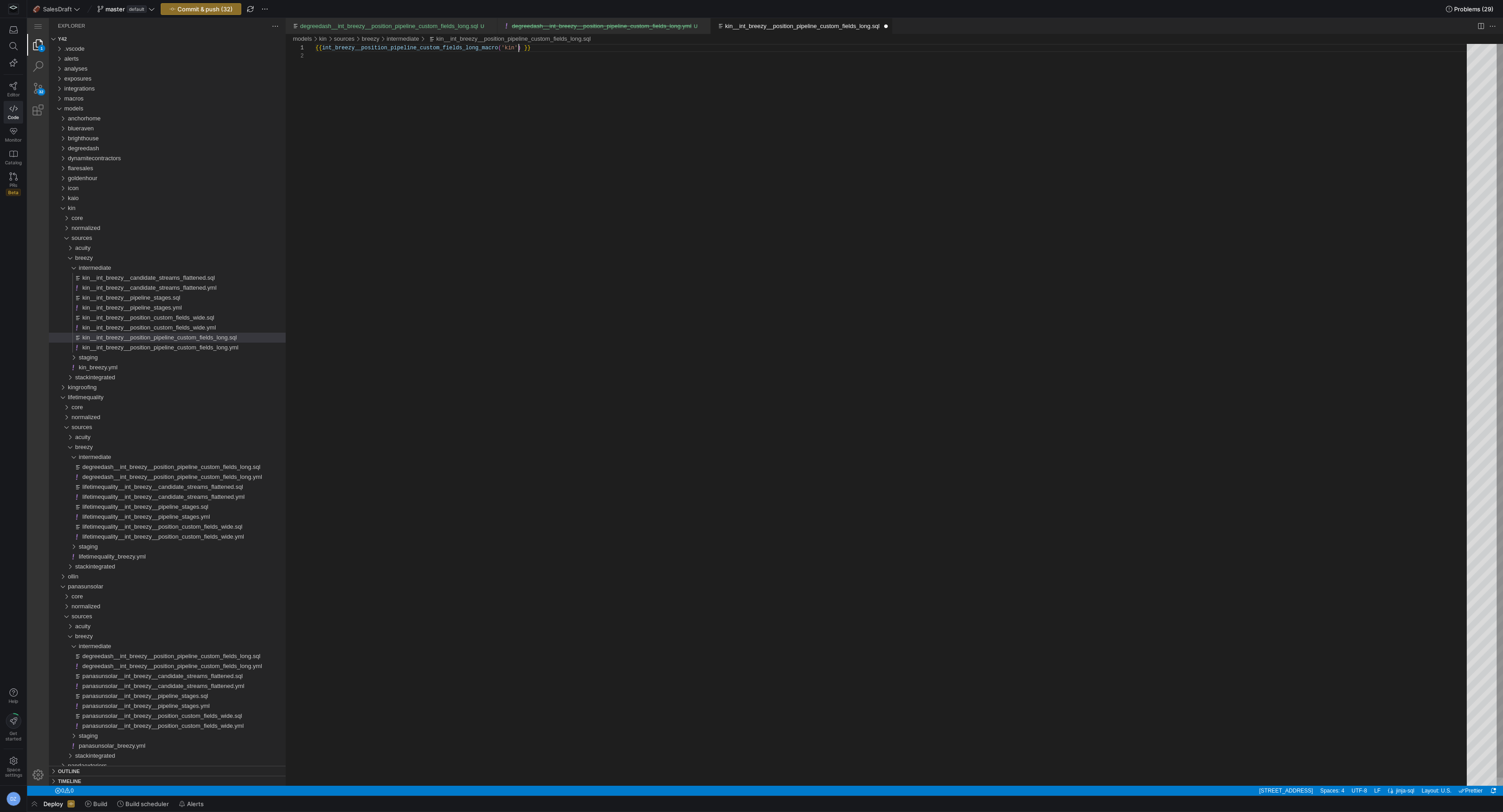
scroll to position [0, 202]
click at [162, 346] on span "kin__int_breezy__position_pipeline_custom_fields_long.yml" at bounding box center [161, 347] width 156 height 7
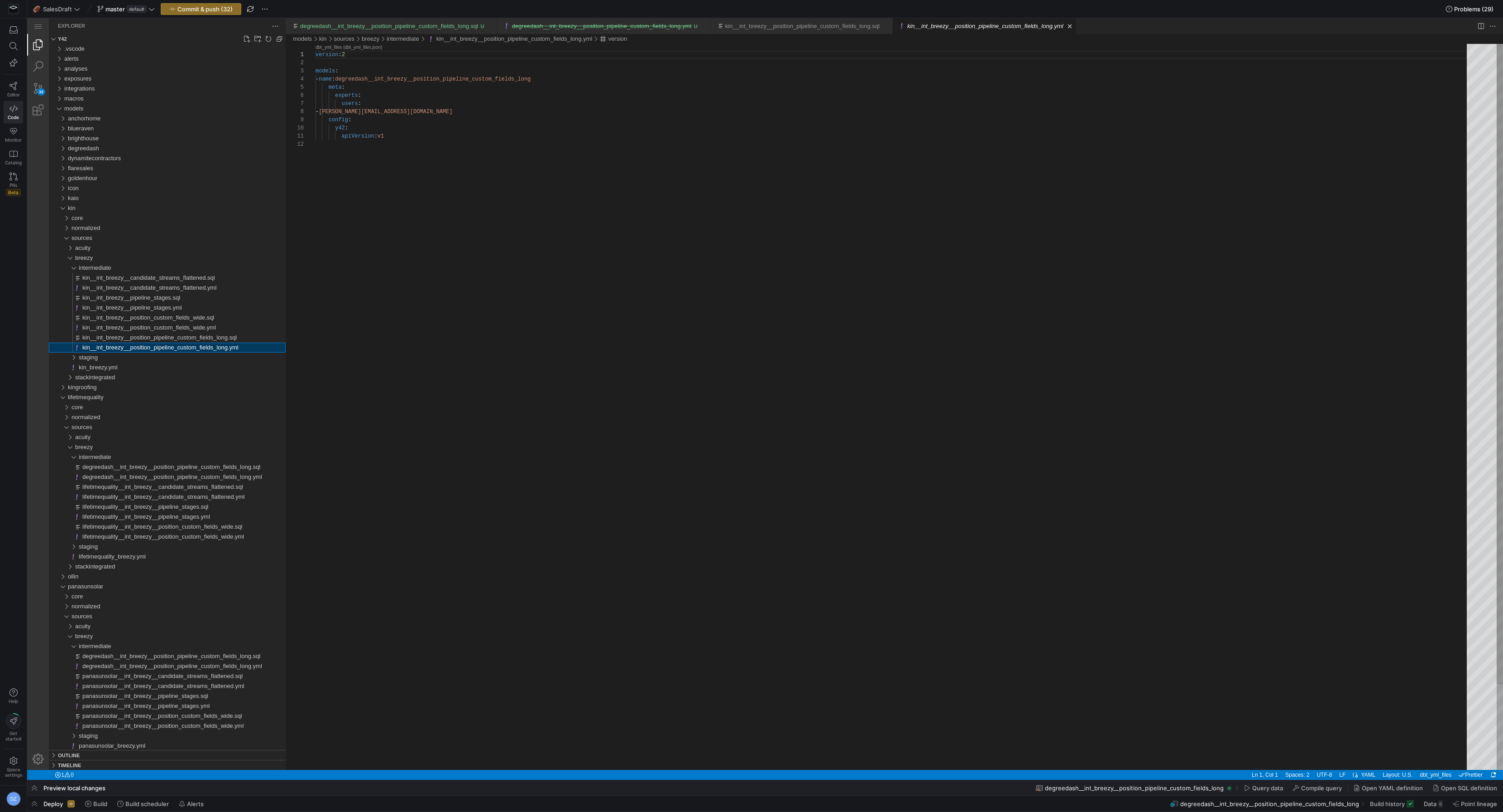
scroll to position [81, 0]
drag, startPoint x: 379, startPoint y: 79, endPoint x: 348, endPoint y: 81, distance: 31.1
paste textarea "kin"
type textarea "version: 2 models: - name: kin__int_breezy__position_pipeline_custom_fields_lon…"
click at [442, 115] on div "version : 2 models : - name : kin__int_breezy__position_pipeline_custom_fields_…" at bounding box center [894, 455] width 1158 height 822
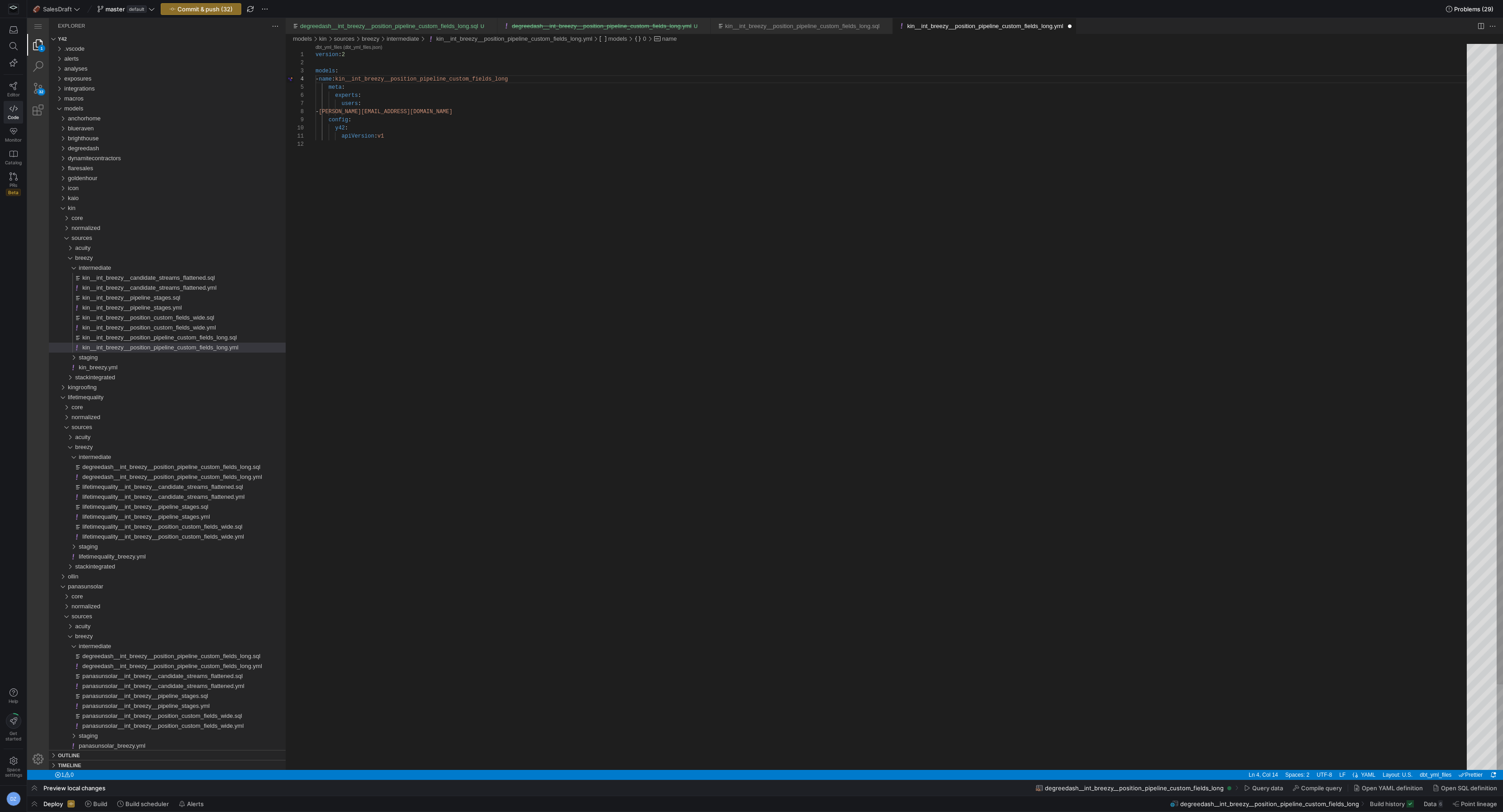
scroll to position [57, 123]
click at [118, 208] on div "kin" at bounding box center [177, 208] width 218 height 10
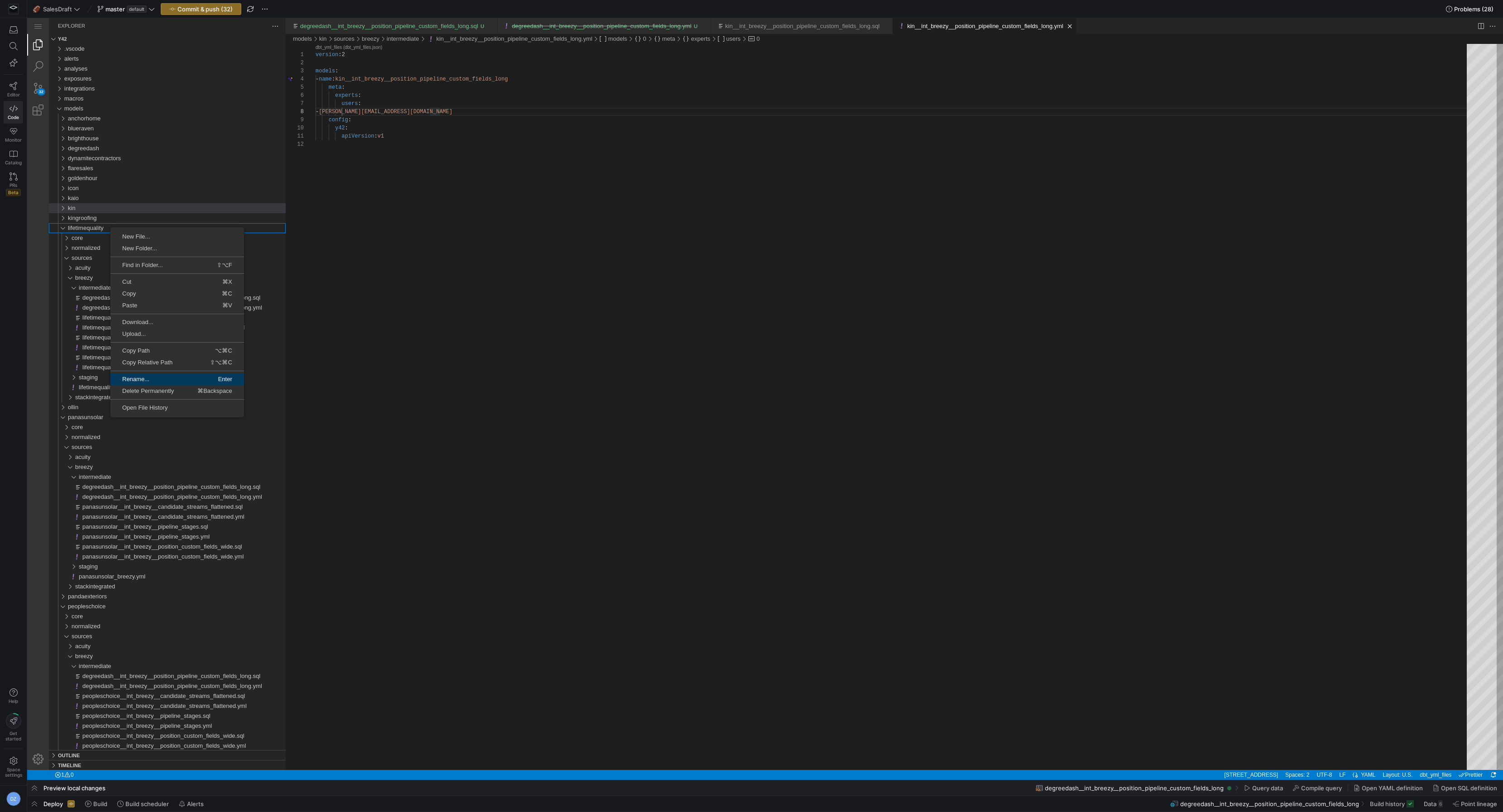
click at [157, 376] on span "Rename..." at bounding box center [143, 379] width 66 height 6
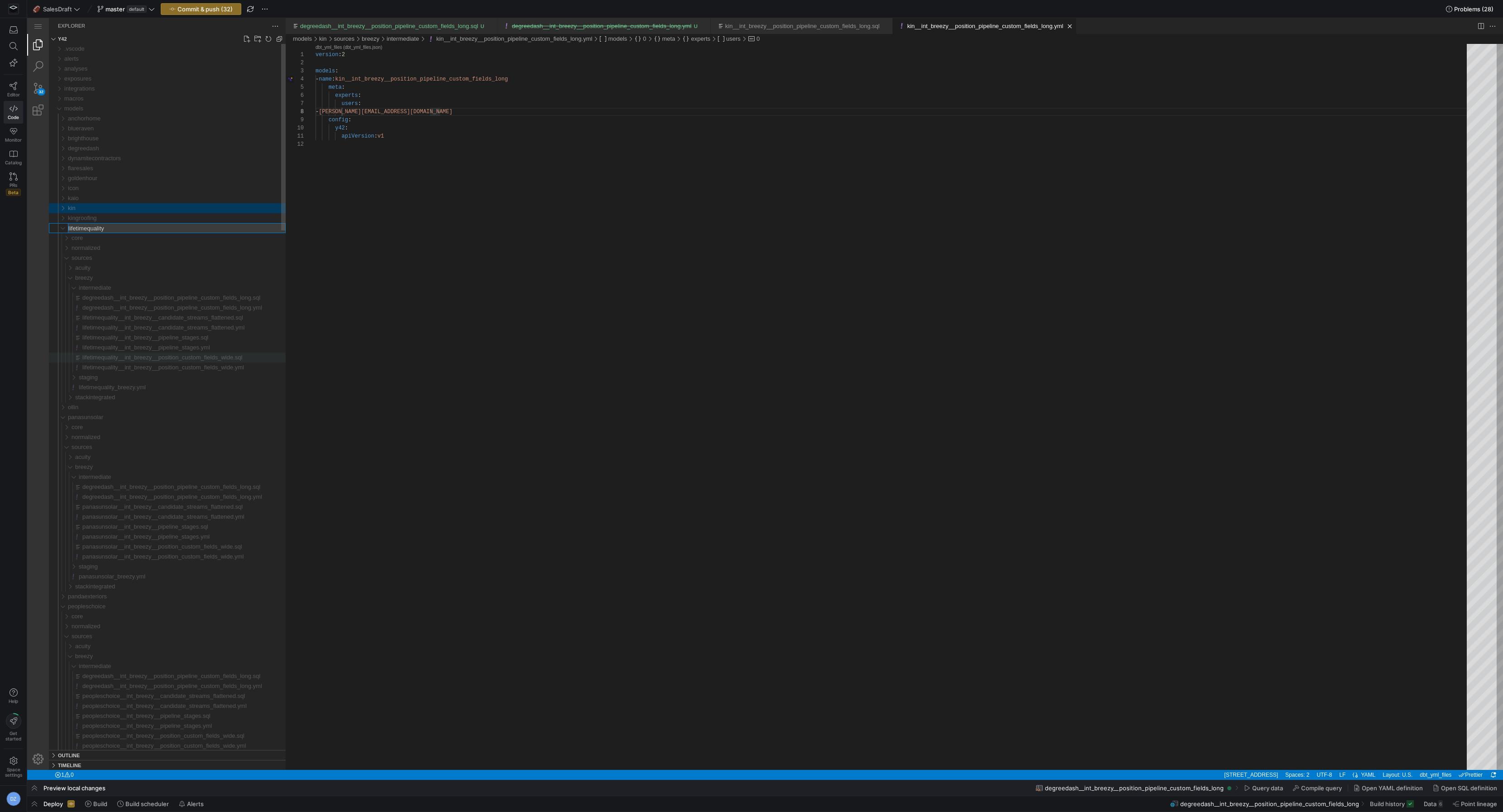
click at [194, 357] on span "lifetimequality__int_breezy__position_custom_fields_wide.sql" at bounding box center [162, 357] width 160 height 7
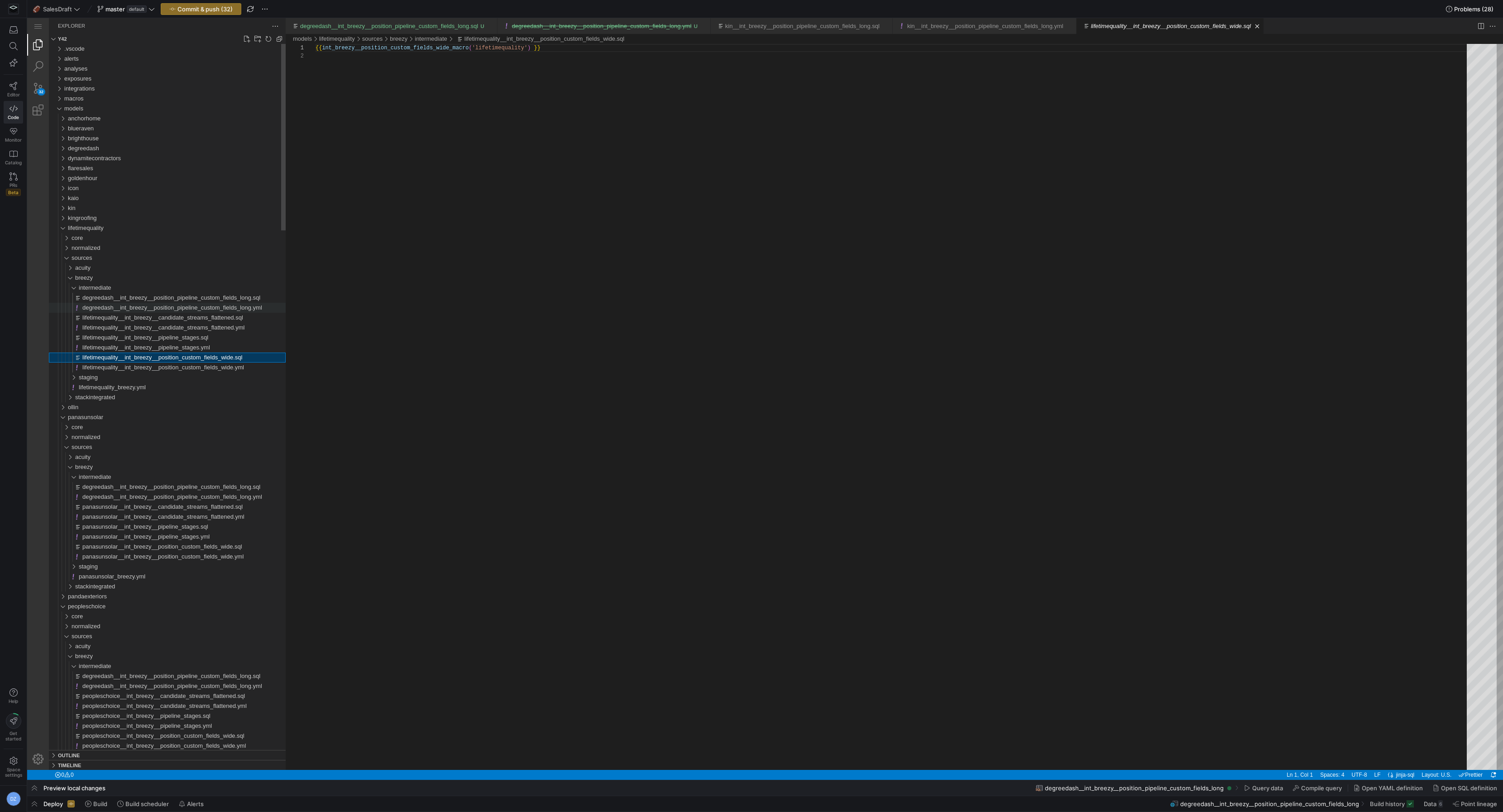
scroll to position [8, 0]
click at [212, 298] on span "degreedash__int_breezy__position_pipeline_custom_fields_long.sql" at bounding box center [171, 297] width 178 height 7
click at [515, 47] on div "{{ int_breezy__position_pipeline_custom_fields_long_ macro ( 'degreedash' ) }}" at bounding box center [894, 411] width 1158 height 734
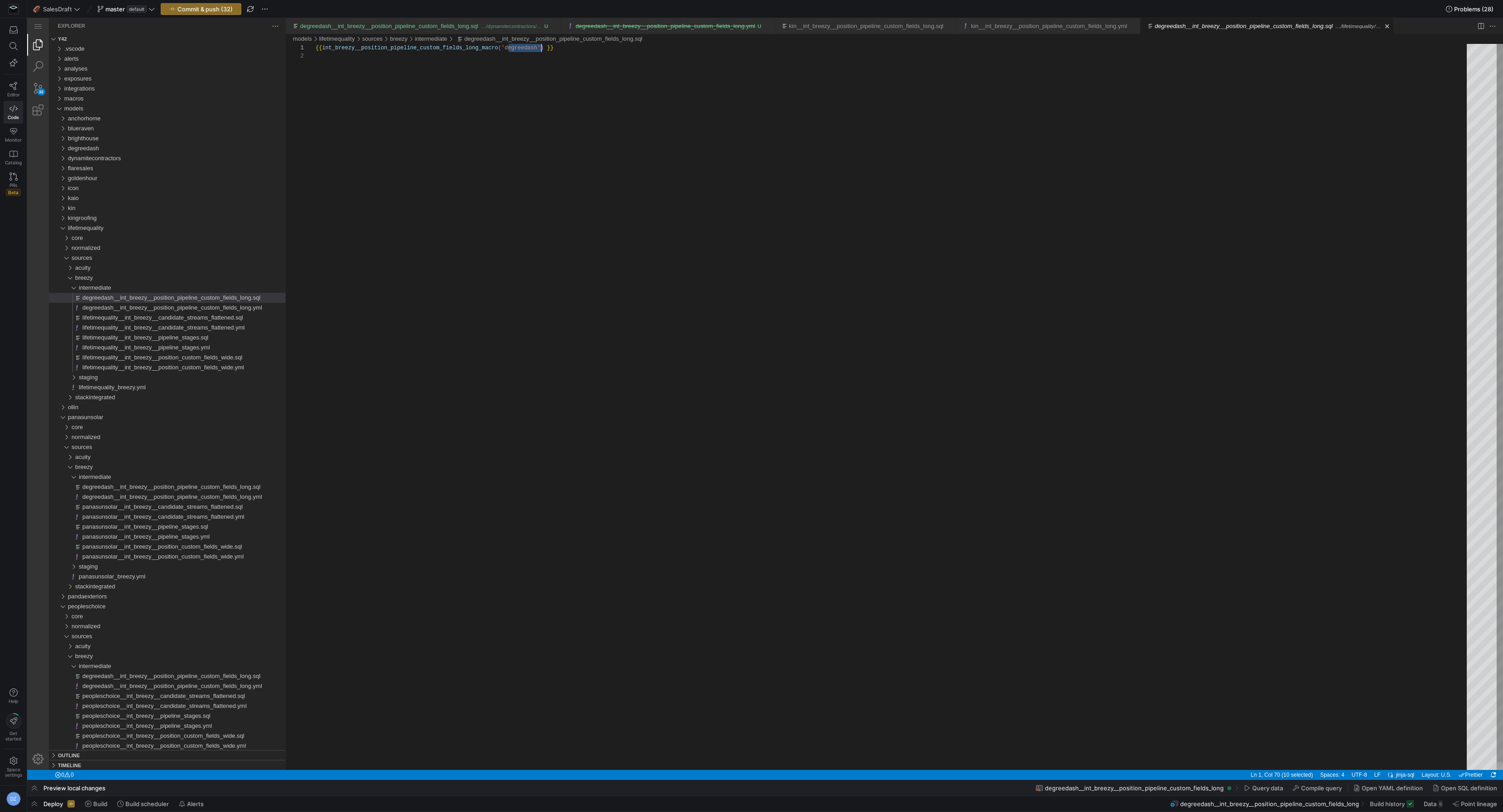
paste textarea "lifetimequality"
type textarea "{{ int_breezy__position_pipeline_custom_fields_long_macro('lifetimequality') }}"
click at [184, 303] on div "degreedash__int_breezy__position_pipeline_custom_fields_long.yml" at bounding box center [184, 308] width 203 height 10
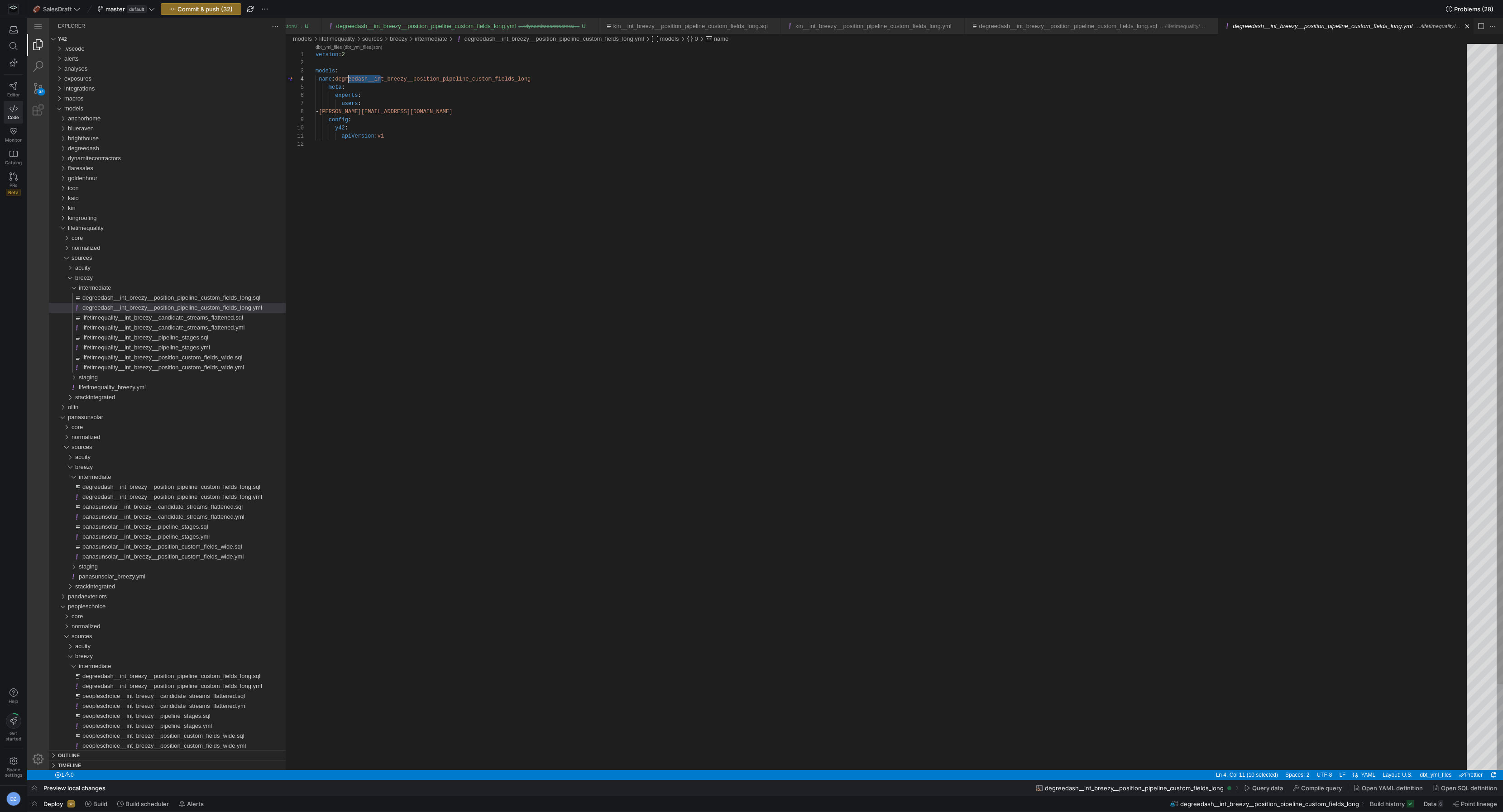
drag, startPoint x: 381, startPoint y: 78, endPoint x: 348, endPoint y: 78, distance: 33.0
paste textarea "lifetimequality"
type textarea "version: 2 models: - name: lifetimequality__int_breezy__position_pipeline_custo…"
click at [187, 444] on span "Rename..." at bounding box center [184, 442] width 66 height 6
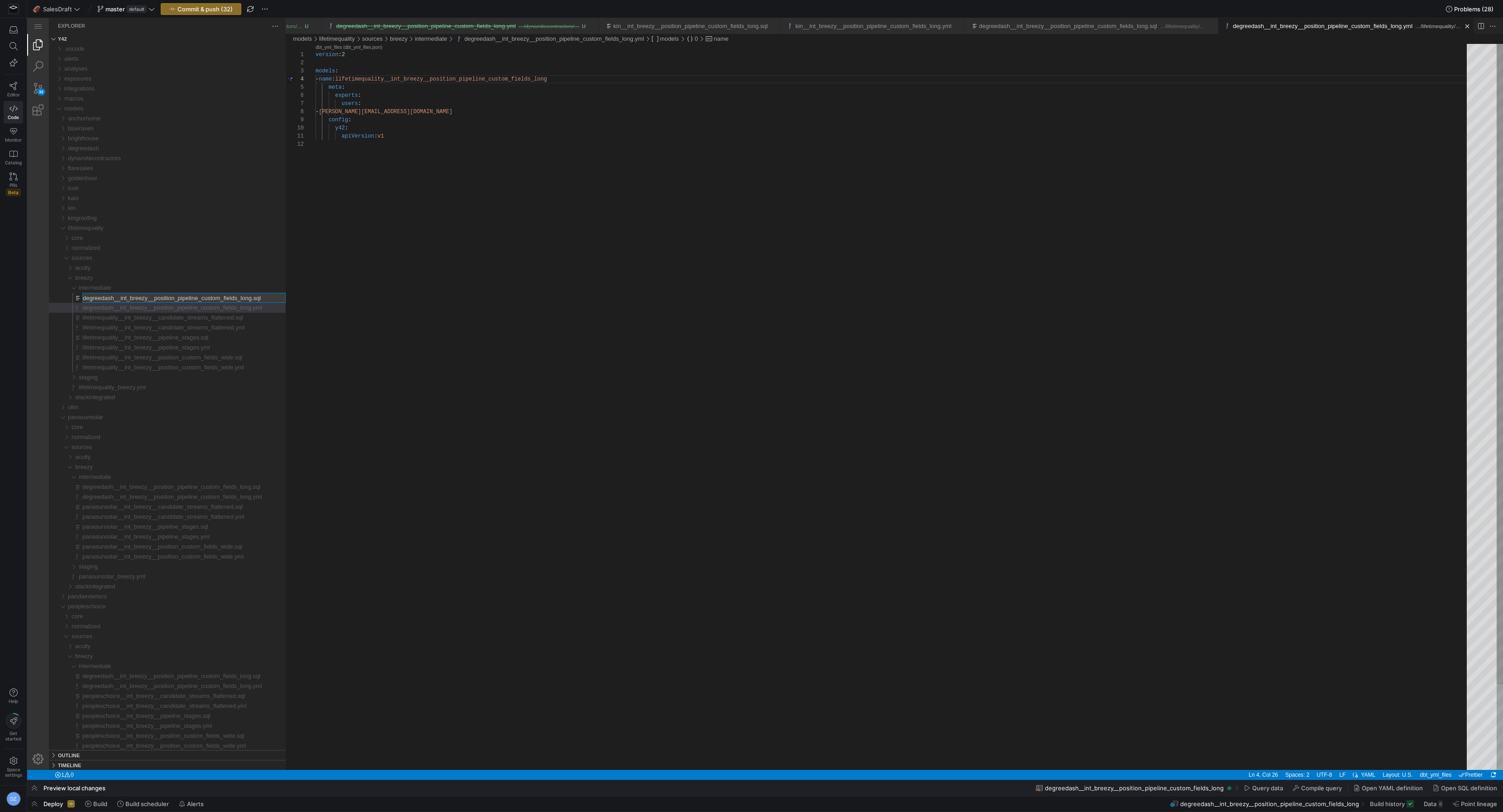
type input "lifetimequality__int_breezy__position_pipeline_custom_fields_long.sql"
type input "lifetimequality__int_breezy__position_pipeline_custom_fields_long.yml"
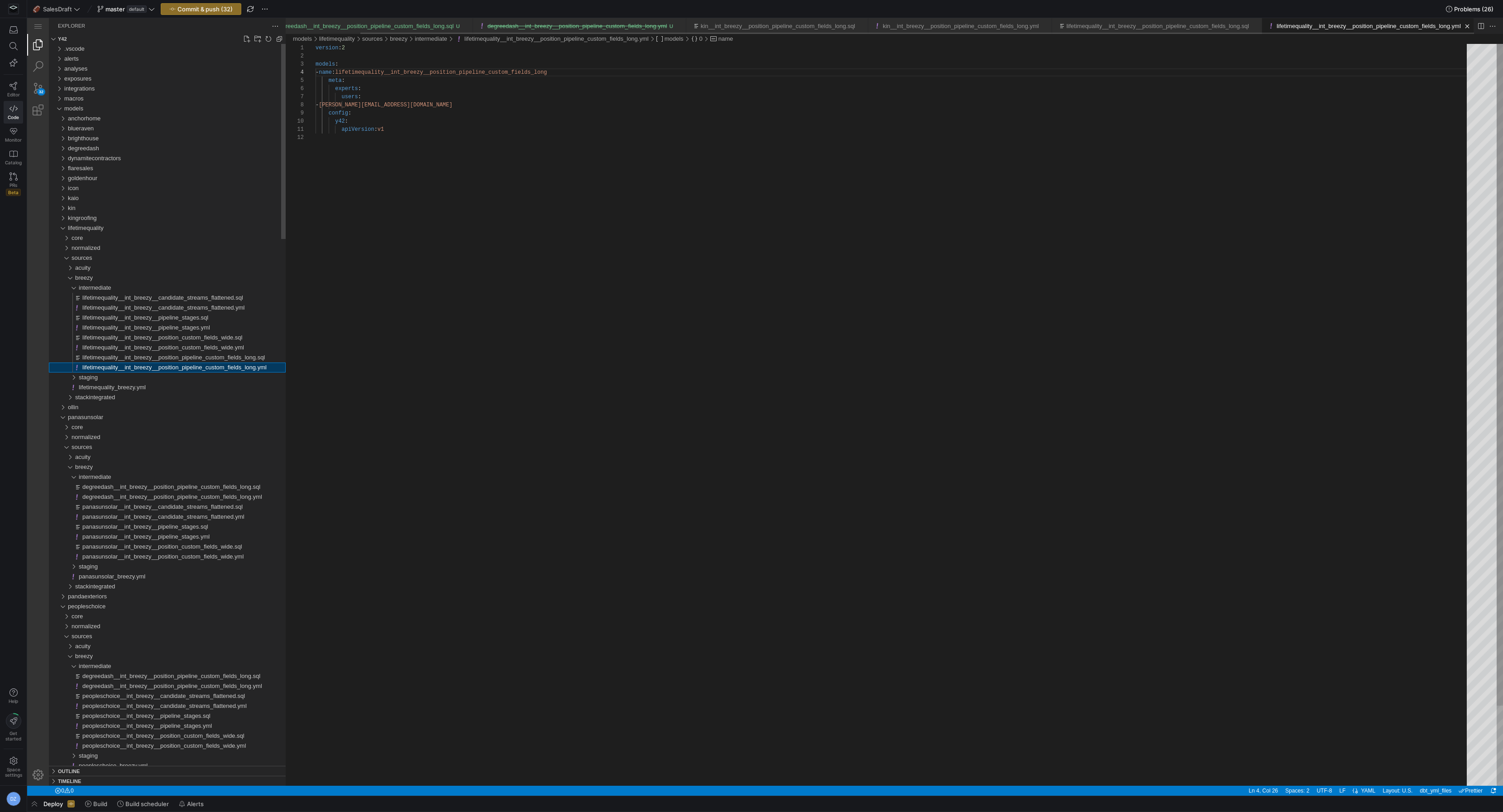
scroll to position [81, 82]
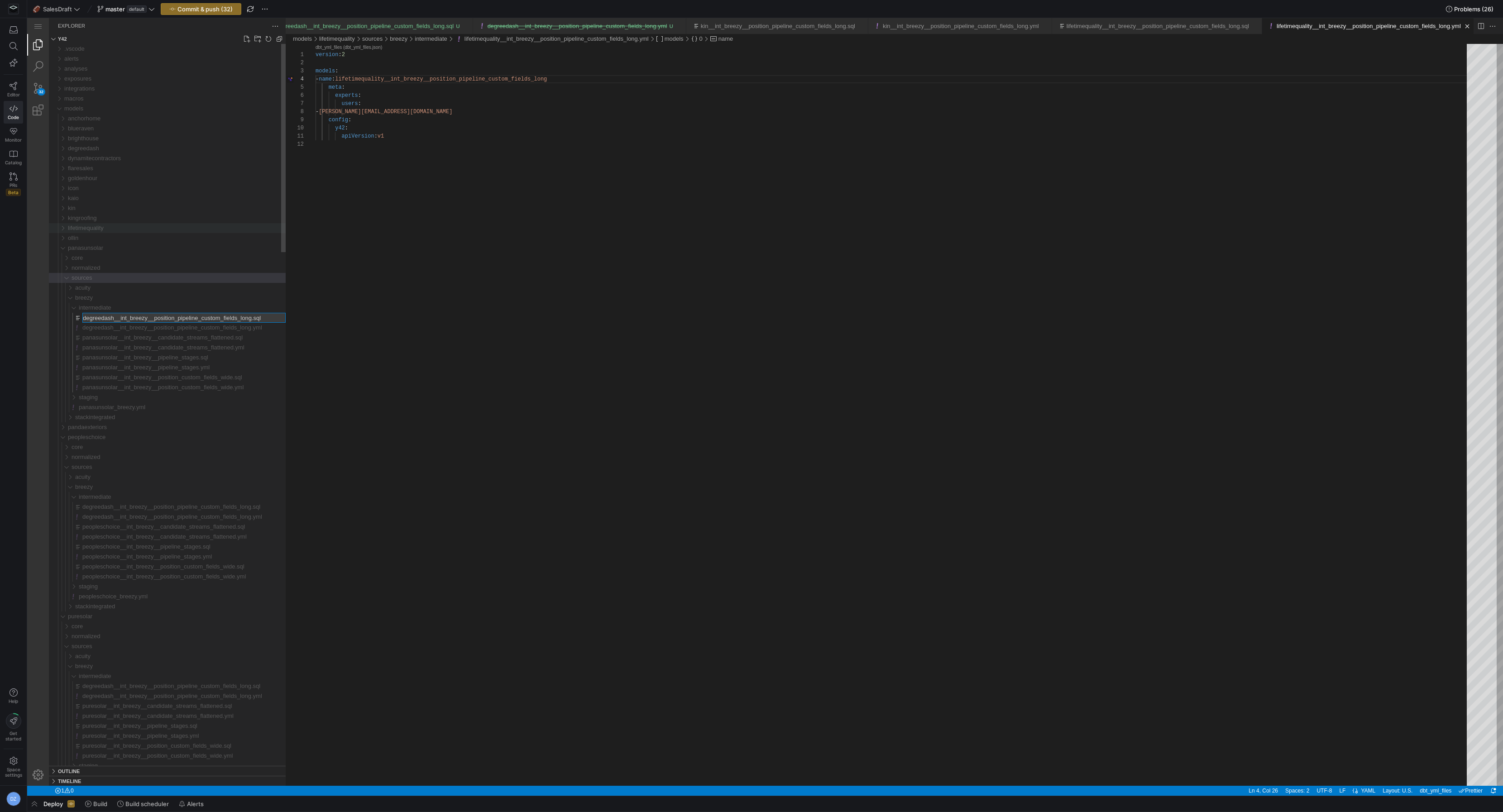
type input "panasunsolar__int_breezy__position_pipeline_custom_fields_long.sql"
type input "panasunsolar__int_breezy__position_pipeline_custom_fields_long.yml"
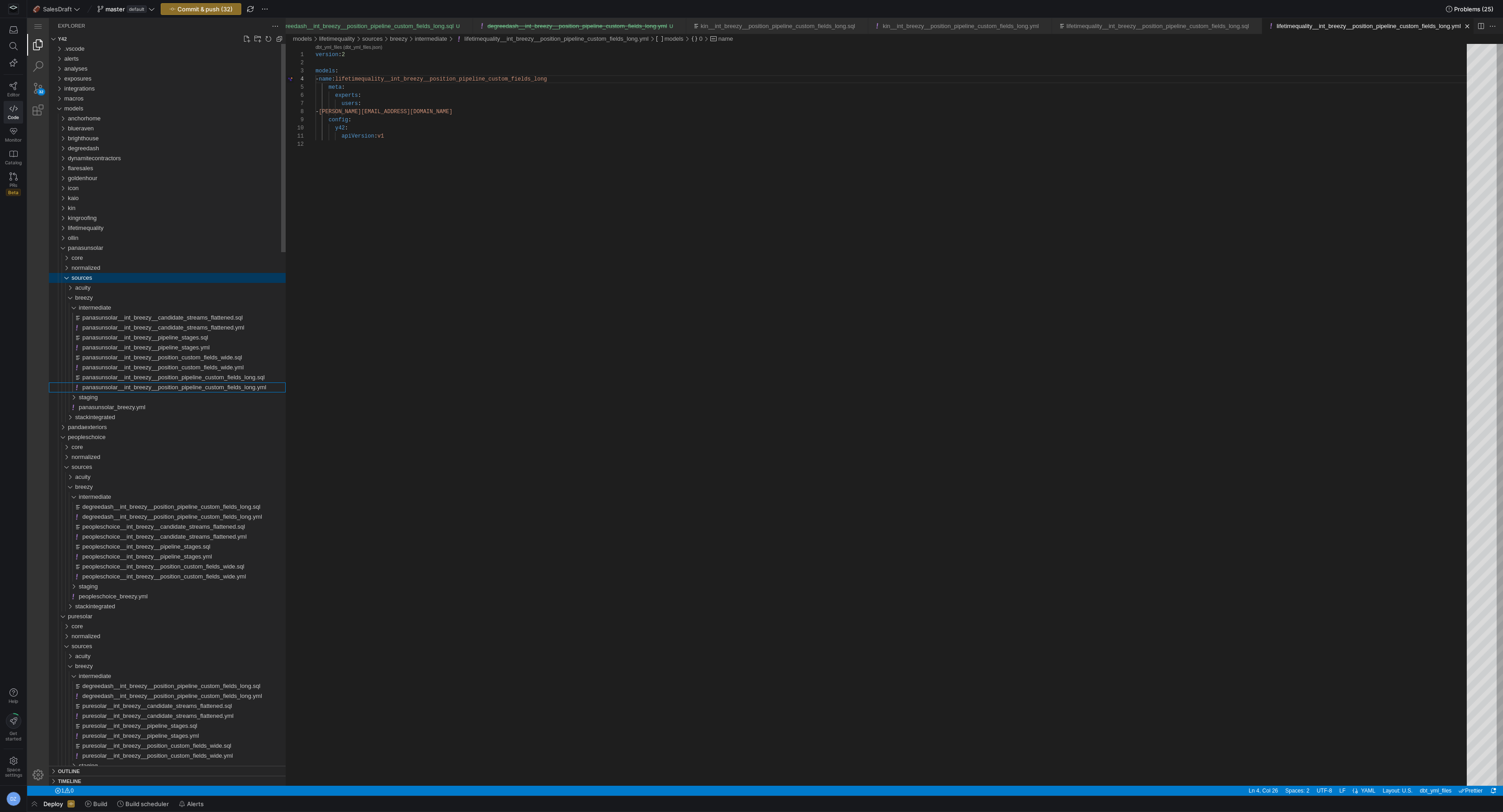
click at [205, 384] on span "panasunsolar__int_breezy__position_pipeline_custom_fields_long.yml" at bounding box center [174, 387] width 184 height 7
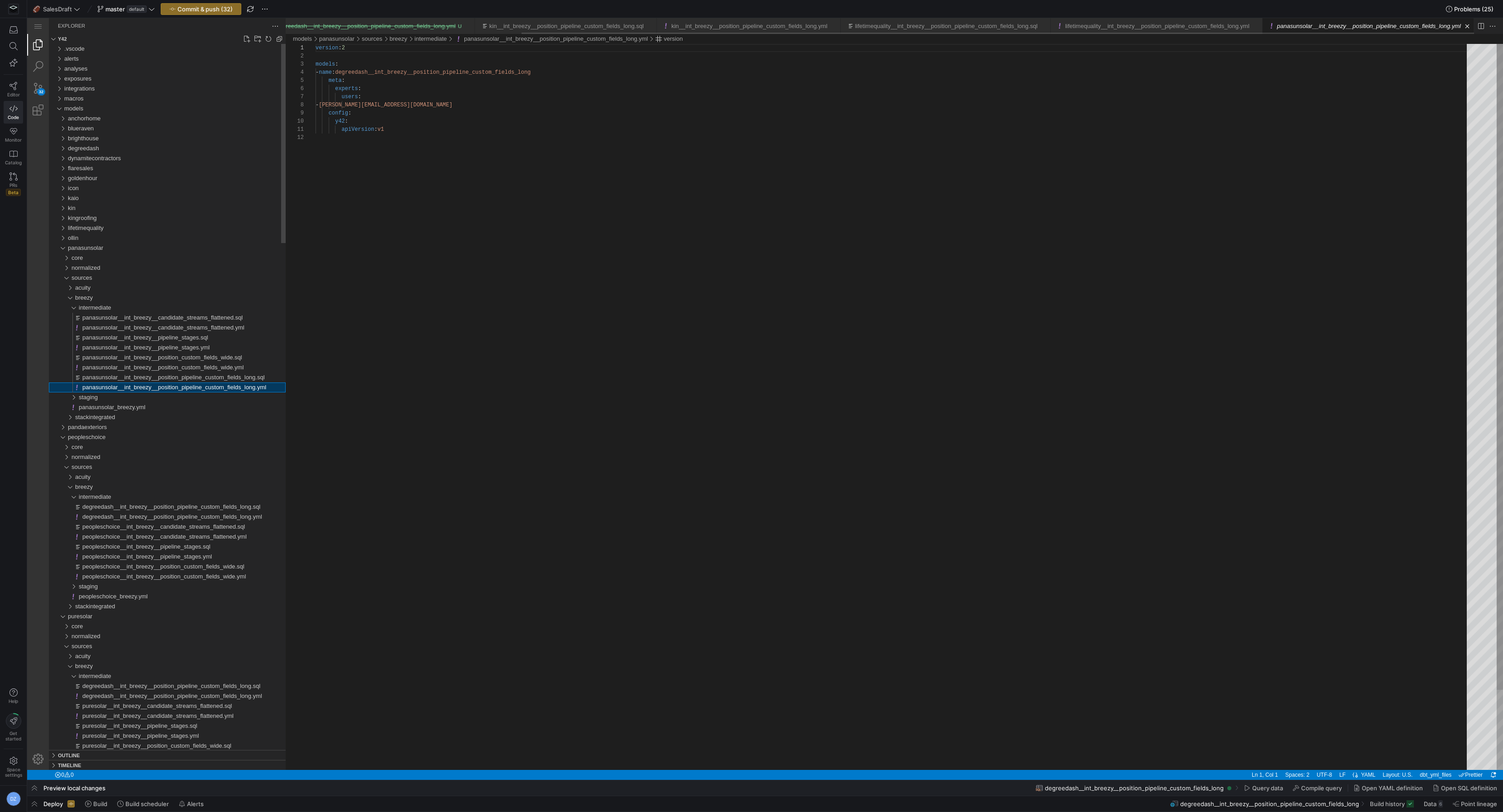
scroll to position [81, 0]
drag, startPoint x: 381, startPoint y: 81, endPoint x: 348, endPoint y: 83, distance: 33.1
paste textarea "panasunsolar"
type textarea "version: 2 models: - name: panasunsolar__int_breezy__position_pipeline_custom_f…"
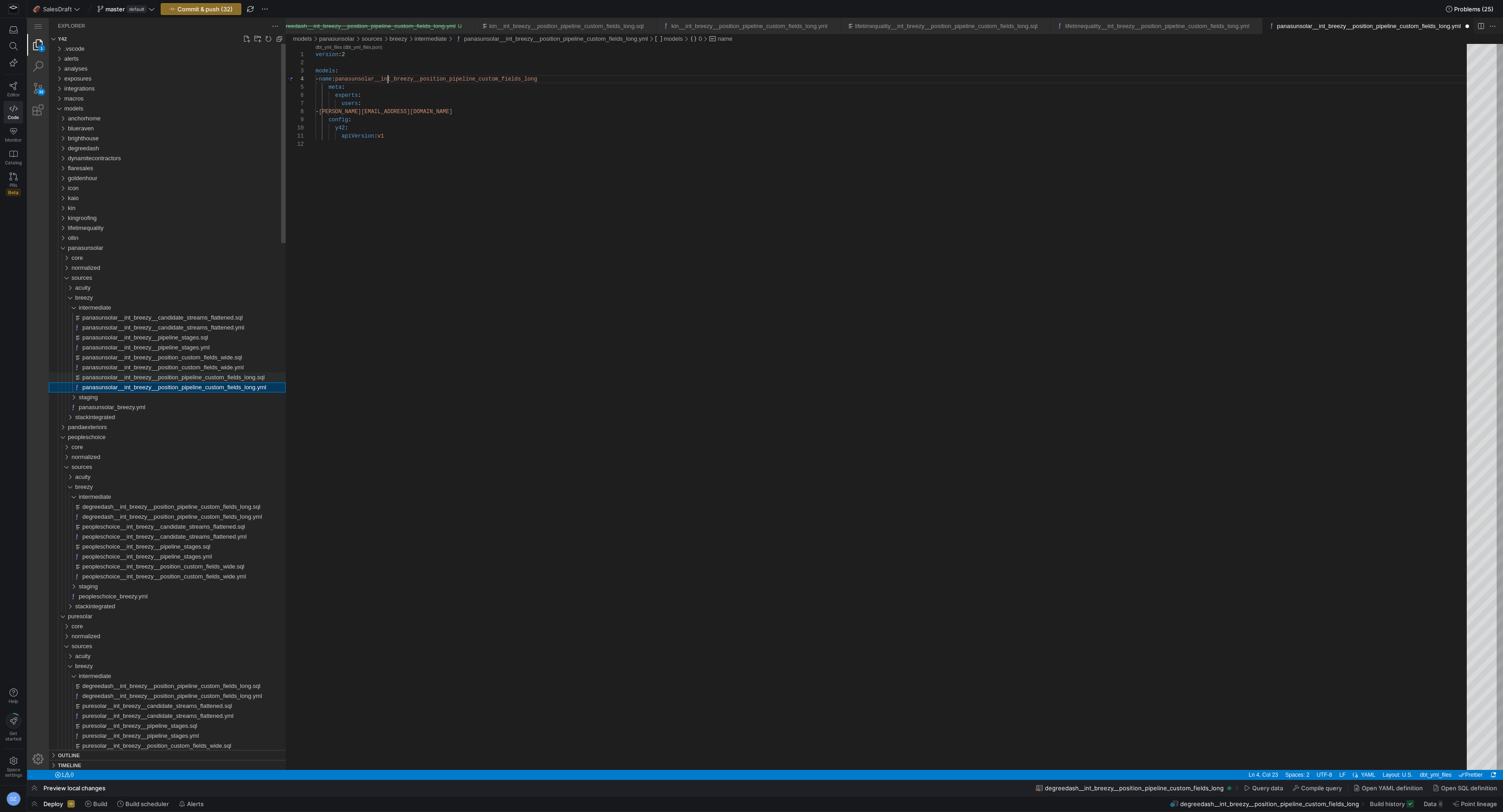
click at [139, 375] on span "panasunsolar__int_breezy__position_pipeline_custom_fields_long.sql" at bounding box center [174, 377] width 182 height 7
click at [523, 50] on div "{{ int_breezy__position_pipeline_custom_fields_long_ macro ( 'degreedash' ) }}" at bounding box center [894, 411] width 1158 height 734
paste textarea "panasunsolar"
type textarea "{{ int_breezy__position_pipeline_custom_fields_long_macro('panasunsolar') }}"
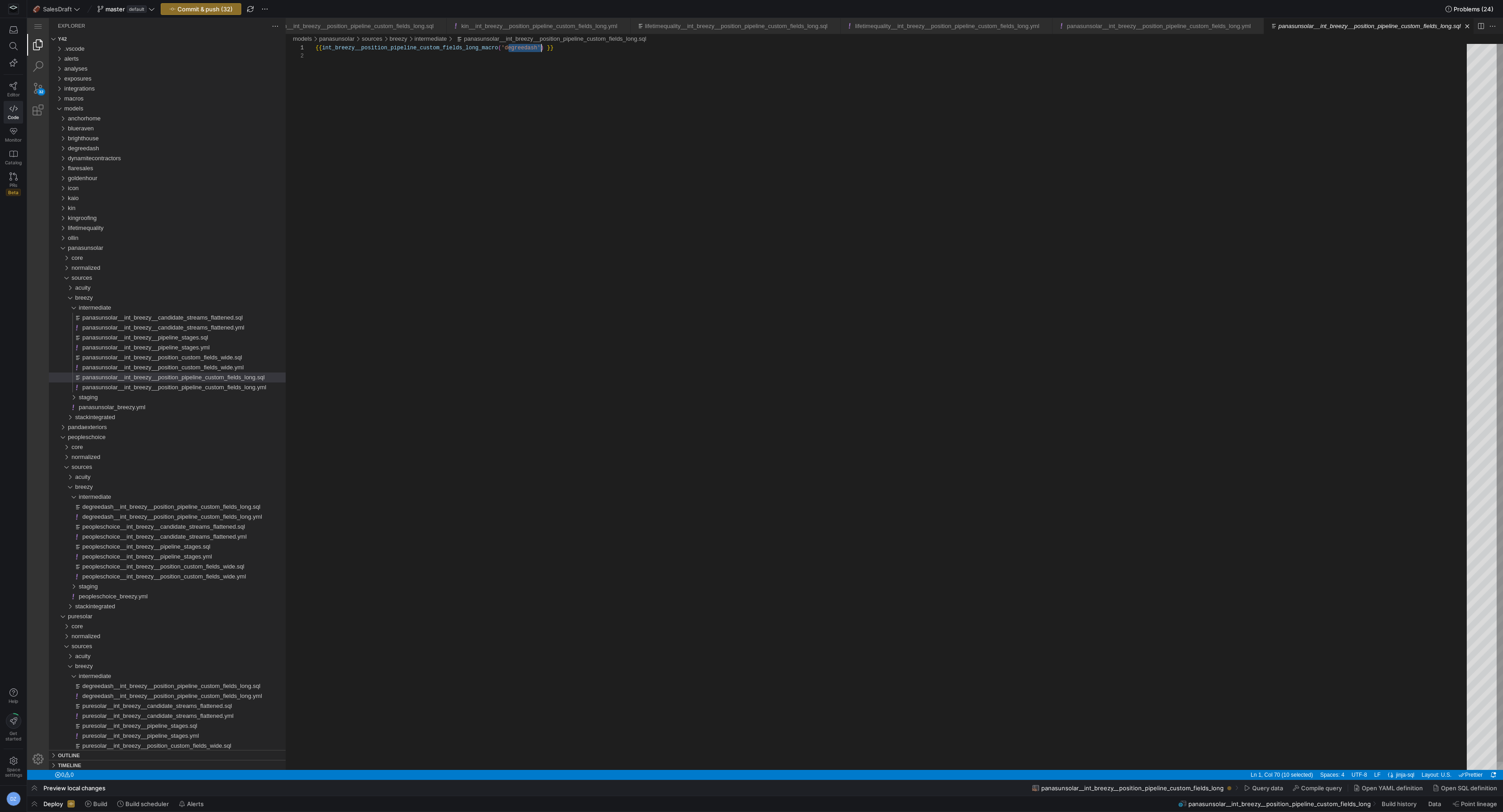
scroll to position [0, 519]
click at [534, 105] on div "{{ int_breezy__position_pipeline_custom_fields_long_ macro ( 'panasunsolar' ) }}" at bounding box center [894, 411] width 1158 height 734
click at [484, 138] on div "{{ int_breezy__position_pipeline_custom_fields_long_ macro ( 'panasunsolar' ) }}" at bounding box center [894, 411] width 1158 height 734
click at [171, 378] on span "panasunsolar__int_breezy__position_pipeline_custom_fields_long.sql" at bounding box center [174, 377] width 182 height 7
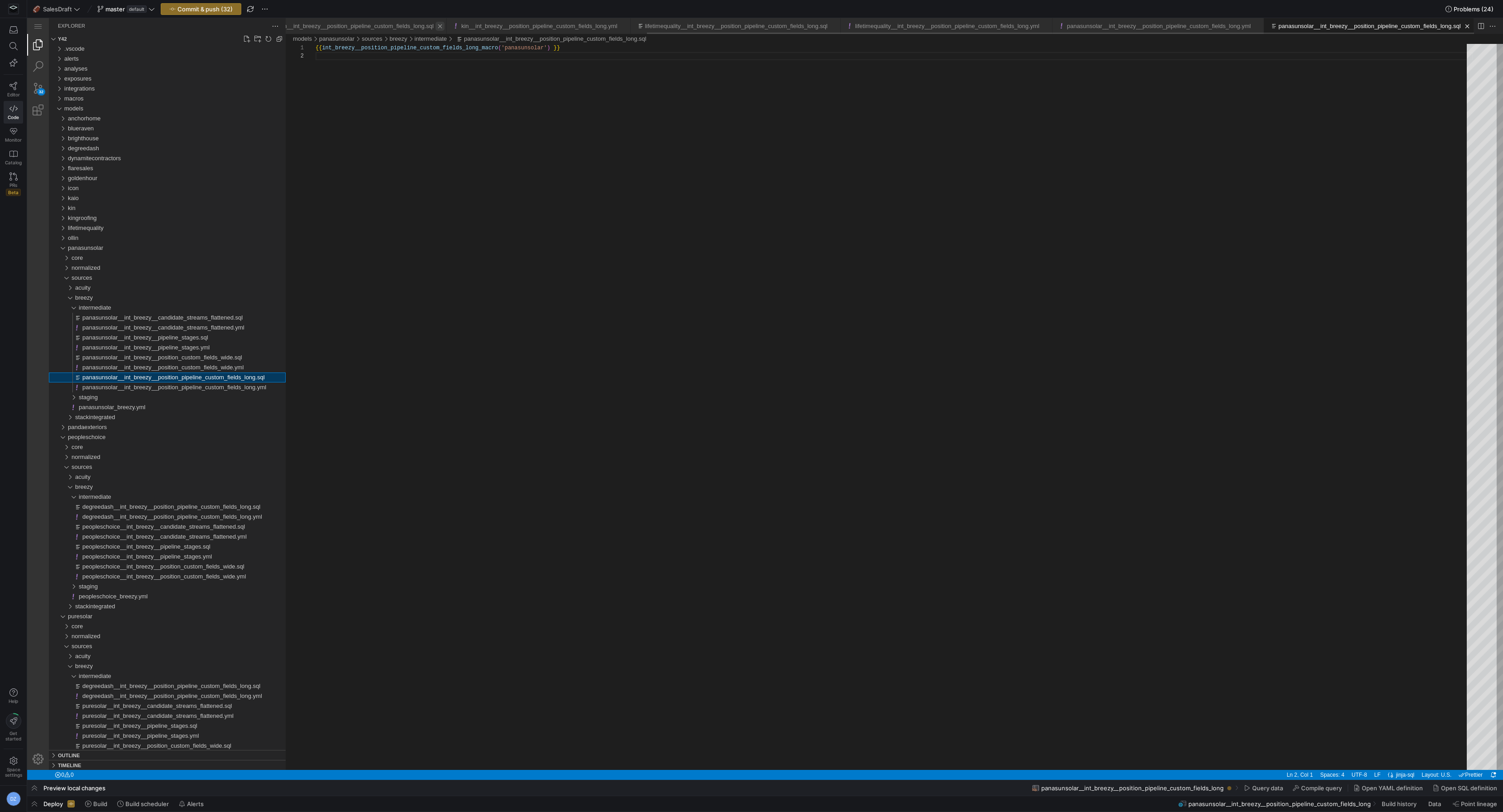
click at [435, 25] on link "Close (⌘W)" at bounding box center [440, 26] width 9 height 9
click at [436, 25] on link "Close (⌘W)" at bounding box center [440, 26] width 9 height 9
click at [390, 25] on link "Close (⌘W)" at bounding box center [385, 26] width 9 height 9
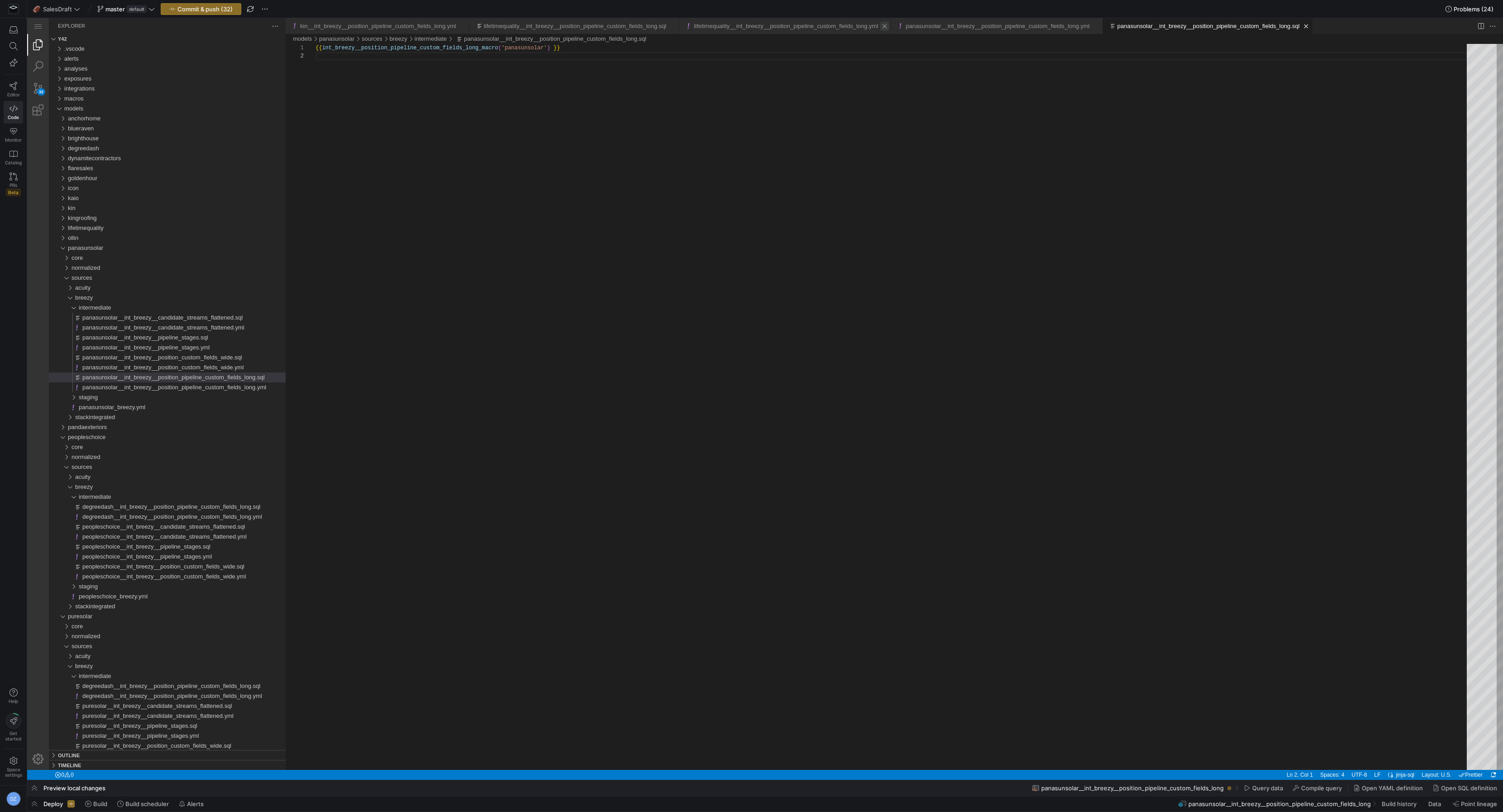
click at [396, 25] on link "kin__int_breezy__position_pipeline_custom_fields_long.yml" at bounding box center [378, 26] width 156 height 7
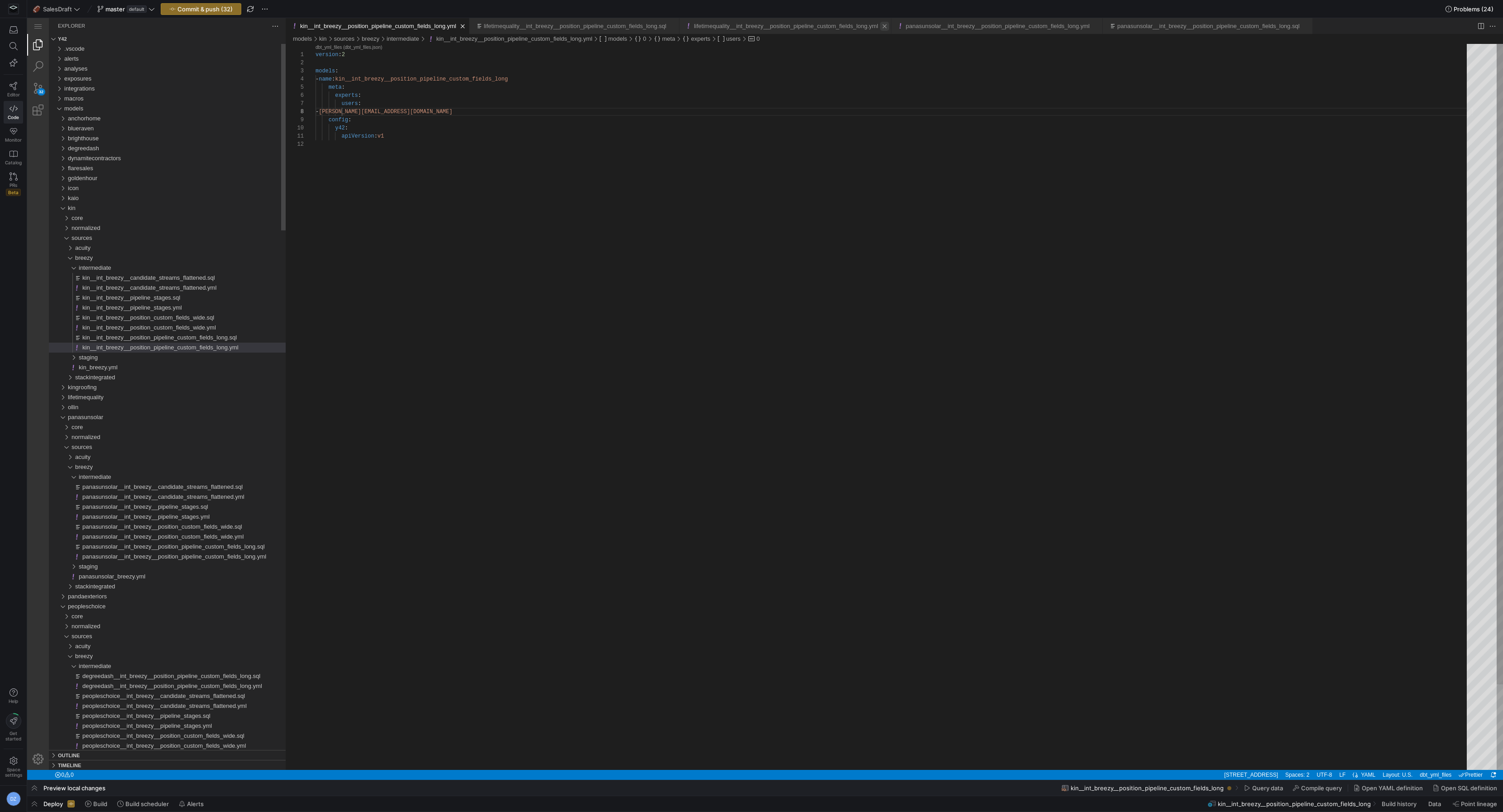
click at [396, 25] on link "kin__int_breezy__position_pipeline_custom_fields_long.yml" at bounding box center [378, 26] width 156 height 7
click at [467, 25] on link "Close (⌘W)" at bounding box center [463, 26] width 9 height 9
click at [494, 23] on link "Close (⌘W)" at bounding box center [489, 26] width 9 height 9
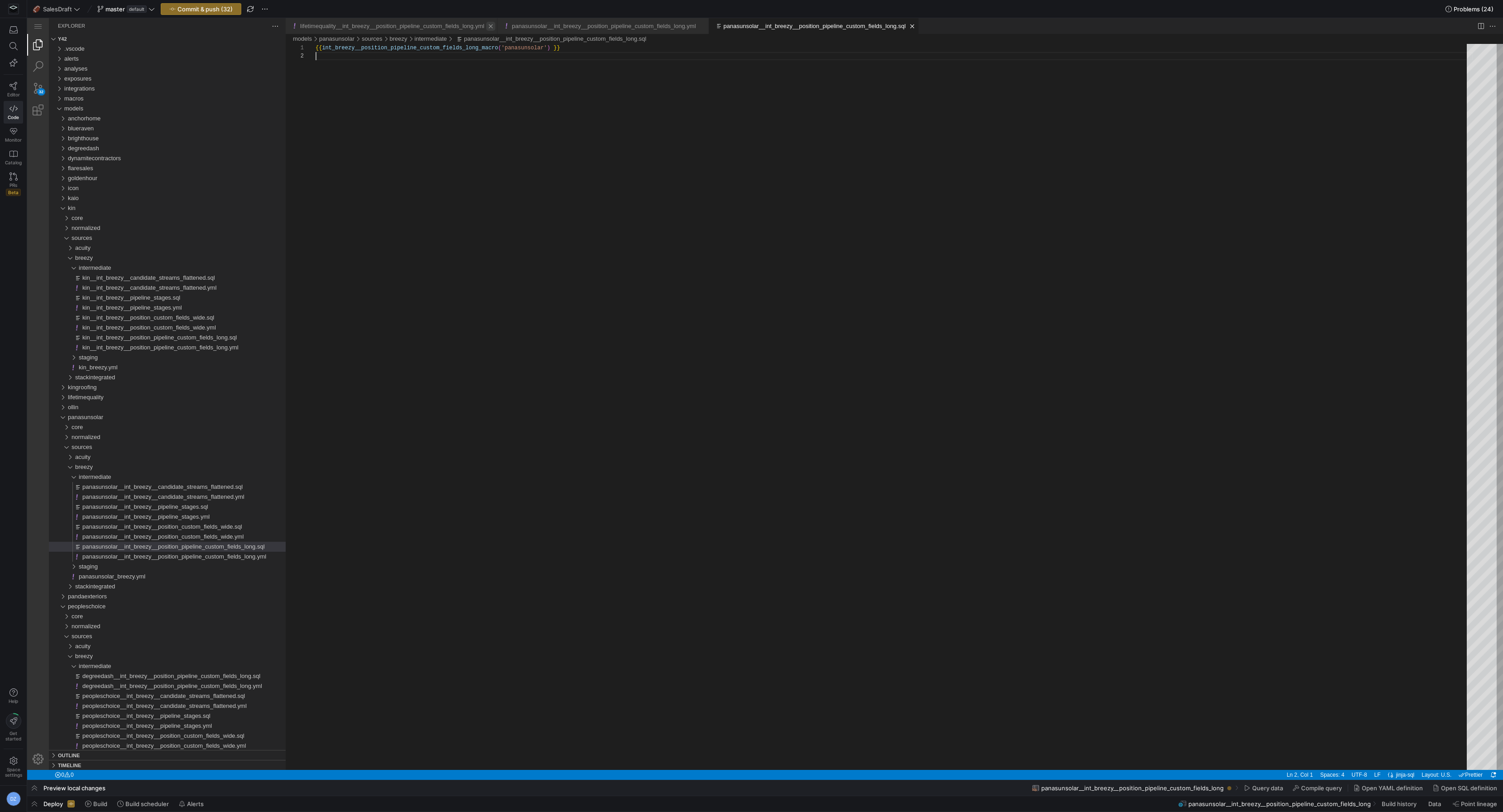
click at [496, 23] on link "Close (⌘W)" at bounding box center [491, 26] width 9 height 9
click at [495, 24] on link "Close (⌘W)" at bounding box center [490, 26] width 9 height 9
click at [168, 546] on span "panasunsolar__int_breezy__position_pipeline_custom_fields_long.sql" at bounding box center [174, 546] width 182 height 7
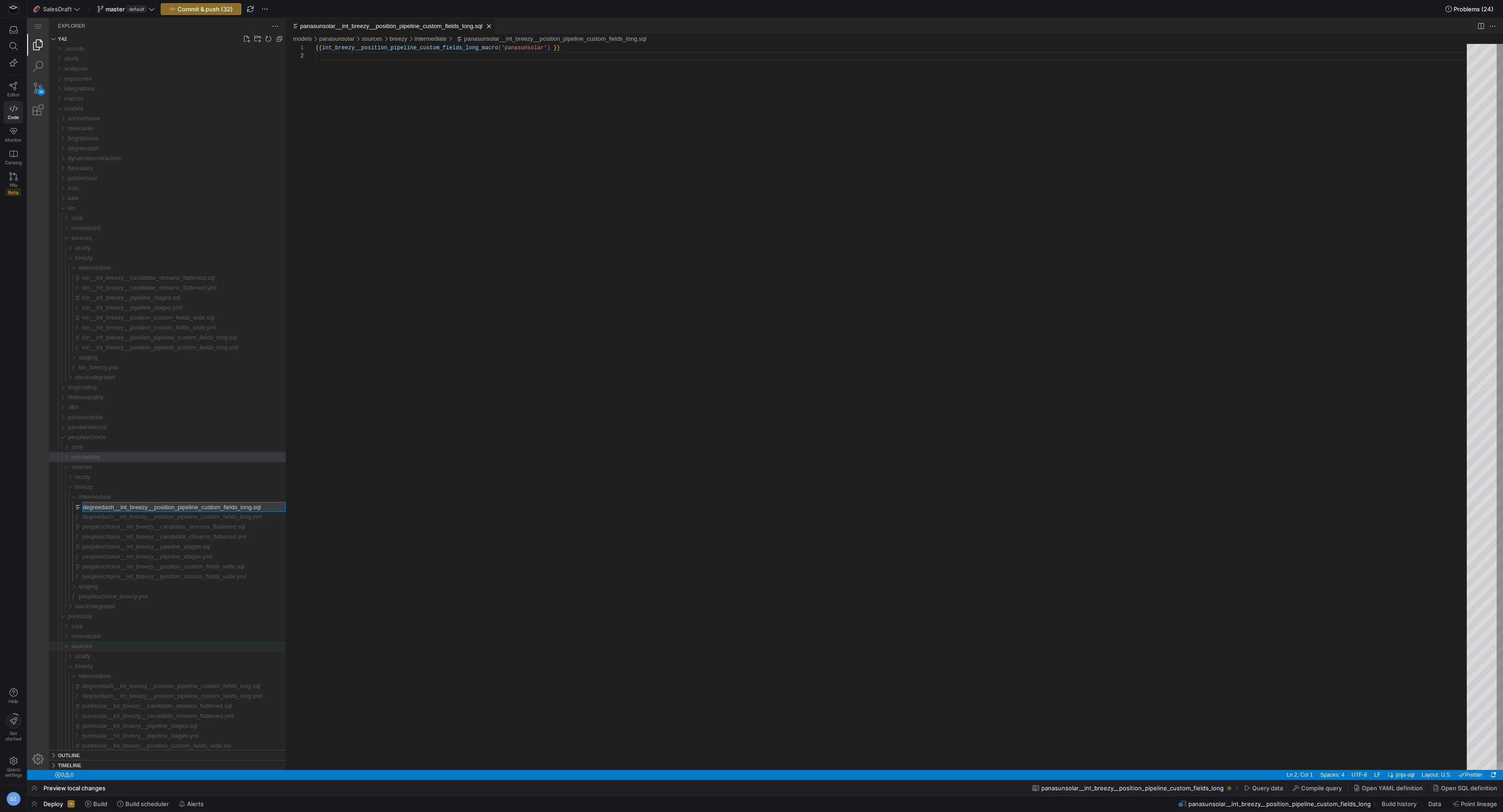
type input "peopleschoice__int_breezy__position_pipeline_custom_fields_long.sql"
type input "peopleschoice__int_breezy__position_pipeline_custom_fields_long.yml"
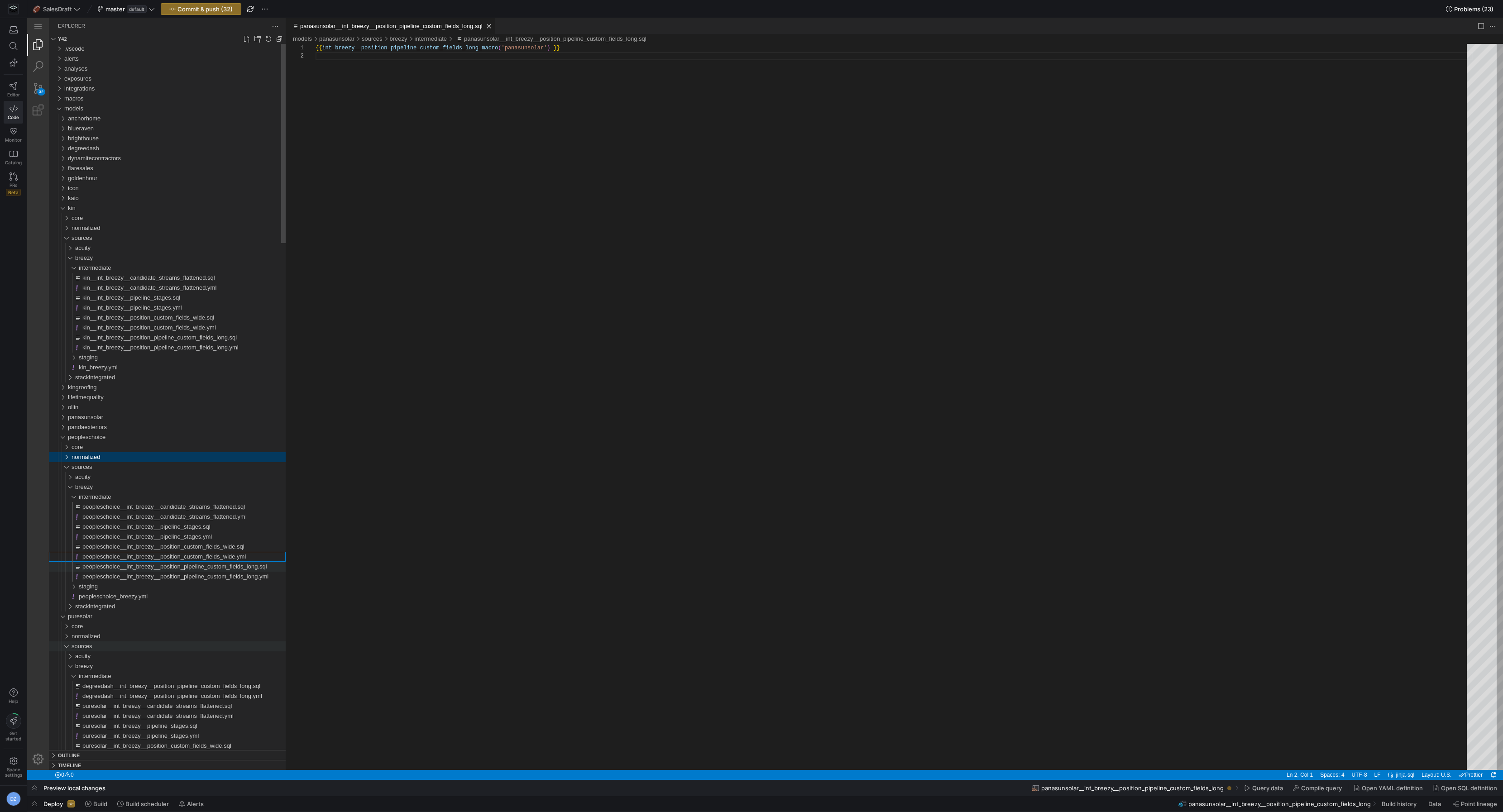
click at [164, 565] on span "peopleschoice__int_breezy__position_pipeline_custom_fields_long.sql" at bounding box center [175, 566] width 185 height 7
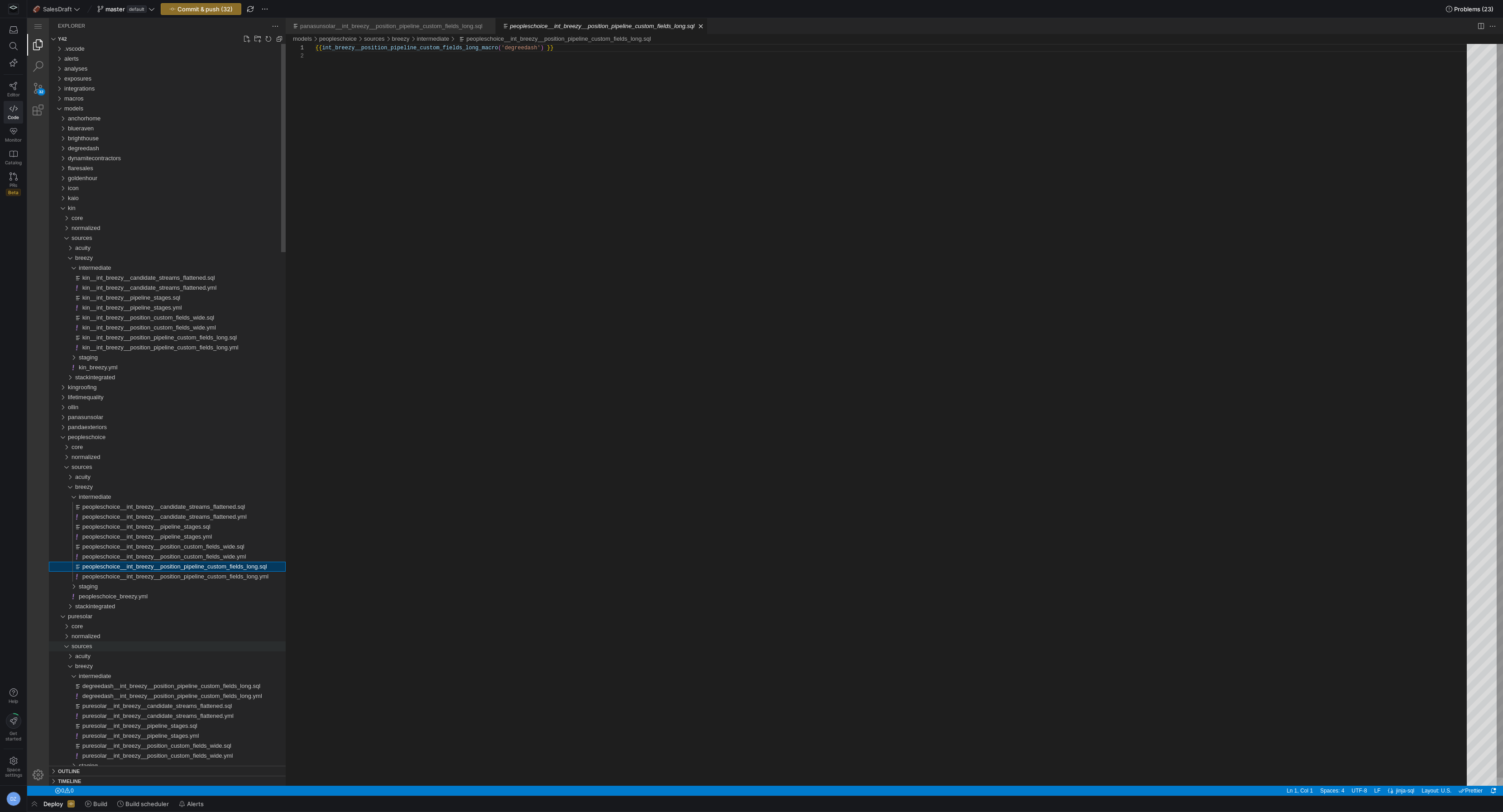
scroll to position [8, 0]
click at [529, 50] on div "{{ int_breezy__position_pipeline_custom_fields_long_ macro ( 'degreedash' ) }}" at bounding box center [894, 419] width 1158 height 750
paste textarea "peopleschoice"
type textarea "{{ int_breezy__position_pipeline_custom_fields_long_macro('peopleschoice') }}"
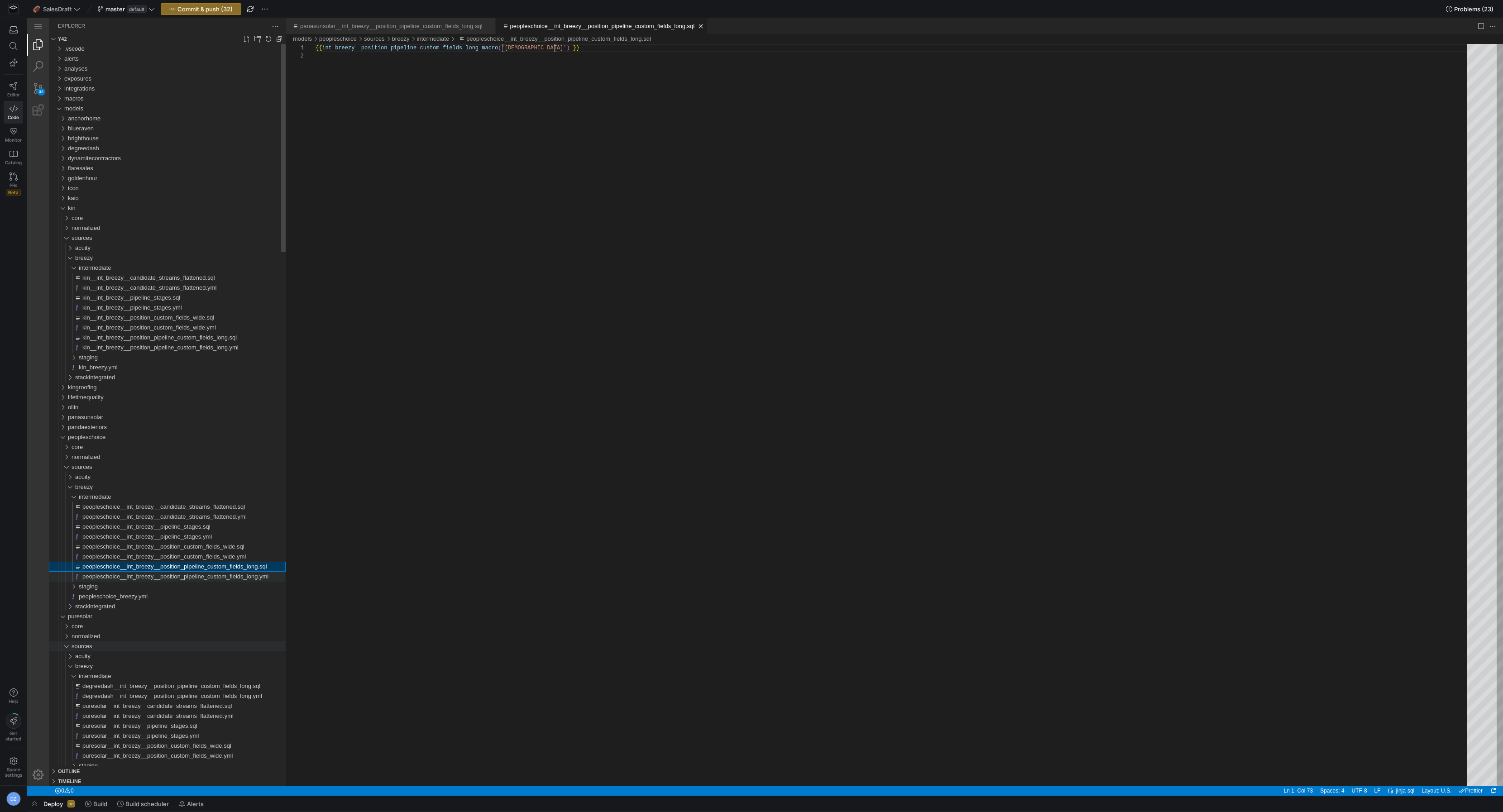
click at [209, 574] on span "peopleschoice__int_breezy__position_pipeline_custom_fields_long.yml" at bounding box center [176, 576] width 186 height 7
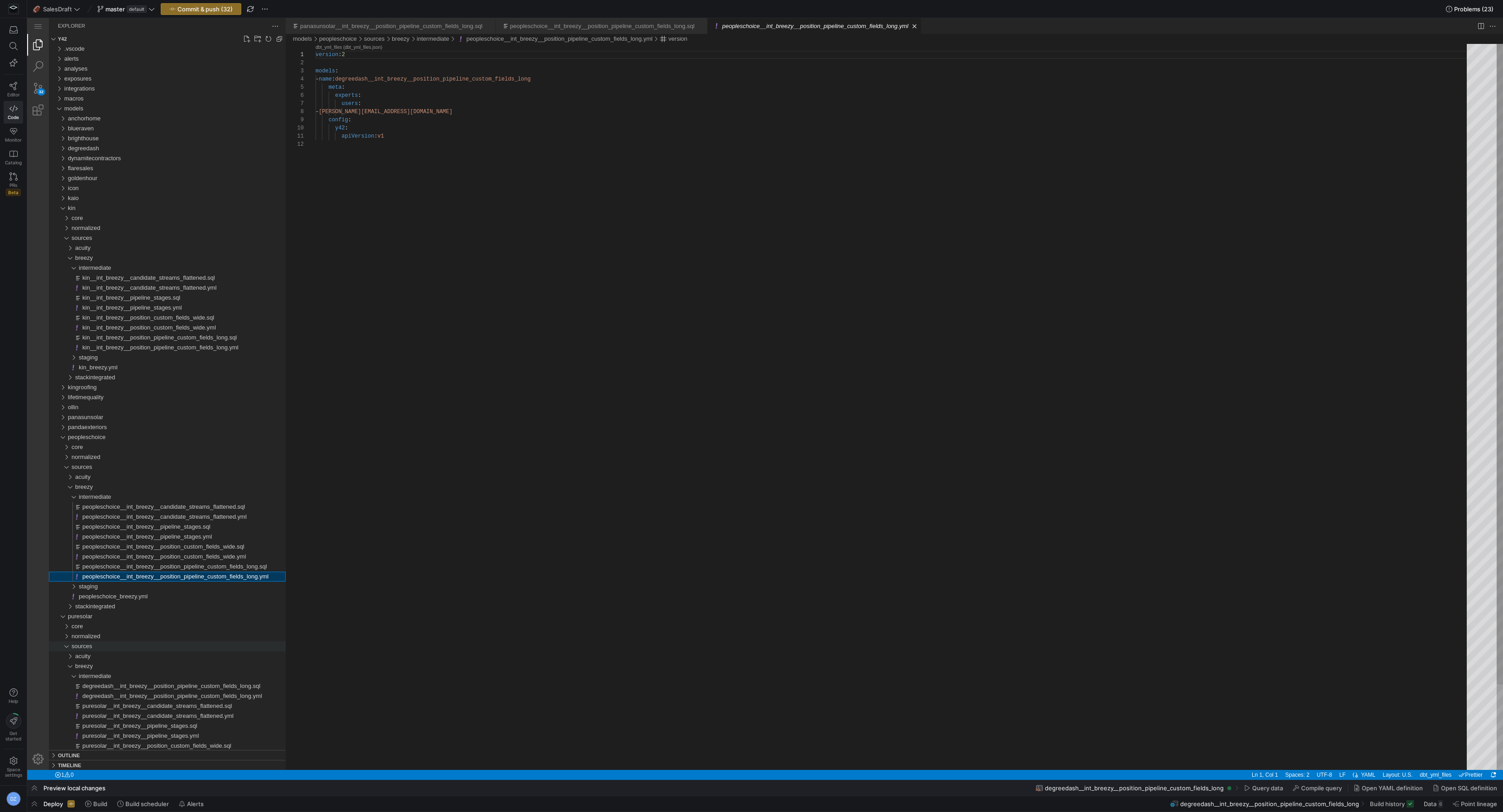
scroll to position [81, 0]
drag, startPoint x: 379, startPoint y: 77, endPoint x: 348, endPoint y: 81, distance: 31.3
paste textarea "peopleschoice"
click at [478, 125] on div "version : 2 models : - name : peopleschoice__int_breezy__position_pipeline_cust…" at bounding box center [894, 455] width 1158 height 822
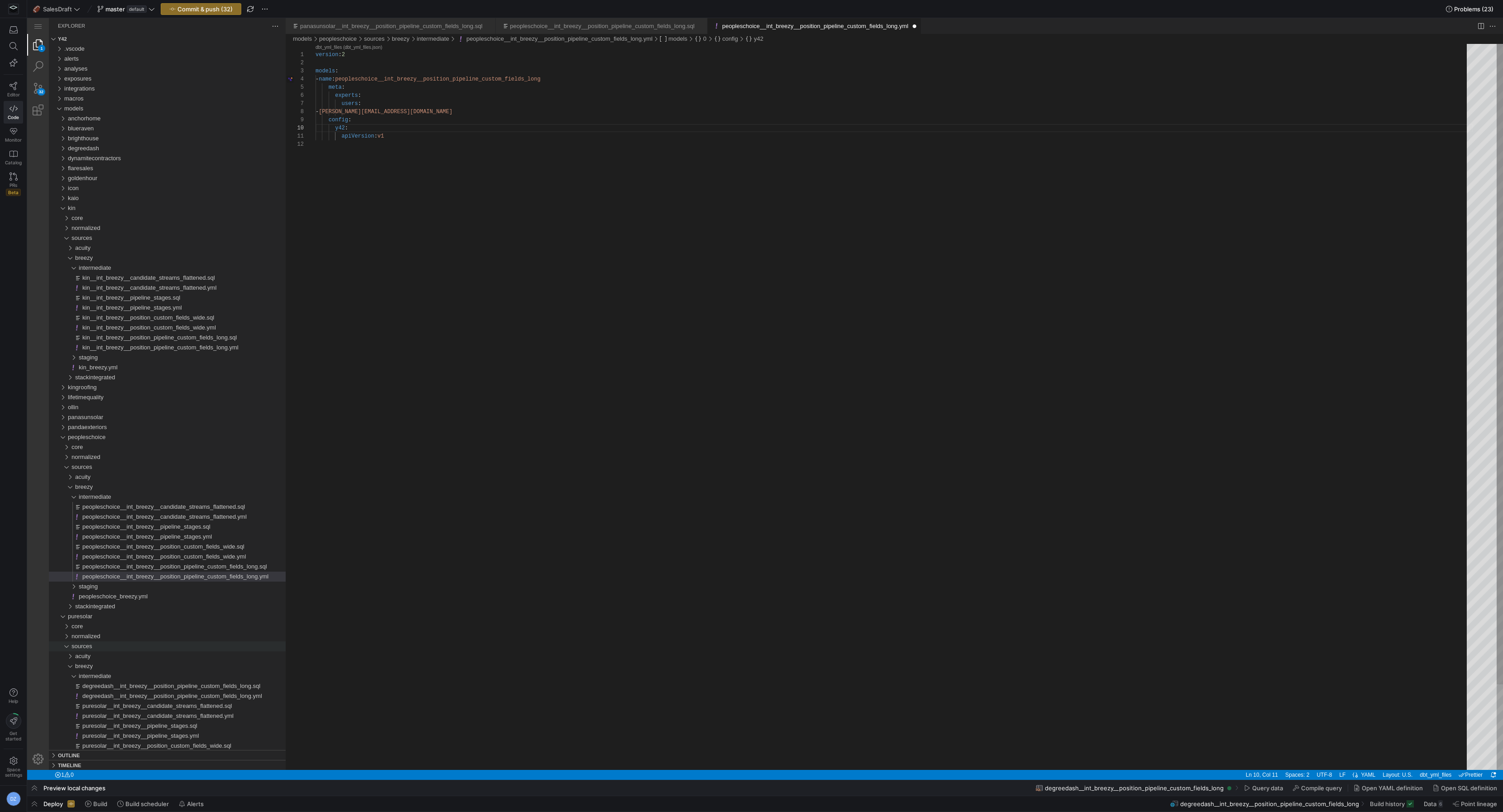
type textarea "apiVersion: v1"
click at [415, 363] on div "version : 2 models : - name : peopleschoice__int_breezy__position_pipeline_cust…" at bounding box center [894, 455] width 1158 height 822
click at [125, 436] on div "peopleschoice" at bounding box center [177, 437] width 218 height 10
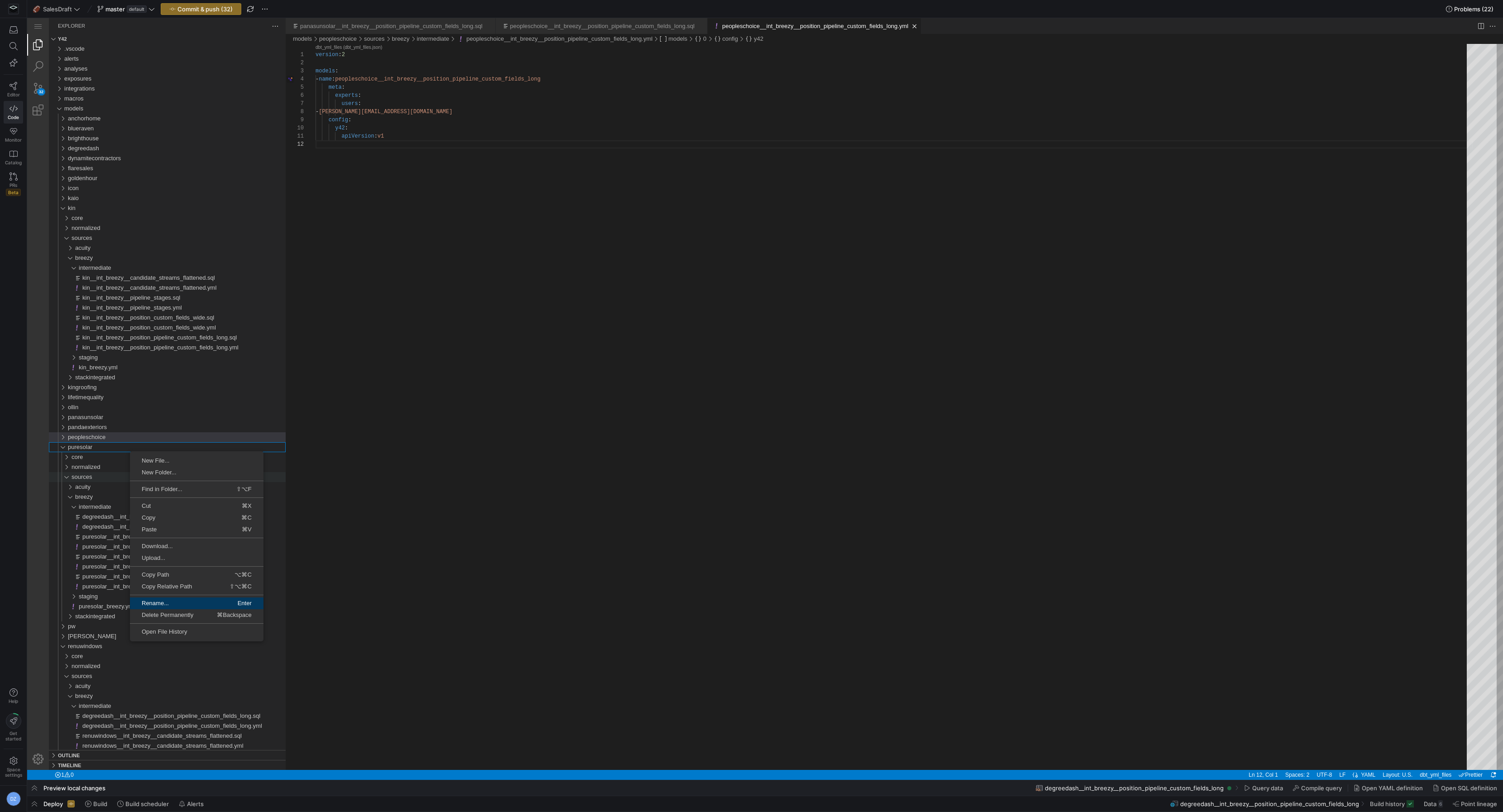
click at [176, 597] on link "Rename... Enter" at bounding box center [197, 603] width 134 height 12
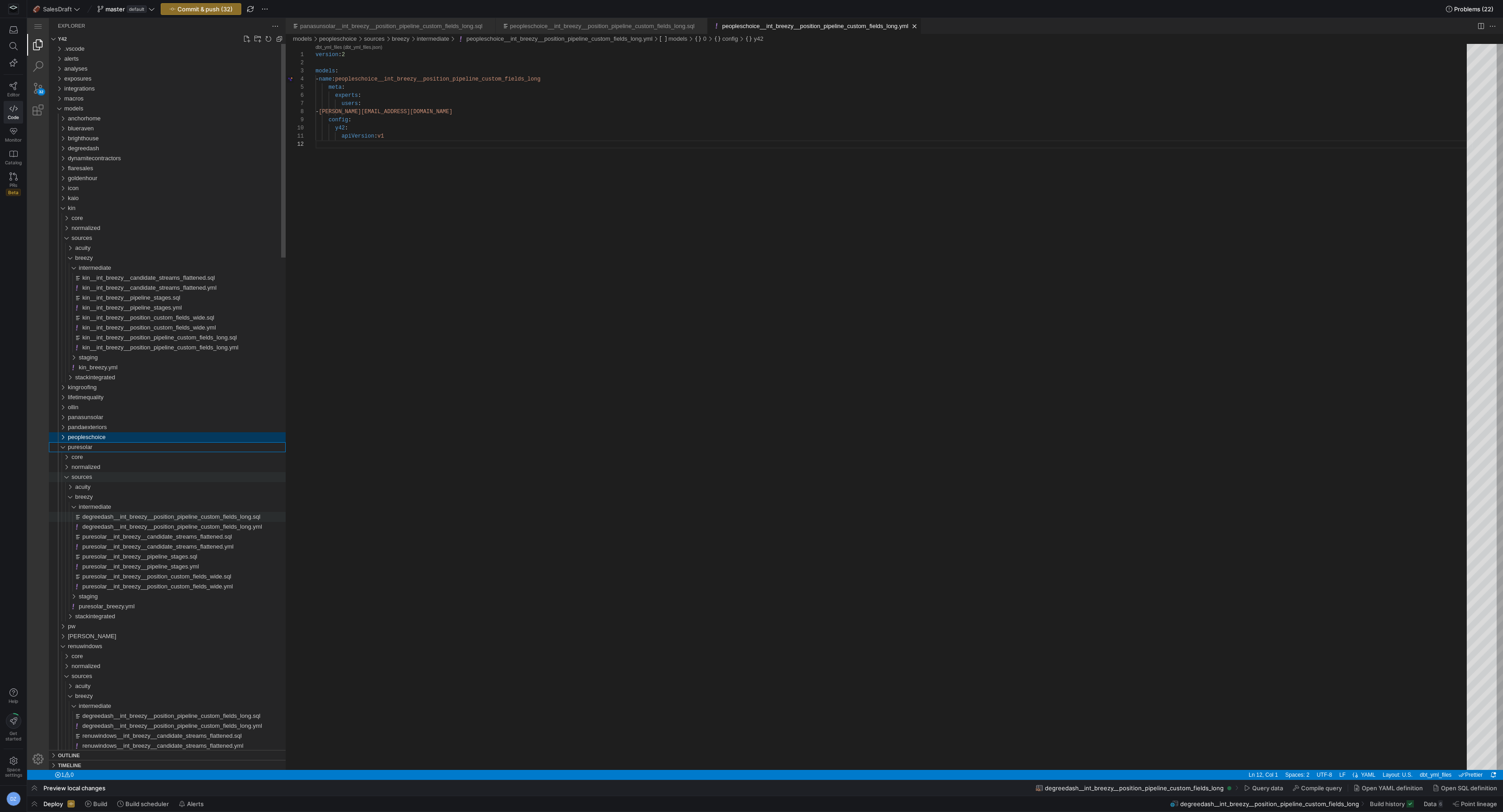
click at [186, 517] on span "degreedash__int_breezy__position_pipeline_custom_fields_long.sql" at bounding box center [171, 516] width 178 height 7
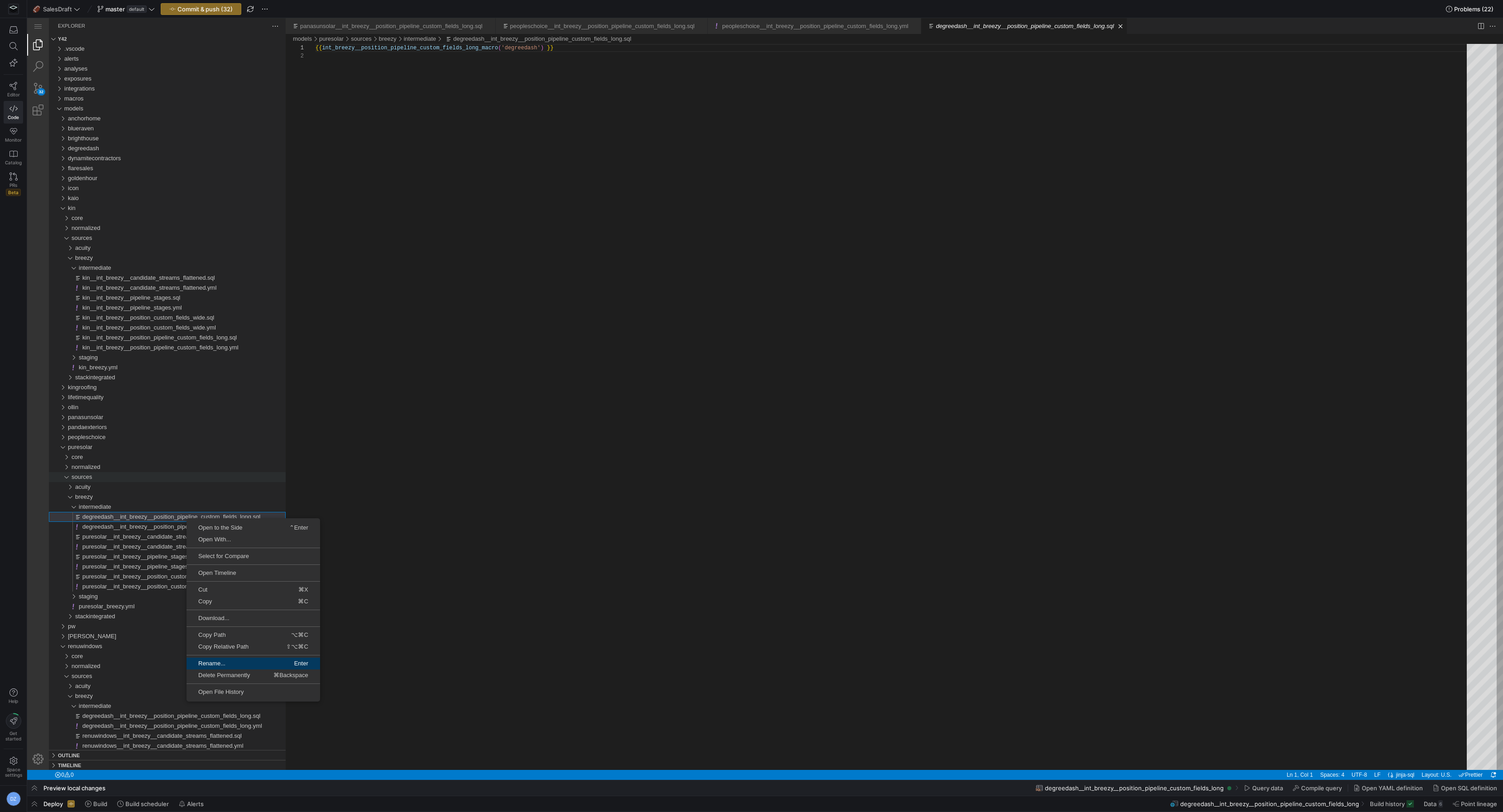
click at [234, 658] on link "Rename... Enter" at bounding box center [254, 663] width 134 height 12
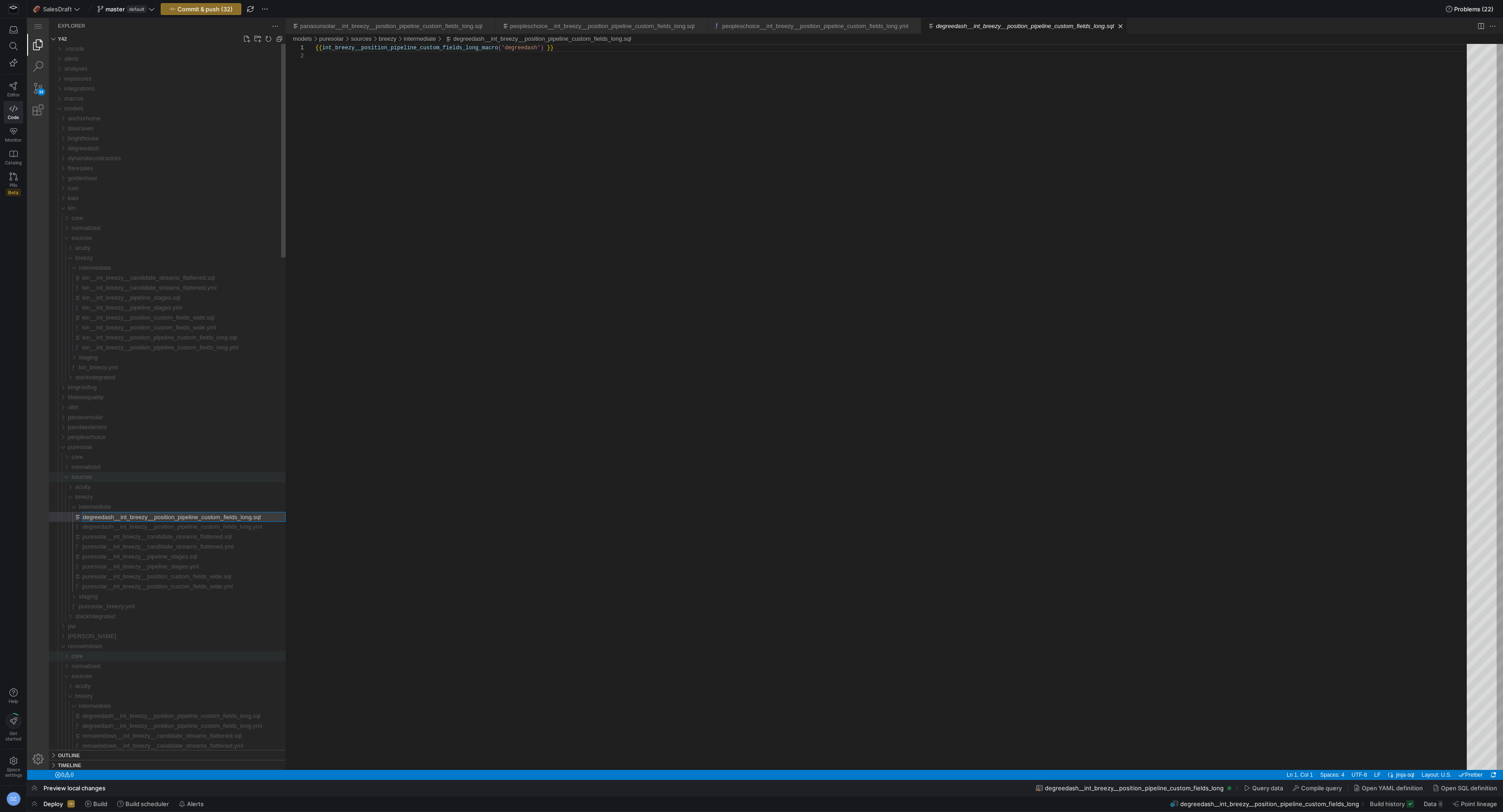
type input "puresolar__int_breezy__position_pipeline_custom_fields_long.sql"
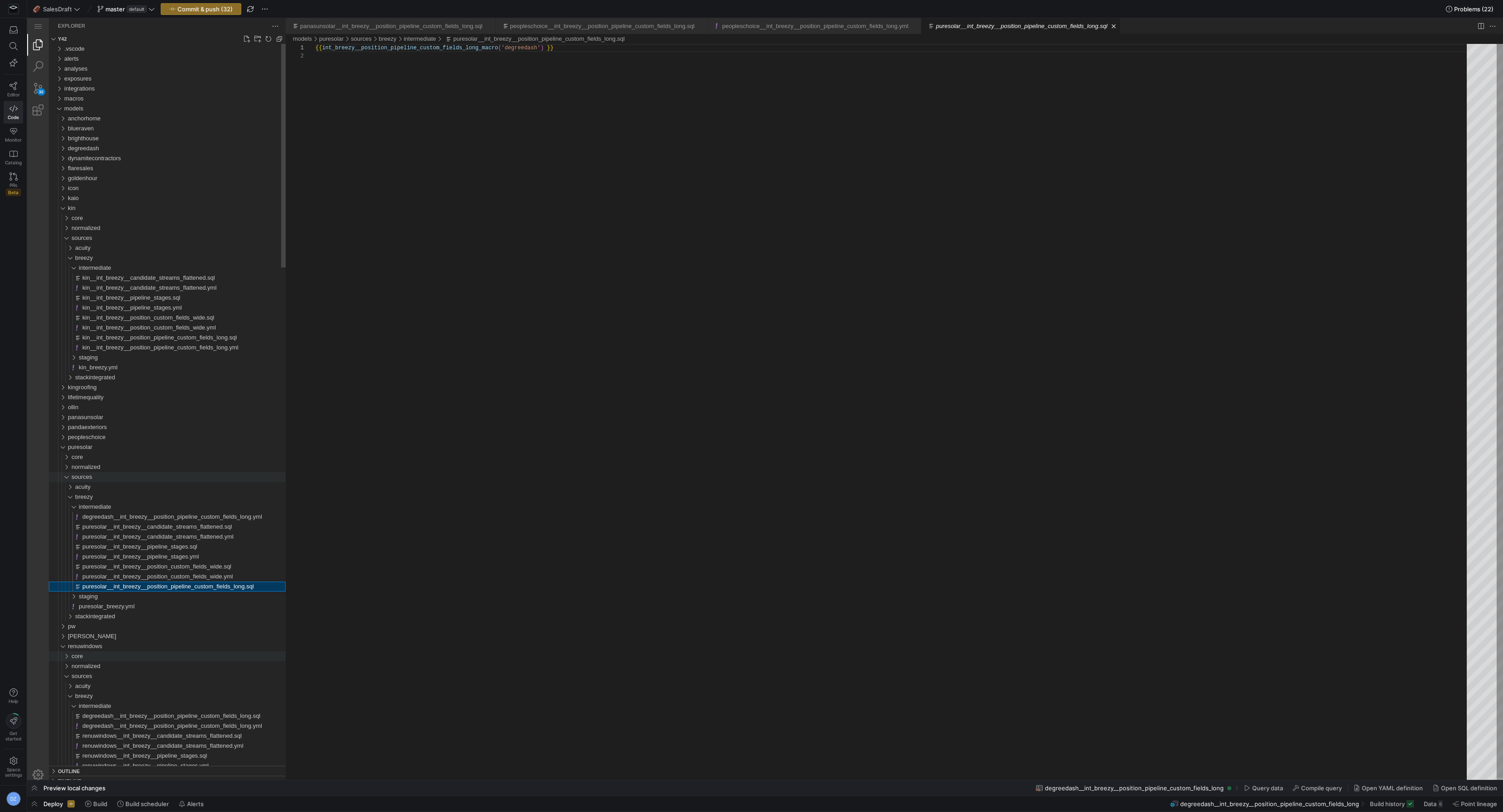
scroll to position [8, 0]
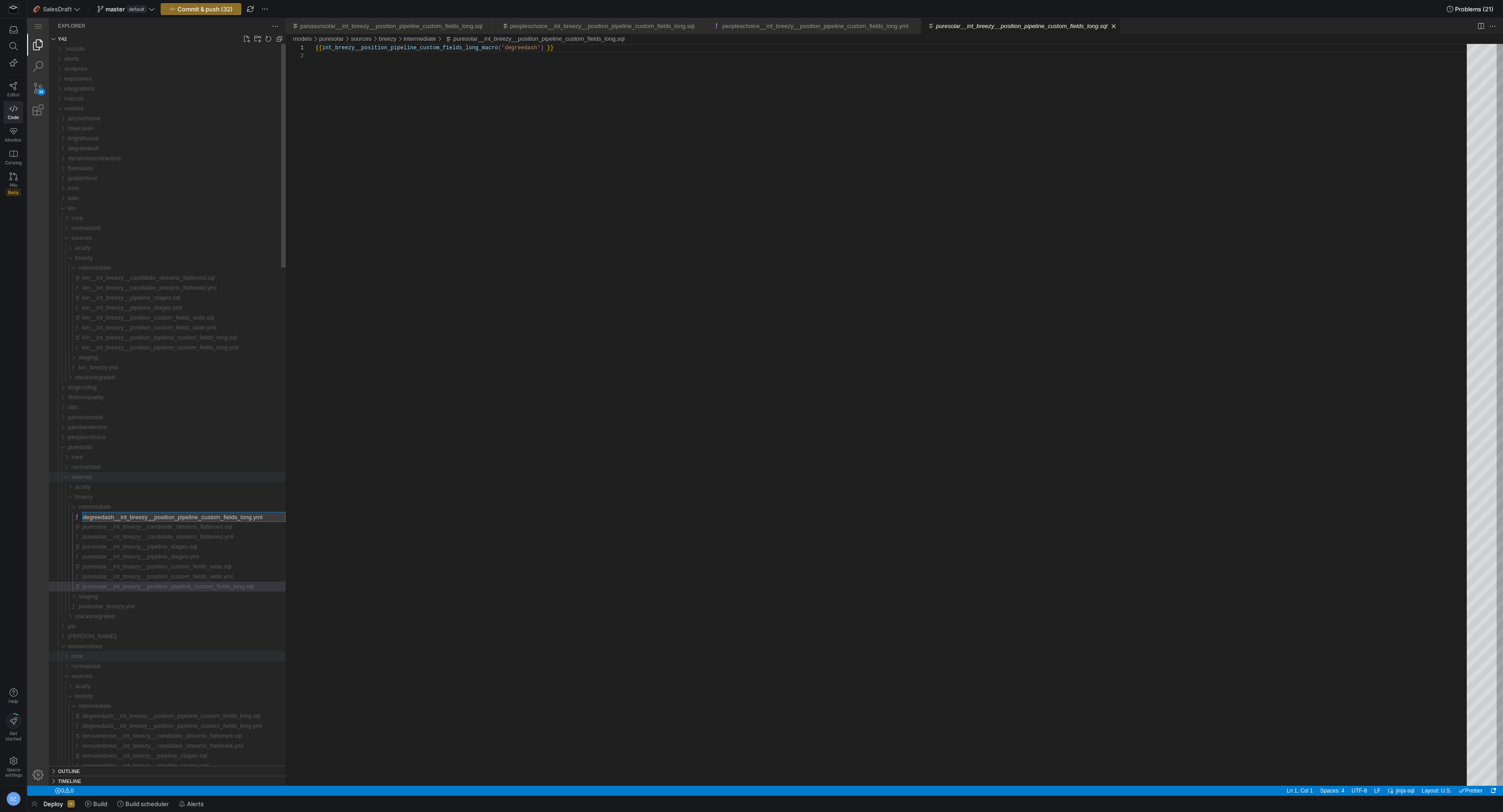
type input "puresolar__int_breezy__position_pipeline_custom_fields_long.yml"
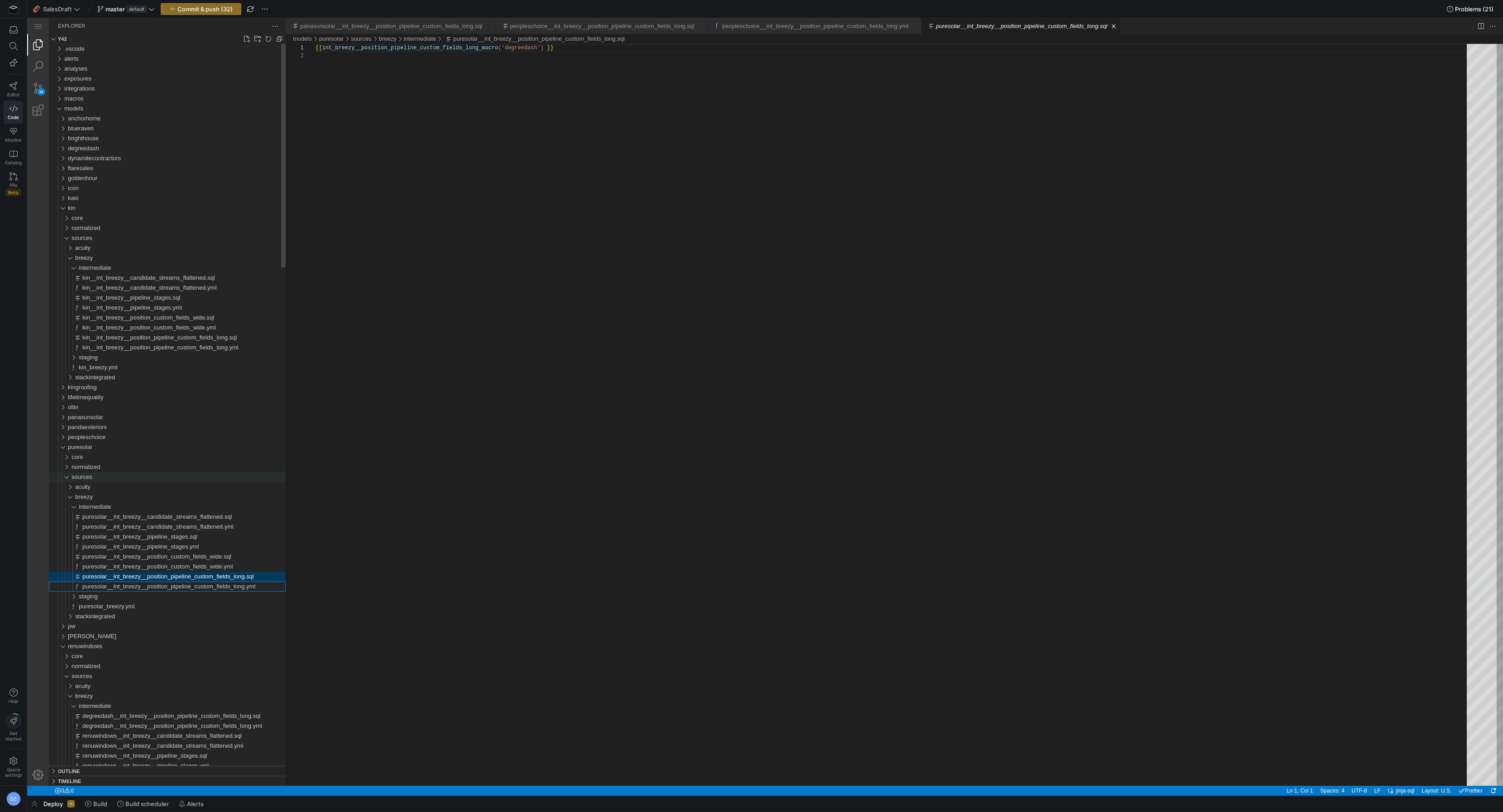
click at [145, 573] on span "puresolar__int_breezy__position_pipeline_custom_fields_long.sql" at bounding box center [168, 576] width 171 height 7
click at [532, 49] on div "{{ int_breezy__position_pipeline_custom_fields_long_ macro ( 'degreedash' ) }}" at bounding box center [894, 419] width 1158 height 750
paste textarea "puresolar"
type textarea "{{ int_breezy__position_pipeline_custom_fields_long_macro('puresolar') }}"
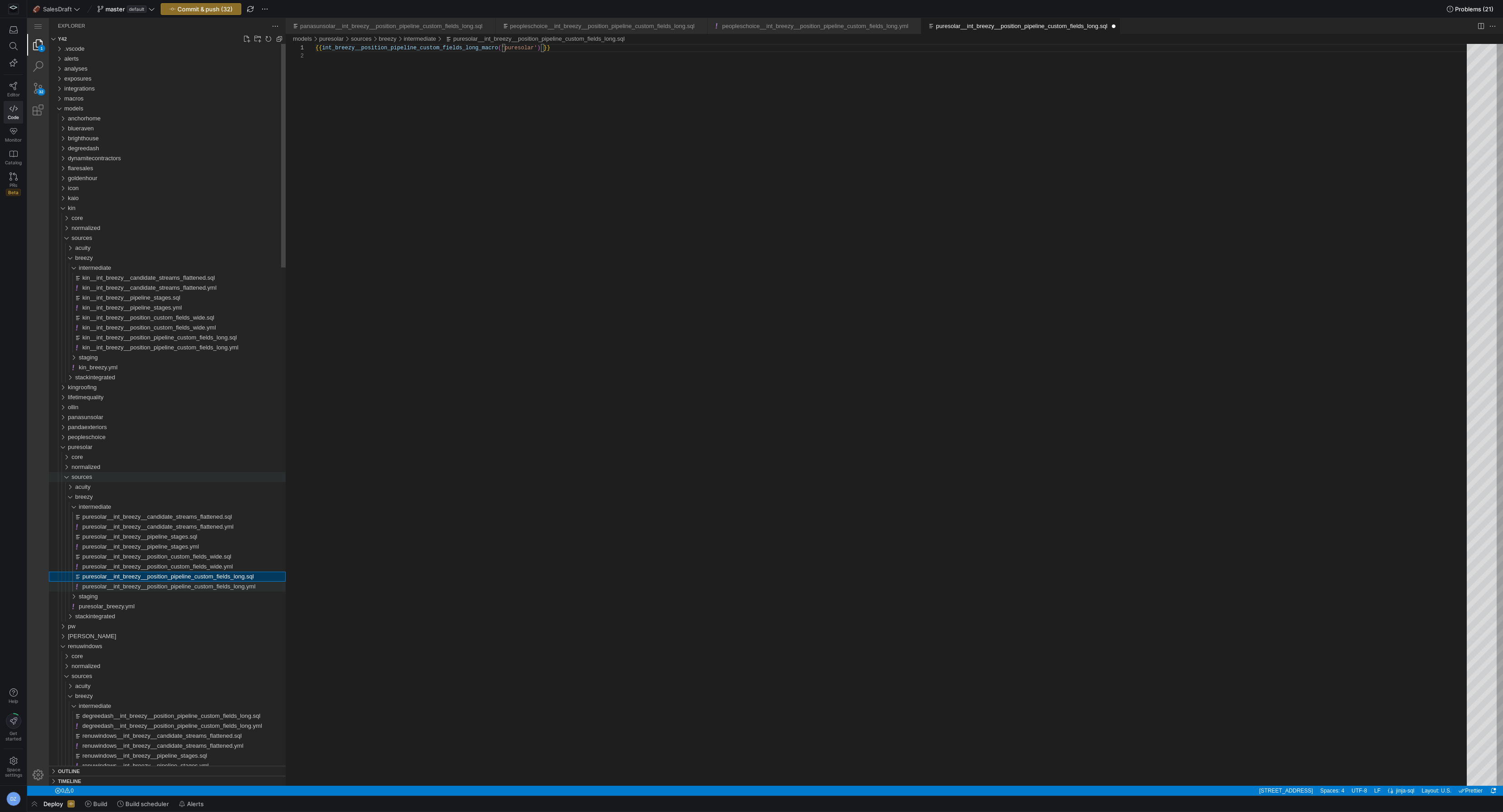
click at [209, 586] on span "puresolar__int_breezy__position_pipeline_custom_fields_long.yml" at bounding box center [169, 586] width 173 height 7
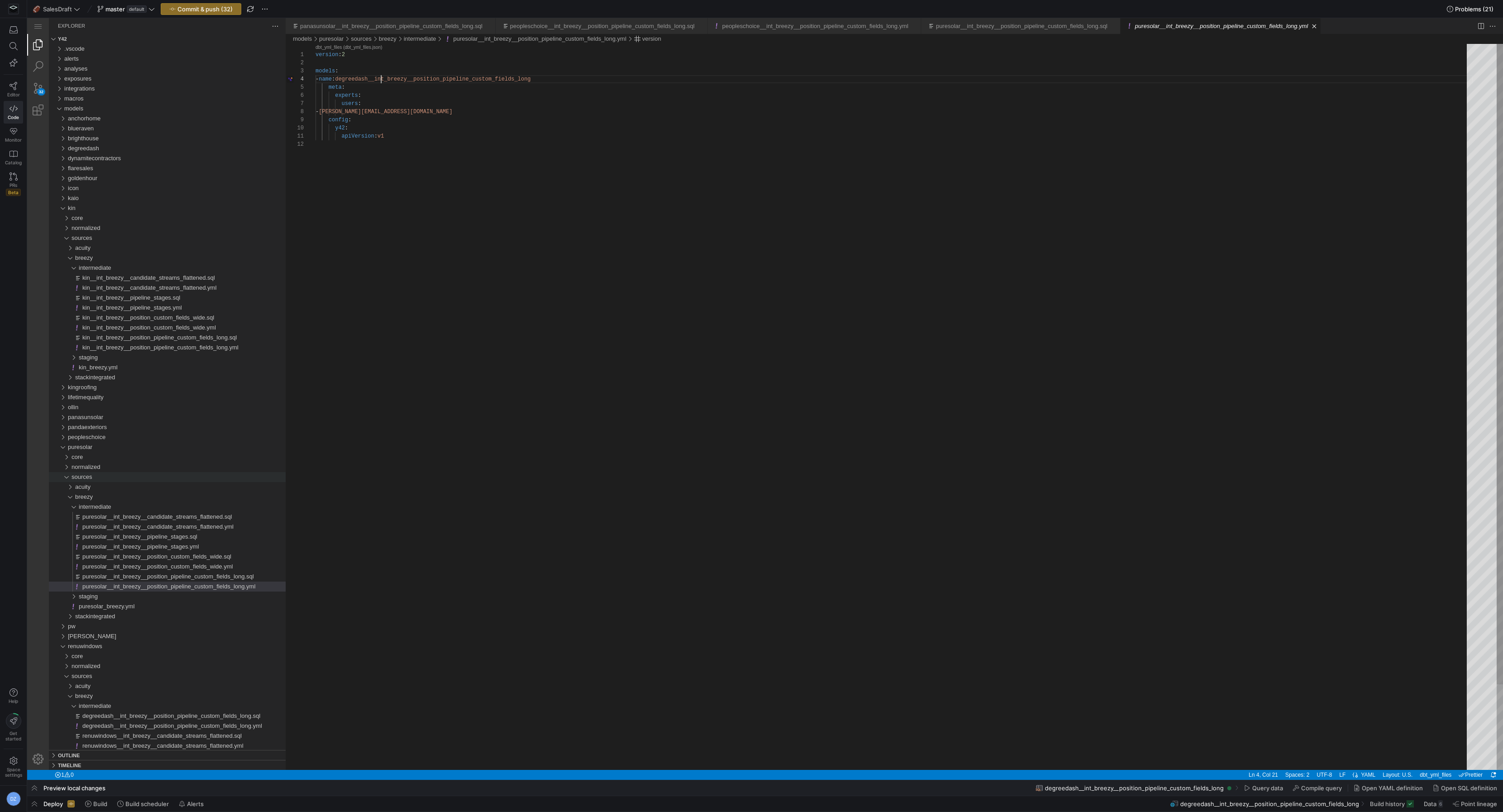
scroll to position [24, 55]
type textarea "apiVersion: v1"
click at [465, 132] on div "version : 2 models : - name : puresolar__int_breezy__position_pipeline_custom_f…" at bounding box center [894, 455] width 1158 height 822
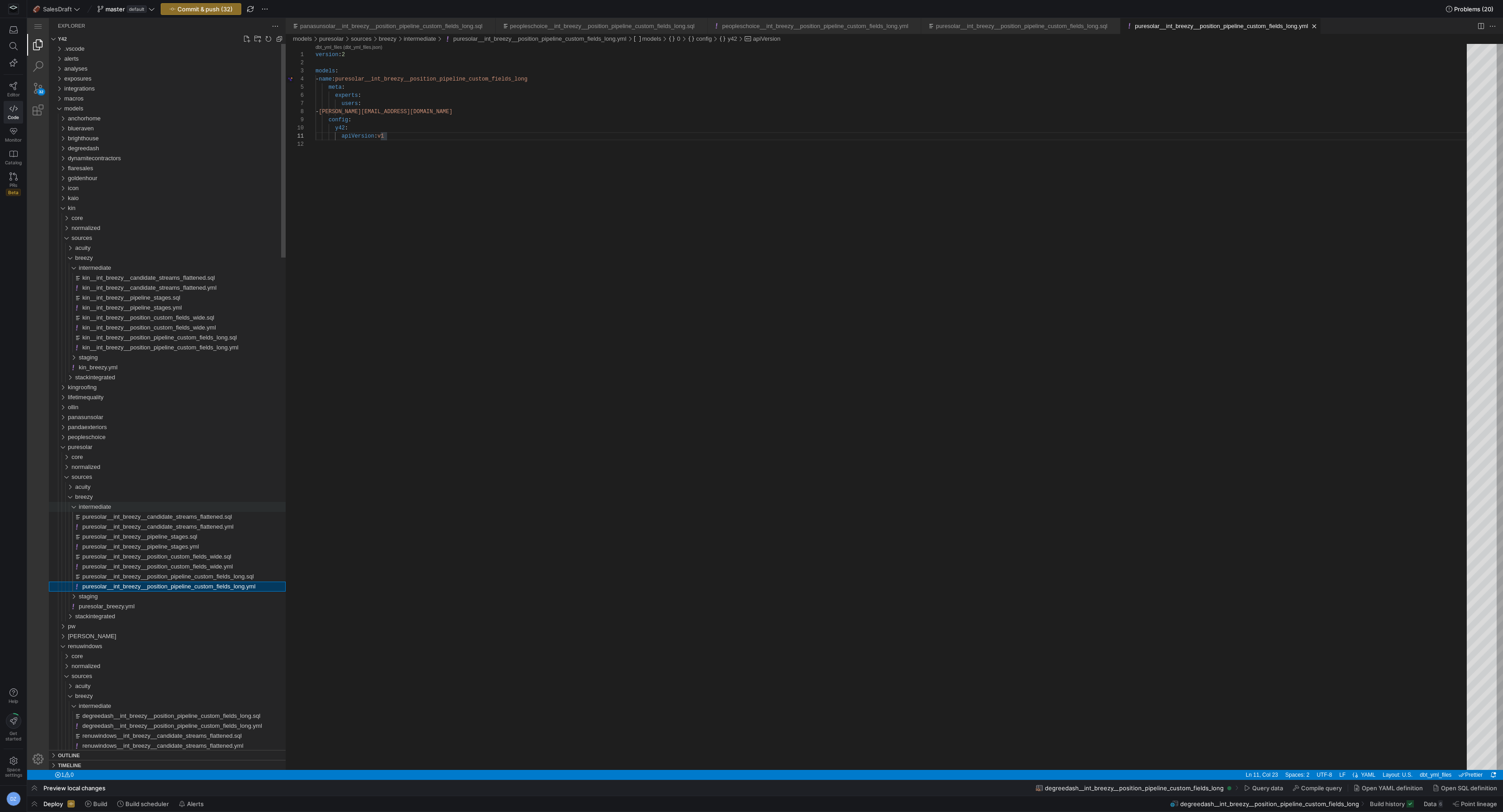
click at [111, 509] on span "intermediate" at bounding box center [95, 506] width 33 height 7
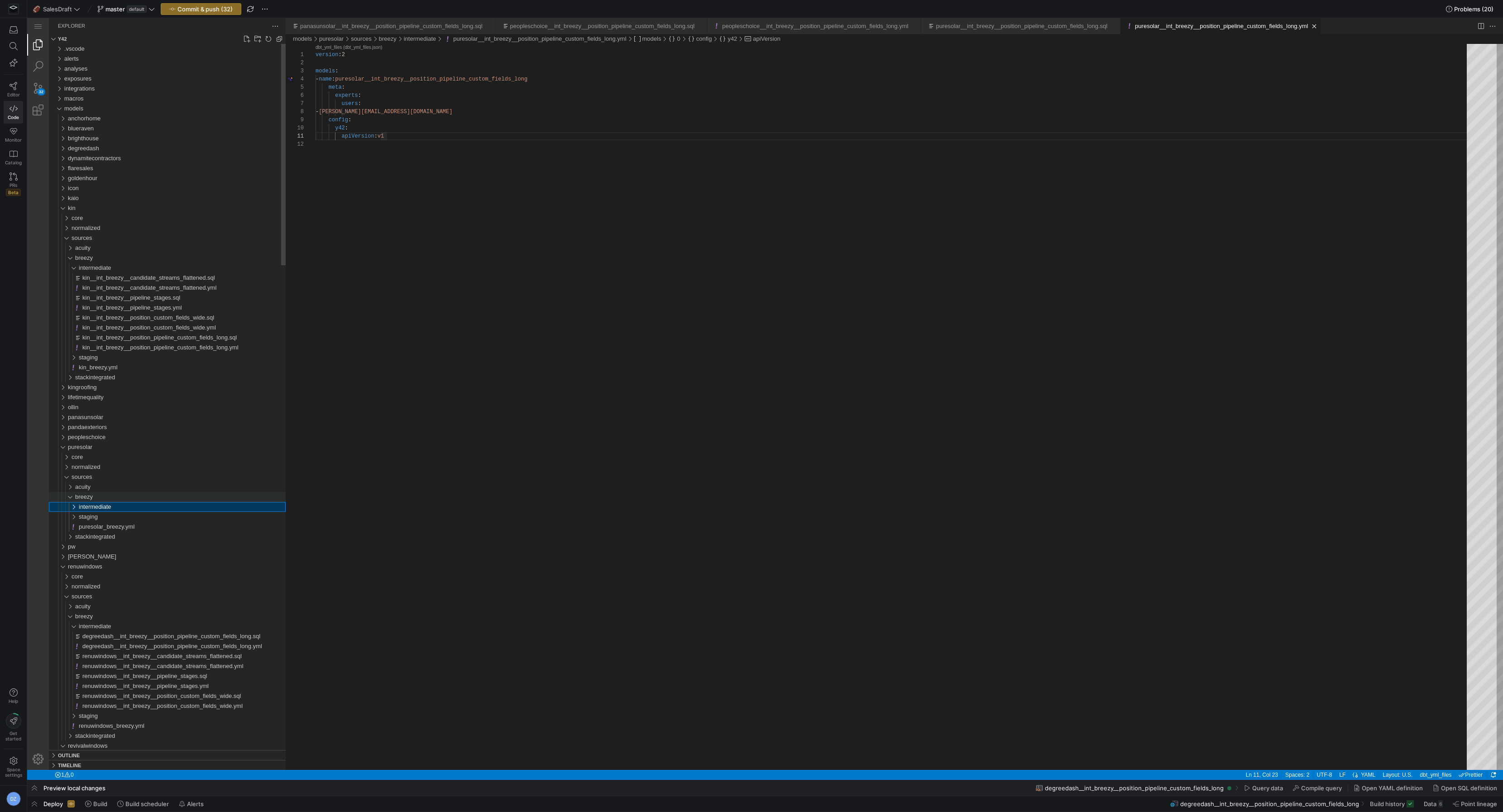
click at [102, 495] on div "breezy" at bounding box center [181, 497] width 210 height 10
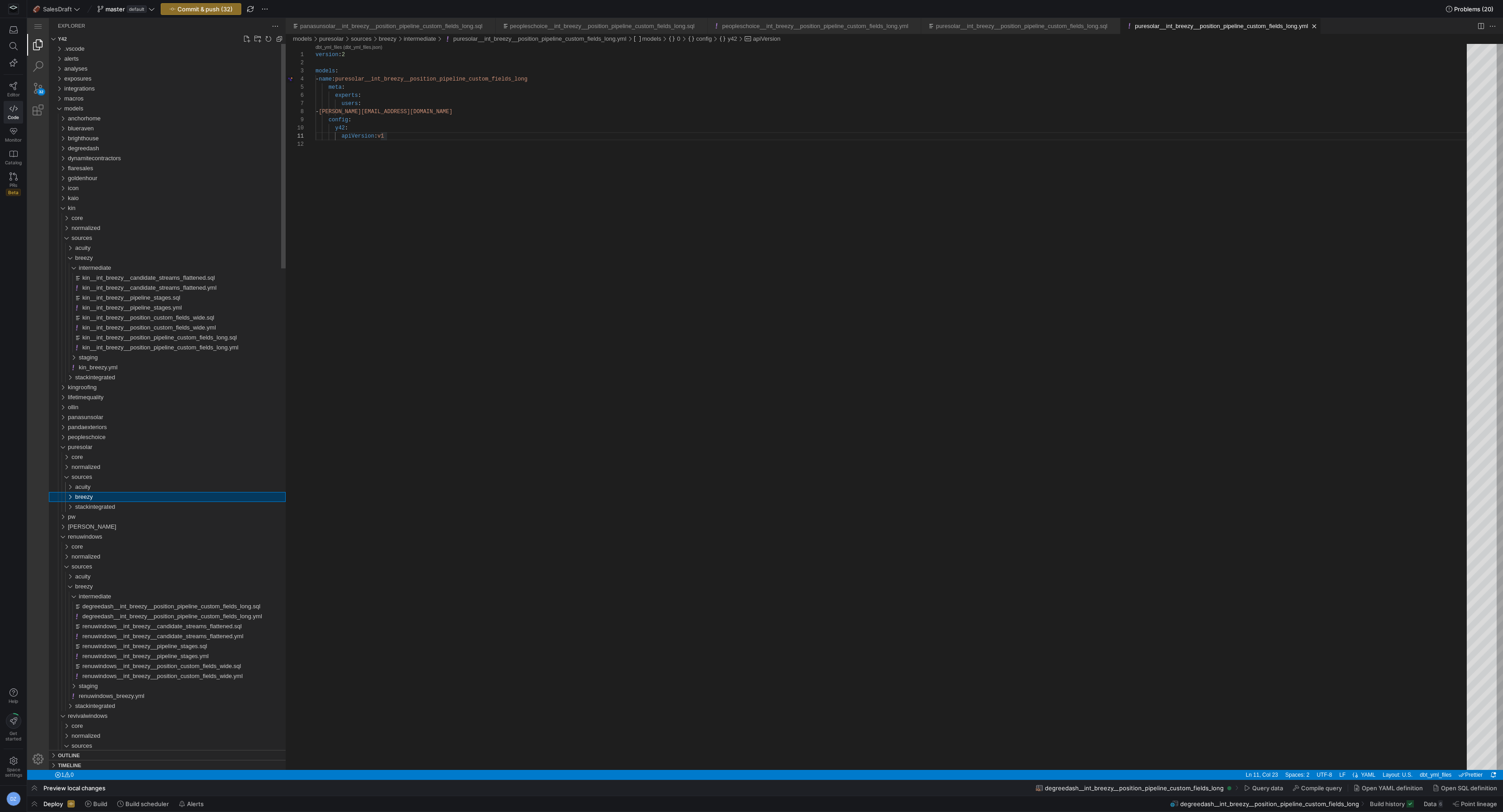
click at [100, 499] on div "breezy" at bounding box center [181, 497] width 210 height 10
click at [84, 475] on span "sources" at bounding box center [82, 477] width 21 height 7
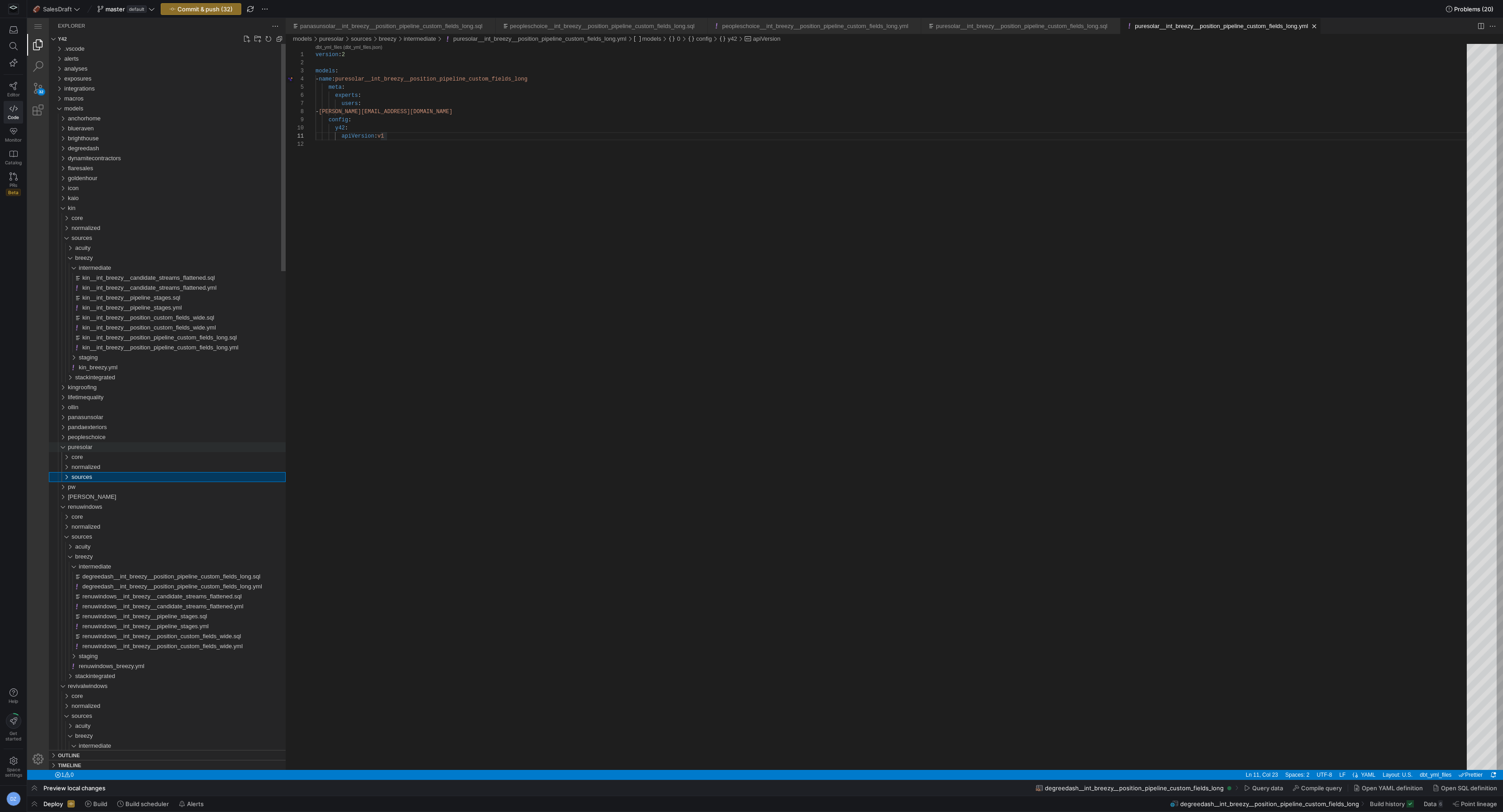
click at [122, 442] on div "puresolar" at bounding box center [177, 447] width 218 height 10
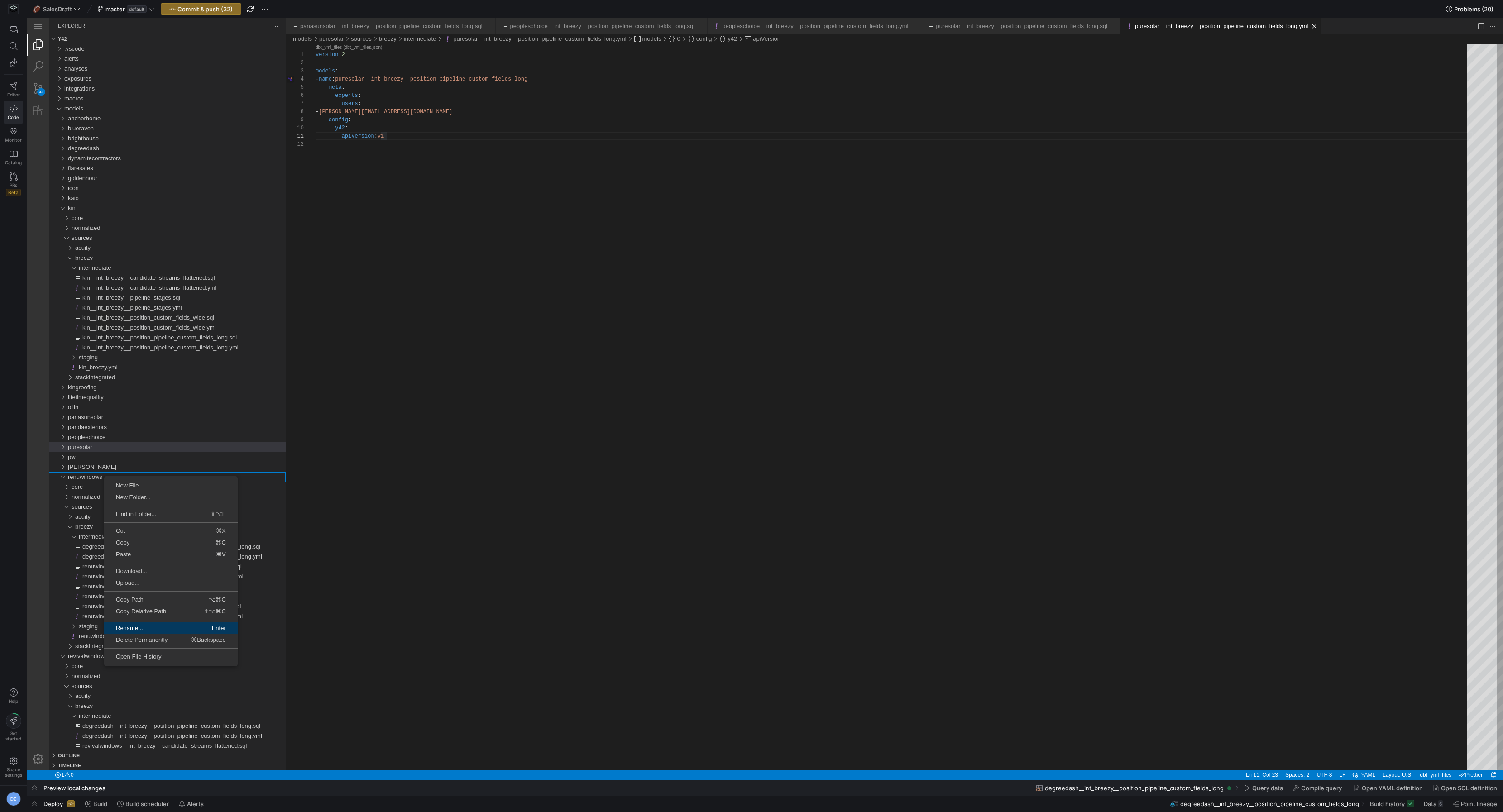
click at [159, 627] on span "Rename..." at bounding box center [137, 628] width 66 height 6
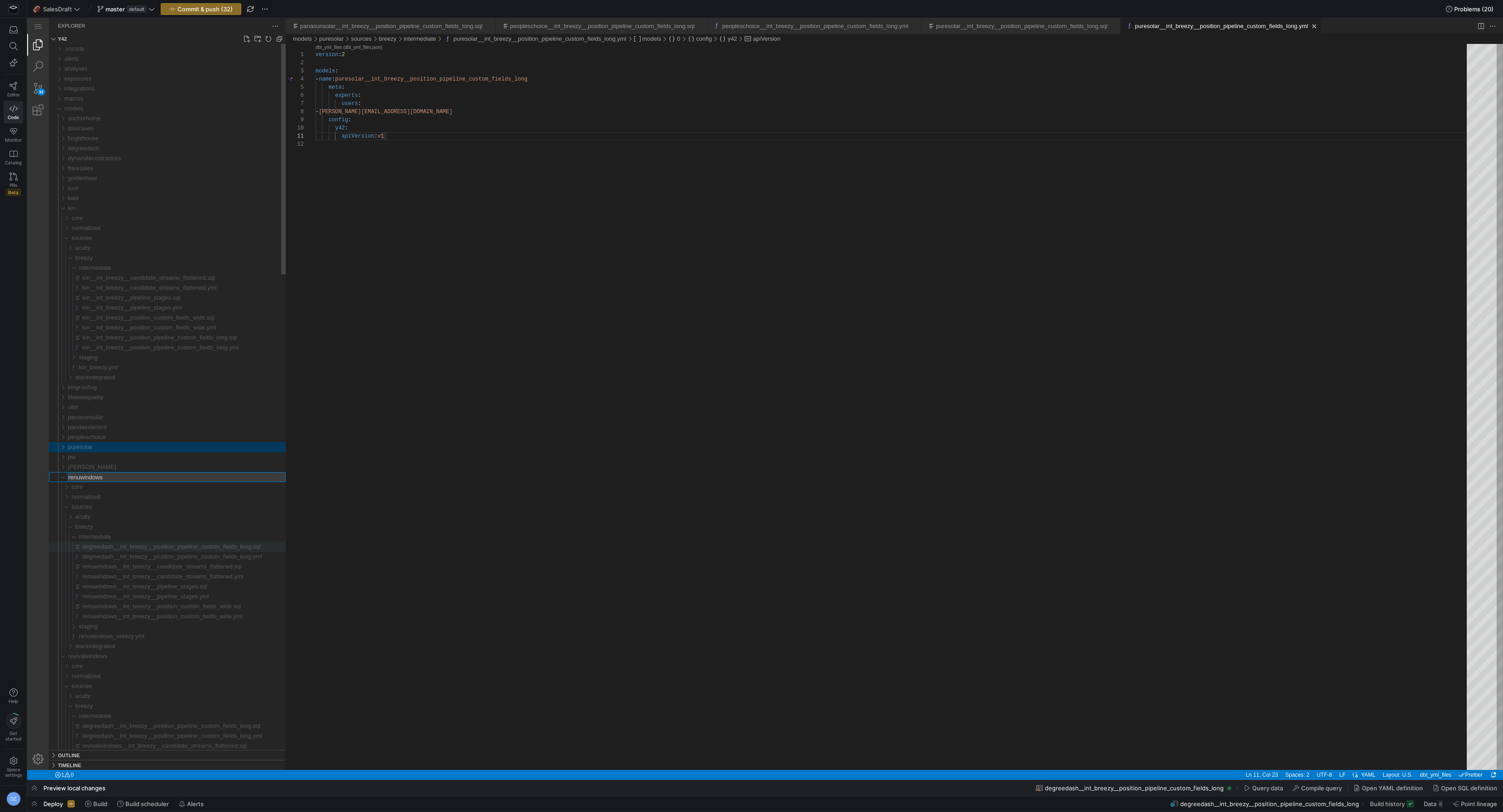
click at [156, 547] on span "degreedash__int_breezy__position_pipeline_custom_fields_long.sql" at bounding box center [171, 546] width 178 height 7
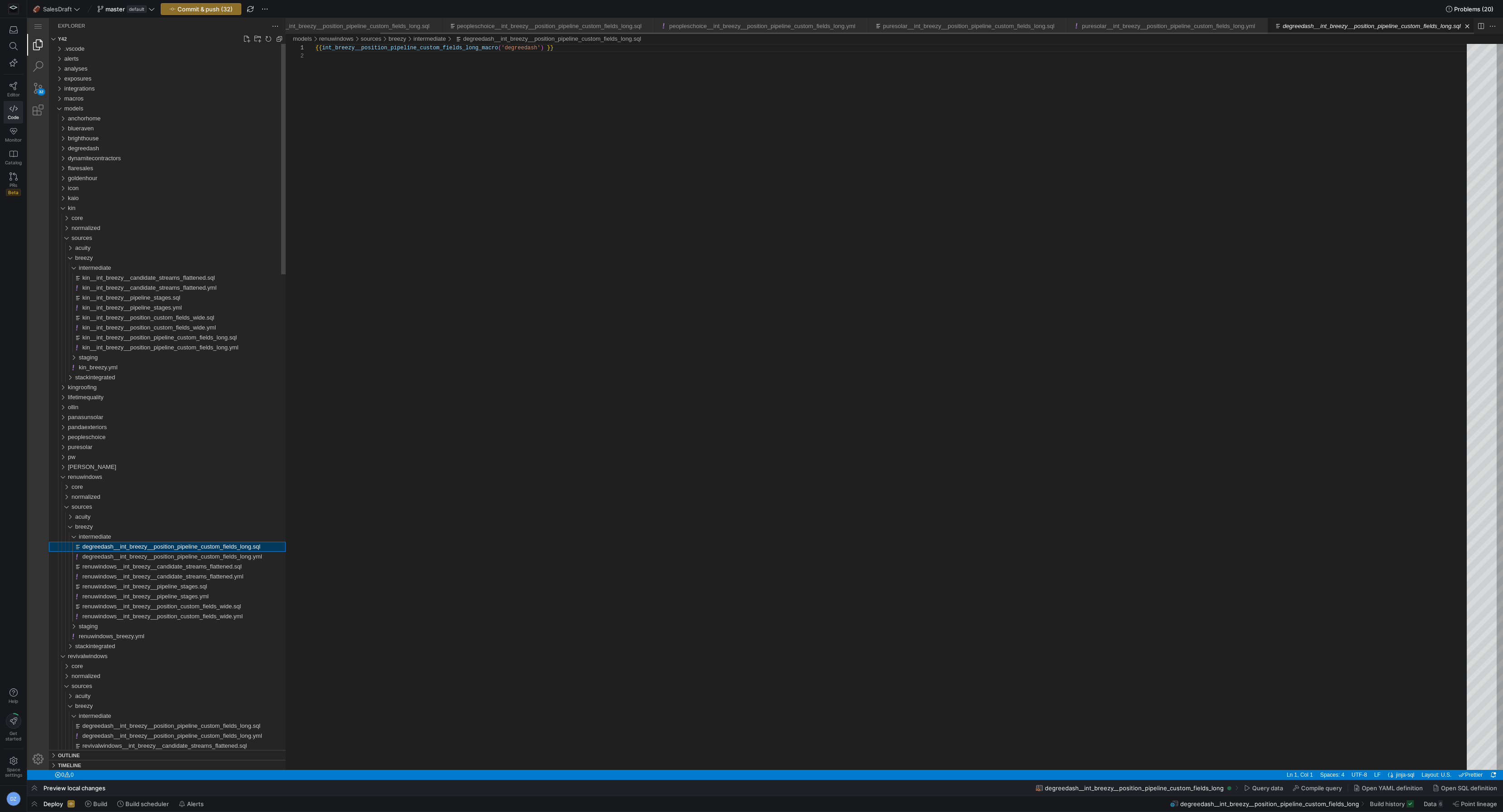
scroll to position [8, 0]
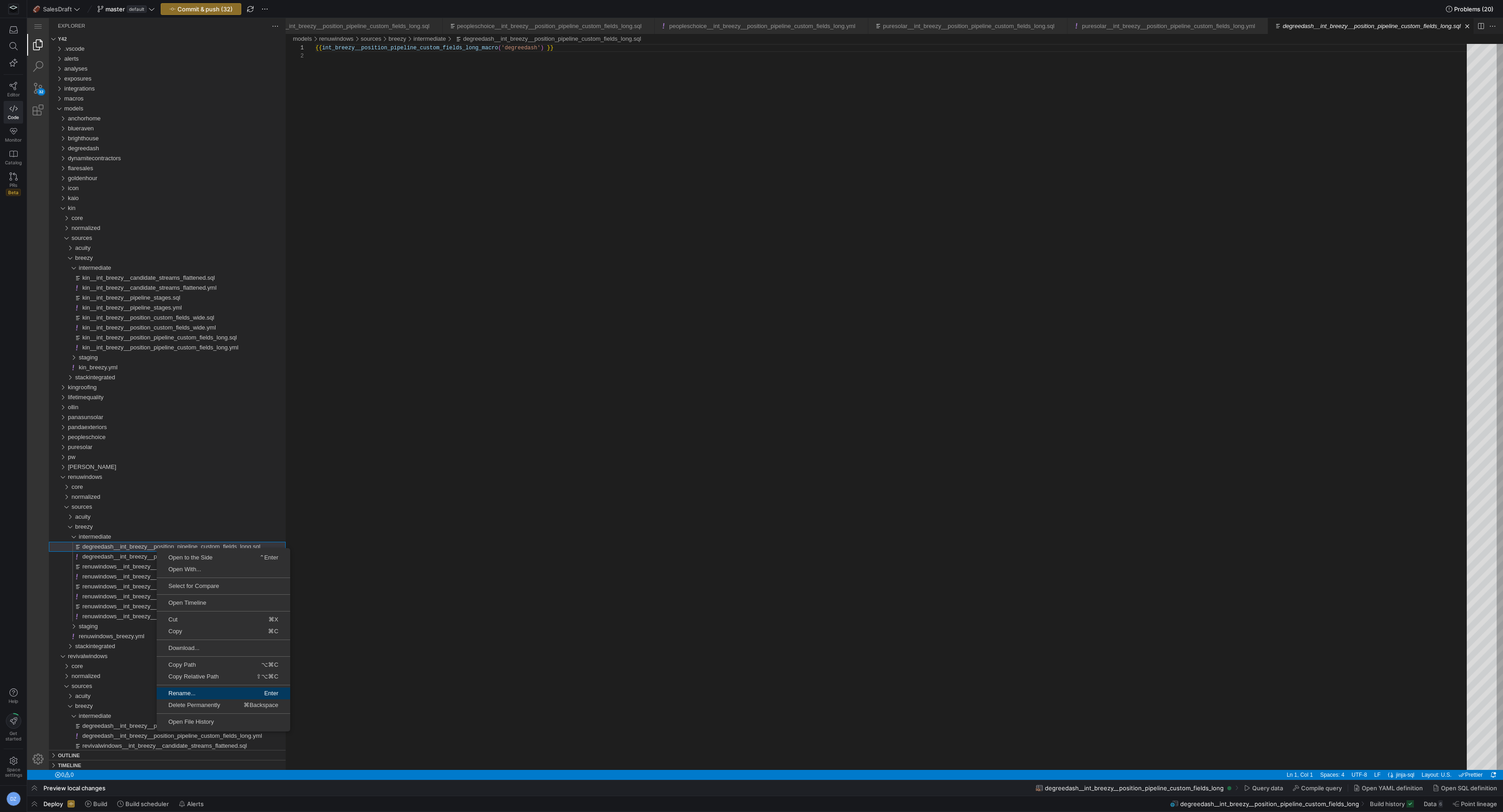
click at [210, 687] on link "Rename... Enter" at bounding box center [224, 693] width 134 height 12
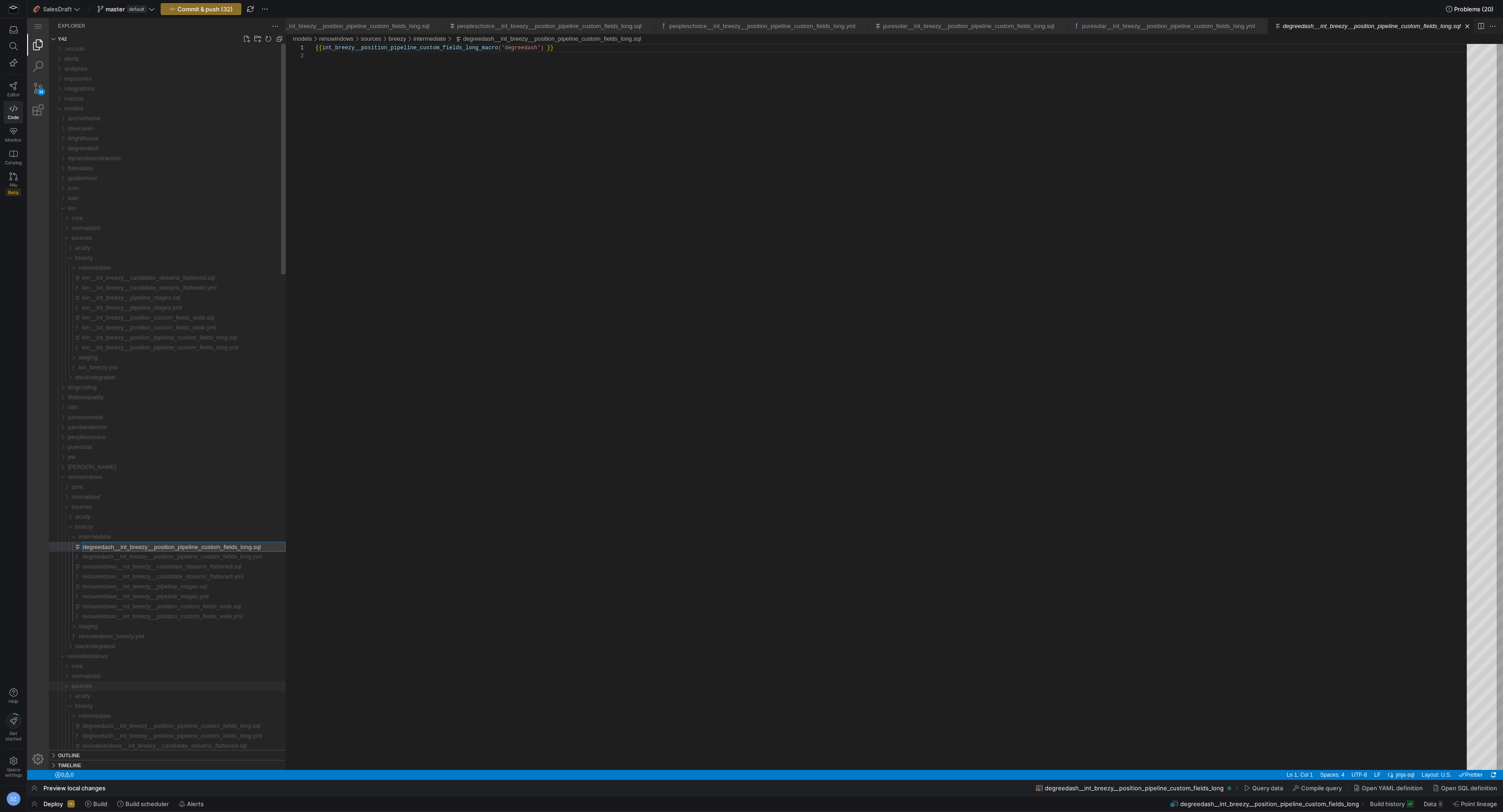
type input "renuwindows__int_breezy__position_pipeline_custom_fields_long.sql"
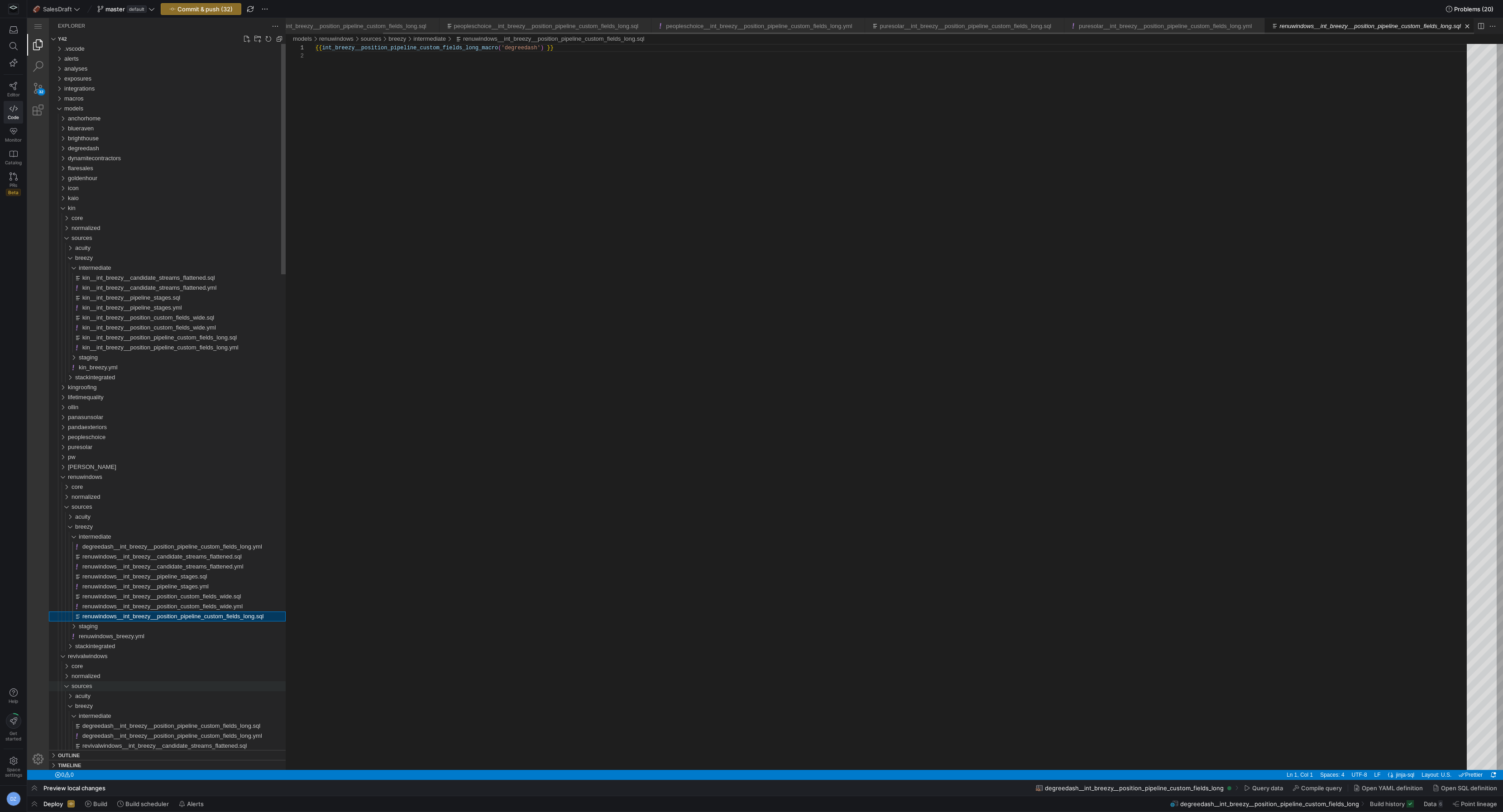
scroll to position [0, 105]
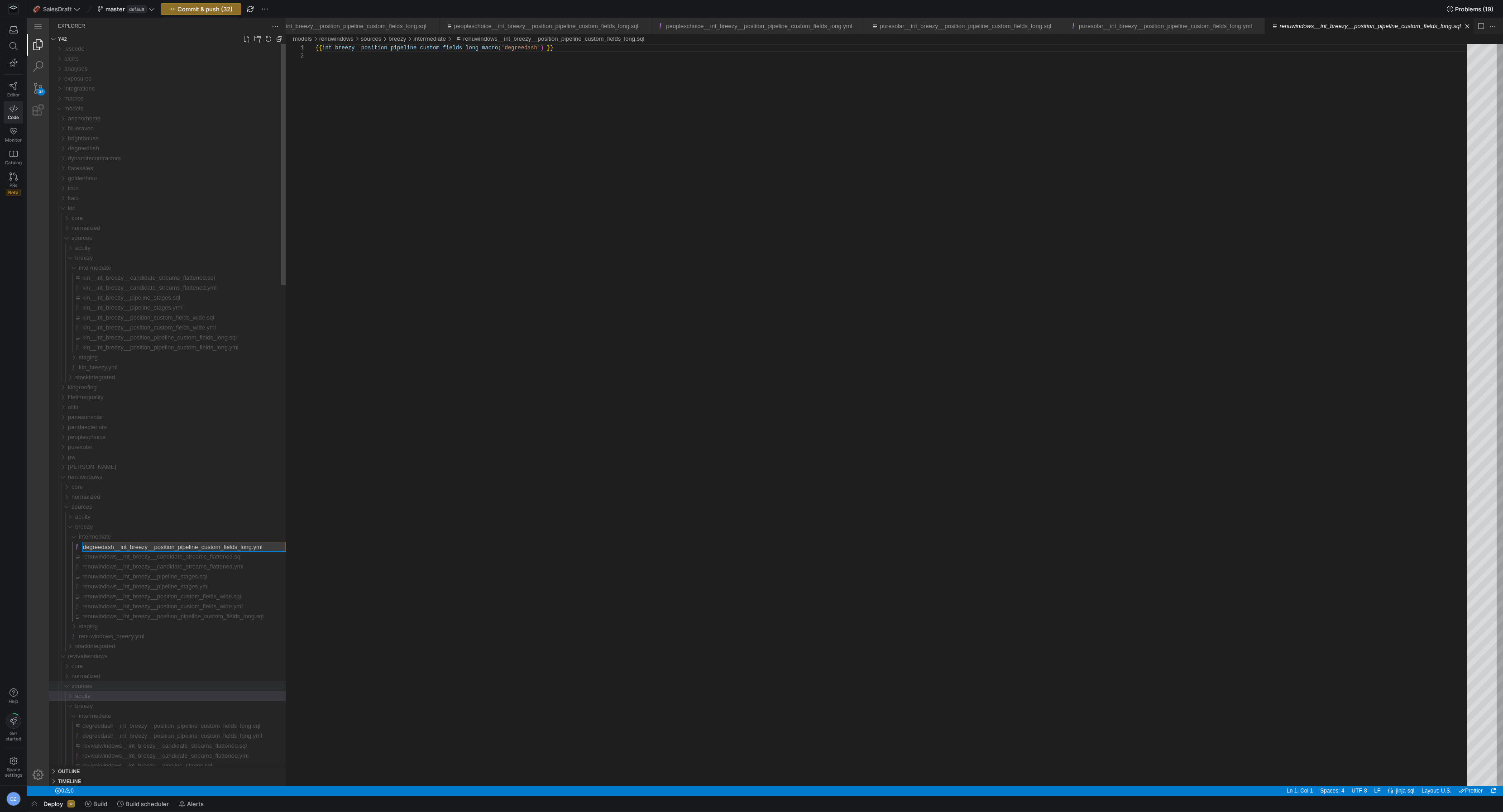
type input "renuwindows__int_breezy__position_pipeline_custom_fields_long.yml"
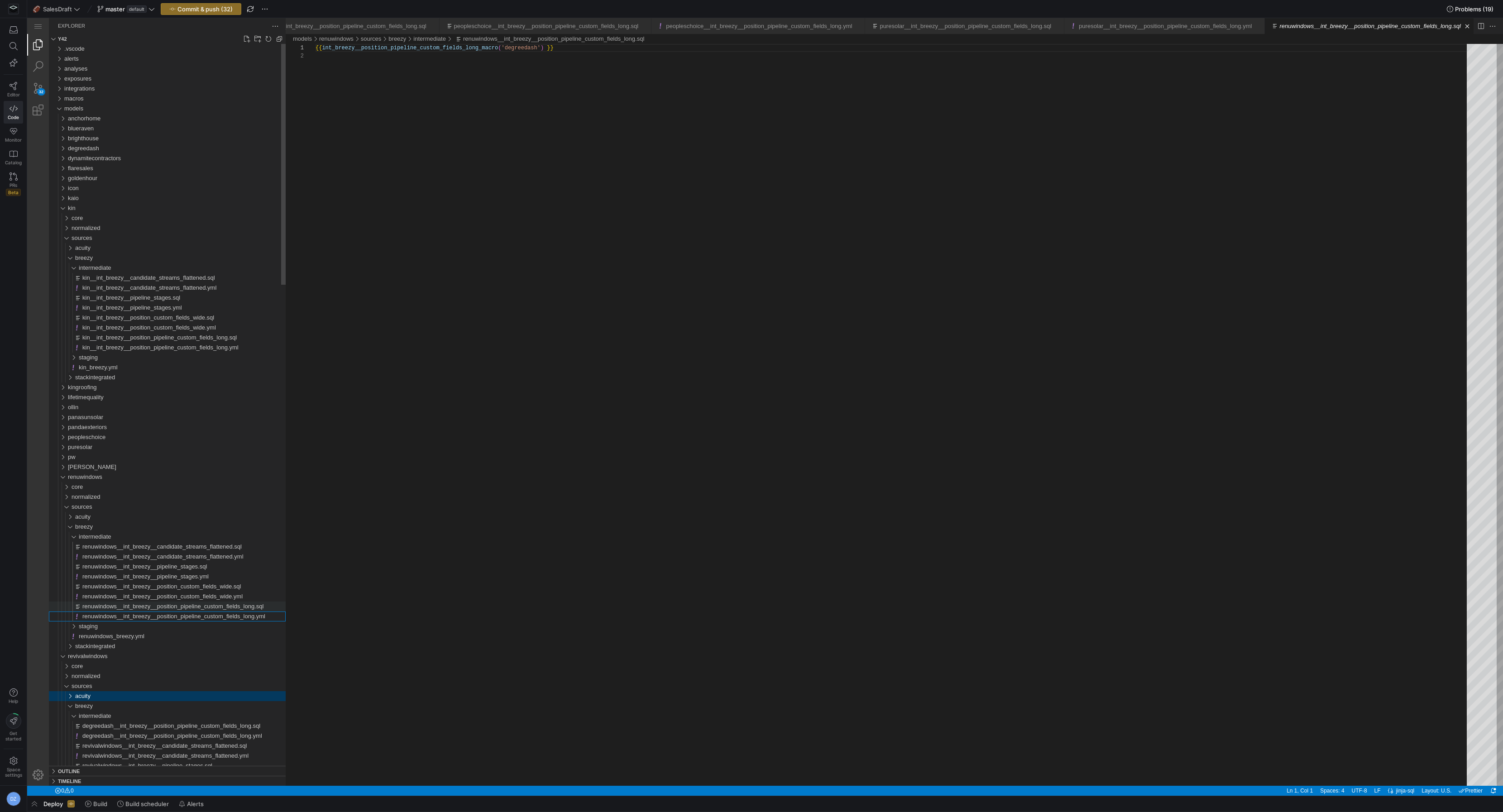
click at [242, 605] on span "renuwindows__int_breezy__position_pipeline_custom_fields_long.sql" at bounding box center [173, 606] width 181 height 7
click at [525, 49] on div "{{ int_breezy__position_pipeline_custom_fields_long_ macro ( 'degreedash' ) }}" at bounding box center [894, 419] width 1158 height 750
paste textarea "renuwindows"
type textarea "{{ int_breezy__position_pipeline_custom_fields_long_macro('renuwindows') }}"
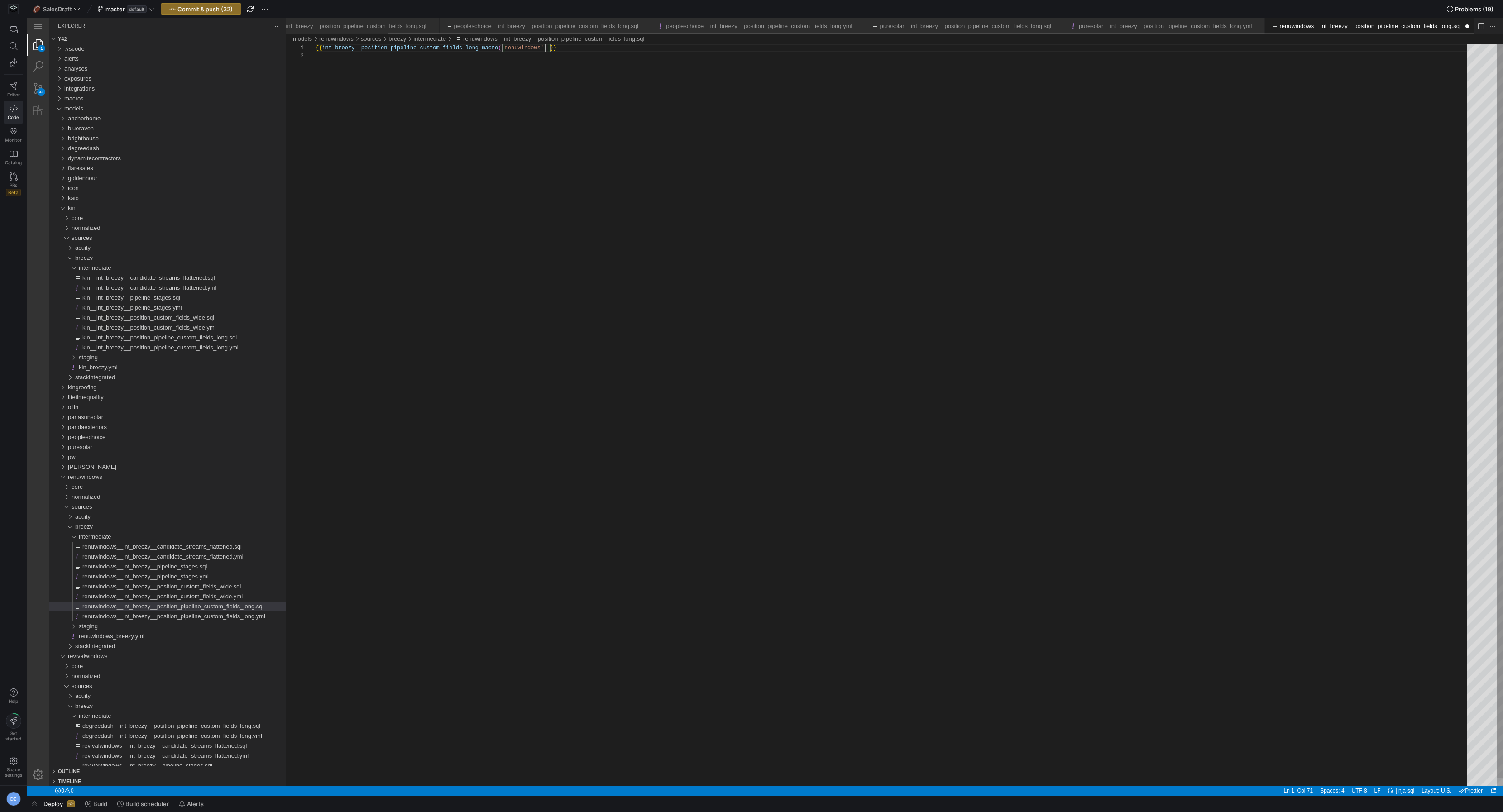
scroll to position [0, 112]
click at [243, 614] on span "renuwindows__int_breezy__position_pipeline_custom_fields_long.yml" at bounding box center [174, 616] width 183 height 7
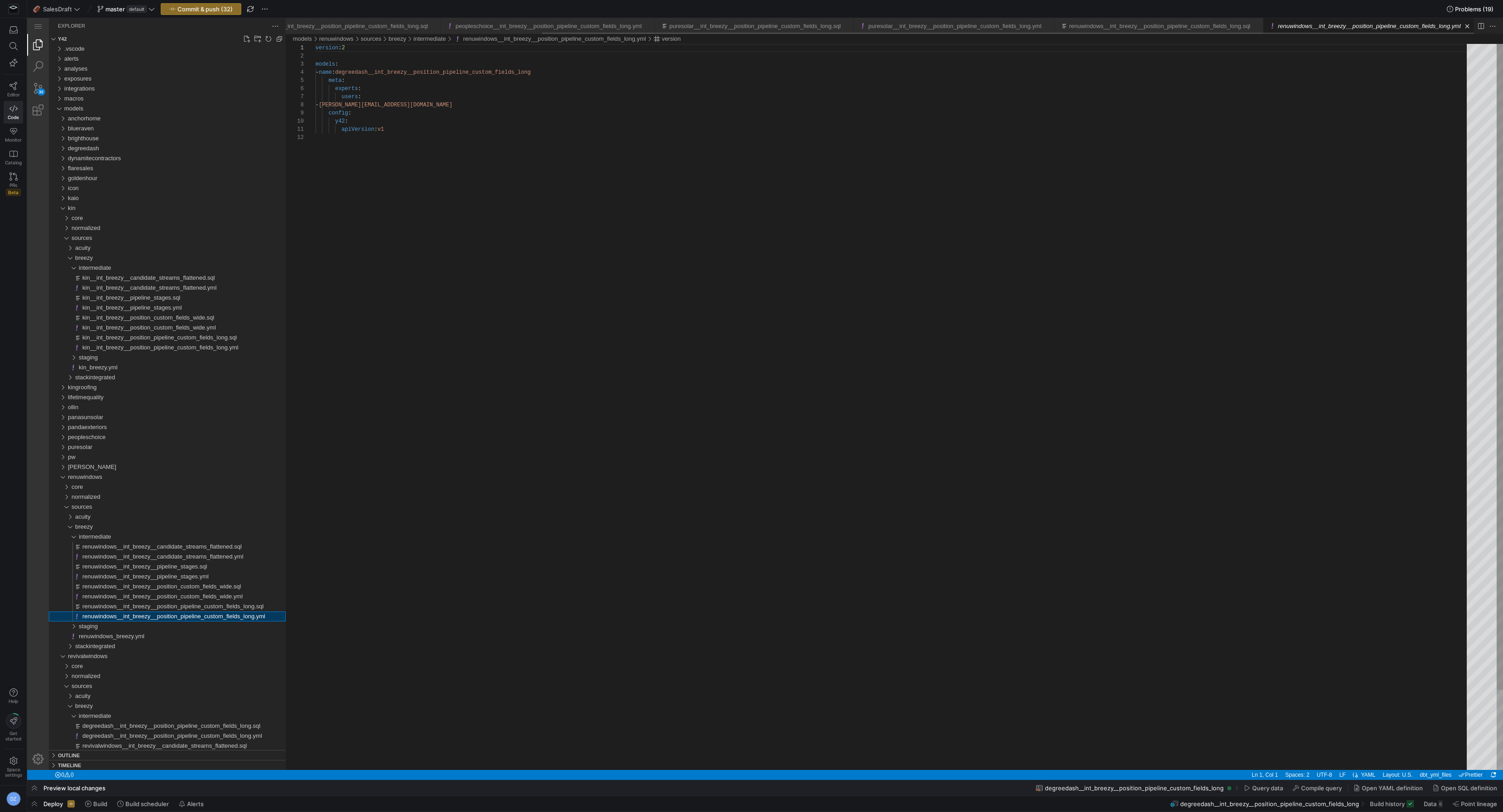
scroll to position [81, 0]
drag, startPoint x: 381, startPoint y: 79, endPoint x: 348, endPoint y: 79, distance: 33.0
paste textarea "renuwindows"
type textarea "version: 2 models: - name: renuwindows__int_breezy__position_pipeline_custom_fi…"
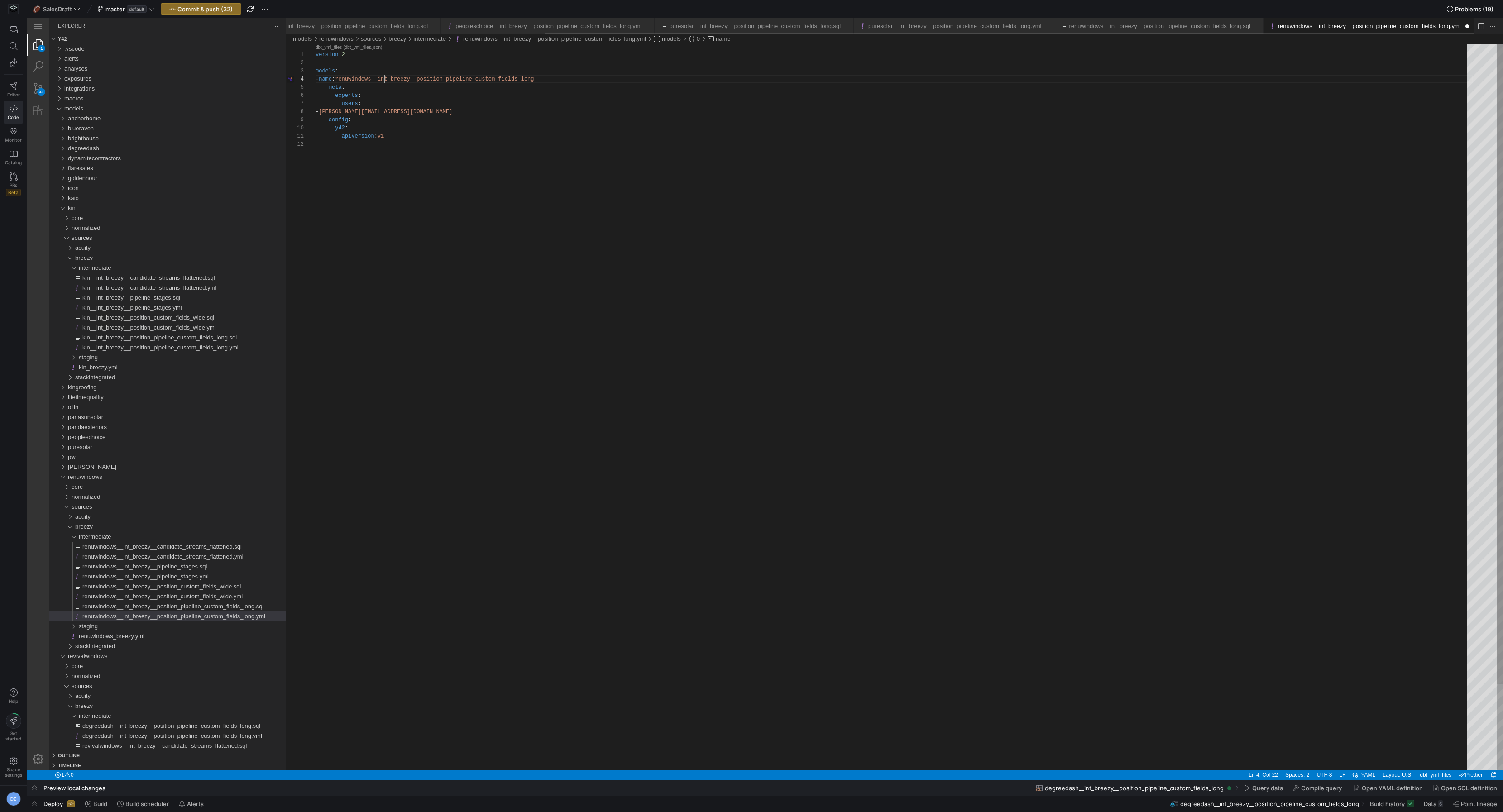
click at [448, 91] on div "version : 2 models : - name : renuwindows__int_breezy__position_pipeline_custom…" at bounding box center [894, 455] width 1158 height 822
click at [146, 536] on div "intermediate" at bounding box center [182, 537] width 207 height 10
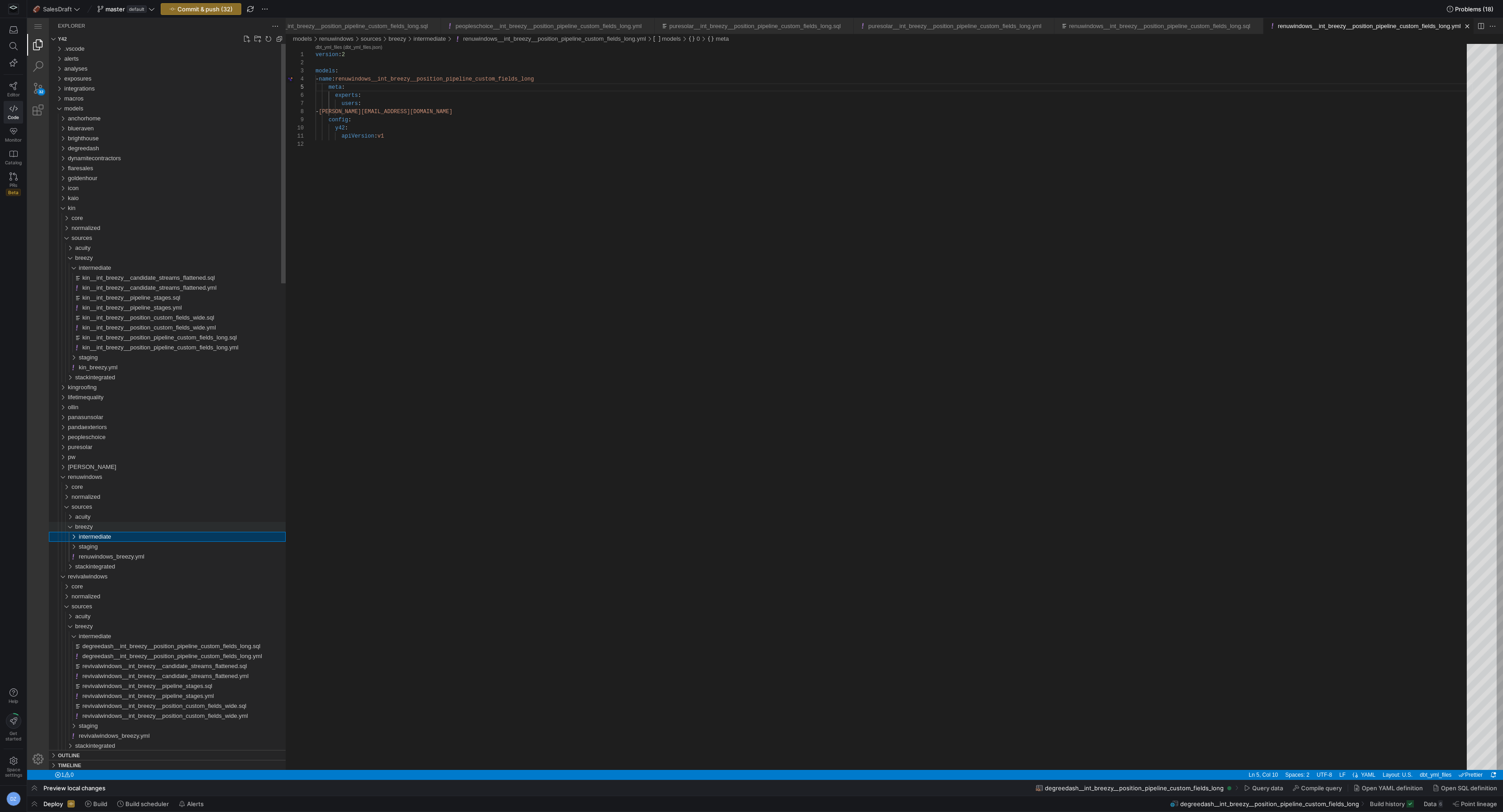
click at [142, 524] on div "breezy" at bounding box center [181, 527] width 210 height 10
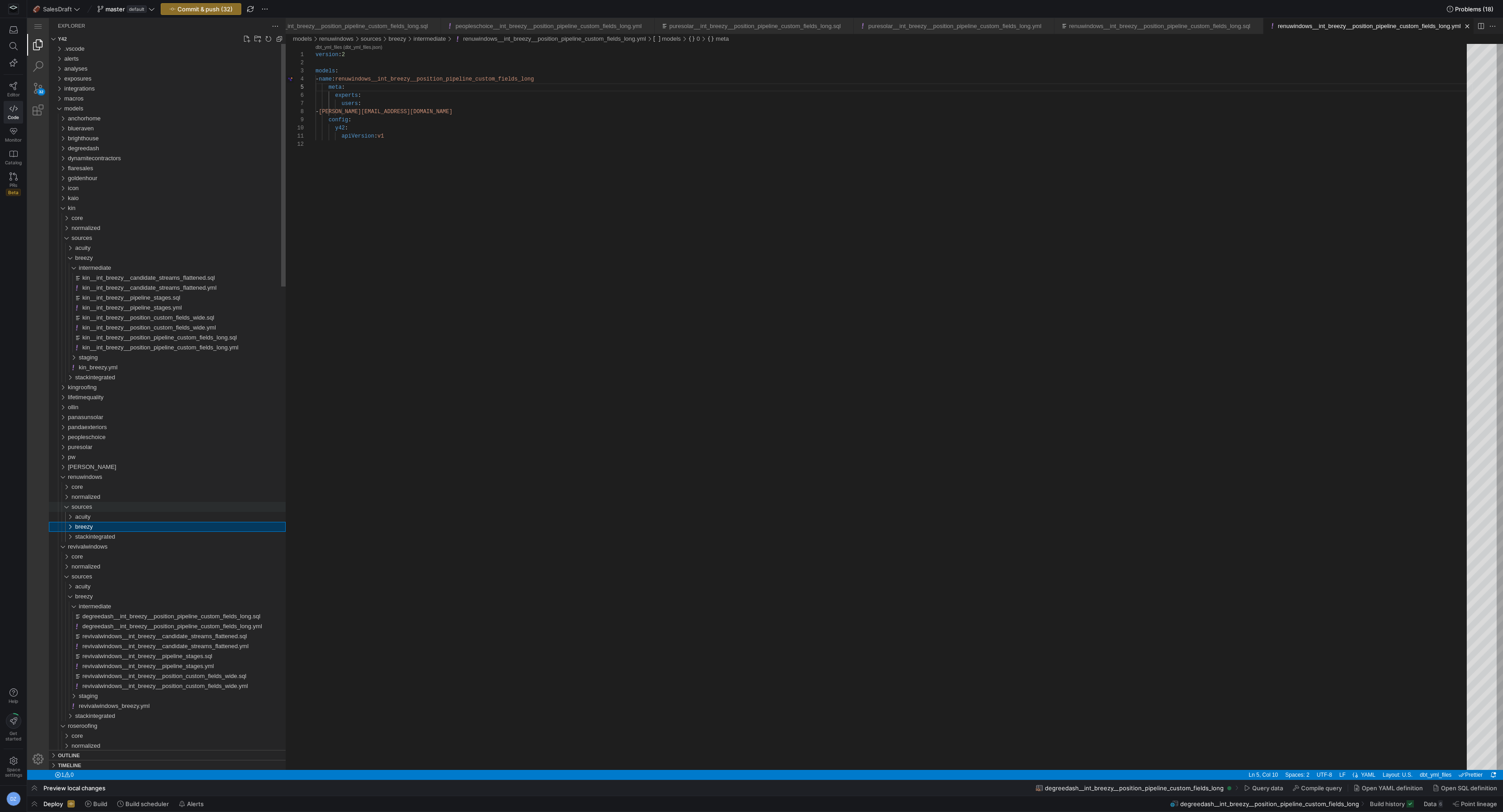
click at [131, 506] on div "sources" at bounding box center [179, 507] width 214 height 10
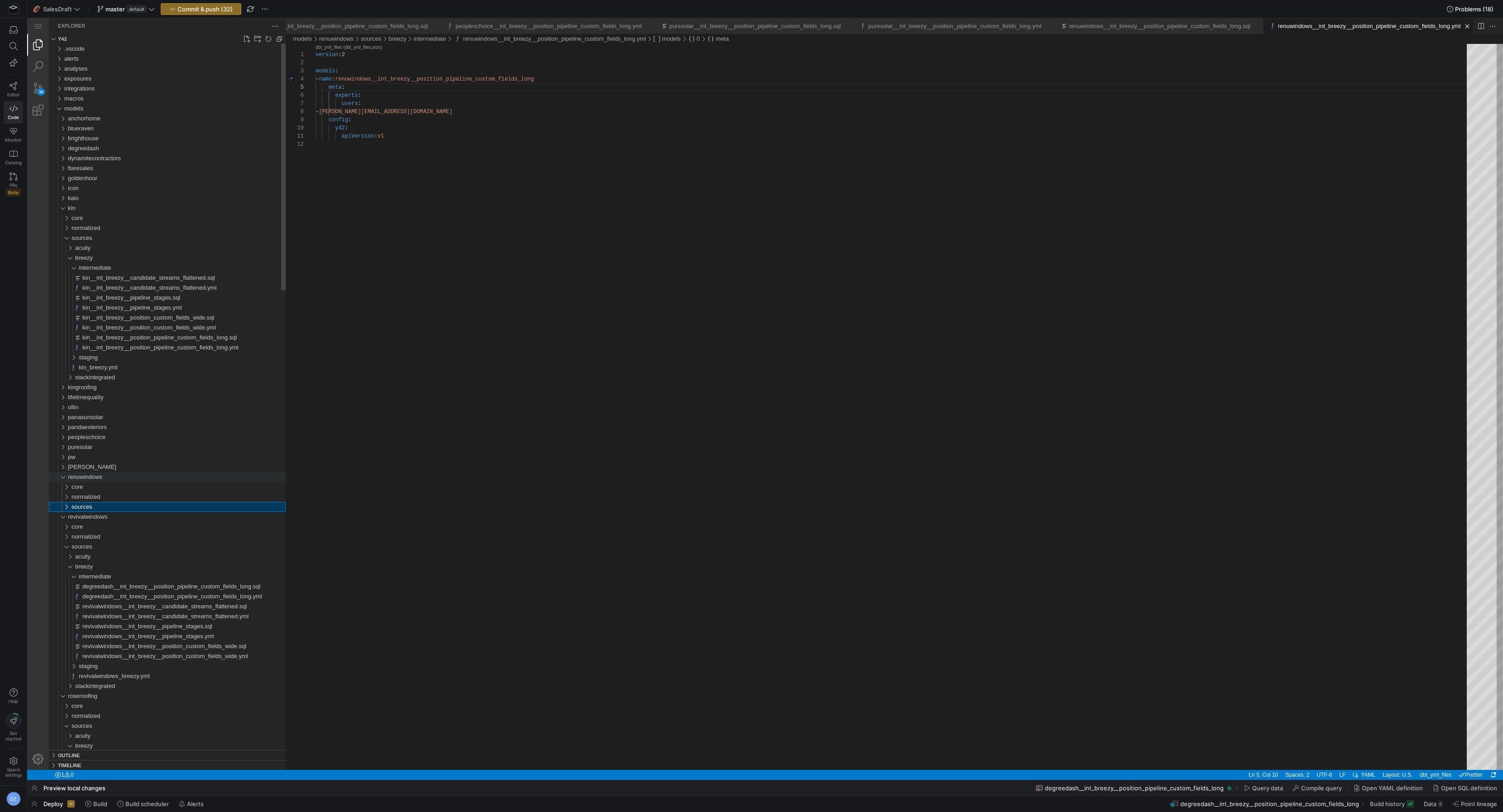
click at [128, 476] on div "renuwindows" at bounding box center [177, 477] width 218 height 10
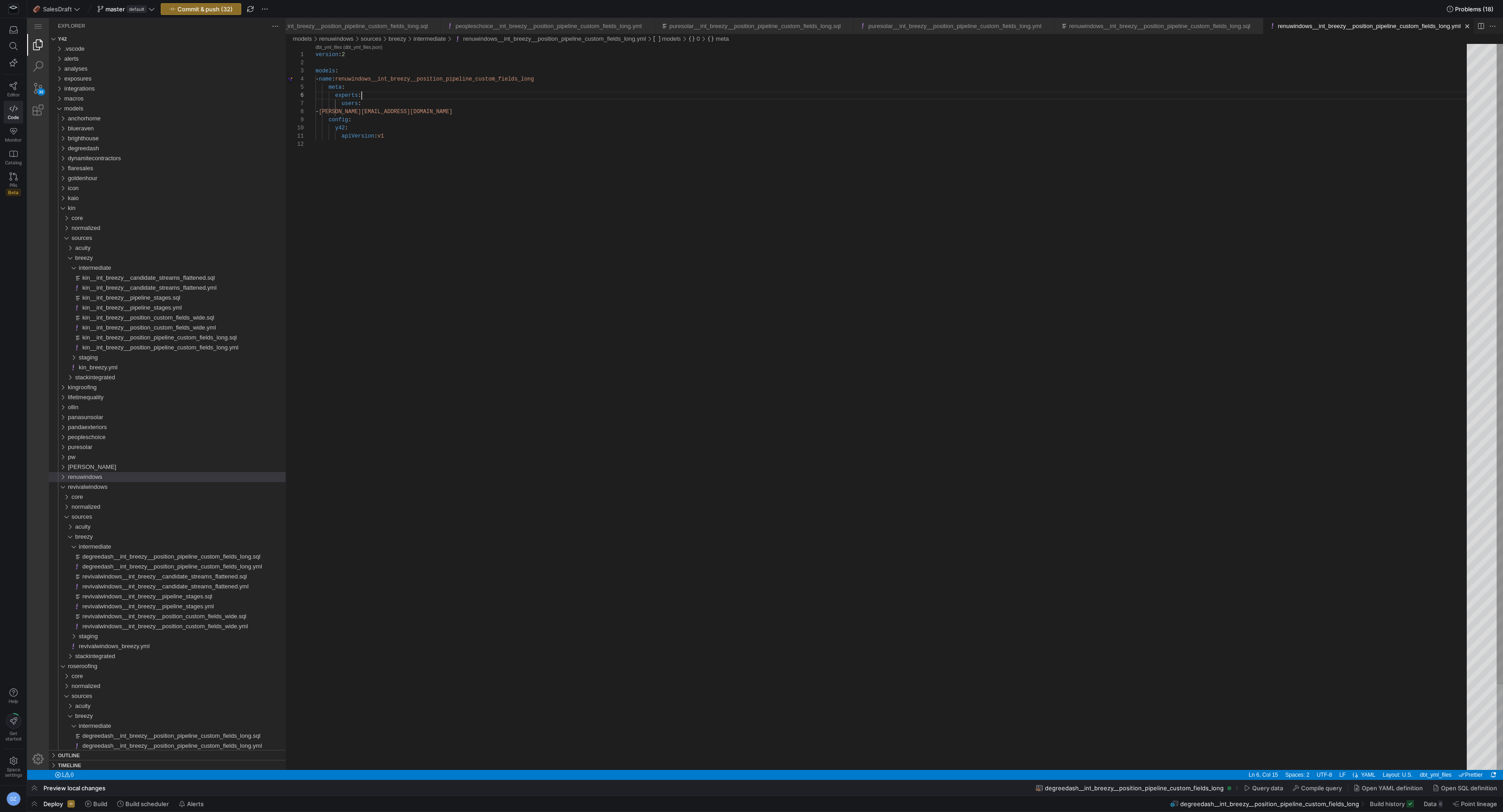
click at [437, 93] on div "version : 2 models : - name : renuwindows__int_breezy__position_pipeline_custom…" at bounding box center [894, 455] width 1158 height 822
click at [214, 480] on div "renuwindows" at bounding box center [177, 477] width 218 height 10
click at [188, 506] on div "sources" at bounding box center [179, 507] width 214 height 10
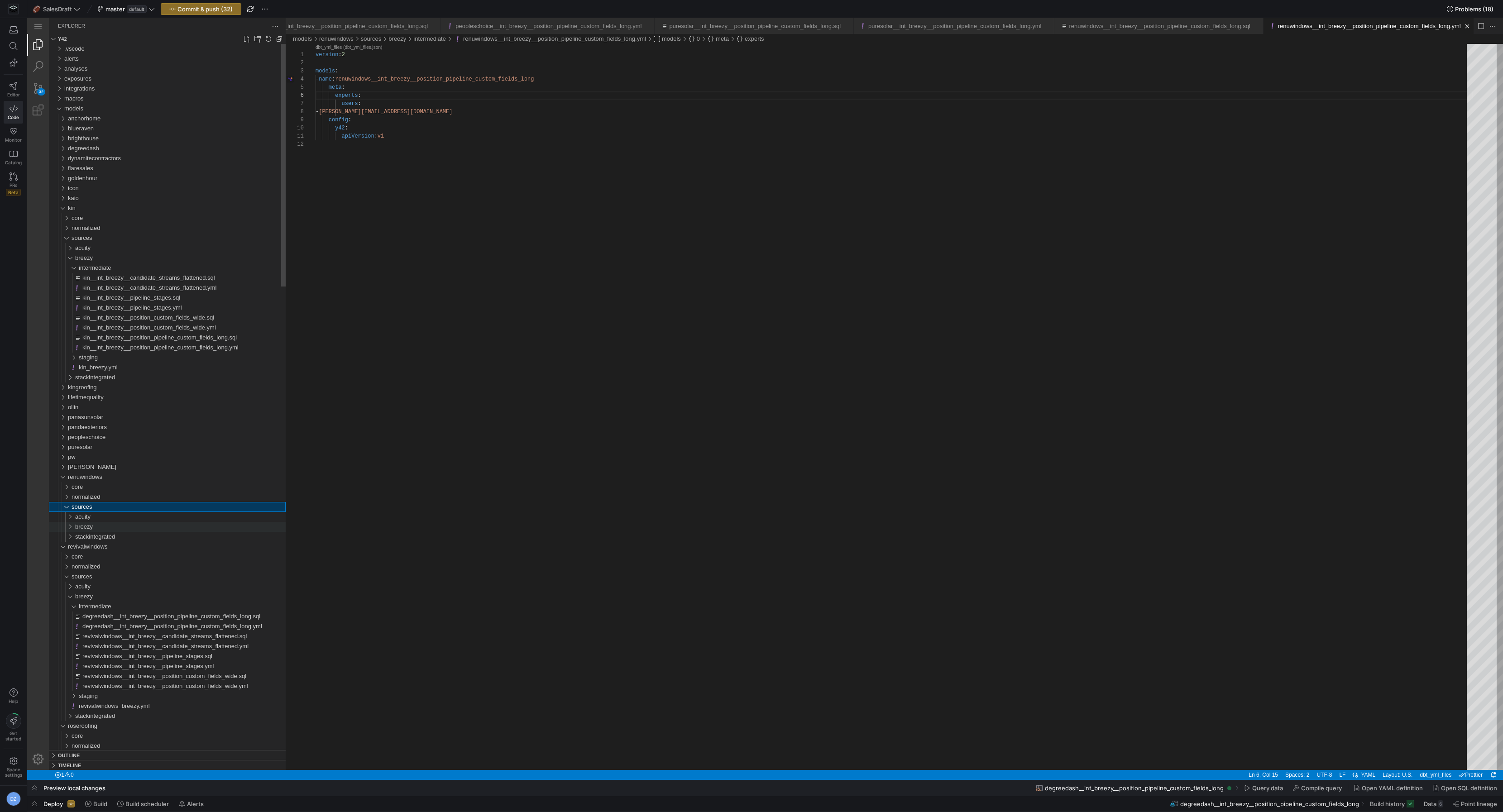
click at [174, 525] on div "breezy" at bounding box center [181, 527] width 210 height 10
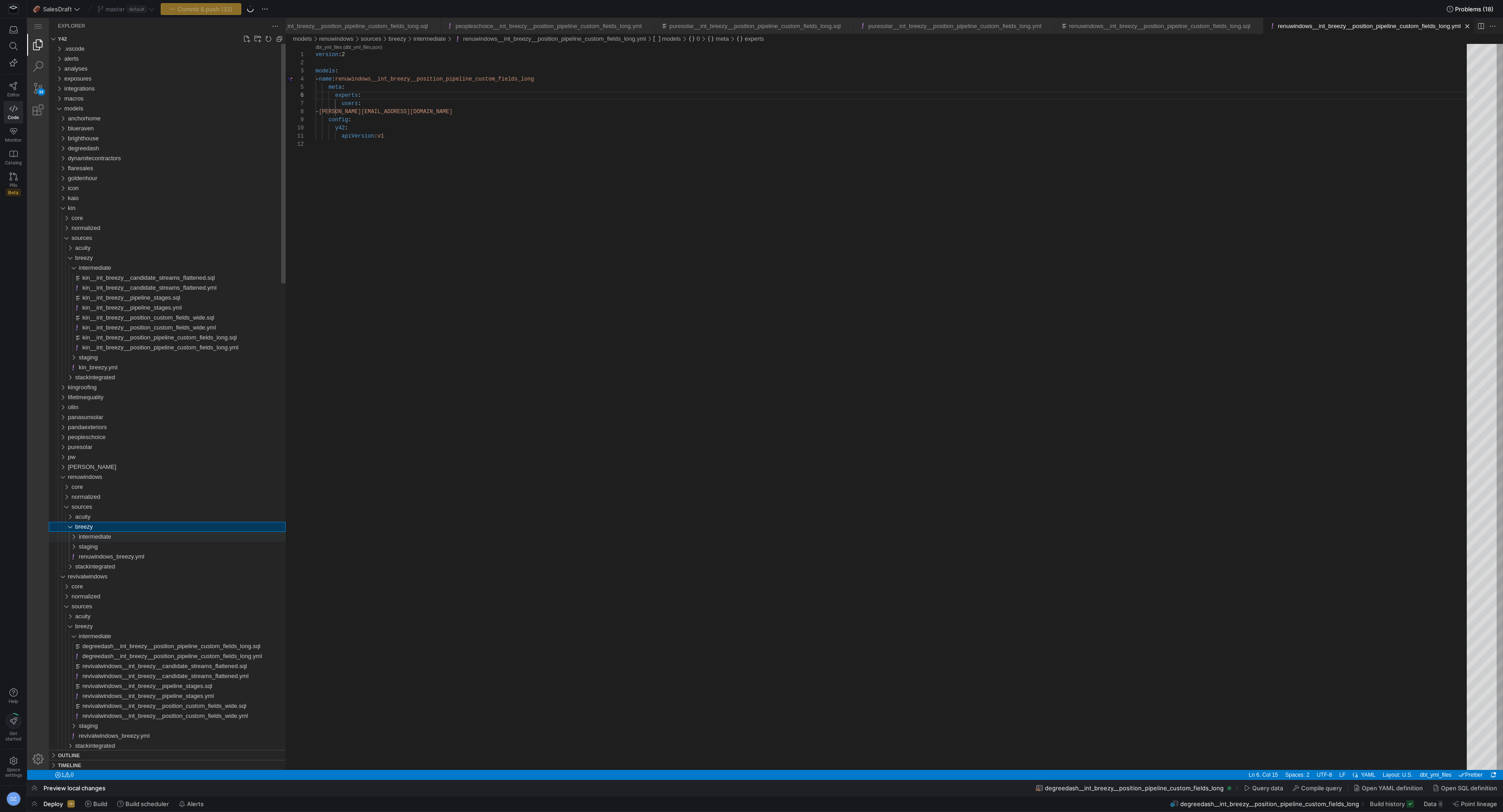
click at [171, 534] on div "intermediate" at bounding box center [182, 537] width 207 height 10
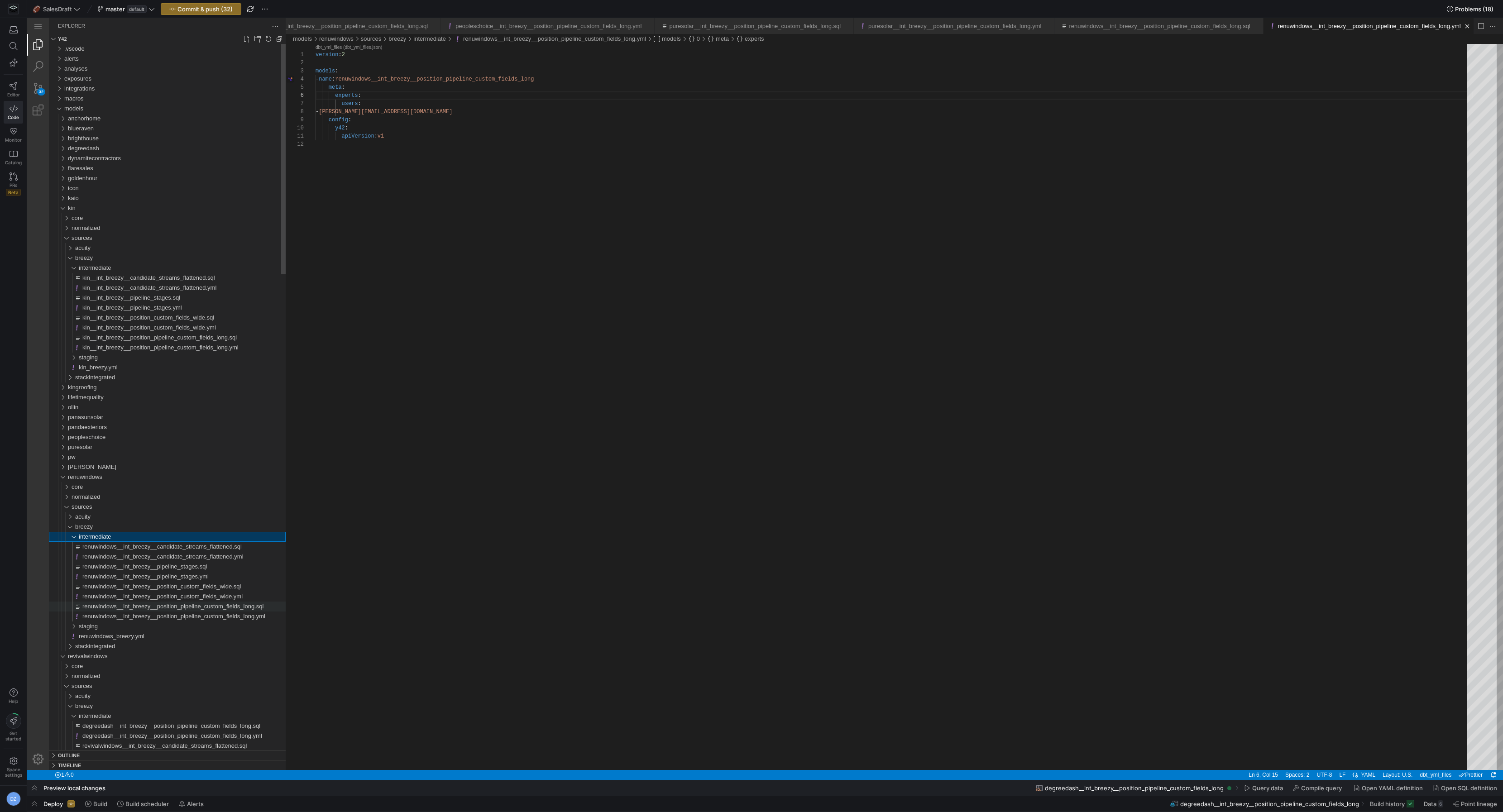
click at [161, 608] on span "renuwindows__int_breezy__position_pipeline_custom_fields_long.sql" at bounding box center [173, 606] width 181 height 7
click at [161, 613] on span "renuwindows__int_breezy__position_pipeline_custom_fields_long.yml" at bounding box center [174, 616] width 183 height 7
click at [95, 478] on span "renuwindows" at bounding box center [85, 477] width 35 height 7
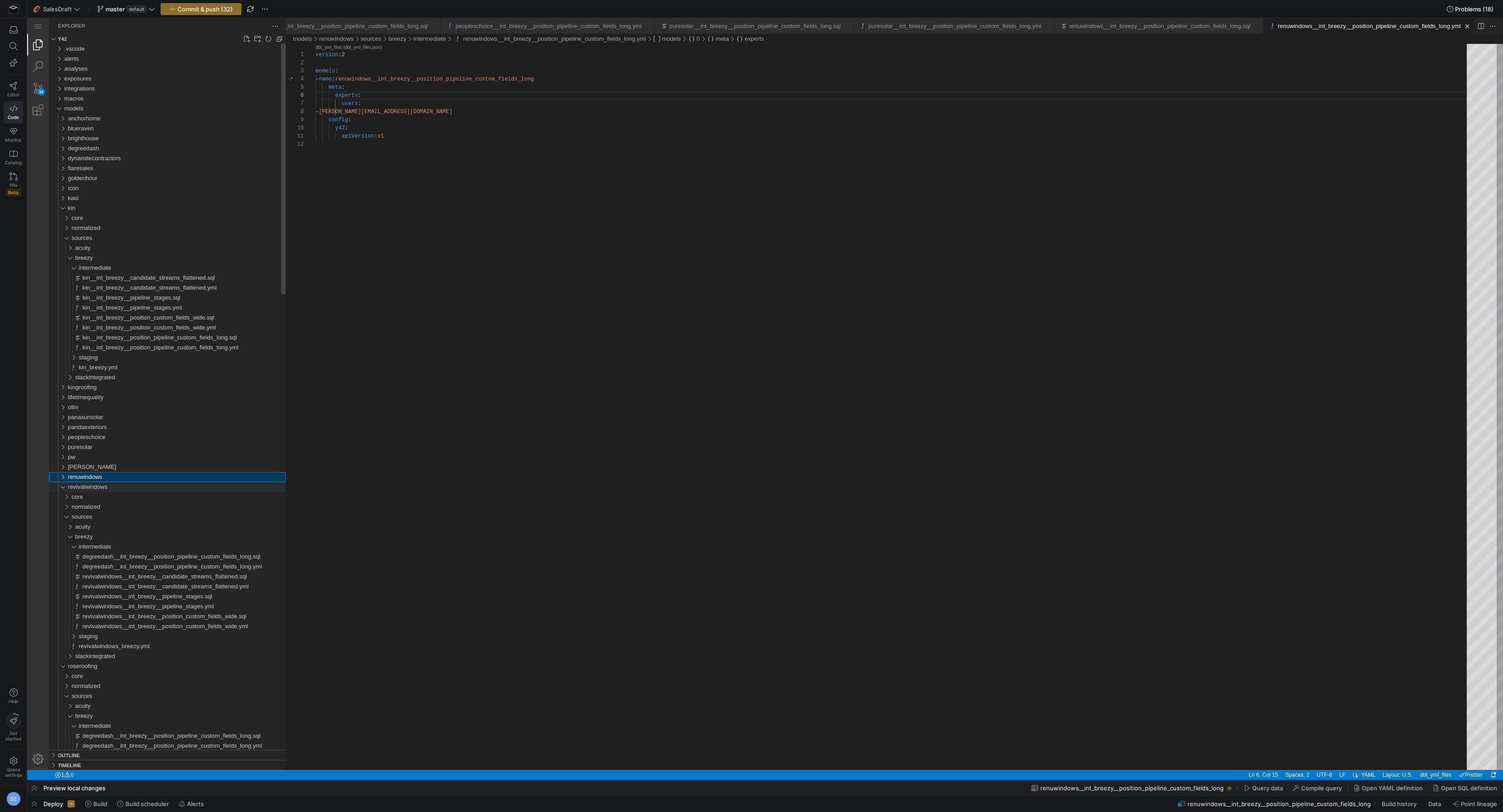
click at [102, 488] on span "revivalwindows" at bounding box center [88, 486] width 40 height 7
click at [88, 486] on span "revivalwindows" at bounding box center [88, 486] width 40 height 7
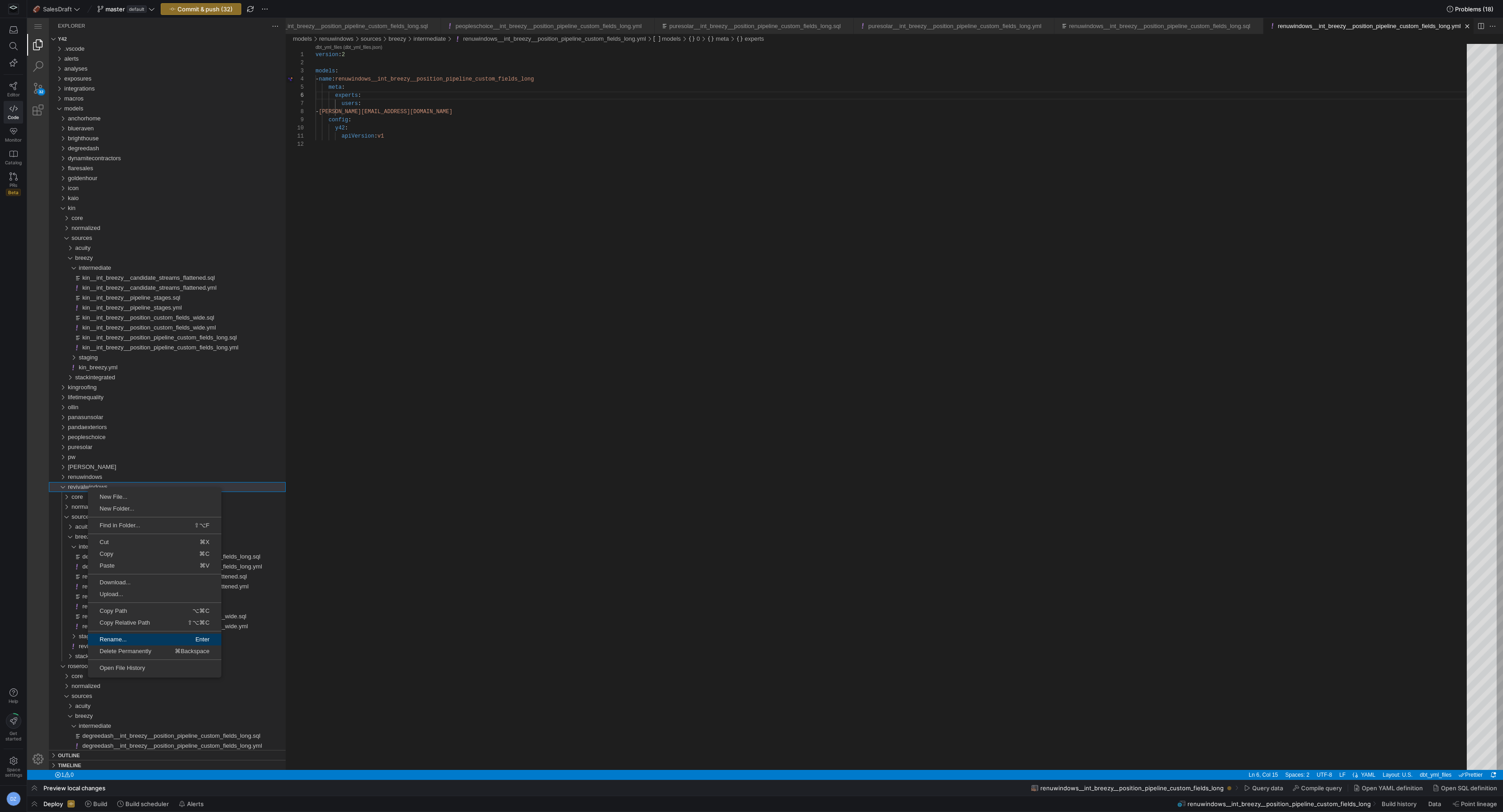
click at [129, 636] on span "Rename..." at bounding box center [120, 639] width 66 height 6
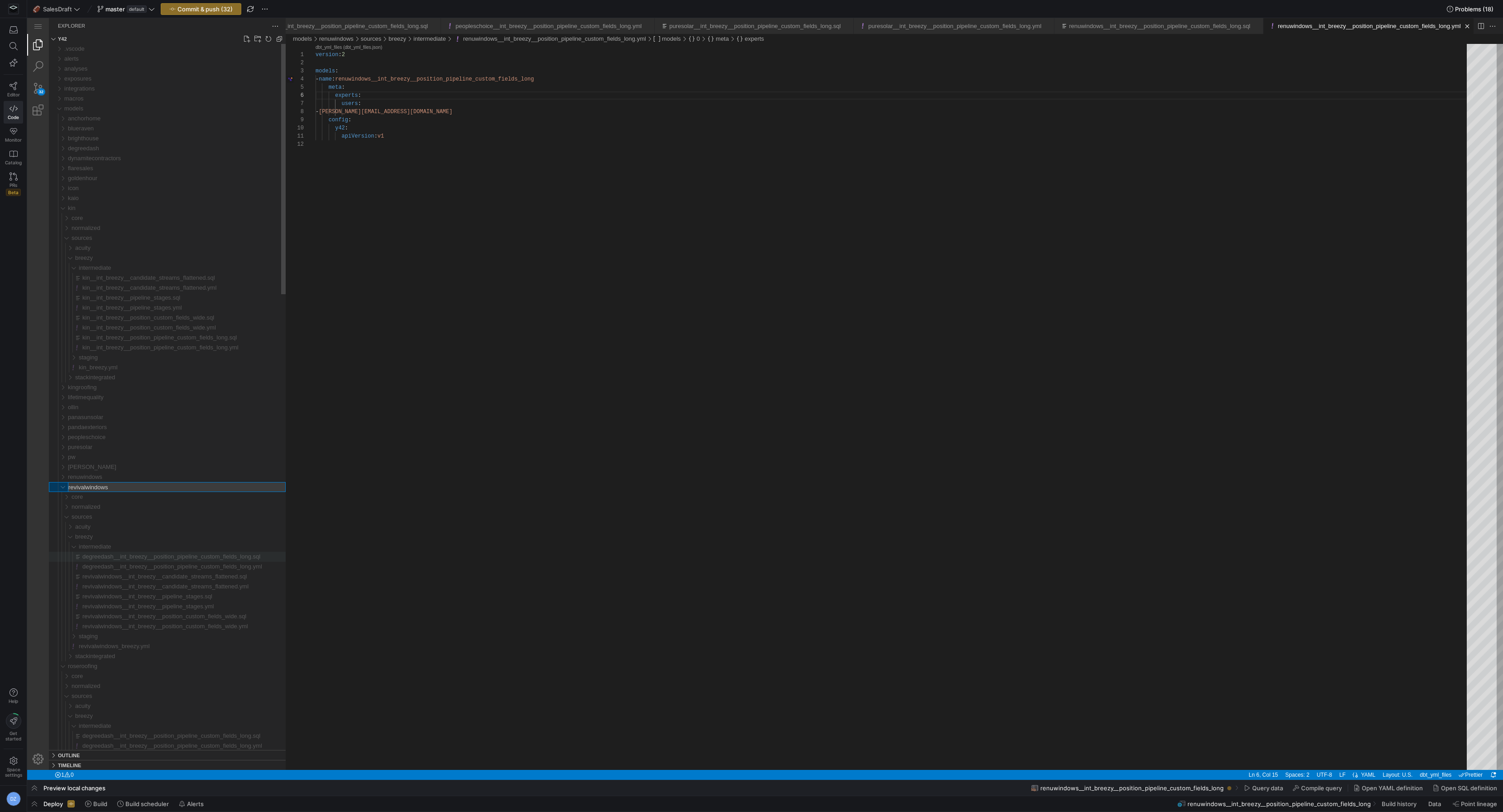
click at [152, 559] on span "degreedash__int_breezy__position_pipeline_custom_fields_long.sql" at bounding box center [171, 556] width 178 height 7
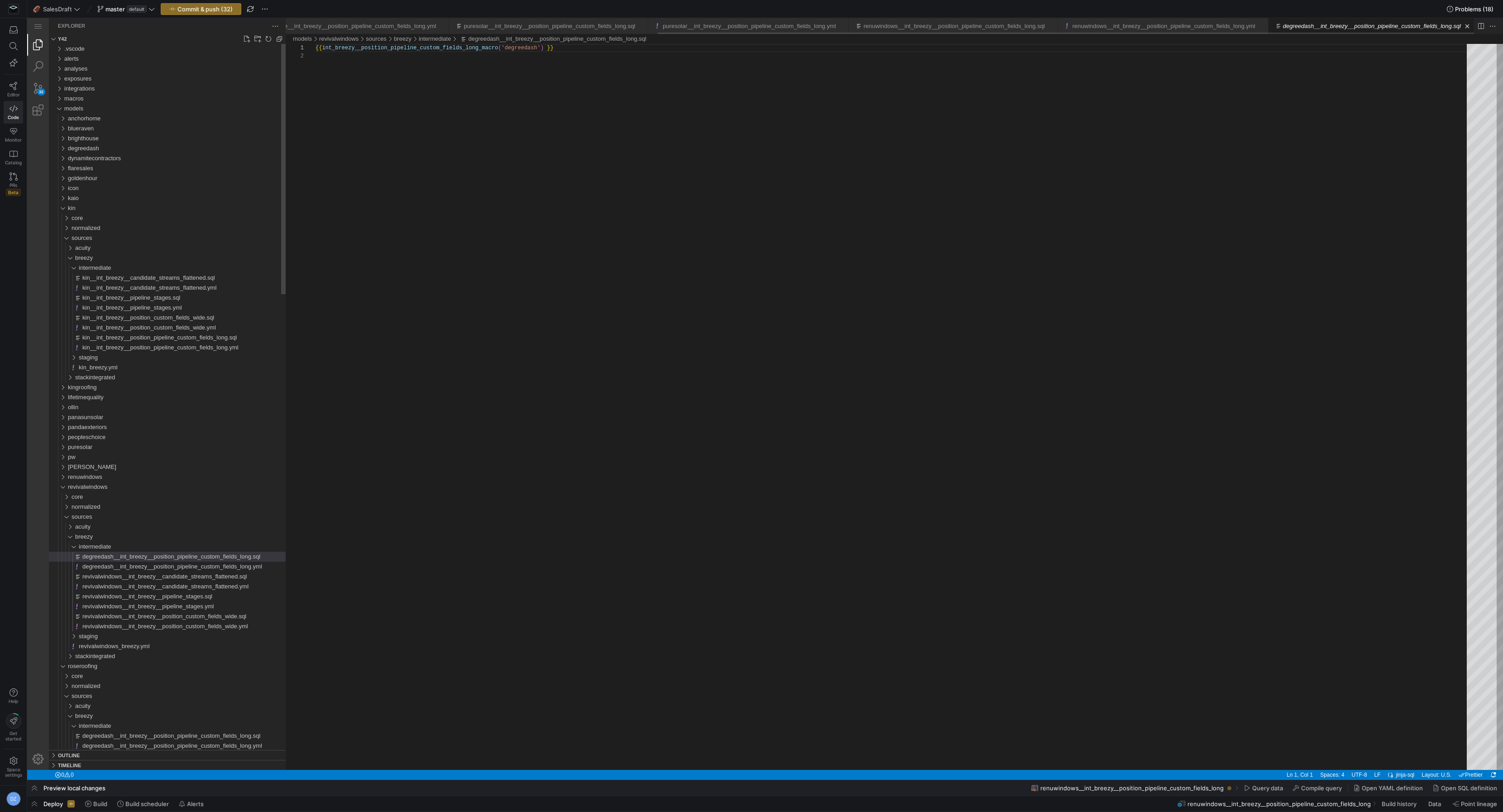
scroll to position [8, 0]
click at [190, 704] on span "Rename..." at bounding box center [185, 704] width 66 height 6
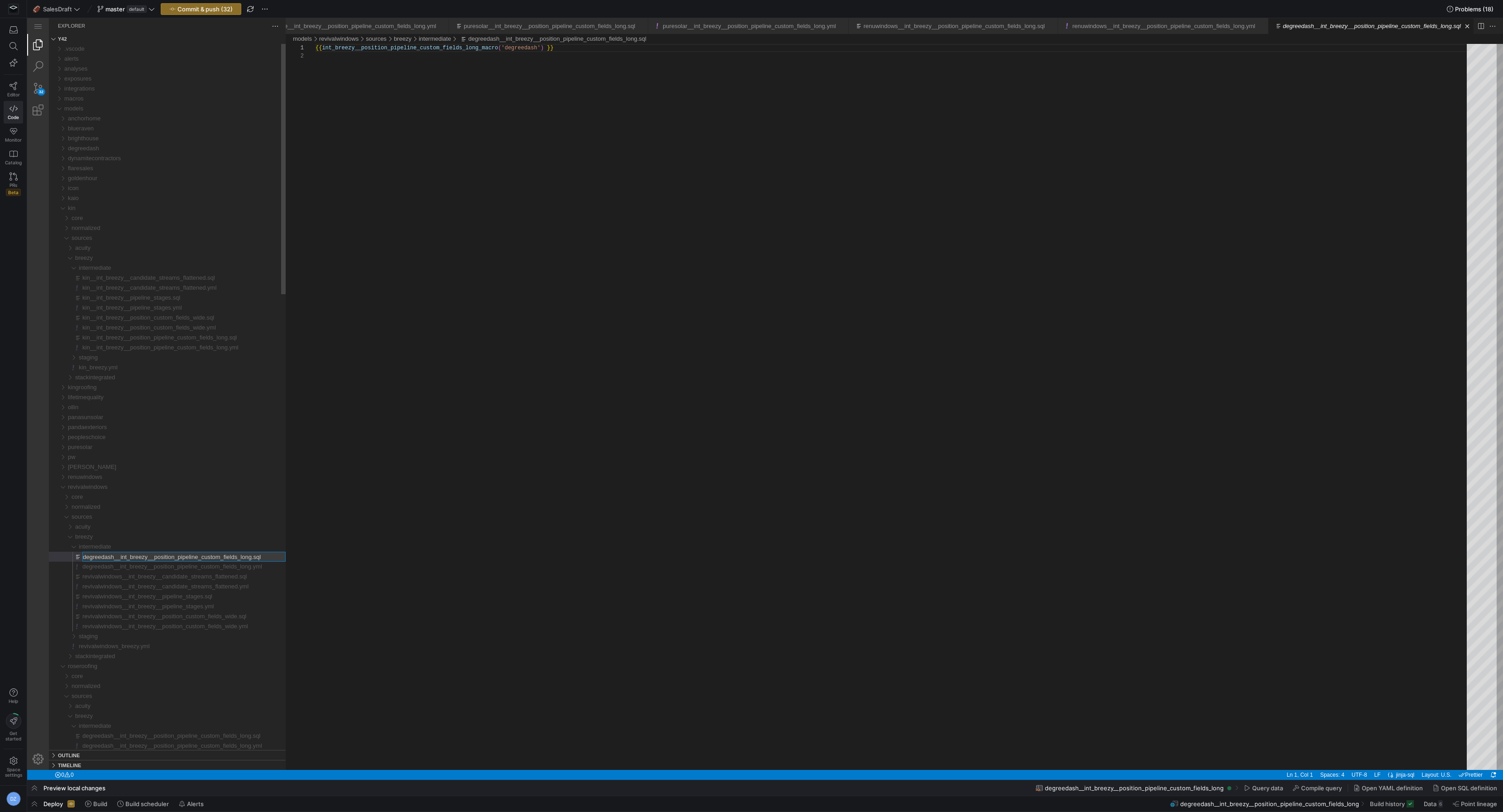
type input "revivalwindows__int_breezy__position_pipeline_custom_fields_long.sql"
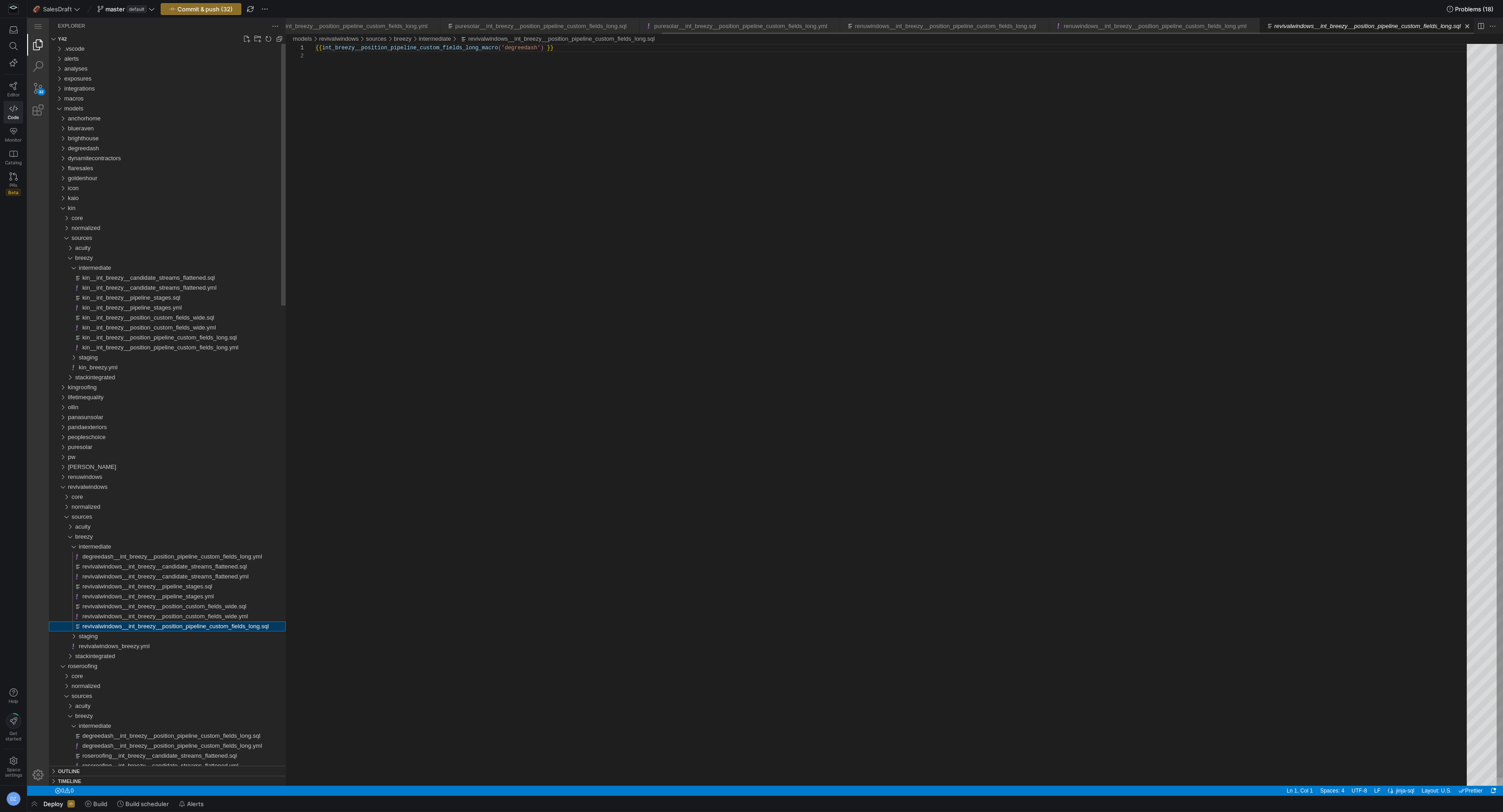
scroll to position [8, 0]
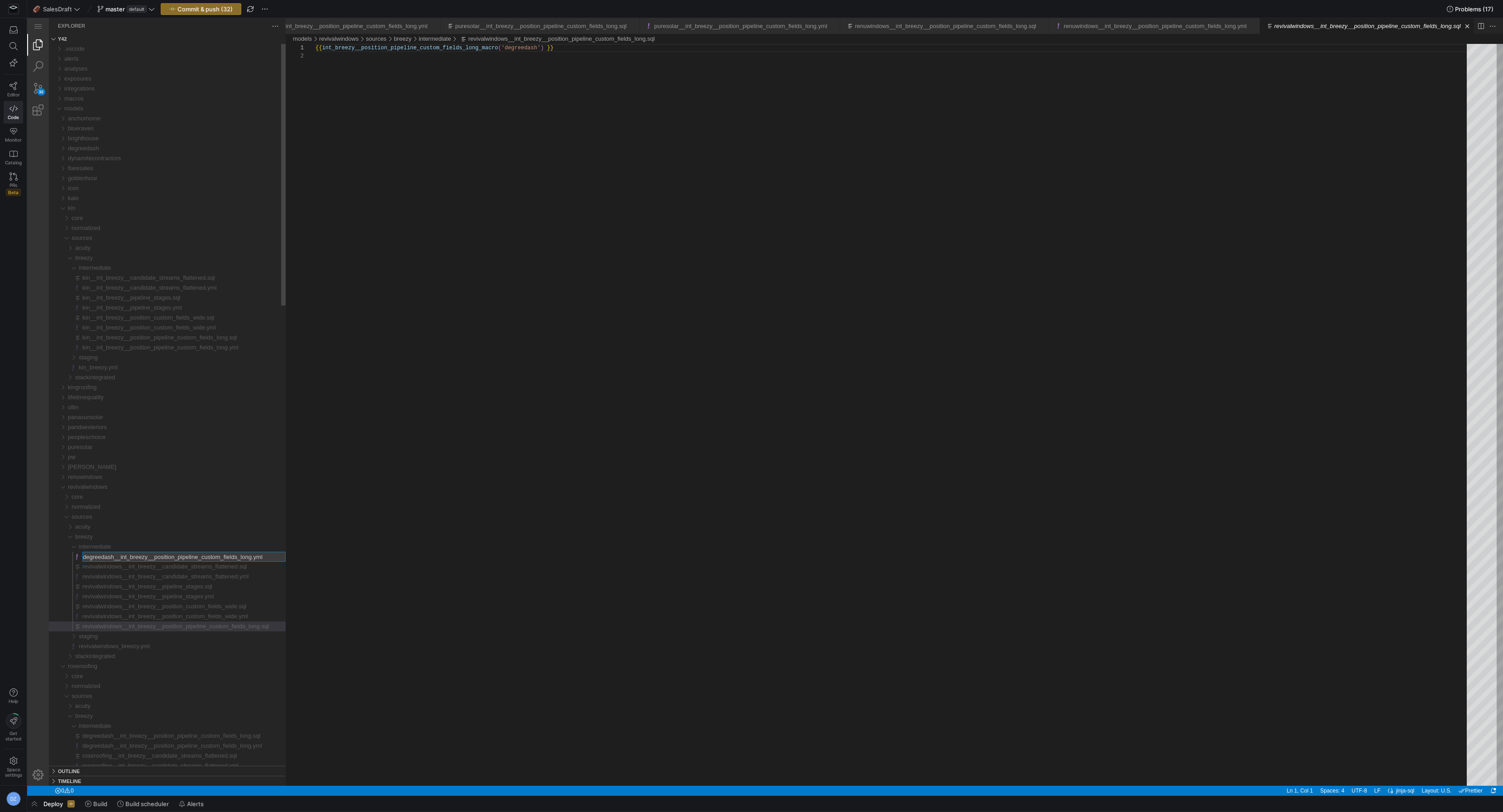
type input "revivalwindows__int_breezy__position_pipeline_custom_fields_long.yml"
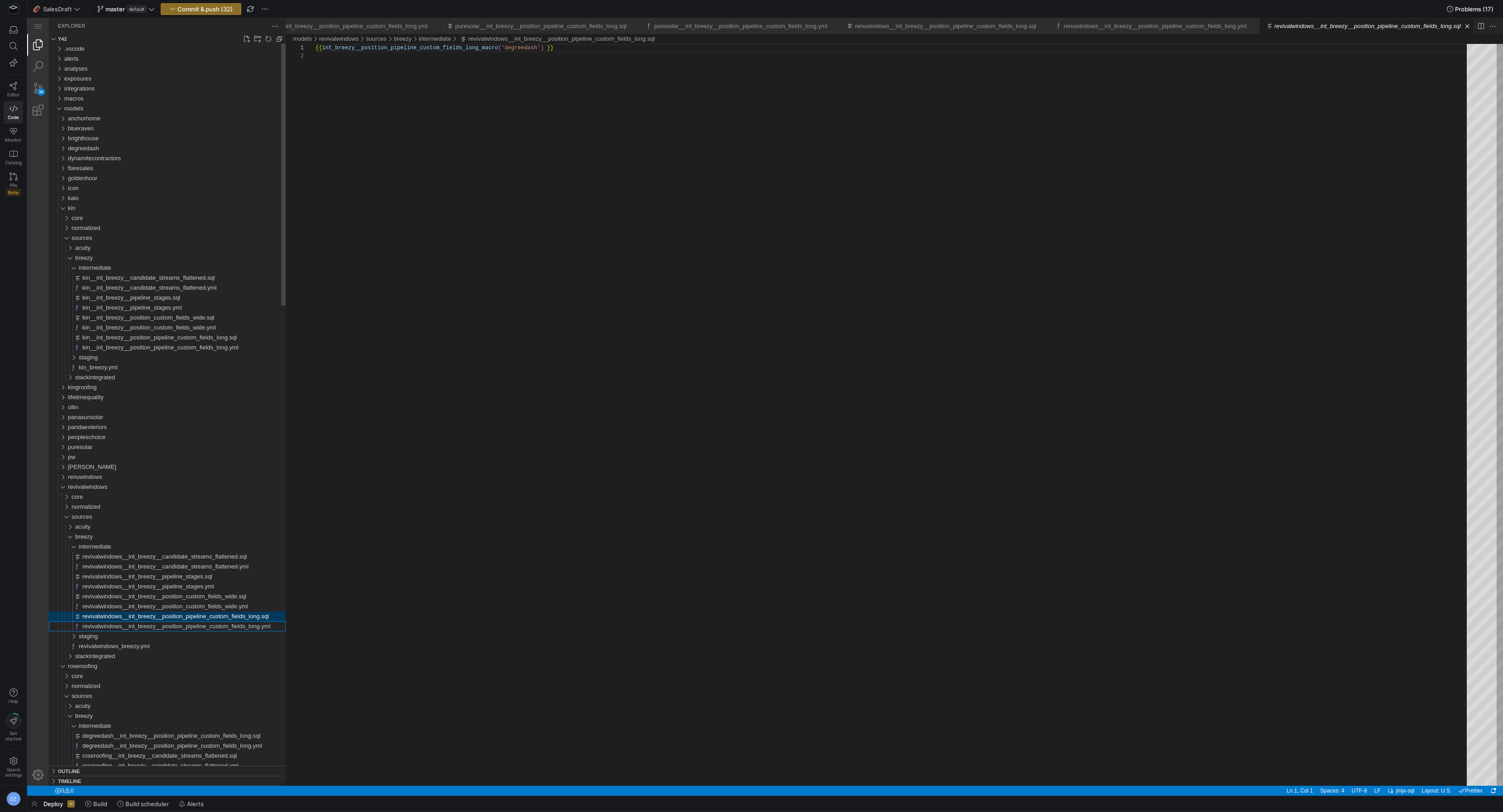
click at [201, 618] on span "revivalwindows__int_breezy__position_pipeline_custom_fields_long.sql" at bounding box center [176, 616] width 187 height 7
click at [516, 52] on div "{{ int_breezy__position_pipeline_custom_fields_long_ macro ( 'degreedash' ) }}" at bounding box center [894, 419] width 1158 height 750
paste textarea "revivalwindows"
type textarea "{{ int_breezy__position_pipeline_custom_fields_long_macro('revivalwindows') }}"
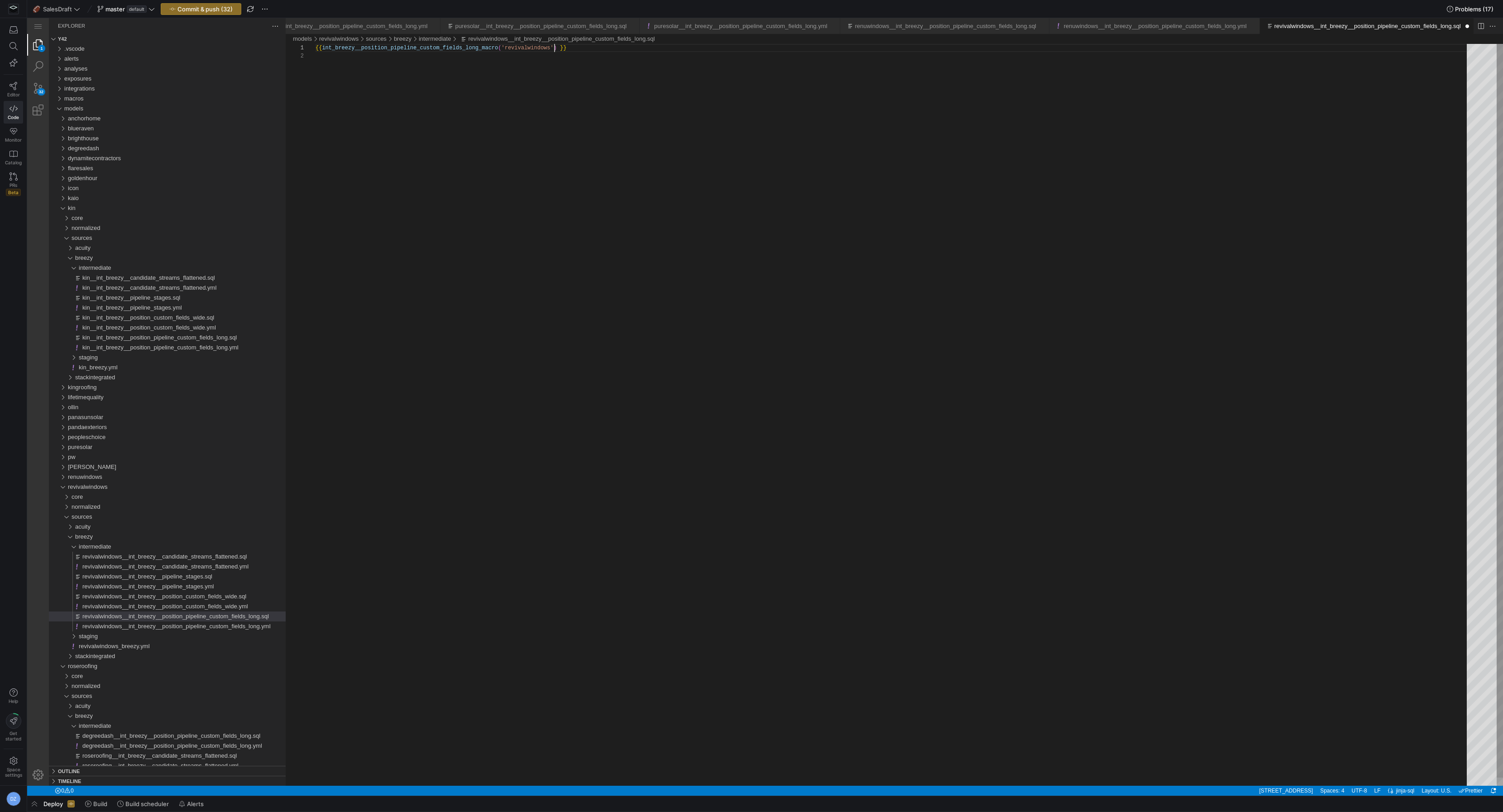
scroll to position [0, 556]
click at [213, 627] on span "revivalwindows__int_breezy__position_pipeline_custom_fields_long.yml" at bounding box center [177, 626] width 188 height 7
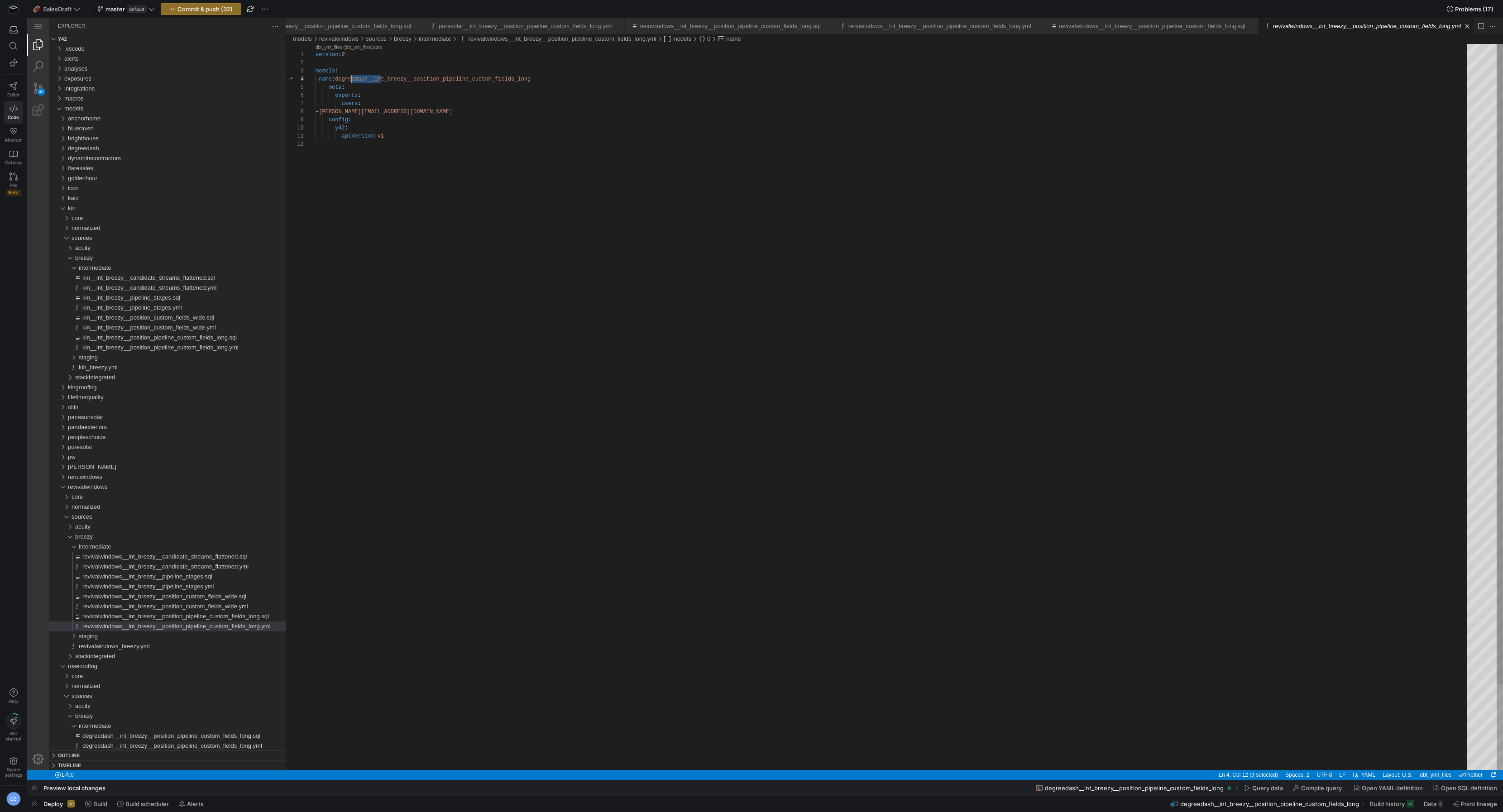
scroll to position [24, 33]
drag, startPoint x: 382, startPoint y: 79, endPoint x: 348, endPoint y: 80, distance: 34.0
paste textarea "revivalwindows"
type textarea "apiVersion: v1"
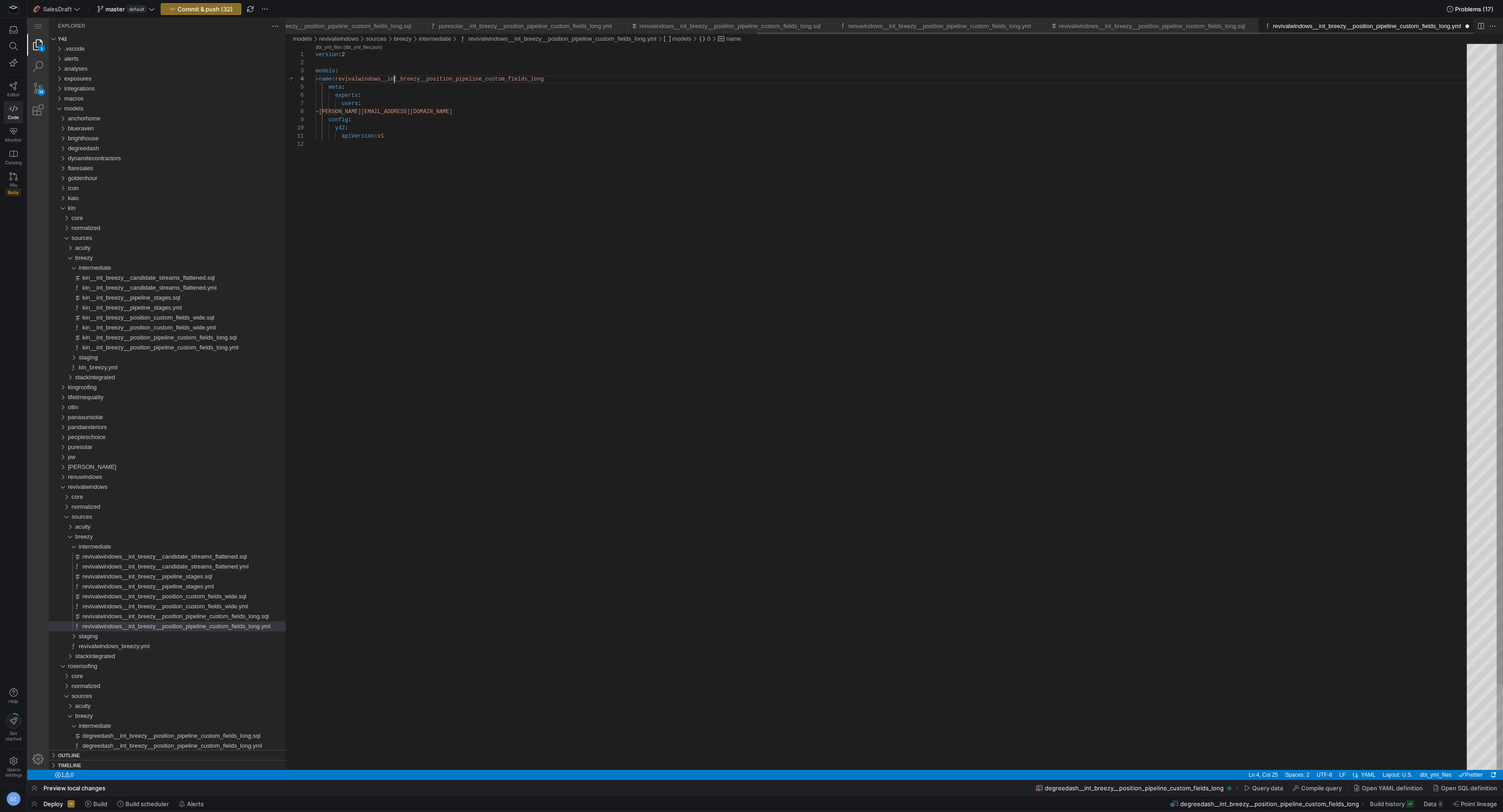
click at [449, 132] on div "version : 2 models : - name : revivalwindows__int_breezy__position_pipeline_cus…" at bounding box center [894, 455] width 1158 height 822
click at [212, 615] on span "revivalwindows__int_breezy__position_pipeline_custom_fields_long.sql" at bounding box center [176, 616] width 187 height 7
click at [133, 514] on div "sources" at bounding box center [179, 517] width 214 height 10
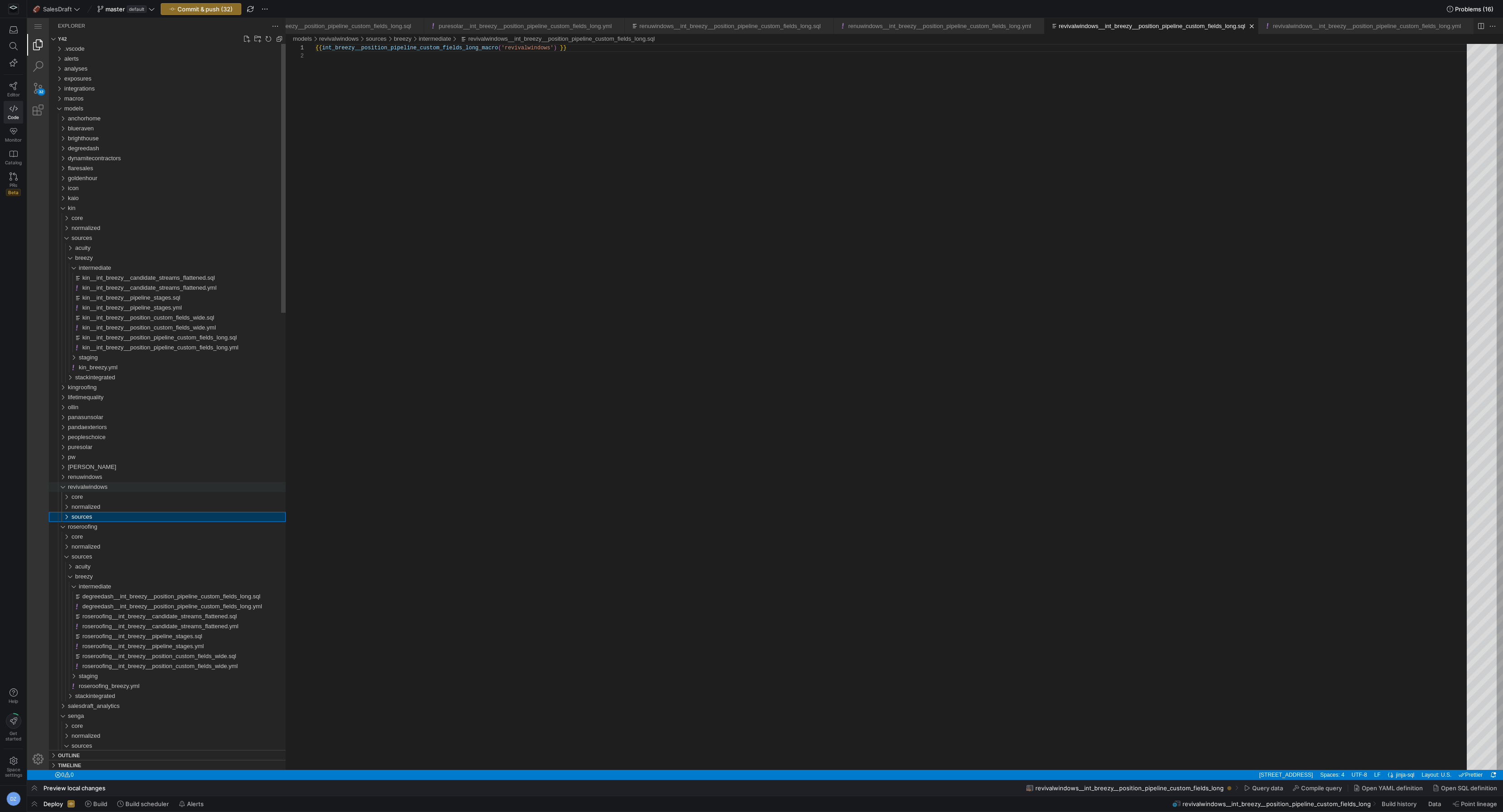
click at [131, 484] on div "revivalwindows" at bounding box center [177, 487] width 218 height 10
click at [438, 294] on div "{{ int_breezy__position_pipeline_custom_fields_long_ macro ( 'revivalwindows' )…" at bounding box center [894, 411] width 1158 height 734
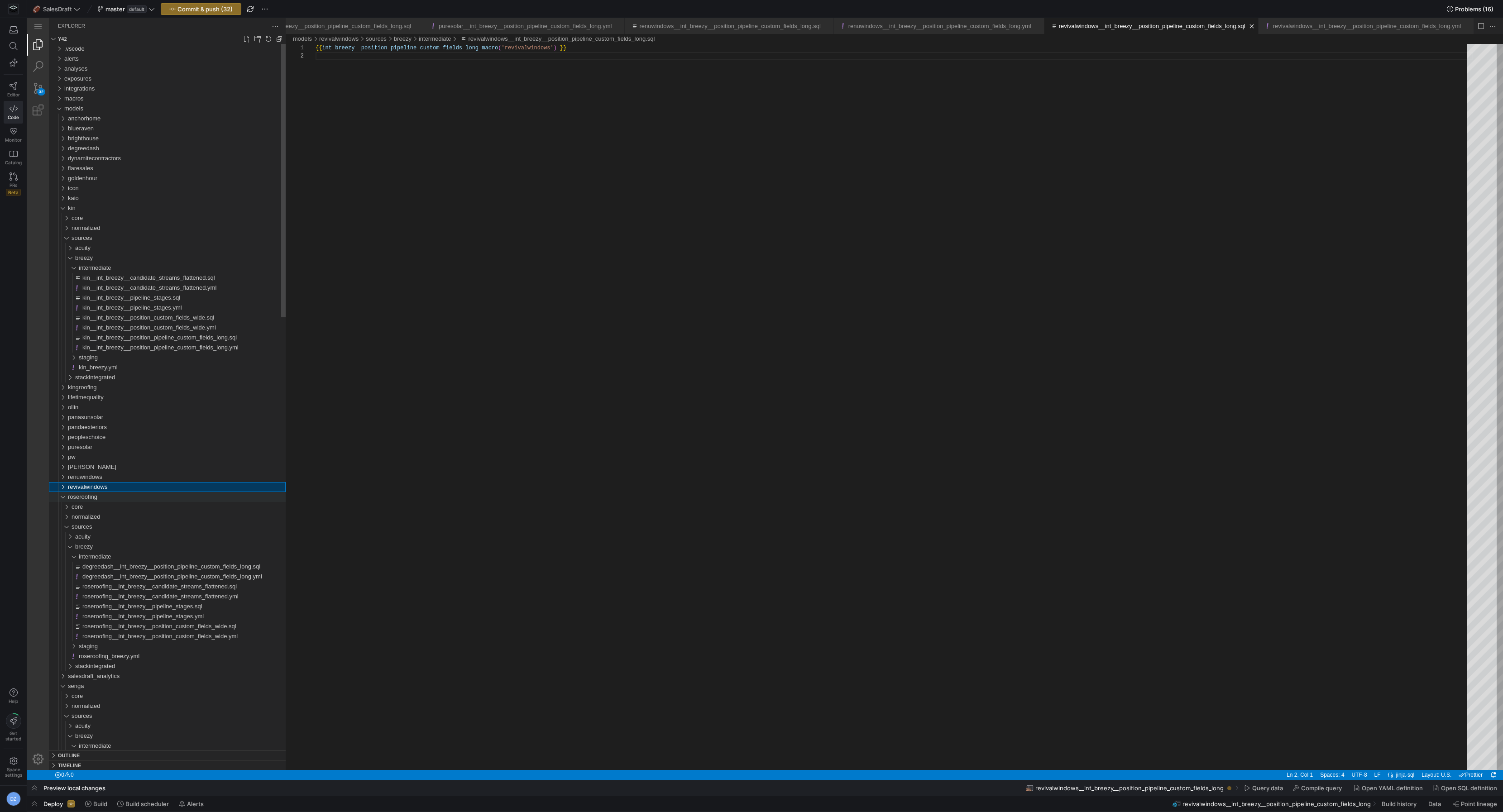
click at [156, 500] on div "roseroofing" at bounding box center [177, 497] width 218 height 10
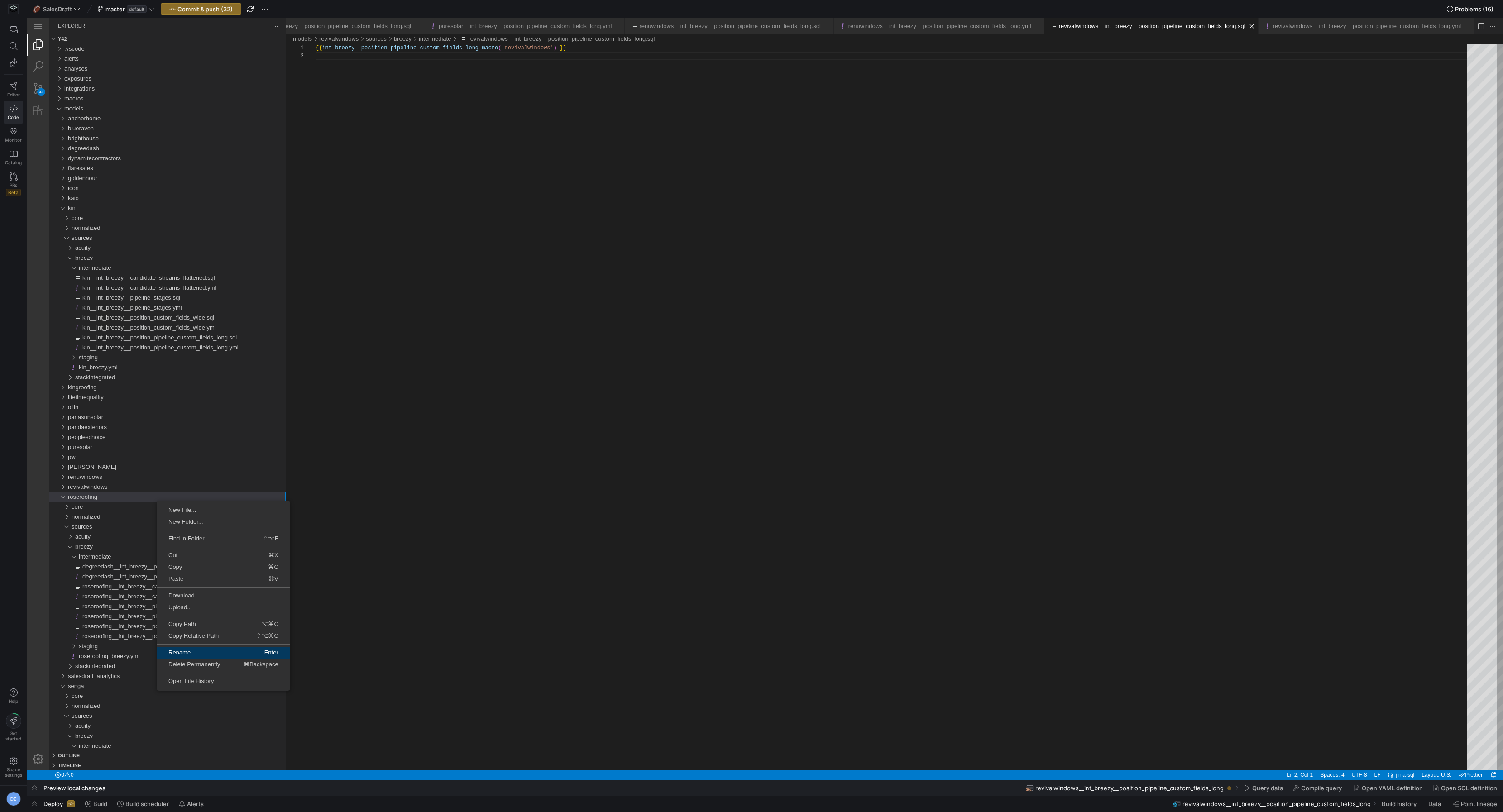
click at [181, 650] on span "Rename..." at bounding box center [190, 653] width 66 height 6
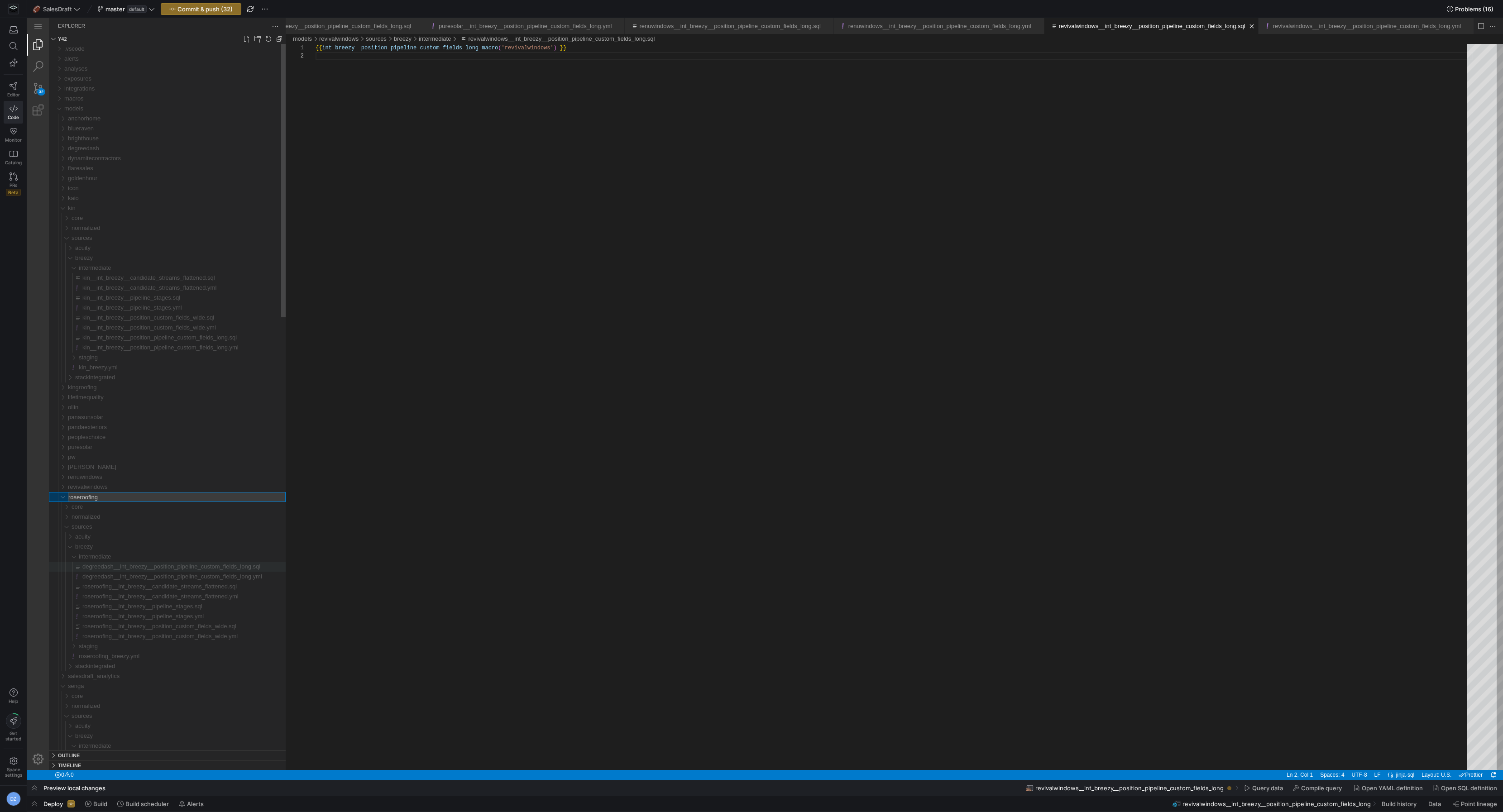
click at [164, 567] on span "degreedash__int_breezy__position_pipeline_custom_fields_long.sql" at bounding box center [171, 566] width 178 height 7
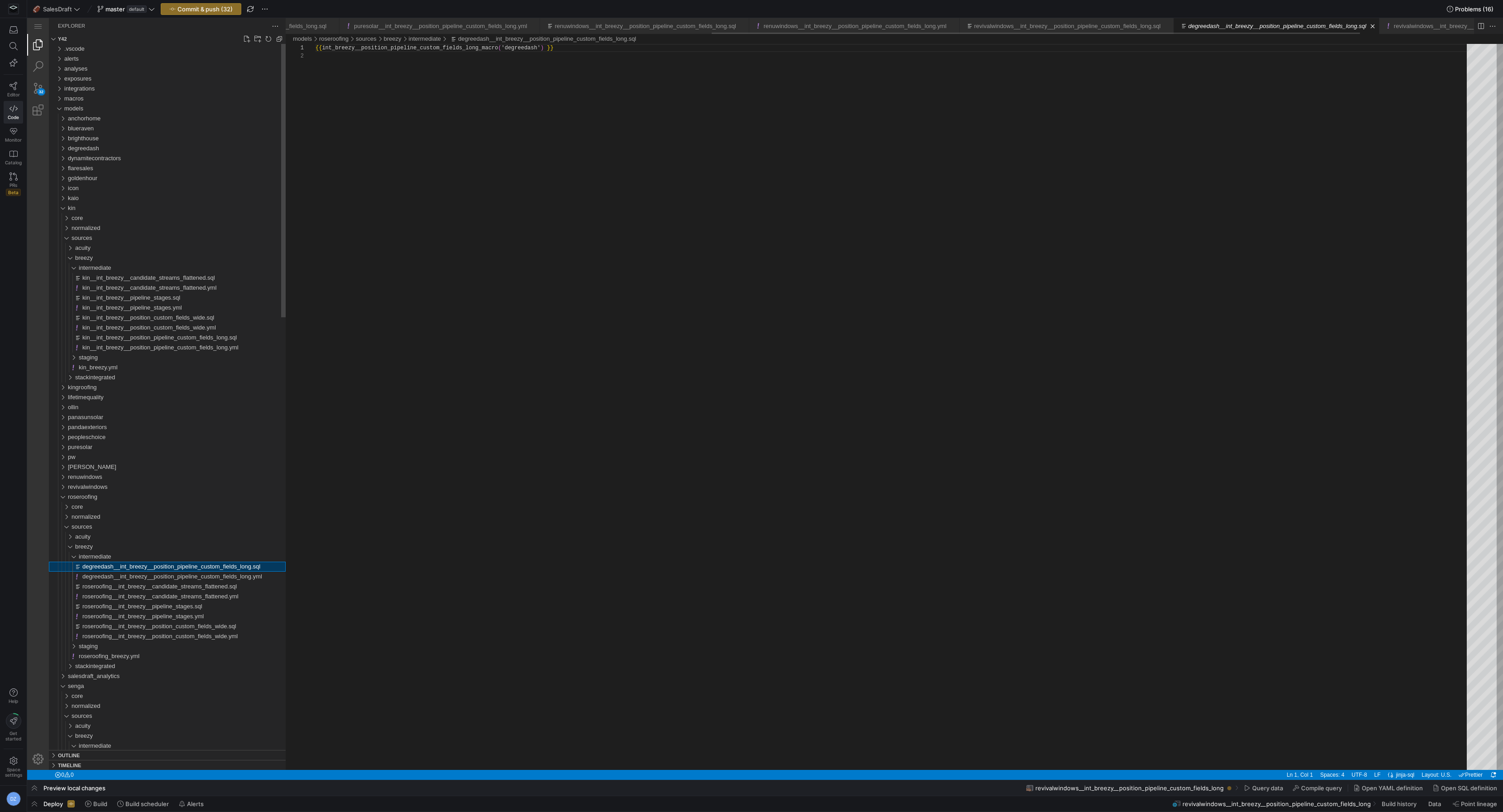
scroll to position [8, 0]
click at [532, 47] on div "{{ int_breezy__position_pipeline_custom_fields_long_ macro ( 'degreedash' ) }}" at bounding box center [894, 411] width 1158 height 734
paste textarea "roseroofing"
type textarea "{{ int_breezy__position_pipeline_custom_fields_long_macro('roseroofing') }}"
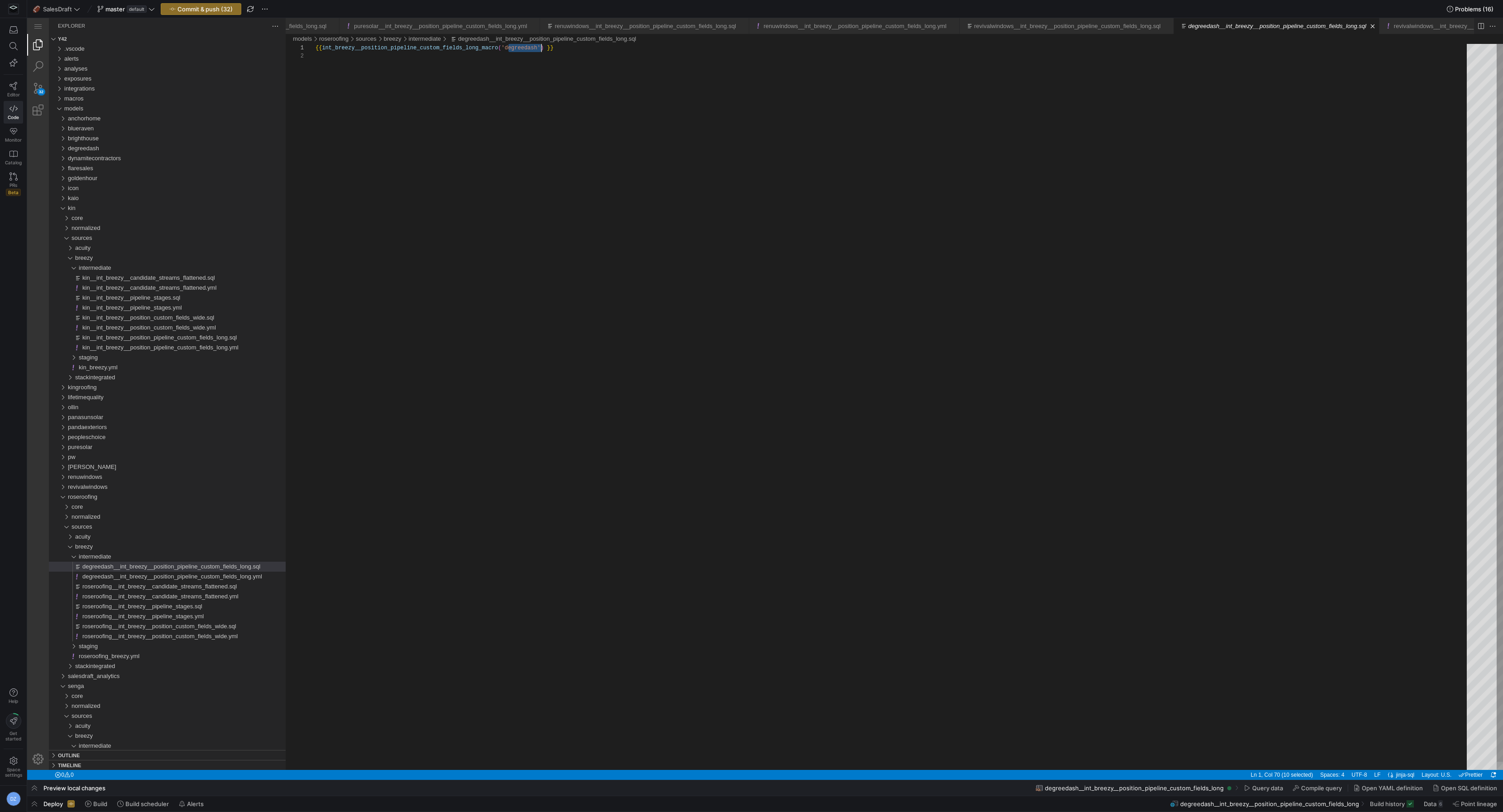
scroll to position [0, 229]
click at [153, 579] on span "degreedash__int_breezy__position_pipeline_custom_fields_long.yml" at bounding box center [173, 576] width 180 height 7
drag, startPoint x: 382, startPoint y: 79, endPoint x: 348, endPoint y: 78, distance: 34.0
paste textarea "roseroofing"
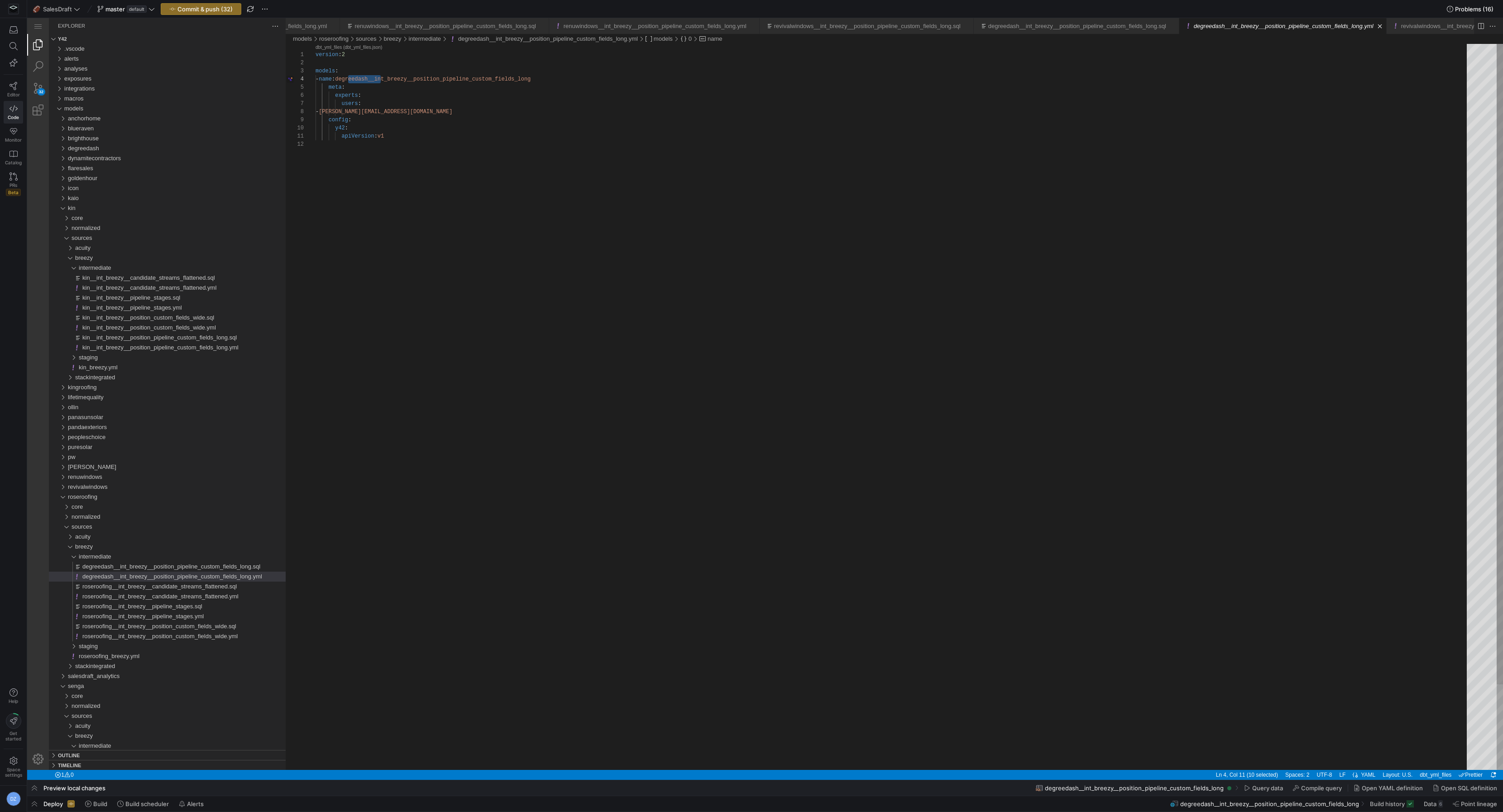
scroll to position [0, 987]
type textarea "apiVersion: v1"
click at [475, 139] on div "version : 2 models : - name : roseroofing__int_breezy__position_pipeline_custom…" at bounding box center [894, 455] width 1158 height 822
click at [155, 556] on div "intermediate" at bounding box center [182, 557] width 207 height 10
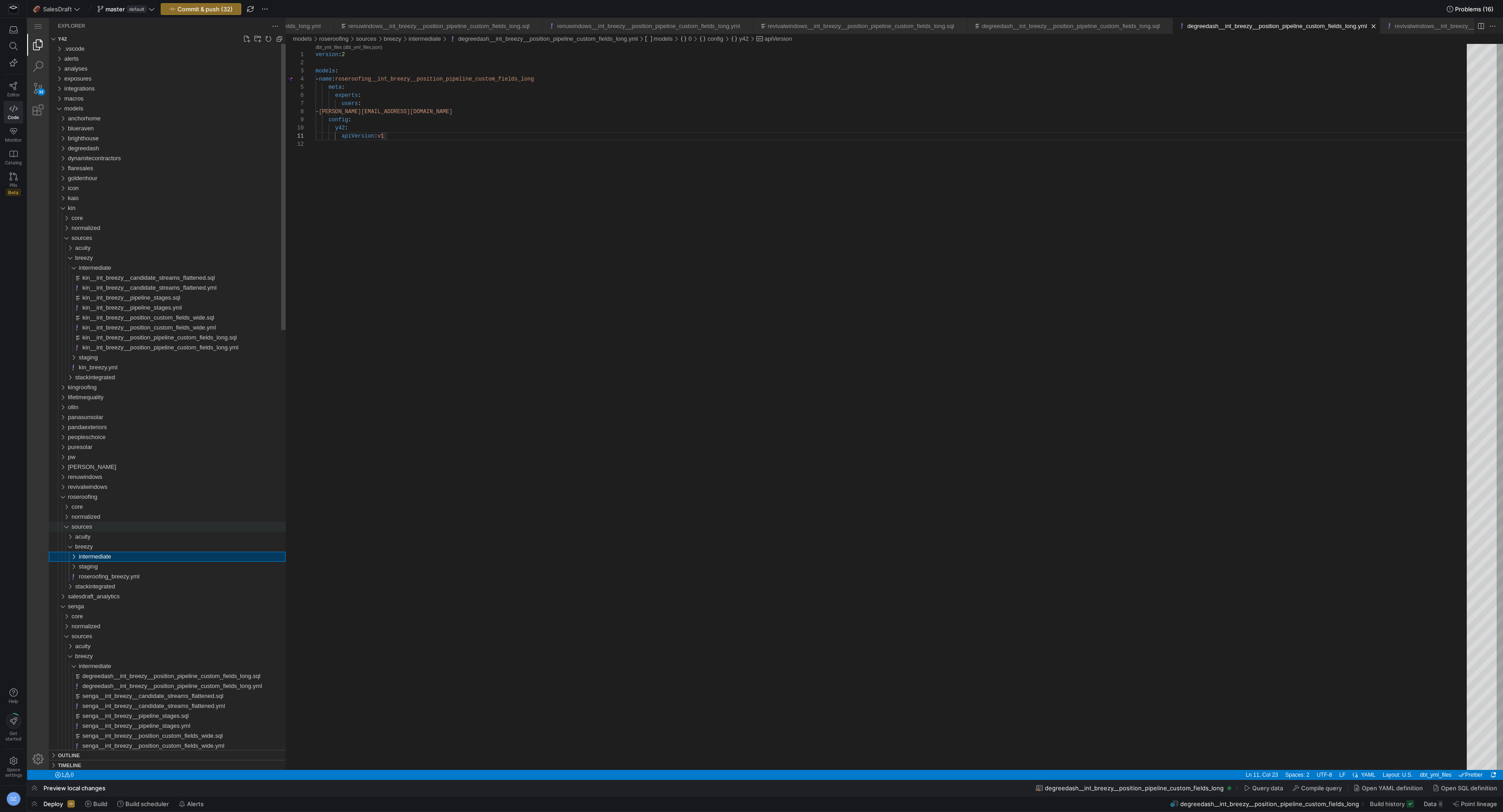
click at [114, 527] on div "sources" at bounding box center [179, 527] width 214 height 10
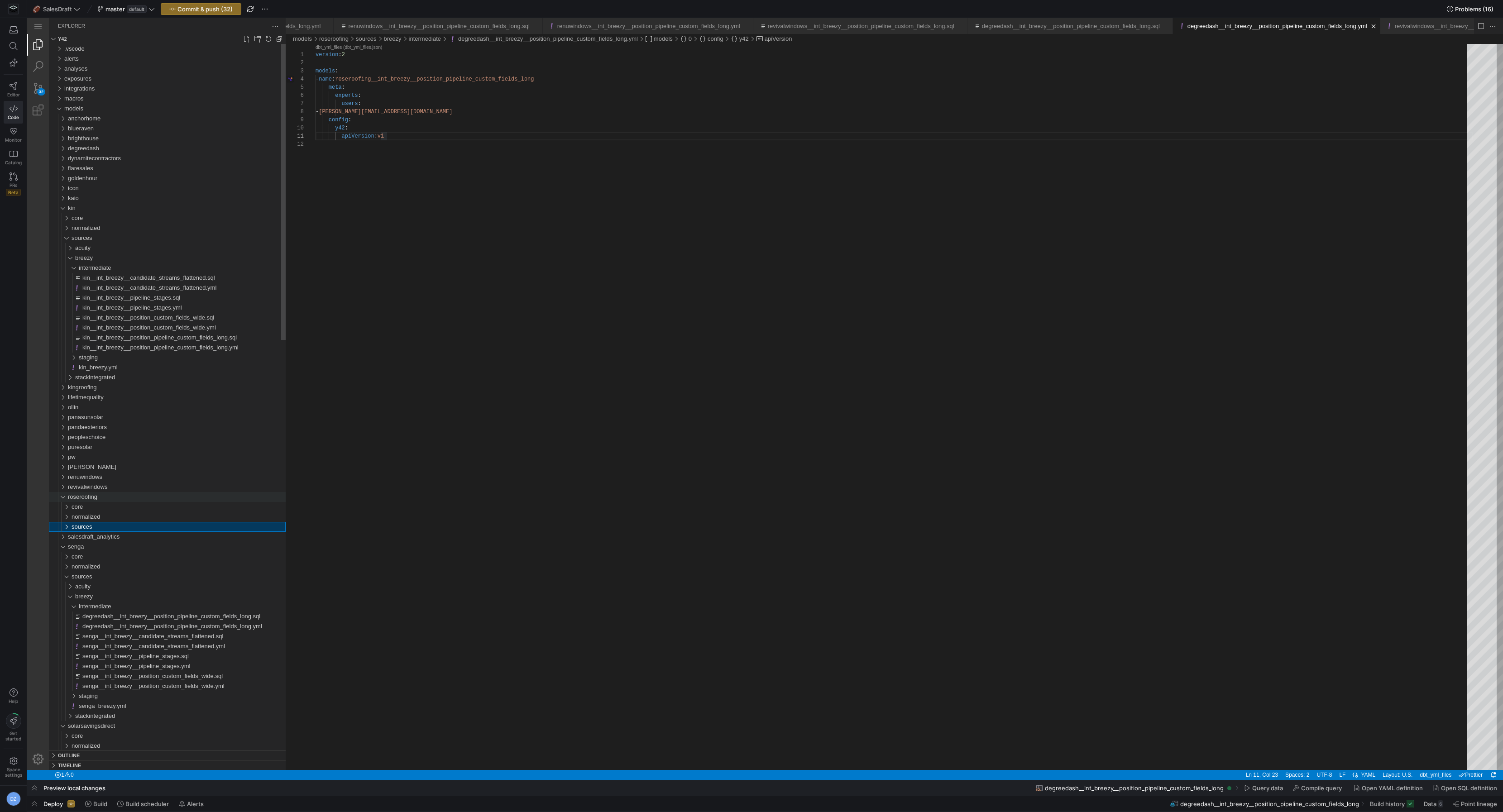
click at [108, 497] on div "roseroofing" at bounding box center [177, 497] width 218 height 10
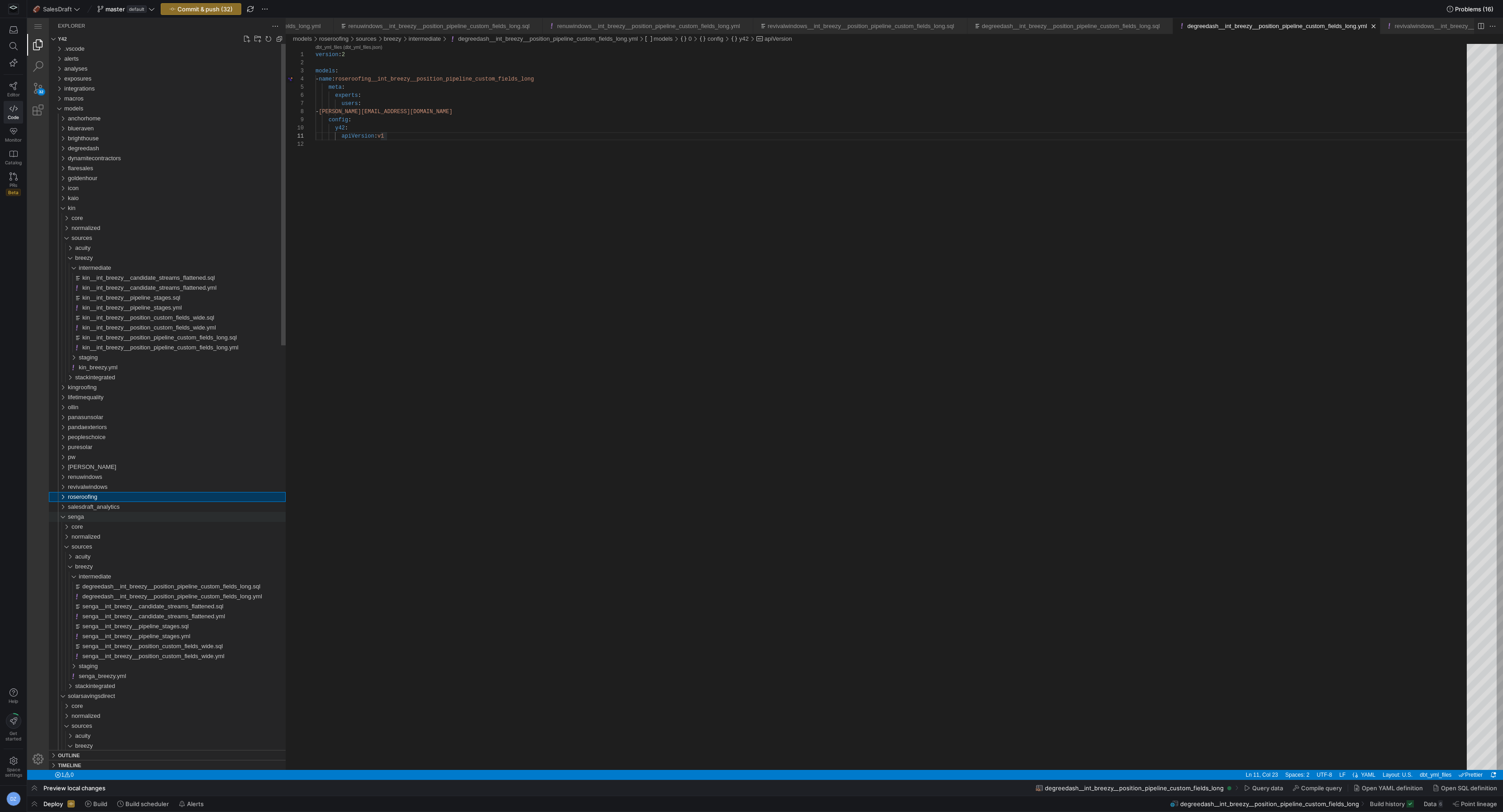
click at [98, 517] on div "senga" at bounding box center [177, 517] width 218 height 10
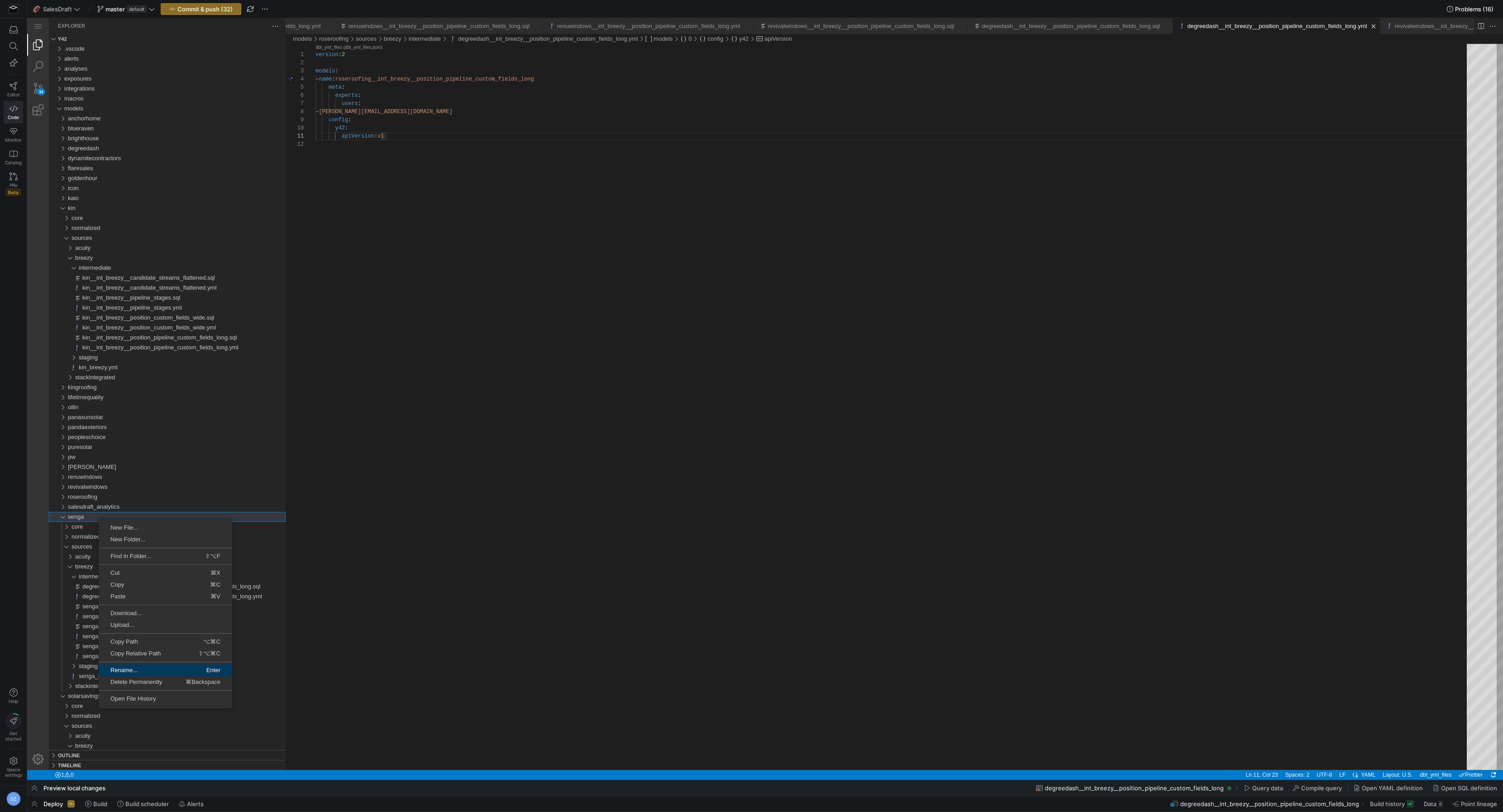
click at [143, 664] on link "Rename... Enter" at bounding box center [165, 670] width 134 height 12
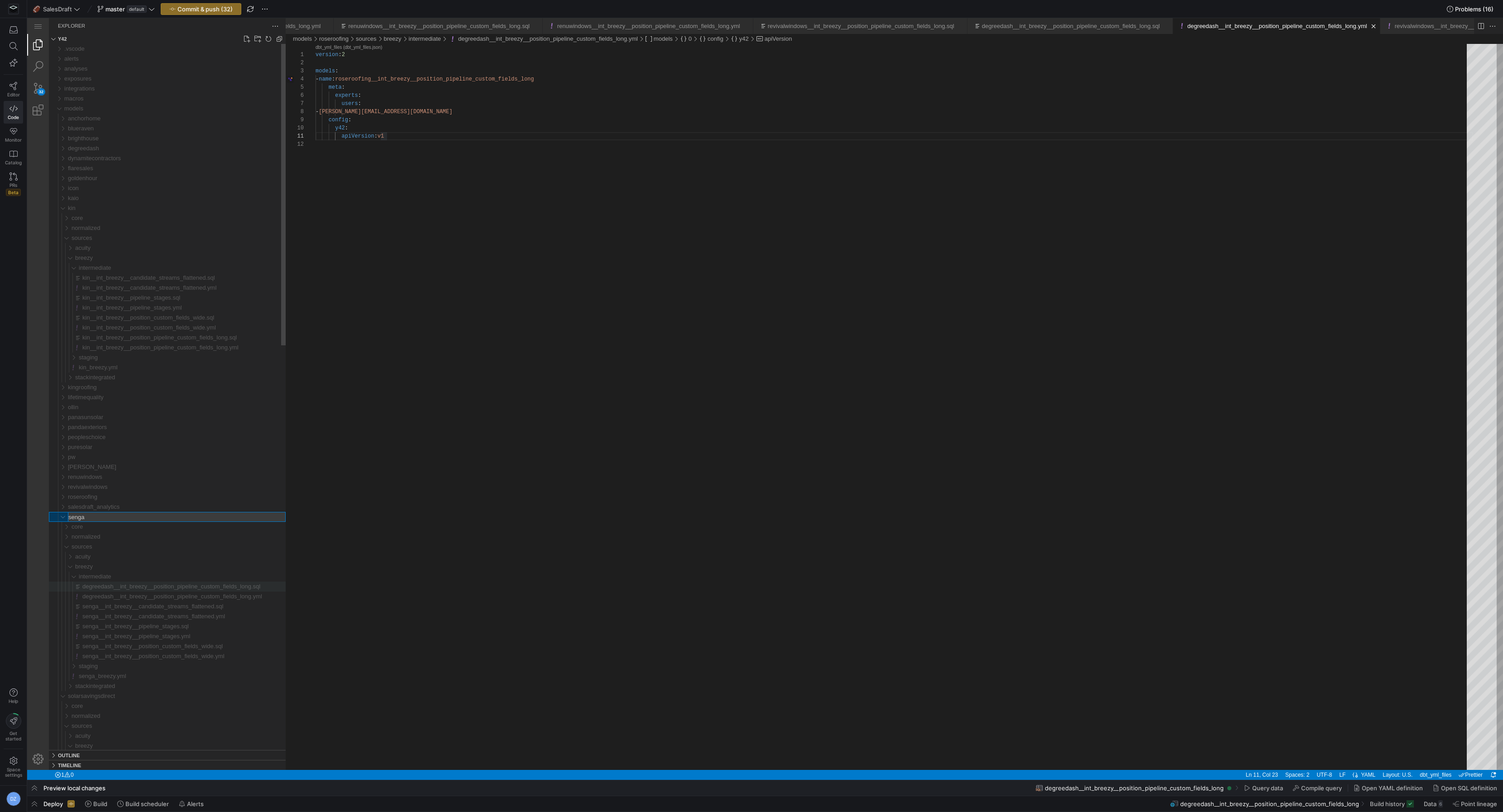
click at [142, 588] on span "degreedash__int_breezy__position_pipeline_custom_fields_long.sql" at bounding box center [171, 586] width 178 height 7
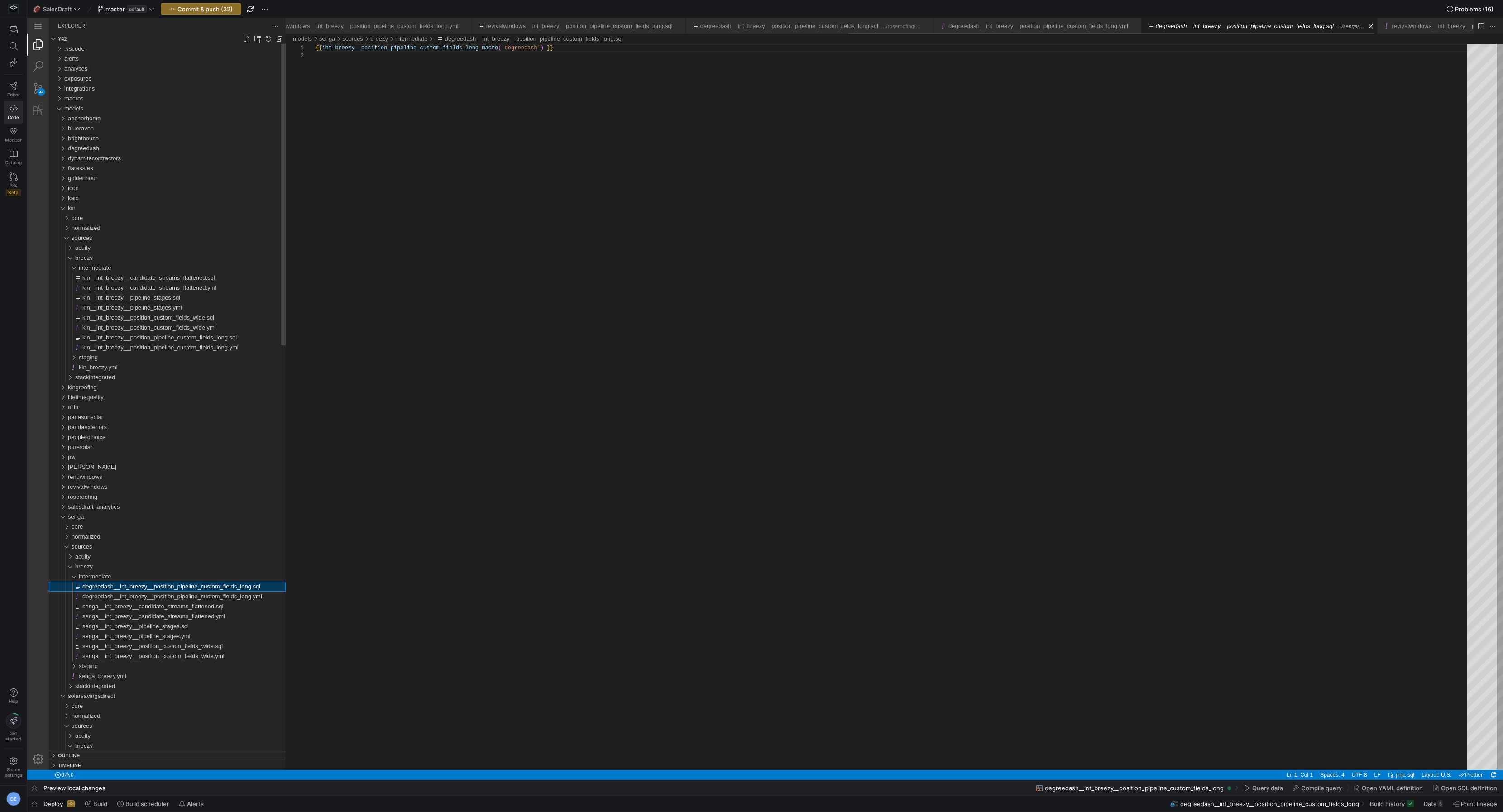
scroll to position [8, 0]
click at [522, 48] on div "{{ int_breezy__position_pipeline_custom_fields_long_ macro ( 'degreedash' ) }}" at bounding box center [894, 411] width 1158 height 734
paste textarea "senga"
type textarea "{{ int_breezy__position_pipeline_custom_fields_long_macro('senga') }}"
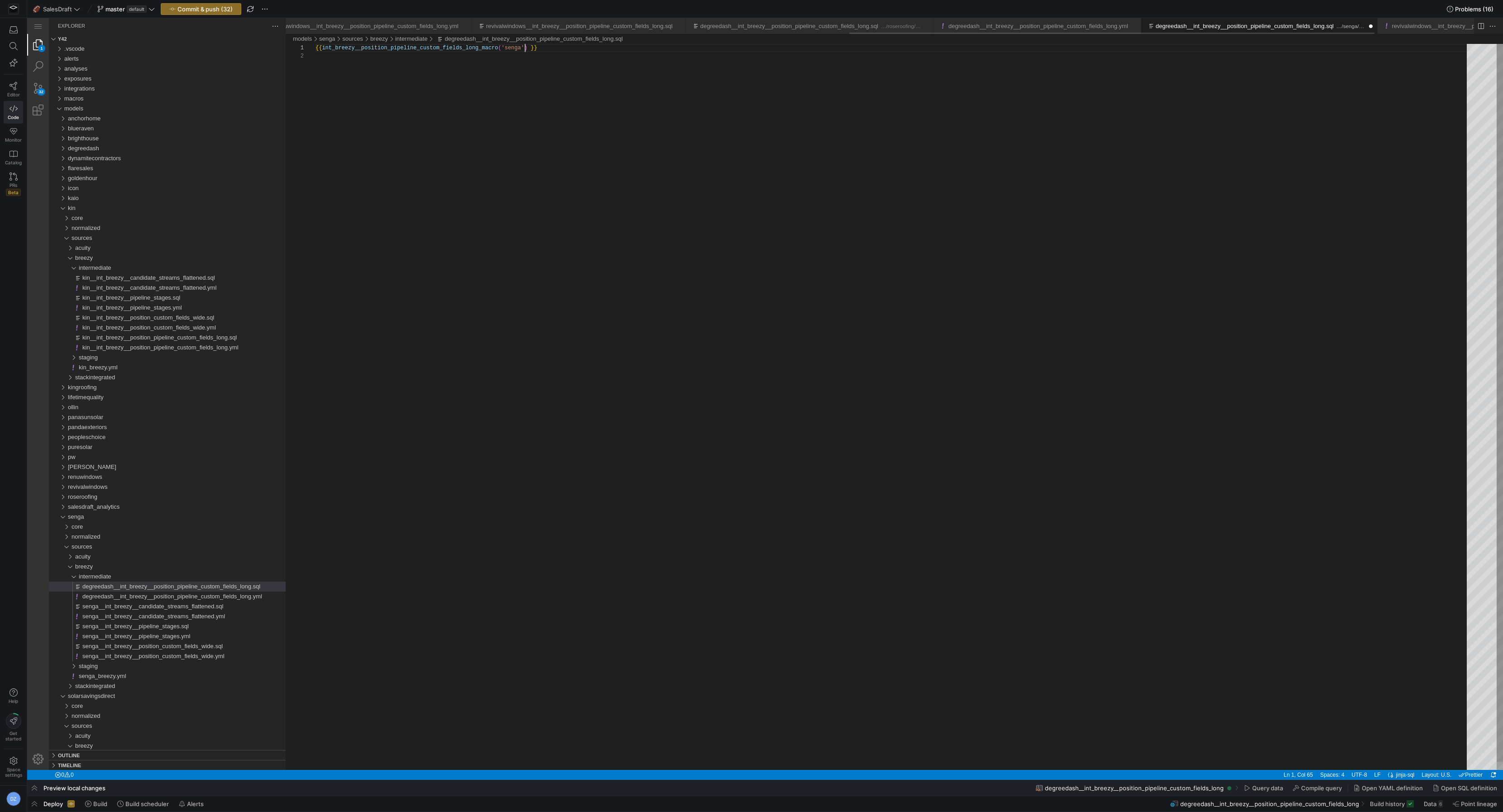
scroll to position [0, 1275]
click at [201, 596] on span "degreedash__int_breezy__position_pipeline_custom_fields_long.yml" at bounding box center [173, 596] width 180 height 7
drag, startPoint x: 380, startPoint y: 77, endPoint x: 348, endPoint y: 79, distance: 32.1
paste textarea "senga"
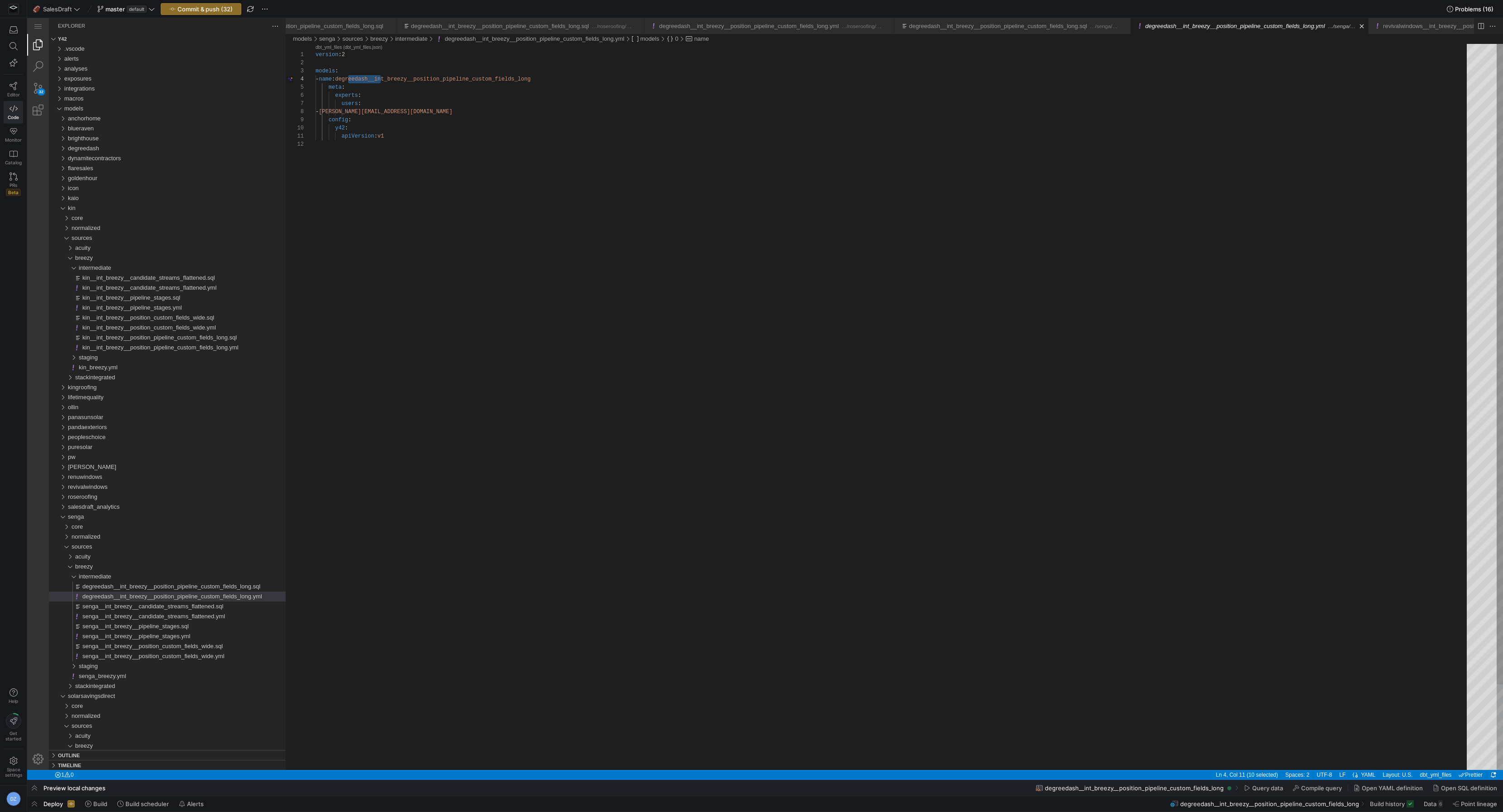
type textarea "version: 2 models: - name: senga__int_breezy__position_pipeline_custom_fields_l…"
click at [198, 586] on span "degreedash__int_breezy__position_pipeline_custom_fields_long.sql" at bounding box center [171, 586] width 178 height 7
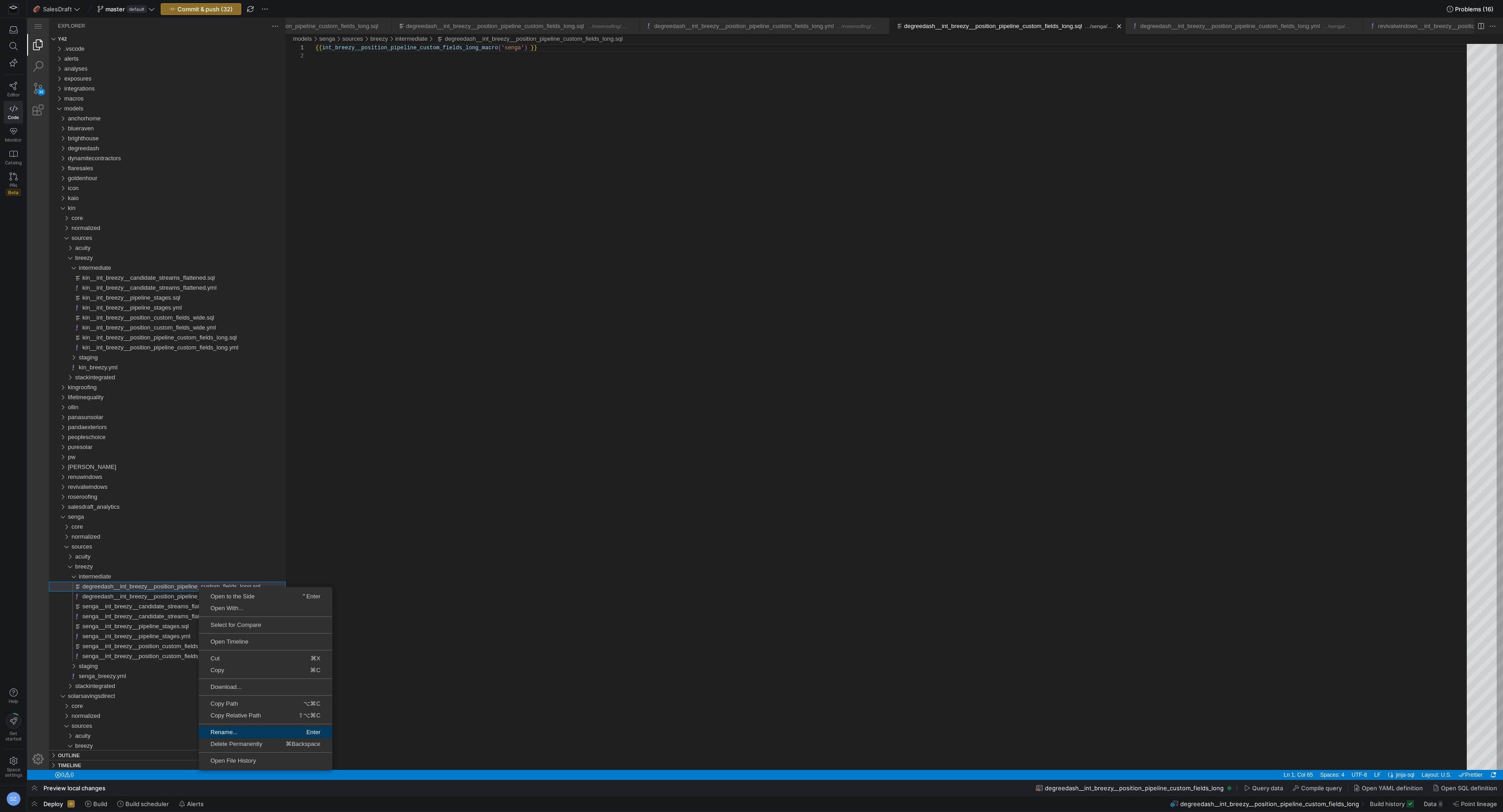
click at [234, 729] on span "Rename..." at bounding box center [232, 732] width 66 height 6
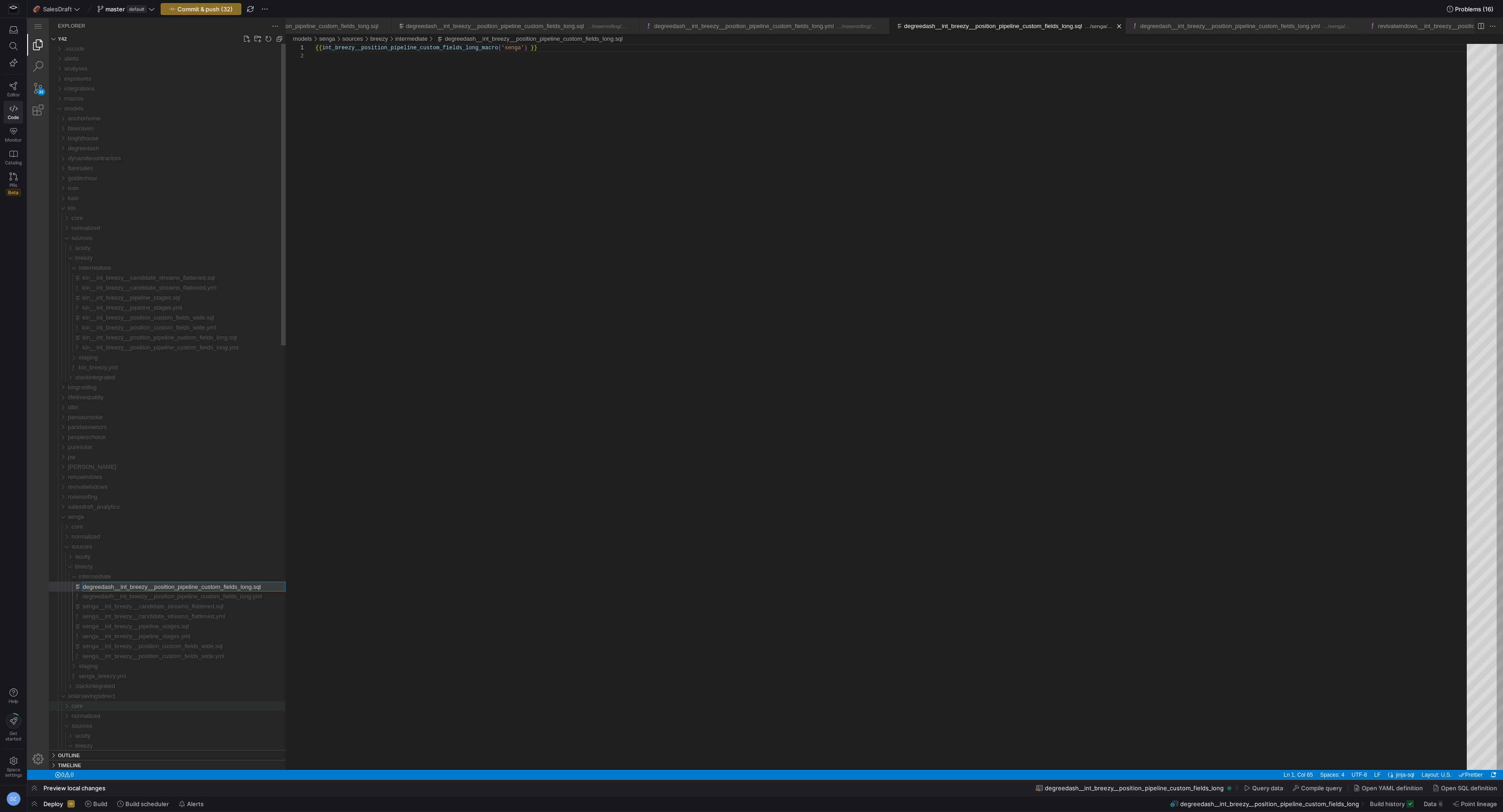
type input "senga__int_breezy__position_pipeline_custom_fields_long.sql"
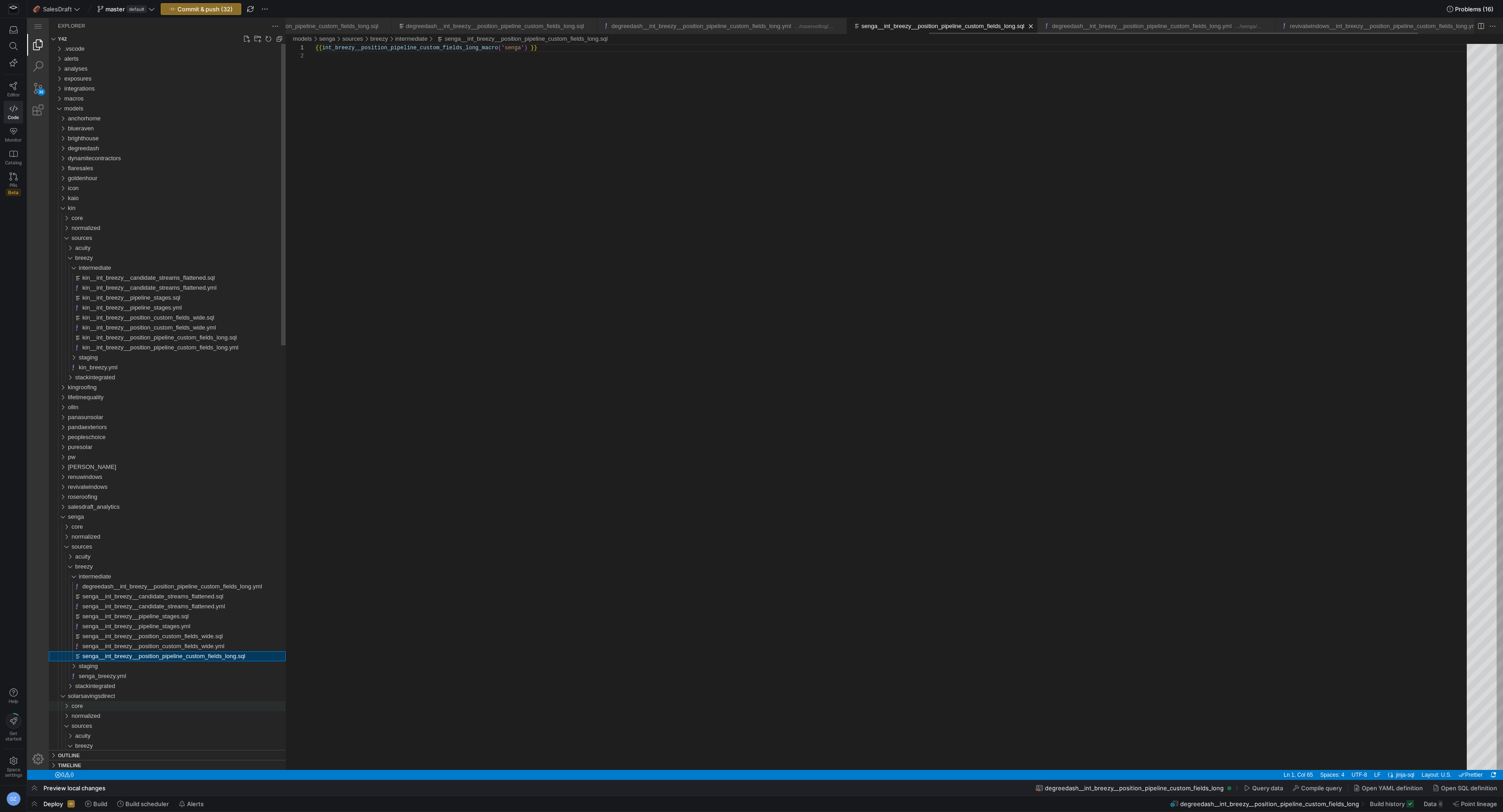
scroll to position [8, 209]
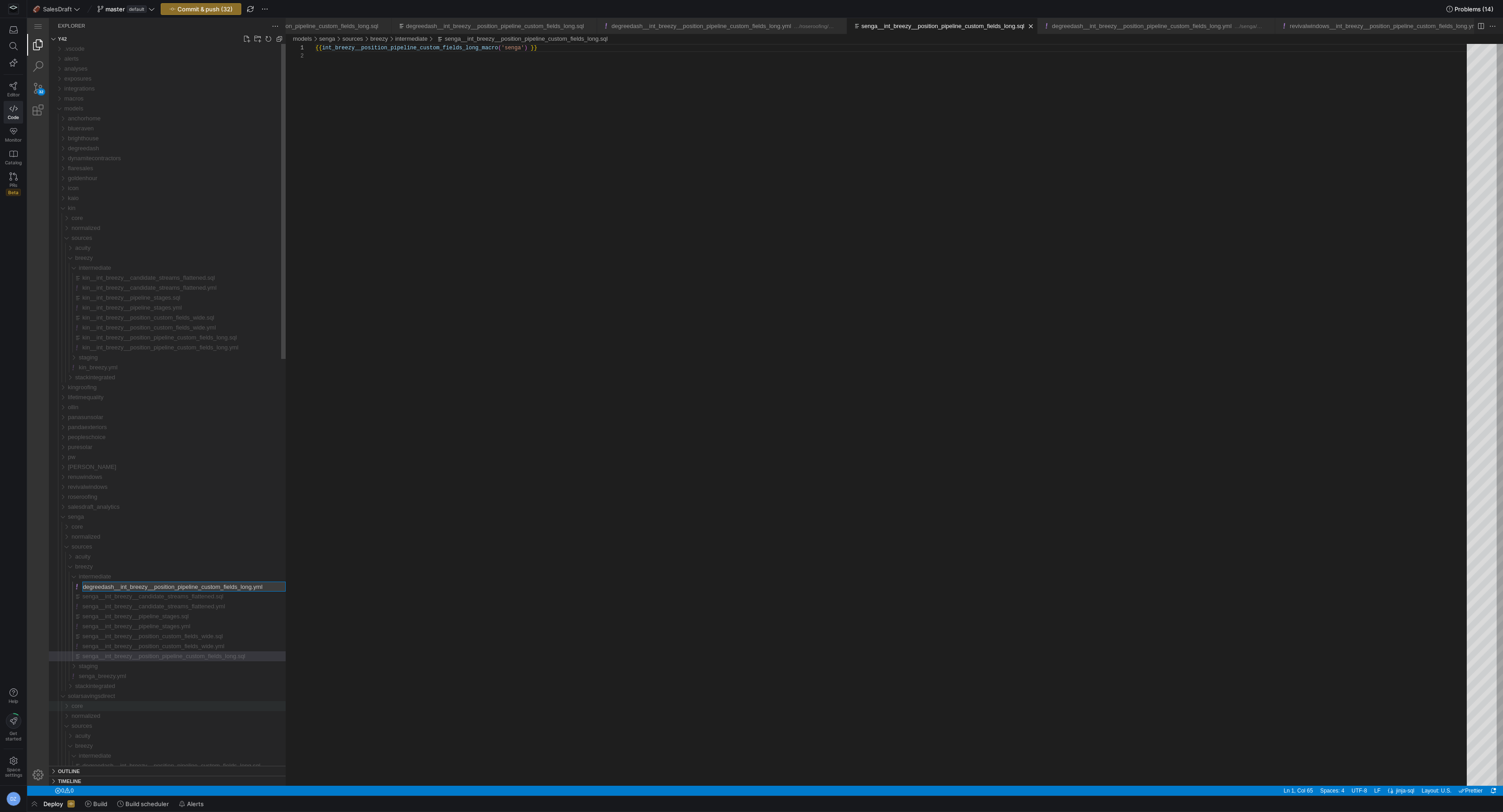
type input "senga__int_breezy__position_pipeline_custom_fields_long.yml"
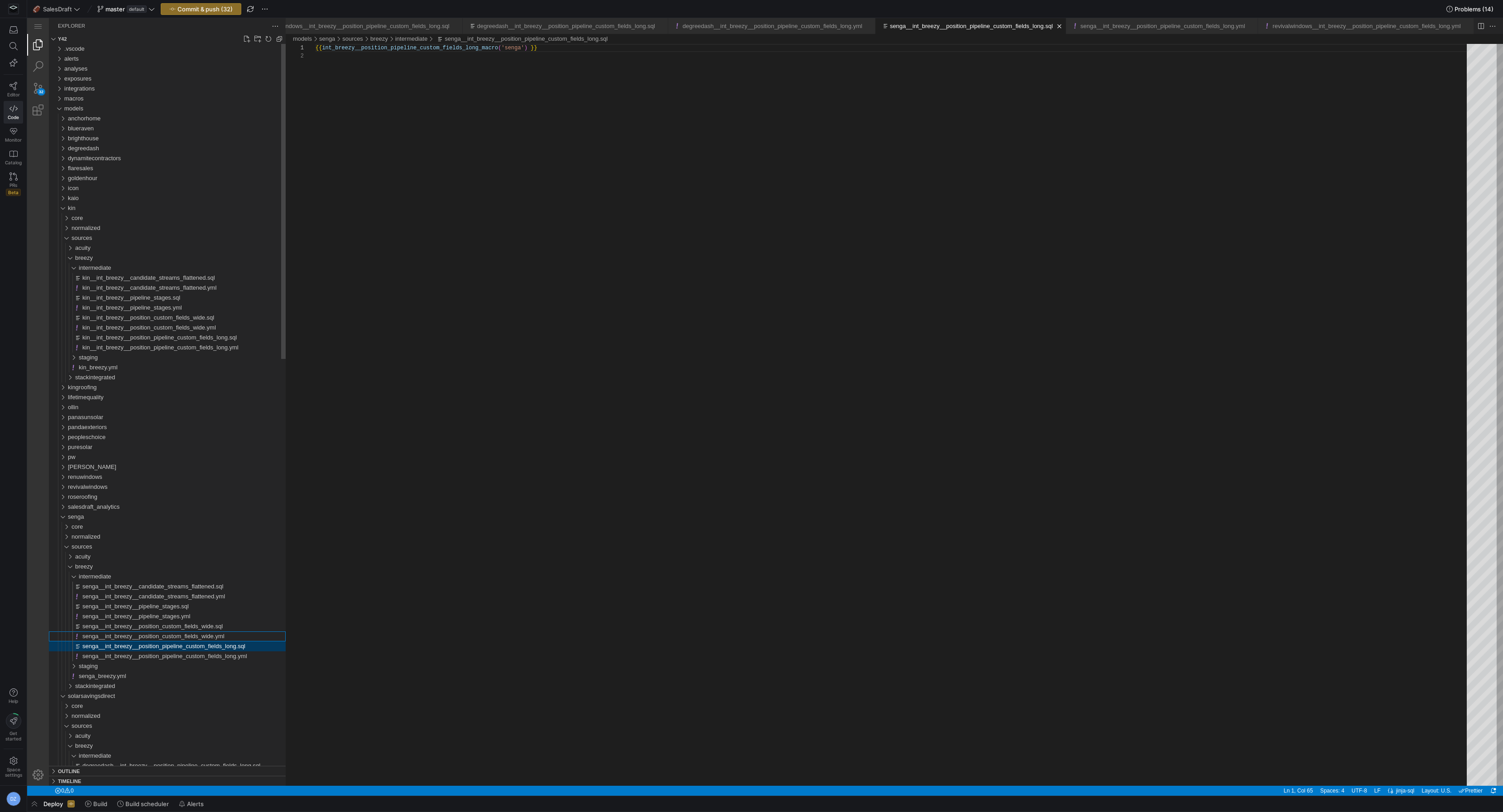
click at [212, 649] on span "senga__int_breezy__position_pipeline_custom_fields_long.sql" at bounding box center [164, 645] width 163 height 7
click at [210, 655] on span "senga__int_breezy__position_pipeline_custom_fields_long.yml" at bounding box center [165, 656] width 165 height 7
click at [86, 513] on div "senga" at bounding box center [177, 517] width 218 height 10
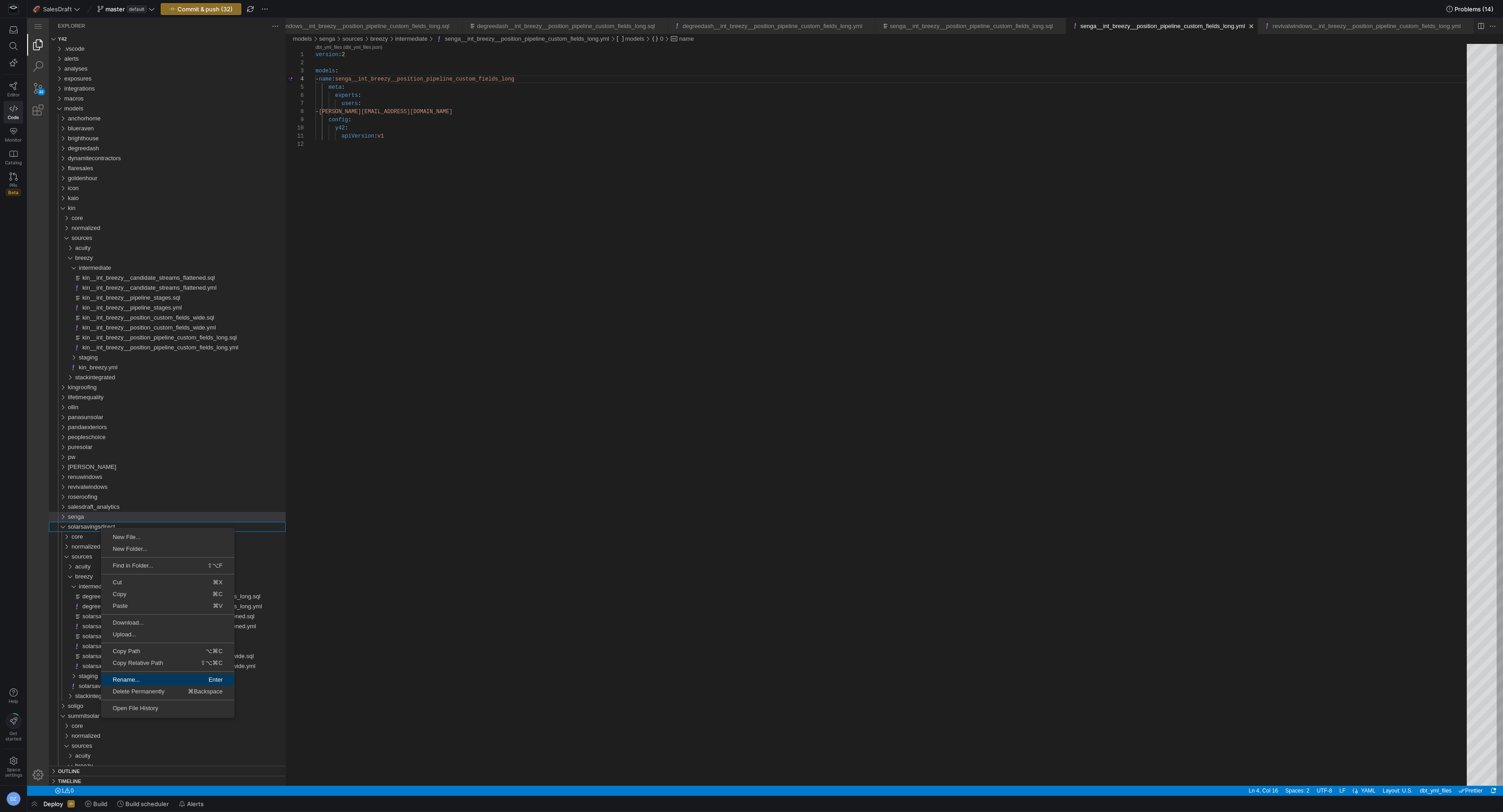
click at [132, 678] on span "Rename..." at bounding box center [134, 680] width 66 height 6
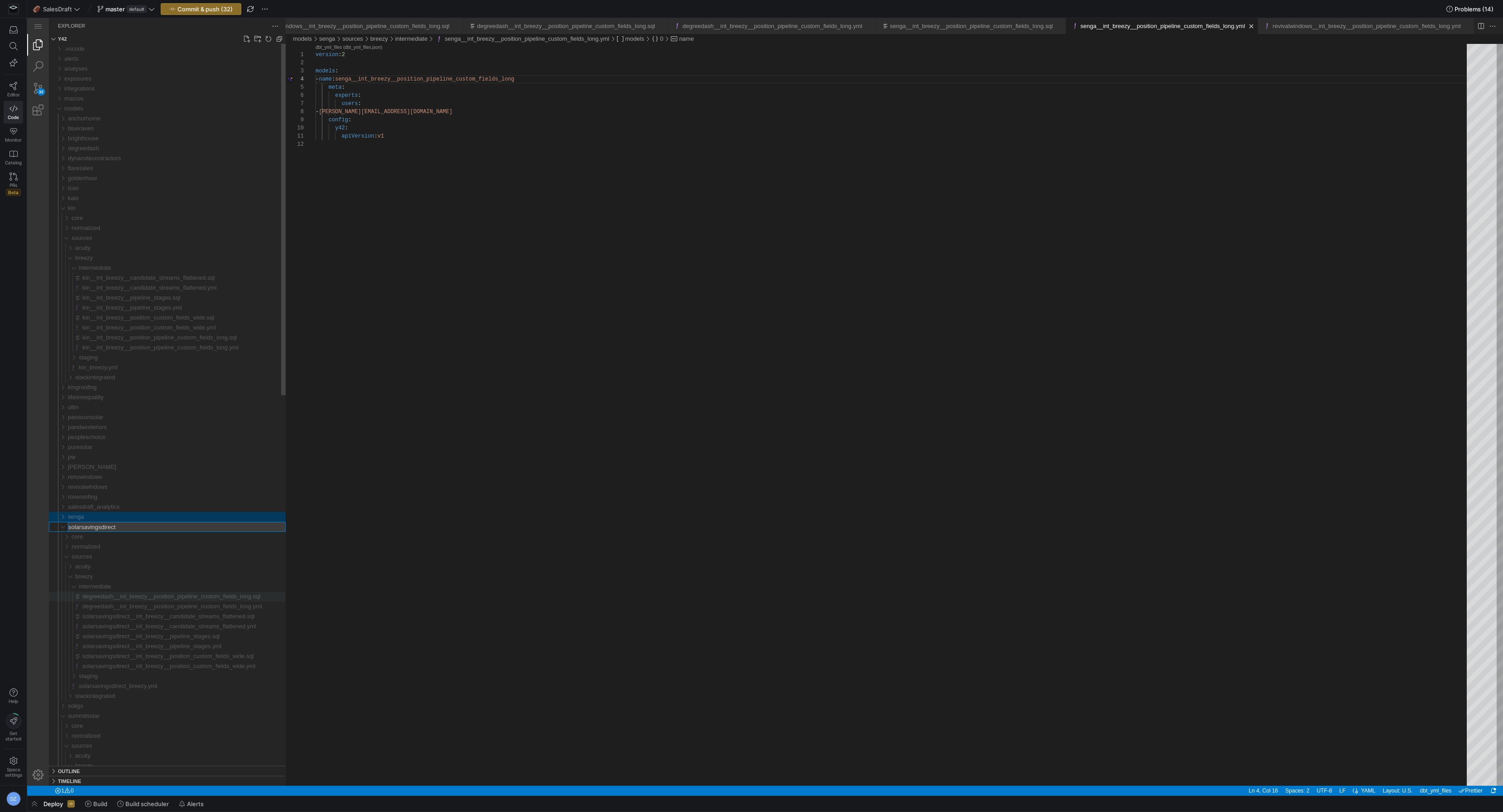
click at [164, 594] on span "degreedash__int_breezy__position_pipeline_custom_fields_long.sql" at bounding box center [171, 596] width 178 height 7
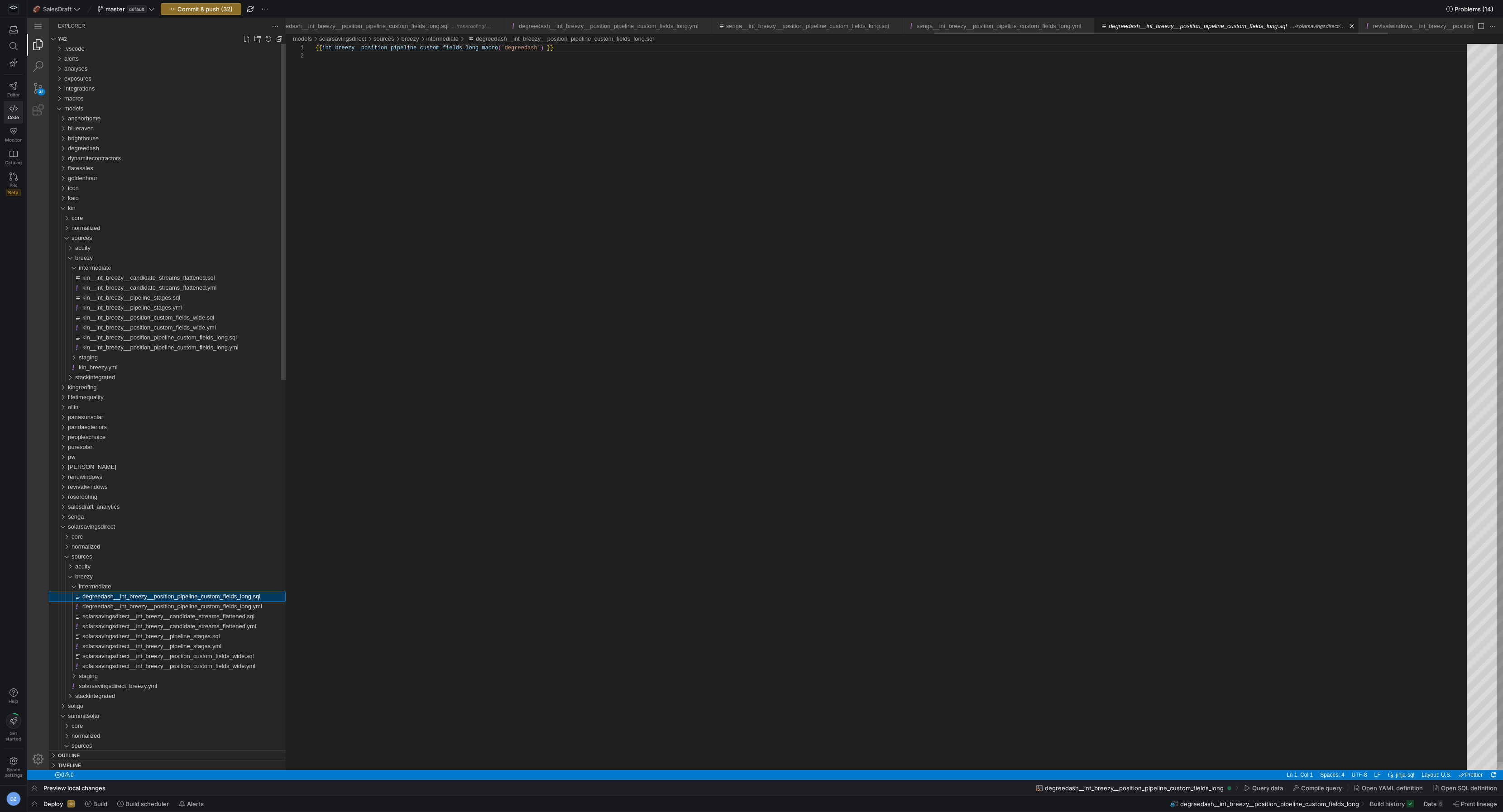
scroll to position [8, 0]
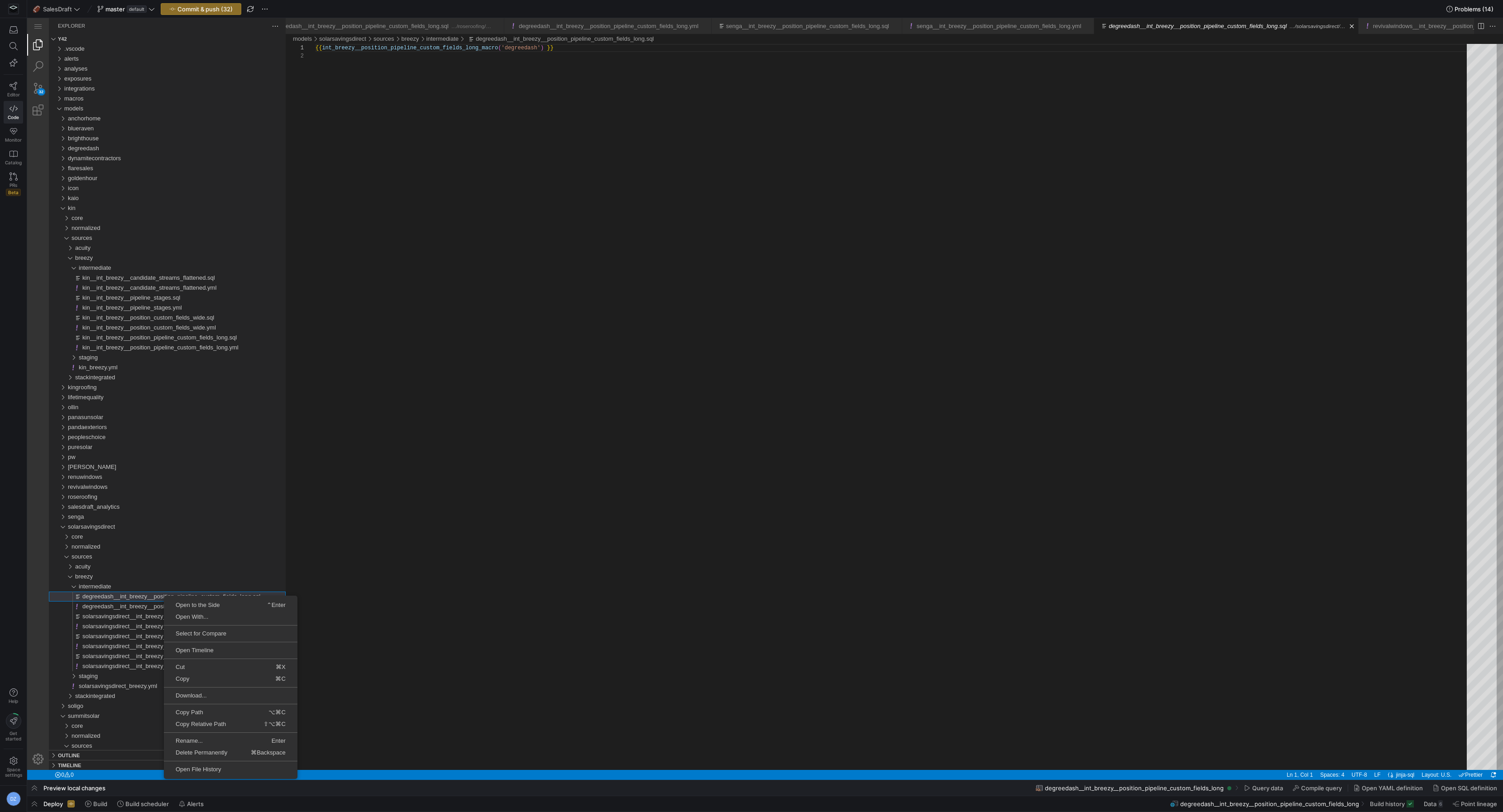
click at [202, 738] on span "Rename..." at bounding box center [197, 741] width 66 height 6
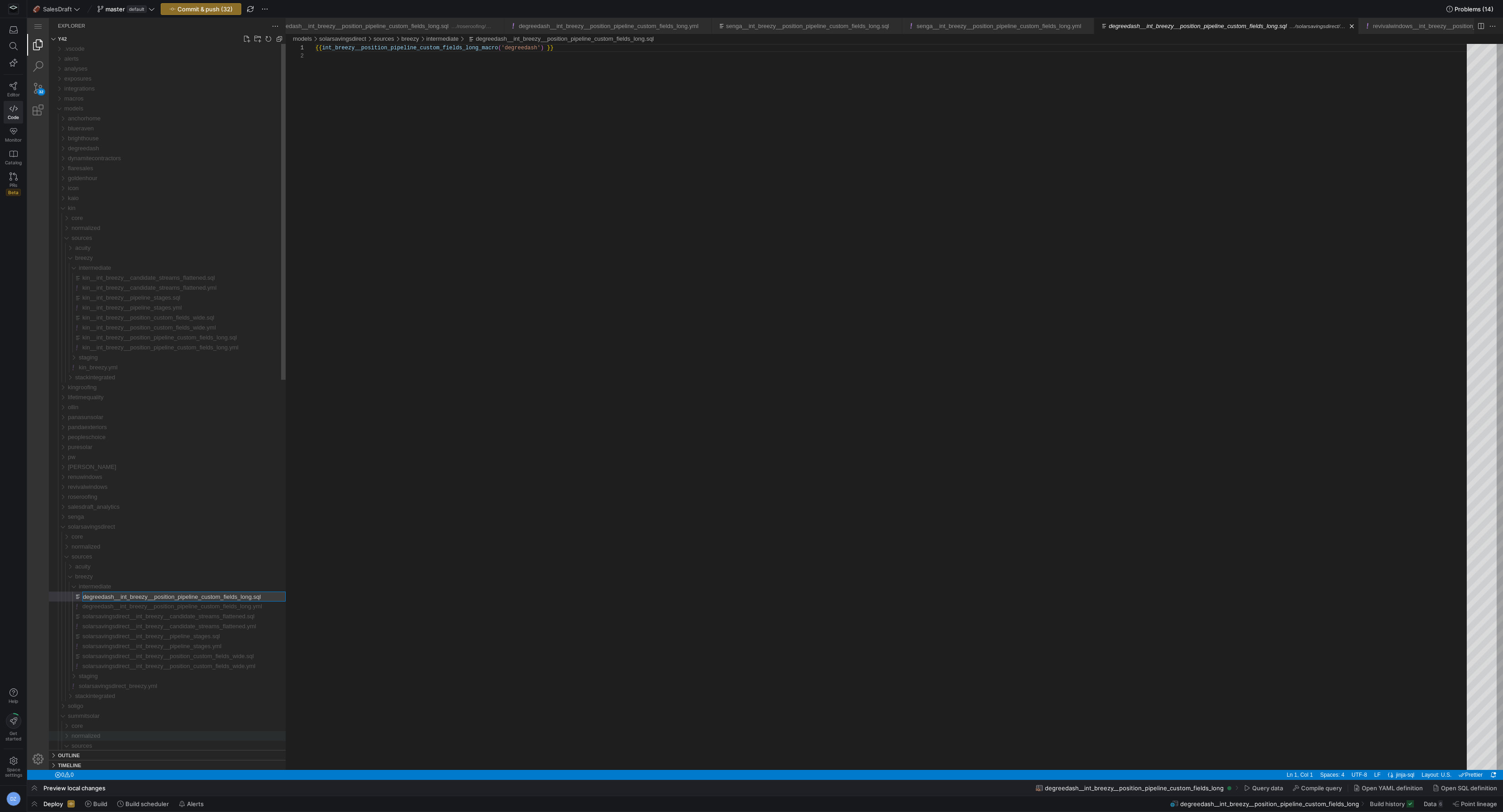
type input "solarsavingsdirect__int_breezy__position_pipeline_custom_fields_long.sql"
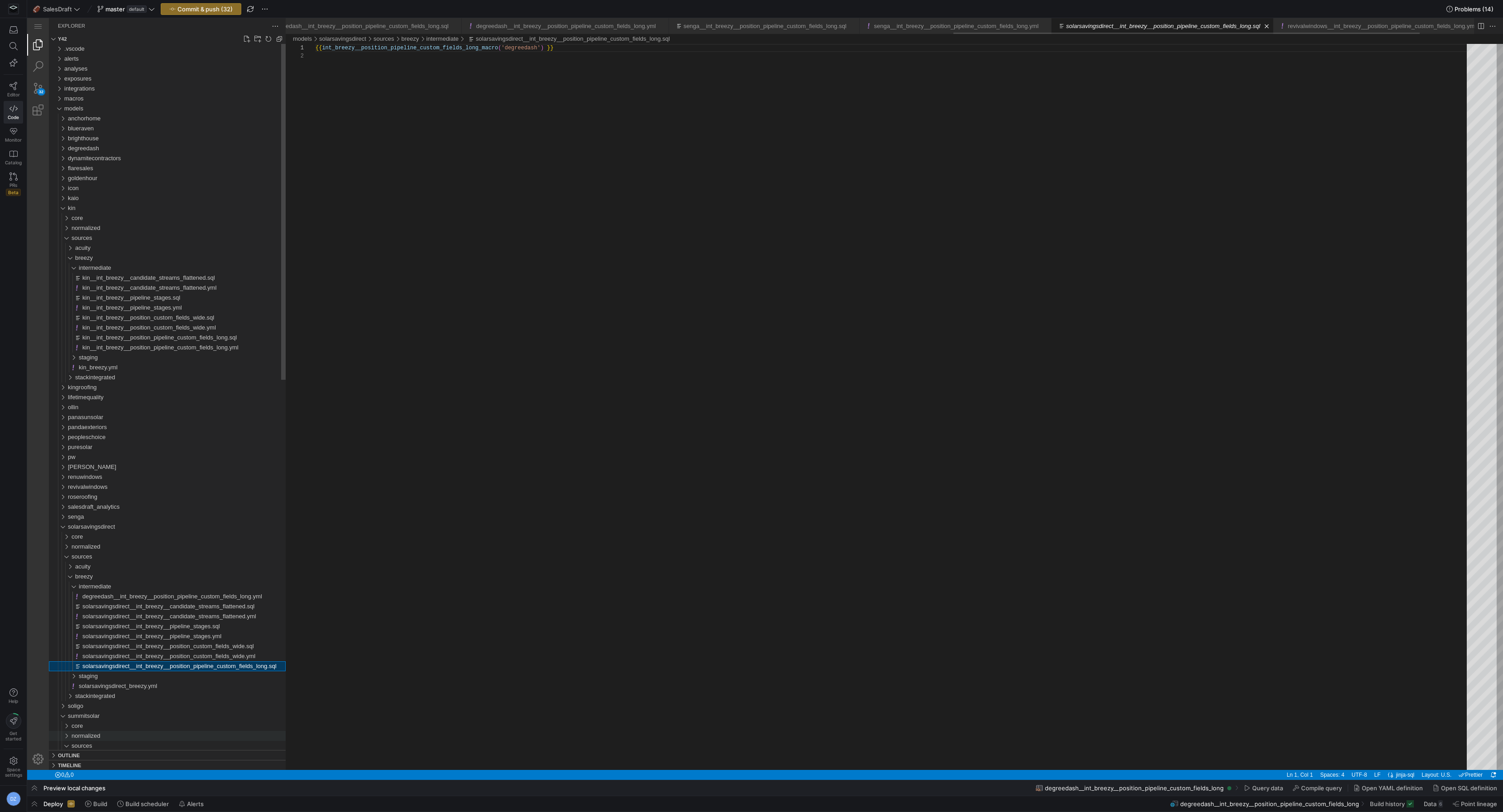
scroll to position [8, 0]
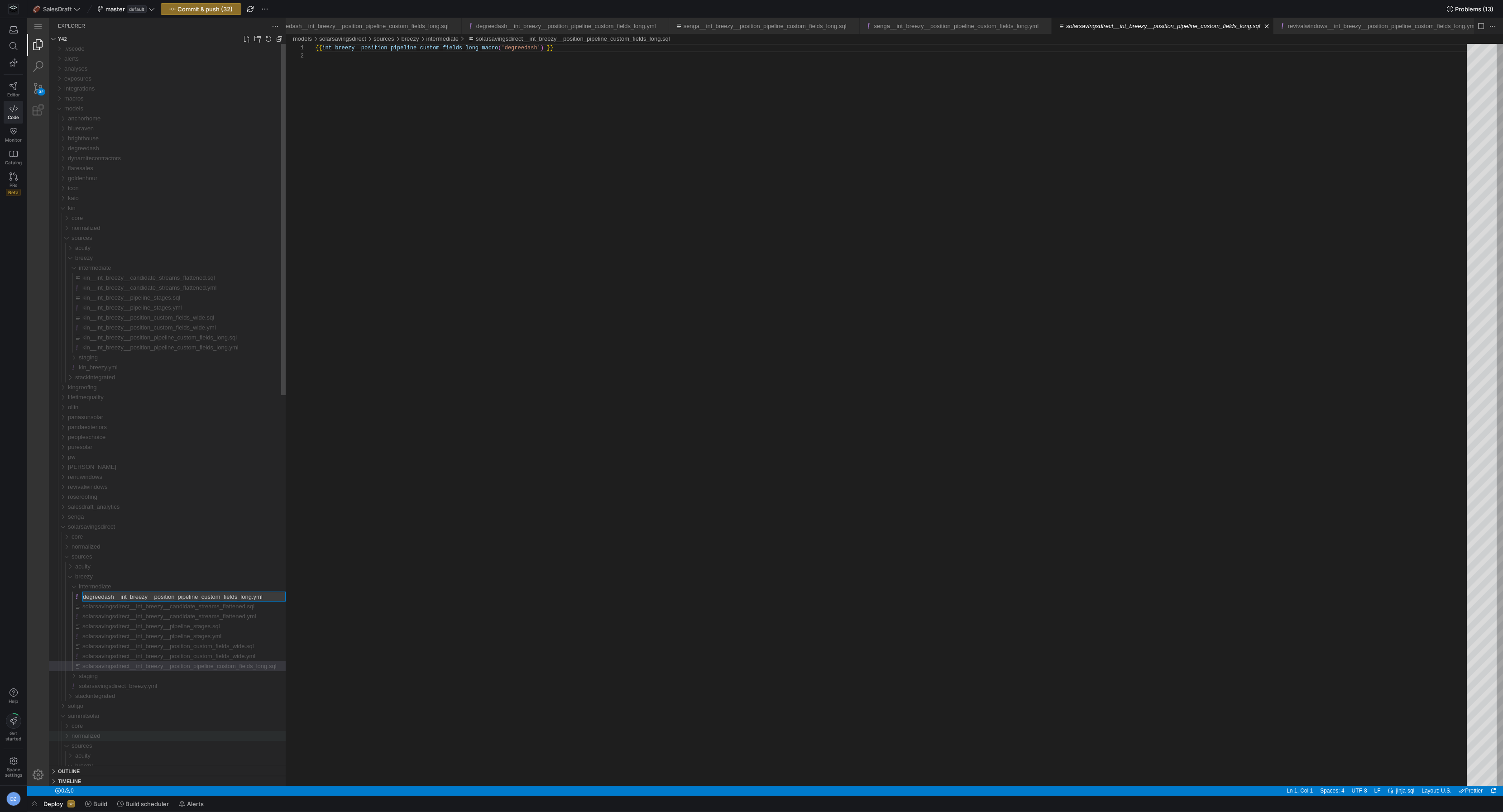
type input "solarsavingsdirect__int_breezy__position_pipeline_custom_fields_long.yml"
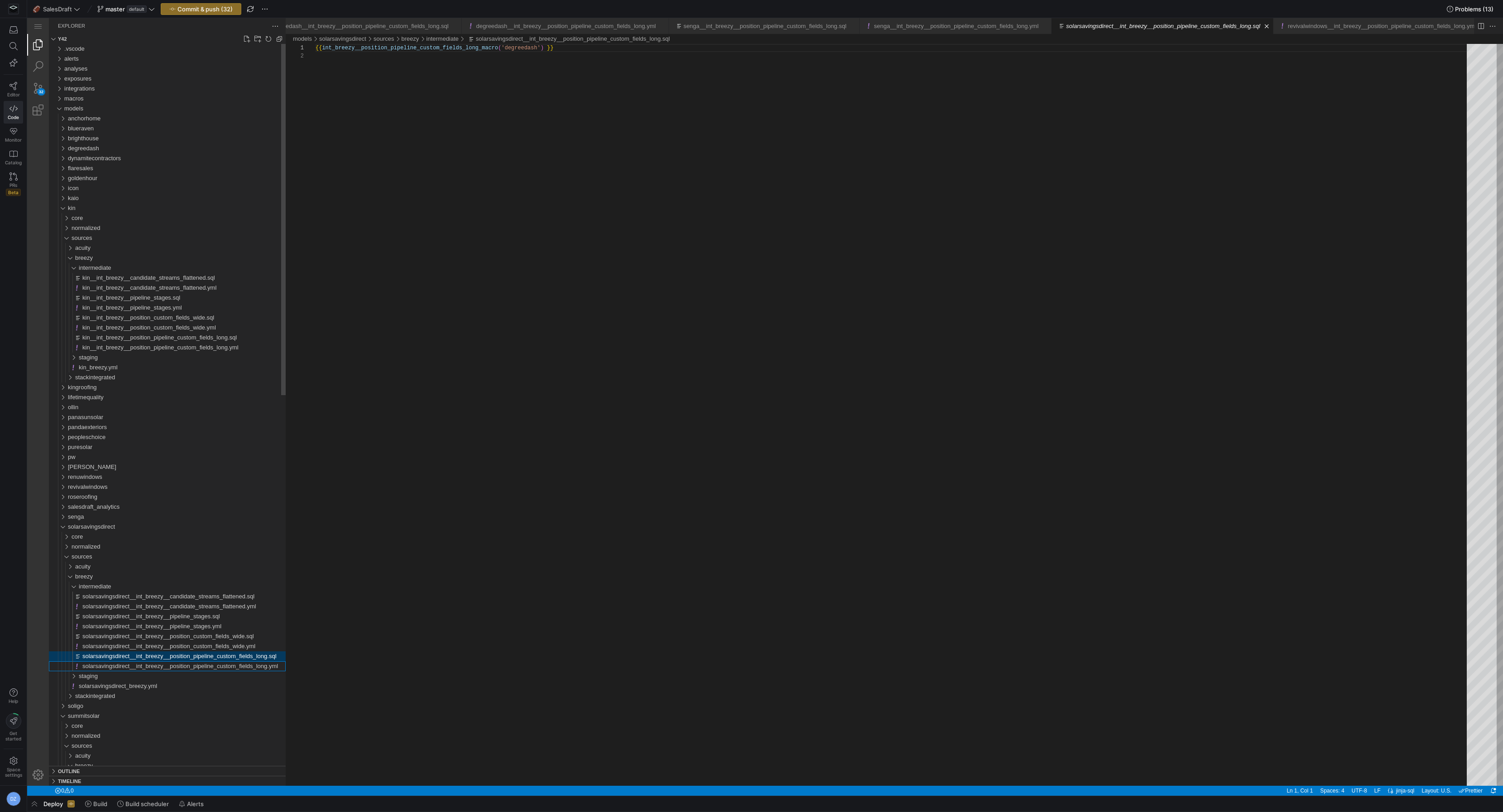
click at [254, 653] on span "solarsavingsdirect__int_breezy__position_pipeline_custom_fields_long.sql" at bounding box center [179, 656] width 194 height 7
click at [523, 47] on div "{{ int_breezy__position_pipeline_custom_fields_long_ macro ( 'degreedash' ) }}" at bounding box center [894, 419] width 1158 height 750
paste textarea "solarsavingsdirect"
type textarea "{{ int_breezy__position_pipeline_custom_fields_long_macro('solarsavingsdirect')…"
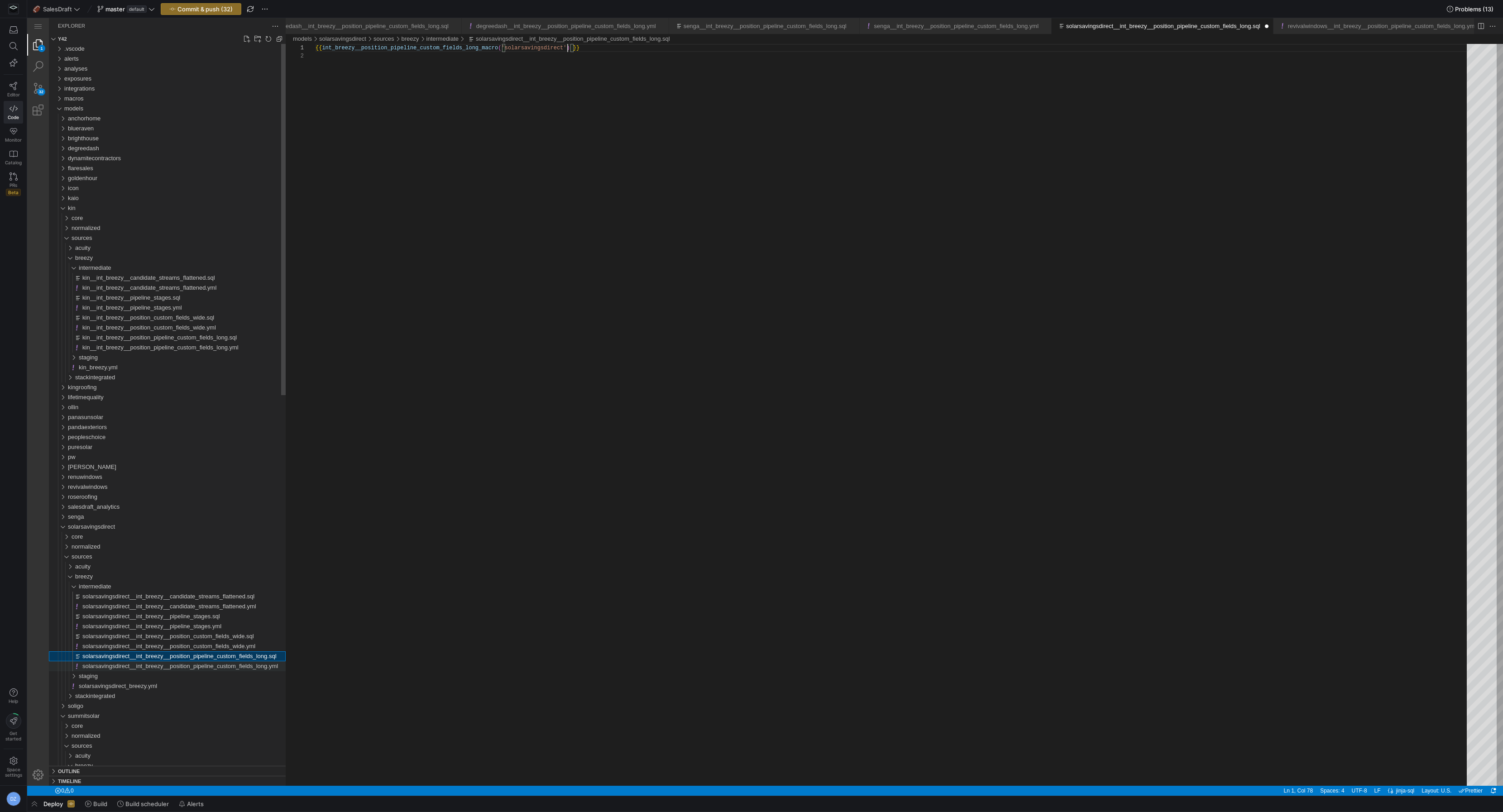
click at [175, 665] on span "solarsavingsdirect__int_breezy__position_pipeline_custom_fields_long.yml" at bounding box center [181, 666] width 196 height 7
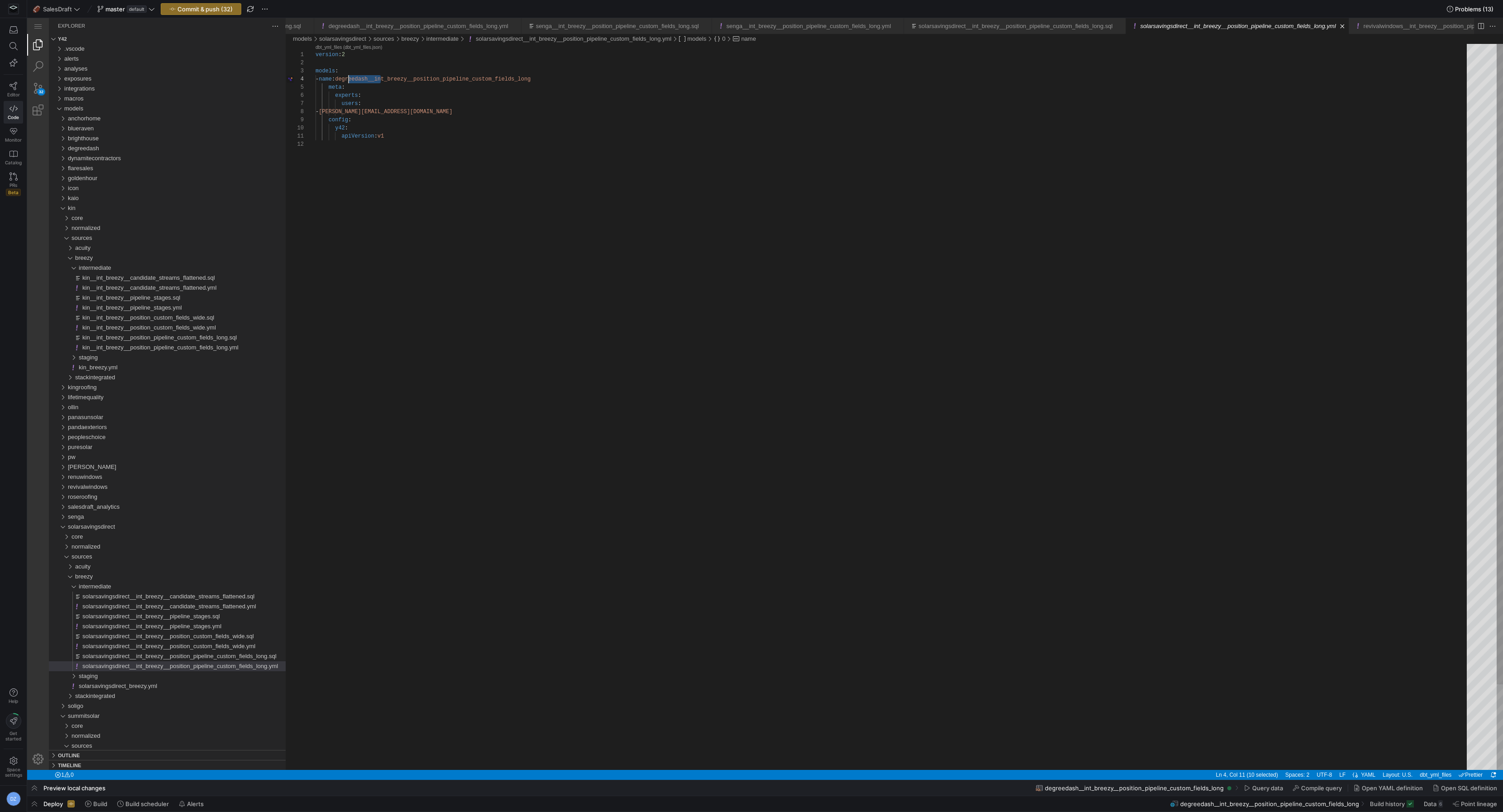
drag, startPoint x: 382, startPoint y: 79, endPoint x: 348, endPoint y: 80, distance: 34.0
paste textarea "solarsavingsdirect"
type textarea "version: 2 models: - name: solarsavingsdirect__int_breezy__position_pipeline_cu…"
click at [447, 104] on div "version : 2 models : - name : solarsavingsdirect__int_breezy__position_pipeline…" at bounding box center [894, 455] width 1158 height 822
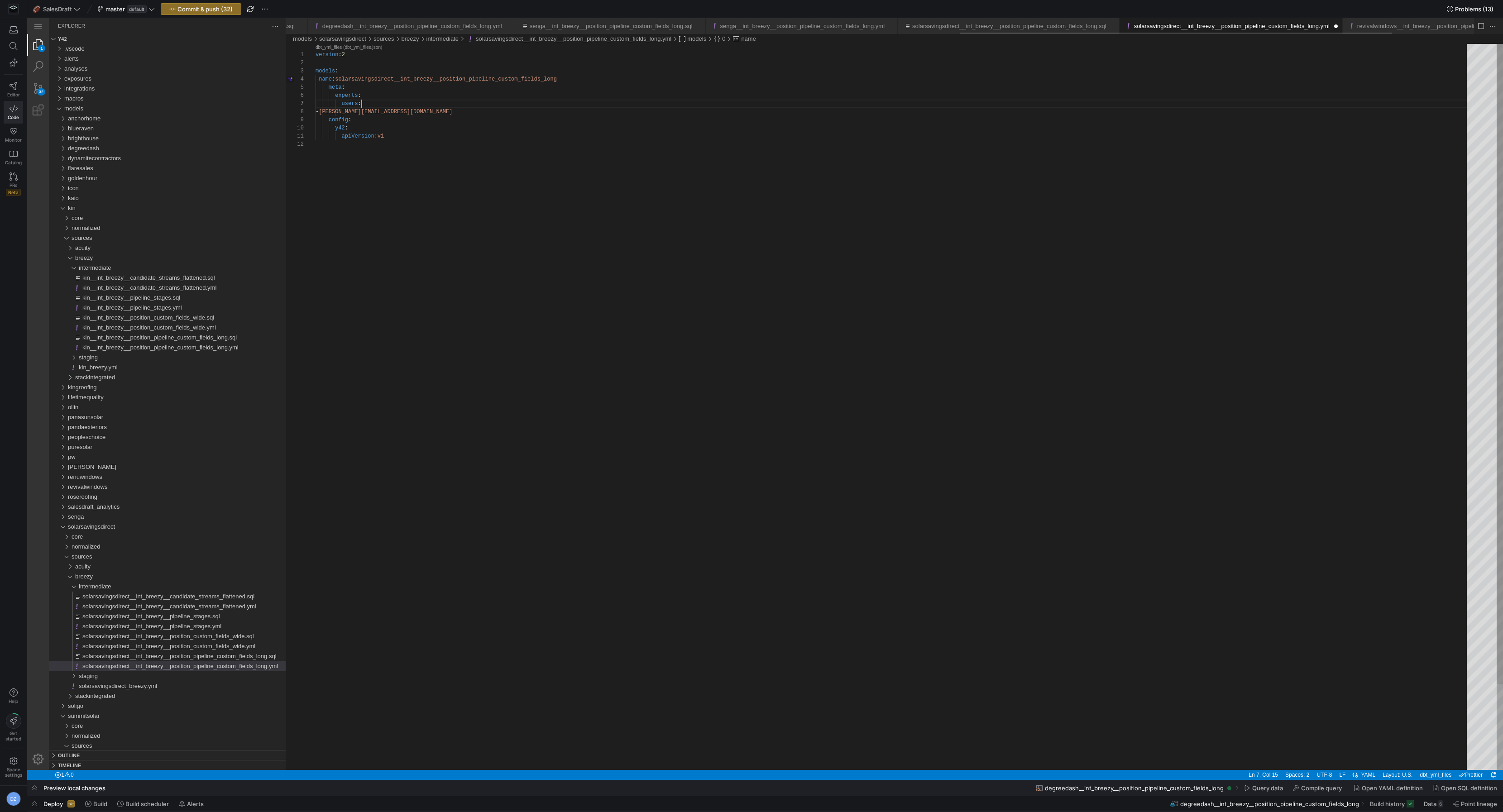
scroll to position [49, 46]
click at [128, 526] on div "solarsavingsdirect" at bounding box center [177, 527] width 218 height 10
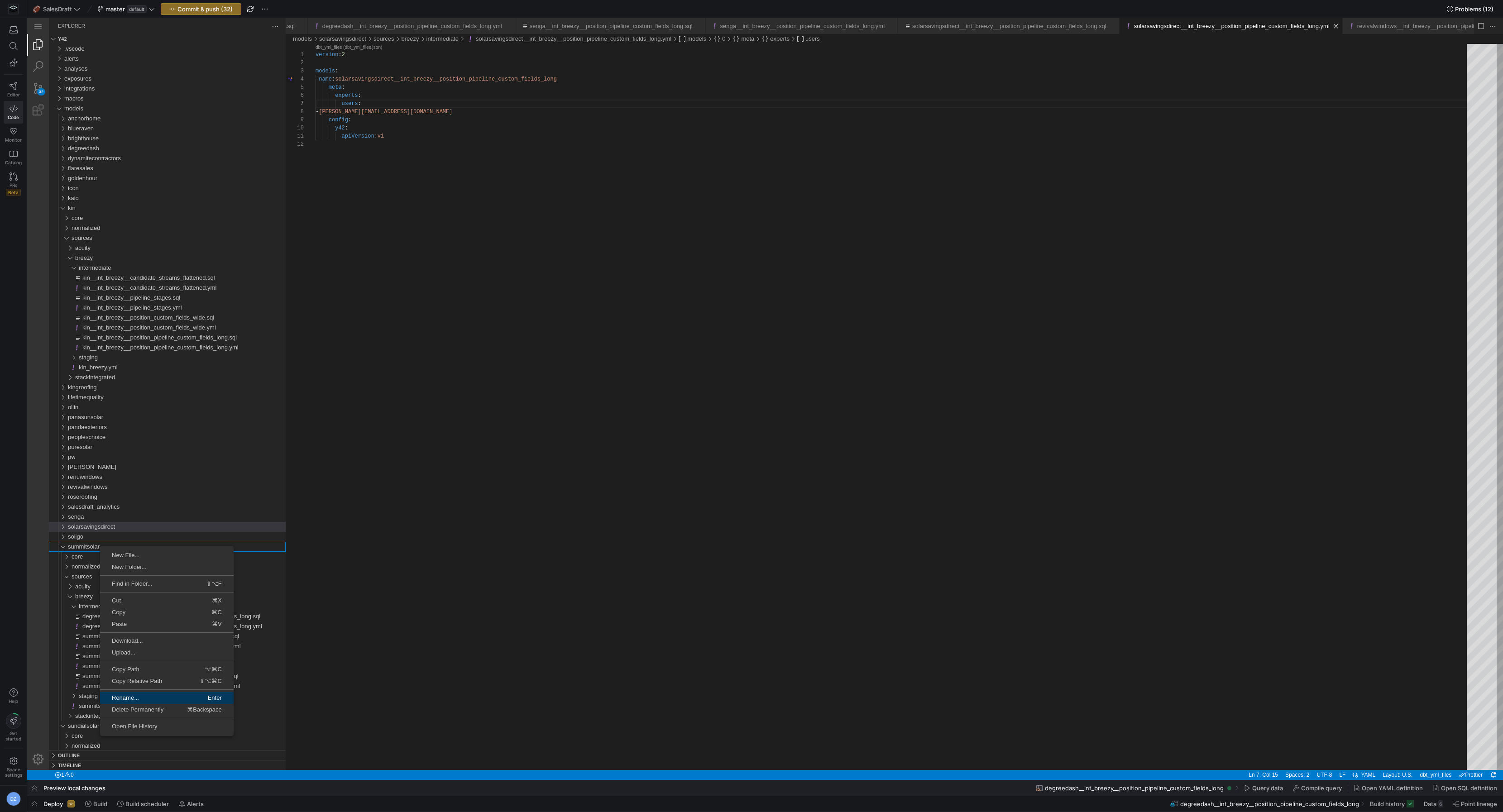
click at [138, 697] on span "Rename..." at bounding box center [133, 698] width 66 height 6
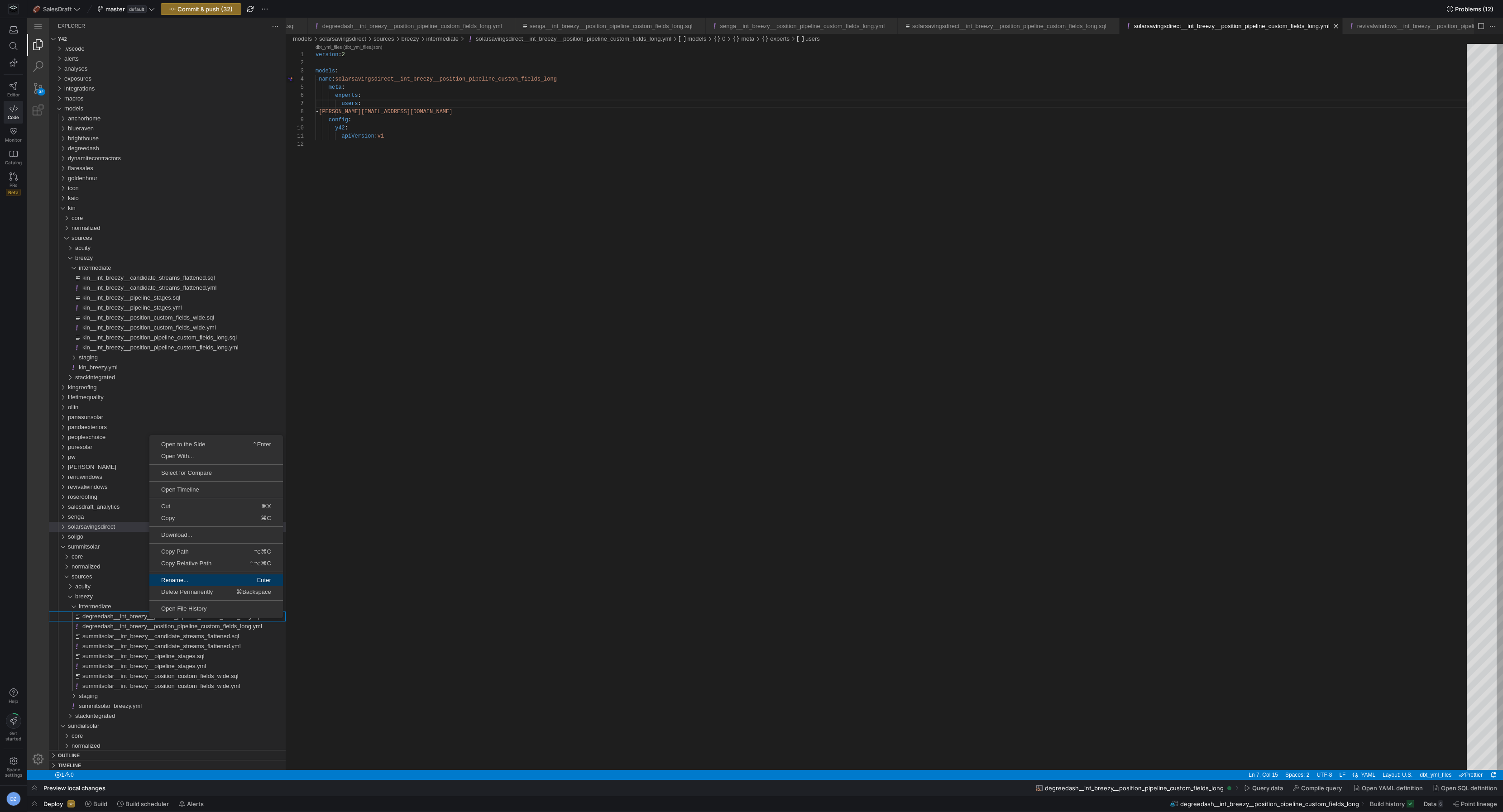
click at [189, 574] on link "Rename... Enter" at bounding box center [216, 580] width 134 height 12
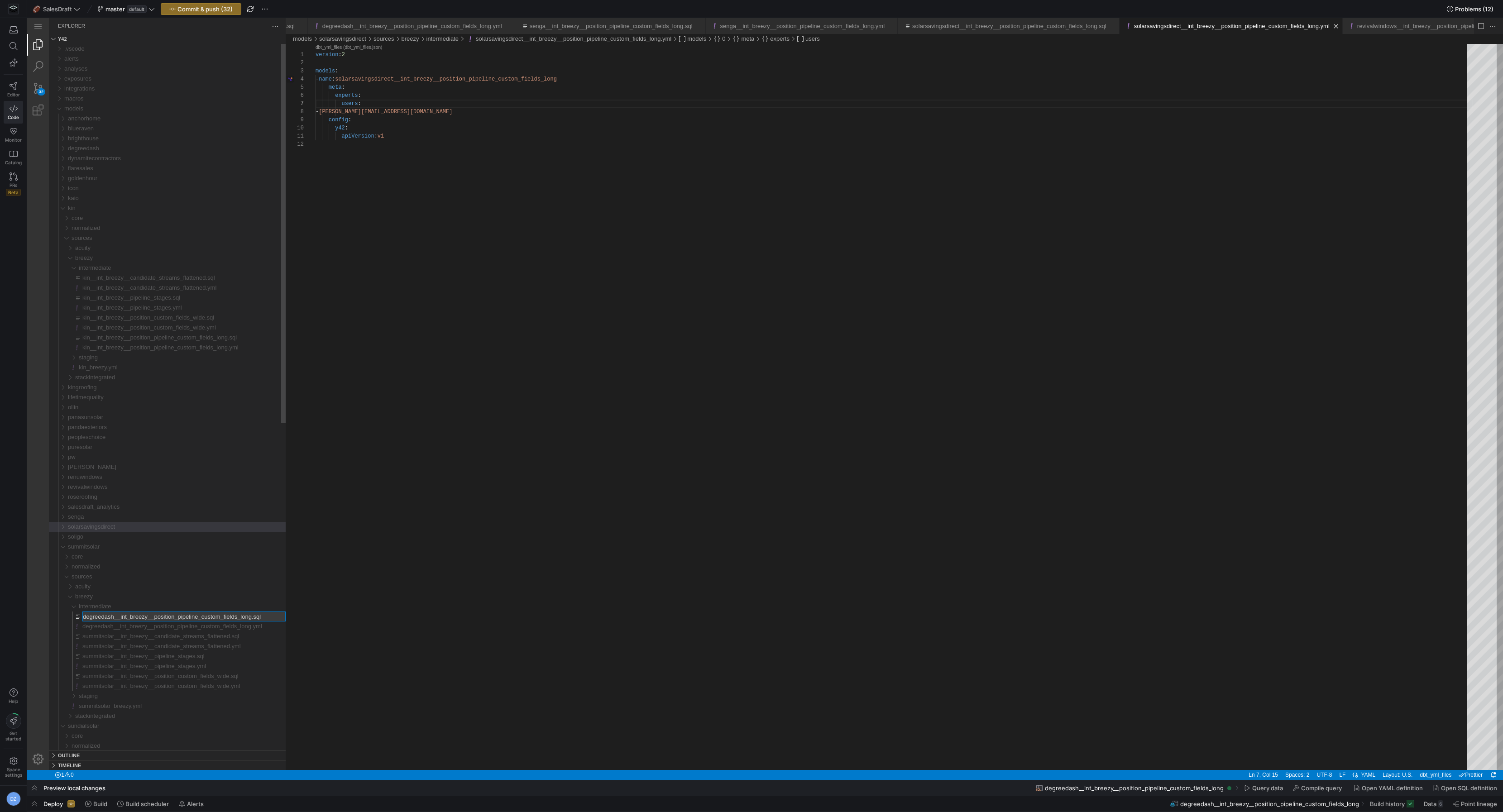
type input "summitsolar__int_breezy__position_pipeline_custom_fields_long.sql"
type input "summitsolar__int_breezy__position_pipeline_custom_fields_long.yml"
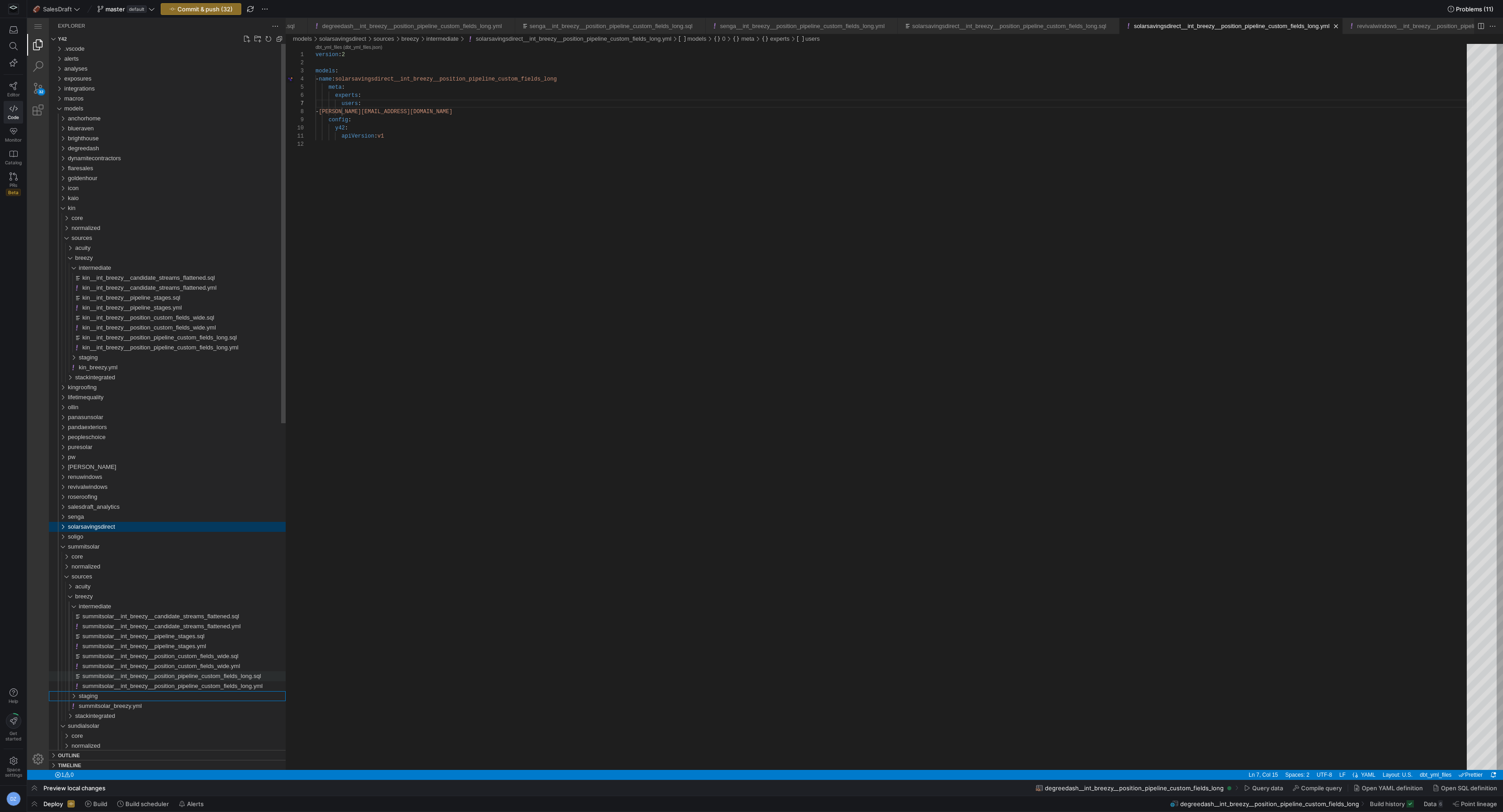
click at [224, 679] on span "summitsolar__int_breezy__position_pipeline_custom_fields_long.sql" at bounding box center [172, 675] width 179 height 7
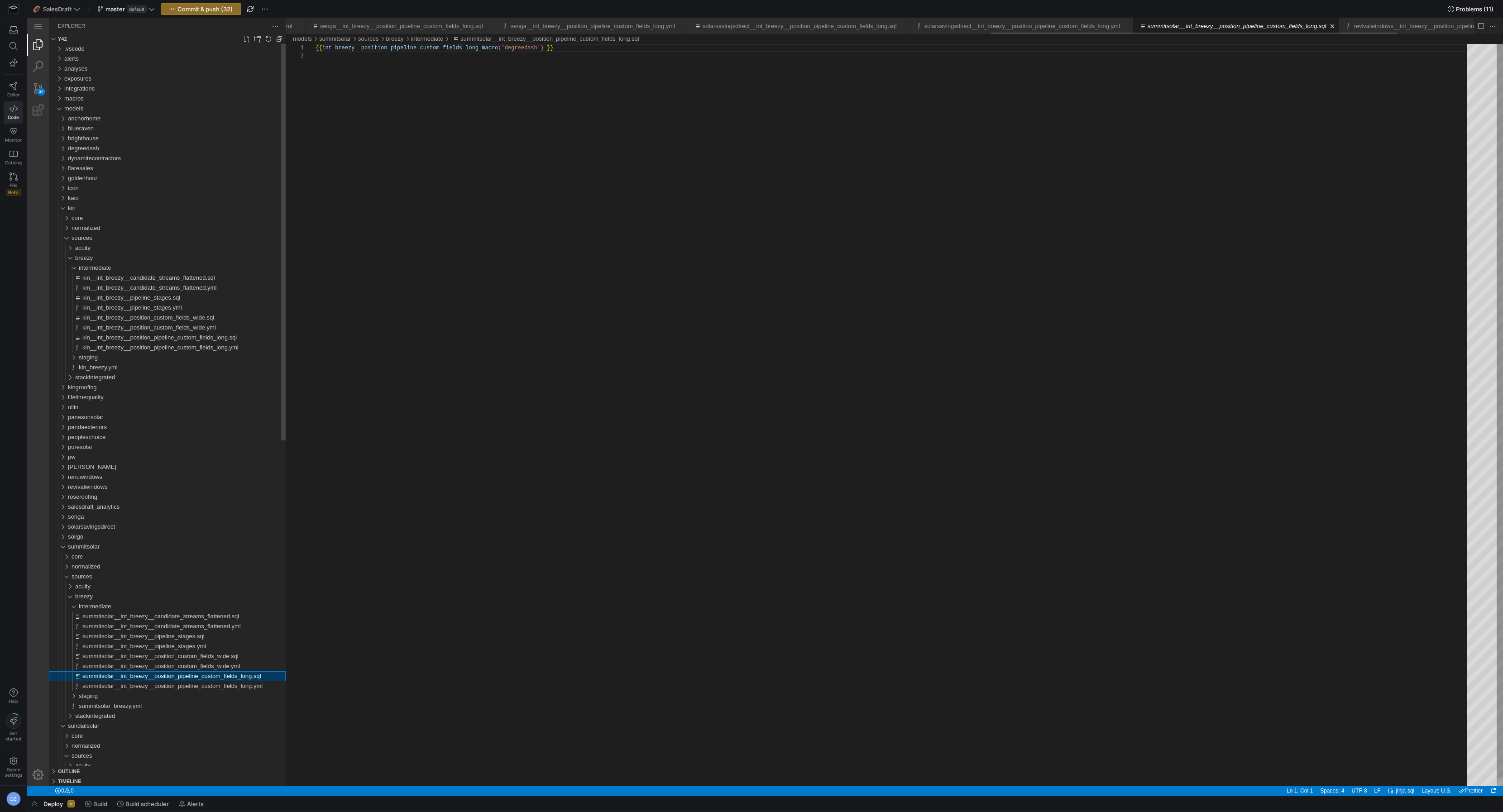
scroll to position [8, 0]
click at [519, 49] on div "{{ int_breezy__position_pipeline_custom_fields_long_ macro ( 'degreedash' ) }}" at bounding box center [894, 419] width 1158 height 750
paste textarea "summitsolar"
type textarea "{{ int_breezy__position_pipeline_custom_fields_long_macro('summitsolar') }}"
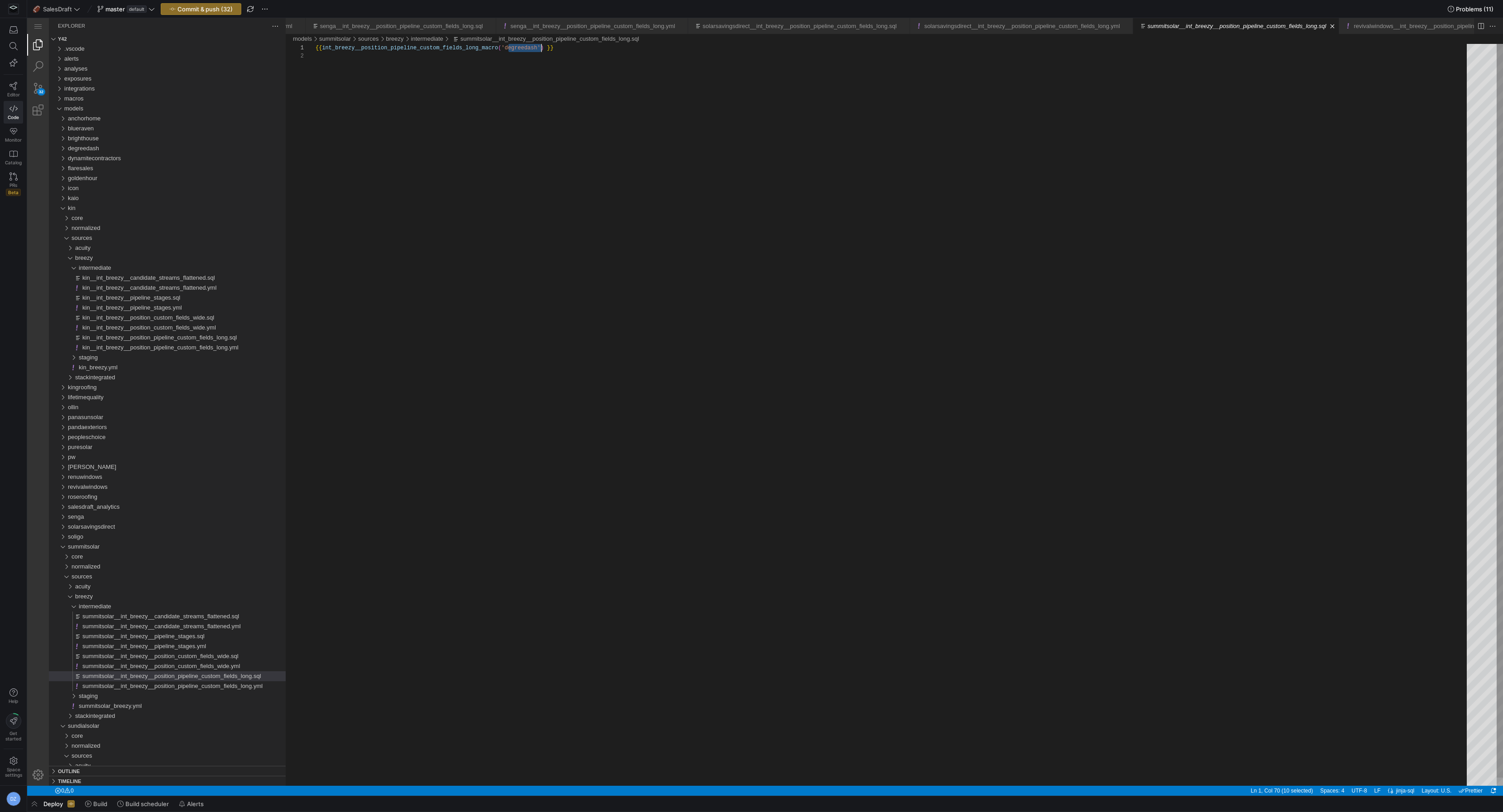
scroll to position [0, 2068]
click at [221, 684] on span "summitsolar__int_breezy__position_pipeline_custom_fields_long.yml" at bounding box center [173, 686] width 180 height 7
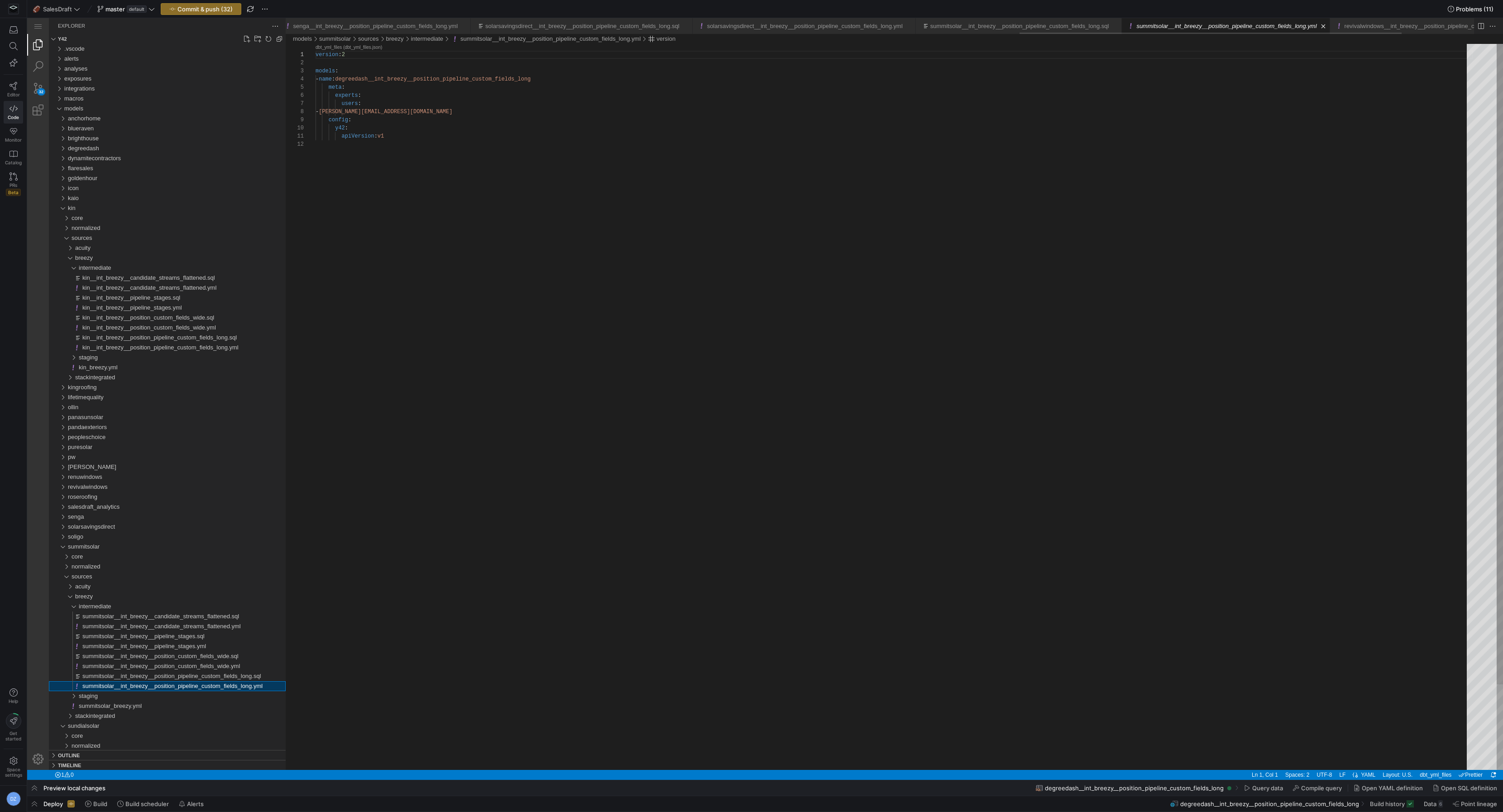
scroll to position [81, 0]
drag, startPoint x: 380, startPoint y: 77, endPoint x: 348, endPoint y: 80, distance: 32.1
paste textarea "summitsolar"
type textarea "version: 2 models: - name: summitsolar__int_breezy__position_pipeline_custom_fi…"
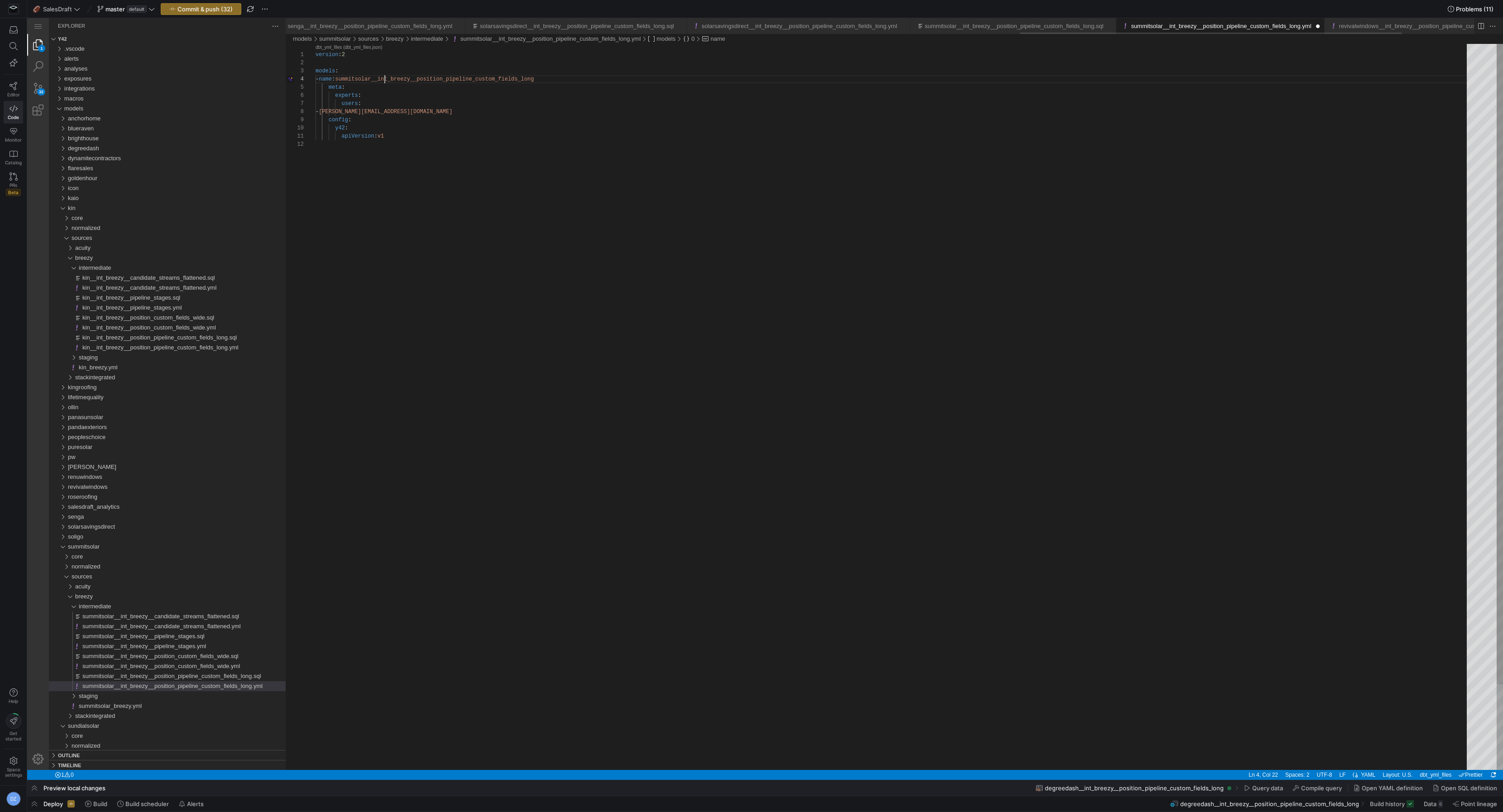
click at [456, 107] on div "version : 2 models : - name : summitsolar__int_breezy__position_pipeline_custom…" at bounding box center [894, 455] width 1158 height 822
click at [93, 576] on div "sources" at bounding box center [179, 576] width 214 height 10
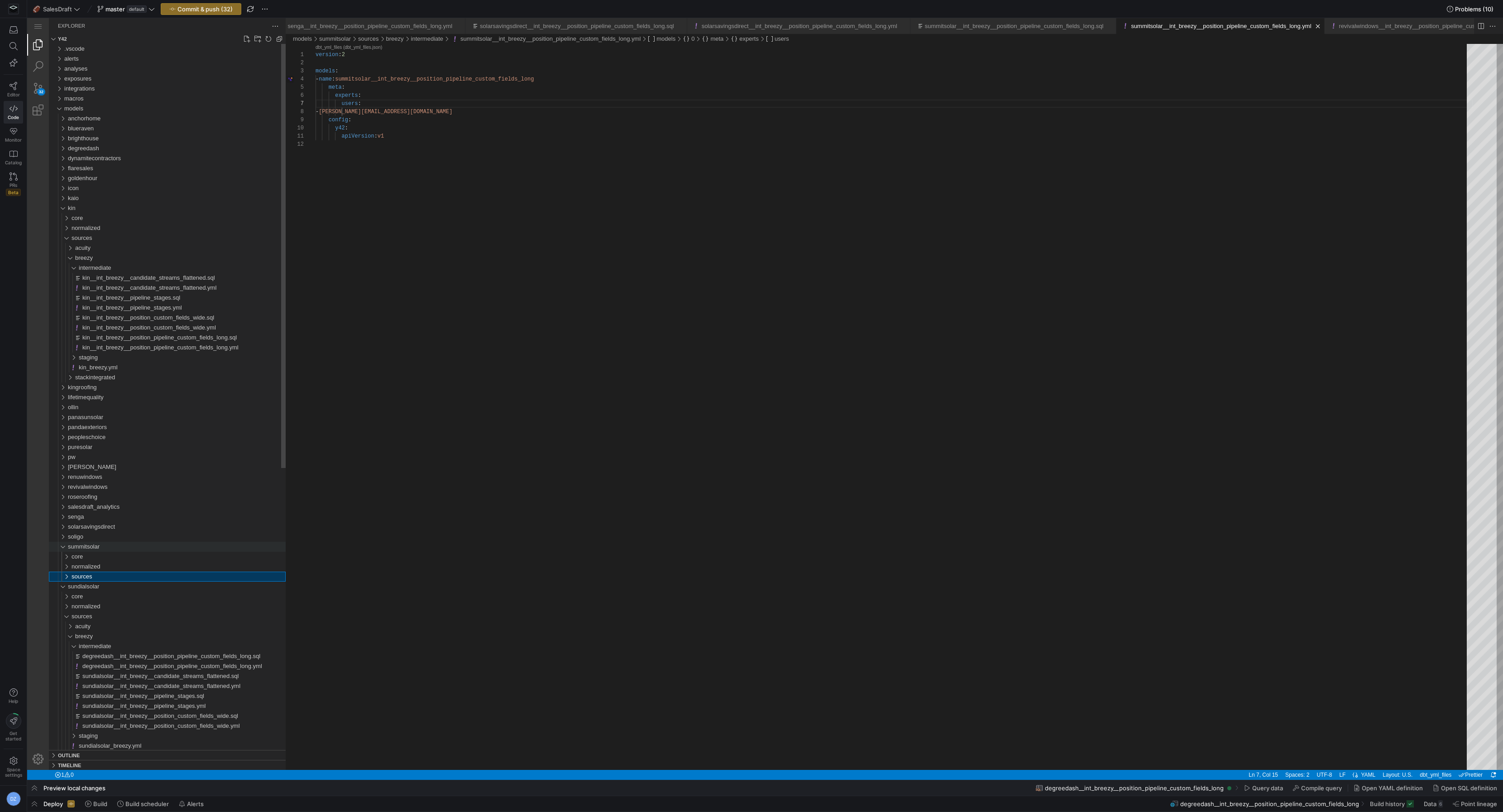
click at [95, 547] on span "summitsolar" at bounding box center [84, 546] width 32 height 7
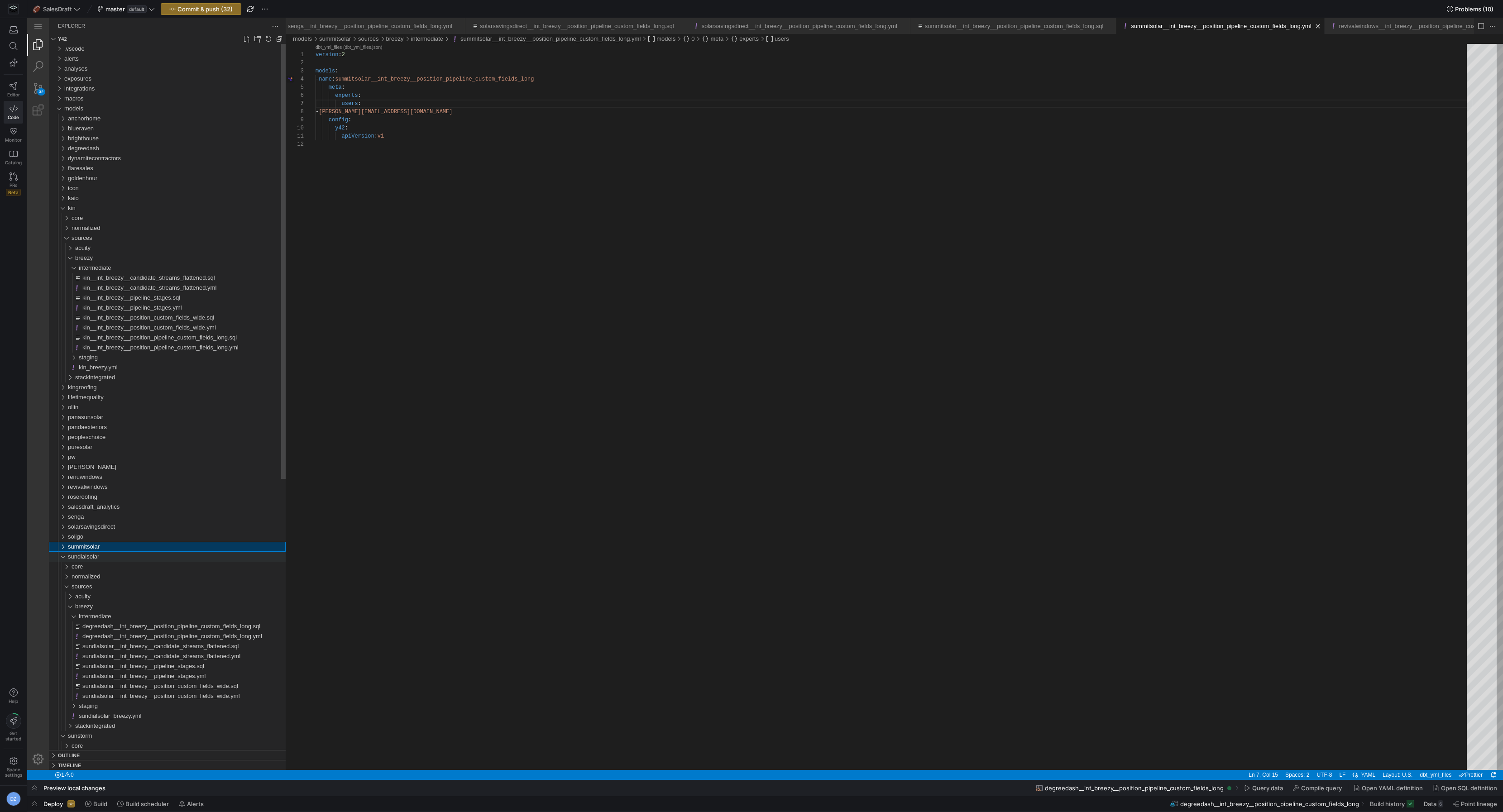
click at [112, 557] on div "sundialsolar" at bounding box center [177, 557] width 218 height 10
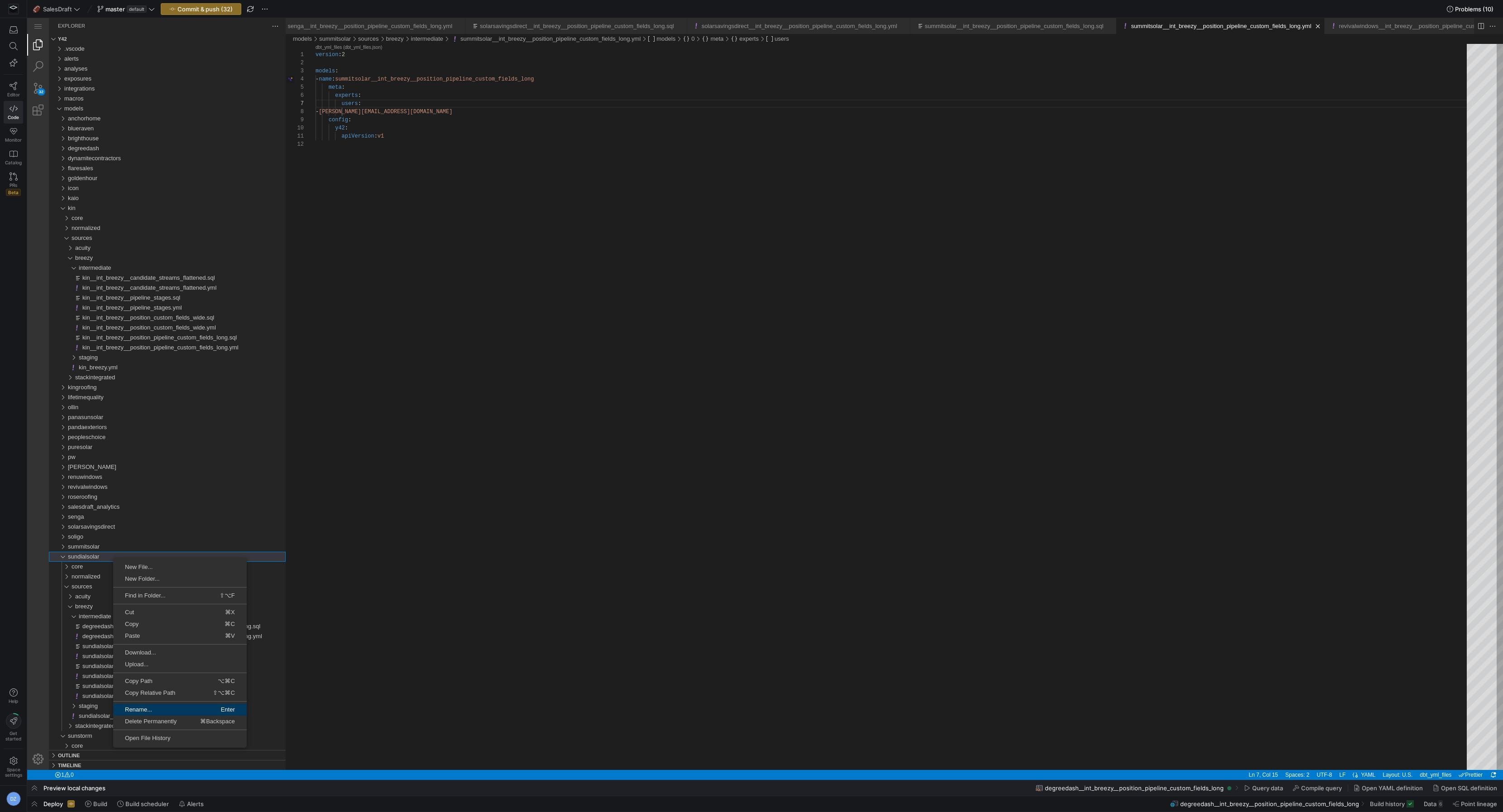
click at [161, 706] on span "Rename..." at bounding box center [146, 709] width 66 height 6
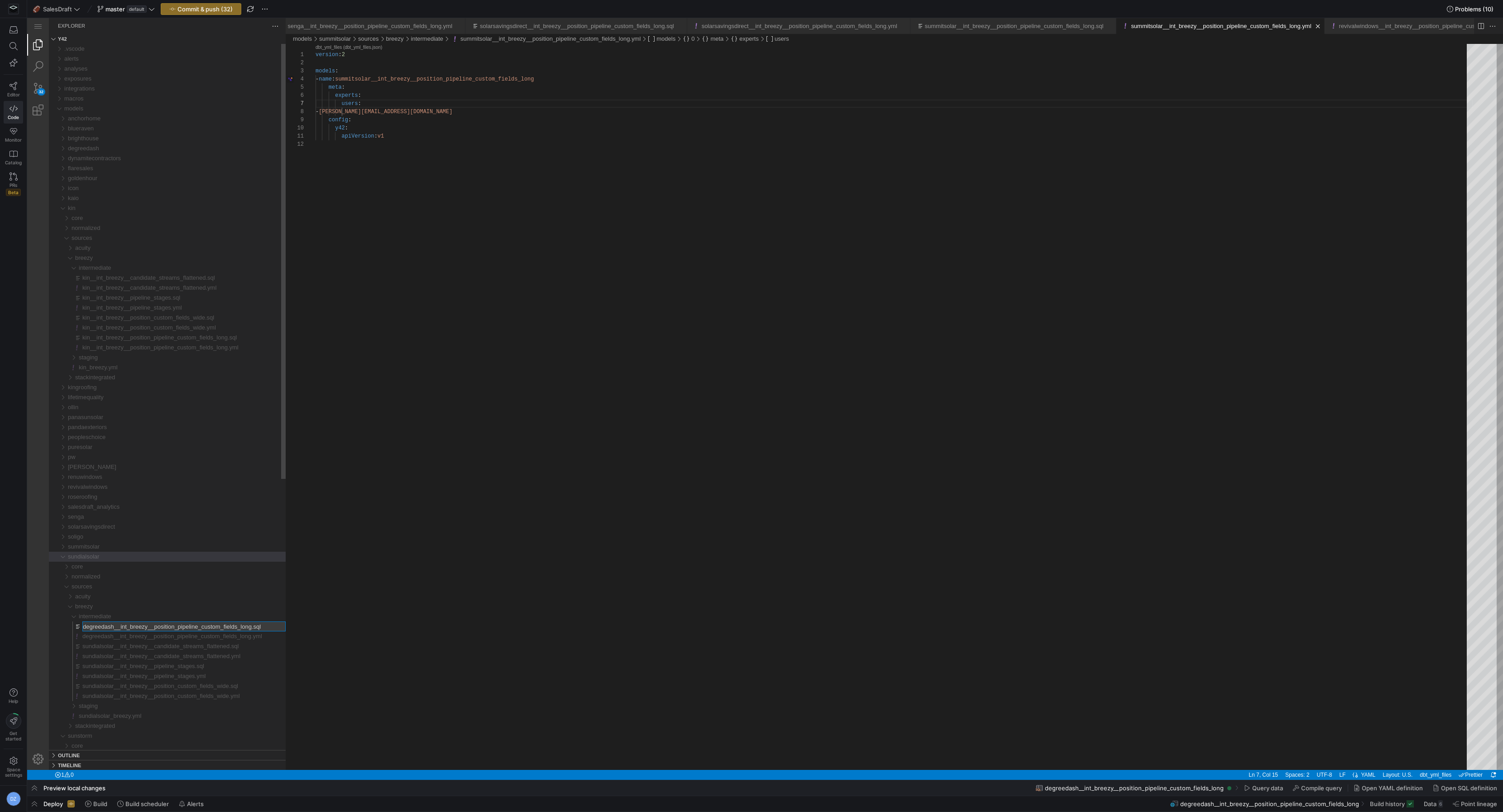
type input "sundialsolar__int_breezy__position_pipeline_custom_fields_long.sql"
type input "sundialsolar__int_breezy__position_pipeline_custom_fields_long.yml"
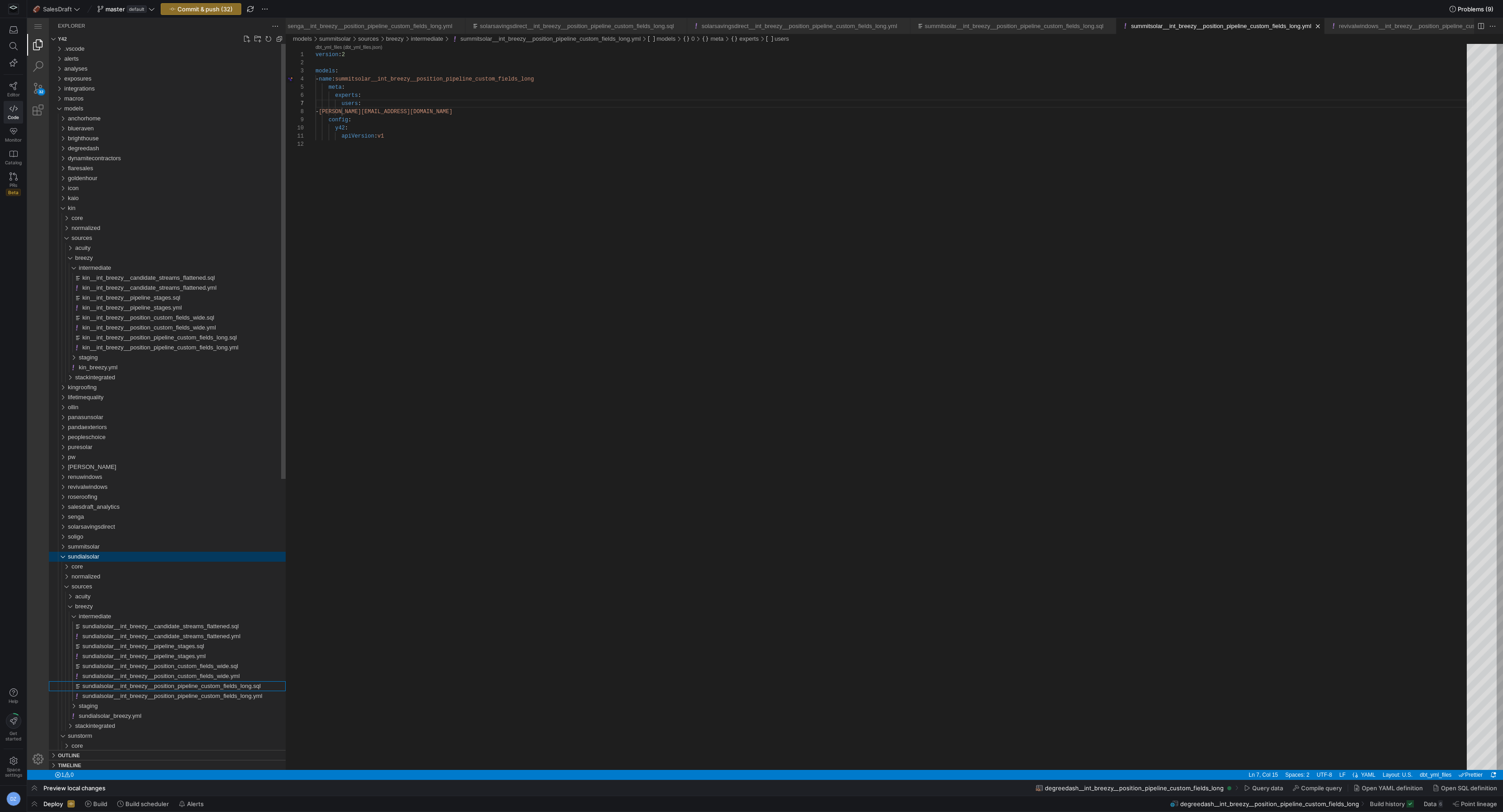
click at [175, 685] on span "sundialsolar__int_breezy__position_pipeline_custom_fields_long.sql" at bounding box center [171, 686] width 178 height 7
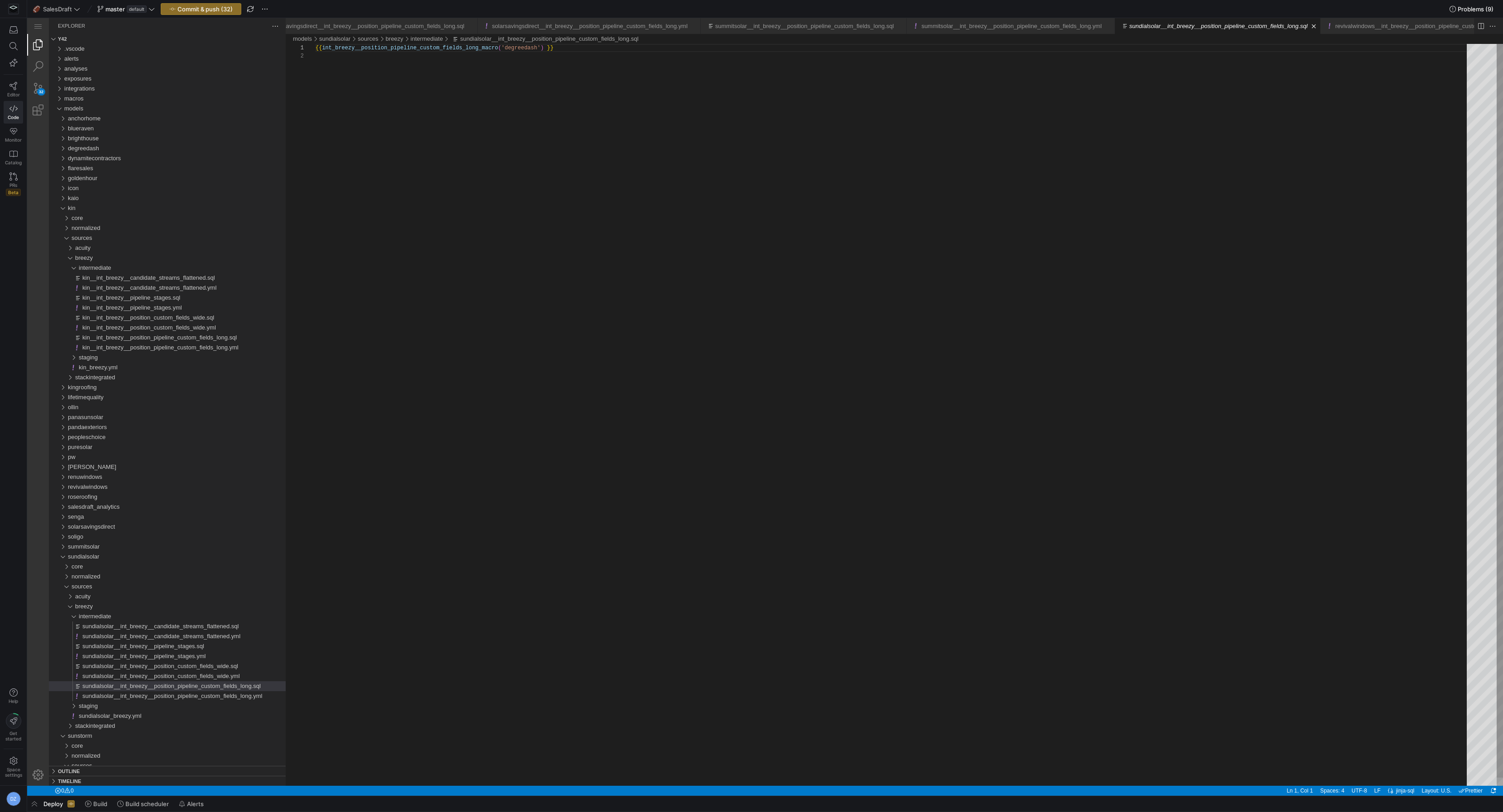
click at [528, 50] on div "{{ int_breezy__position_pipeline_custom_fields_long_ macro ( 'degreedash' ) }}" at bounding box center [894, 419] width 1158 height 750
paste textarea "sundialsolar"
type textarea "{{ int_breezy__position_pipeline_custom_fields_long_macro('sundialsolar') }}"
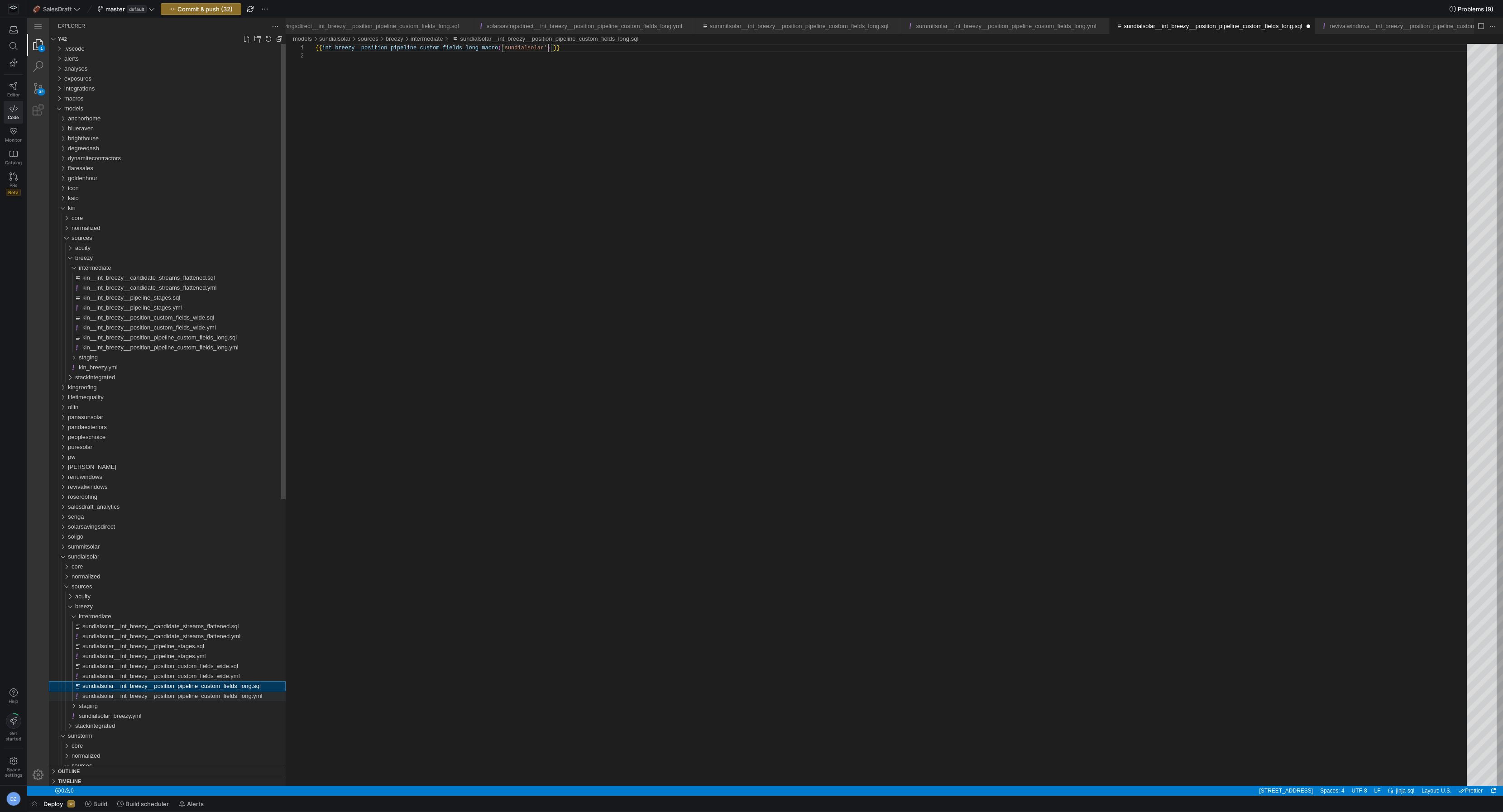
click at [237, 695] on span "sundialsolar__int_breezy__position_pipeline_custom_fields_long.yml" at bounding box center [173, 695] width 180 height 7
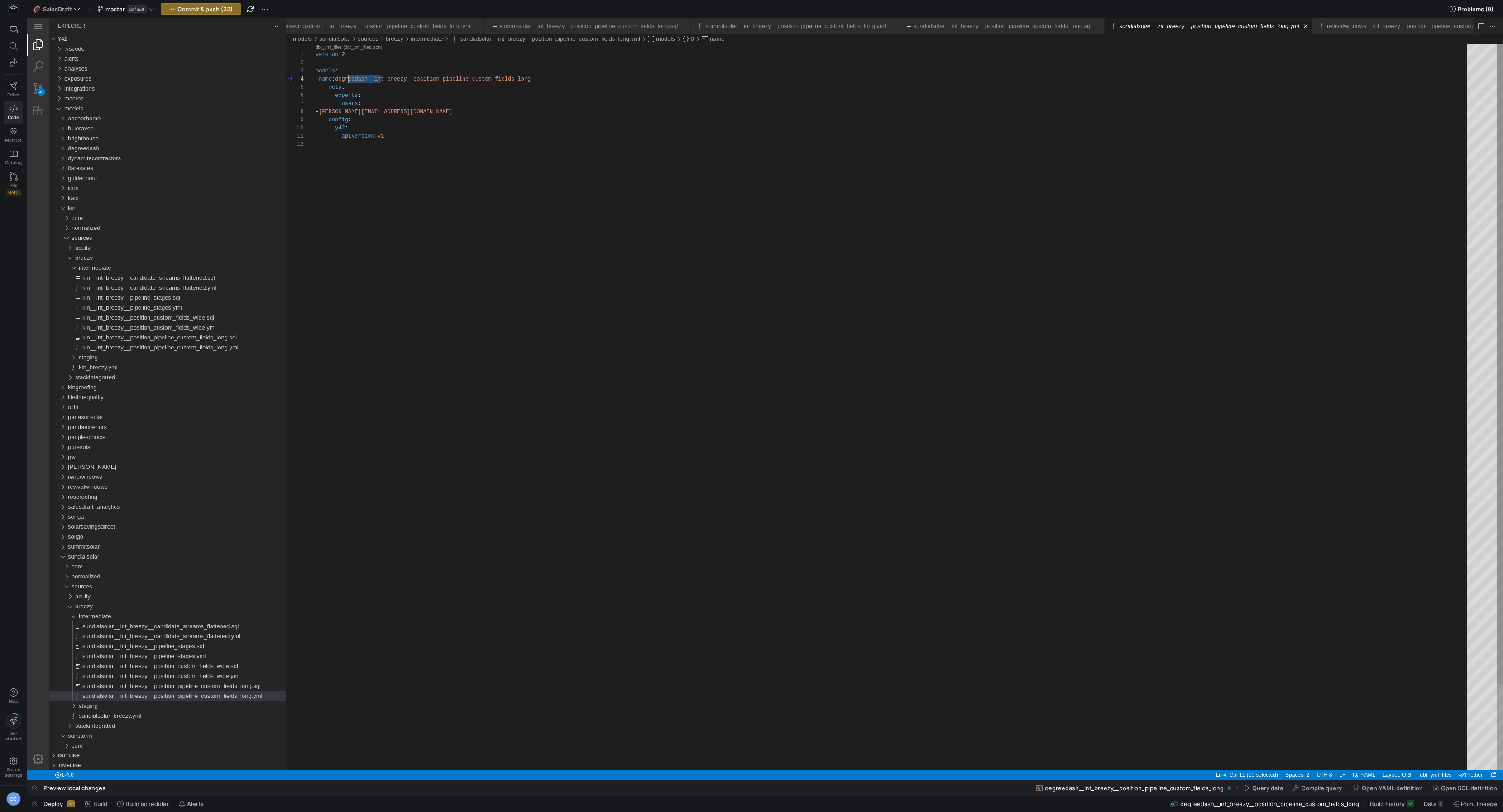
drag, startPoint x: 381, startPoint y: 79, endPoint x: 348, endPoint y: 77, distance: 33.1
paste textarea "sundialsolar"
type textarea "version: 2 models: - name: sundialsolar__int_breezy__position_pipeline_custom_f…"
click at [447, 102] on div "version : 2 models : - name : sundialsolar__int_breezy__position_pipeline_custo…" at bounding box center [894, 455] width 1158 height 822
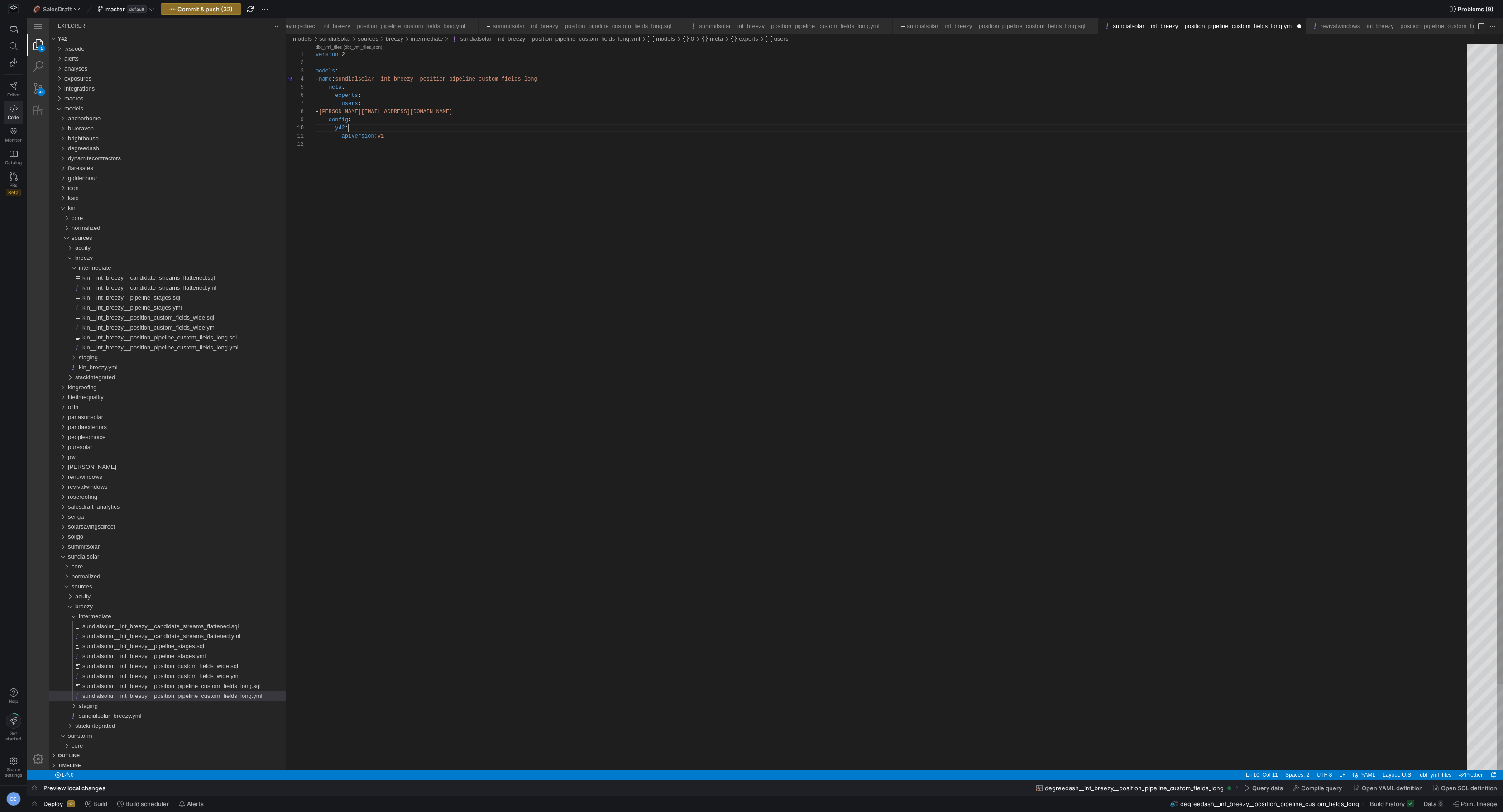
click at [461, 124] on div "version : 2 models : - name : sundialsolar__int_breezy__position_pipeline_custo…" at bounding box center [894, 455] width 1158 height 822
click at [146, 554] on div "sundialsolar" at bounding box center [177, 557] width 218 height 10
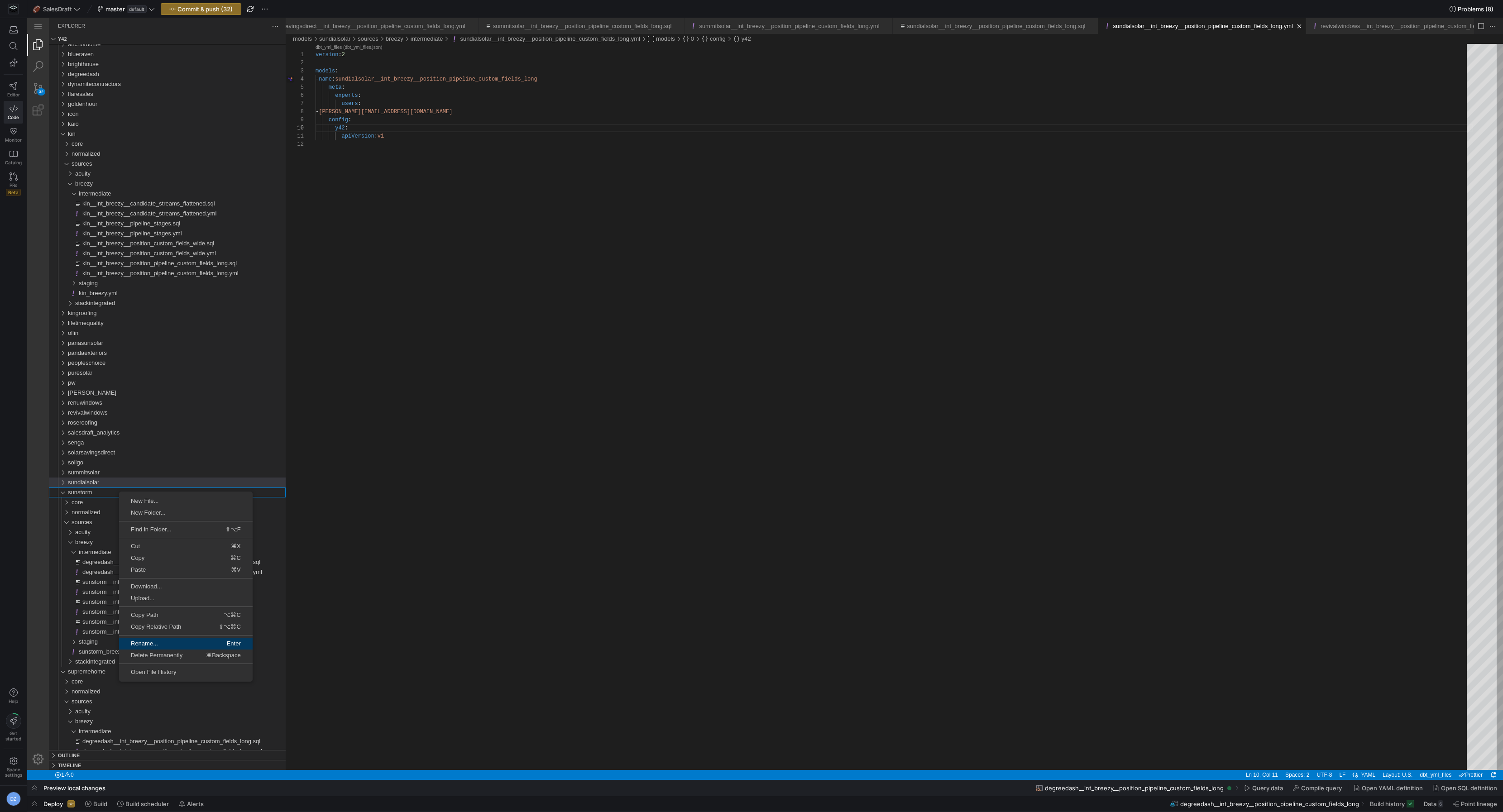
click at [161, 638] on link "Rename... Enter" at bounding box center [186, 643] width 134 height 12
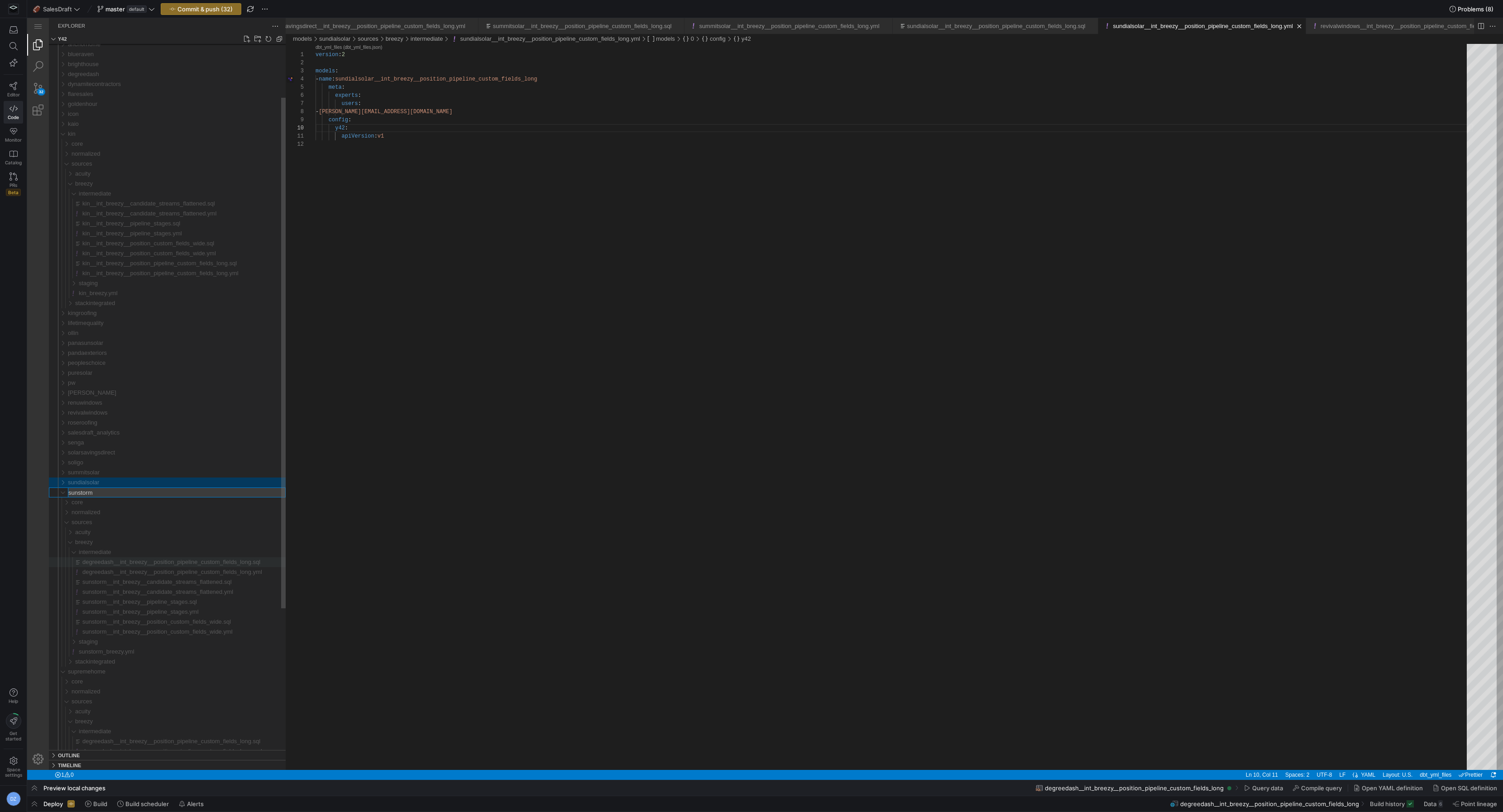
click at [139, 562] on span "degreedash__int_breezy__position_pipeline_custom_fields_long.sql" at bounding box center [171, 562] width 178 height 7
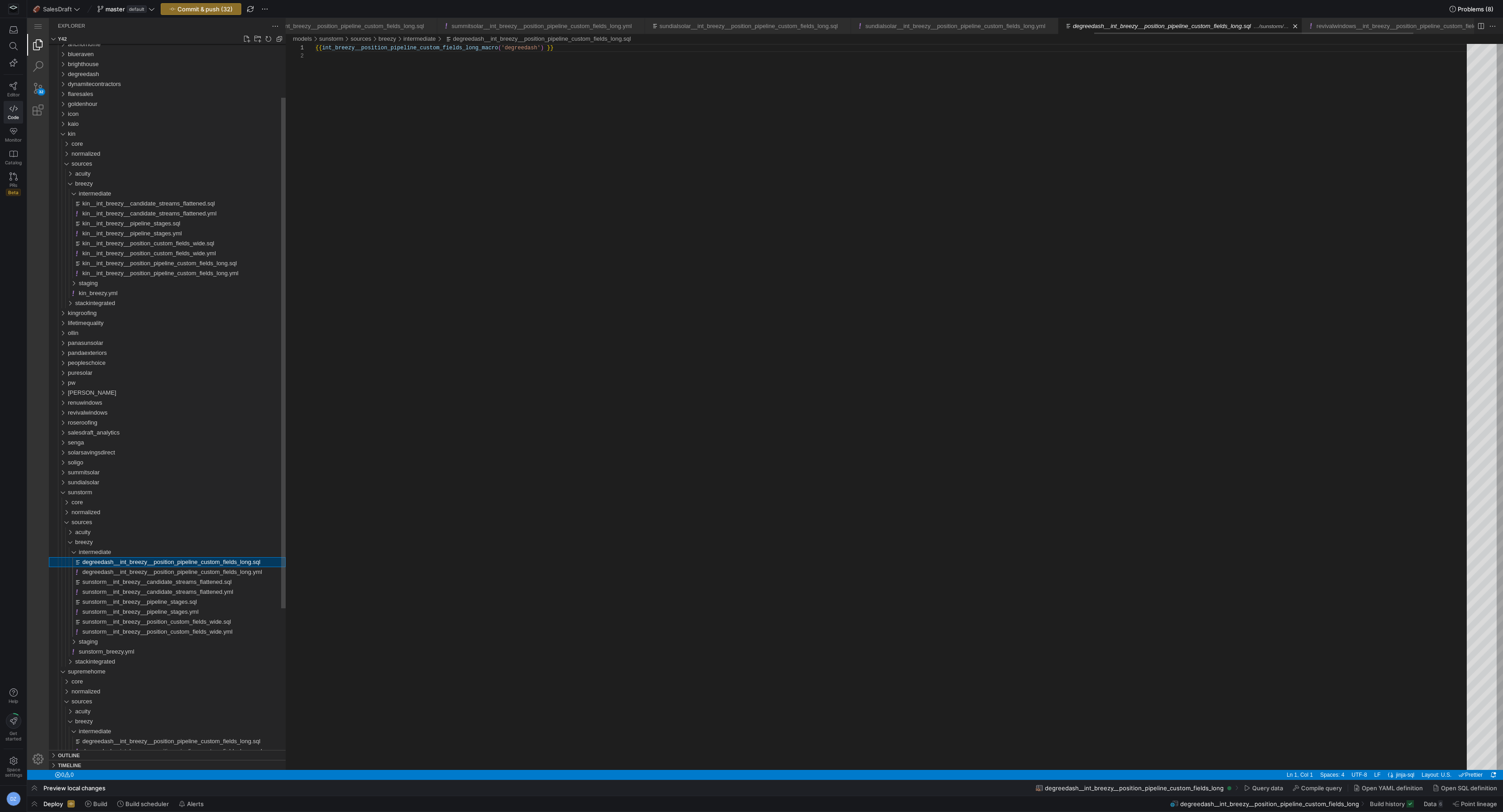
scroll to position [8, 0]
click at [518, 48] on div "{{ int_breezy__position_pipeline_custom_fields_long_ macro ( 'degreedash' ) }}" at bounding box center [894, 411] width 1158 height 734
click at [518, 49] on div "{{ int_breezy__position_pipeline_custom_fields_long_ macro ( 'degreedash' ) }}" at bounding box center [894, 411] width 1158 height 734
paste textarea "sunstorm"
type textarea "{{ int_breezy__position_pipeline_custom_fields_long_macro('sunstorm') }}"
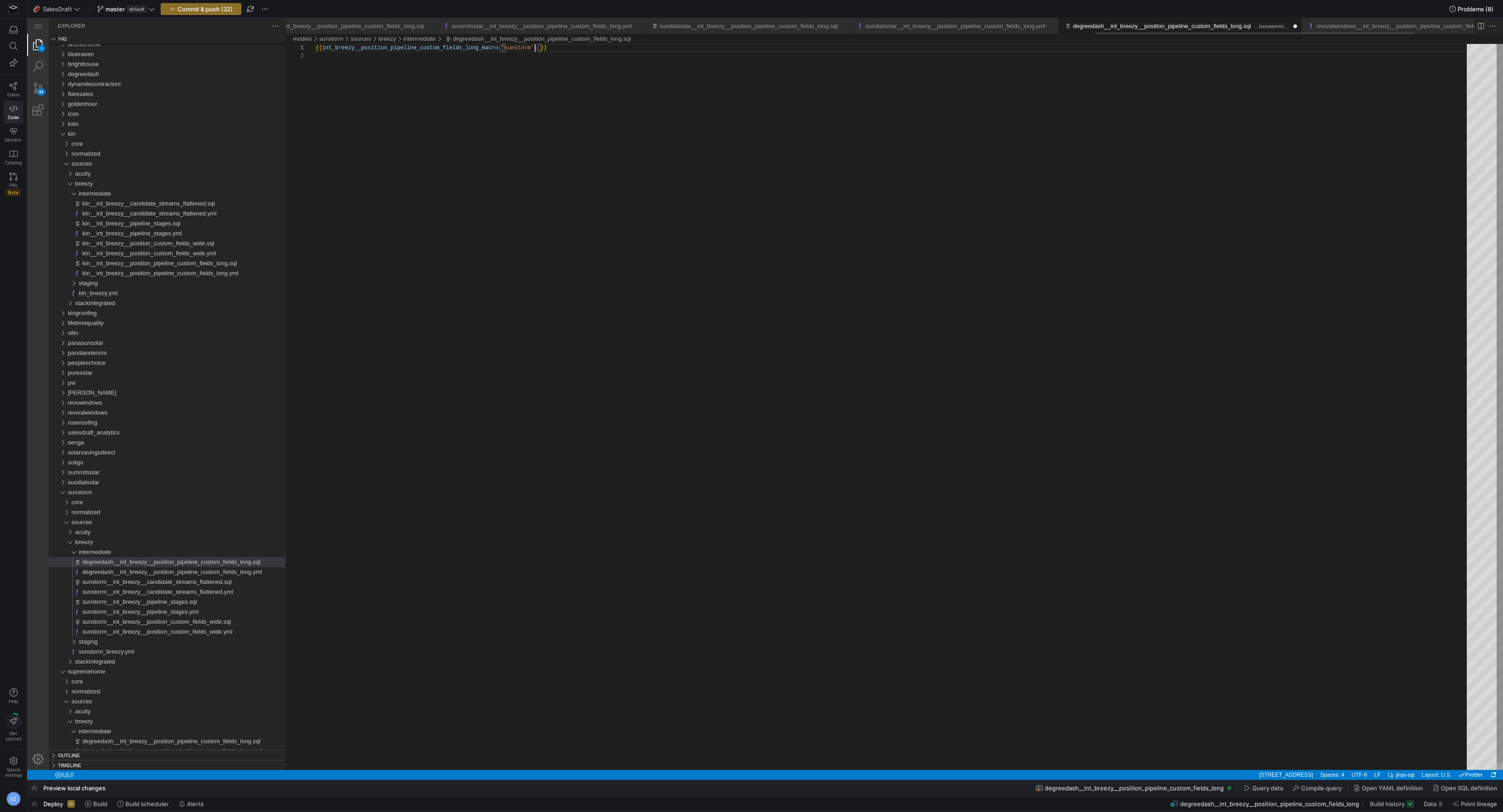
scroll to position [0, 3013]
click at [193, 563] on span "degreedash__int_breezy__position_pipeline_custom_fields_long.sql" at bounding box center [171, 562] width 178 height 7
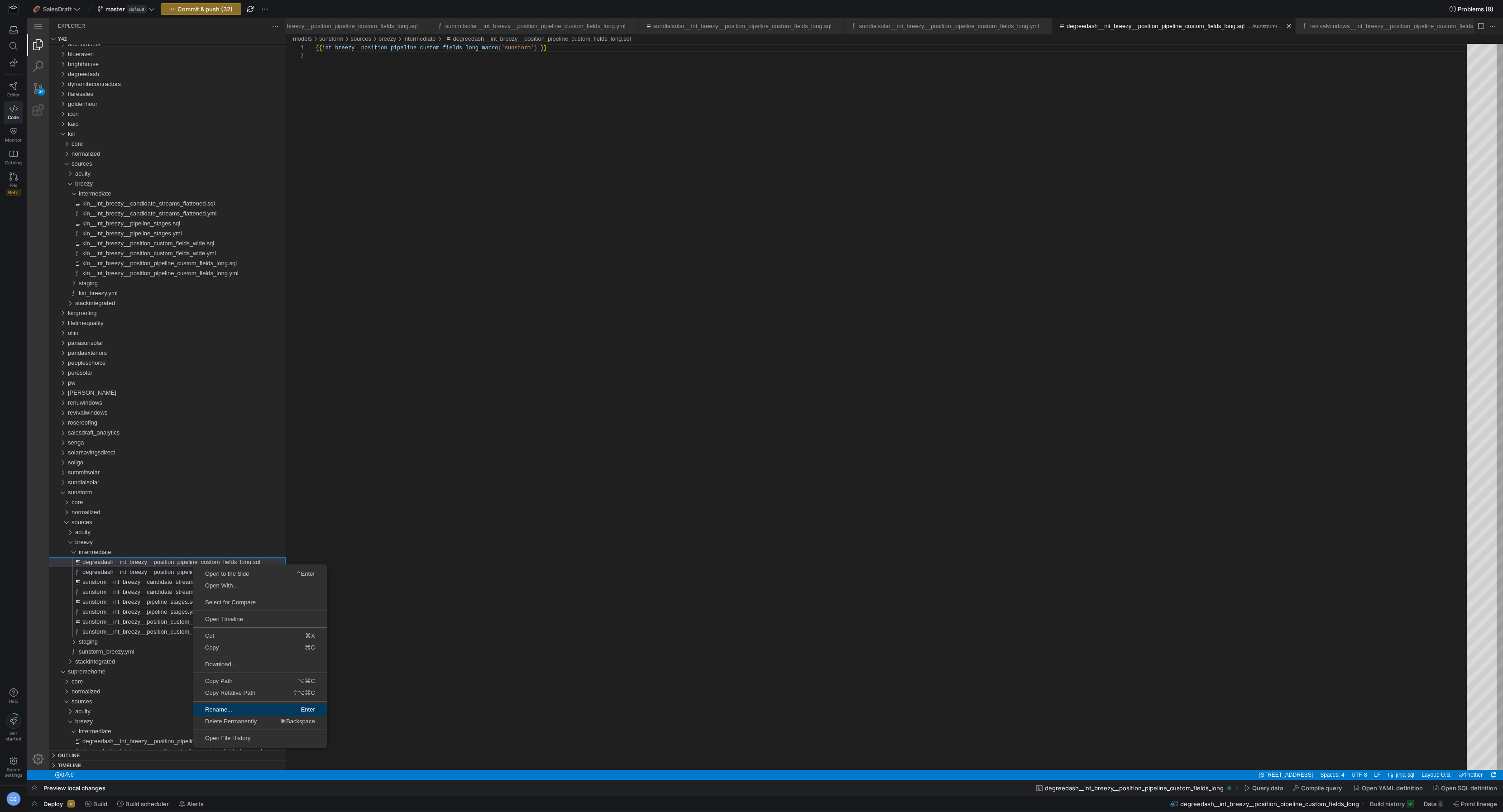
click at [223, 704] on link "Rename... Enter" at bounding box center [260, 709] width 134 height 12
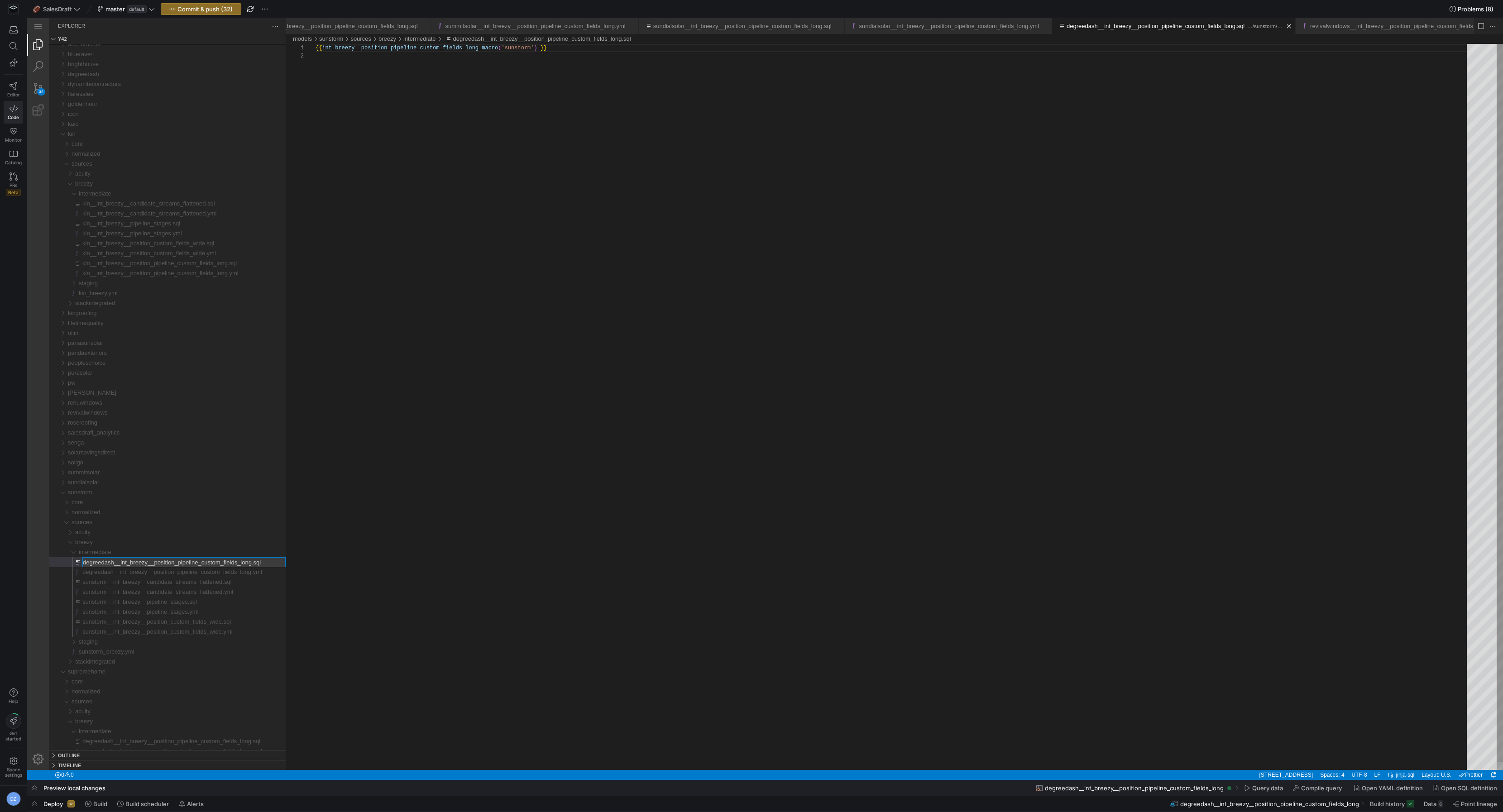
type input "sunstorm__int_breezy__position_pipeline_custom_fields_long.sql"
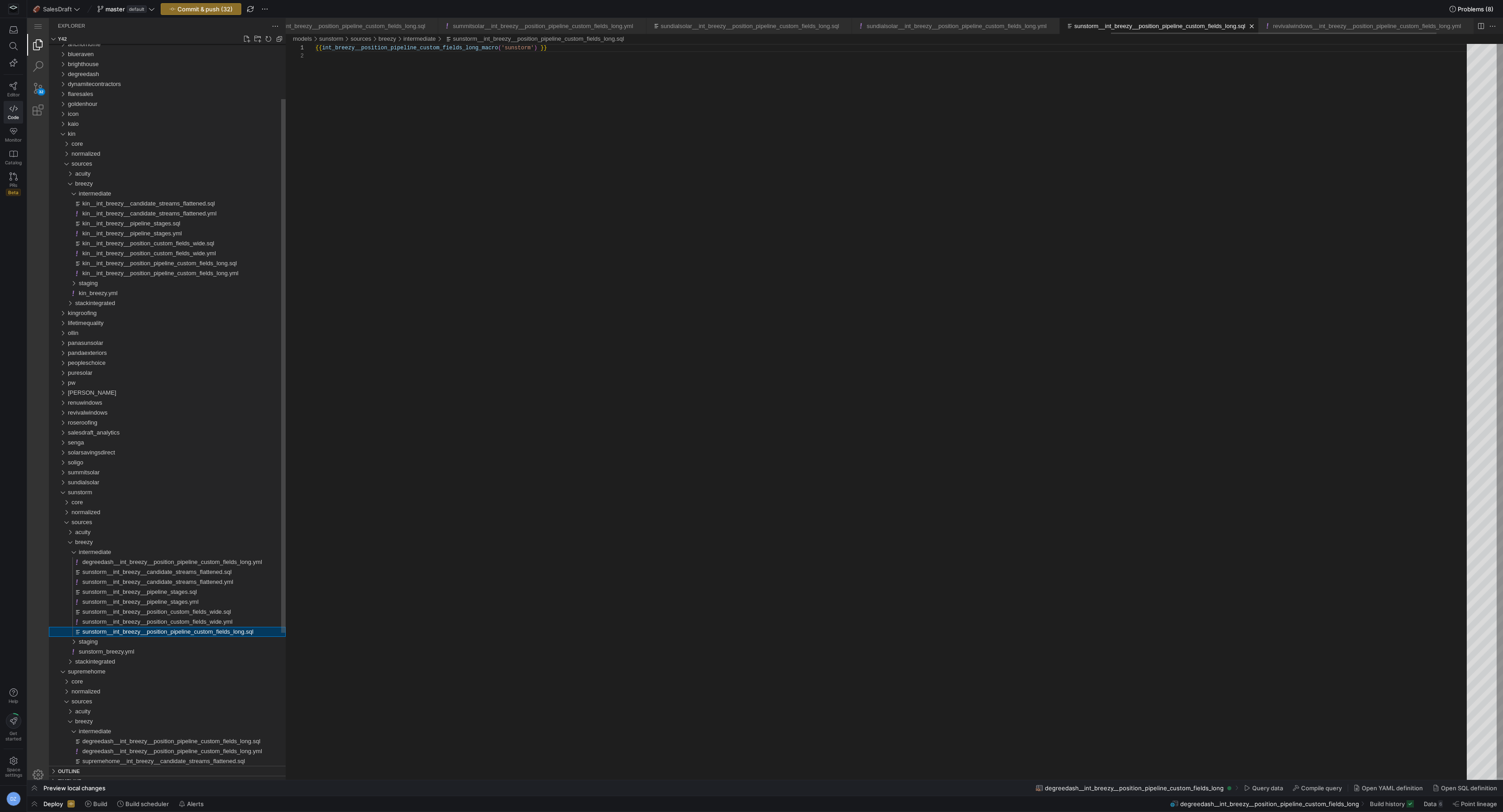
scroll to position [8, 219]
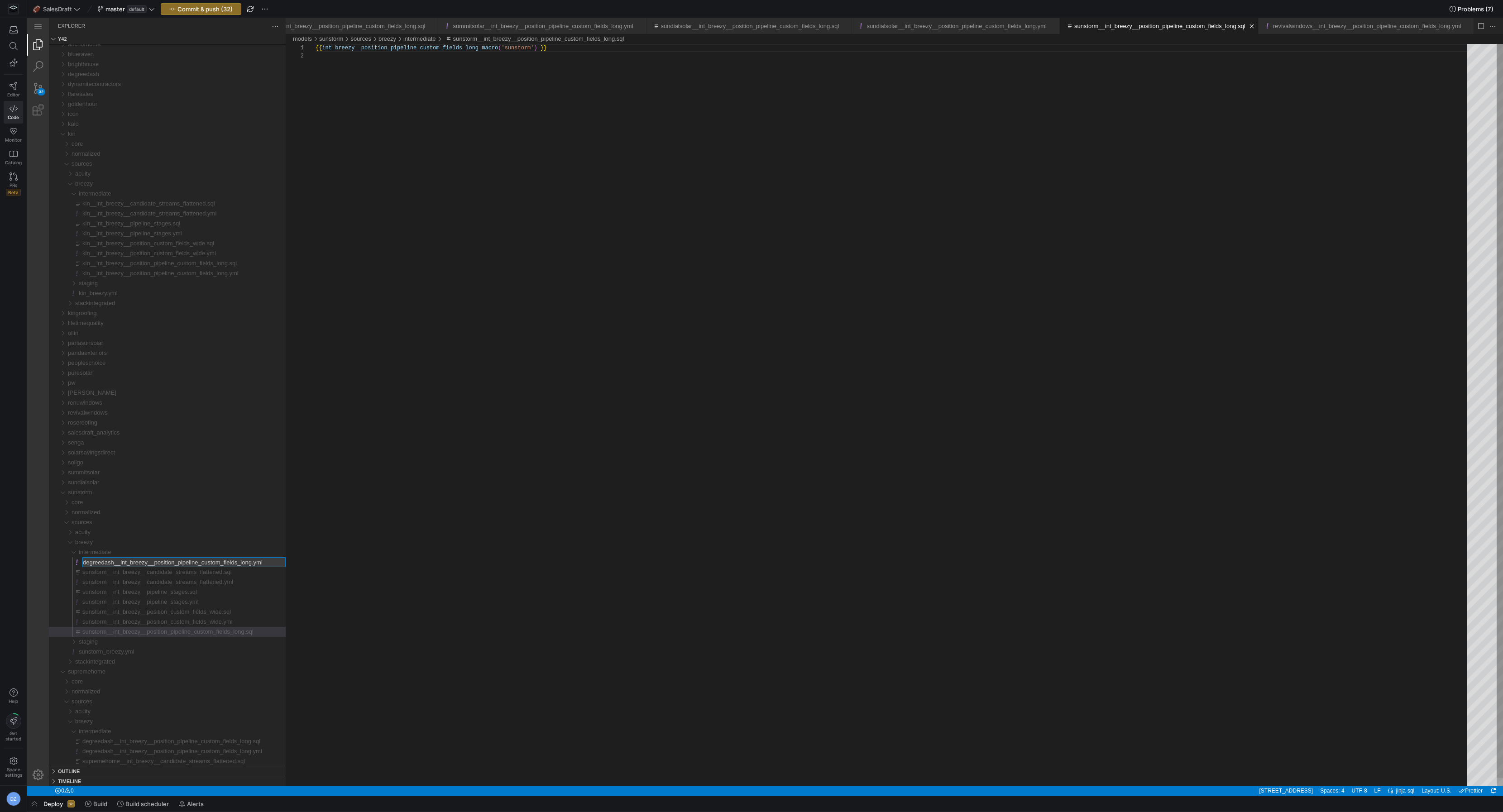
type input "sunstorm__int_breezy__position_pipeline_custom_fields_long.yml"
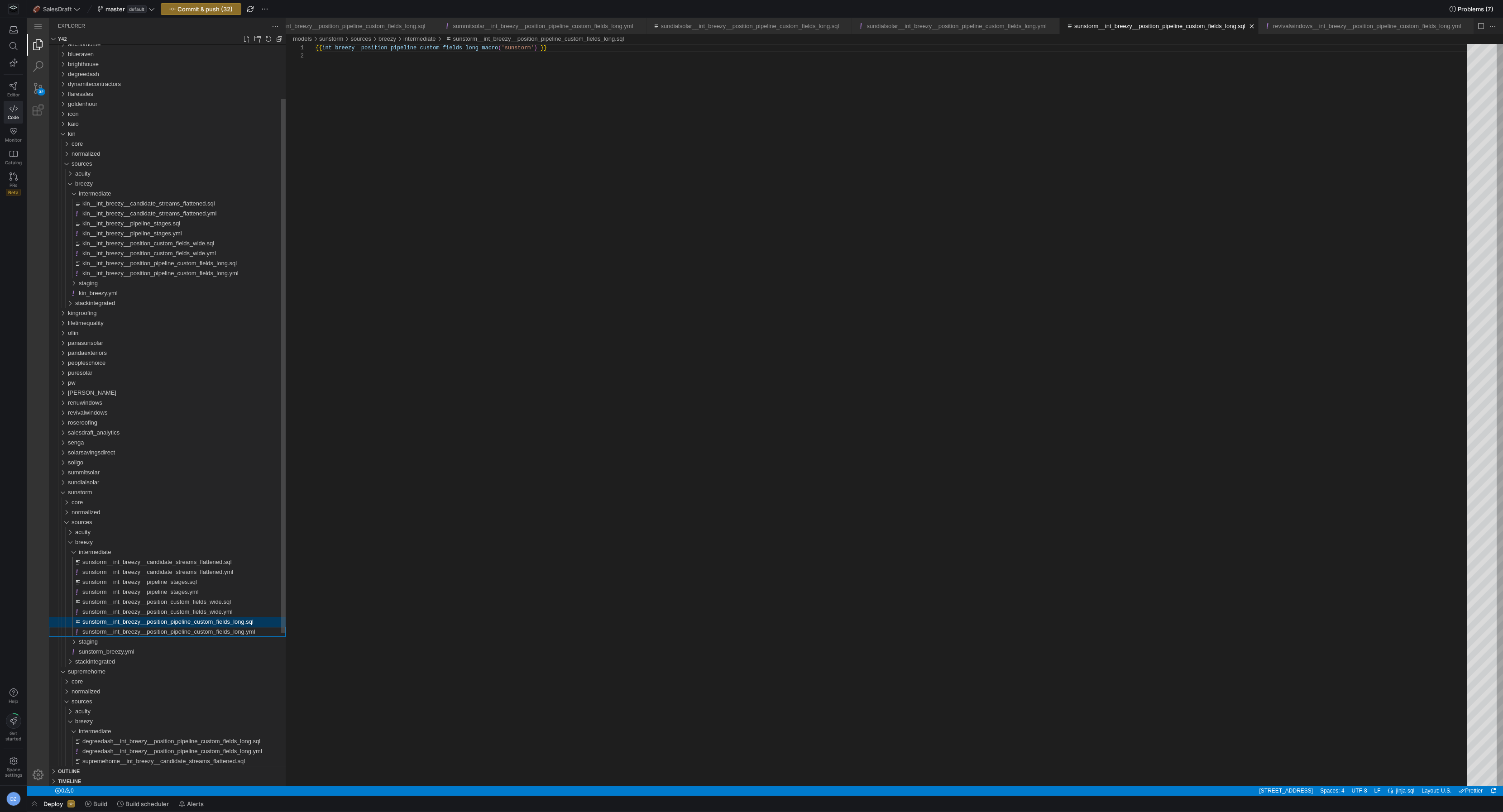
click at [254, 625] on span "sunstorm__int_breezy__position_pipeline_custom_fields_long.sql" at bounding box center [168, 621] width 171 height 7
click at [195, 627] on div "sunstorm__int_breezy__position_pipeline_custom_fields_long.yml" at bounding box center [184, 631] width 203 height 10
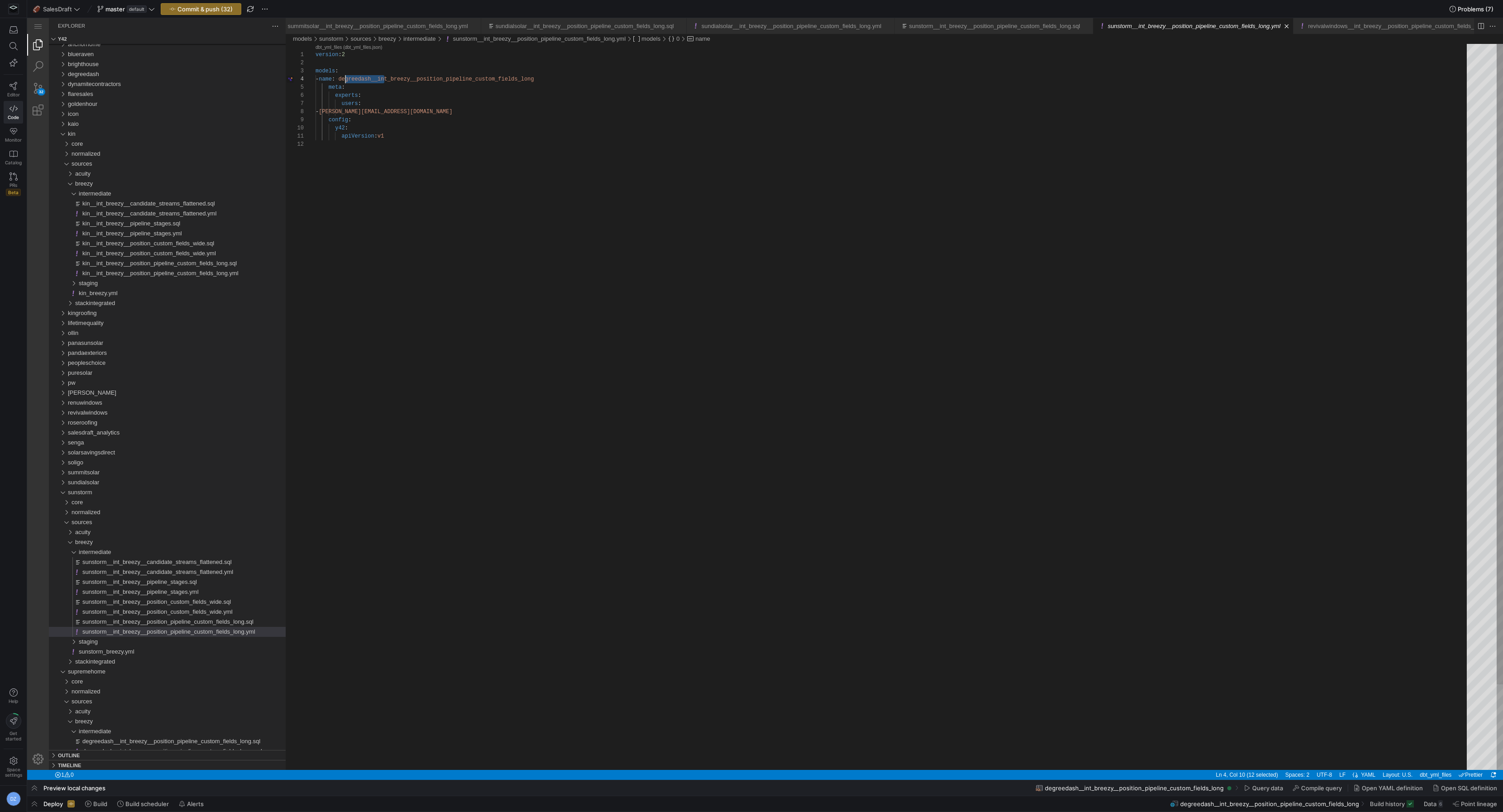
scroll to position [24, 33]
drag, startPoint x: 382, startPoint y: 77, endPoint x: 347, endPoint y: 81, distance: 35.2
paste textarea "sunstorm"
click at [391, 79] on div "version : 2 models : - name : sunstorm__int_breezy__position_pipeline_custom_fi…" at bounding box center [894, 455] width 1158 height 822
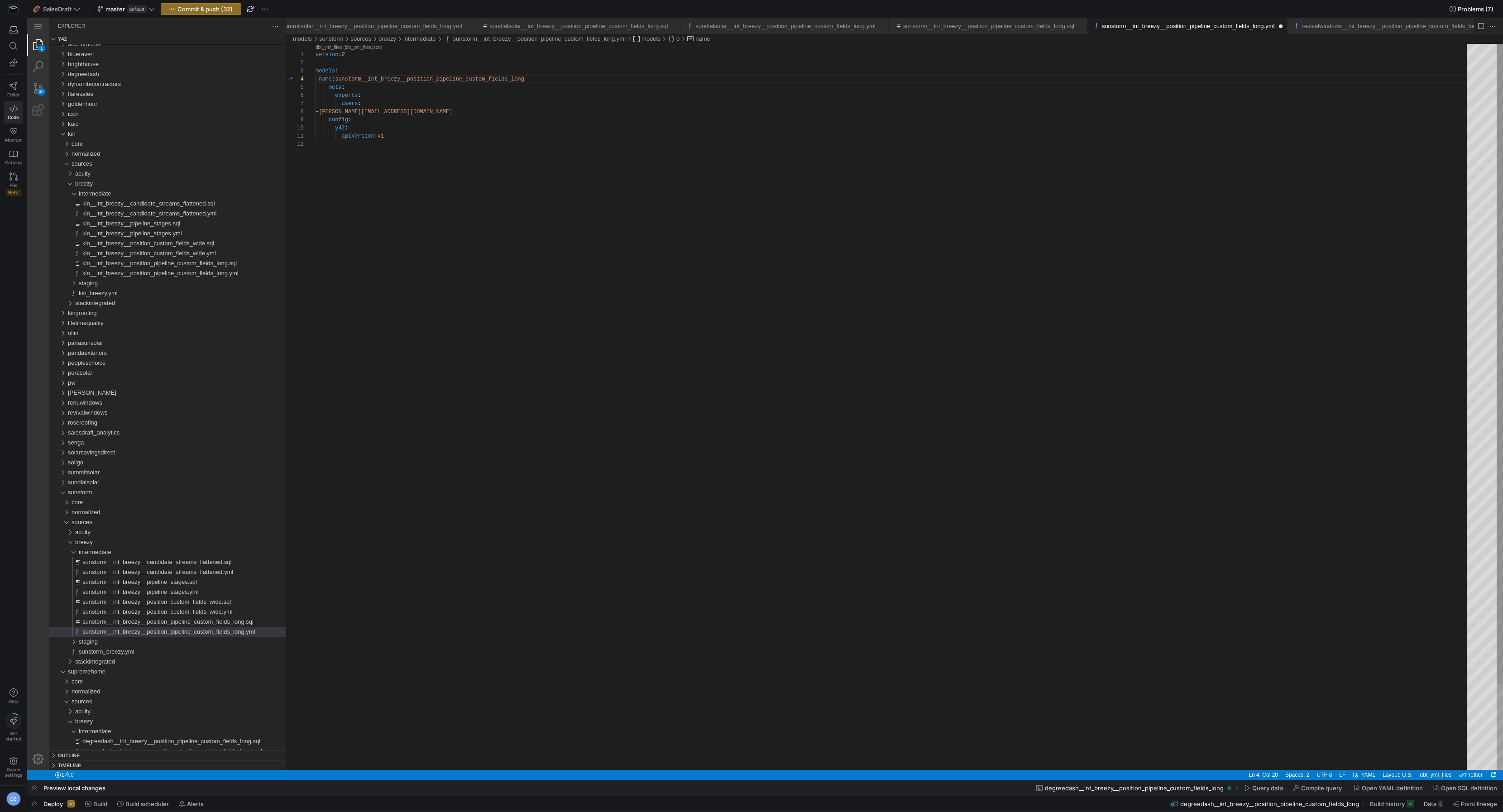
scroll to position [24, 75]
click at [402, 97] on div "version : 2 models : - name : sunstorm__int_breezy__position_pipeline_custom_fi…" at bounding box center [894, 455] width 1158 height 822
click at [294, 80] on div "sunstorm__int_breezy__position_pipeline_custom_fields_long.yml, preview" at bounding box center [289, 79] width 8 height 8
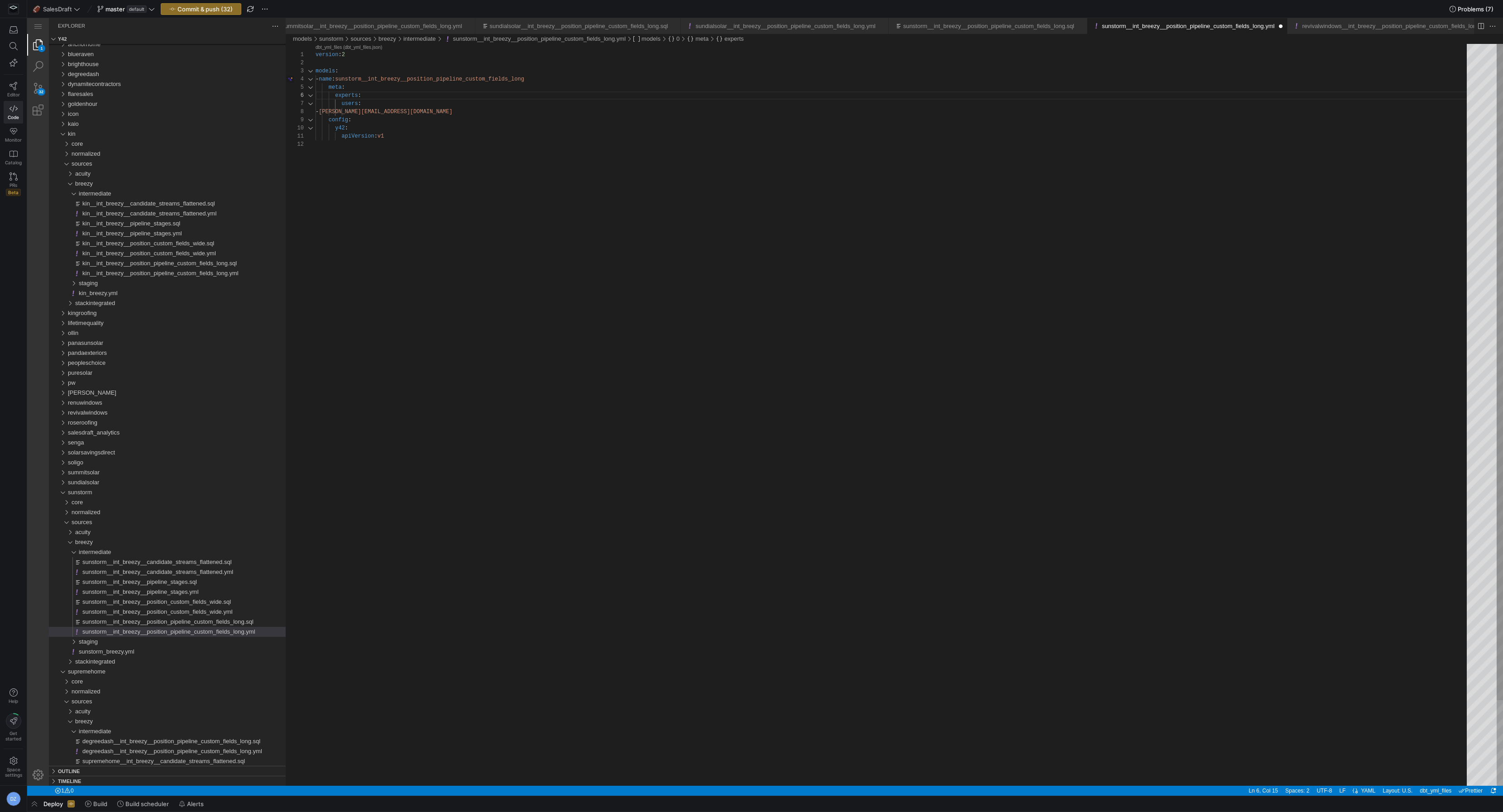
click at [292, 76] on div "sunstorm__int_breezy__position_pipeline_custom_fields_long.yml, preview" at bounding box center [289, 79] width 8 height 8
click at [410, 94] on div "version : 2 models : - name : sunstorm__int_breezy__position_pipeline_custom_fi…" at bounding box center [894, 463] width 1158 height 838
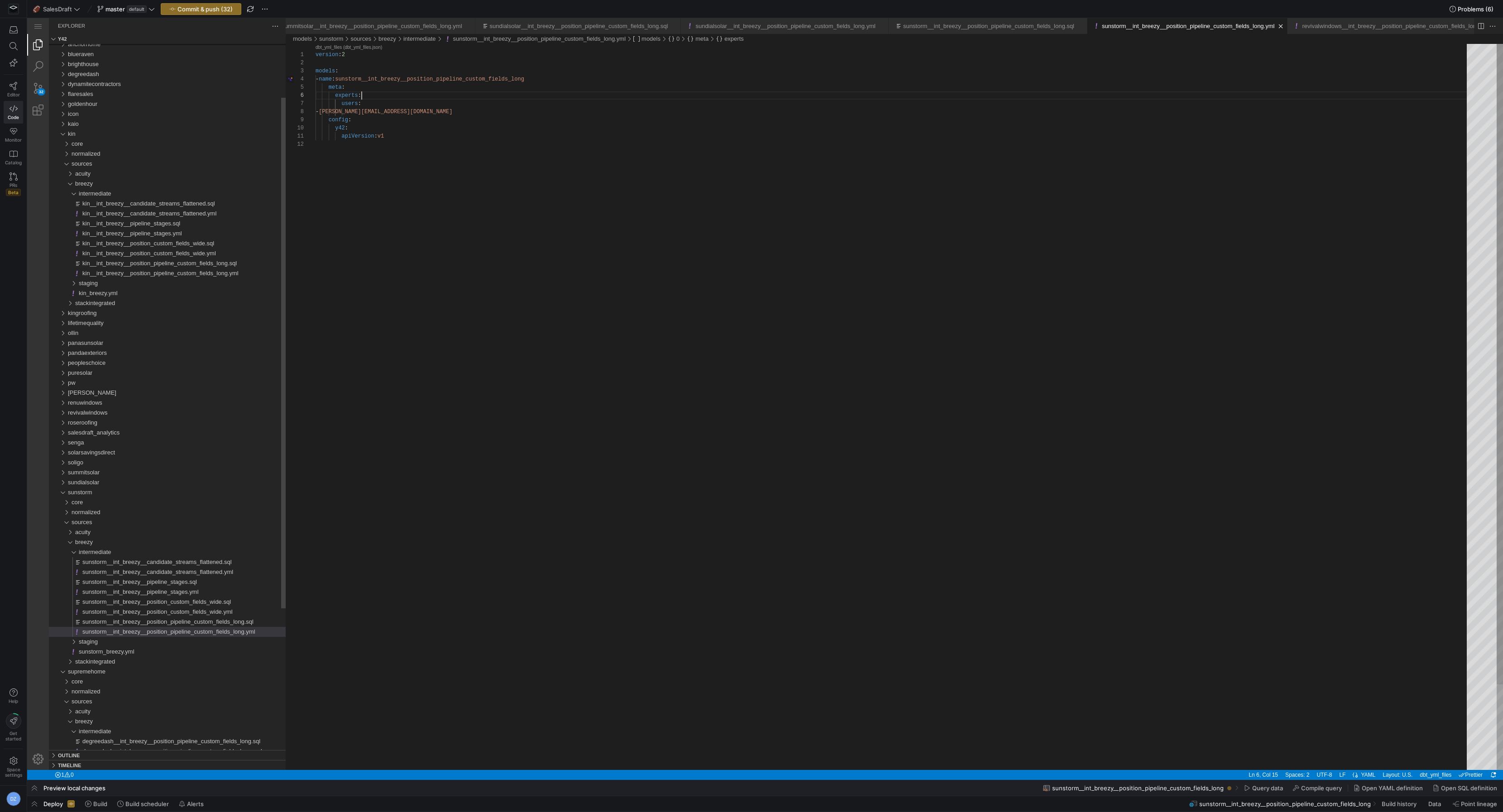
click at [382, 570] on div "version : 2 models : - name : sunstorm__int_breezy__position_pipeline_custom_fi…" at bounding box center [894, 455] width 1158 height 822
type textarea "apiVersion: v1"
click at [107, 538] on div "breezy" at bounding box center [181, 542] width 210 height 10
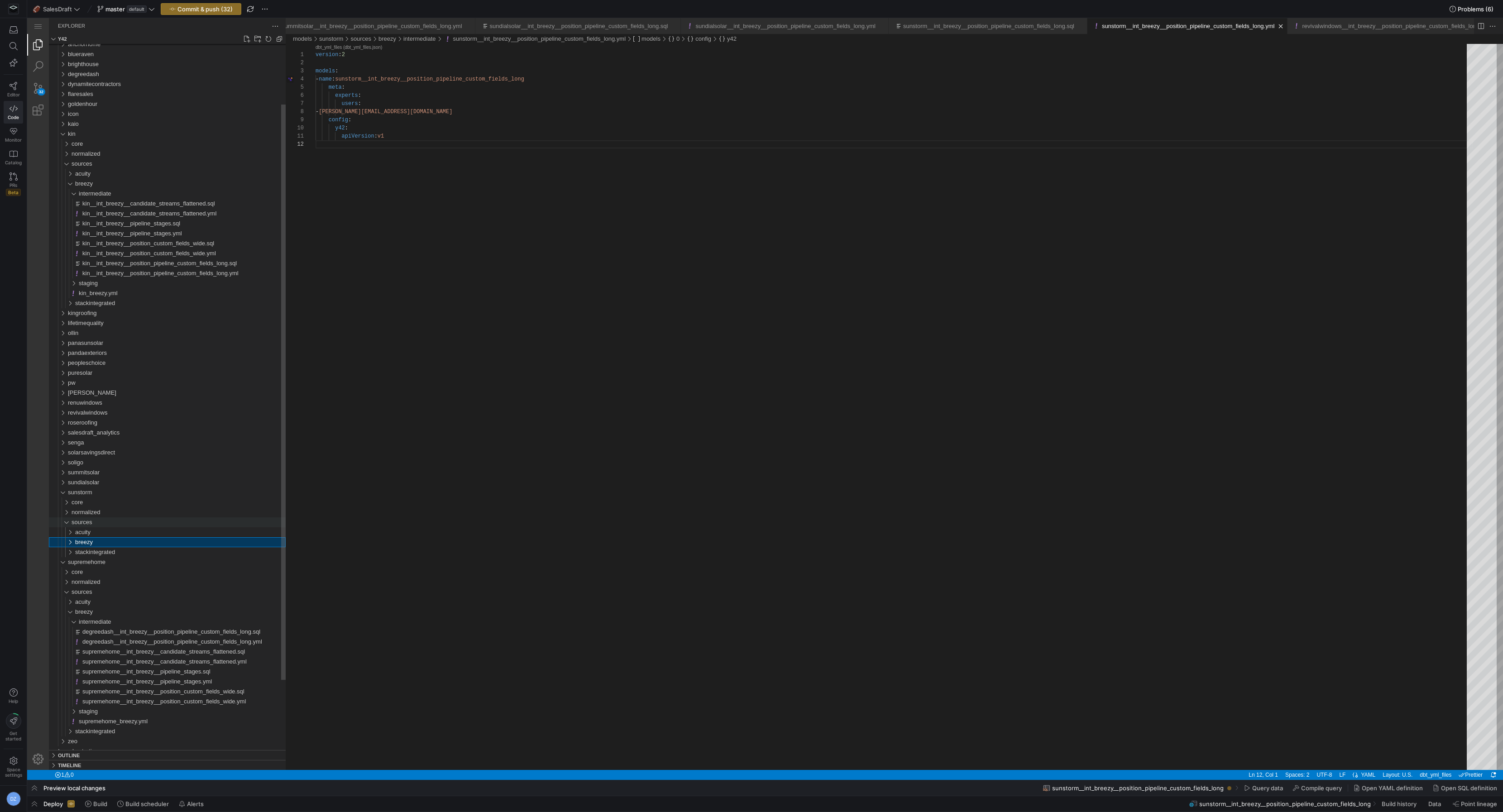
click at [80, 518] on span "sources" at bounding box center [82, 521] width 21 height 7
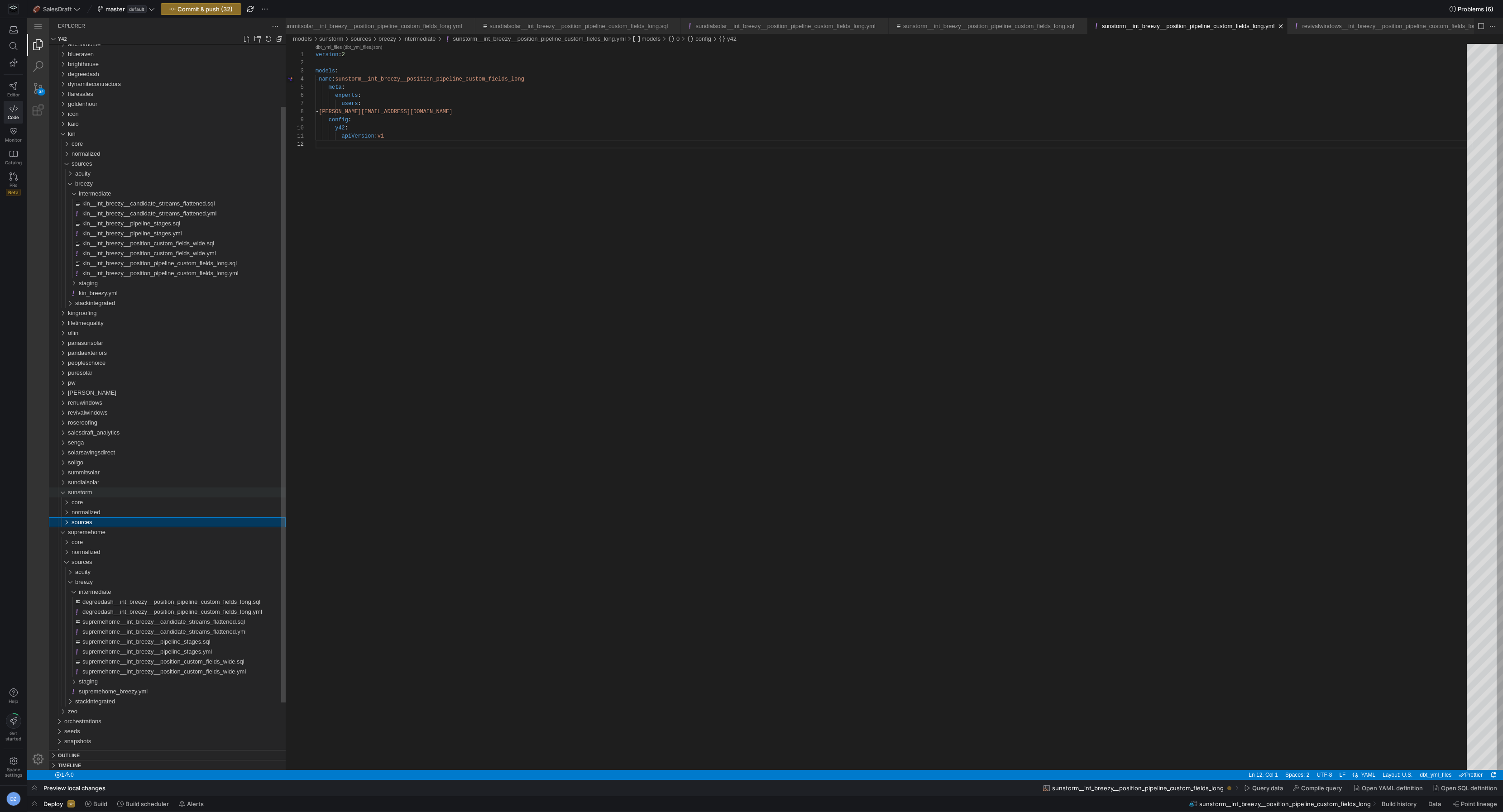
click at [80, 492] on span "sunstorm" at bounding box center [80, 492] width 24 height 7
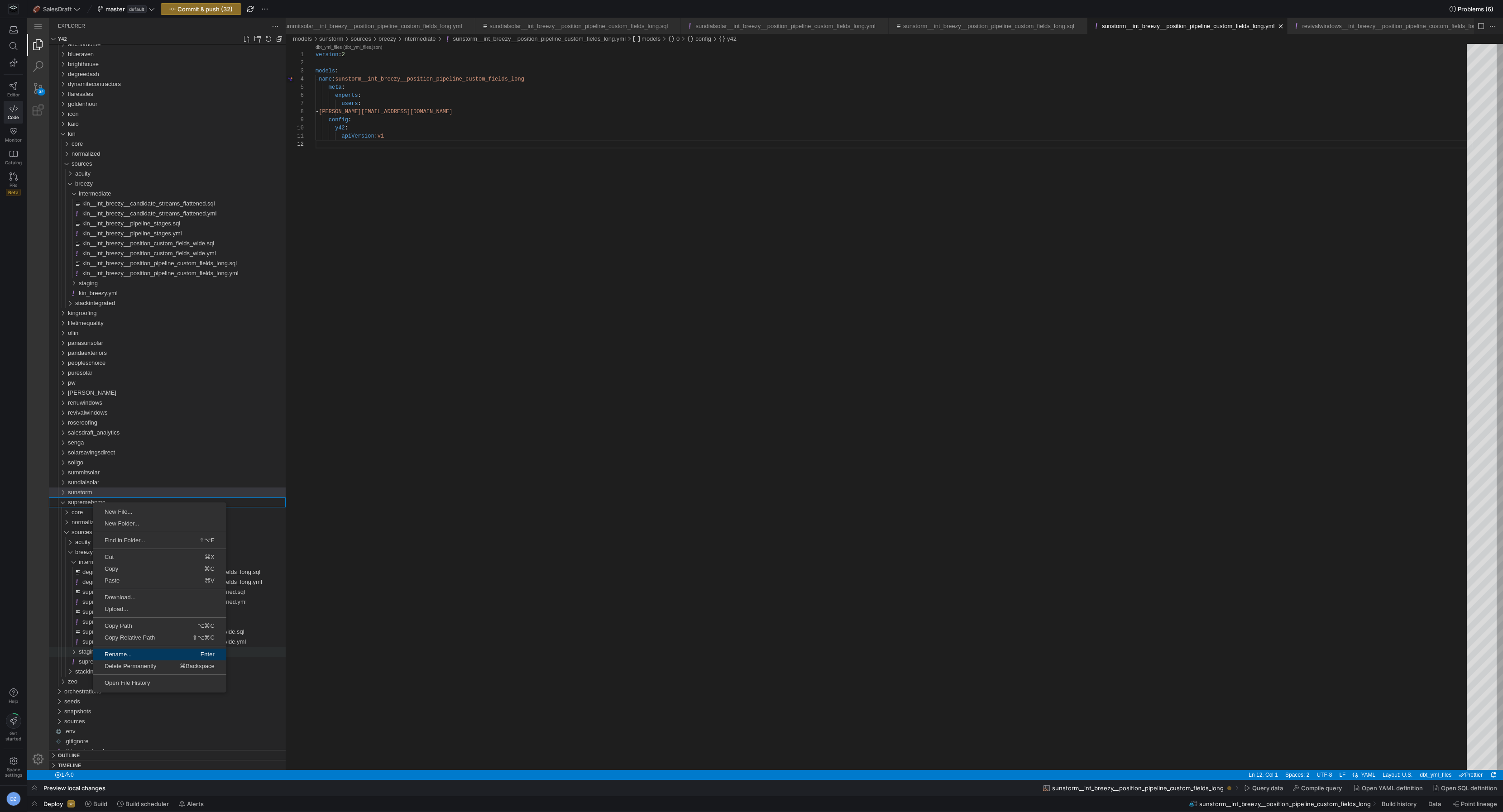
click at [146, 649] on link "Rename... Enter" at bounding box center [160, 654] width 134 height 12
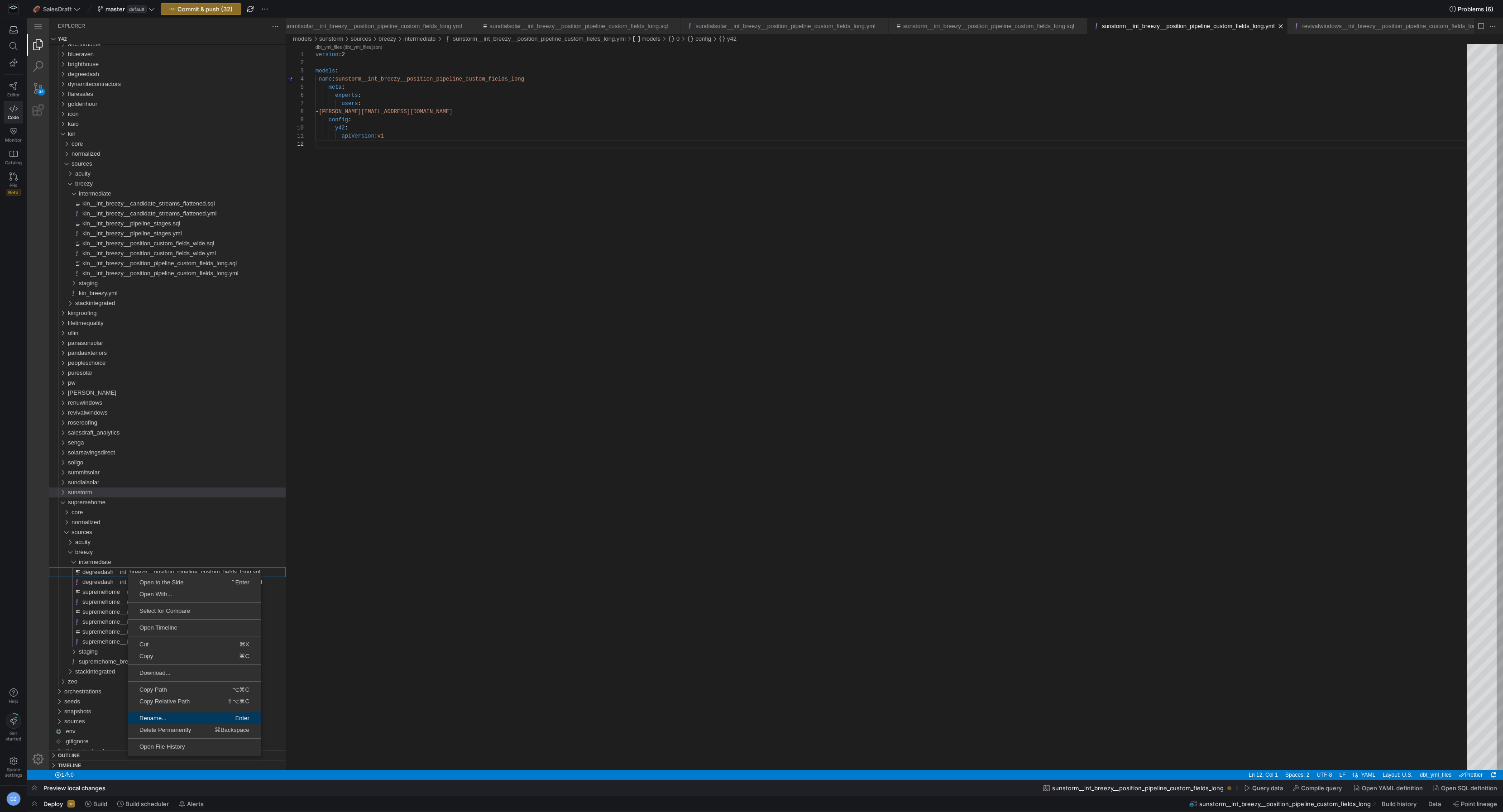
click at [162, 716] on span "Rename..." at bounding box center [161, 718] width 66 height 6
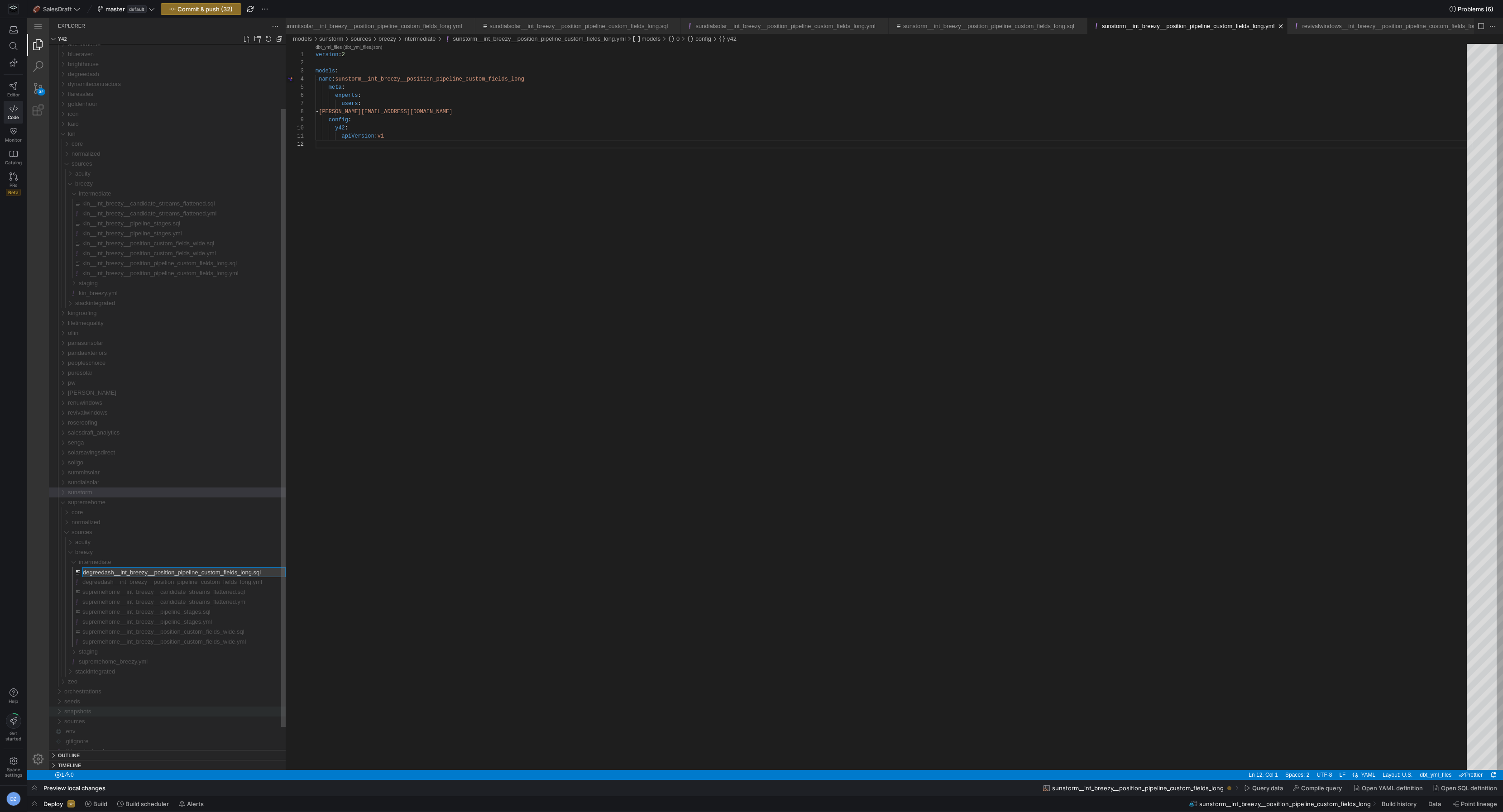
type input "supremehome__int_breezy__position_pipeline_custom_fields_long.sql"
type input "supremehome__int_breezy__position_pipeline_custom_fields_long.yml"
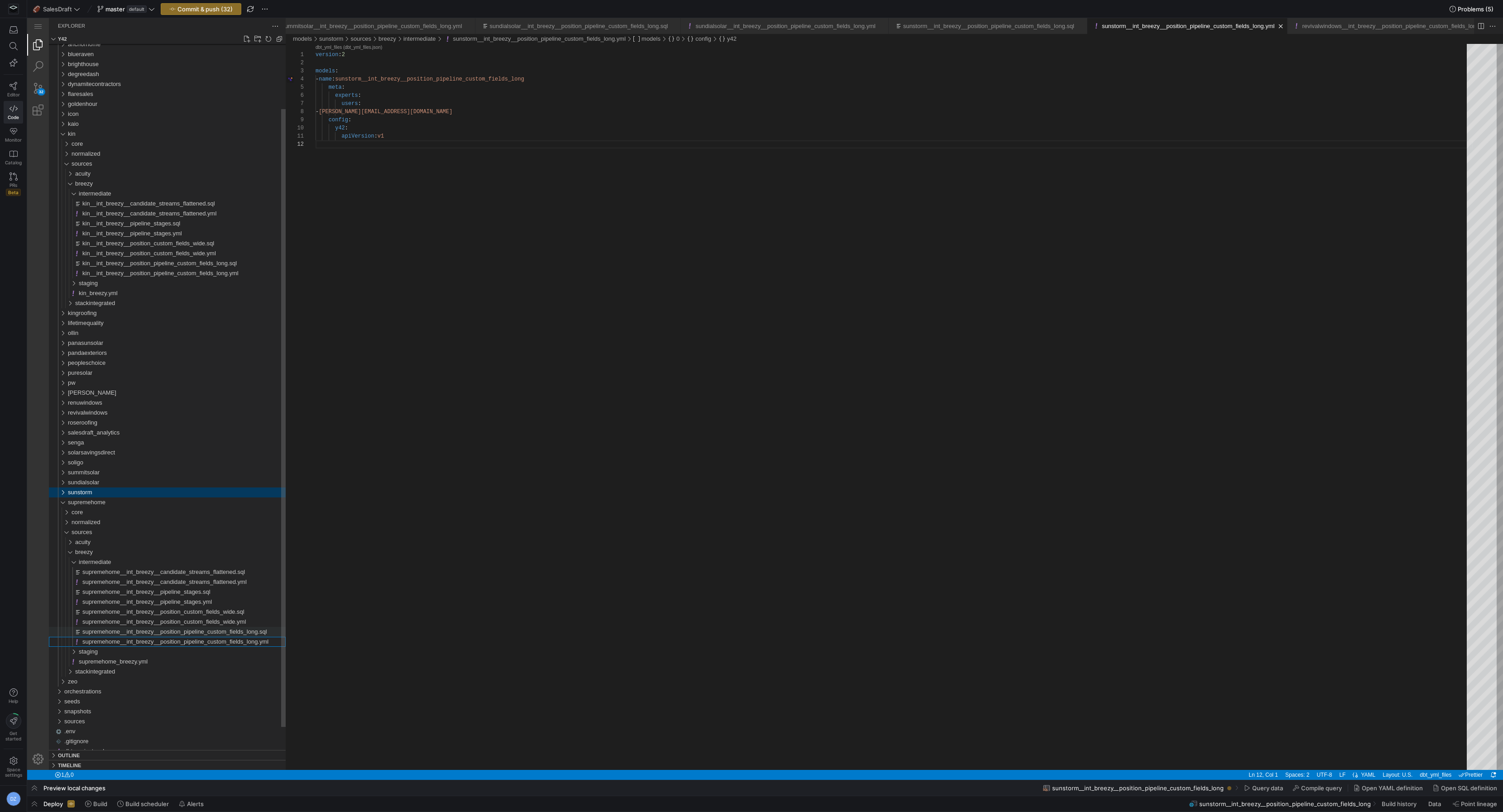
click at [206, 631] on span "supremehome__int_breezy__position_pipeline_custom_fields_long.sql" at bounding box center [175, 631] width 185 height 7
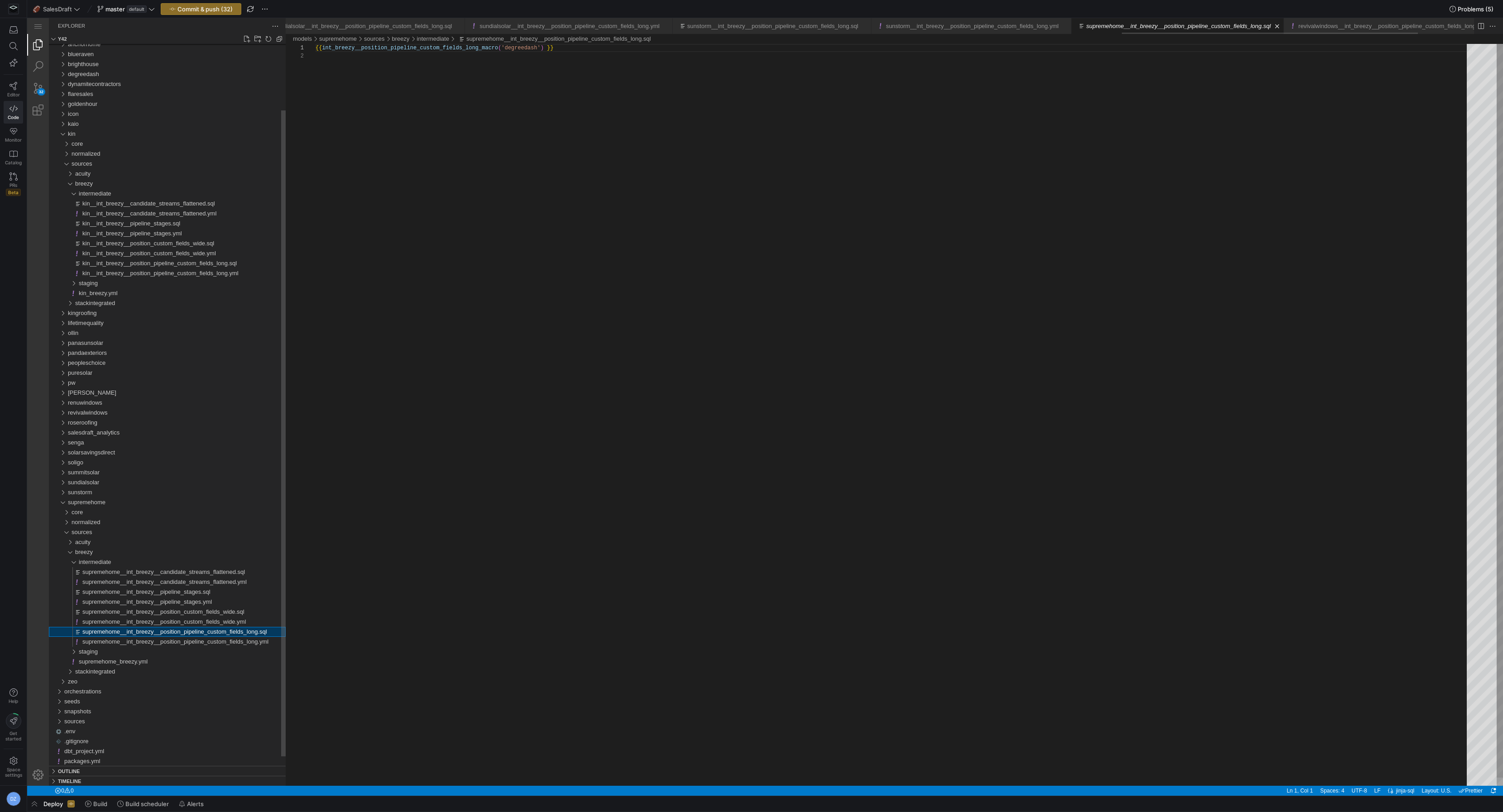
scroll to position [8, 0]
click at [527, 48] on div "{{ int_breezy__position_pipeline_custom_fields_long_ macro ( 'degreedash' ) }}" at bounding box center [894, 419] width 1158 height 750
paste textarea "supremehome"
type textarea "{{ int_breezy__position_pipeline_custom_fields_long_macro('supremehome') }}"
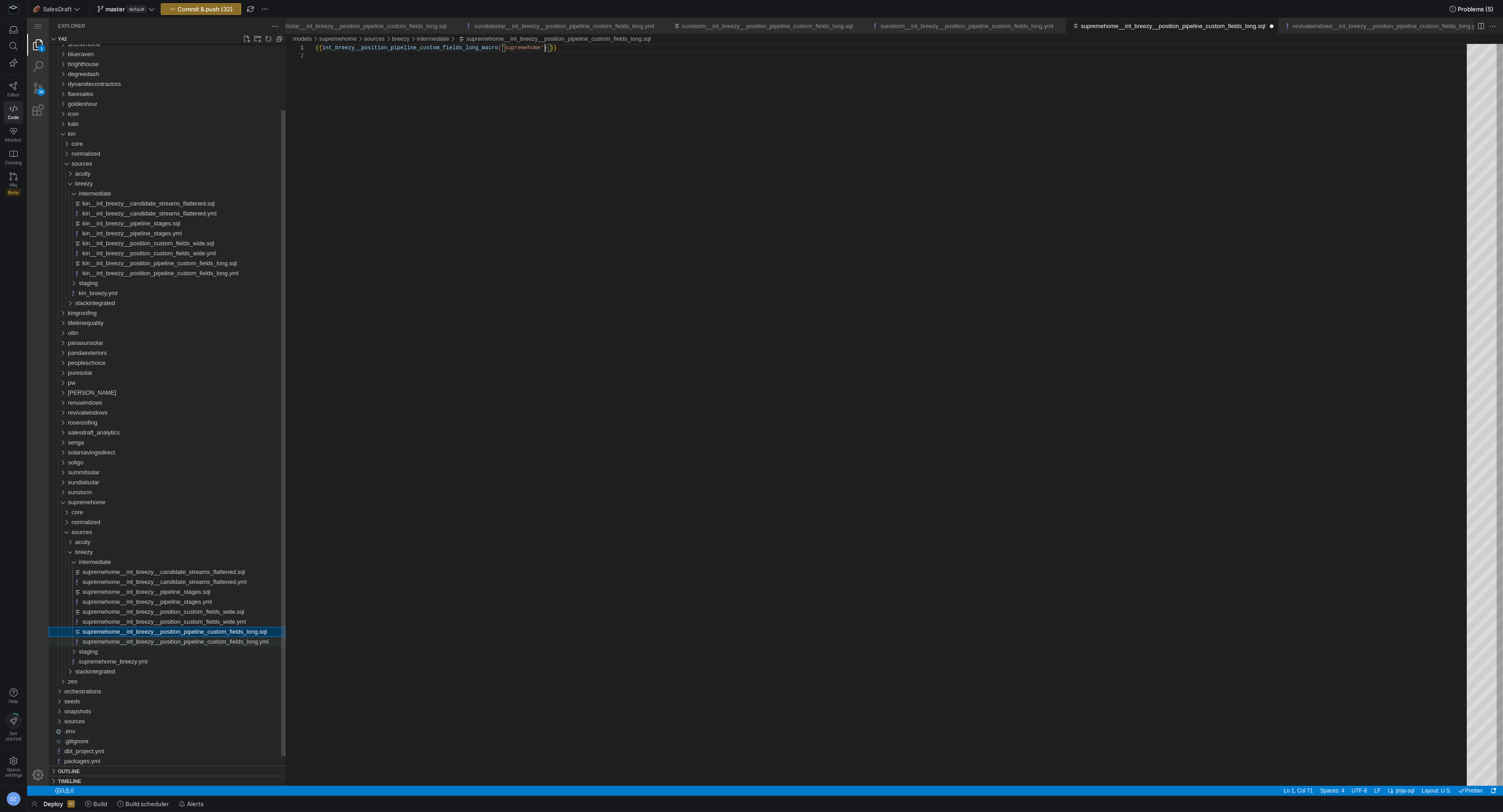
click at [224, 643] on span "supremehome__int_breezy__position_pipeline_custom_fields_long.yml" at bounding box center [176, 641] width 186 height 7
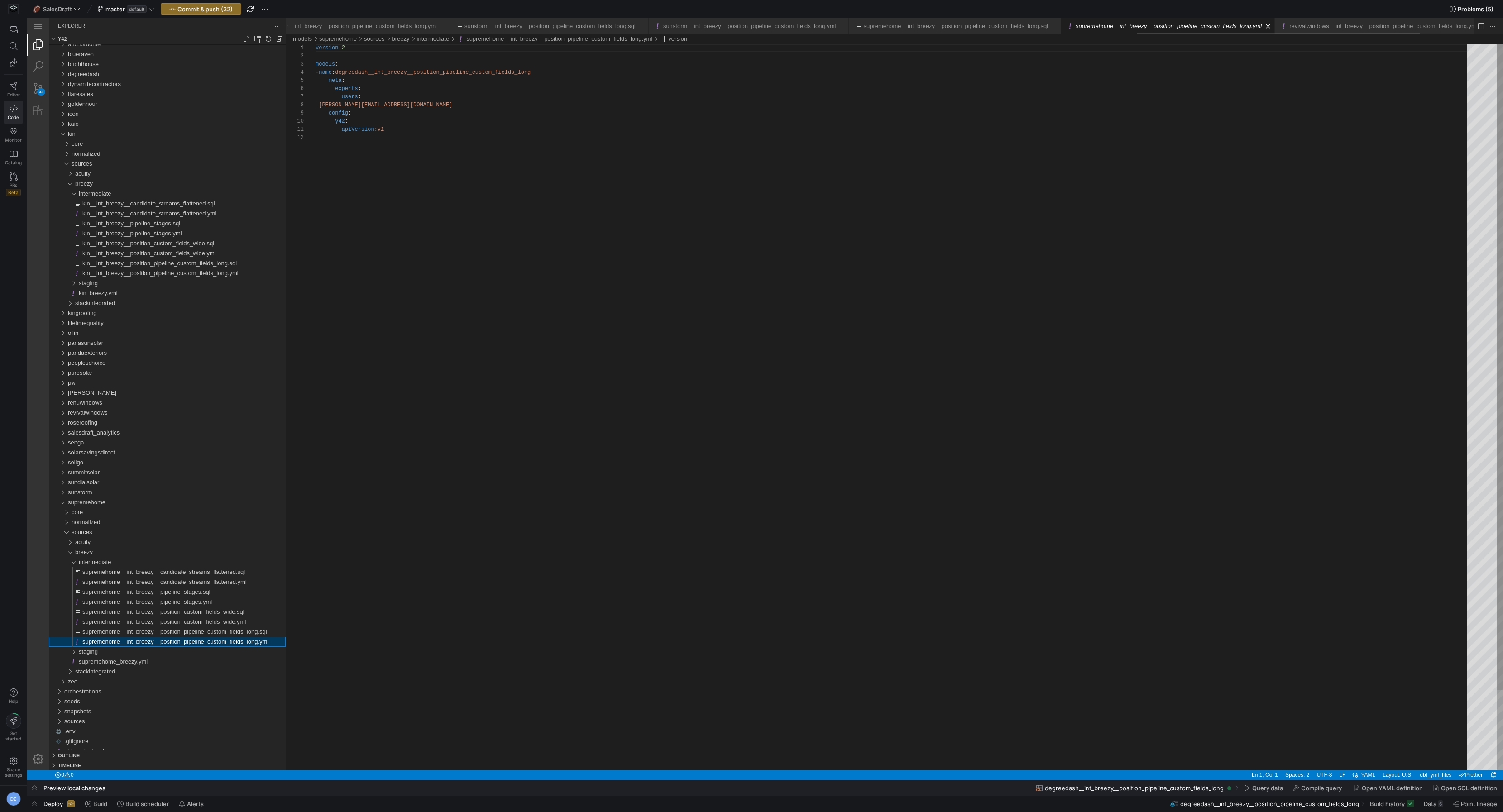
scroll to position [81, 0]
drag, startPoint x: 381, startPoint y: 80, endPoint x: 348, endPoint y: 78, distance: 33.1
paste textarea "supremehome"
type textarea "version: 2 models: - name: supremehome__int_breezy__position_pipeline_custom_fi…"
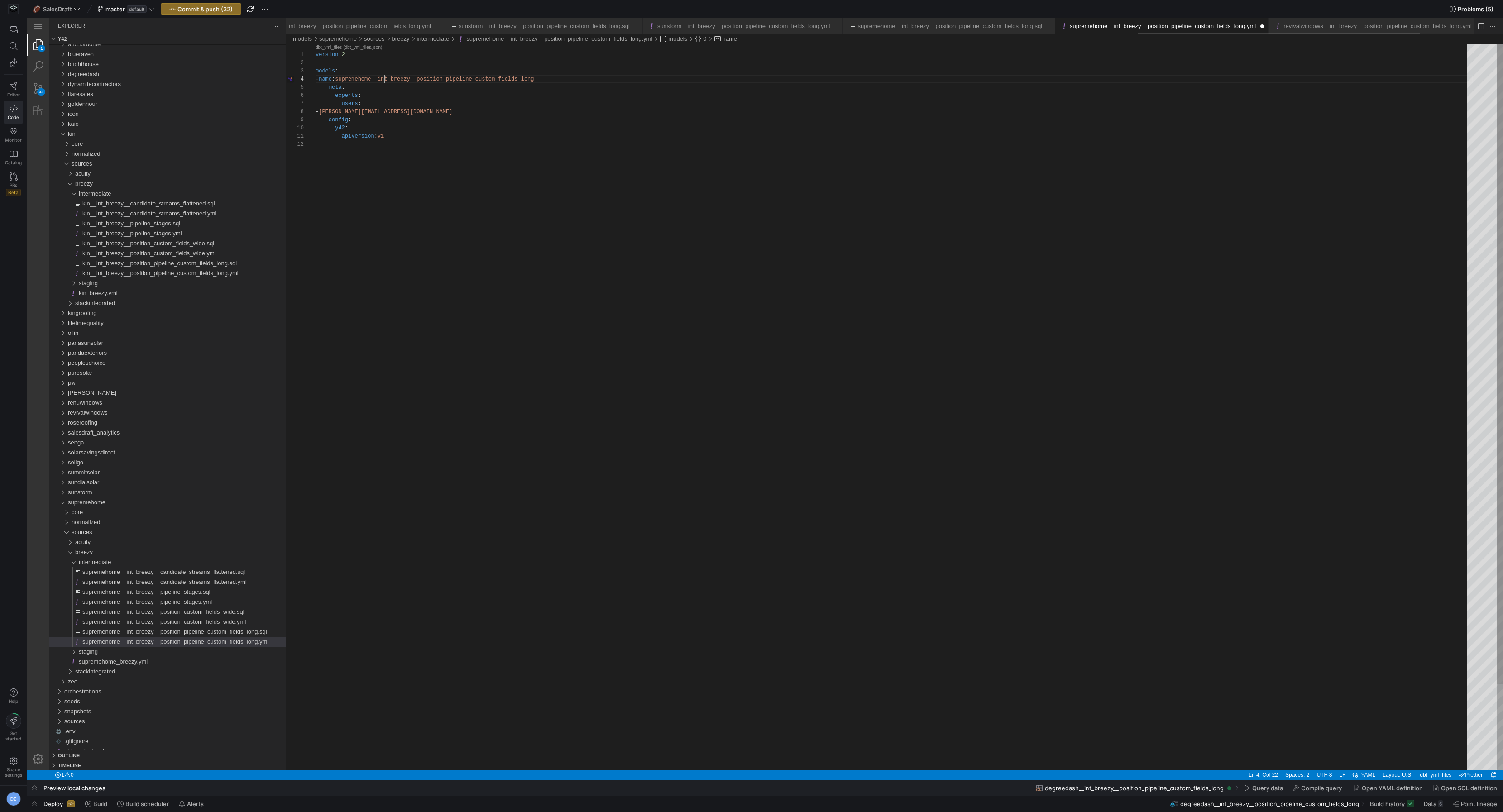
click at [407, 98] on div "version : 2 models : - name : supremehome__int_breezy__position_pipeline_custom…" at bounding box center [894, 455] width 1158 height 822
click at [239, 631] on span "supremehome__int_breezy__position_pipeline_custom_fields_long.sql" at bounding box center [175, 631] width 185 height 7
click at [536, 446] on div "{{ int_breezy__position_pipeline_custom_fields_long_ macro ( 'supremehome' ) }}" at bounding box center [894, 411] width 1158 height 734
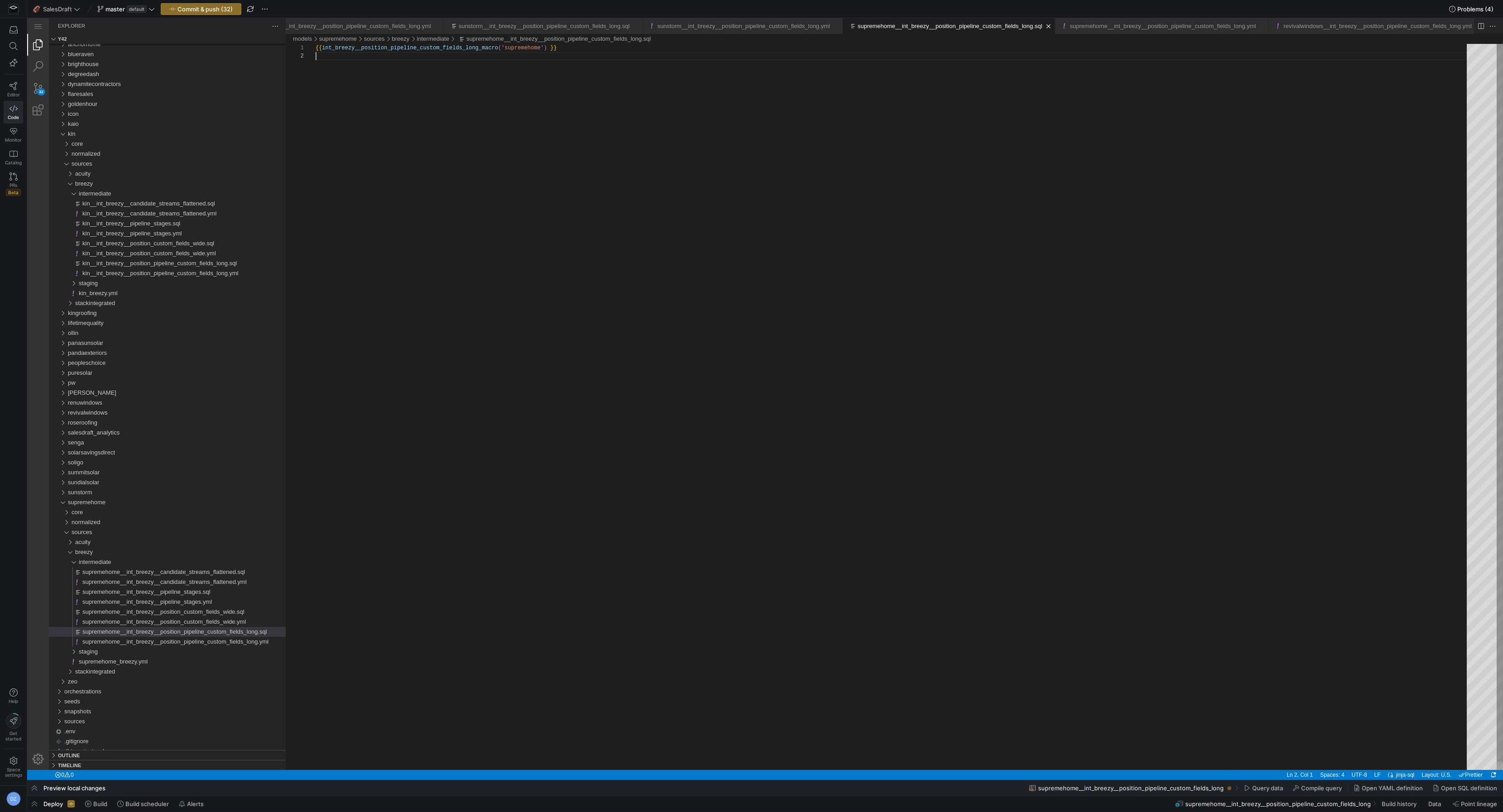
click at [506, 442] on div "{{ int_breezy__position_pipeline_custom_fields_long_ macro ( 'supremehome' ) }}" at bounding box center [894, 411] width 1158 height 734
click at [224, 641] on span "supremehome__int_breezy__position_pipeline_custom_fields_long.yml" at bounding box center [176, 641] width 186 height 7
type textarea "apiVersion: v1"
click at [562, 346] on div "version : 2 models : - name : supremehome__int_breezy__position_pipeline_custom…" at bounding box center [894, 455] width 1158 height 822
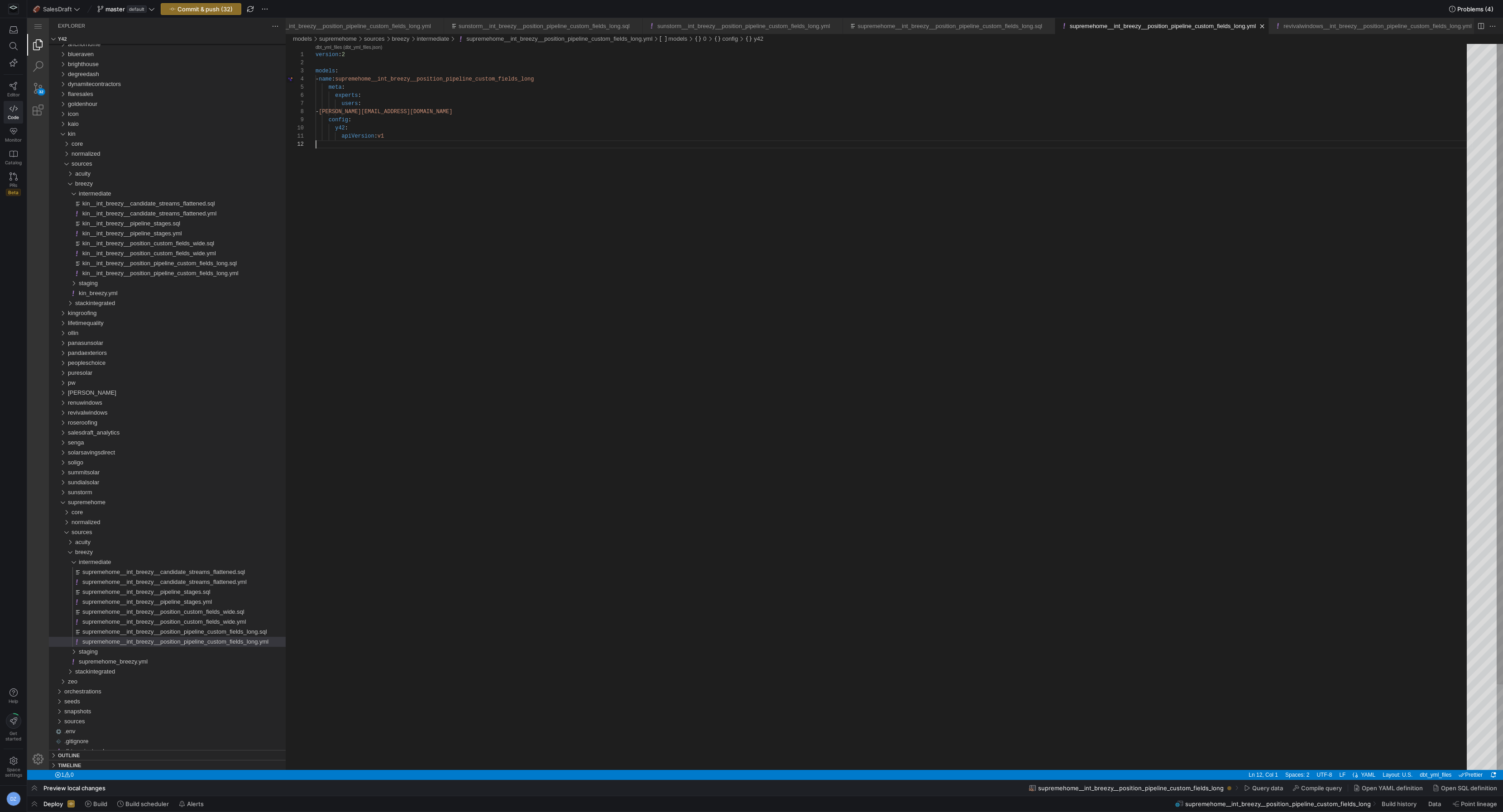
scroll to position [0, 3738]
click at [573, 345] on div "version : 2 models : - name : supremehome__int_breezy__position_pipeline_custom…" at bounding box center [894, 455] width 1158 height 822
click at [148, 497] on div "supremehome" at bounding box center [177, 502] width 218 height 10
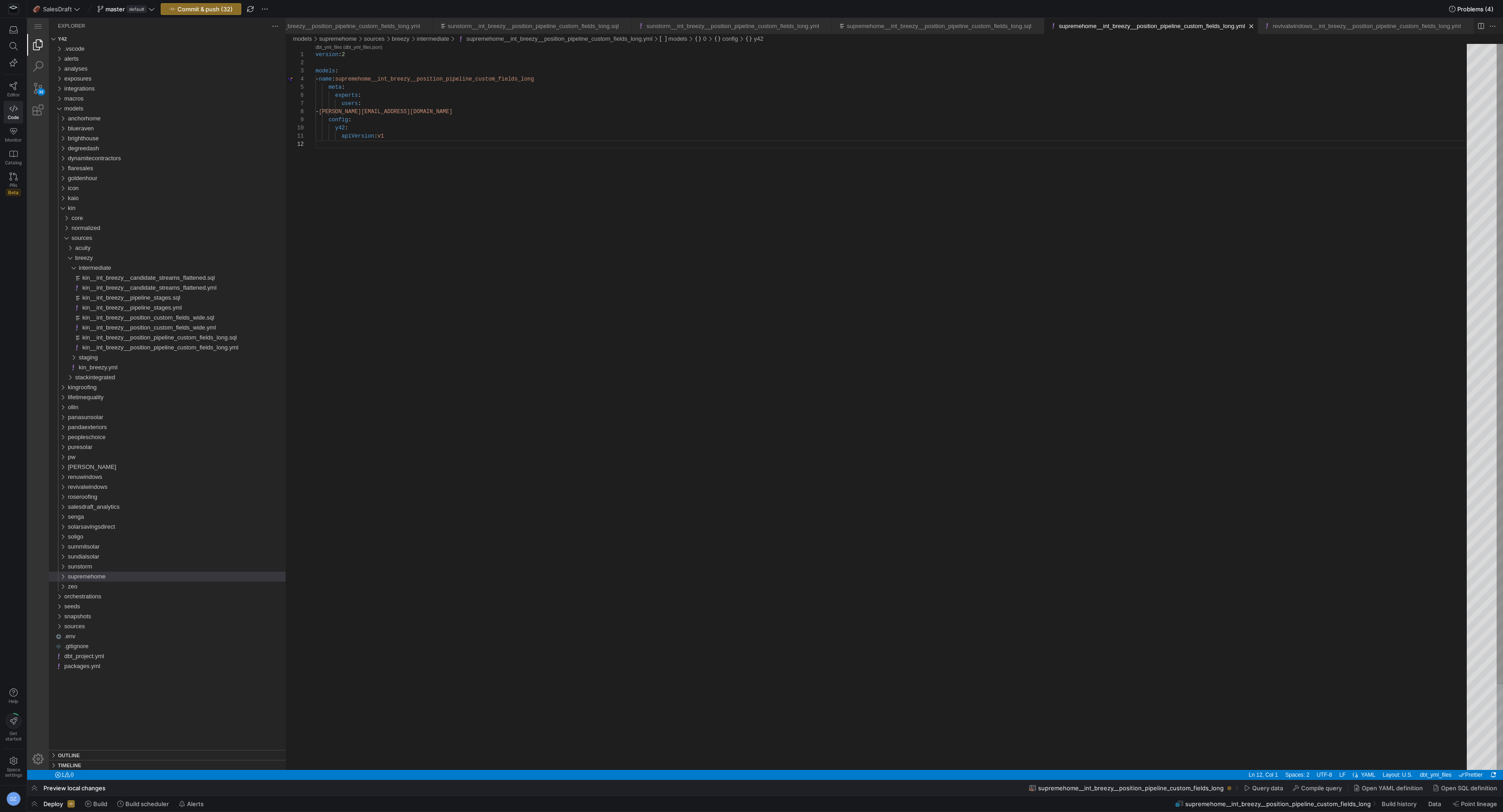
click at [447, 429] on div "version : 2 models : - name : supremehome__int_breezy__position_pipeline_custom…" at bounding box center [894, 455] width 1158 height 822
click at [195, 7] on span "Commit & push (32)" at bounding box center [205, 9] width 55 height 7
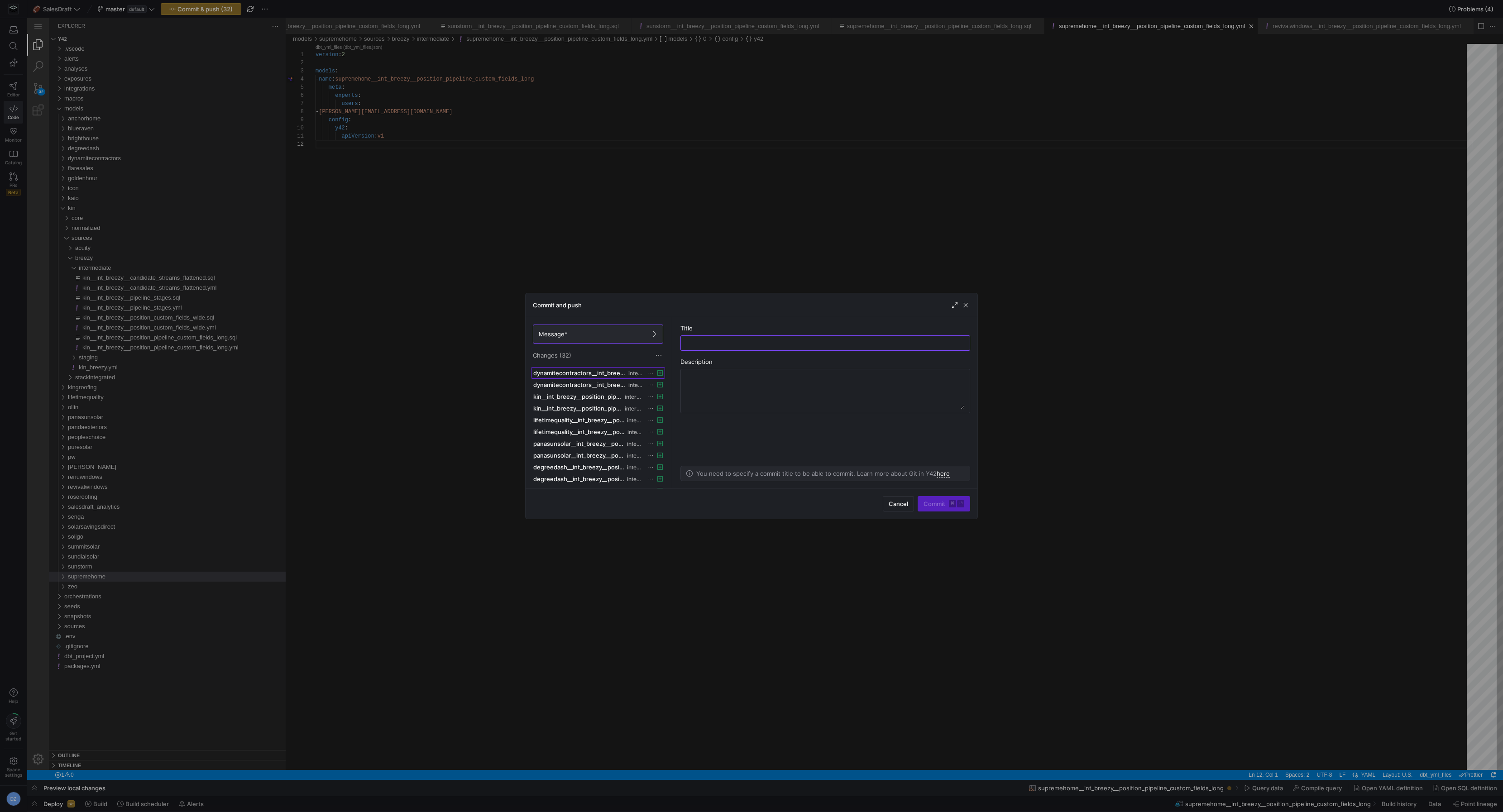
click at [607, 370] on span "dynamitecontractors__int_breezy__position_pipeline_custom_fields_long.sql" at bounding box center [579, 373] width 93 height 7
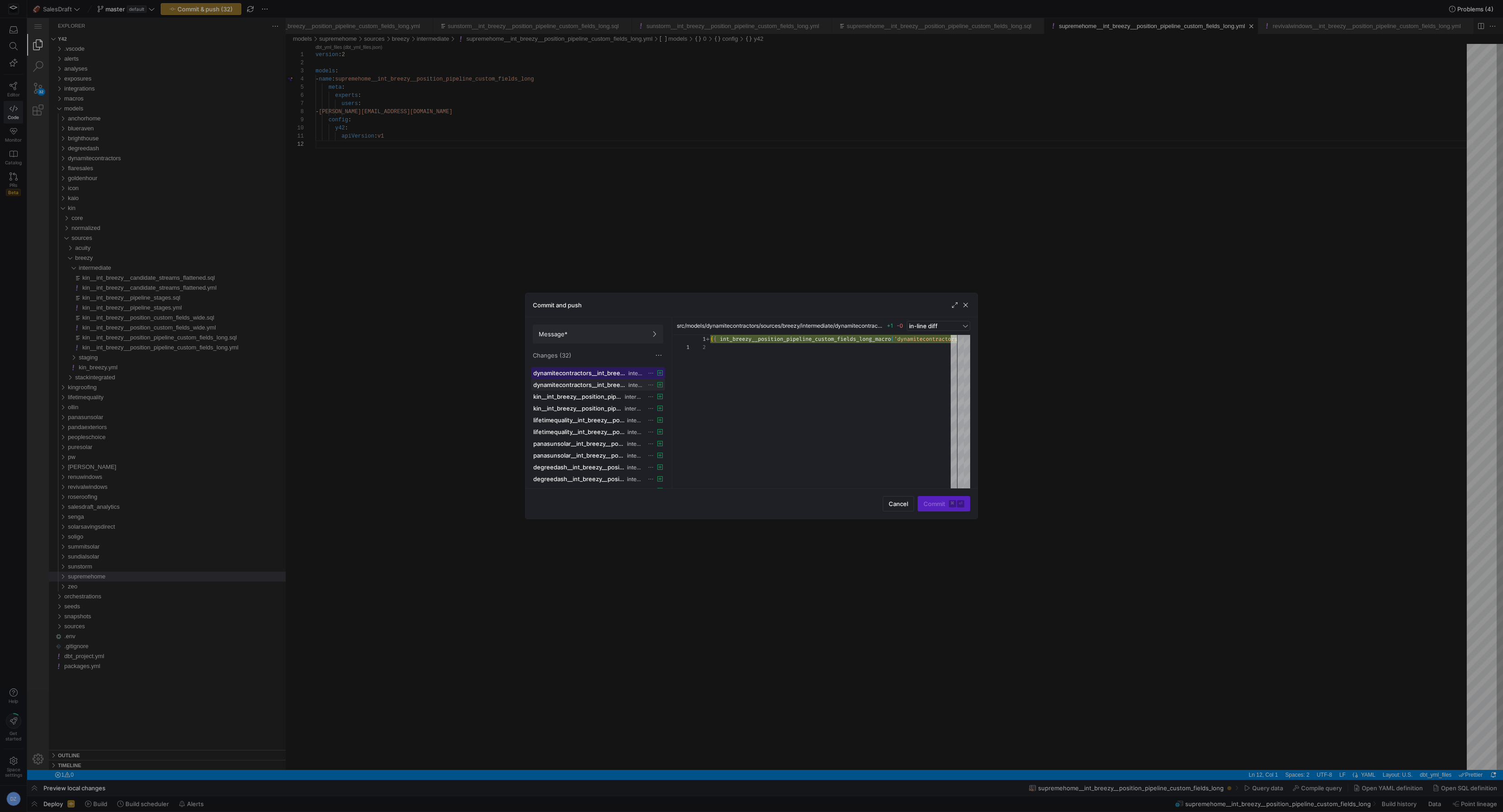
scroll to position [8, 0]
click at [607, 383] on span "dynamitecontractors__int_breezy__position_pipeline_custom_fields_long.yml" at bounding box center [579, 385] width 93 height 7
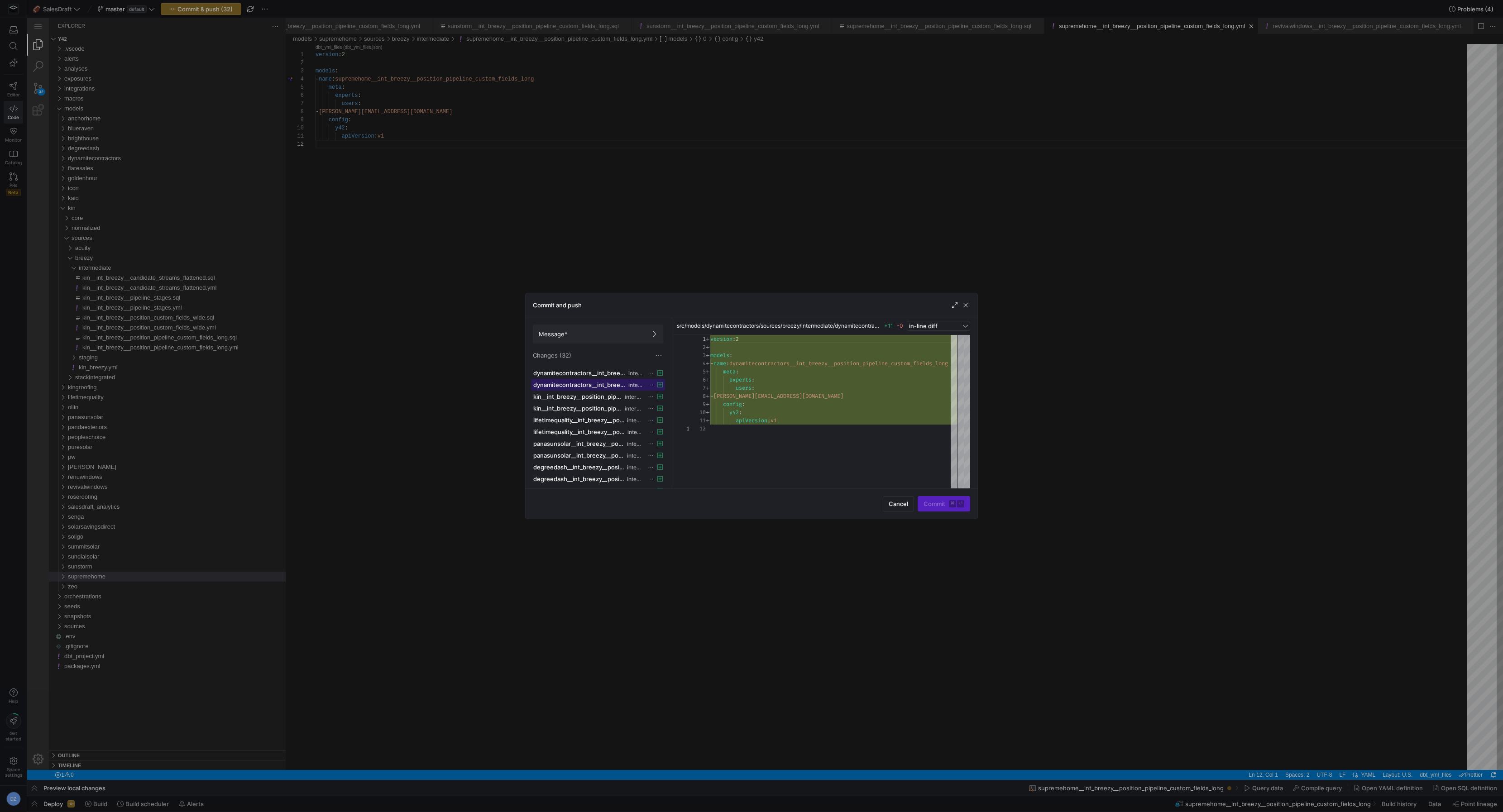
scroll to position [81, 0]
click at [616, 397] on span "kin__int_breezy__position_pipeline_custom_fields_long.sql" at bounding box center [578, 396] width 89 height 7
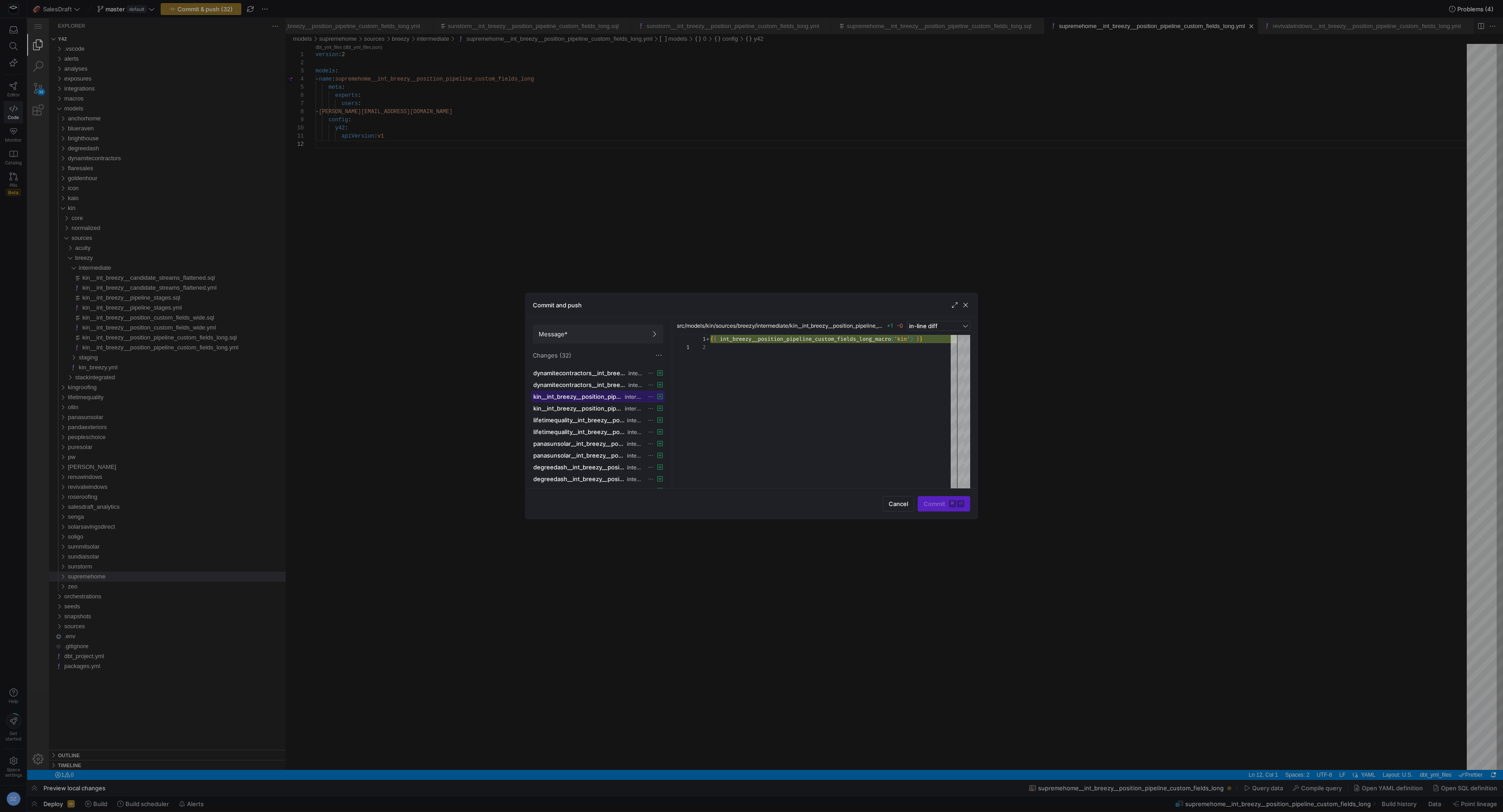
scroll to position [8, 0]
click at [414, 295] on div at bounding box center [752, 406] width 1503 height 812
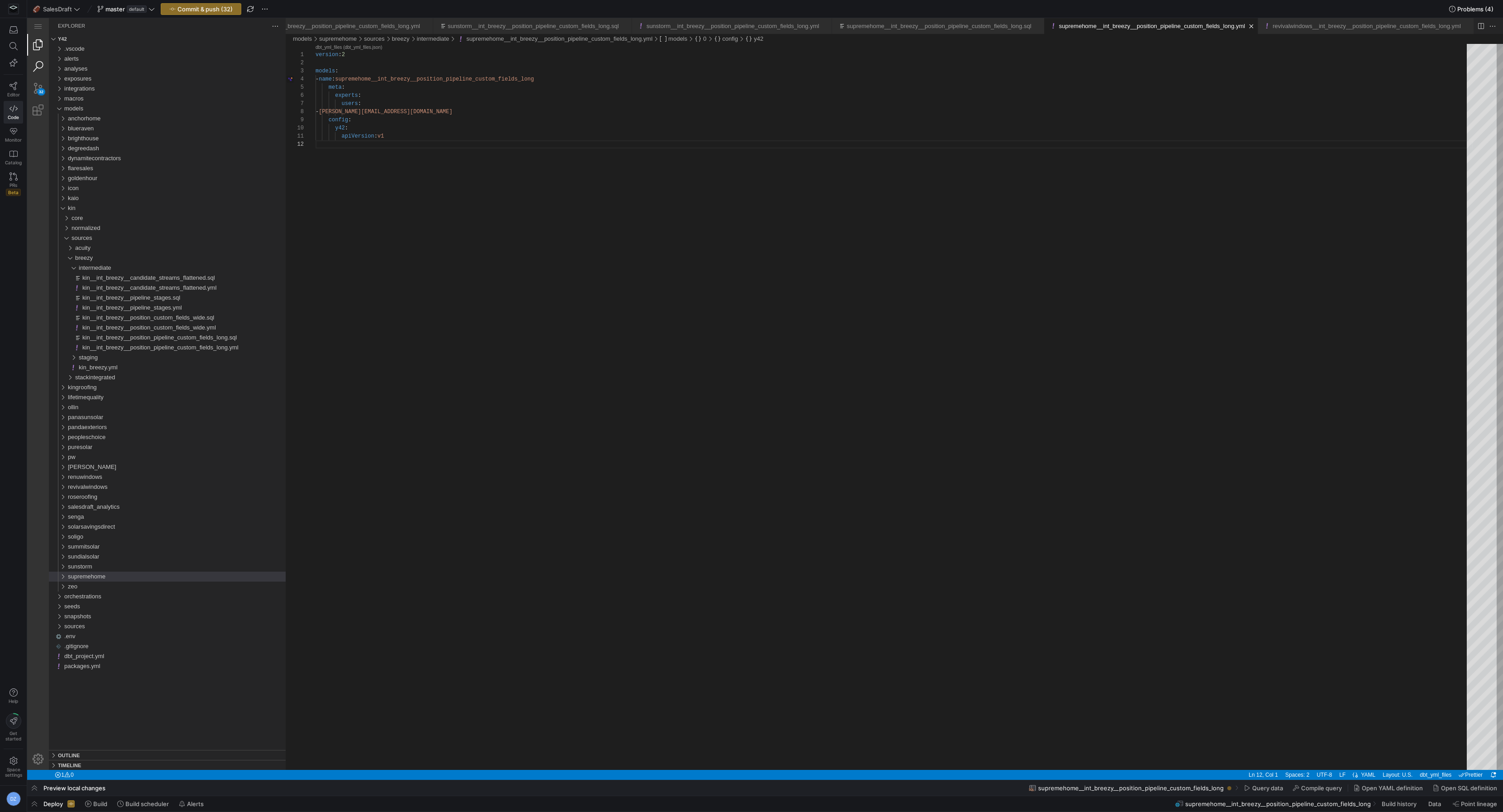
click at [43, 67] on link "Search (⇧⌘F)" at bounding box center [38, 67] width 22 height 22
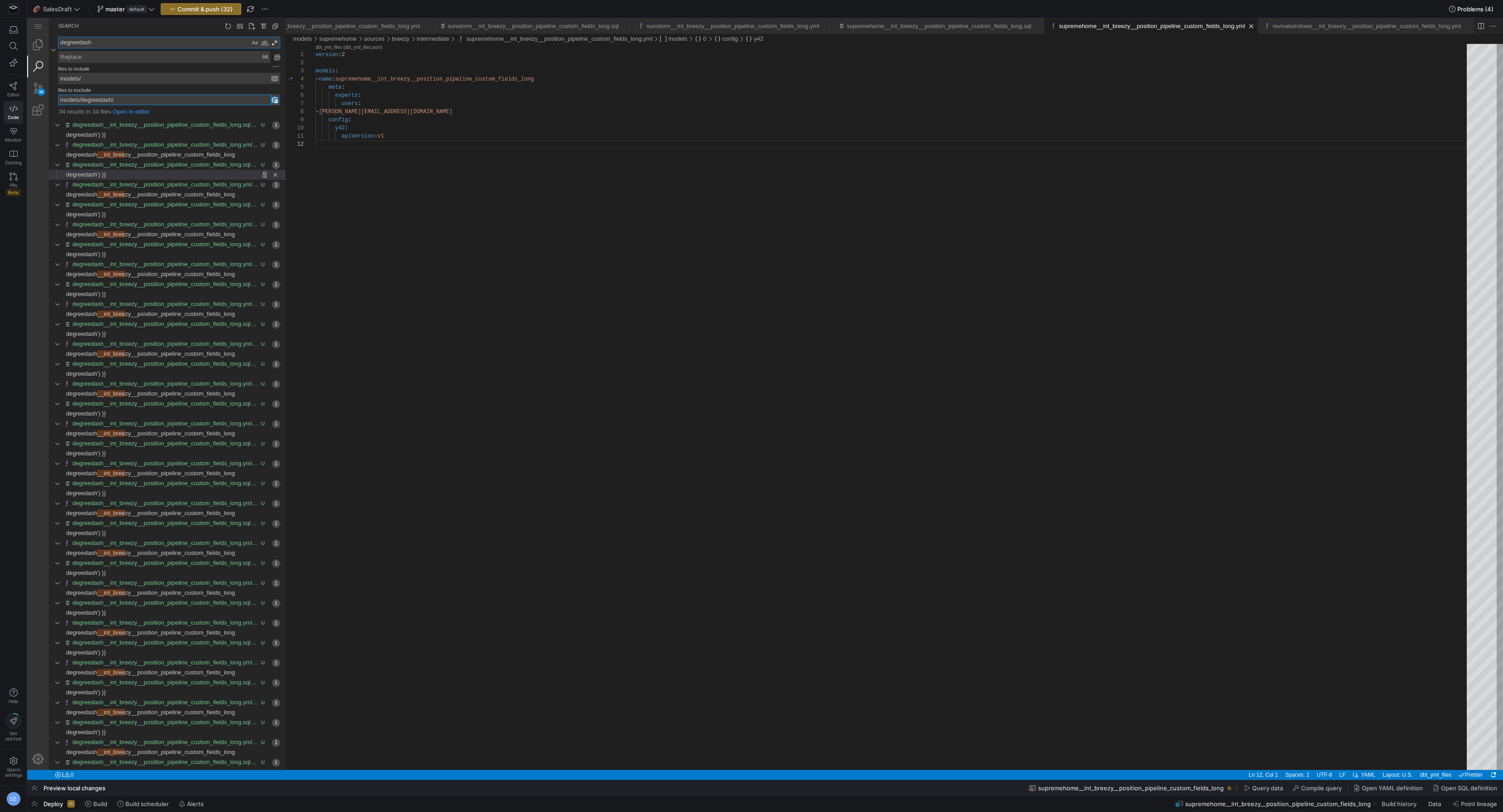
click at [134, 102] on input "models/degreedash/" at bounding box center [165, 100] width 213 height 10
click at [117, 44] on textarea "degreedash" at bounding box center [154, 43] width 192 height 11
click at [189, 41] on textarea "degreedash" at bounding box center [154, 43] width 192 height 11
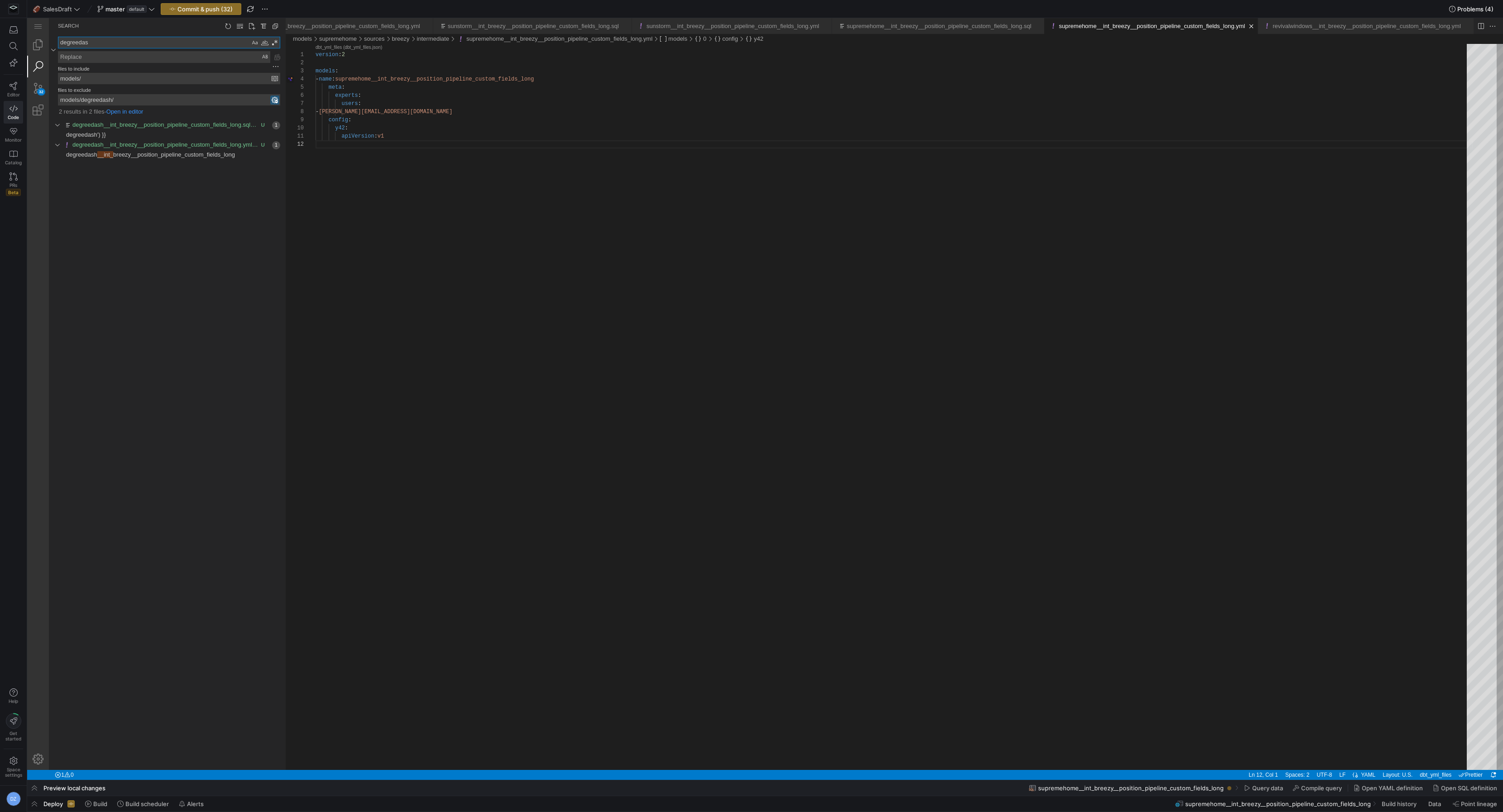
type textarea "degreedash"
click at [177, 134] on span "Found '' at column 61 in line 'degreedash') }}'" at bounding box center [196, 135] width 180 height 10
click at [35, 46] on link "Explorer (⇧⌘E)" at bounding box center [38, 45] width 22 height 22
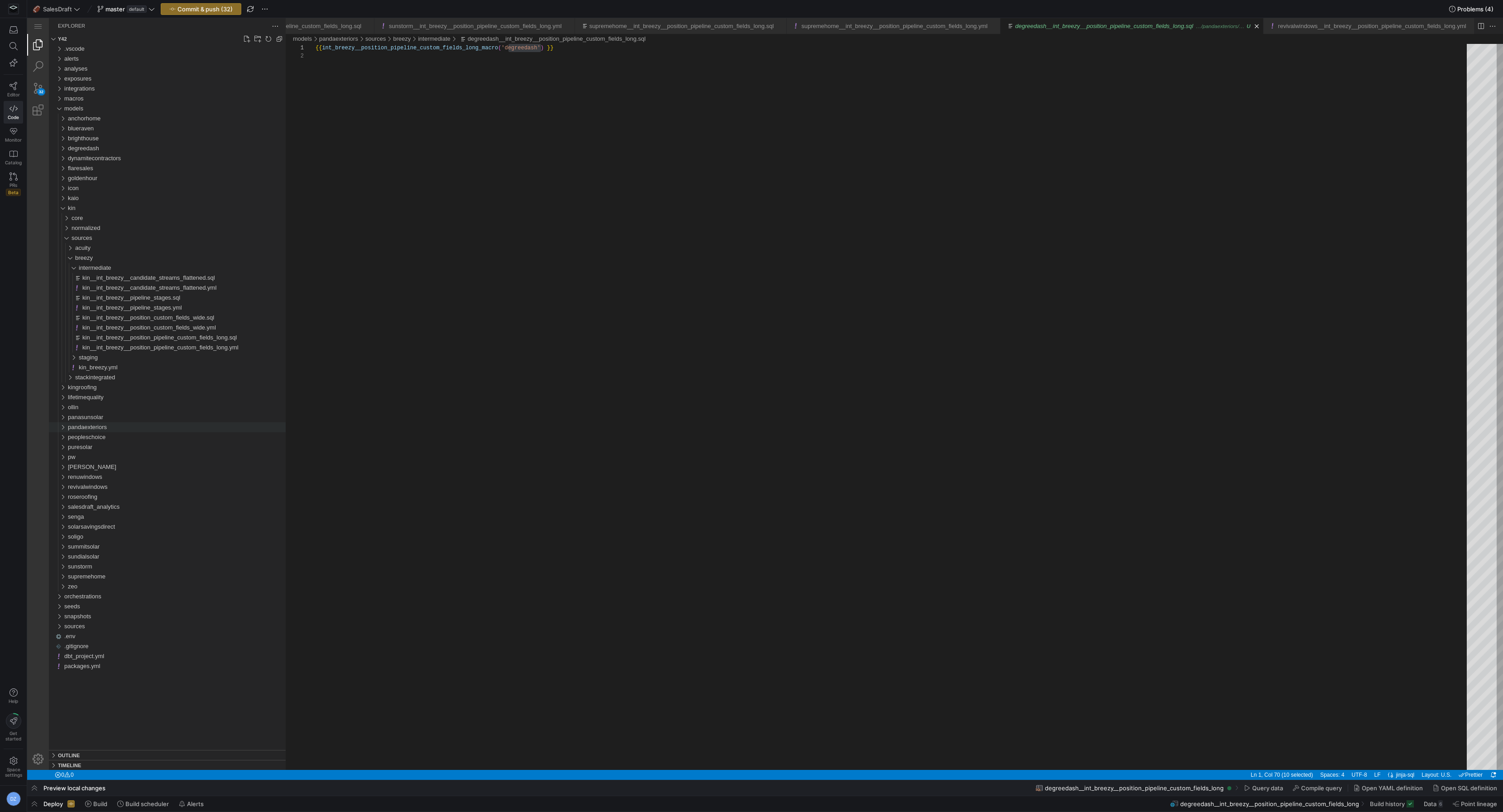
click at [116, 426] on div "pandaexteriors" at bounding box center [177, 427] width 218 height 10
click at [109, 455] on div "sources" at bounding box center [179, 457] width 214 height 10
click at [103, 480] on div "breezy" at bounding box center [181, 477] width 210 height 10
click at [109, 488] on span "intermediate" at bounding box center [95, 486] width 33 height 7
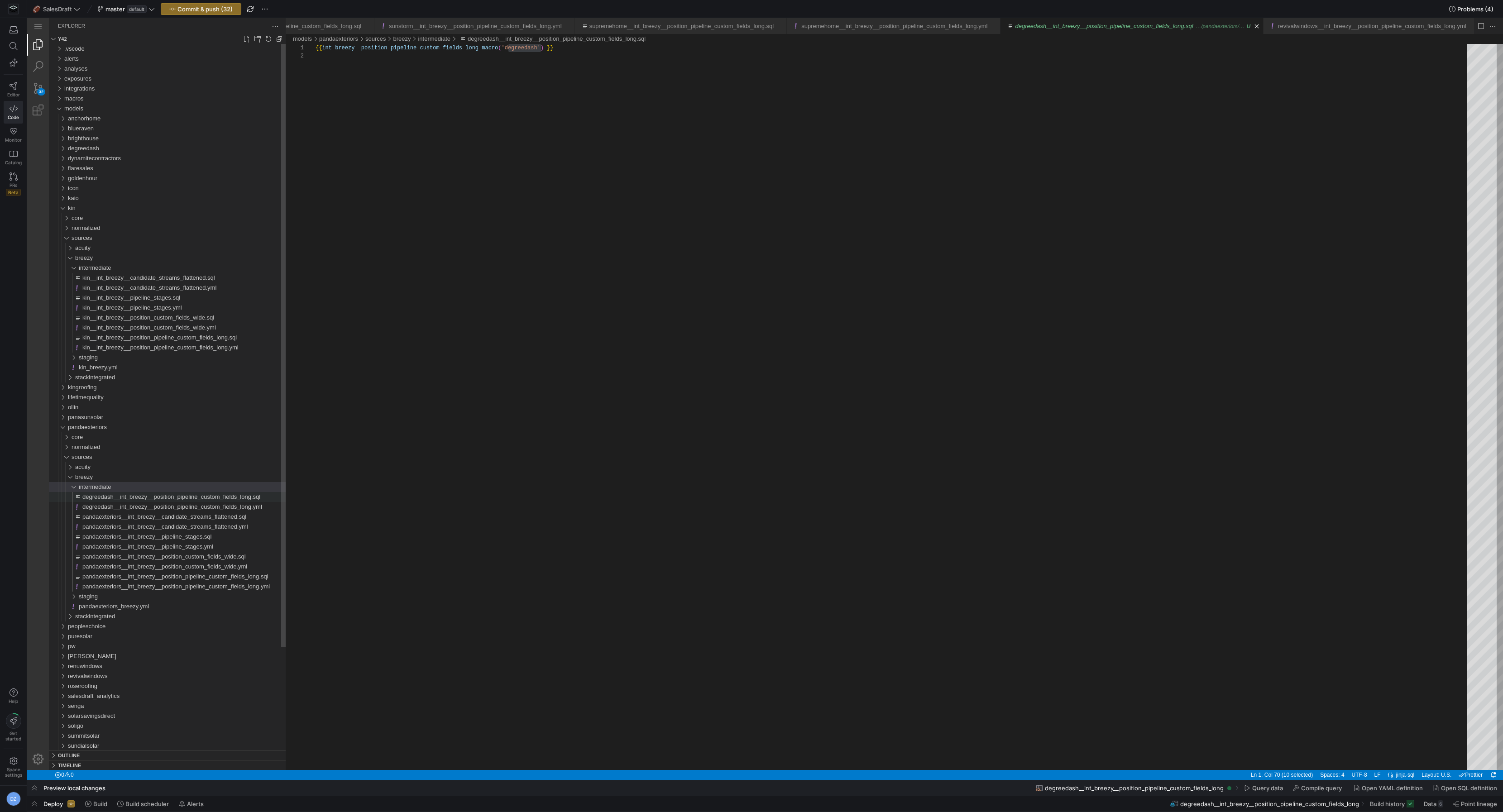
click at [162, 499] on span "degreedash__int_breezy__position_pipeline_custom_fields_long.sql" at bounding box center [171, 497] width 178 height 7
click at [162, 505] on span "degreedash__int_breezy__position_pipeline_custom_fields_long.yml" at bounding box center [173, 506] width 180 height 7
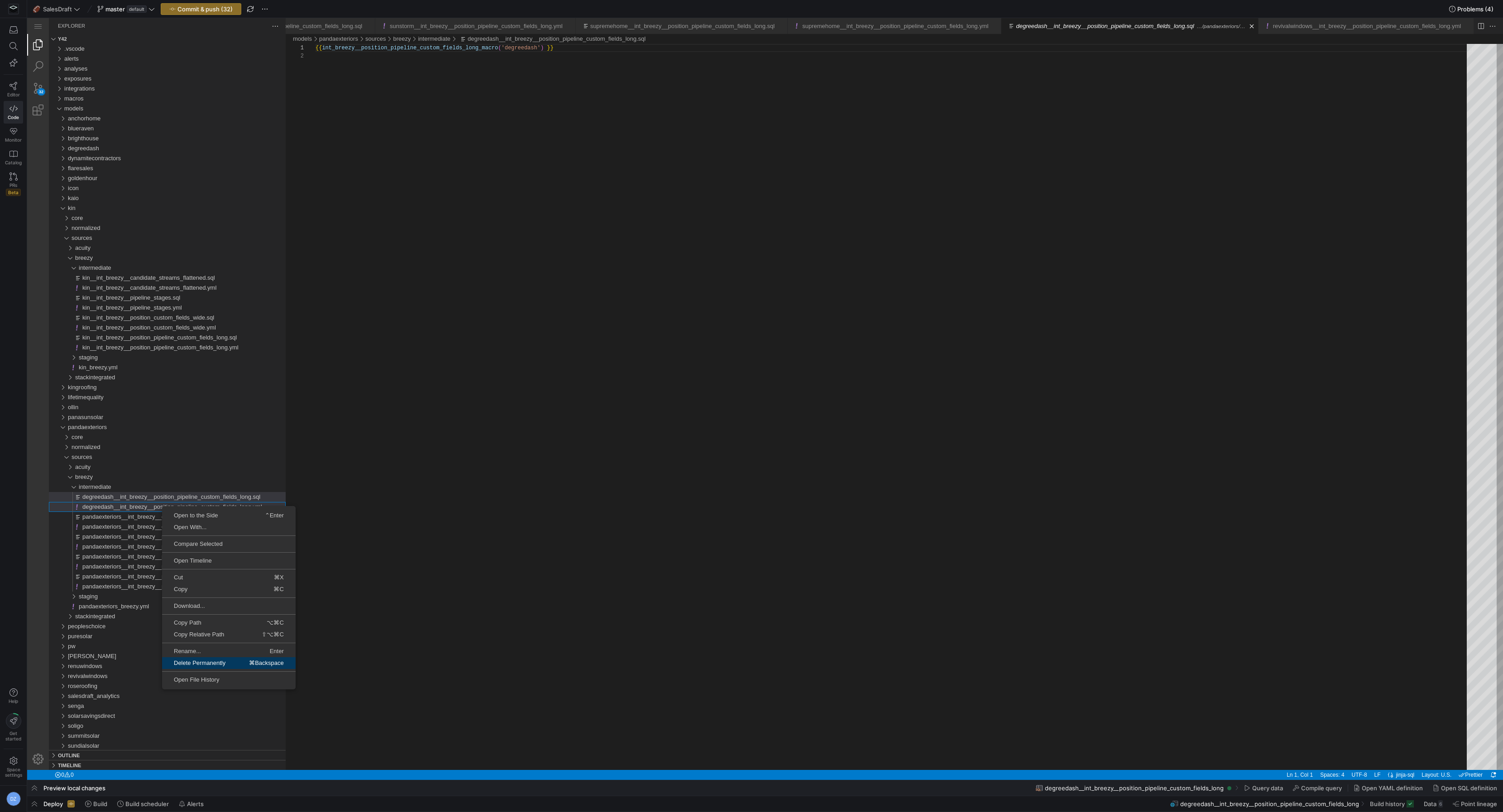
click at [187, 661] on span "Delete Permanently" at bounding box center [200, 663] width 75 height 6
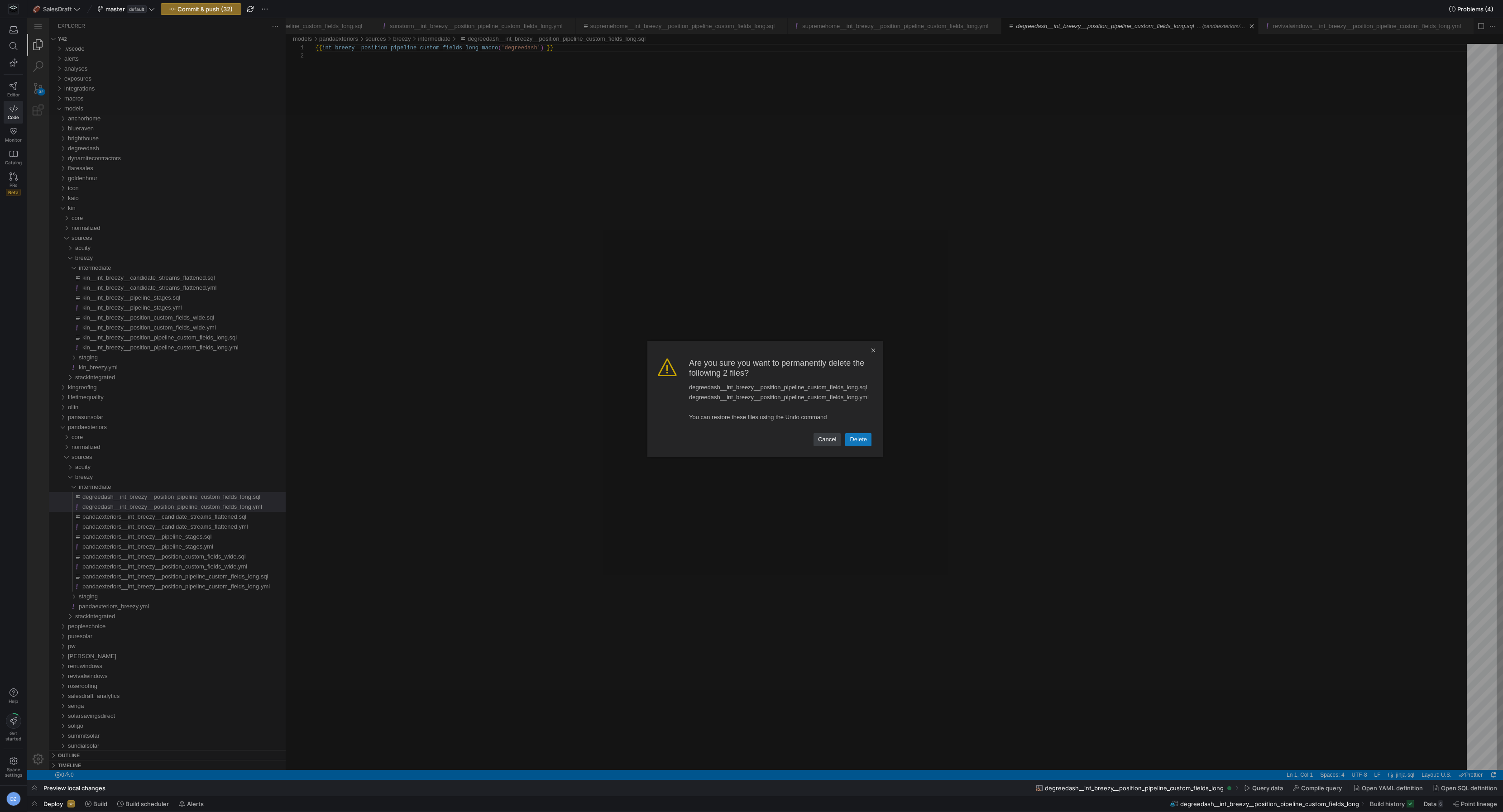
click at [857, 442] on link "Delete" at bounding box center [858, 439] width 26 height 13
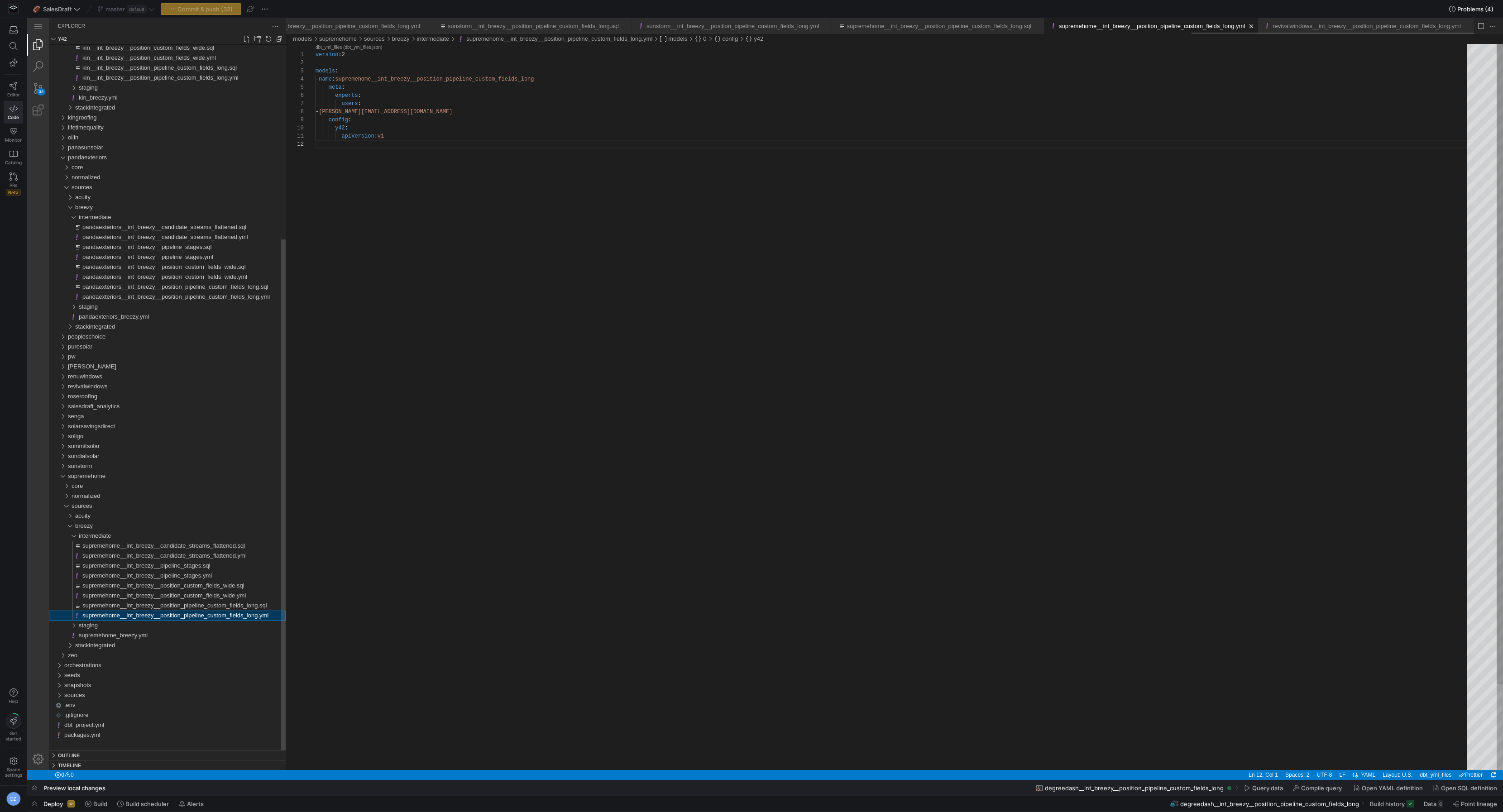
scroll to position [8, 0]
click at [475, 441] on div "version : 2 models : - name : supremehome__int_breezy__position_pipeline_custom…" at bounding box center [894, 455] width 1158 height 822
click at [122, 524] on div "breezy" at bounding box center [181, 526] width 210 height 10
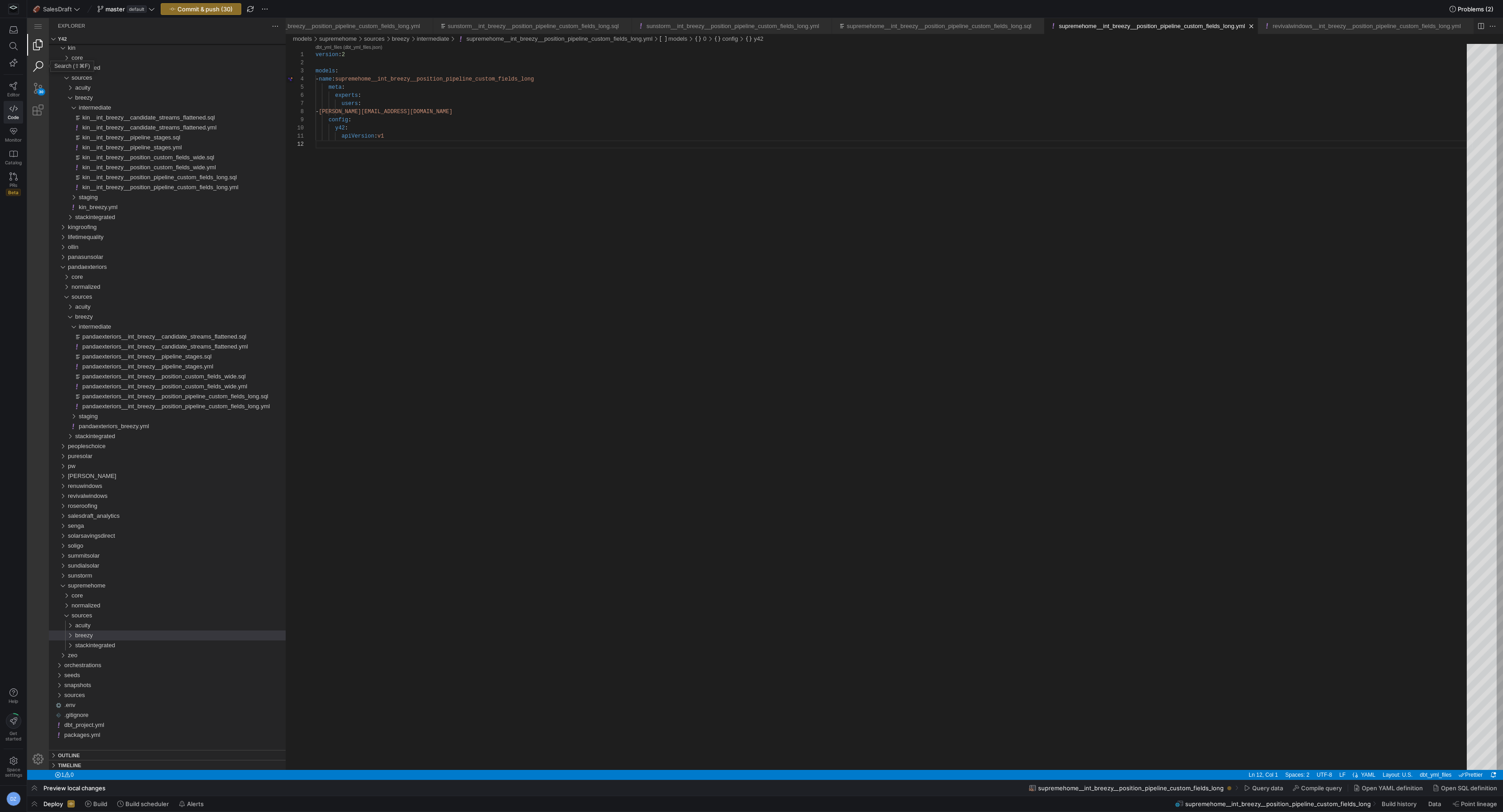
click at [41, 68] on link "Search (⇧⌘F)" at bounding box center [38, 67] width 22 height 22
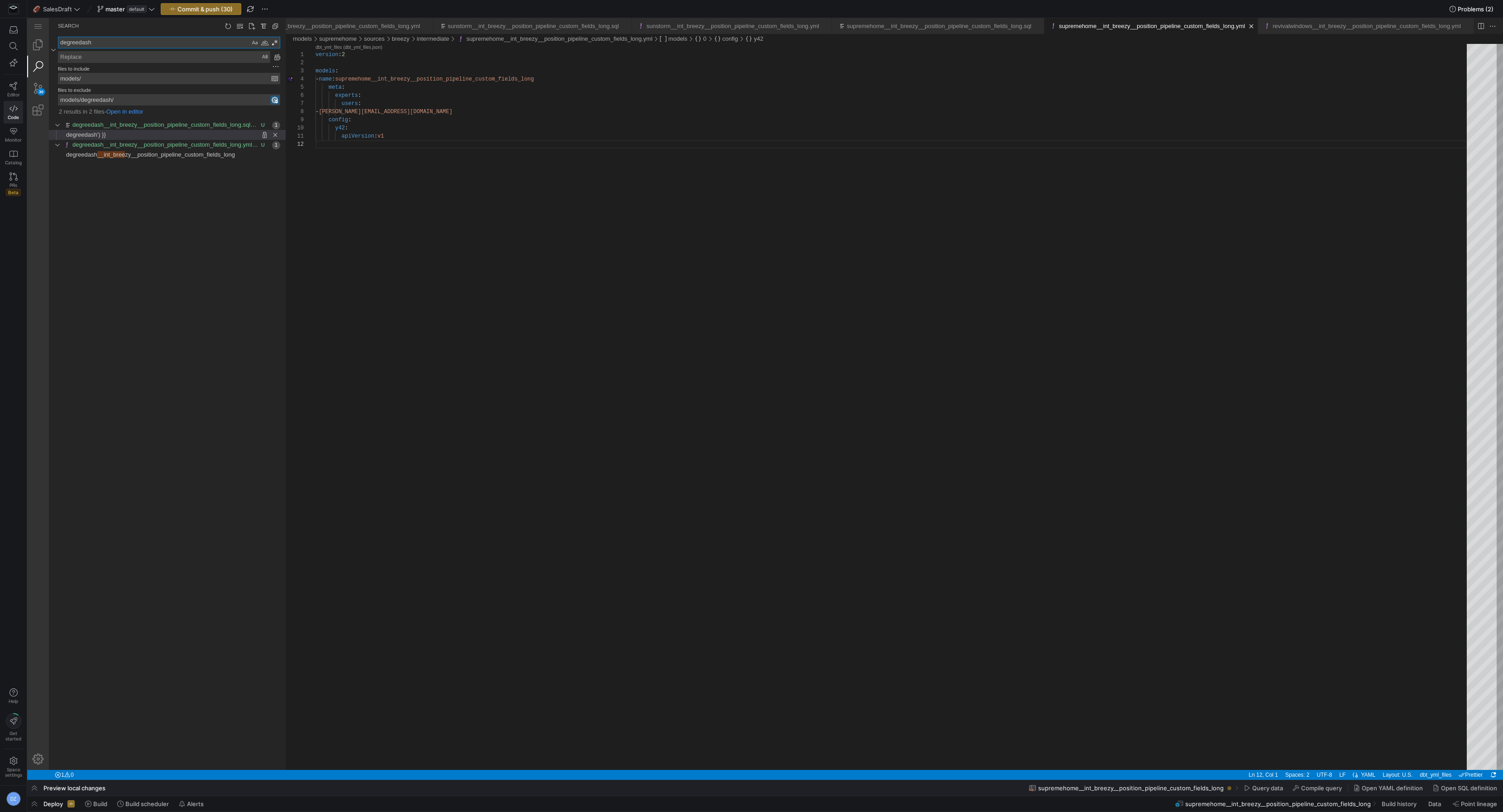
click at [218, 41] on textarea "degreedash" at bounding box center [154, 43] width 192 height 11
type textarea "degreedash"
click at [450, 136] on div "version : 2 models : - name : supremehome__int_breezy__position_pipeline_custom…" at bounding box center [894, 455] width 1158 height 822
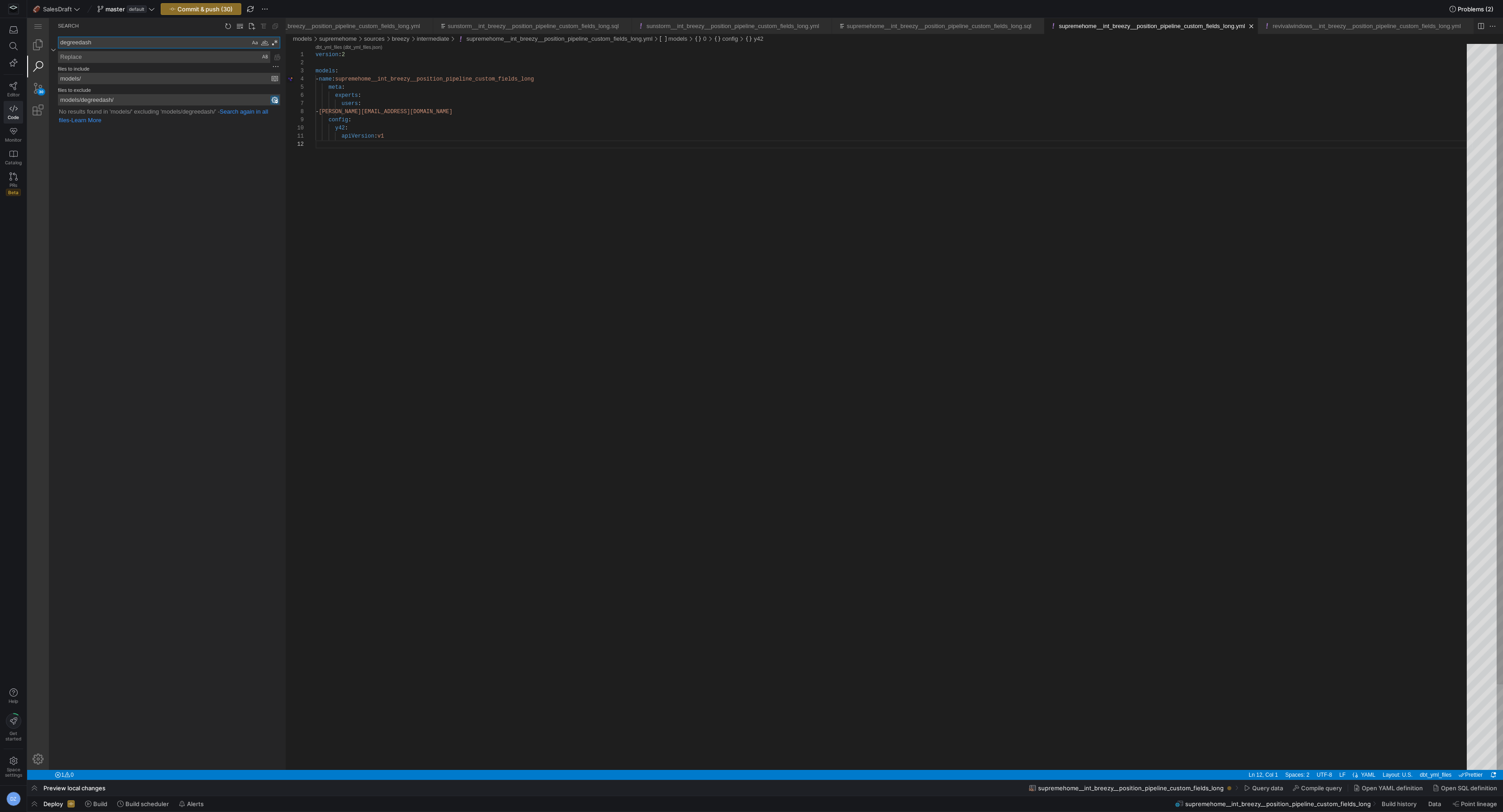
scroll to position [0, 71]
click at [207, 11] on span "Commit & push (30)" at bounding box center [205, 9] width 55 height 7
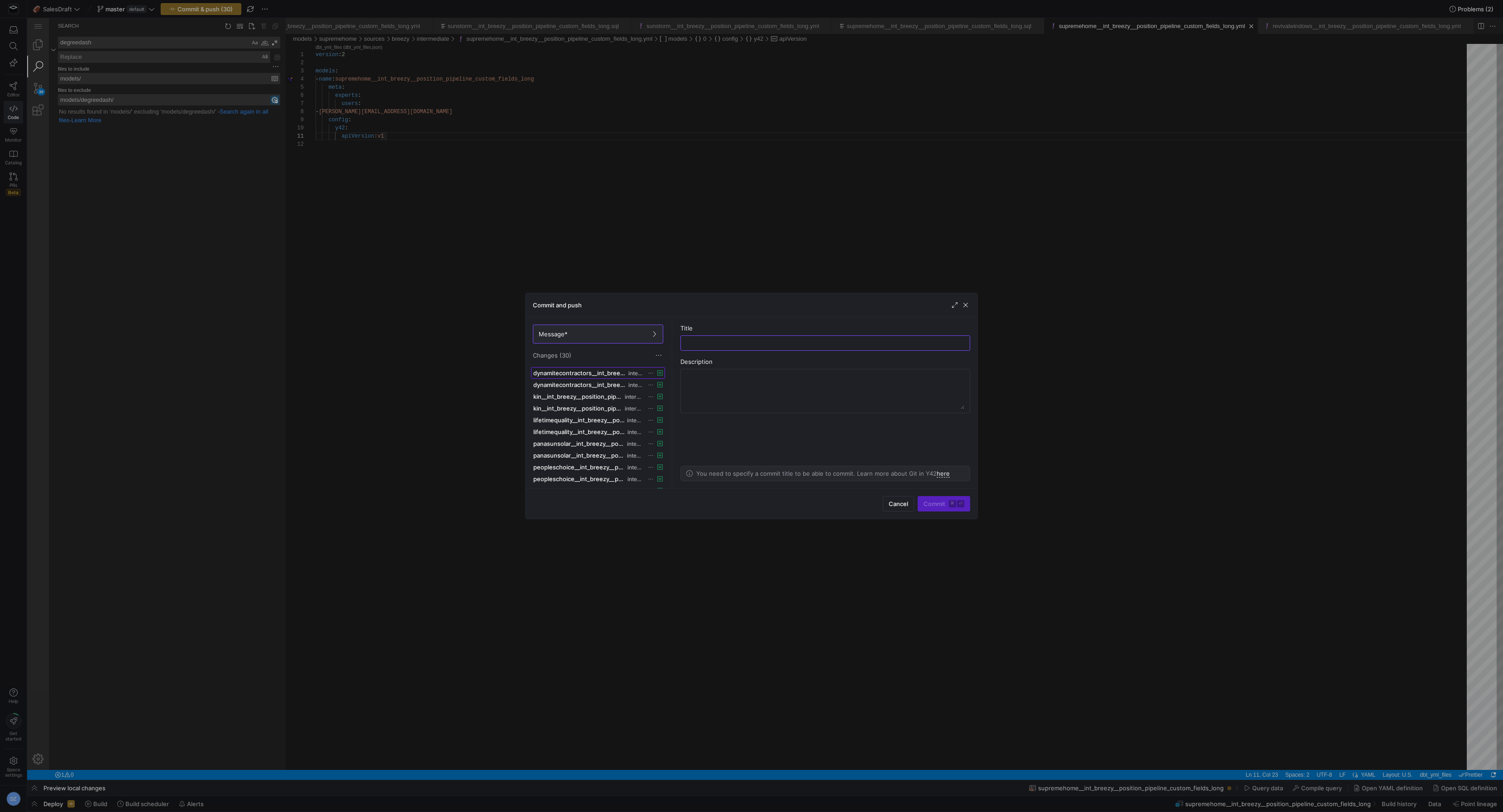
click at [599, 376] on span at bounding box center [598, 373] width 133 height 11
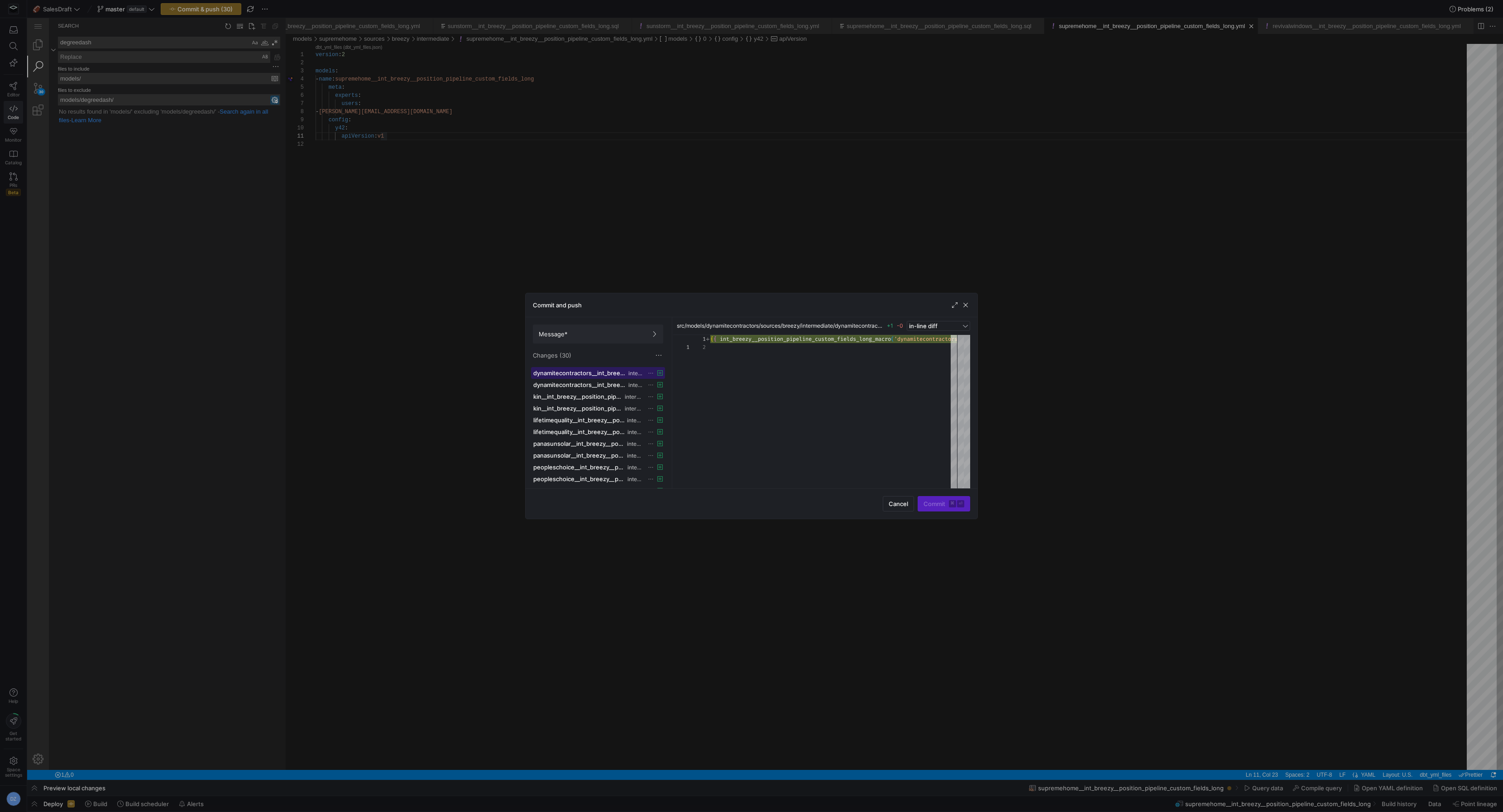
scroll to position [8, 0]
click at [596, 383] on span "dynamitecontractors__int_breezy__position_pipeline_custom_fields_long.yml" at bounding box center [579, 385] width 93 height 7
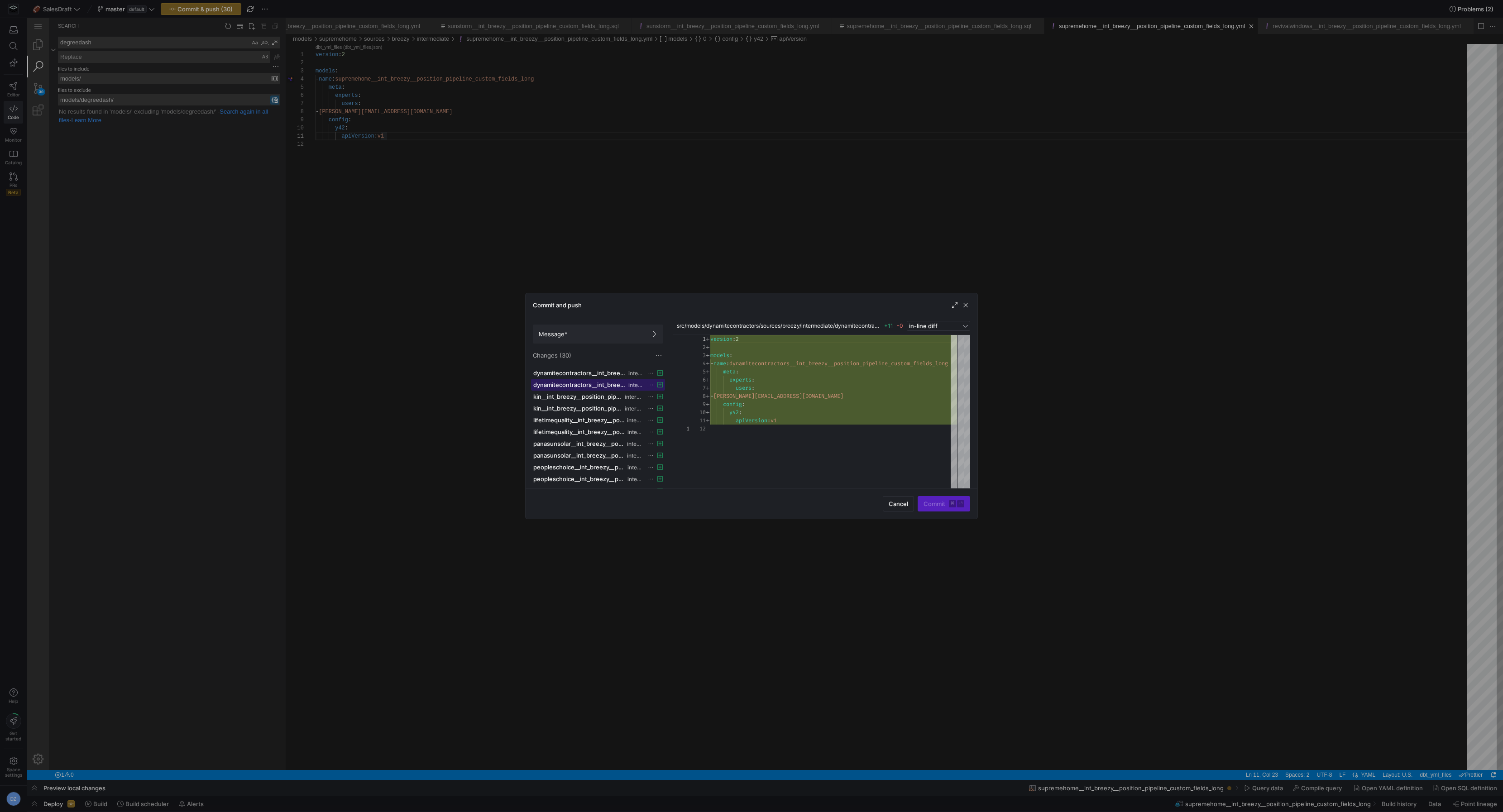
scroll to position [81, 0]
click at [596, 393] on span "kin__int_breezy__position_pipeline_custom_fields_long.sql" at bounding box center [578, 396] width 89 height 7
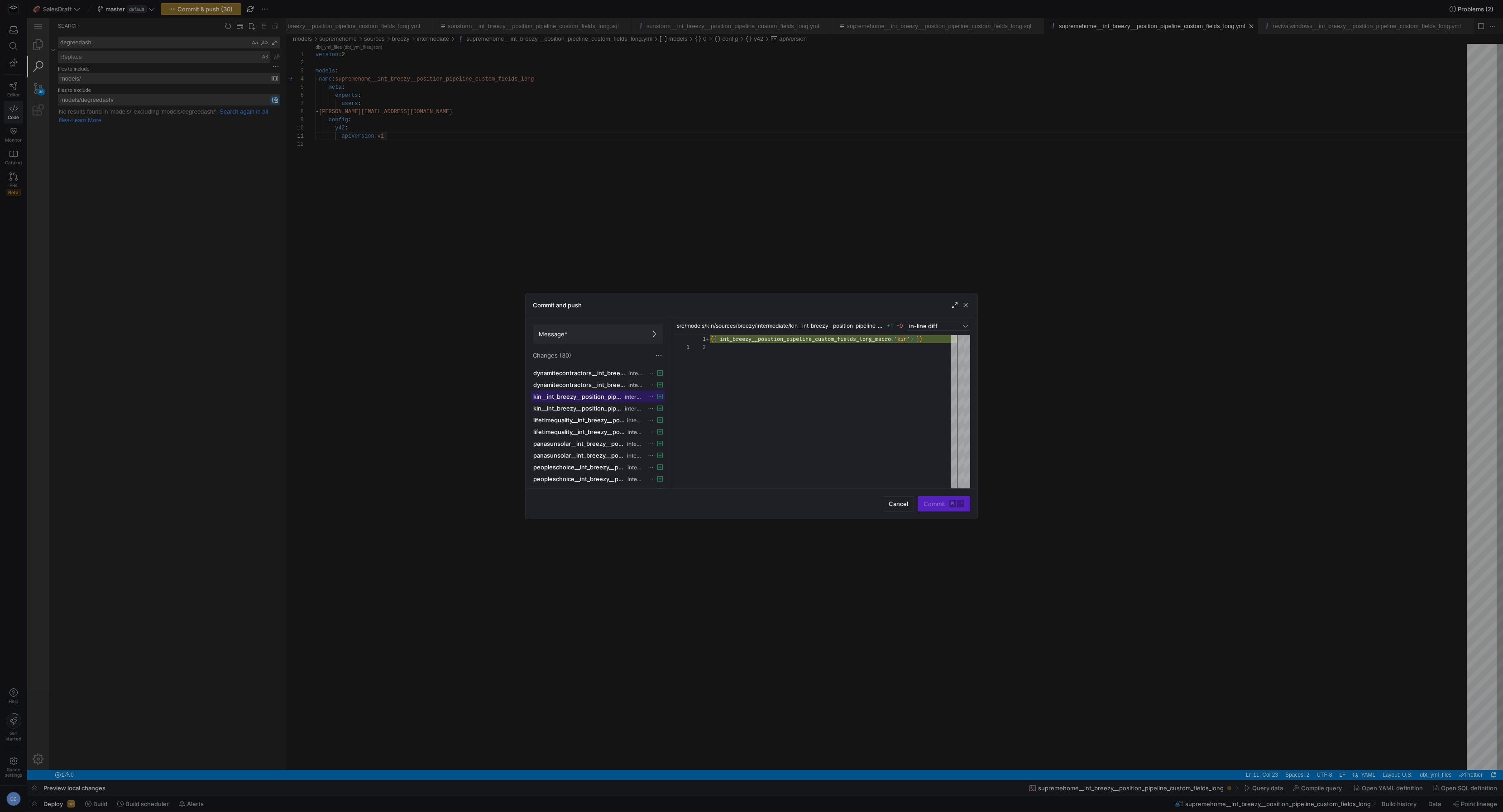
scroll to position [221, 0]
click at [598, 328] on span at bounding box center [598, 334] width 130 height 18
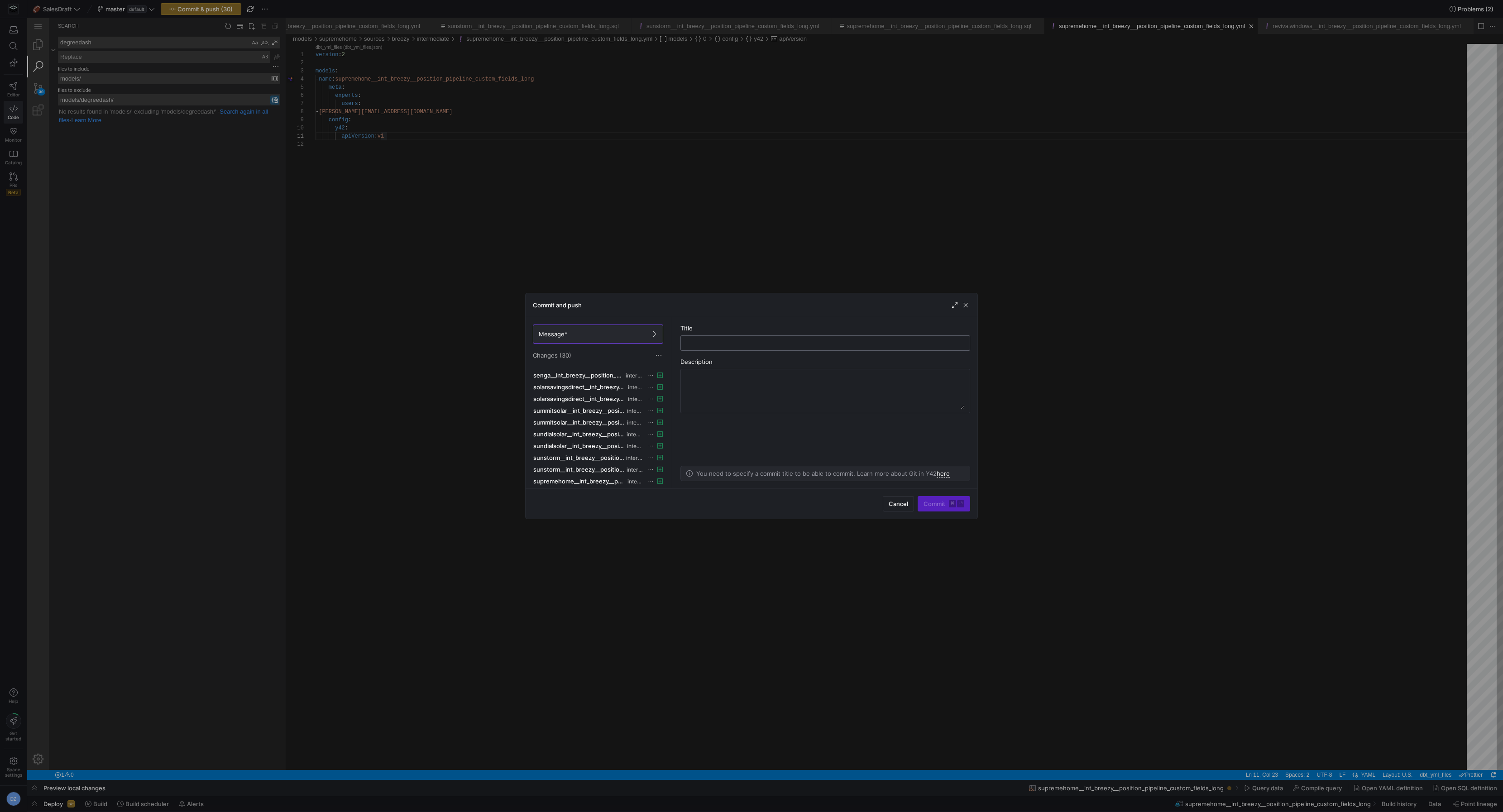
click at [741, 341] on input "text" at bounding box center [825, 343] width 274 height 7
type input "adding new pipeline to all in sd pulse"
click at [929, 501] on span "Commit ⌘ ⏎" at bounding box center [944, 504] width 41 height 7
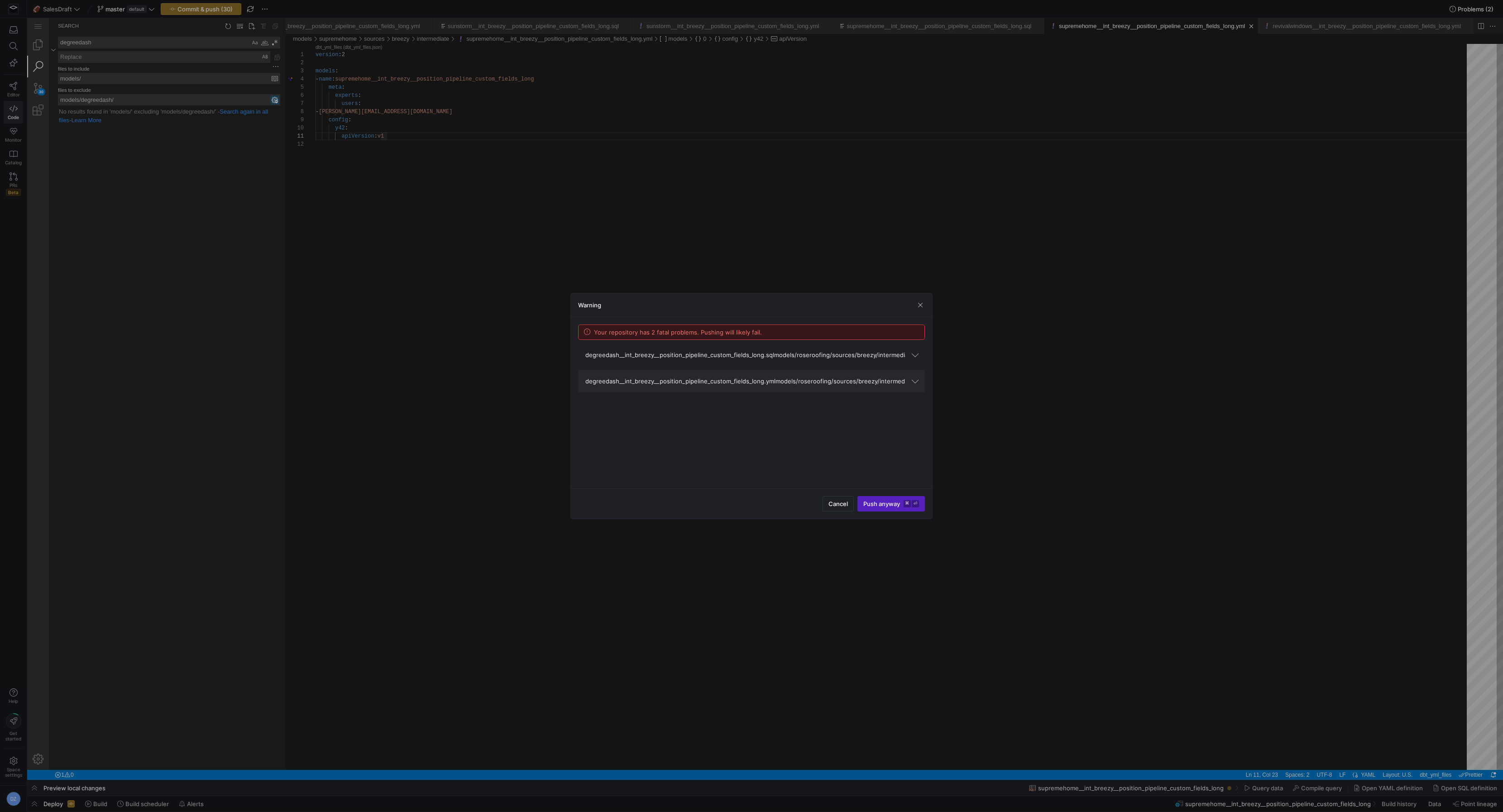
click at [748, 359] on span "degreedash__int_breezy__position_pipeline_custom_fields_long.sql models/roseroo…" at bounding box center [745, 354] width 320 height 15
drag, startPoint x: 715, startPoint y: 387, endPoint x: 745, endPoint y: 389, distance: 30.1
click at [745, 389] on span "Duplicated model file name "degreedash__int_breezy__position_pipeline_custom_fi…" at bounding box center [772, 383] width 372 height 18
click at [769, 389] on span "Duplicated model file name "degreedash__int_breezy__position_pipeline_custom_fi…" at bounding box center [772, 383] width 372 height 18
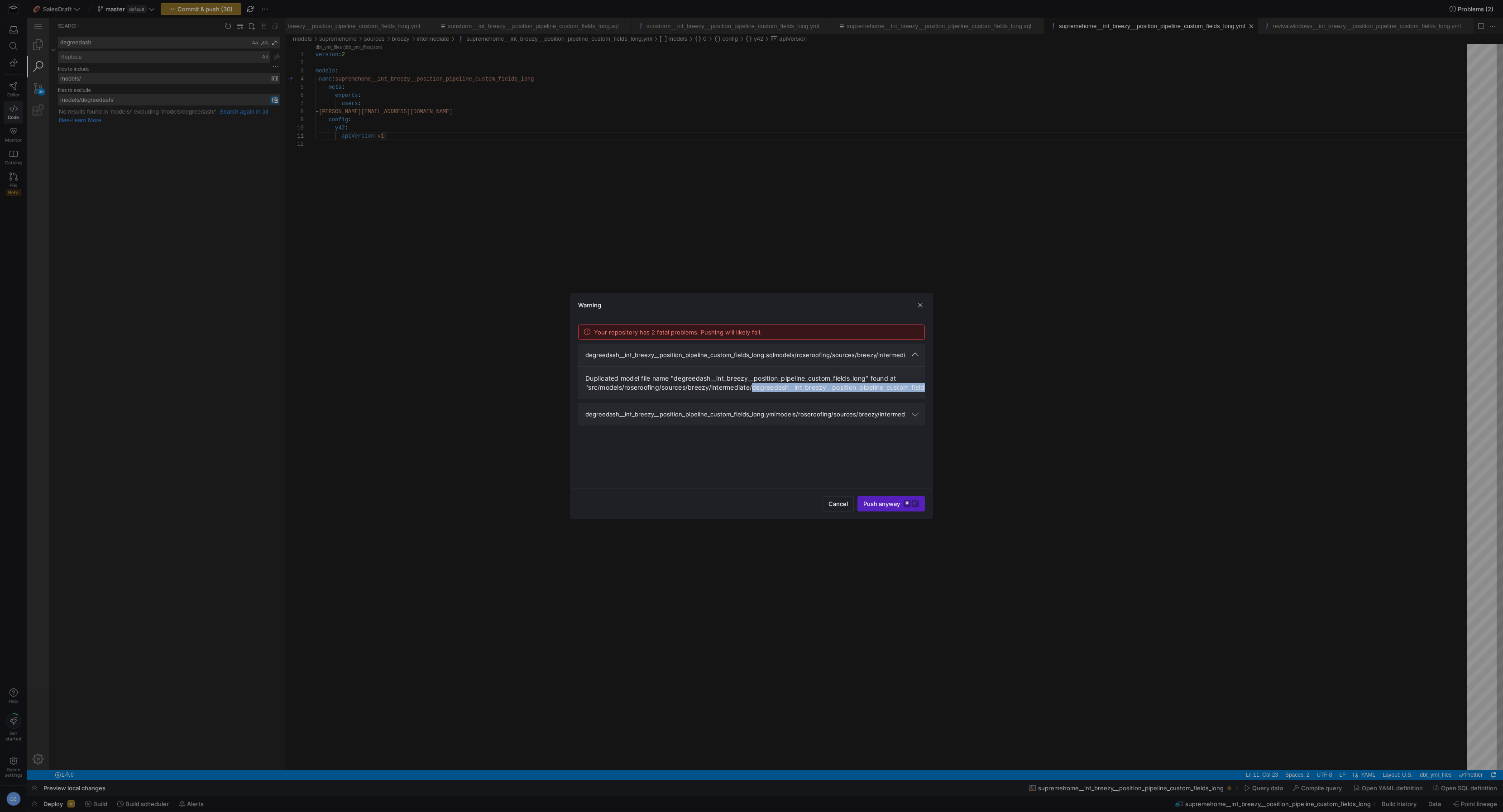
click at [769, 389] on span "Duplicated model file name "degreedash__int_breezy__position_pipeline_custom_fi…" at bounding box center [772, 383] width 372 height 18
click at [735, 385] on span "Duplicated model file name "degreedash__int_breezy__position_pipeline_custom_fi…" at bounding box center [772, 383] width 372 height 18
click at [641, 385] on span "Duplicated model file name "degreedash__int_breezy__position_pipeline_custom_fi…" at bounding box center [772, 383] width 372 height 18
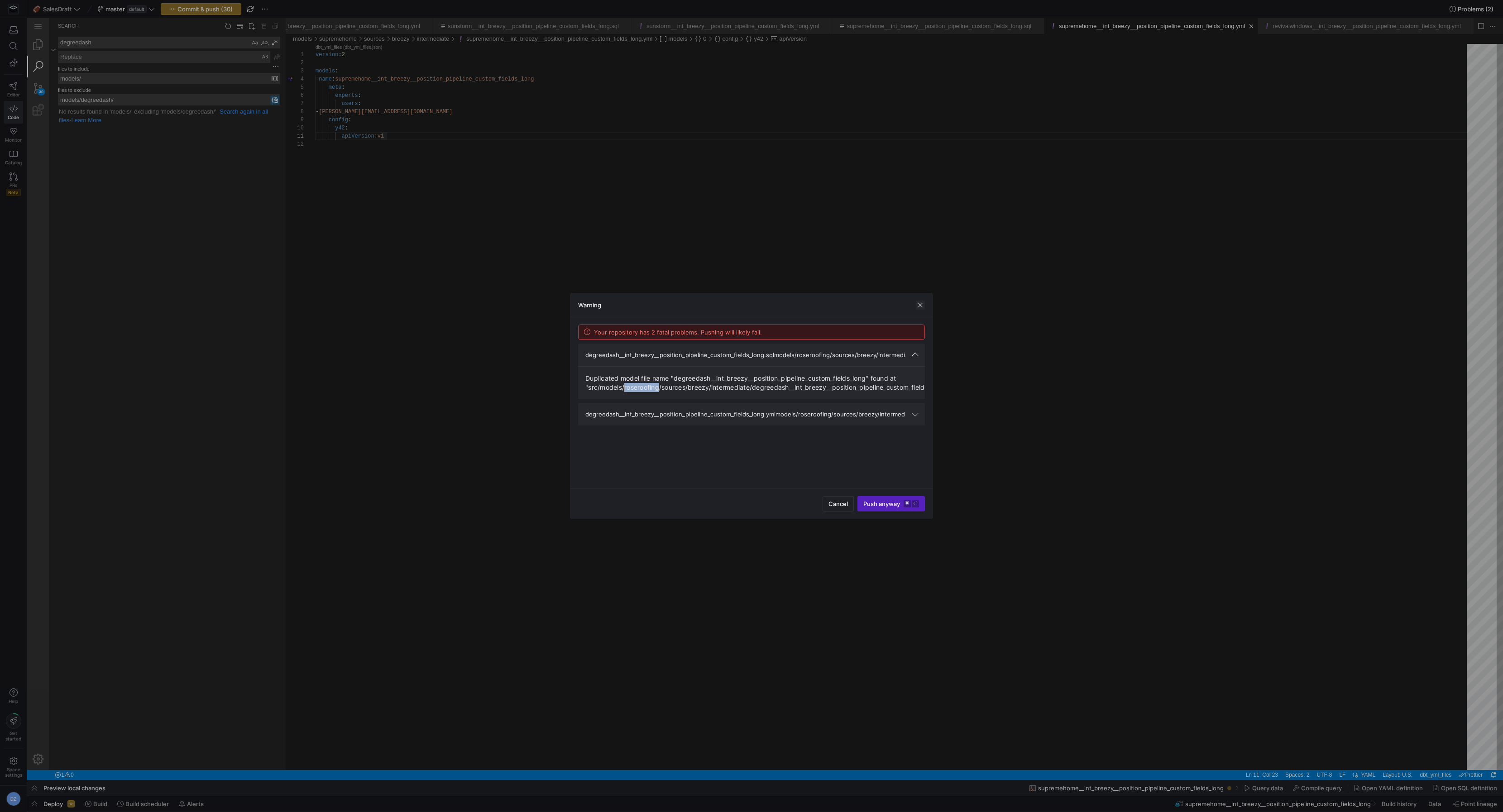
click at [919, 306] on span "button" at bounding box center [920, 304] width 9 height 9
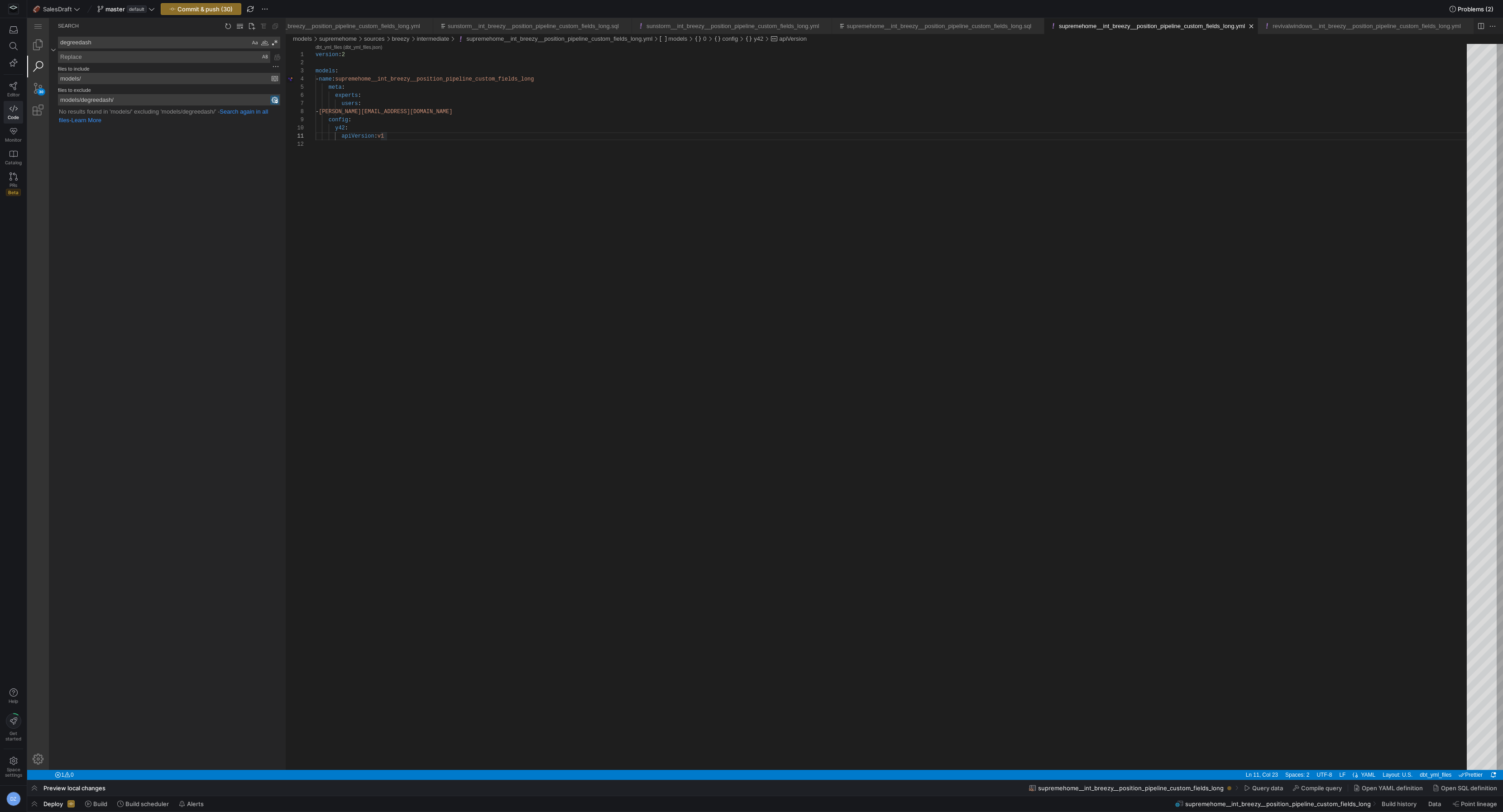
click at [35, 66] on link "Search (⇧⌘F)" at bounding box center [38, 67] width 22 height 22
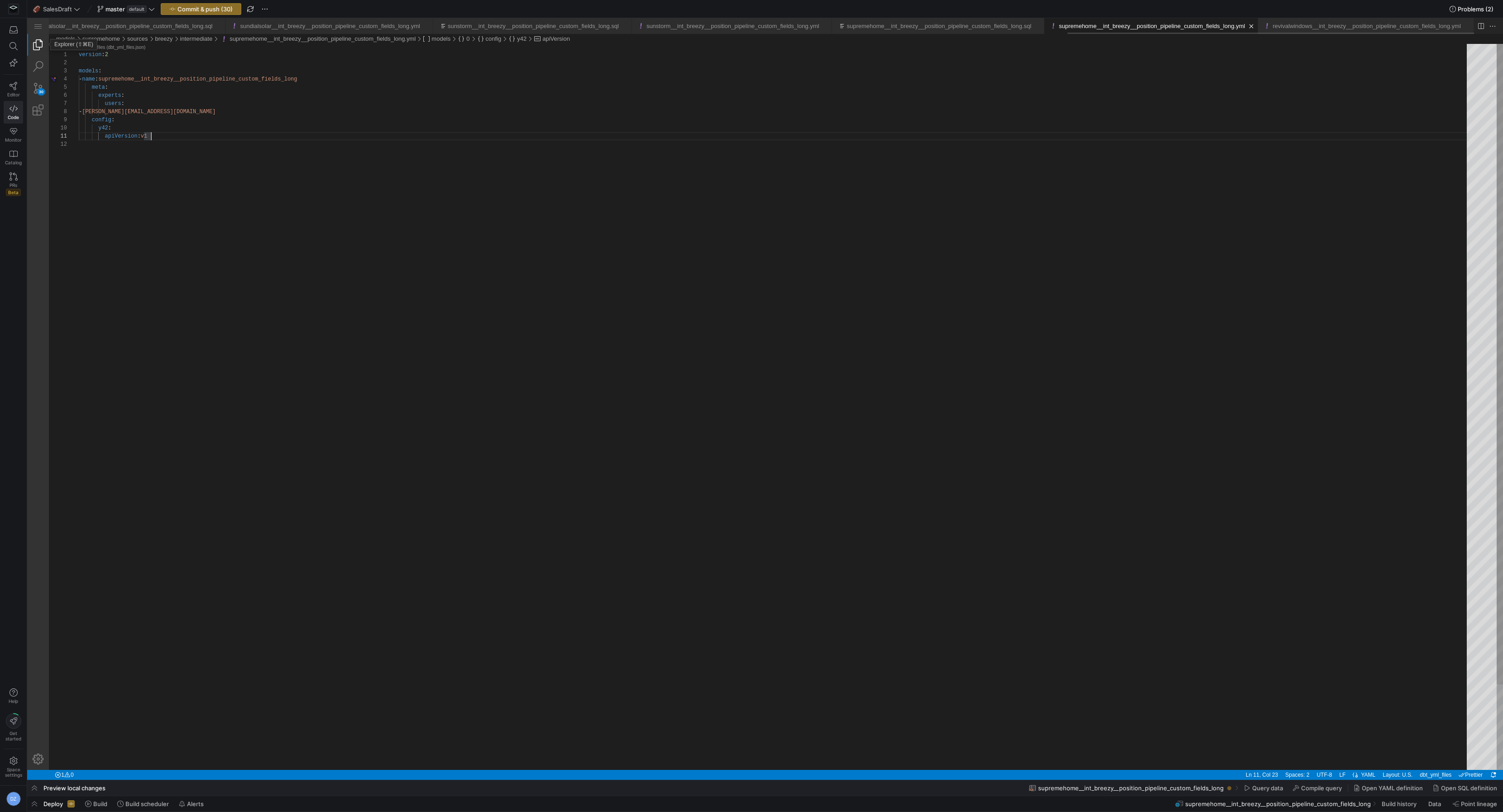
click at [38, 47] on link "Explorer (⇧⌘E)" at bounding box center [38, 45] width 22 height 22
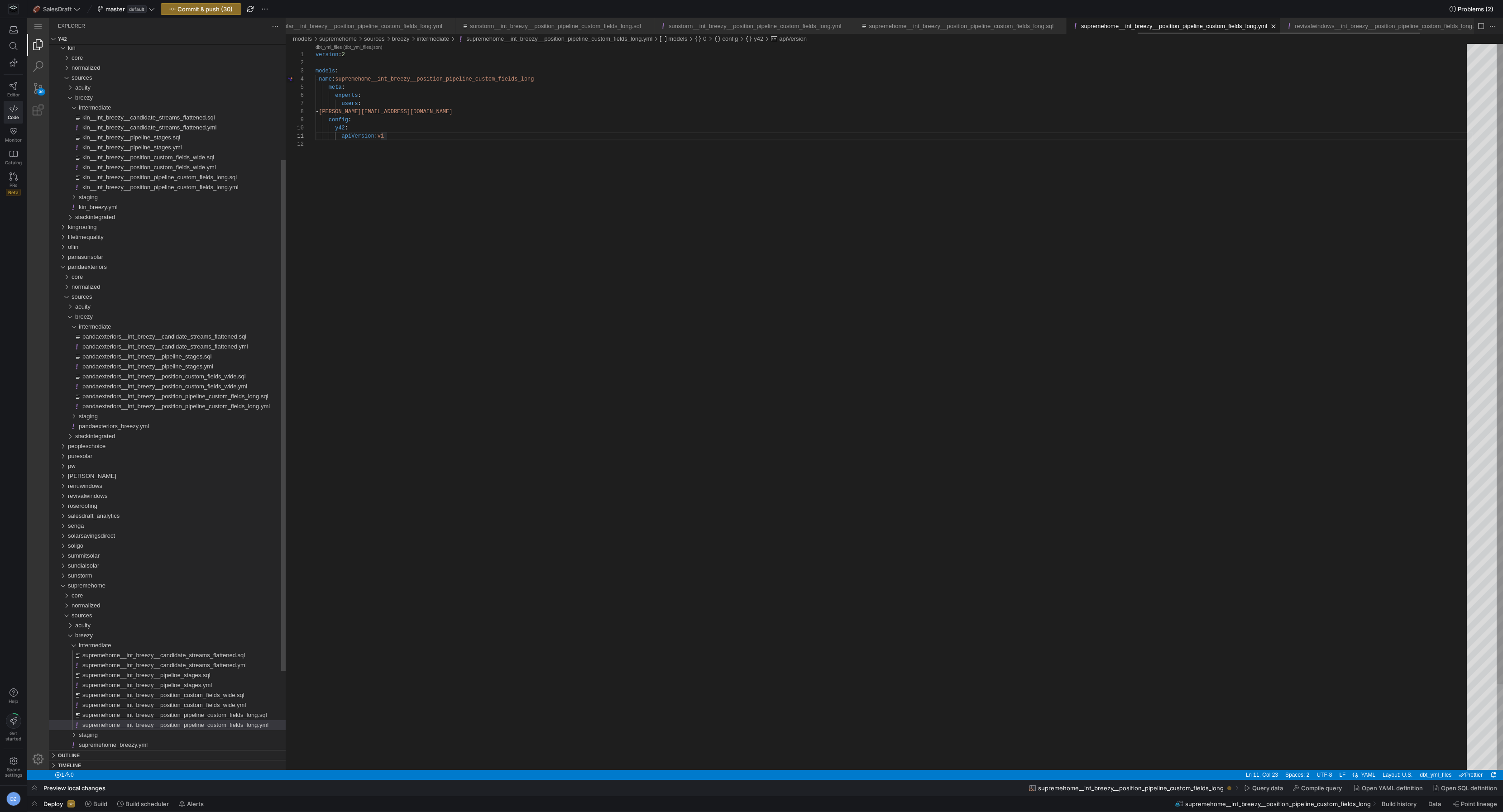
scroll to position [0, 3579]
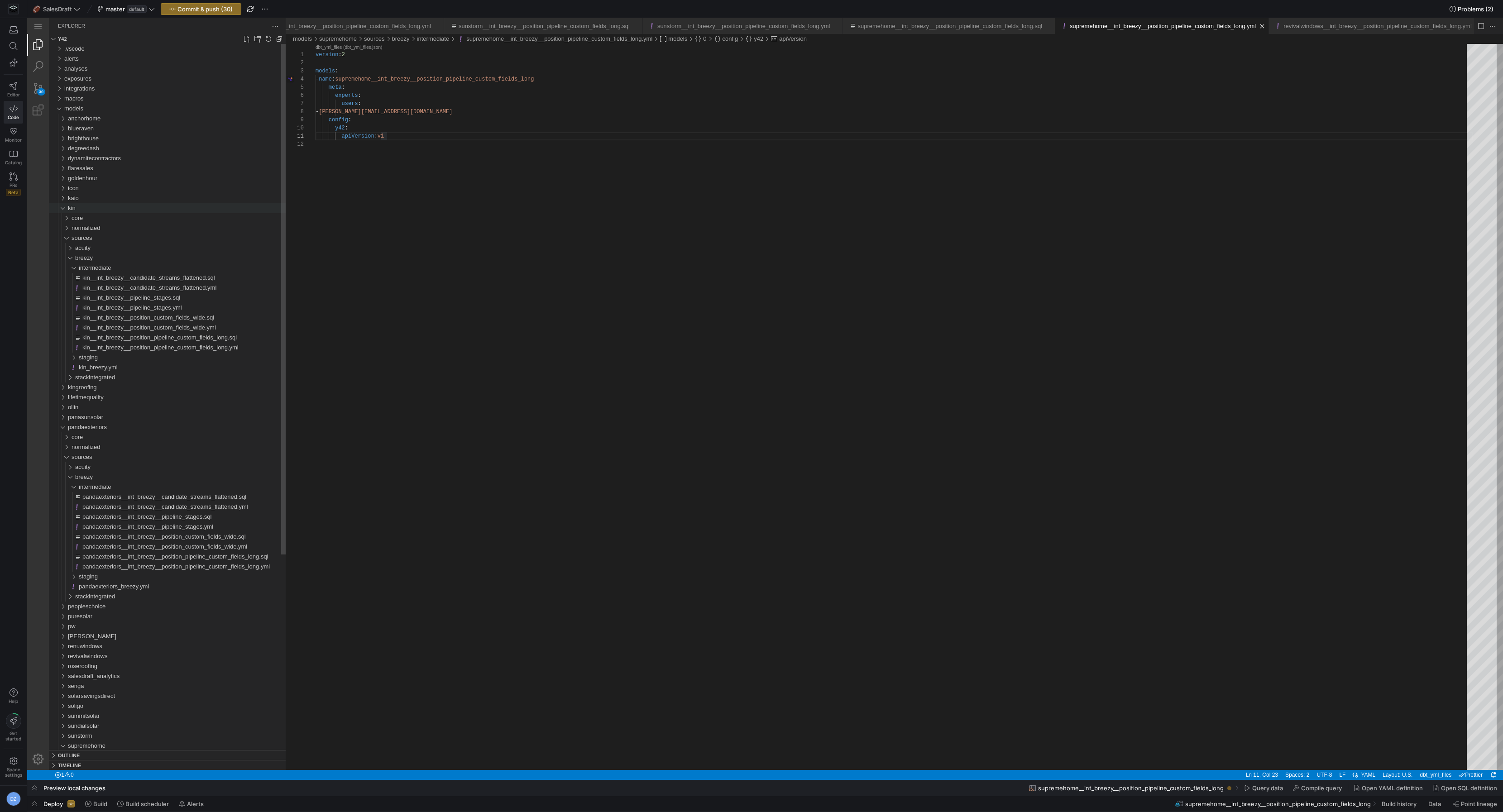
click at [86, 205] on div "kin" at bounding box center [177, 208] width 218 height 10
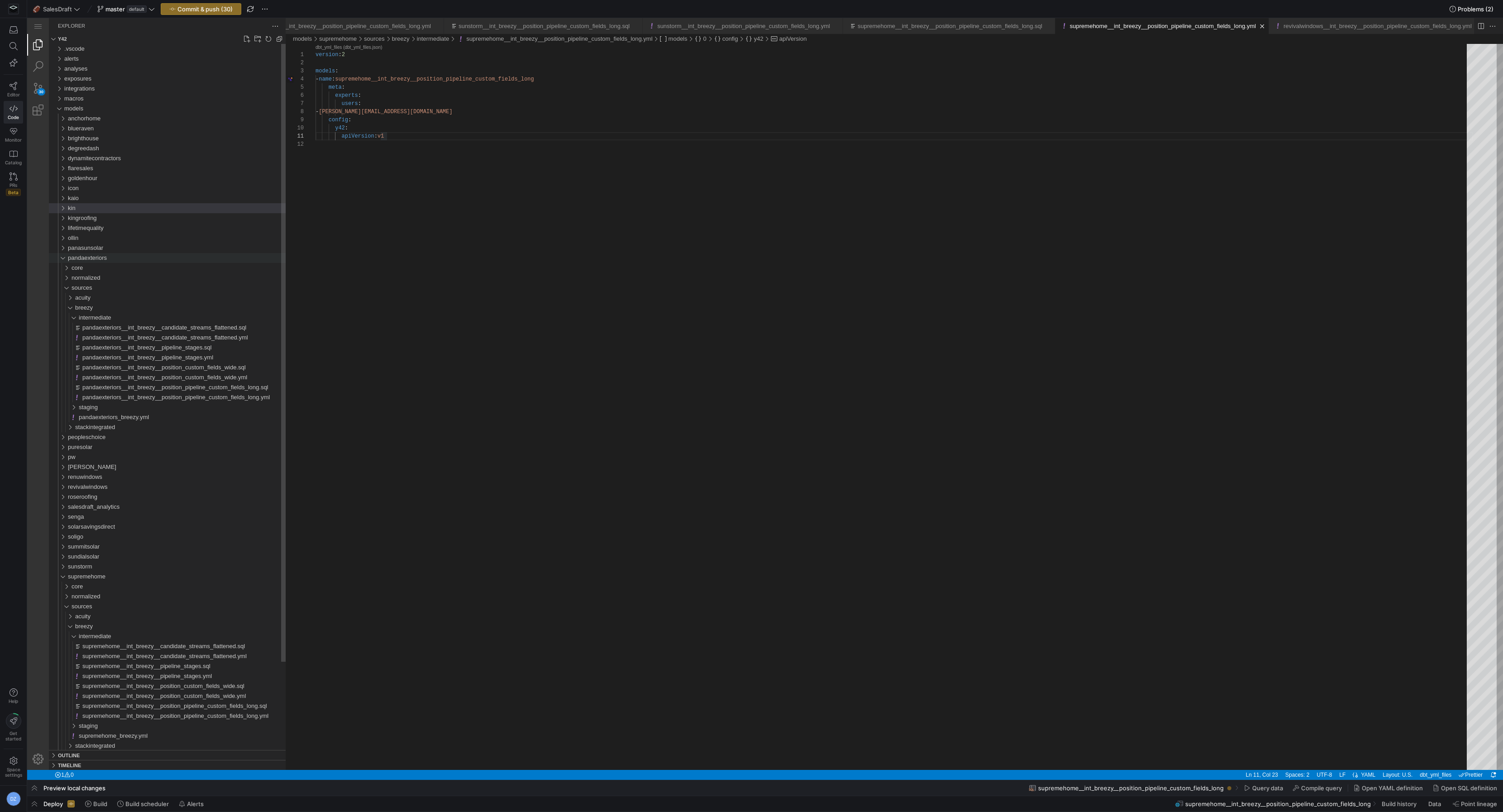
click at [95, 254] on span "pandaexteriors" at bounding box center [88, 257] width 39 height 7
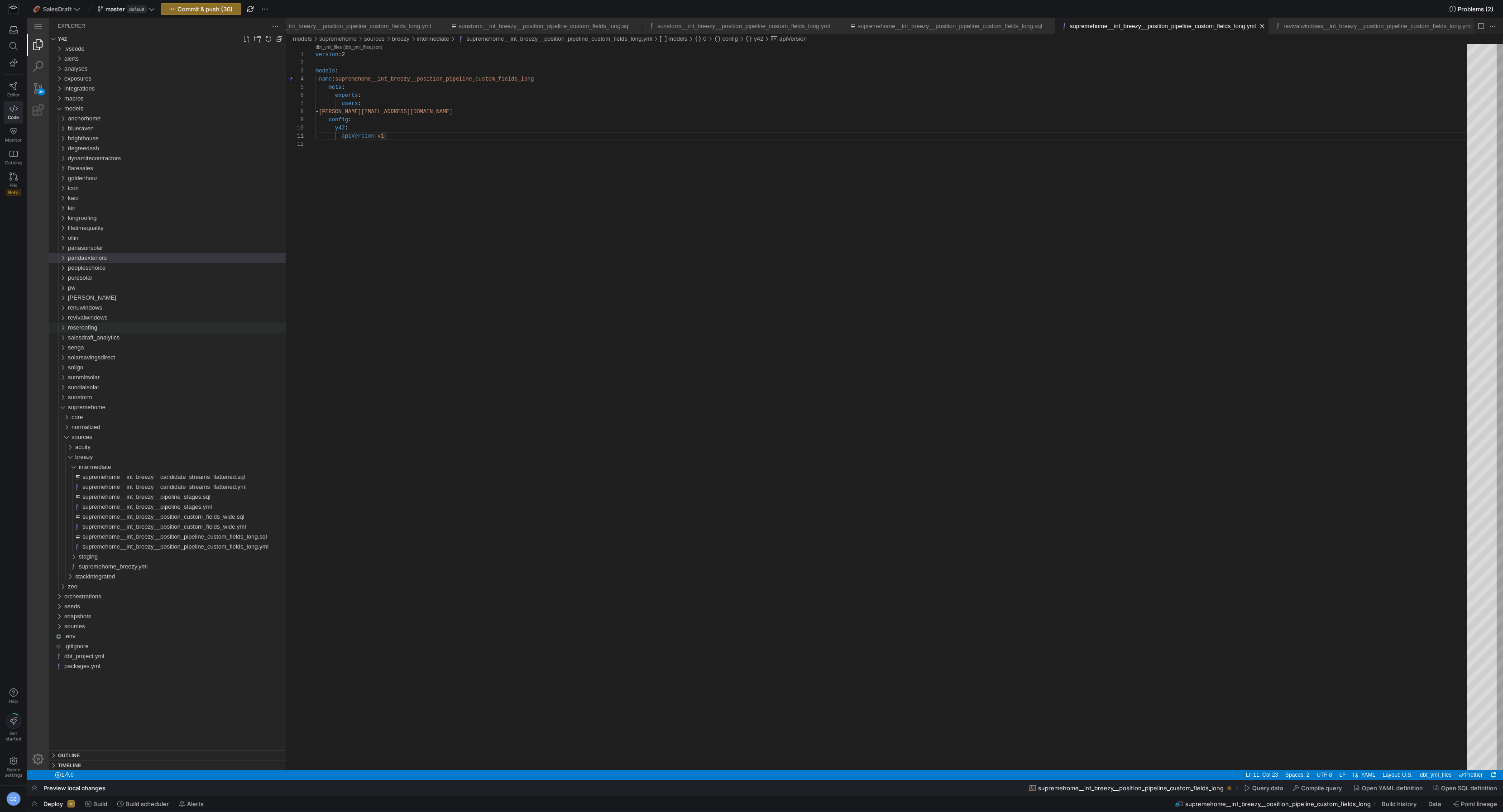
click at [104, 331] on div "roseroofing" at bounding box center [177, 328] width 218 height 10
click at [109, 354] on div "sources" at bounding box center [179, 357] width 214 height 10
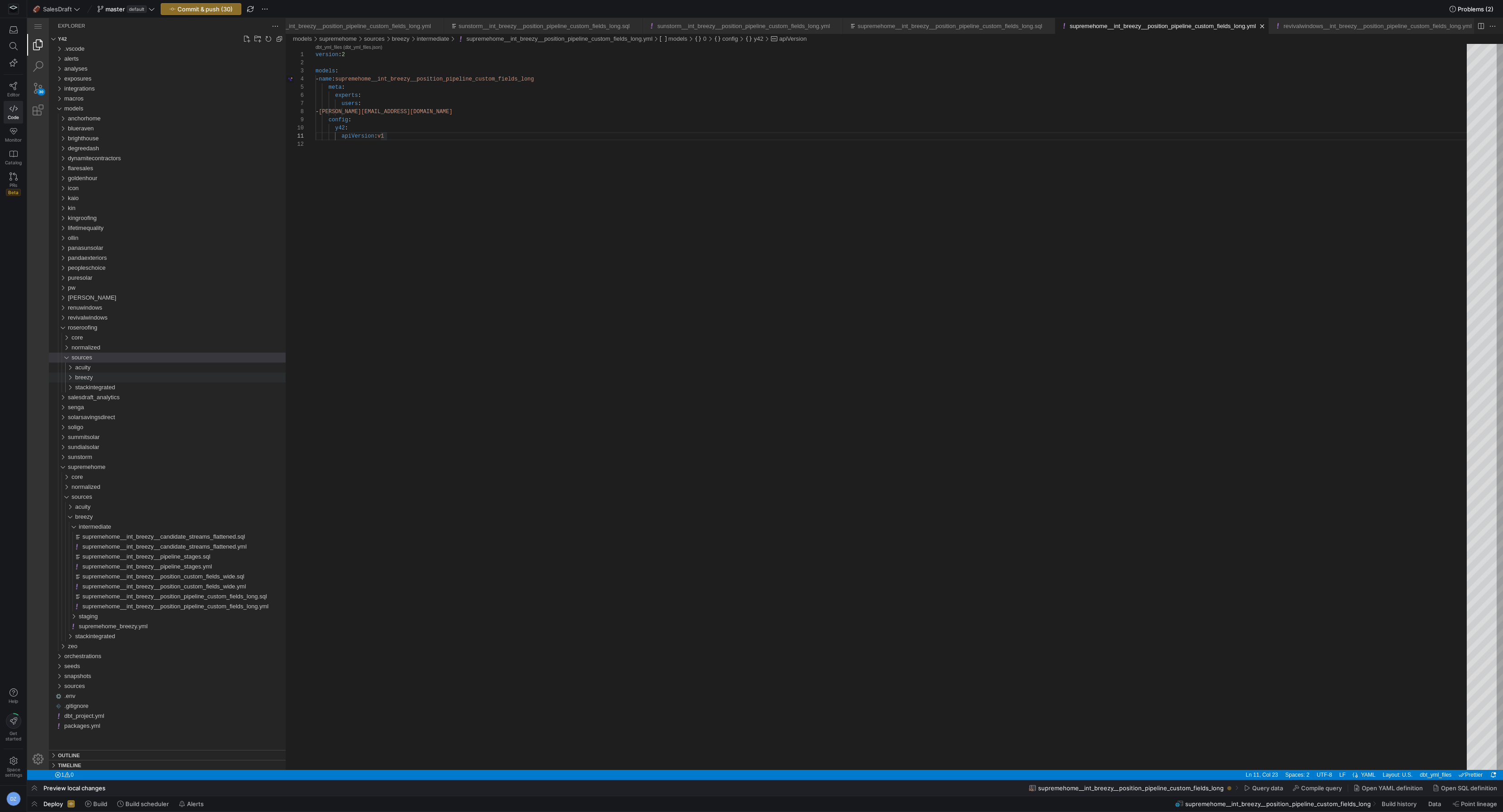
click at [110, 375] on div "breezy" at bounding box center [181, 377] width 210 height 10
click at [117, 389] on div "intermediate" at bounding box center [182, 387] width 207 height 10
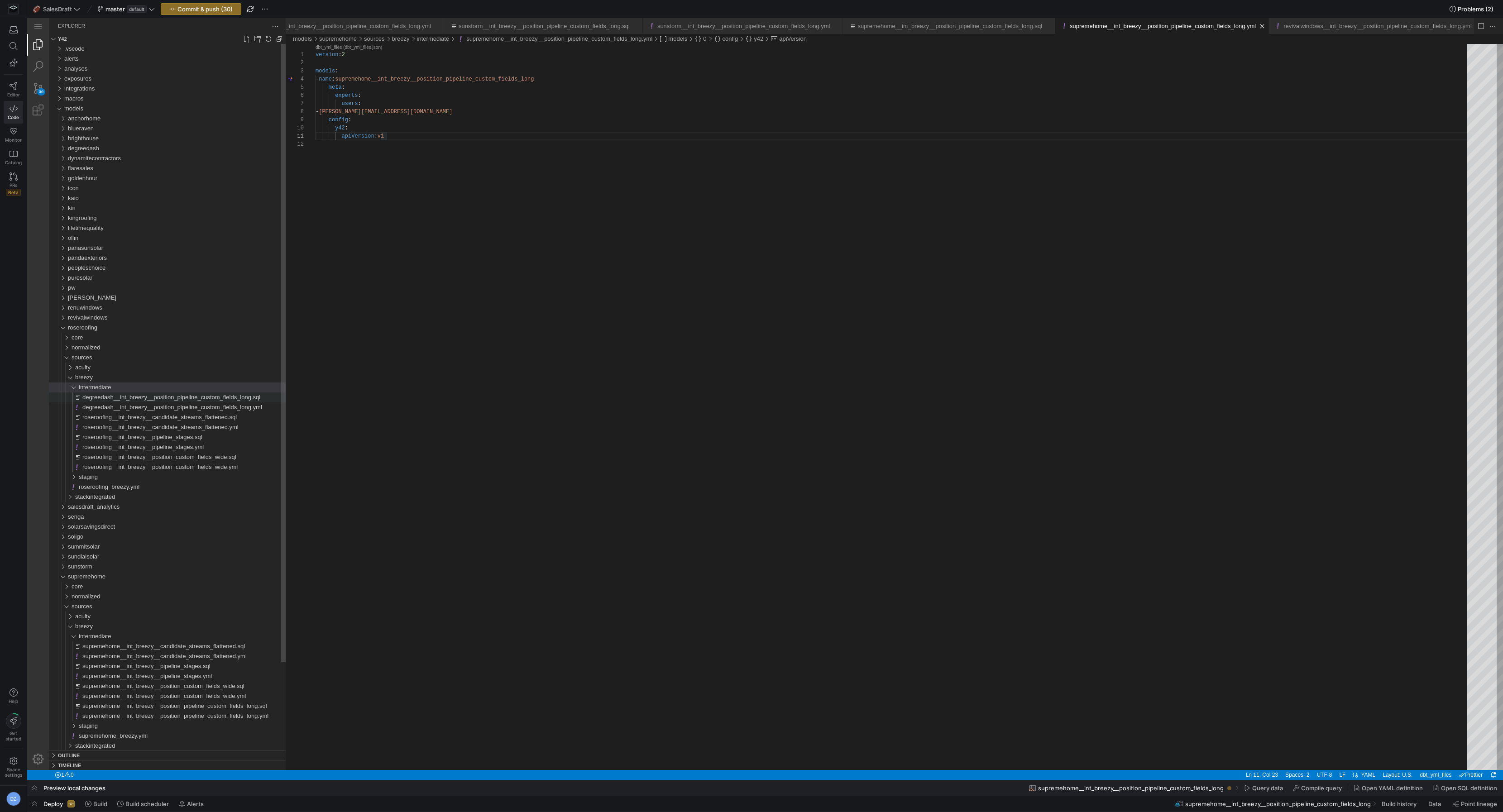
click at [155, 398] on span "degreedash__int_breezy__position_pipeline_custom_fields_long.sql" at bounding box center [171, 397] width 178 height 7
click at [156, 407] on span "degreedash__int_breezy__position_pipeline_custom_fields_long.yml" at bounding box center [173, 407] width 180 height 7
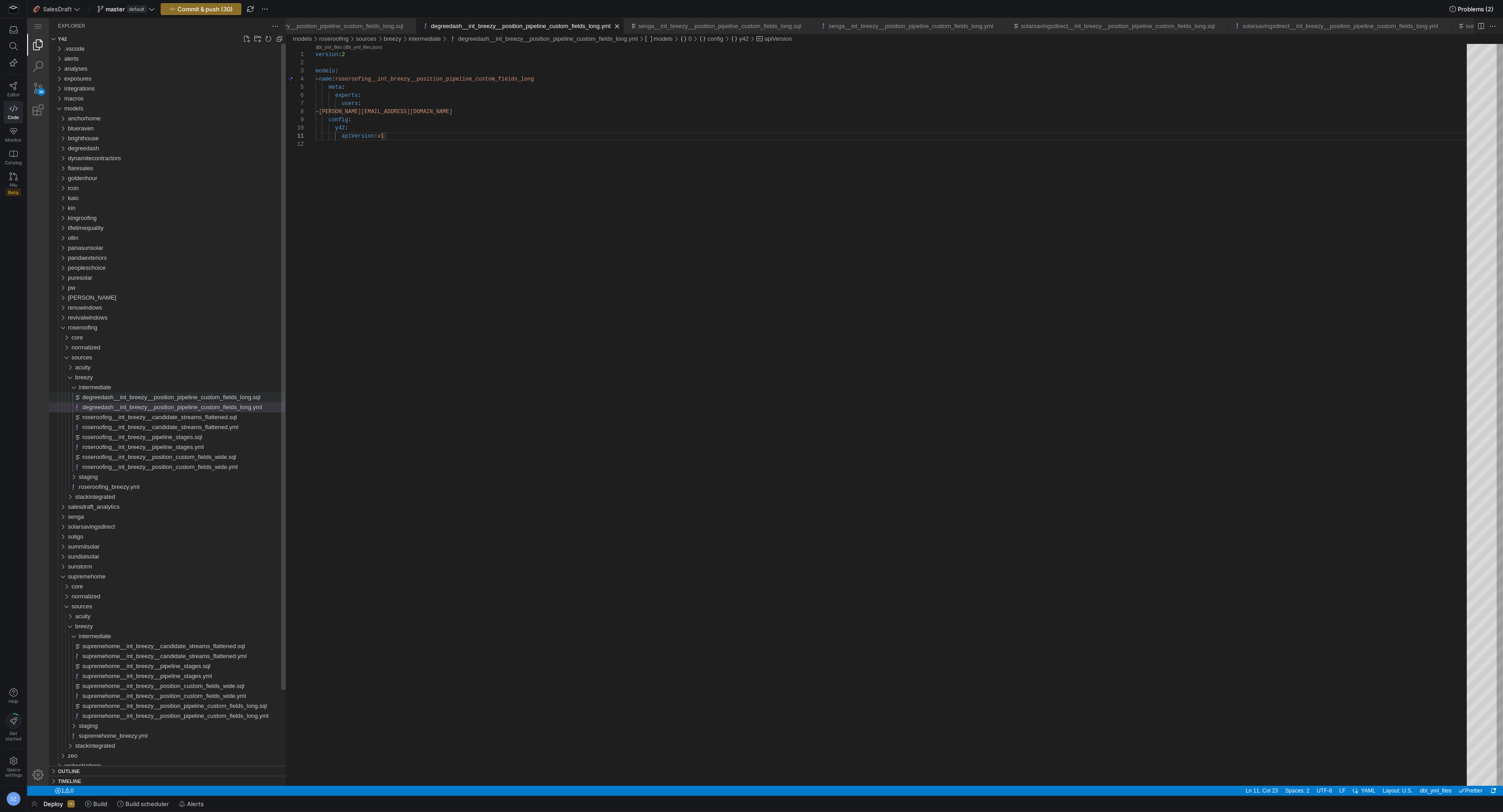
click at [155, 393] on div "degreedash__int_breezy__position_pipeline_custom_fields_long.sql" at bounding box center [184, 397] width 203 height 10
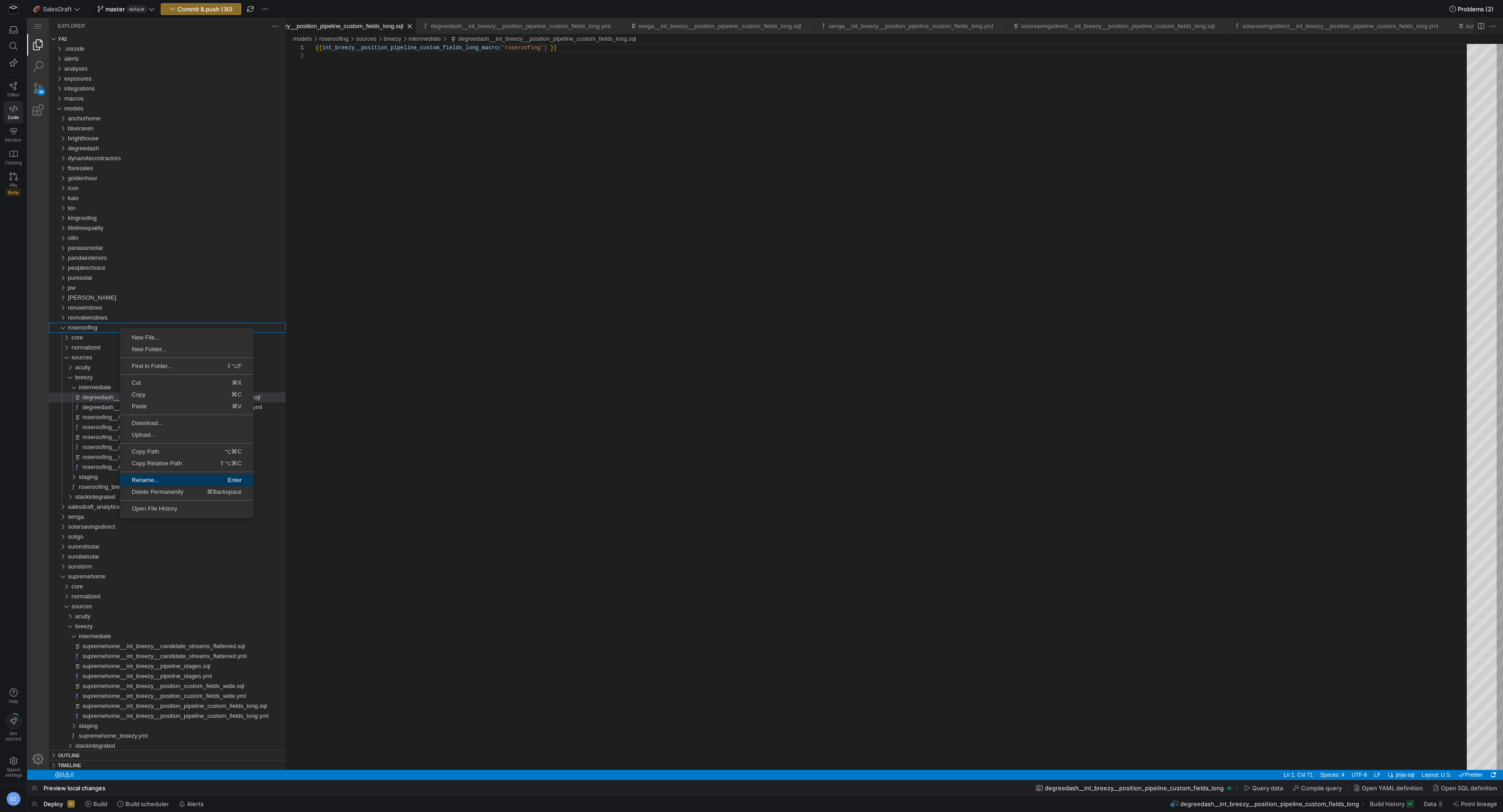
click at [159, 474] on link "Rename... Enter" at bounding box center [187, 480] width 134 height 12
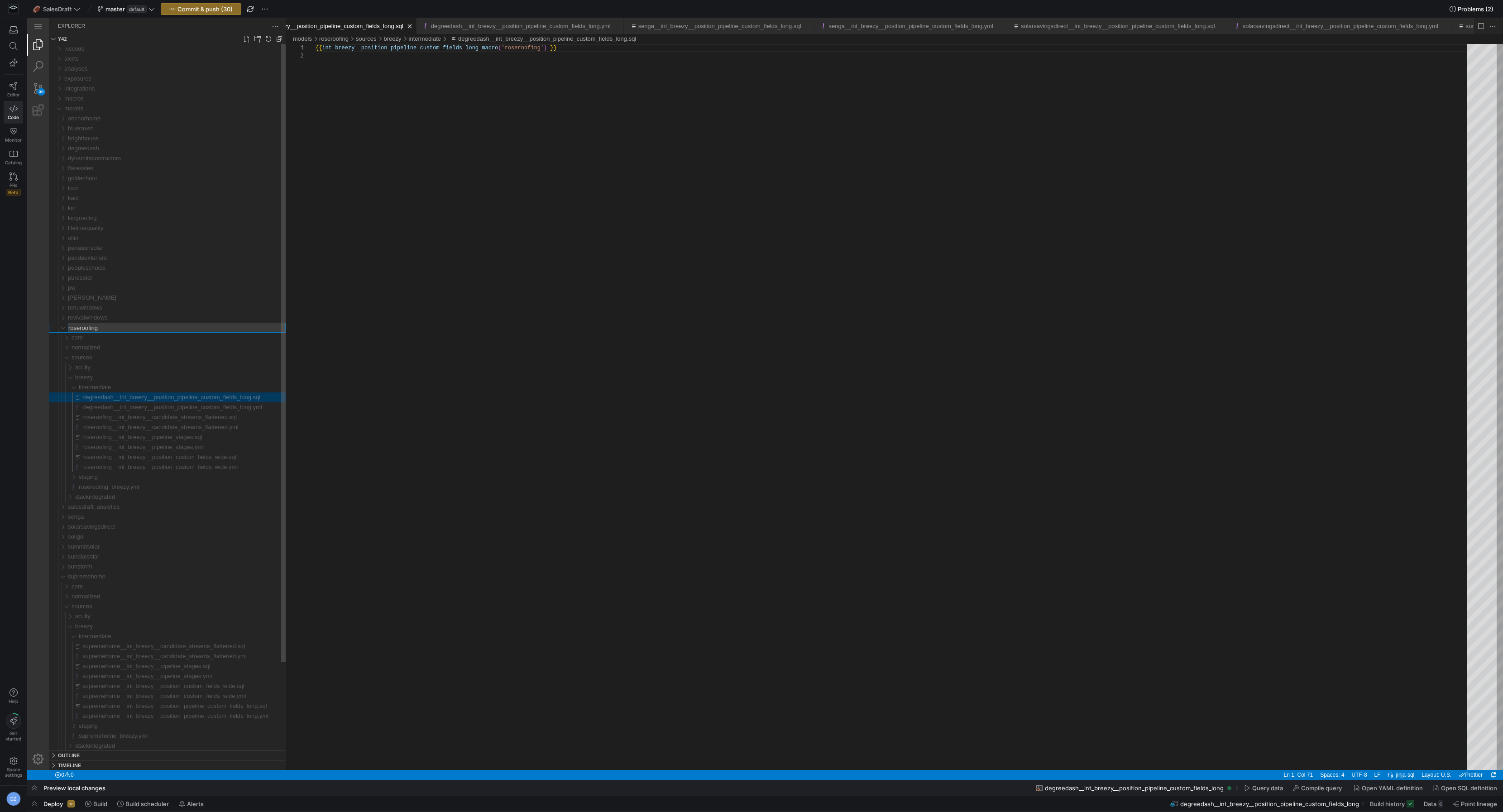
click at [160, 399] on span "degreedash__int_breezy__position_pipeline_custom_fields_long.sql" at bounding box center [171, 397] width 178 height 7
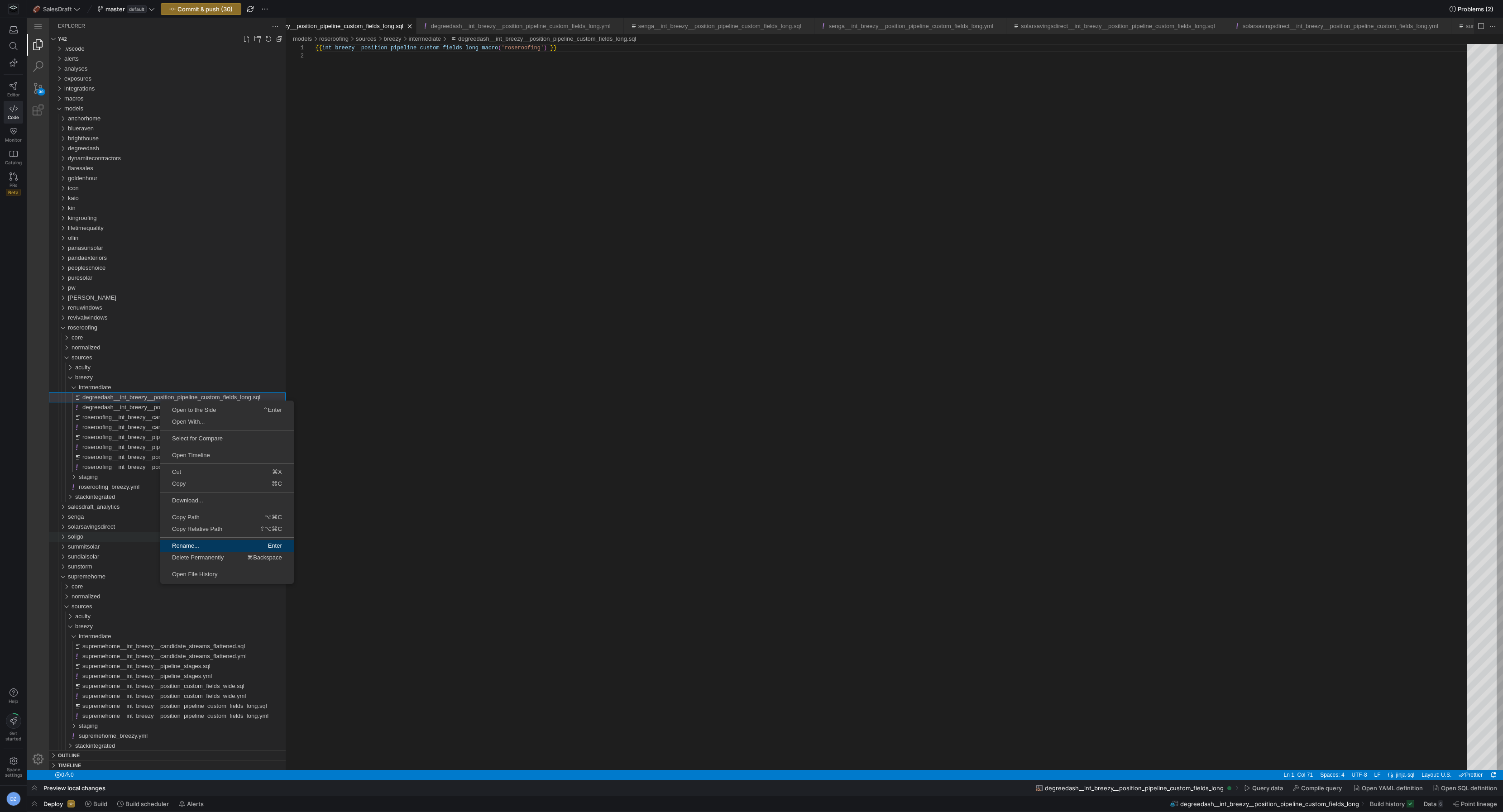
click at [199, 540] on link "Rename... Enter" at bounding box center [227, 545] width 134 height 12
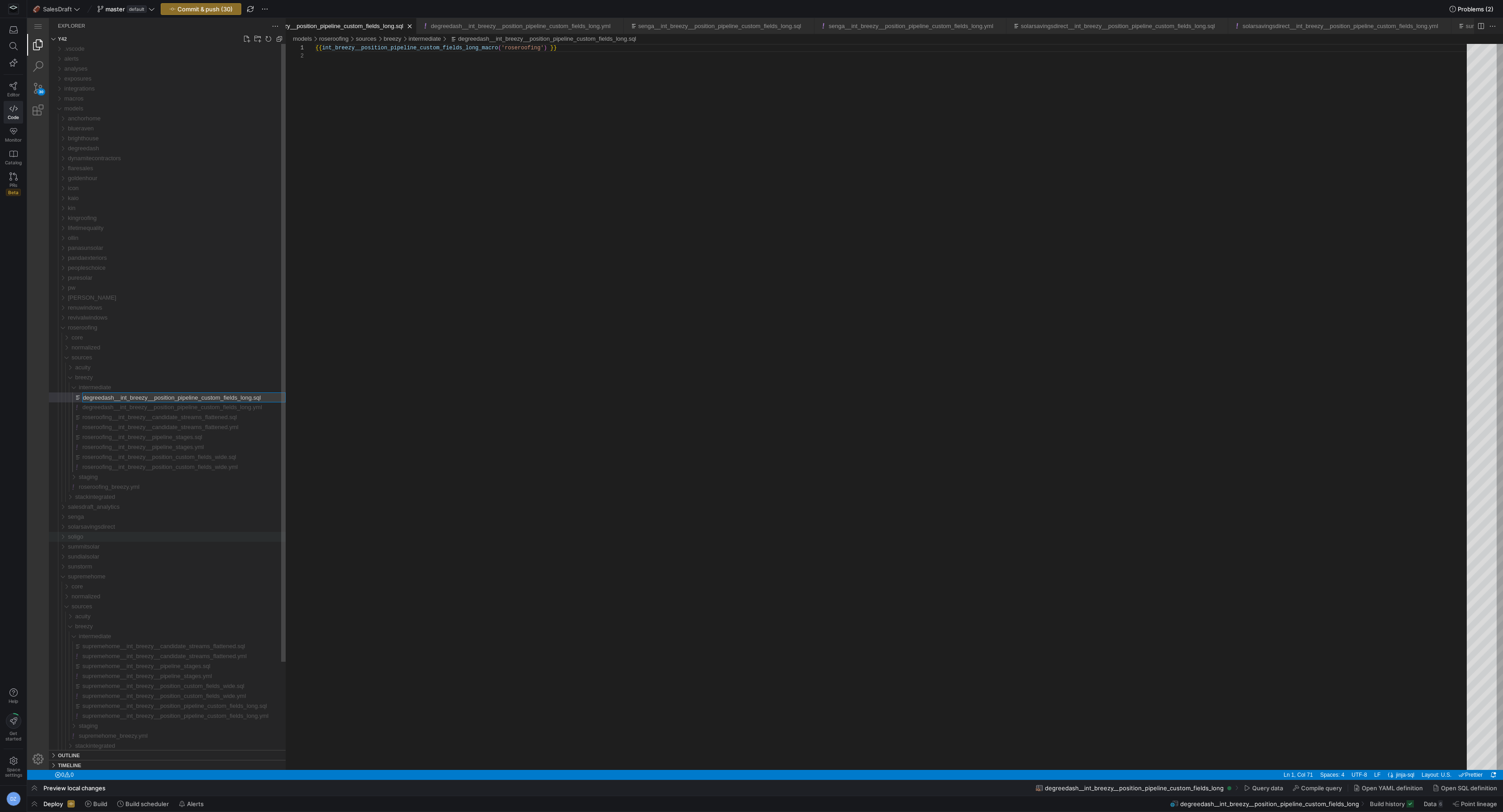
type input "roseroofing__int_breezy__position_pipeline_custom_fields_long.sql"
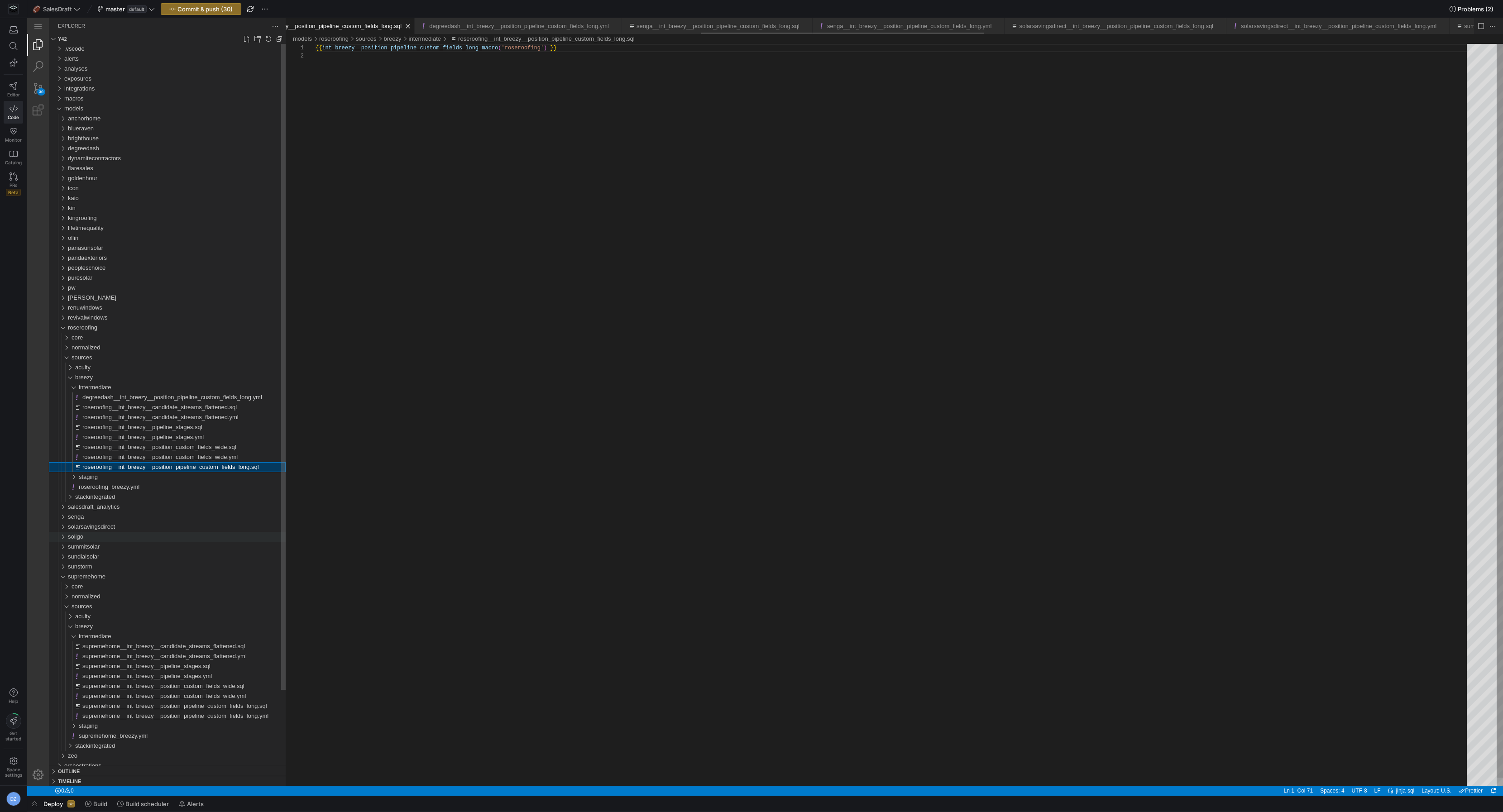
scroll to position [8, 229]
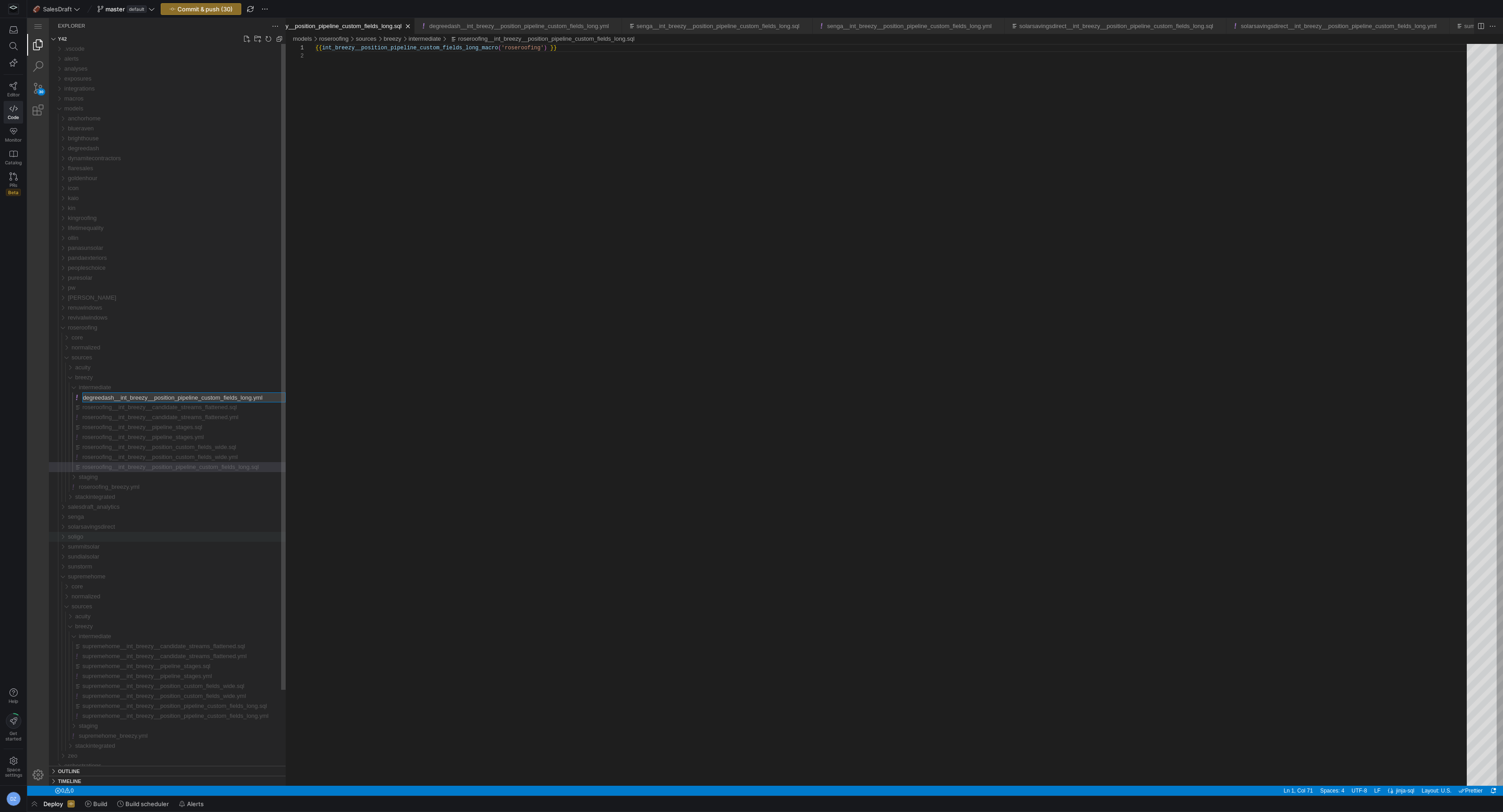
type input "roseroofing__int_breezy__position_pipeline_custom_fields_long.yml"
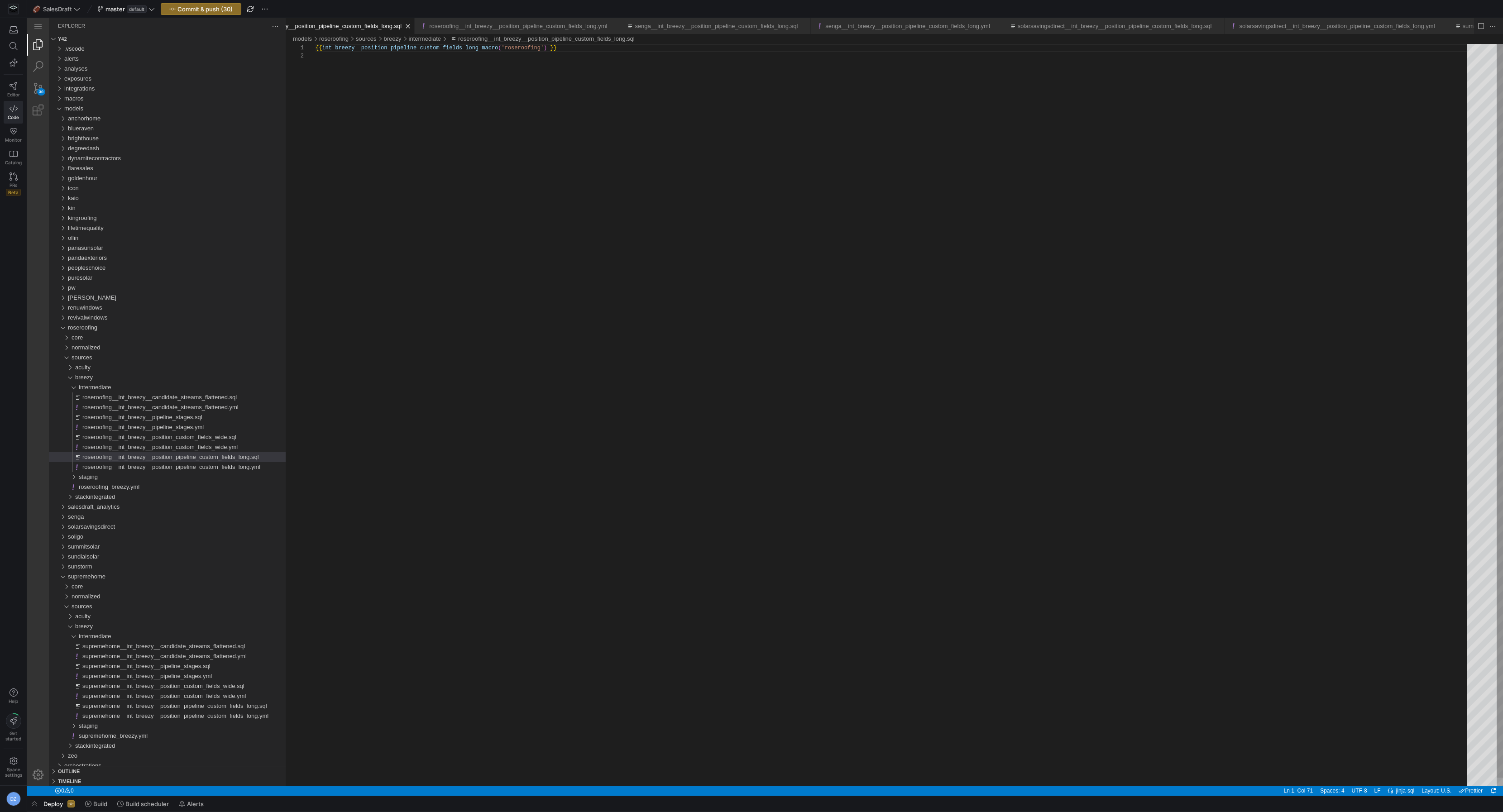
click at [478, 170] on div "{{ int_breezy__position_pipeline_custom_fields_long_ macro ( 'roseroofing' ) }}" at bounding box center [894, 419] width 1158 height 750
click at [226, 8] on span "Commit & push (30)" at bounding box center [205, 9] width 55 height 7
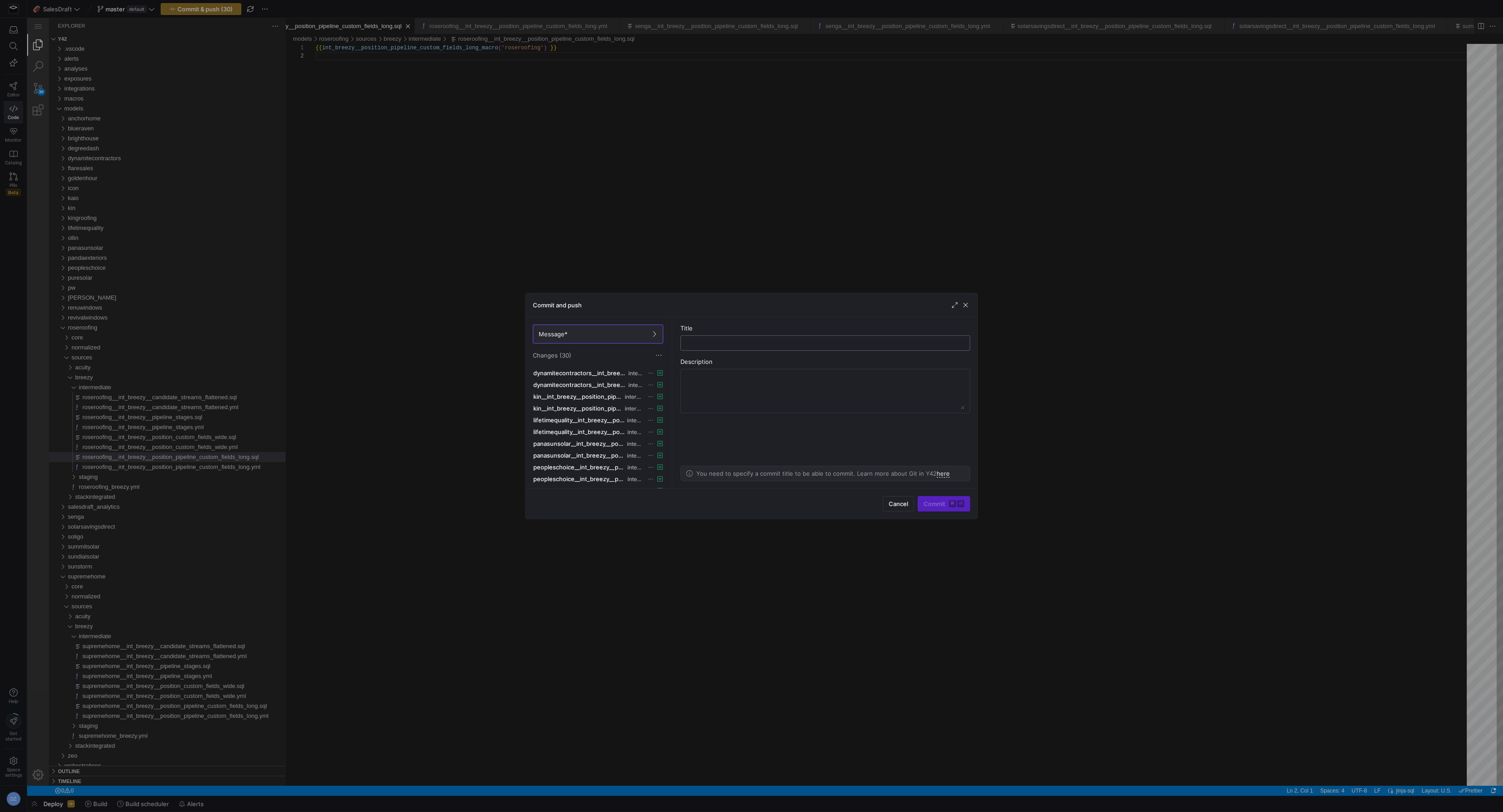
click at [786, 343] on input "text" at bounding box center [825, 343] width 274 height 7
type input "adding a new model to all sd pulse"
click at [938, 511] on span "submit" at bounding box center [944, 504] width 52 height 15
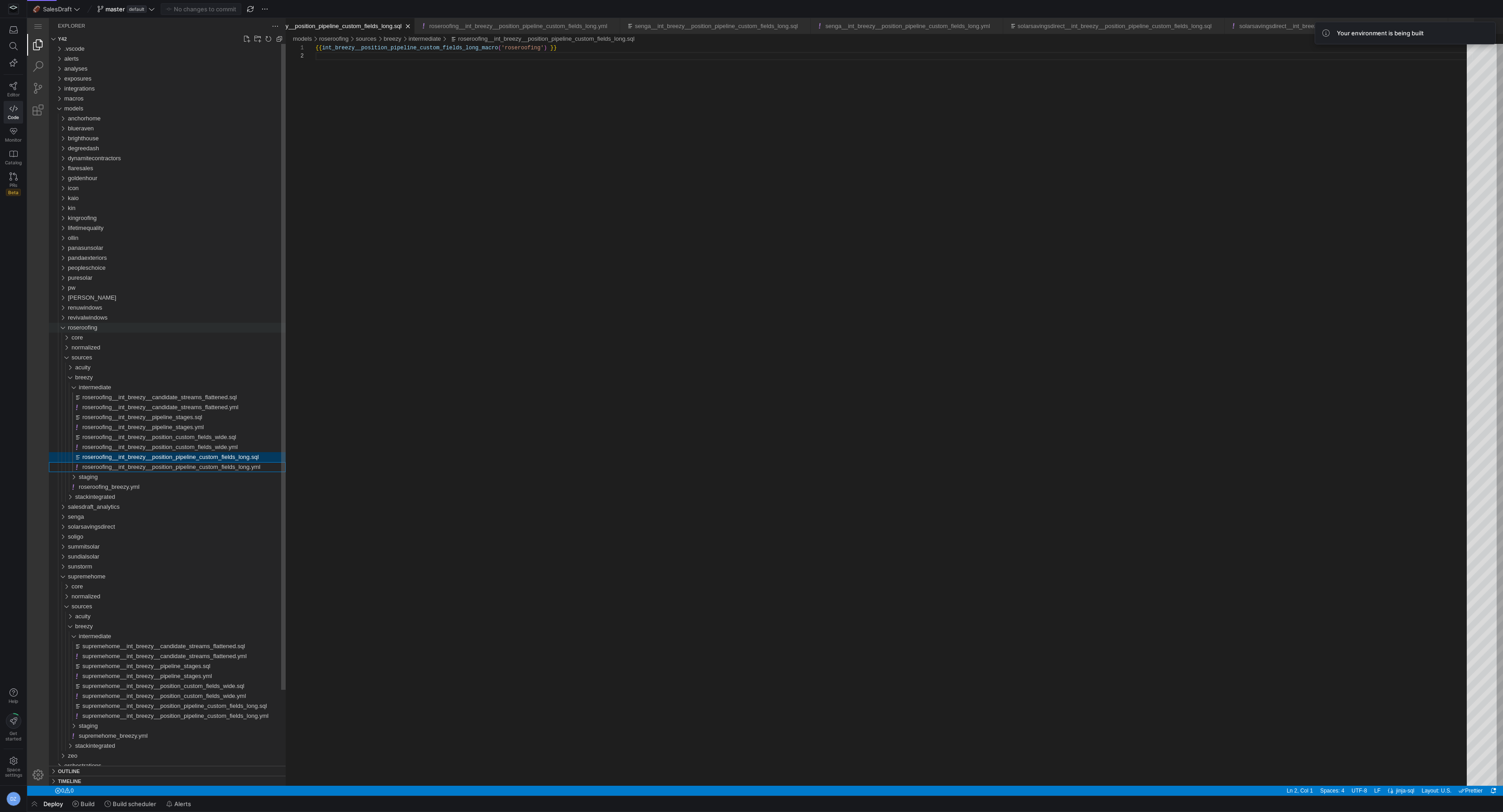
click at [74, 331] on span "roseroofing" at bounding box center [83, 327] width 29 height 7
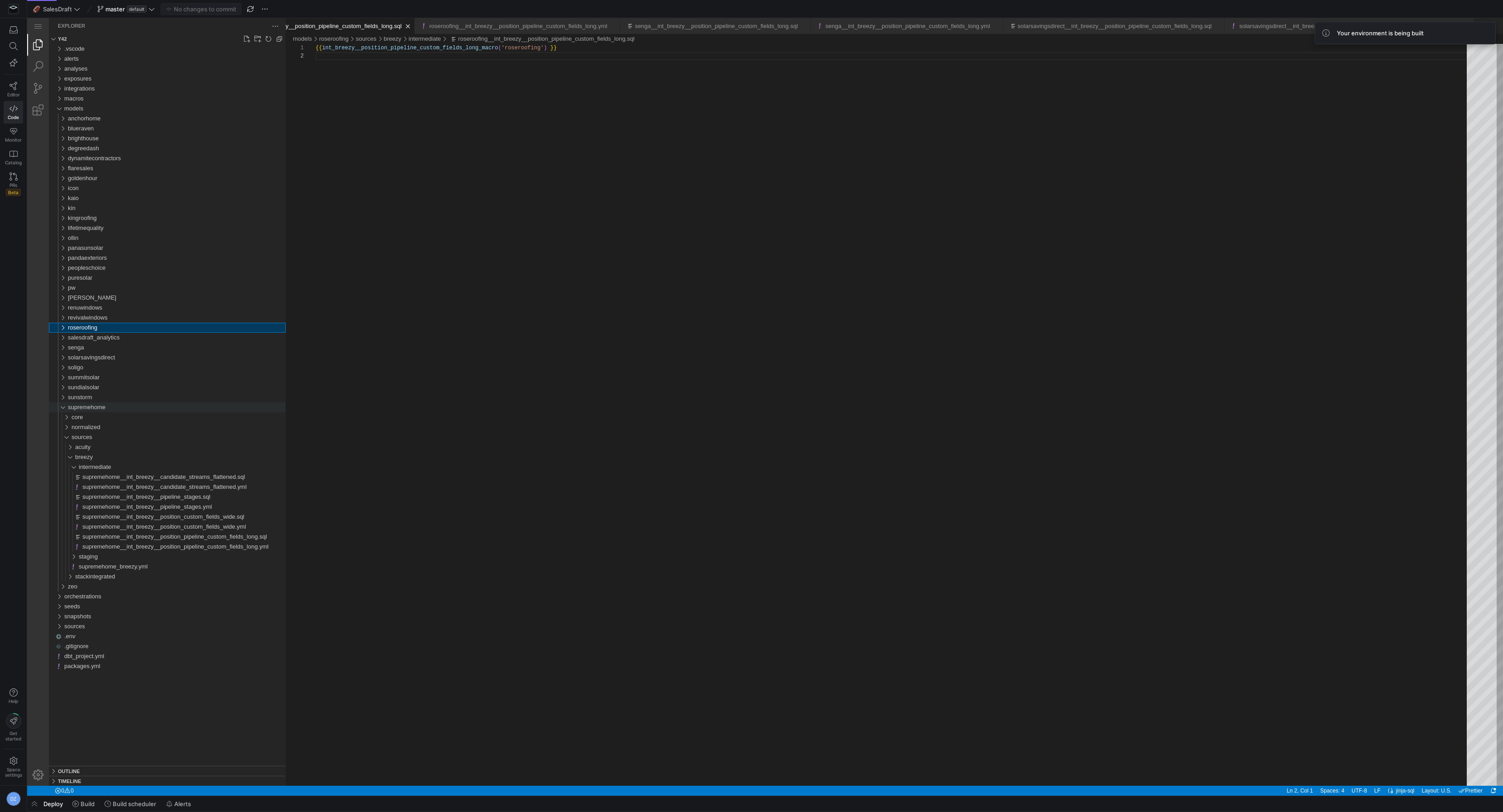
click at [80, 408] on span "supremehome" at bounding box center [87, 407] width 38 height 7
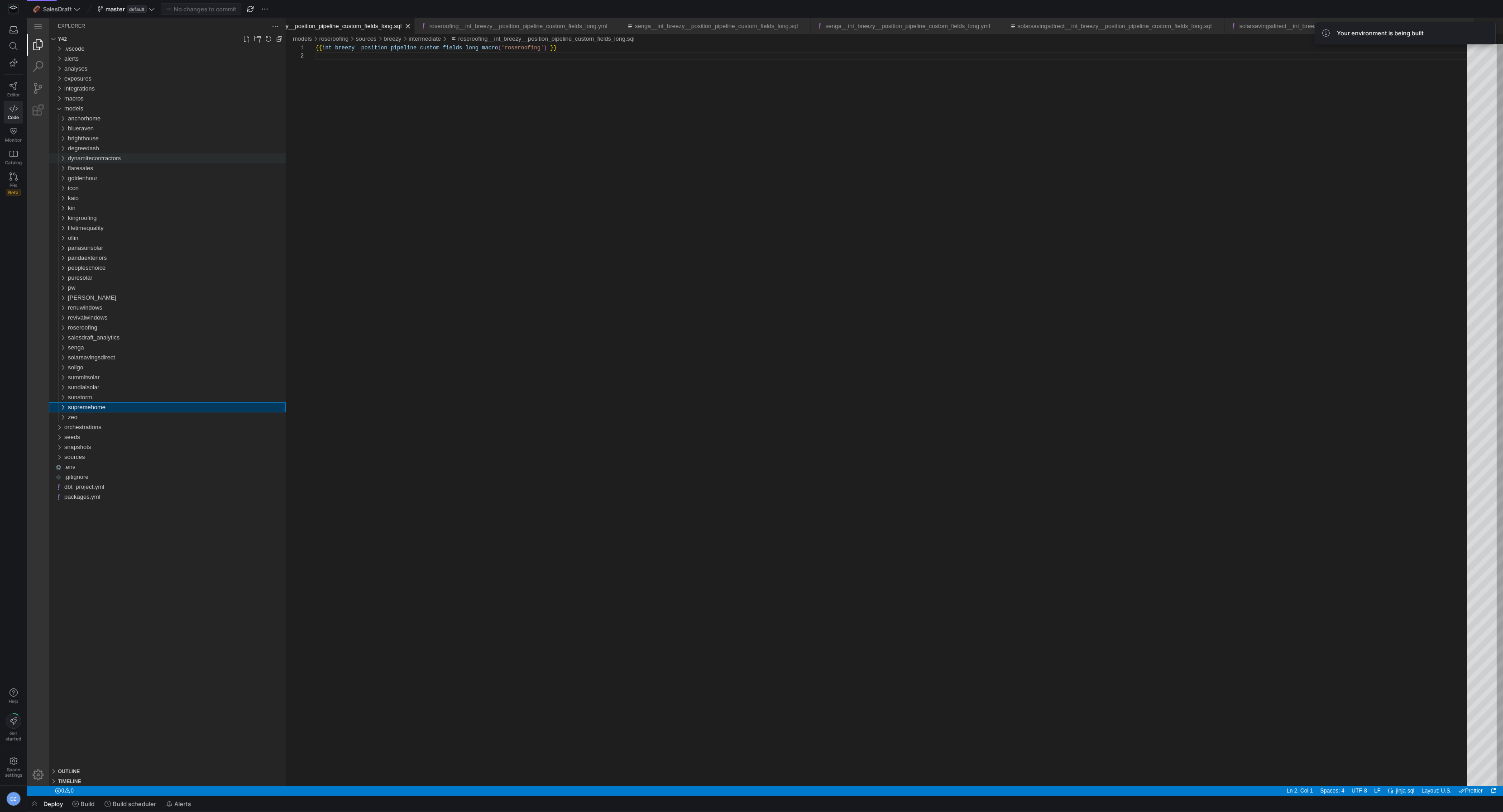
click at [120, 158] on span "dynamitecontractors" at bounding box center [94, 158] width 53 height 7
click at [113, 178] on div "normalized" at bounding box center [179, 178] width 214 height 10
click at [117, 199] on div "candidates" at bounding box center [181, 198] width 210 height 10
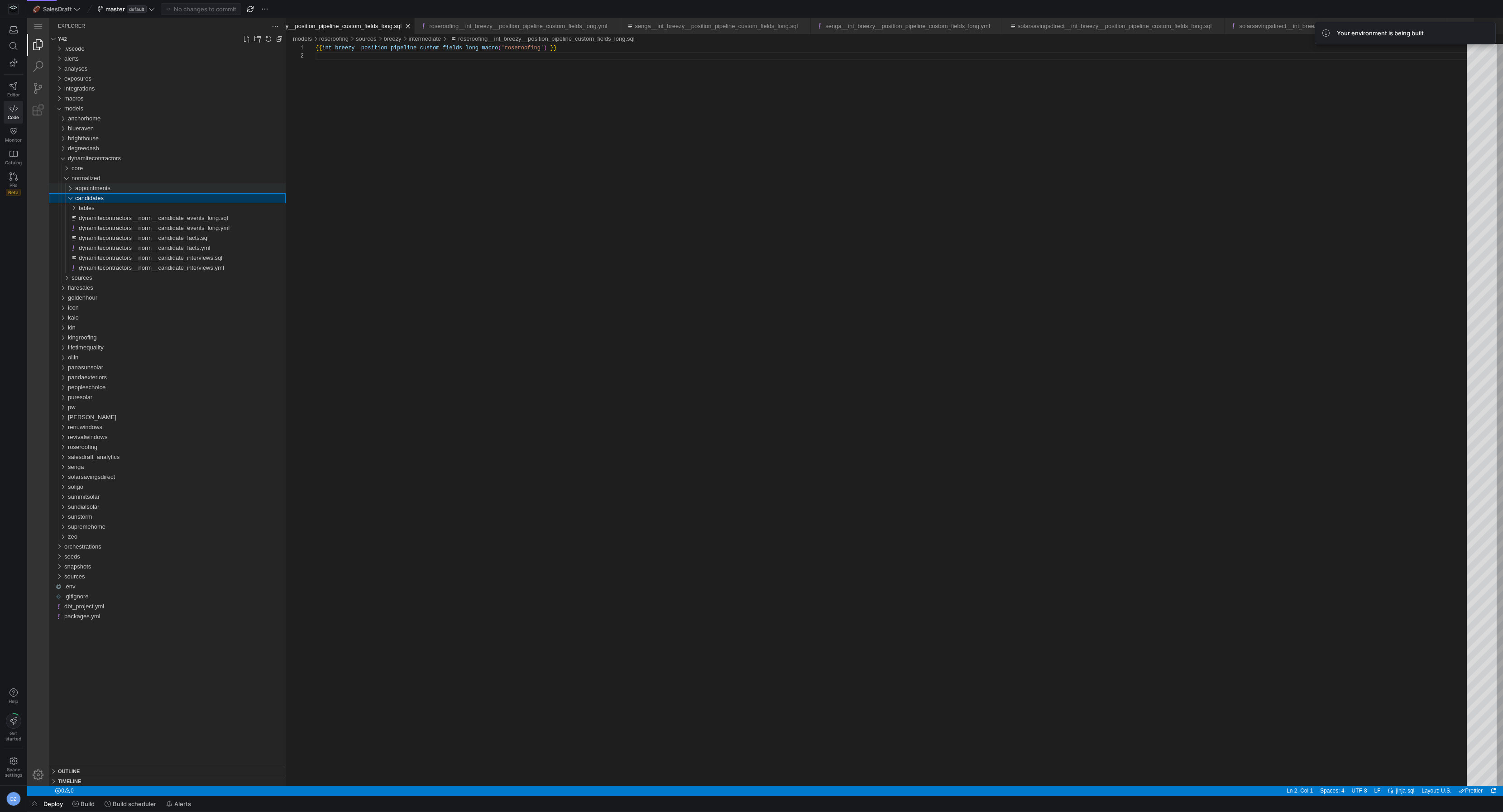
click at [117, 191] on div "appointments" at bounding box center [181, 188] width 210 height 10
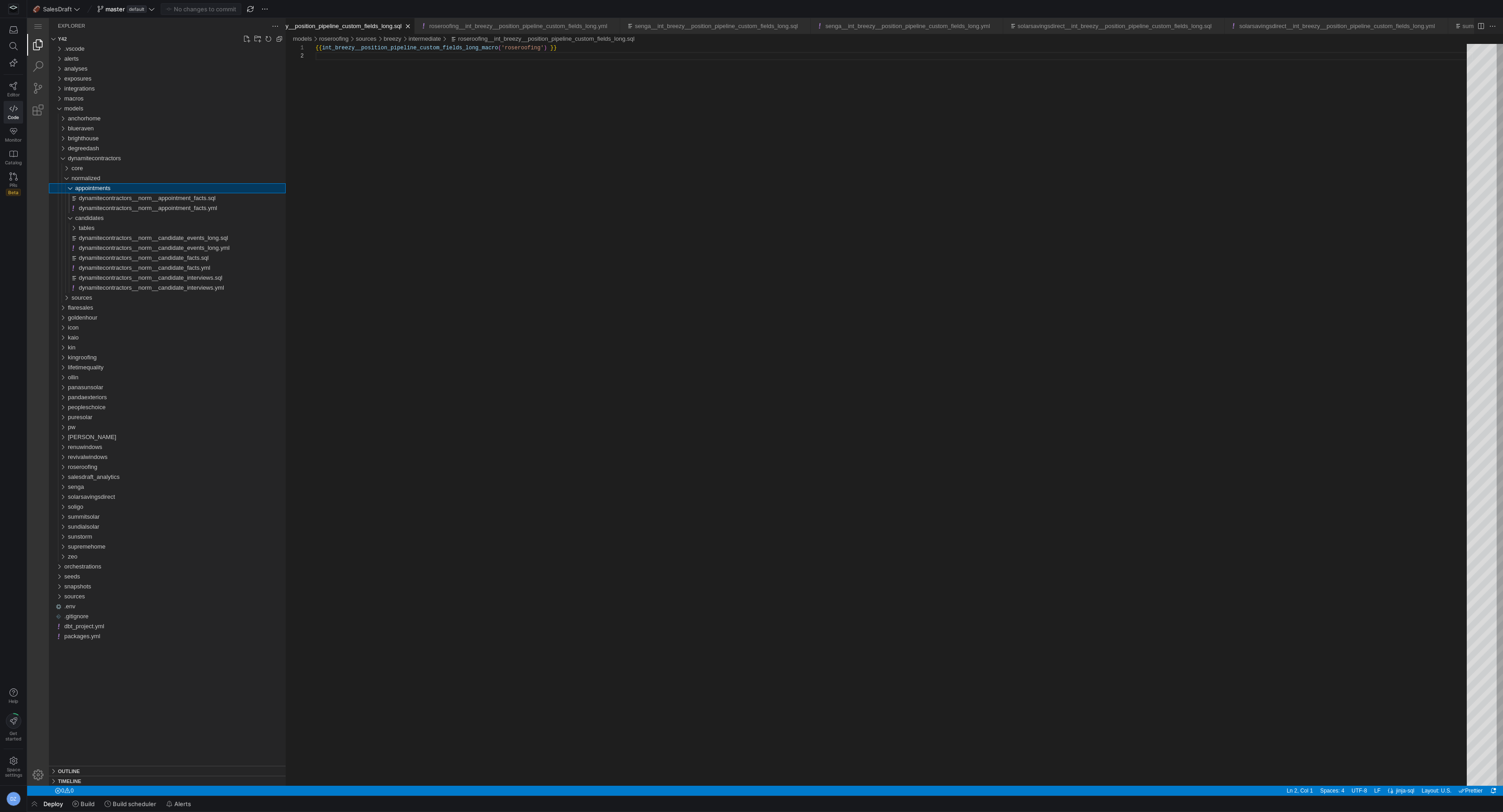
click at [117, 191] on div "appointments" at bounding box center [181, 188] width 210 height 10
click at [114, 166] on div "core" at bounding box center [179, 168] width 214 height 10
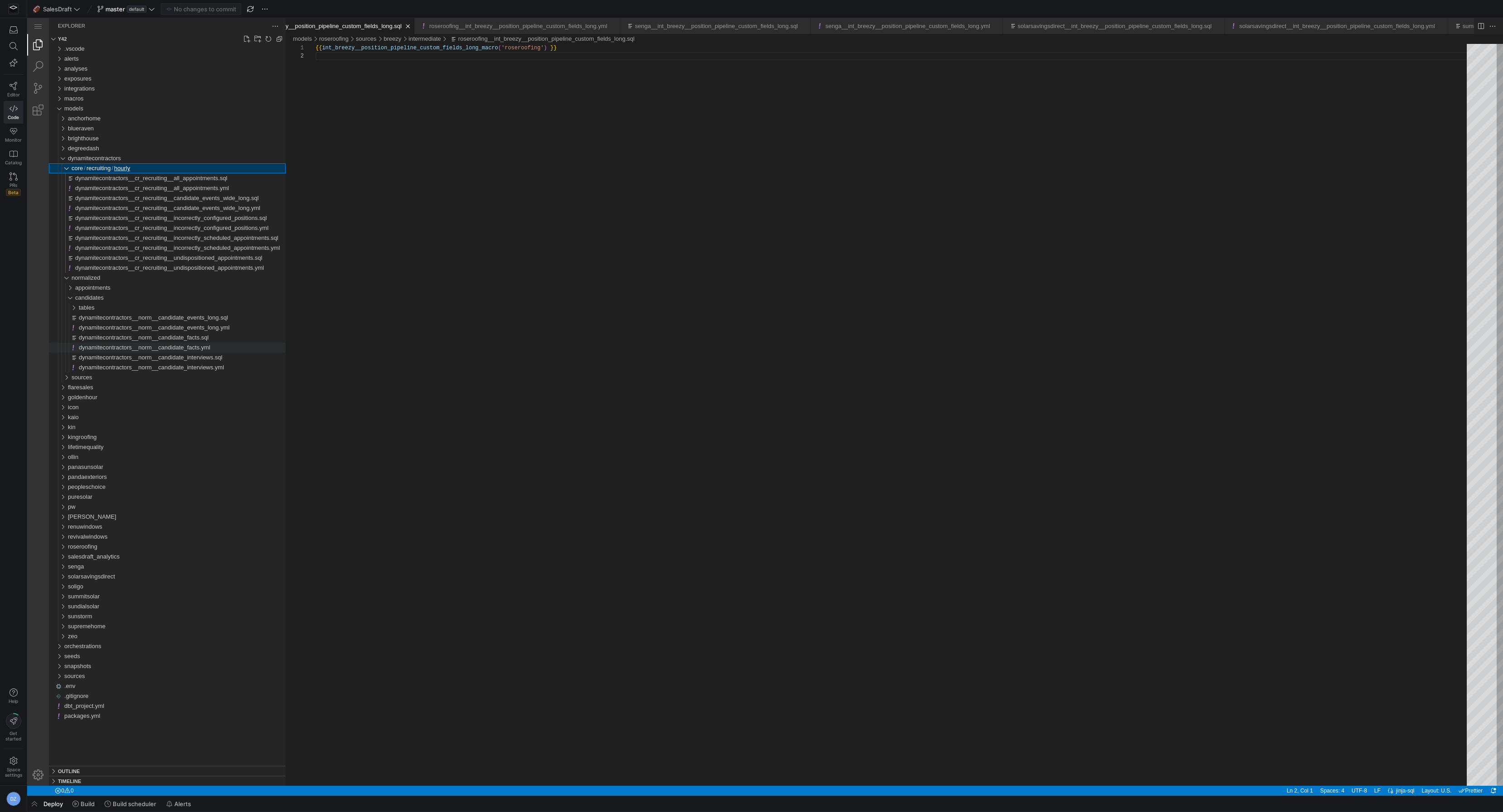
click at [196, 348] on span "dynamitecontractors__norm__candidate_facts.yml" at bounding box center [145, 347] width 131 height 7
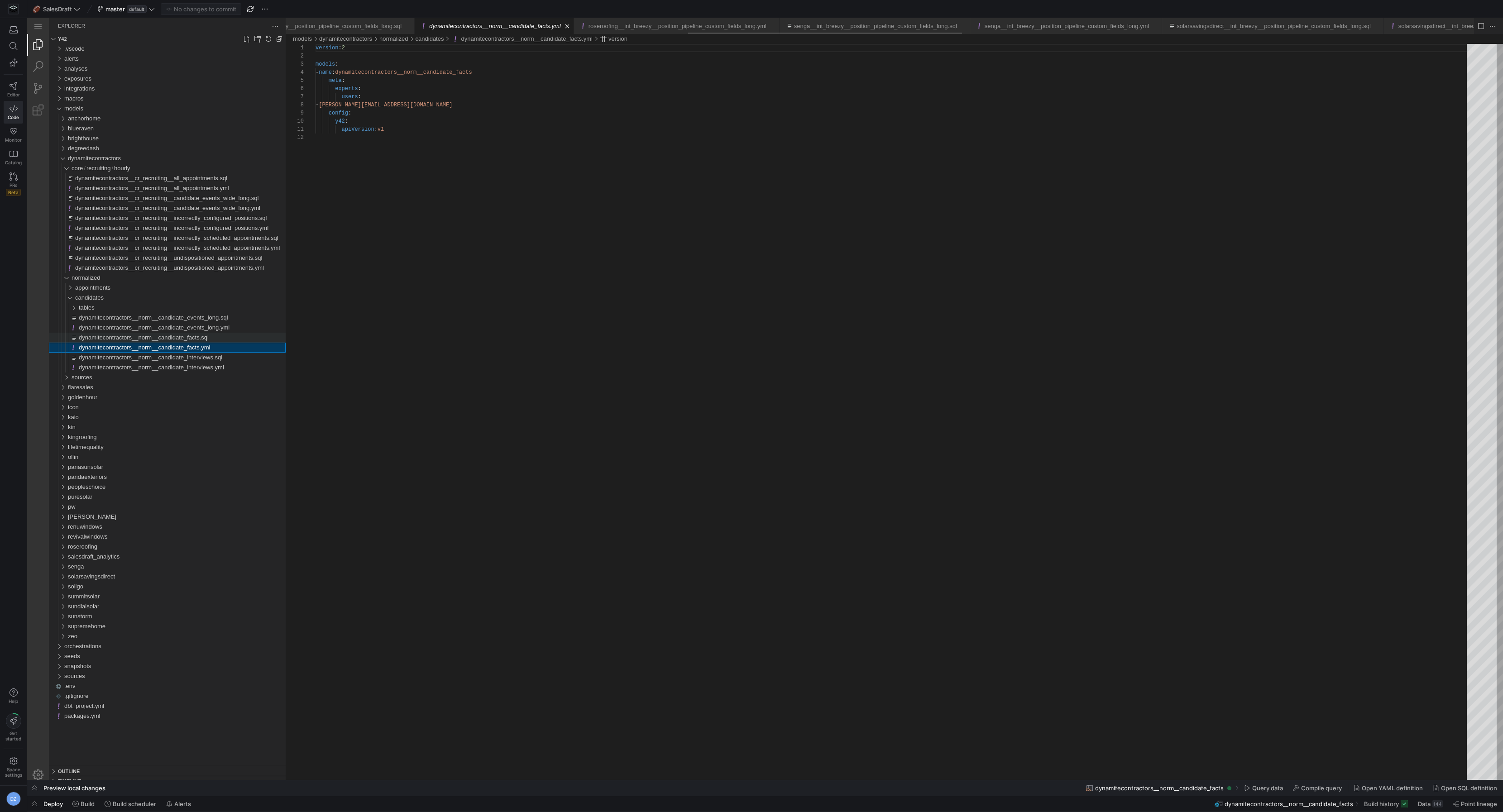
scroll to position [81, 0]
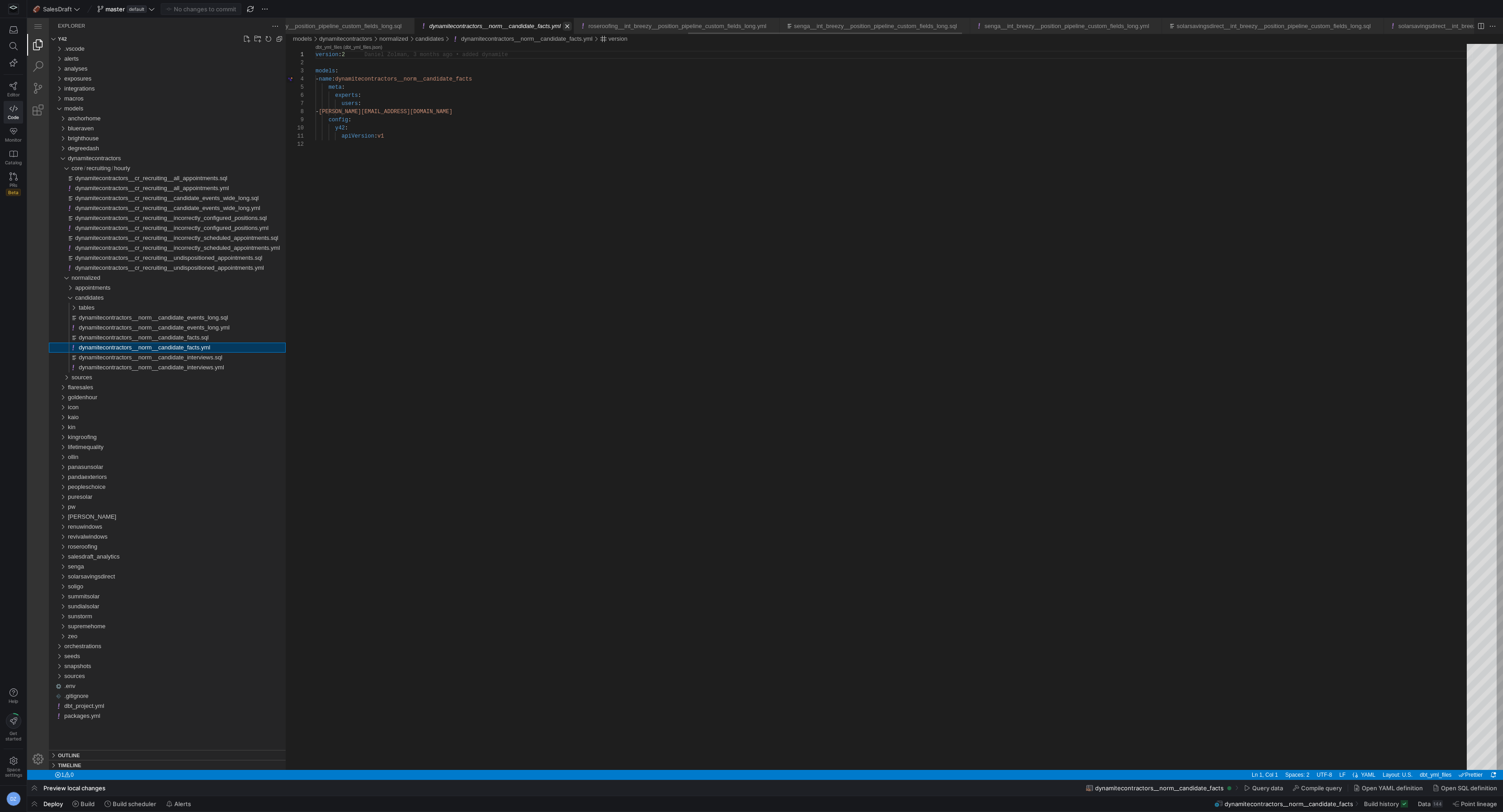
click at [572, 23] on link "Close (⌘W)" at bounding box center [567, 26] width 9 height 9
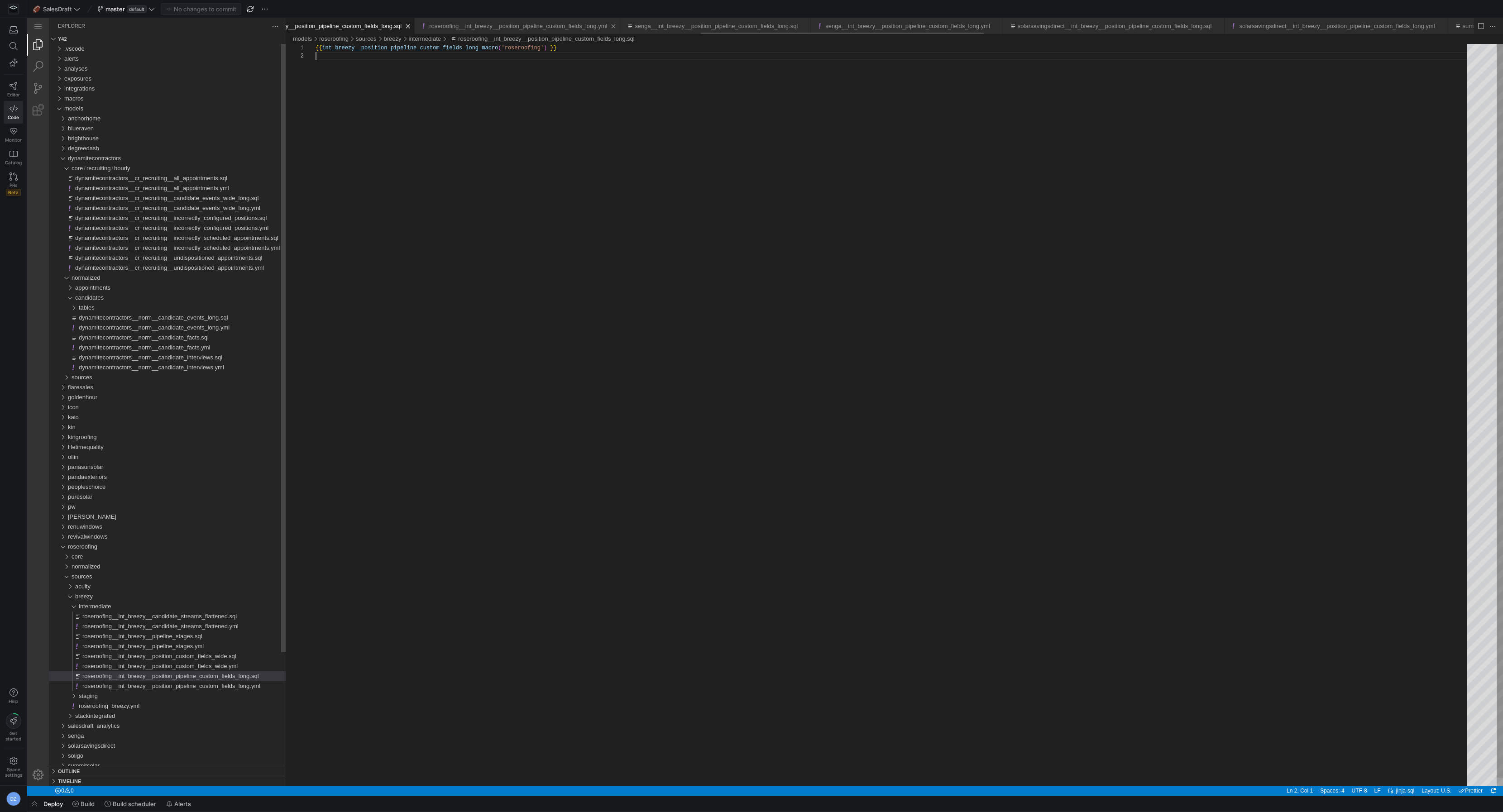
scroll to position [8, 0]
click at [618, 26] on link "Close (⌘W)" at bounding box center [613, 26] width 9 height 9
click at [603, 26] on link "Close (⌘W)" at bounding box center [598, 26] width 9 height 9
click at [605, 26] on link "Close (⌘W)" at bounding box center [600, 26] width 9 height 9
click at [634, 25] on link "Close (⌘W)" at bounding box center [629, 26] width 9 height 9
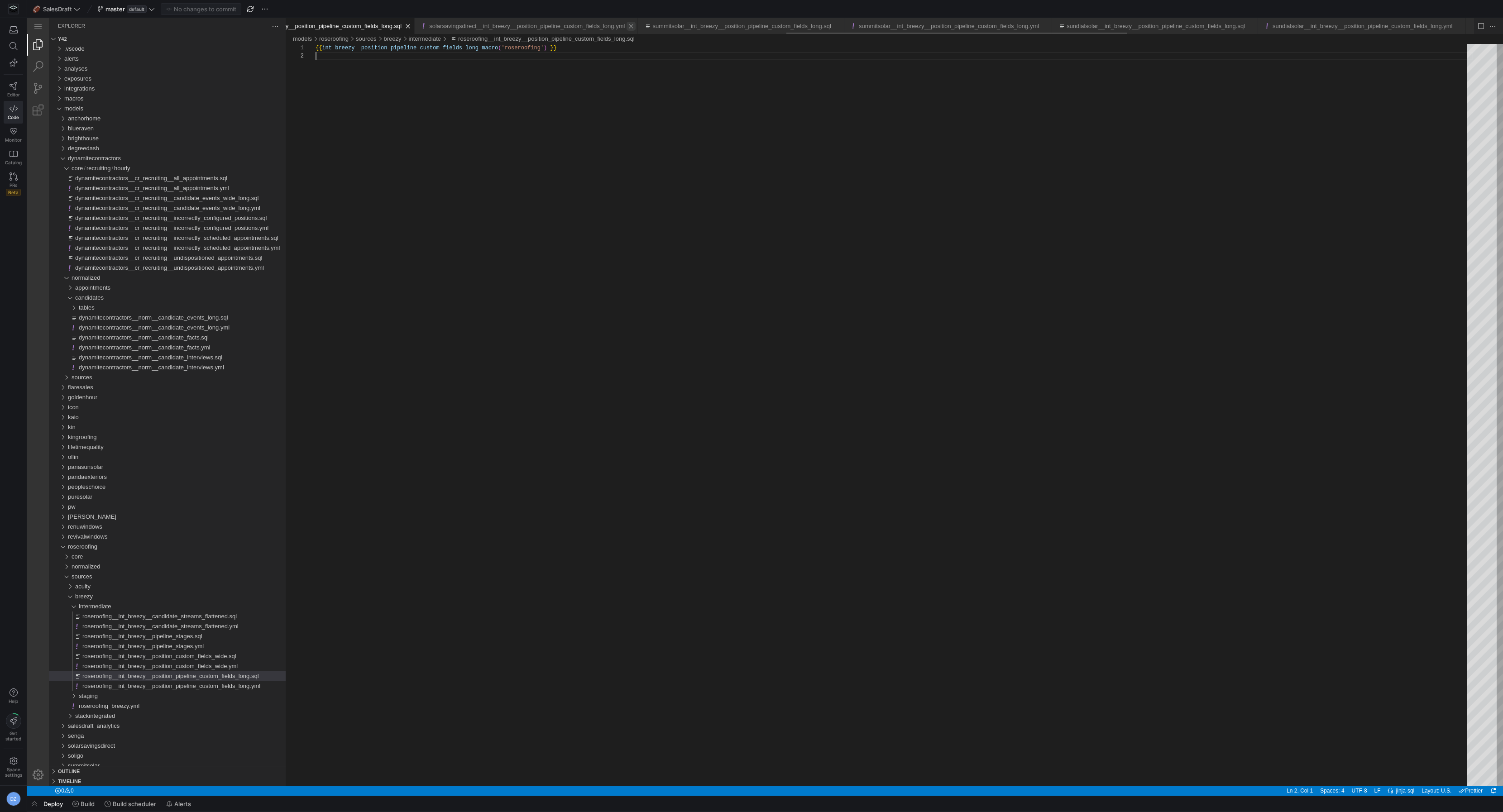
click at [635, 26] on link "Close (⌘W)" at bounding box center [631, 26] width 9 height 9
click at [619, 26] on link "Close (⌘W)" at bounding box center [614, 26] width 9 height 9
click at [622, 26] on ul "Tab actions" at bounding box center [615, 26] width 13 height 9
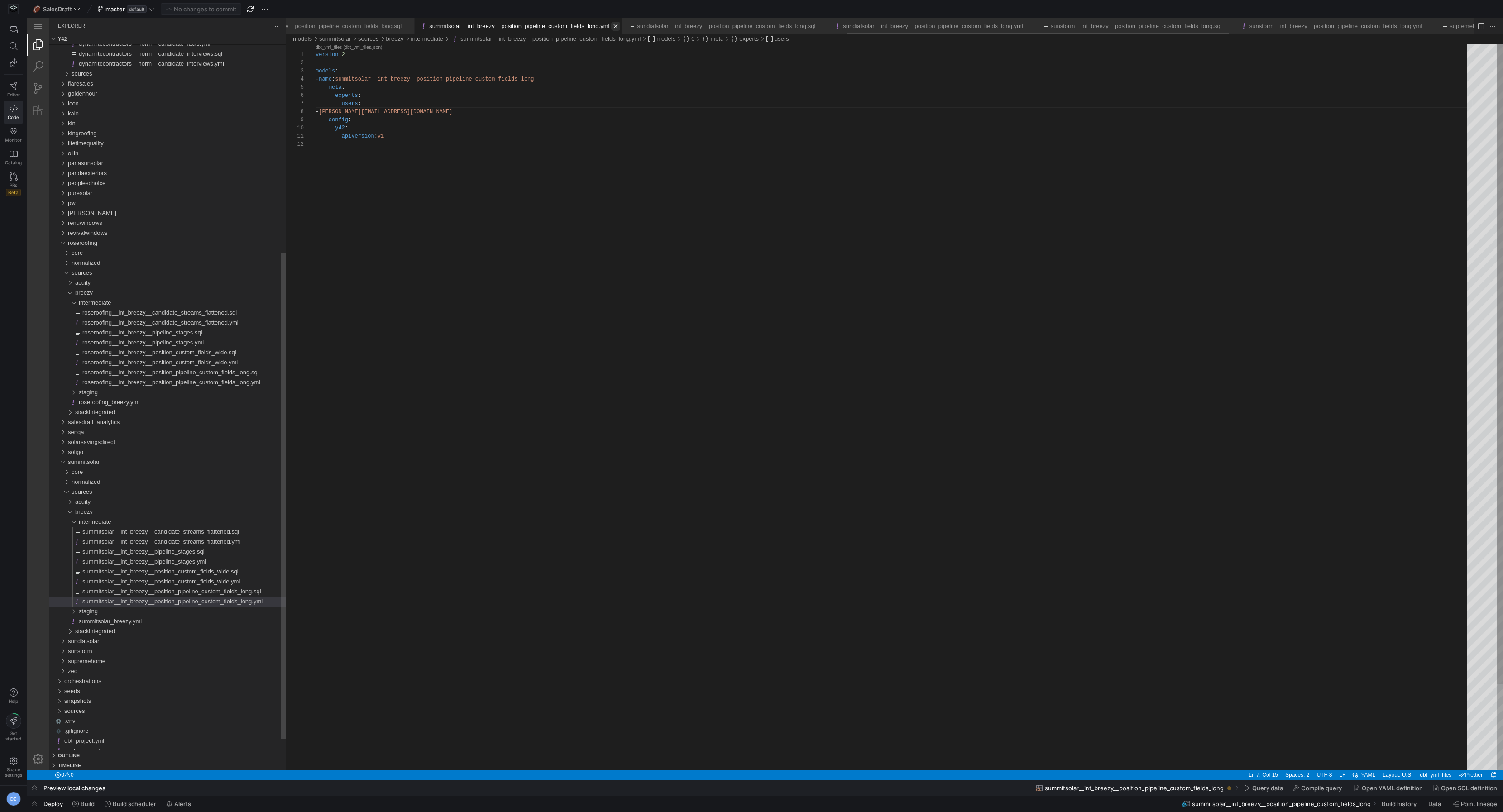
scroll to position [49, 46]
click at [620, 26] on link "Close (⌘W)" at bounding box center [615, 26] width 9 height 9
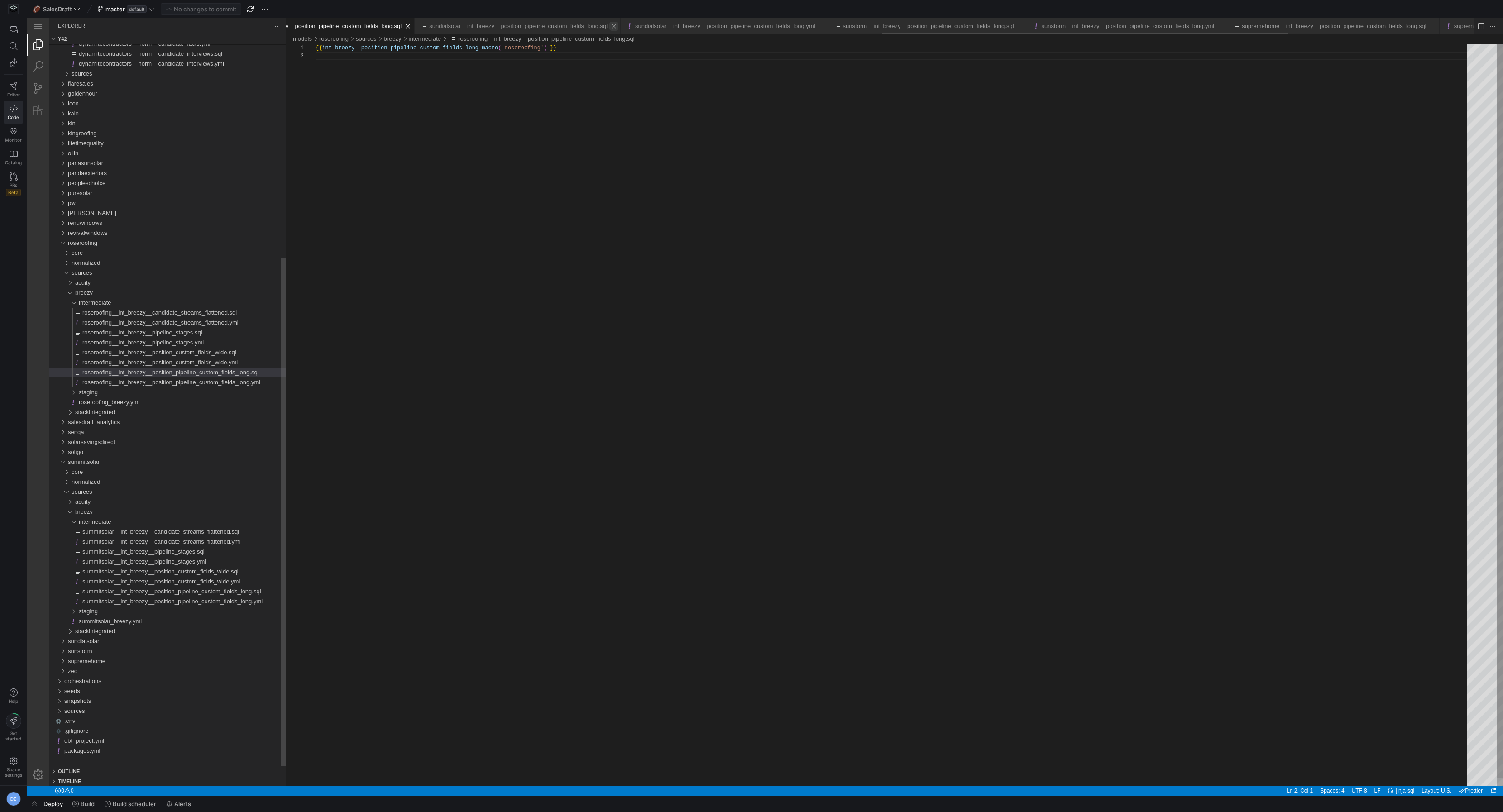
click at [618, 26] on link "Close (⌘W)" at bounding box center [613, 26] width 9 height 9
click at [620, 26] on link "Close (⌘W)" at bounding box center [615, 26] width 9 height 9
click at [630, 26] on link "Close (⌘W)" at bounding box center [625, 26] width 9 height 9
click at [621, 24] on link "Close (⌘W)" at bounding box center [625, 26] width 9 height 9
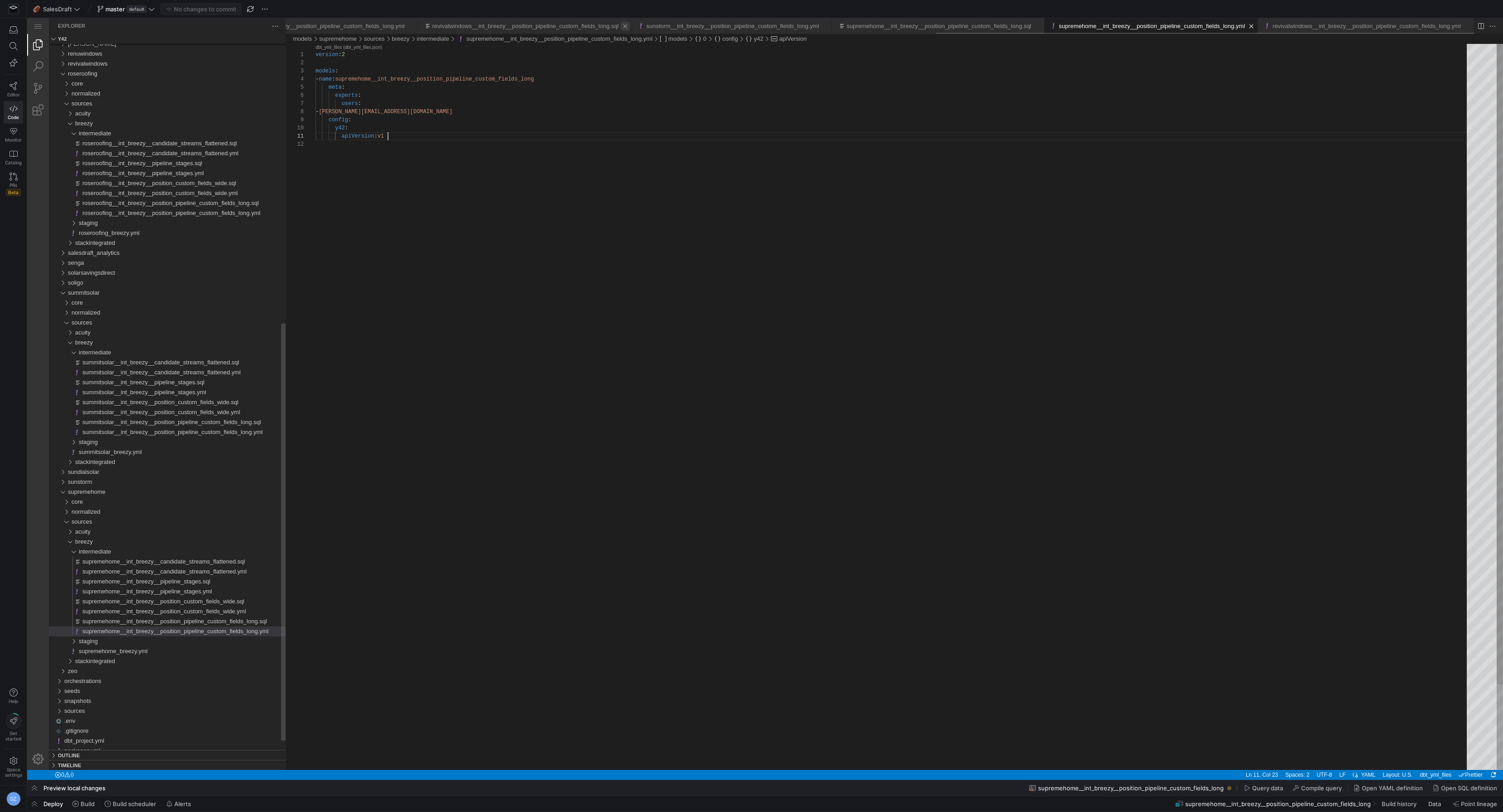
scroll to position [0, 71]
click at [621, 26] on link "Close (⌘W)" at bounding box center [625, 26] width 9 height 9
click at [547, 26] on link "Close (⌘W)" at bounding box center [542, 26] width 9 height 9
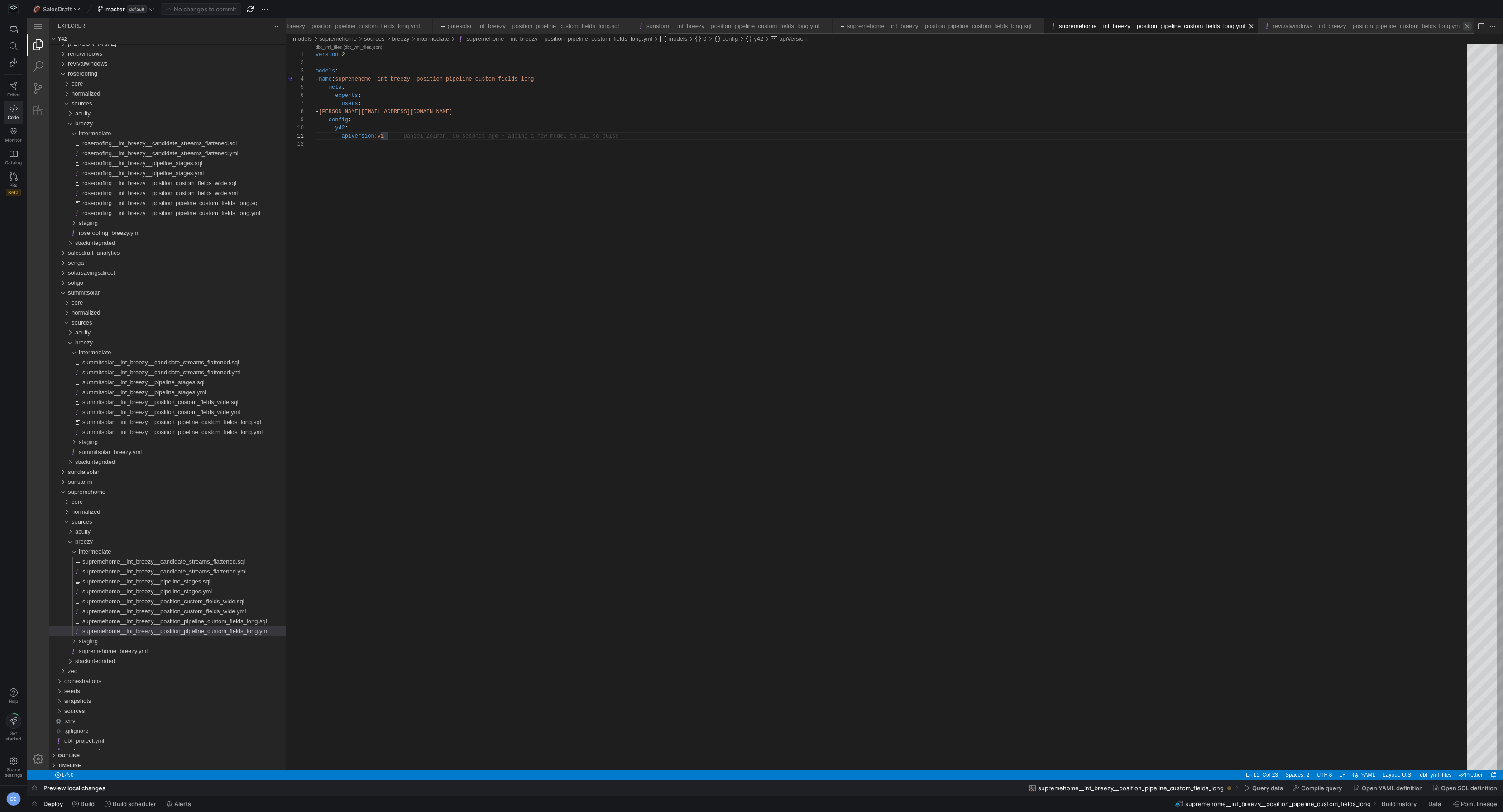
click at [621, 26] on link "Close (⌘W)" at bounding box center [625, 26] width 9 height 9
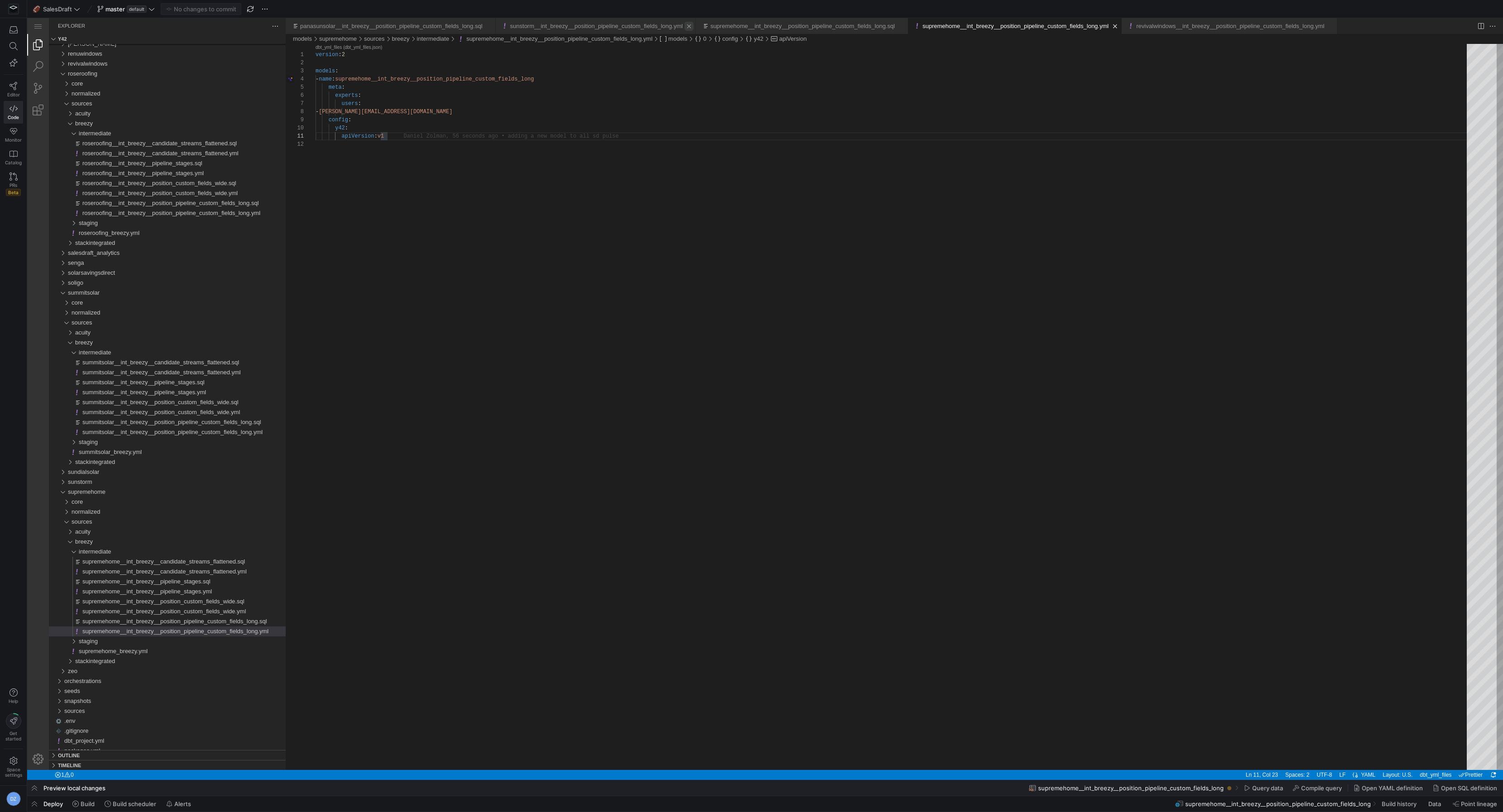
click at [694, 24] on link "Close (⌘W)" at bounding box center [689, 26] width 9 height 9
click at [705, 23] on link "Close (⌘W)" at bounding box center [700, 26] width 9 height 9
click at [707, 26] on link "Close (⌘W)" at bounding box center [702, 26] width 9 height 9
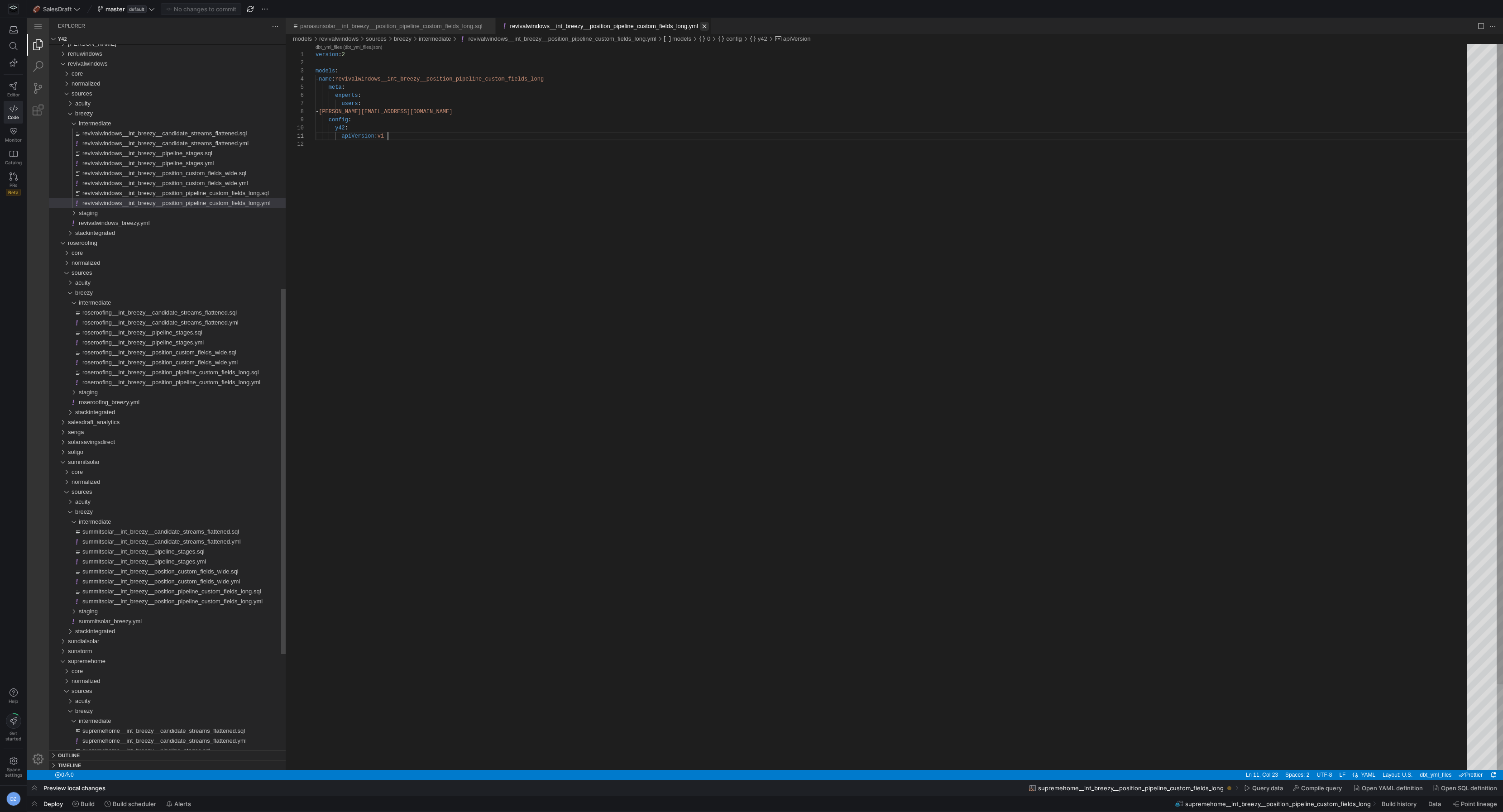
scroll to position [0, 71]
click at [709, 26] on link "Close (⌘W)" at bounding box center [704, 26] width 9 height 9
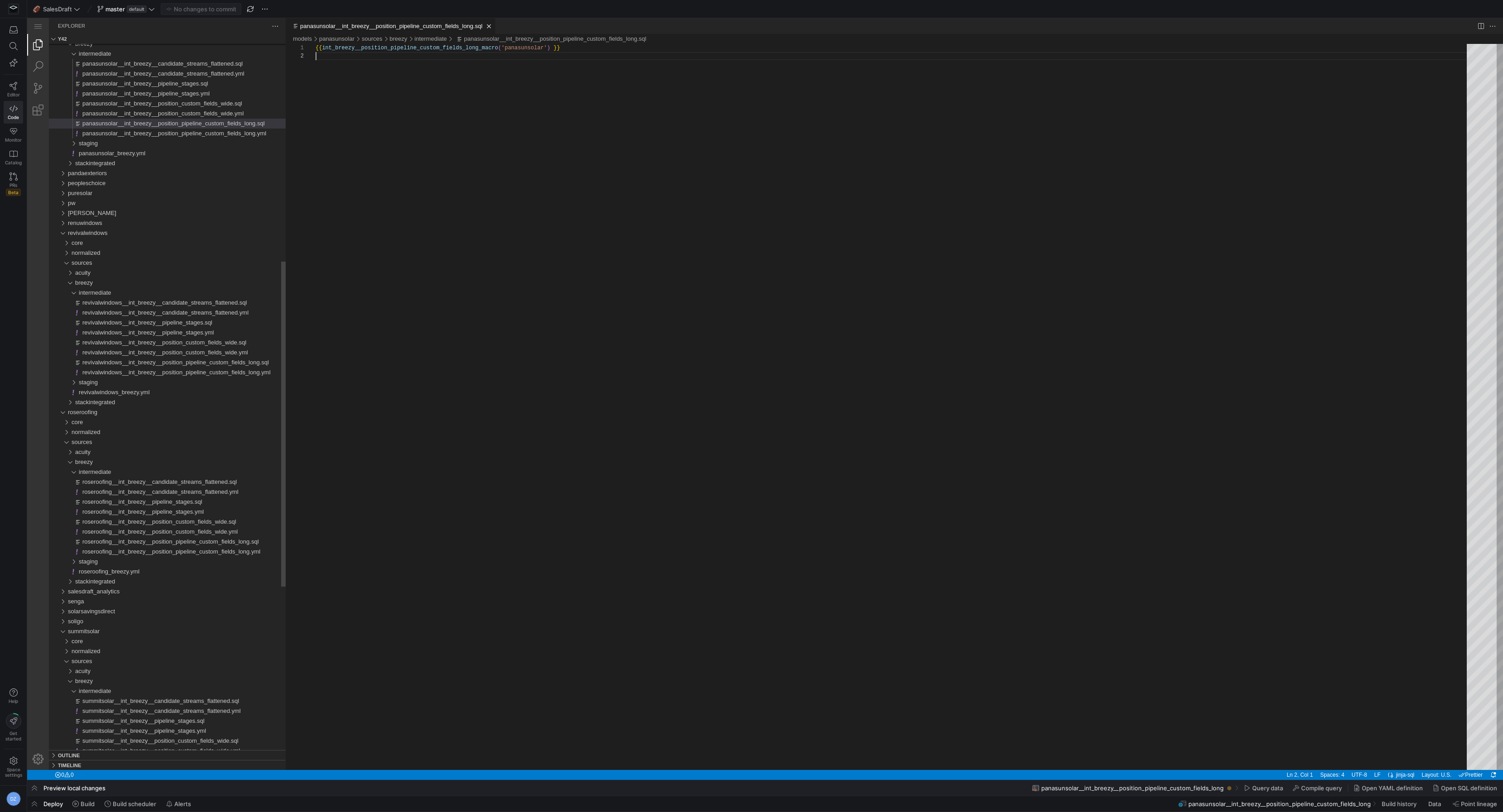
scroll to position [8, 0]
click at [494, 26] on link "Close (⌘W)" at bounding box center [489, 26] width 9 height 9
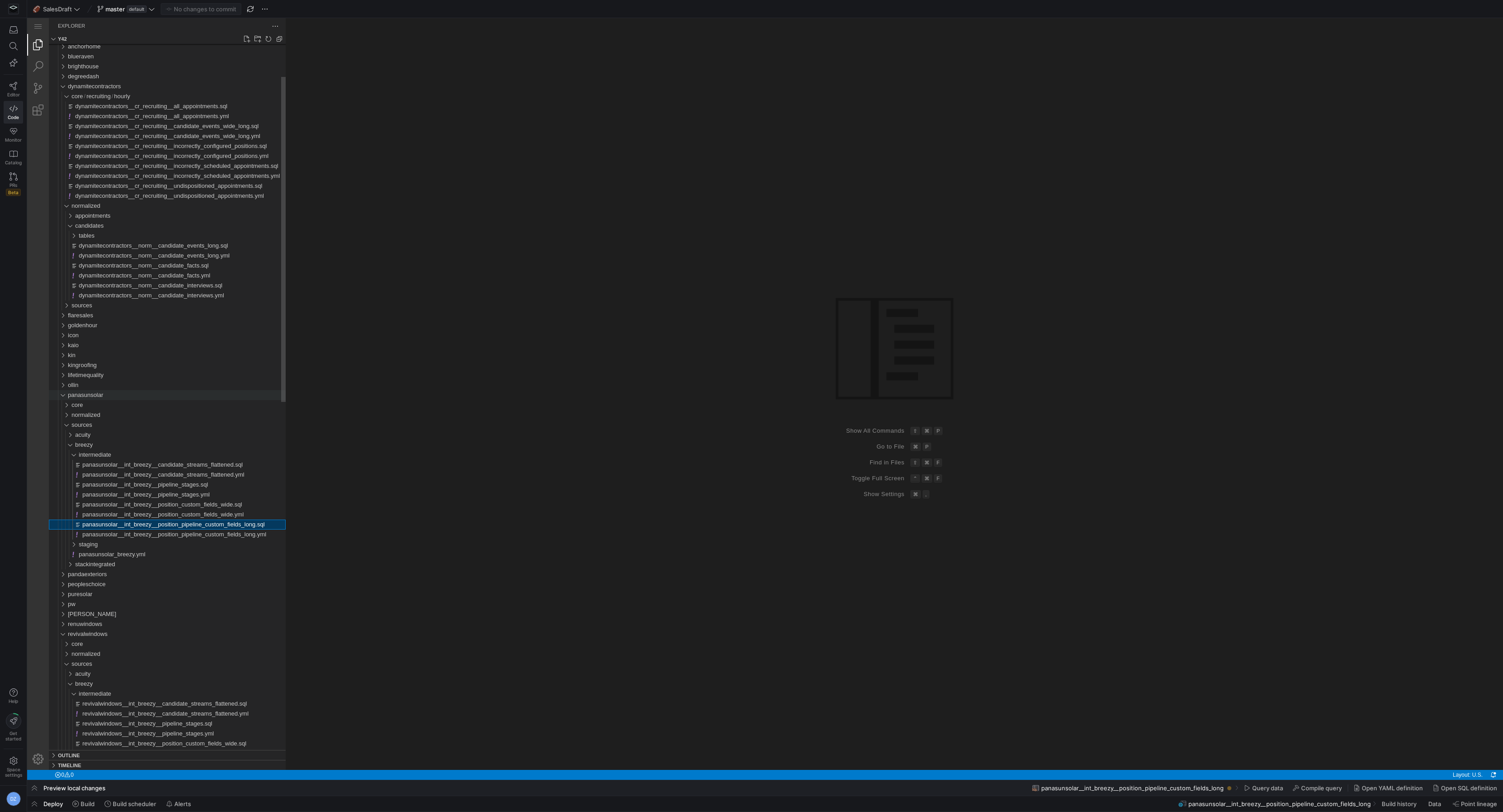
click at [90, 398] on div "panasunsolar" at bounding box center [177, 395] width 218 height 10
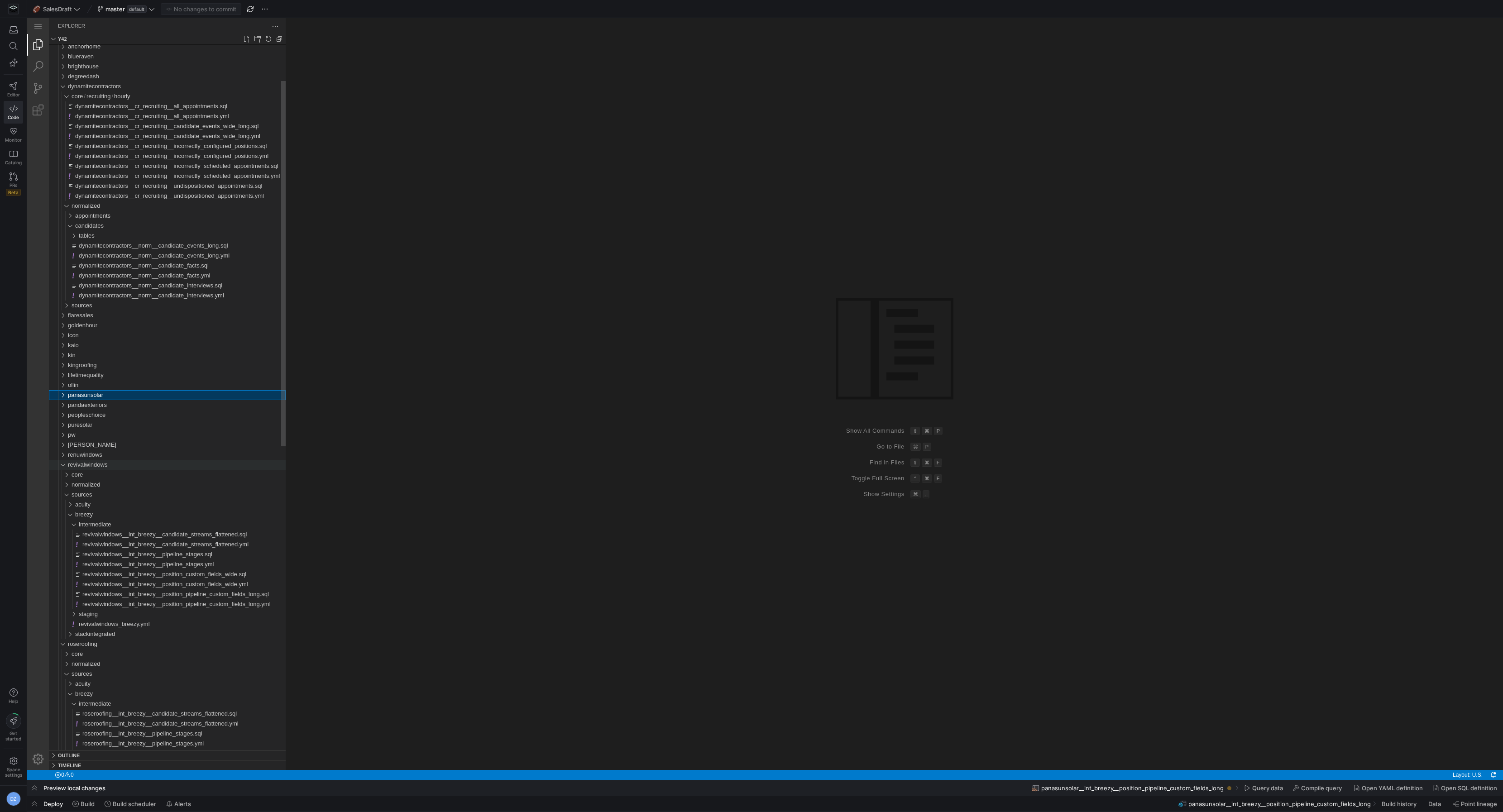
click at [100, 468] on div "revivalwindows" at bounding box center [177, 465] width 218 height 10
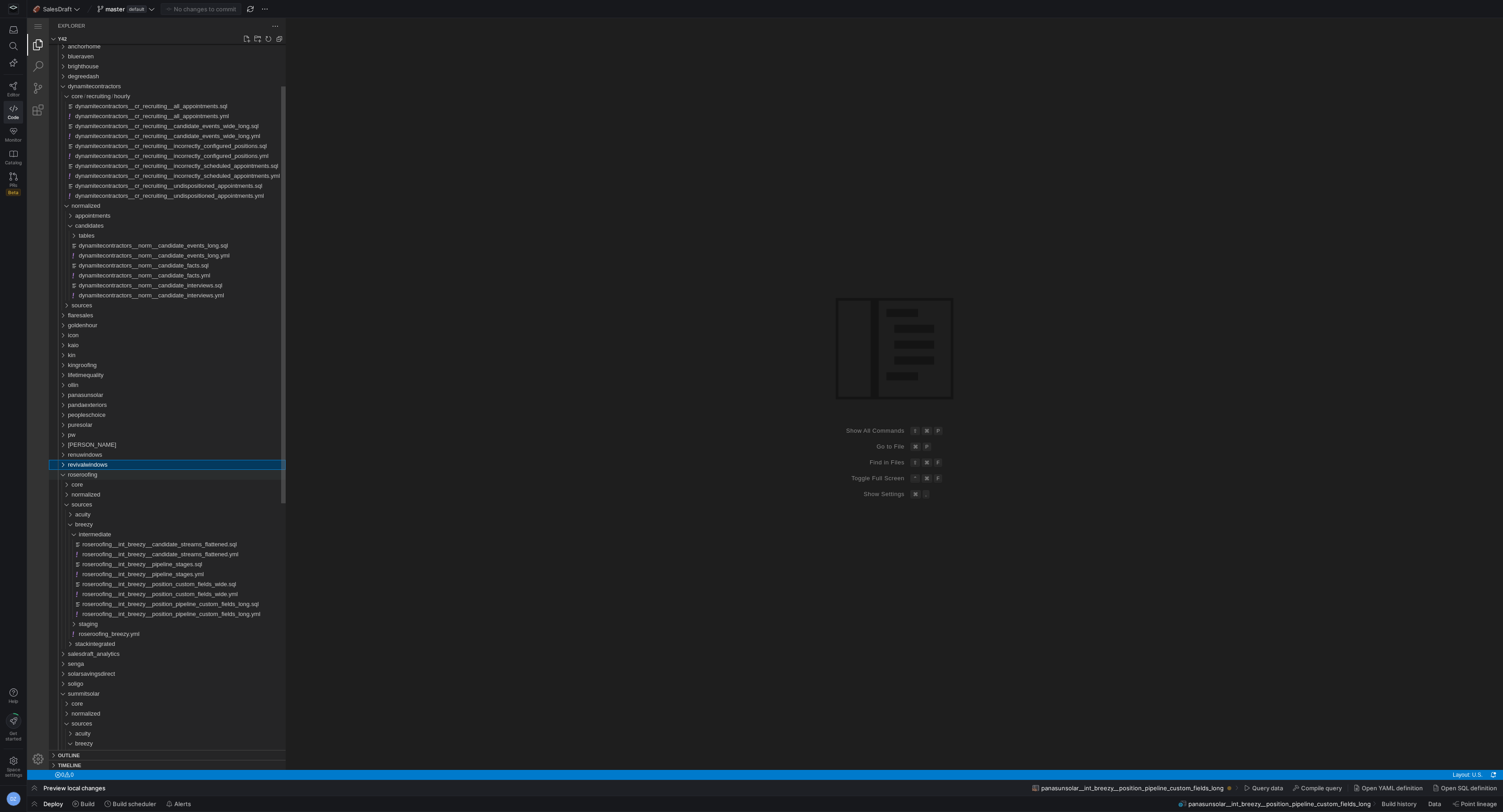
click at [99, 478] on div "roseroofing" at bounding box center [177, 475] width 218 height 10
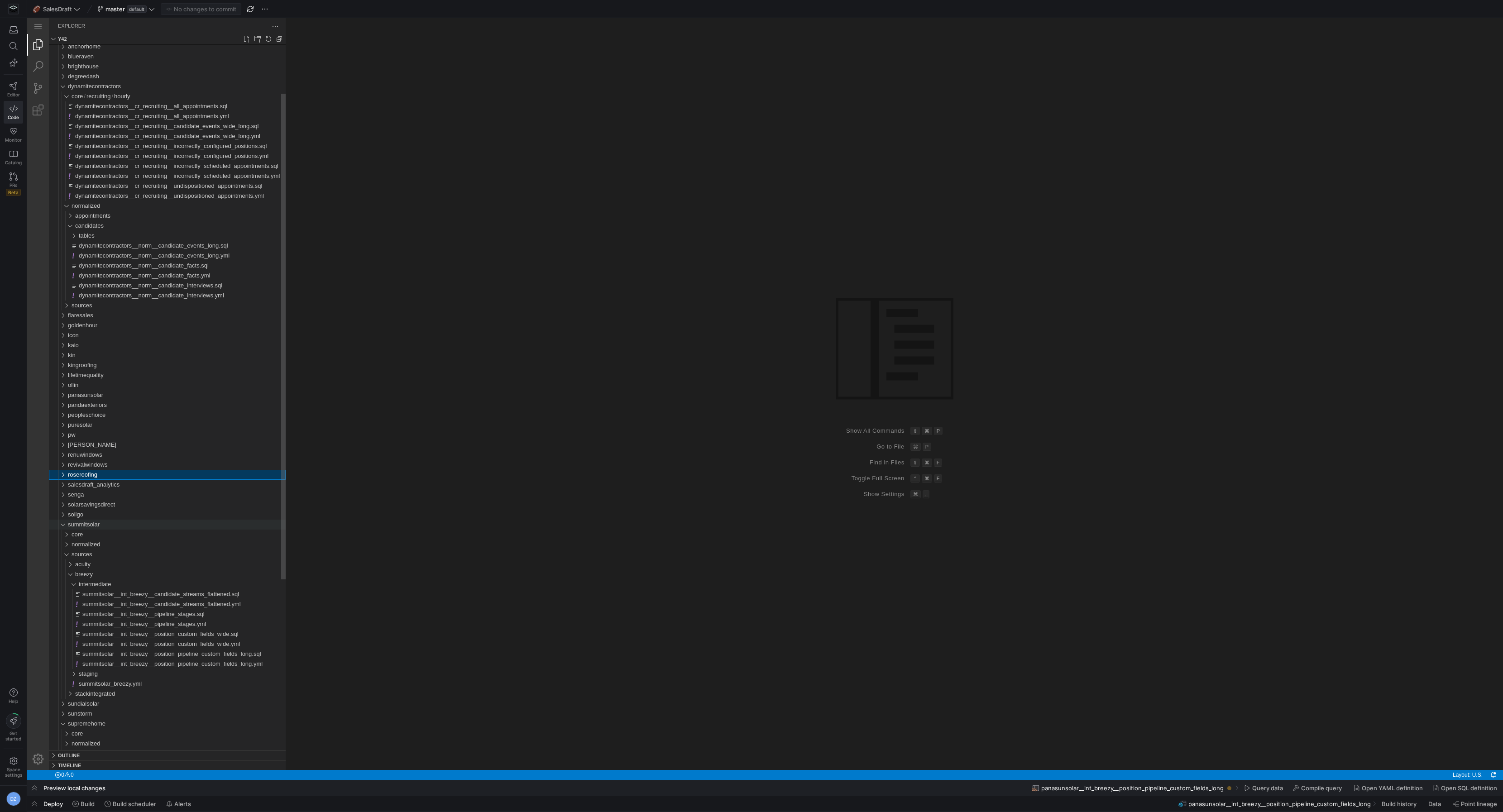
click at [102, 521] on div "summitsolar" at bounding box center [177, 525] width 218 height 10
click at [119, 555] on div "supremehome" at bounding box center [177, 554] width 218 height 10
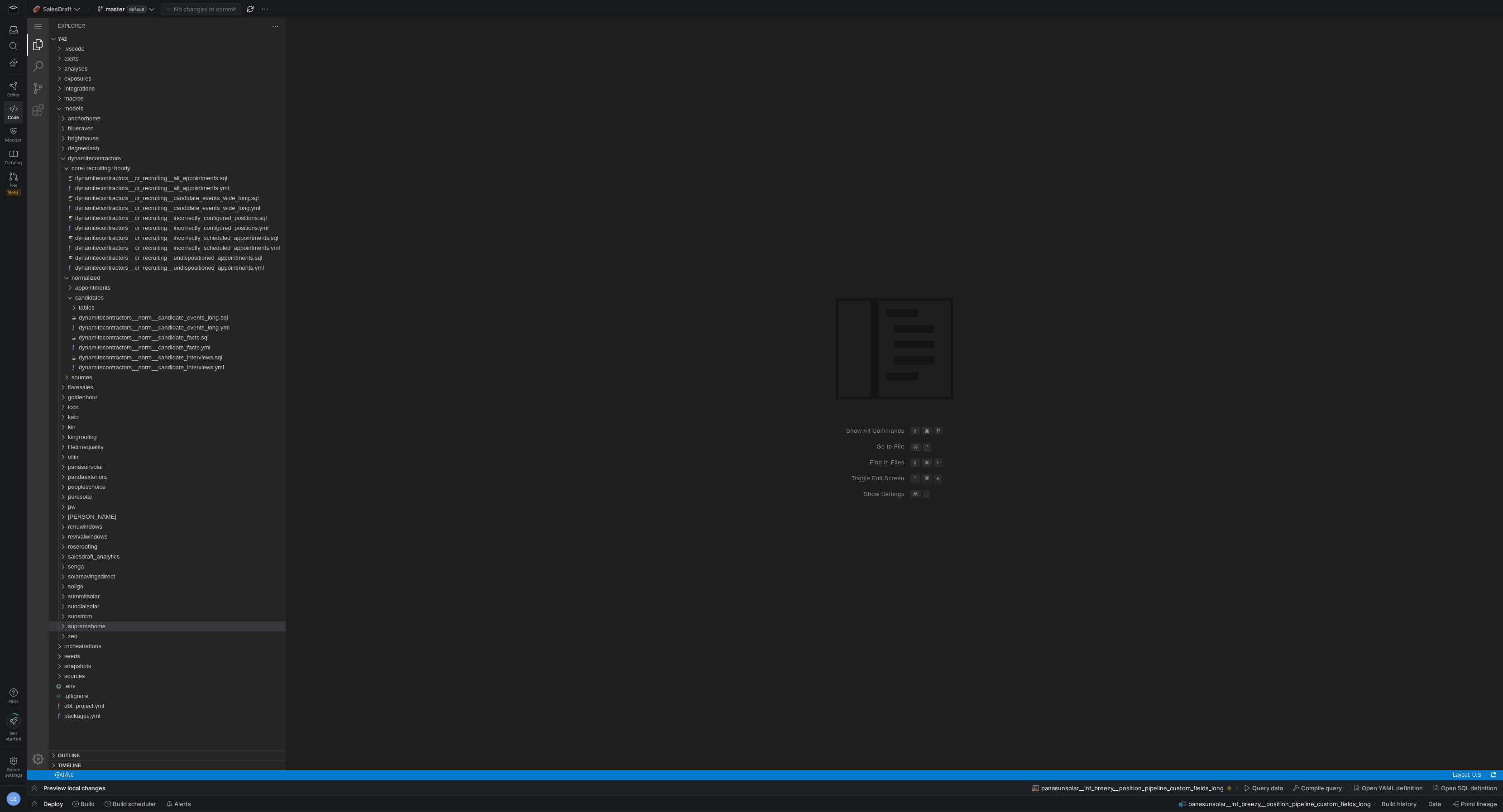
click at [348, 354] on div "Group 1 (empty)" at bounding box center [894, 394] width 1217 height 752
click at [180, 339] on span "dynamitecontractors__norm__candidate_facts.sql" at bounding box center [144, 337] width 130 height 7
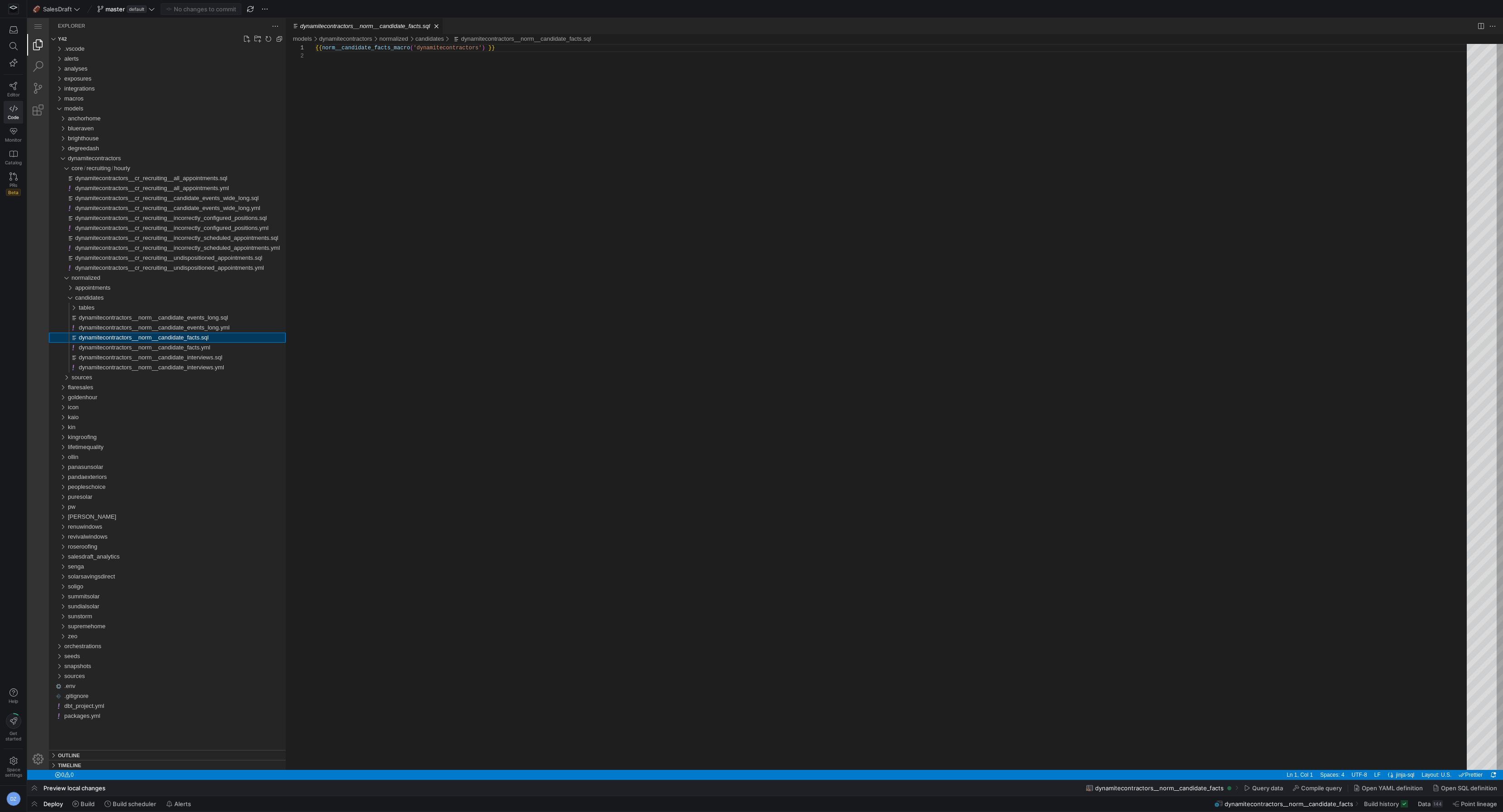
scroll to position [8, 0]
click at [454, 282] on div "{{ norm__candidate_facts_macro ( 'dynamitecontractors' ) }}" at bounding box center [894, 411] width 1158 height 734
click at [399, 46] on div "{{ norm__candidate_facts_macro ( 'dynamitecontractors' ) }}" at bounding box center [894, 411] width 1158 height 734
paste textarea "_v2"
type textarea "{{ norm__candidate_facts_macro_v2('dynamitecontractors') }}"
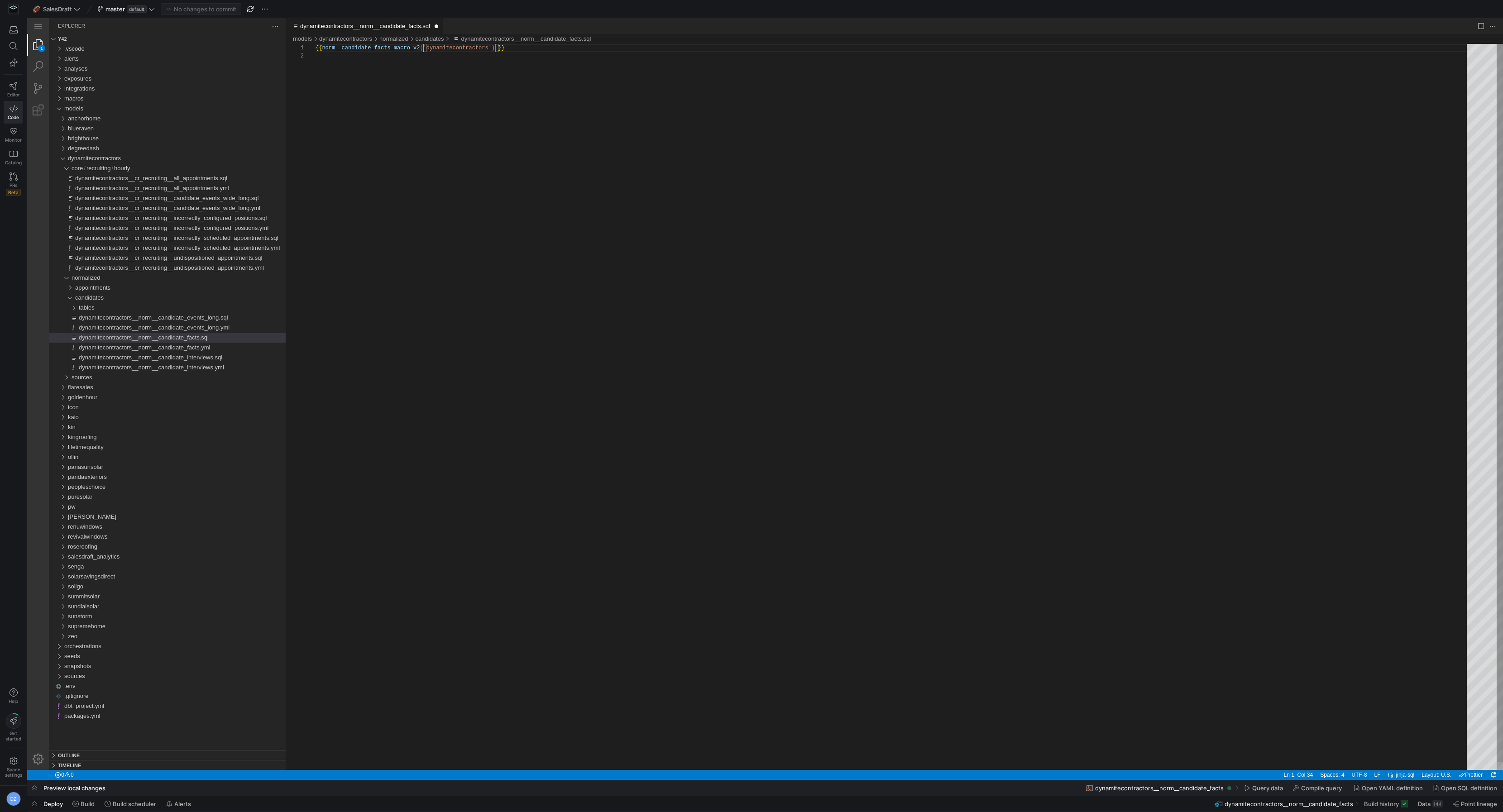
scroll to position [0, 107]
click at [430, 219] on div "{{ norm__candidate_facts_macro_v2 ( 'dynamitecontractors' ) }}" at bounding box center [894, 411] width 1158 height 734
click at [218, 318] on span "dynamitecontractors__norm__candidate_events_long.sql" at bounding box center [154, 317] width 150 height 7
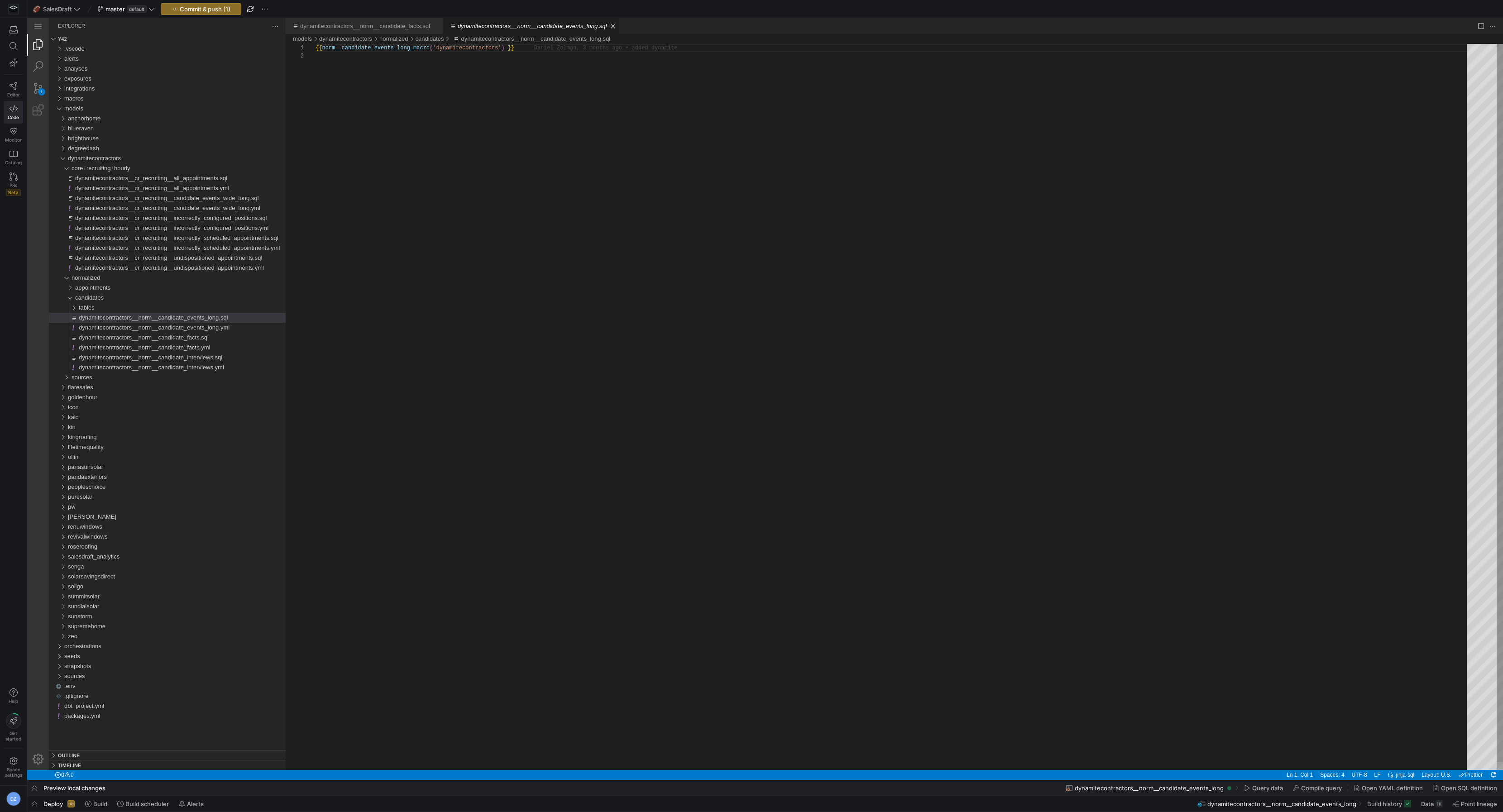
click at [385, 49] on div "{{ norm__candidate_events_long_macro ( 'dynamitecontractors' ) }}" at bounding box center [894, 411] width 1158 height 734
paste textarea "_v2"
type textarea "{{ norm__candidate_events_long_macro_v2('dynamitecontractors') }}"
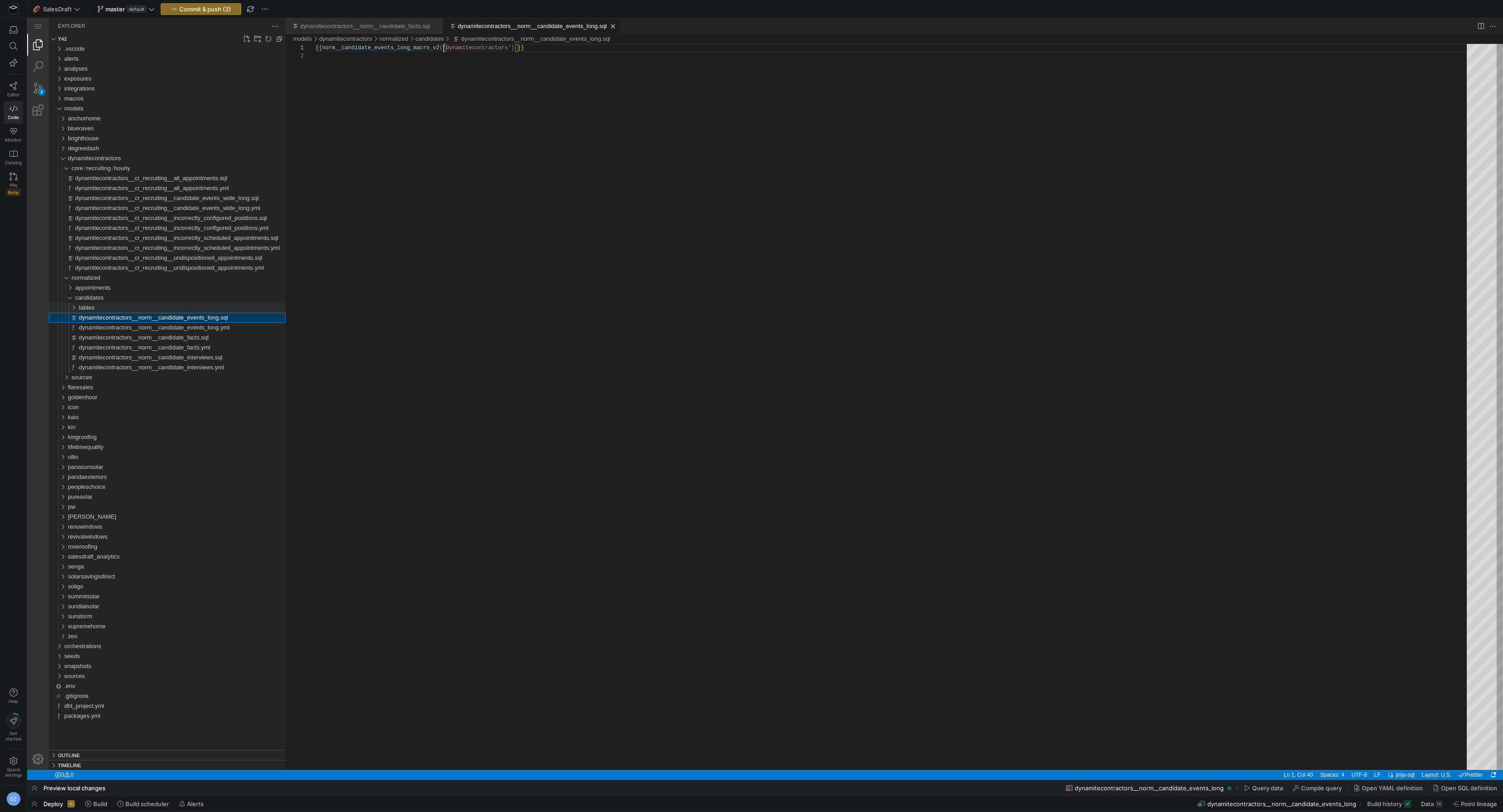
click at [123, 306] on div "tables" at bounding box center [182, 308] width 207 height 10
click at [130, 317] on span "dynamitecontractors__norm__candidate_events_wide.sql" at bounding box center [157, 317] width 150 height 7
click at [379, 47] on div "{{ norm__candidate_events_wide_macro ( 'dynamitecontractors' ) }}" at bounding box center [894, 411] width 1158 height 734
paste textarea "_v2"
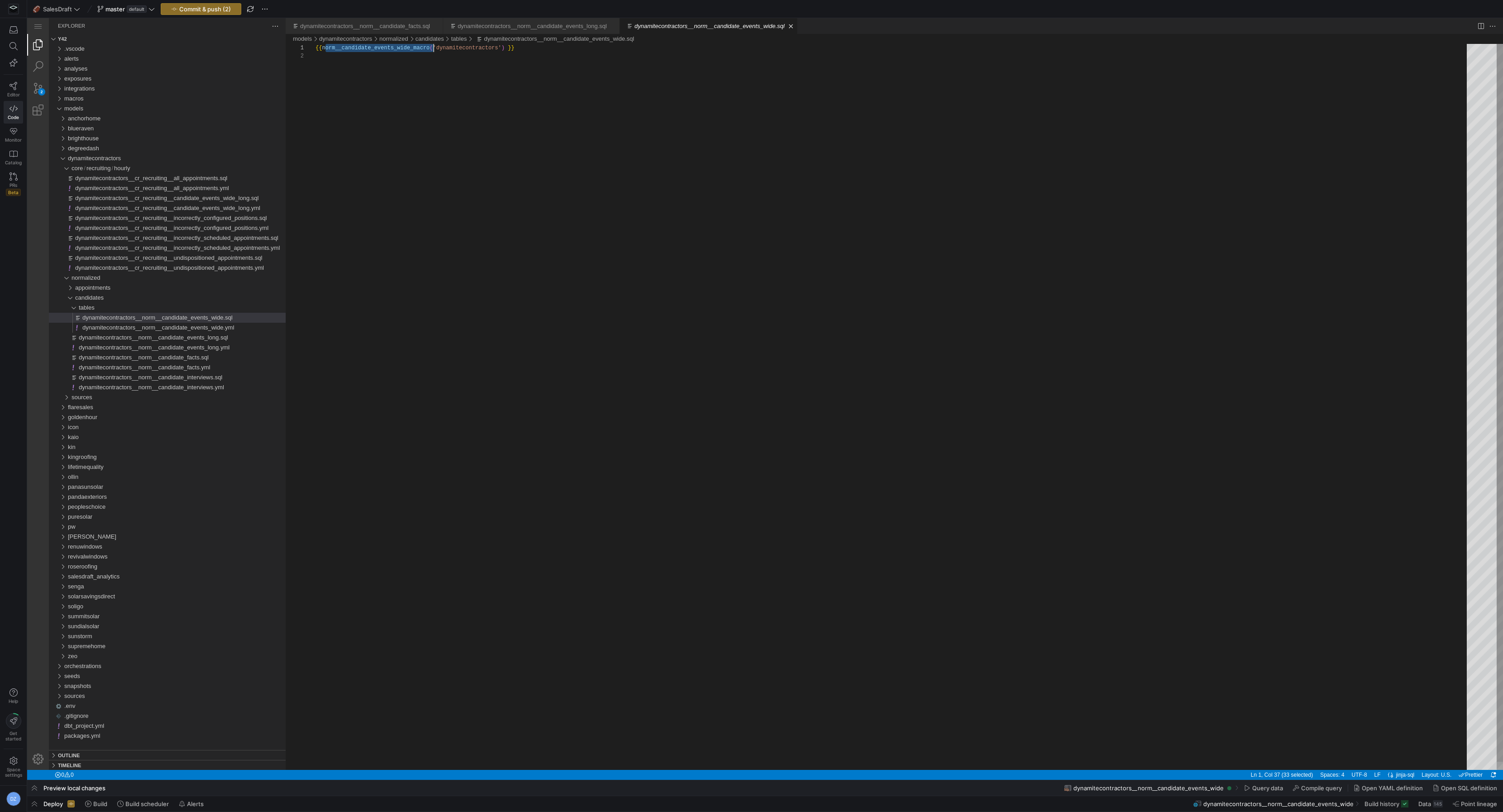
type textarea "{{ norm__candidate_events_wide_macro_v2('dynamitecontractors') }}"
click at [164, 199] on span "dynamitecontractors__cr_recruiting__candidate_events_wide_long.sql" at bounding box center [167, 198] width 184 height 7
click at [457, 48] on div "{{ cr_recruiting__candidate_events_wide_long_macro ( 'dynamitecontractors' ) }}" at bounding box center [894, 411] width 1158 height 734
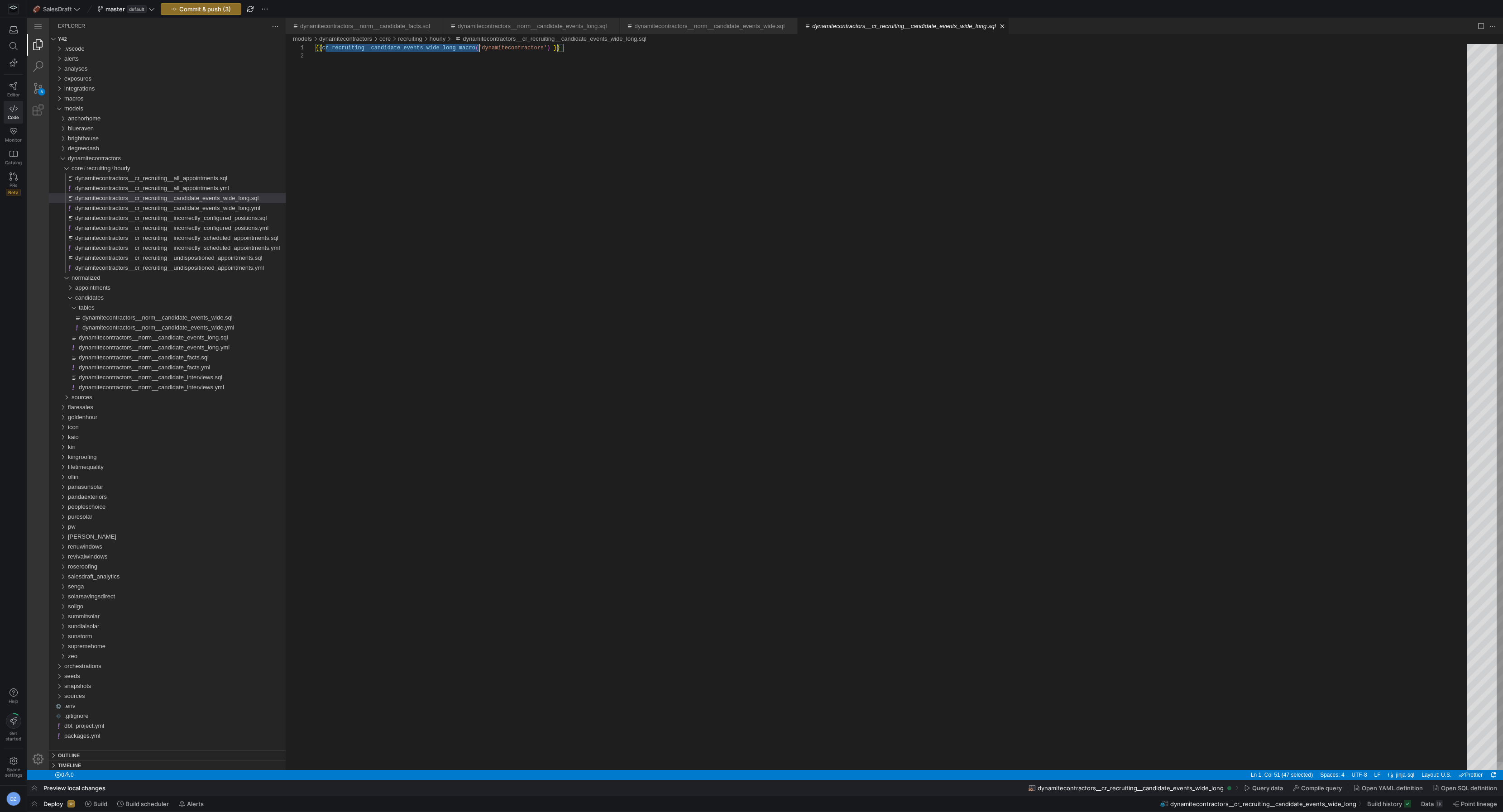
click at [457, 48] on div "{{ cr_recruiting__candidate_events_wide_long_macro ( 'dynamitecontractors' ) }}" at bounding box center [894, 411] width 1158 height 734
paste textarea "_v2"
type textarea "{{ cr_recruiting__candidate_events_wide_long_macro_v2('dynamitecontractors') }}"
click at [515, 100] on div "{{ cr_recruiting__candidate_events_wide_long_macro_v 2 ( 'dynamitecontractors' …" at bounding box center [894, 411] width 1158 height 734
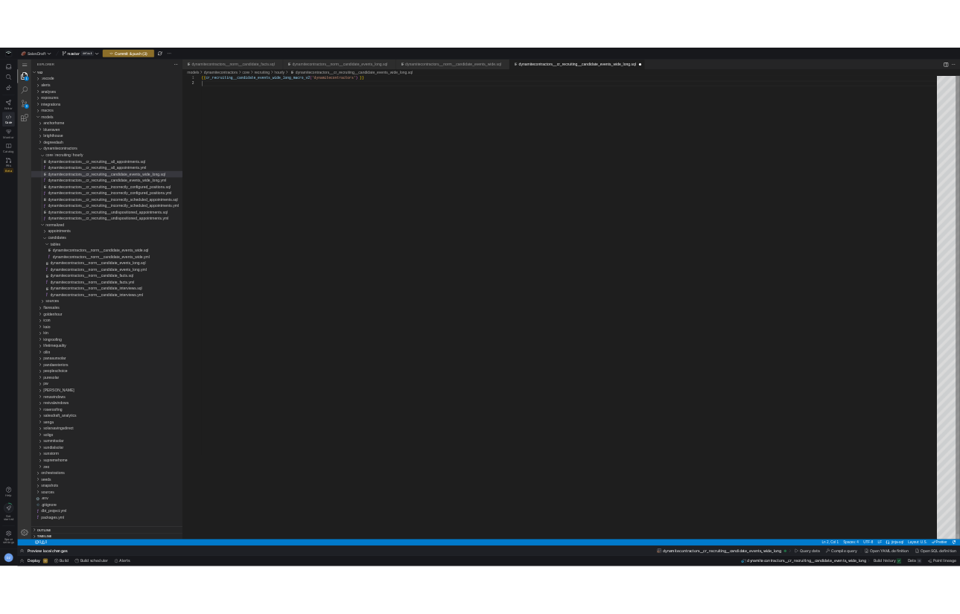
scroll to position [13, 0]
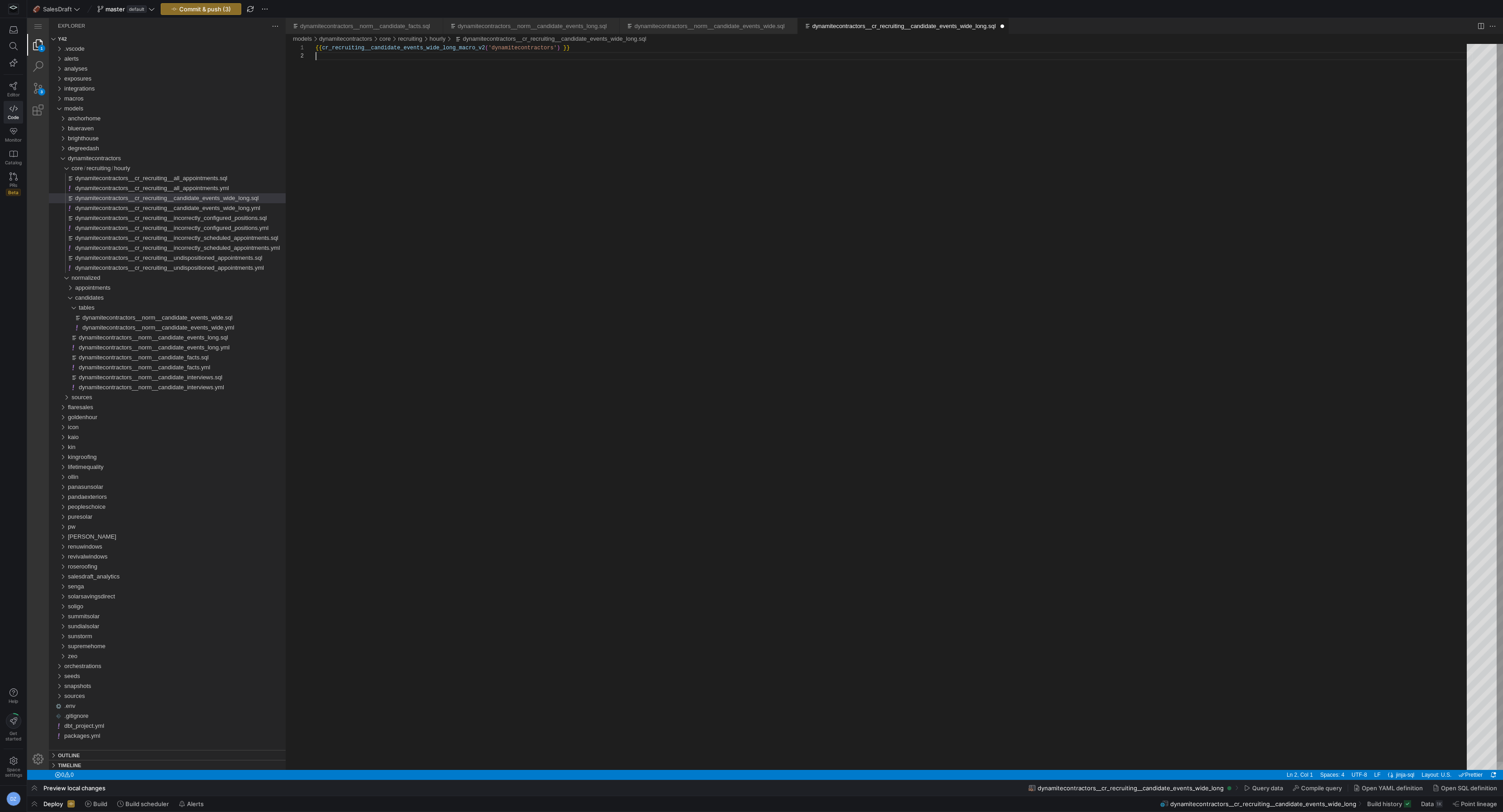
drag, startPoint x: 515, startPoint y: 100, endPoint x: 546, endPoint y: 106, distance: 31.6
click at [546, 106] on div "{{ cr_recruiting__candidate_events_wide_long_macro_v 2 ( 'dynamitecontractors' …" at bounding box center [894, 411] width 1158 height 734
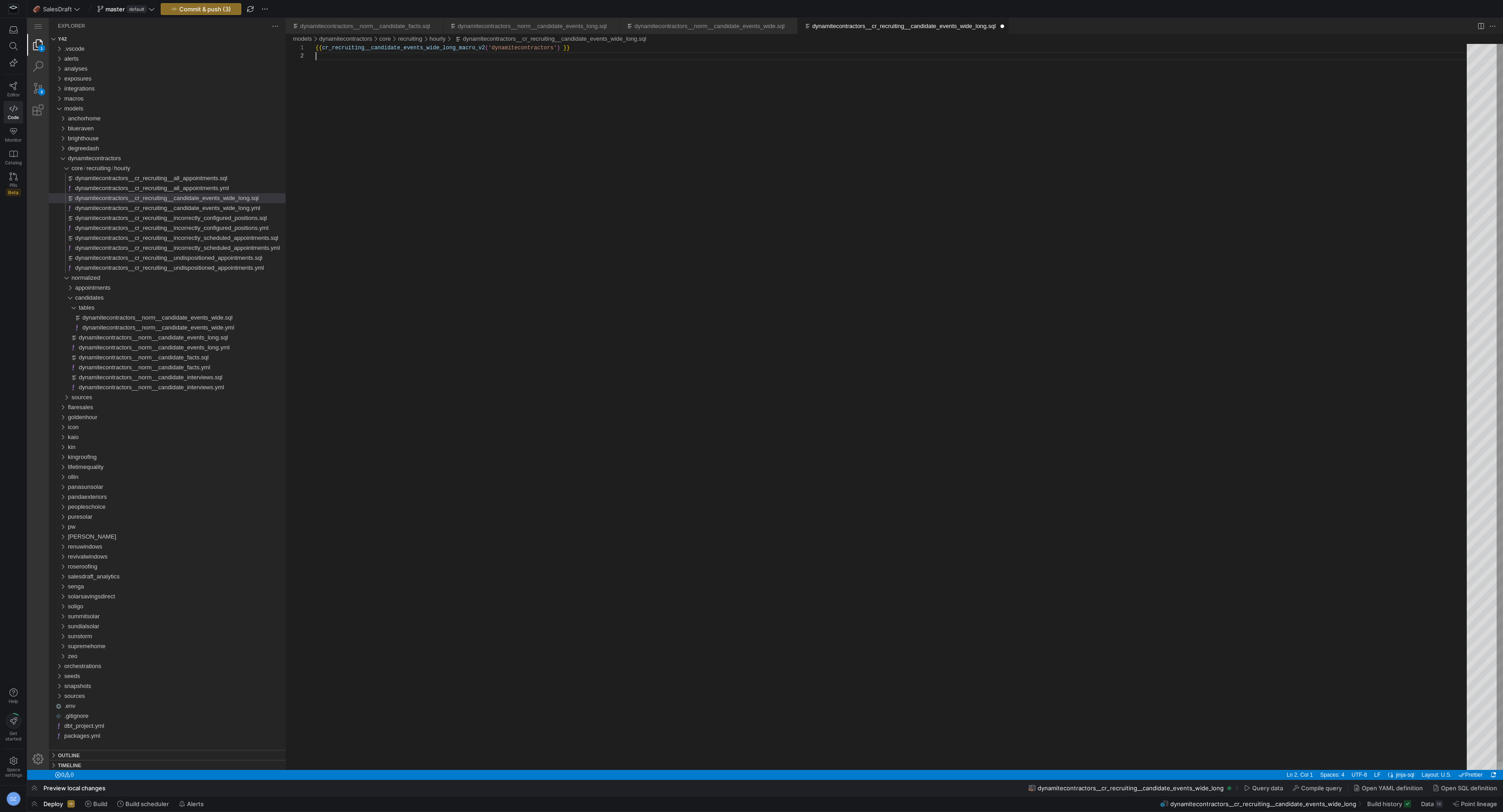
click at [546, 106] on div "{{ cr_recruiting__candidate_events_wide_long_macro_v 2 ( 'dynamitecontractors' …" at bounding box center [894, 411] width 1158 height 734
click at [530, 200] on div "{{ cr_recruiting__candidate_events_wide_long_macro_v 2 ( 'dynamitecontractors' …" at bounding box center [894, 411] width 1158 height 734
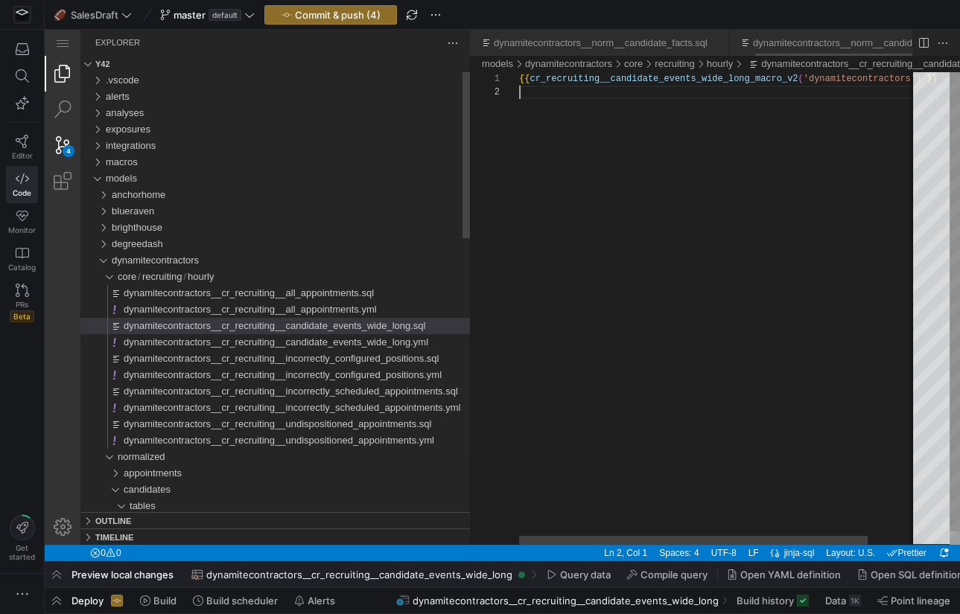
scroll to position [0, 801]
click at [649, 188] on div "{{ cr_recruiting__candidate_events_wide_long_macro_v 2 ( 'dynamitecontractors' …" at bounding box center [747, 315] width 456 height 486
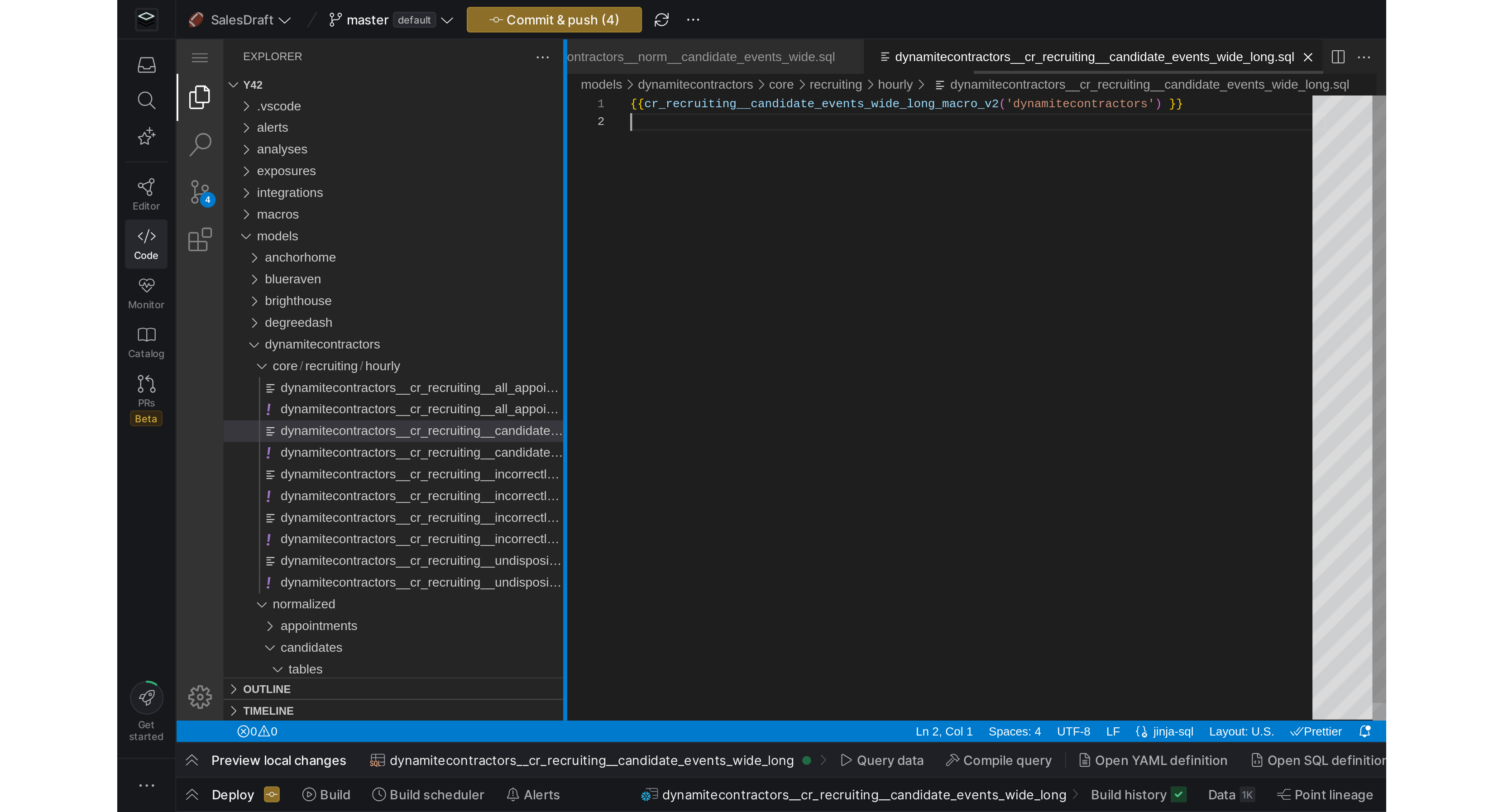
scroll to position [0, 395]
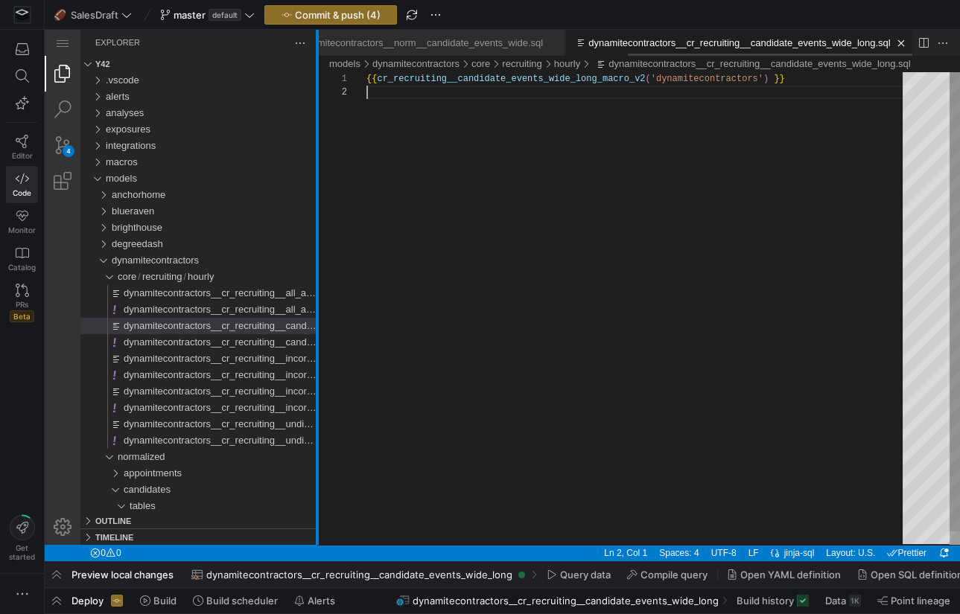
drag, startPoint x: 471, startPoint y: 146, endPoint x: 318, endPoint y: 144, distance: 152.7
click at [318, 144] on div at bounding box center [317, 287] width 3 height 515
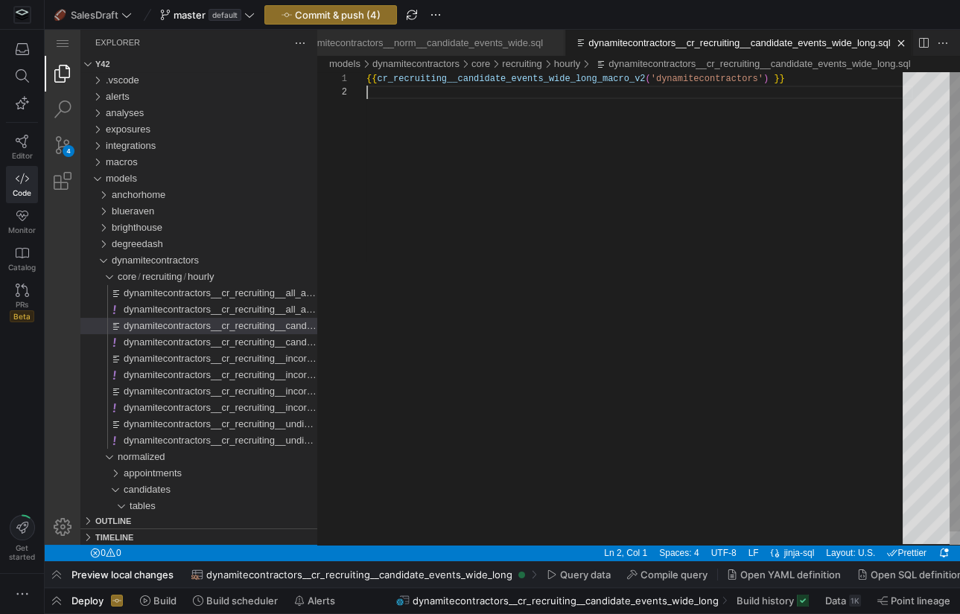
click at [429, 159] on div "{{ cr_recruiting__candidate_events_wide_long_macro_v 2 ( 'dynamitecontractors' …" at bounding box center [639, 315] width 547 height 486
click at [556, 328] on div "{{ cr_recruiting__candidate_events_wide_long_macro_v 2 ( 'dynamitecontractors' …" at bounding box center [639, 315] width 547 height 486
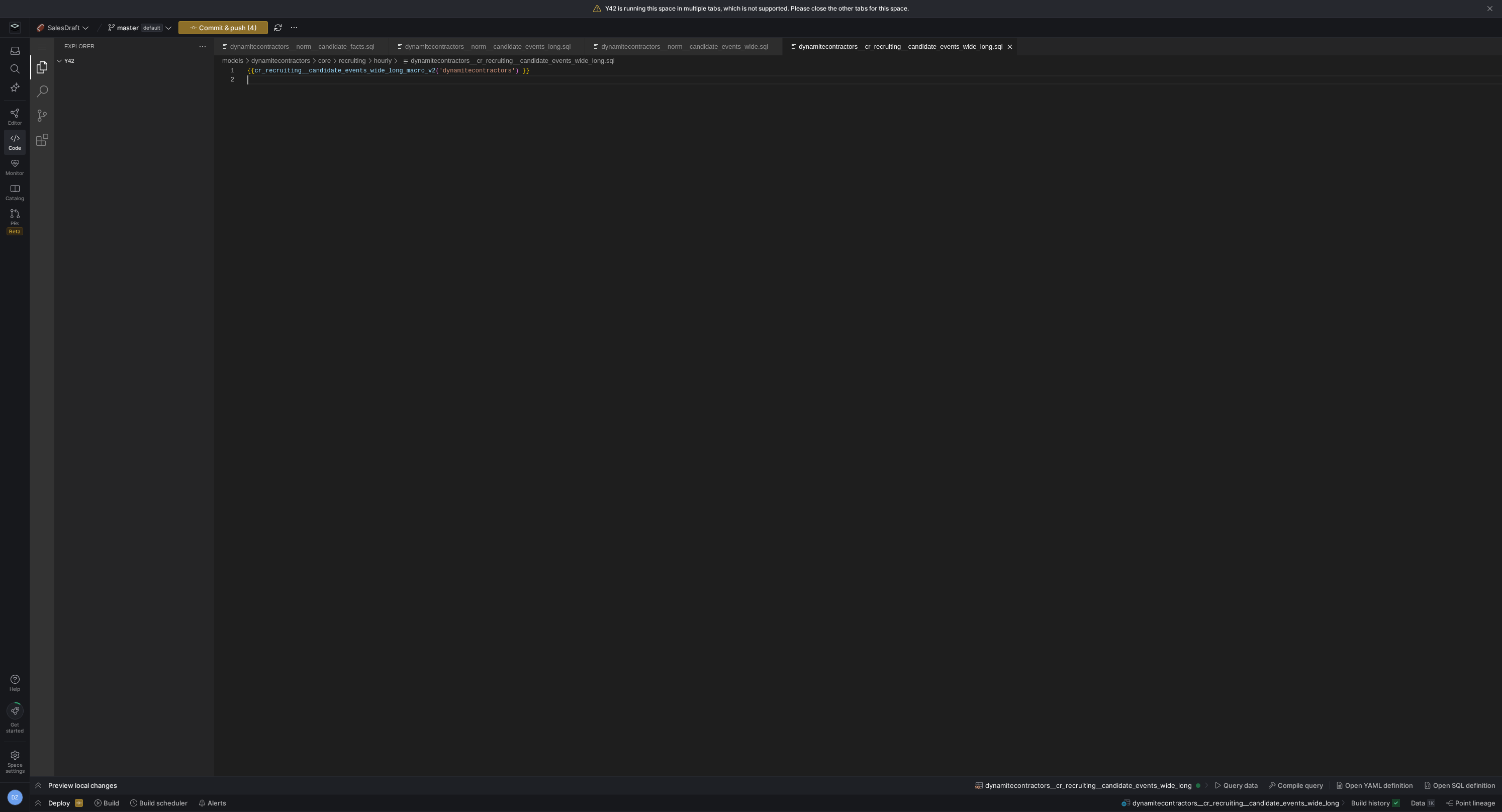
scroll to position [9, 0]
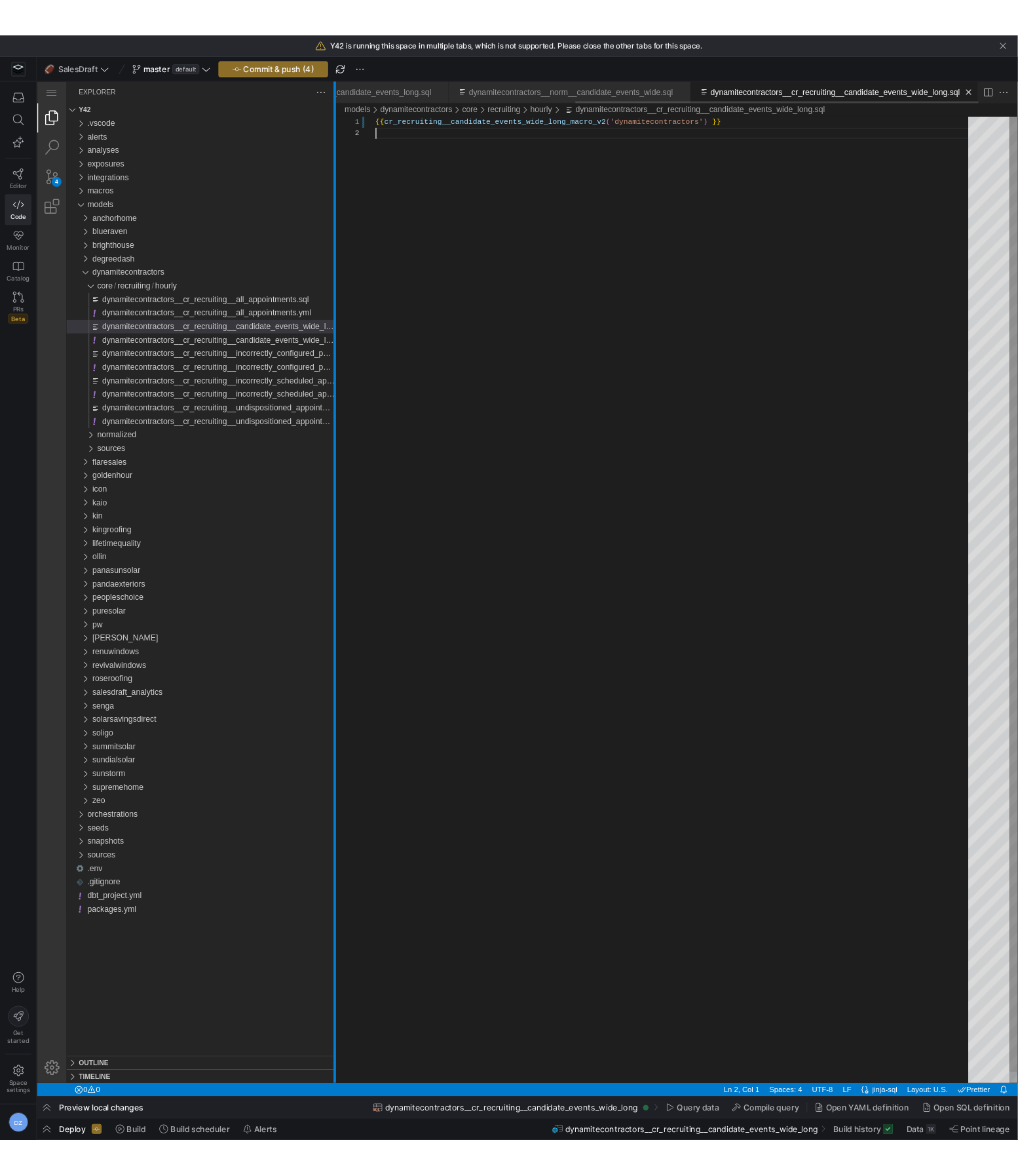
scroll to position [0, 408]
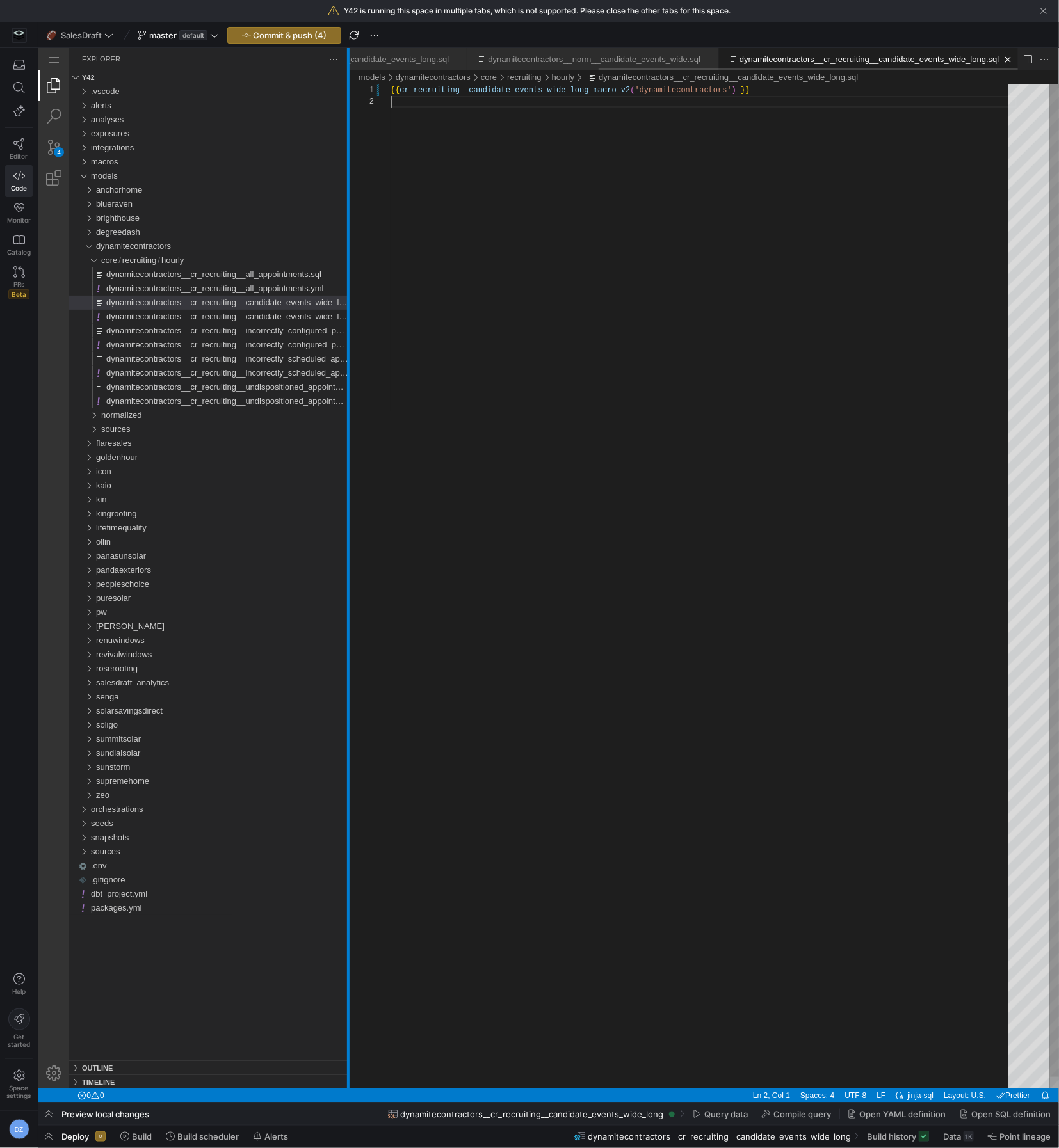
drag, startPoint x: 402, startPoint y: 286, endPoint x: 346, endPoint y: 313, distance: 62.2
click at [346, 313] on div at bounding box center [347, 567] width 3 height 1041
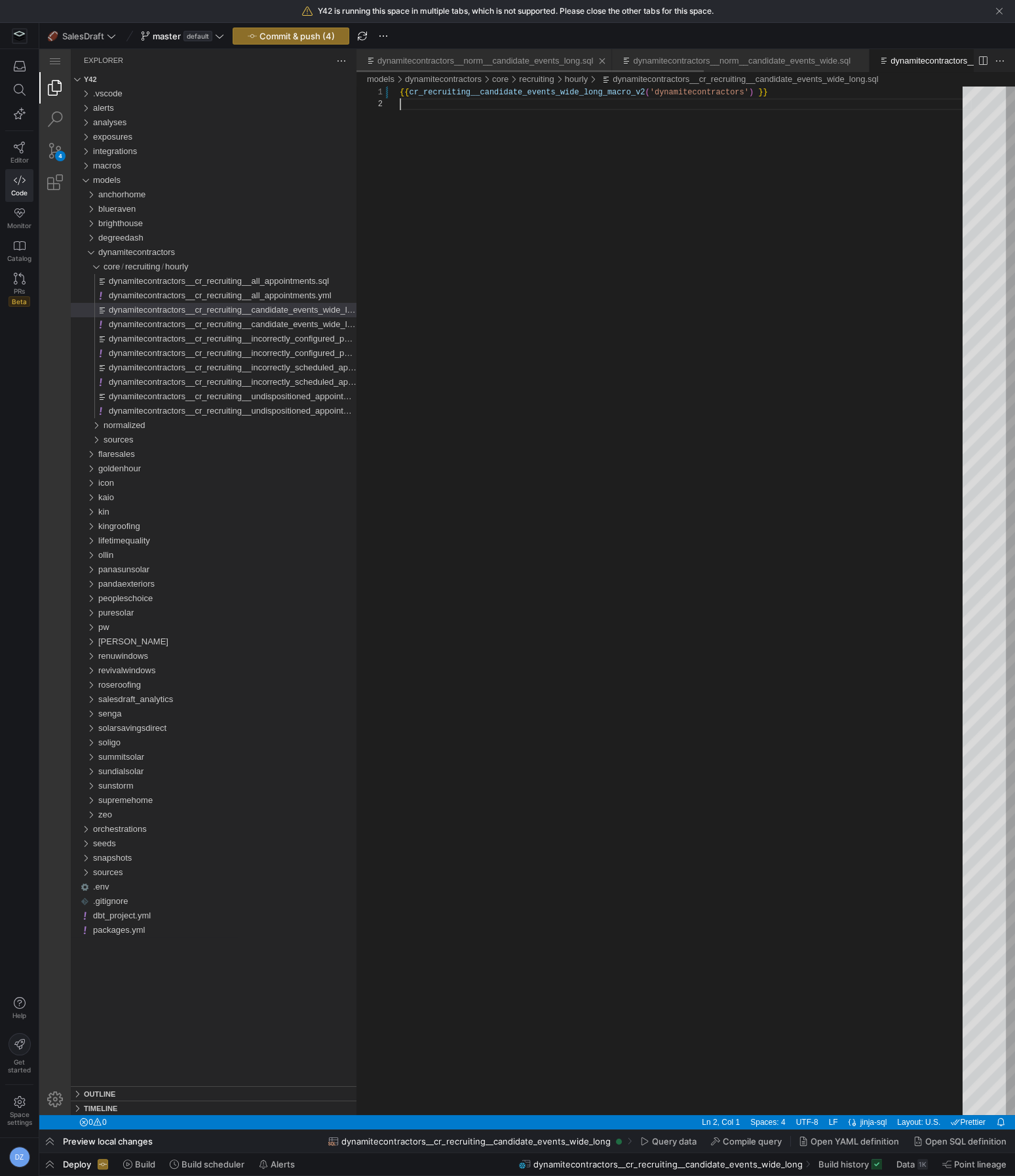
scroll to position [0, 0]
click at [581, 60] on link "Close (⌘W)" at bounding box center [575, 61] width 13 height 13
click at [609, 61] on link "Close (⌘W)" at bounding box center [603, 61] width 13 height 13
click at [611, 61] on link "Close (⌘W)" at bounding box center [604, 61] width 13 height 13
click at [658, 58] on link "Close (⌘W)" at bounding box center [651, 61] width 13 height 13
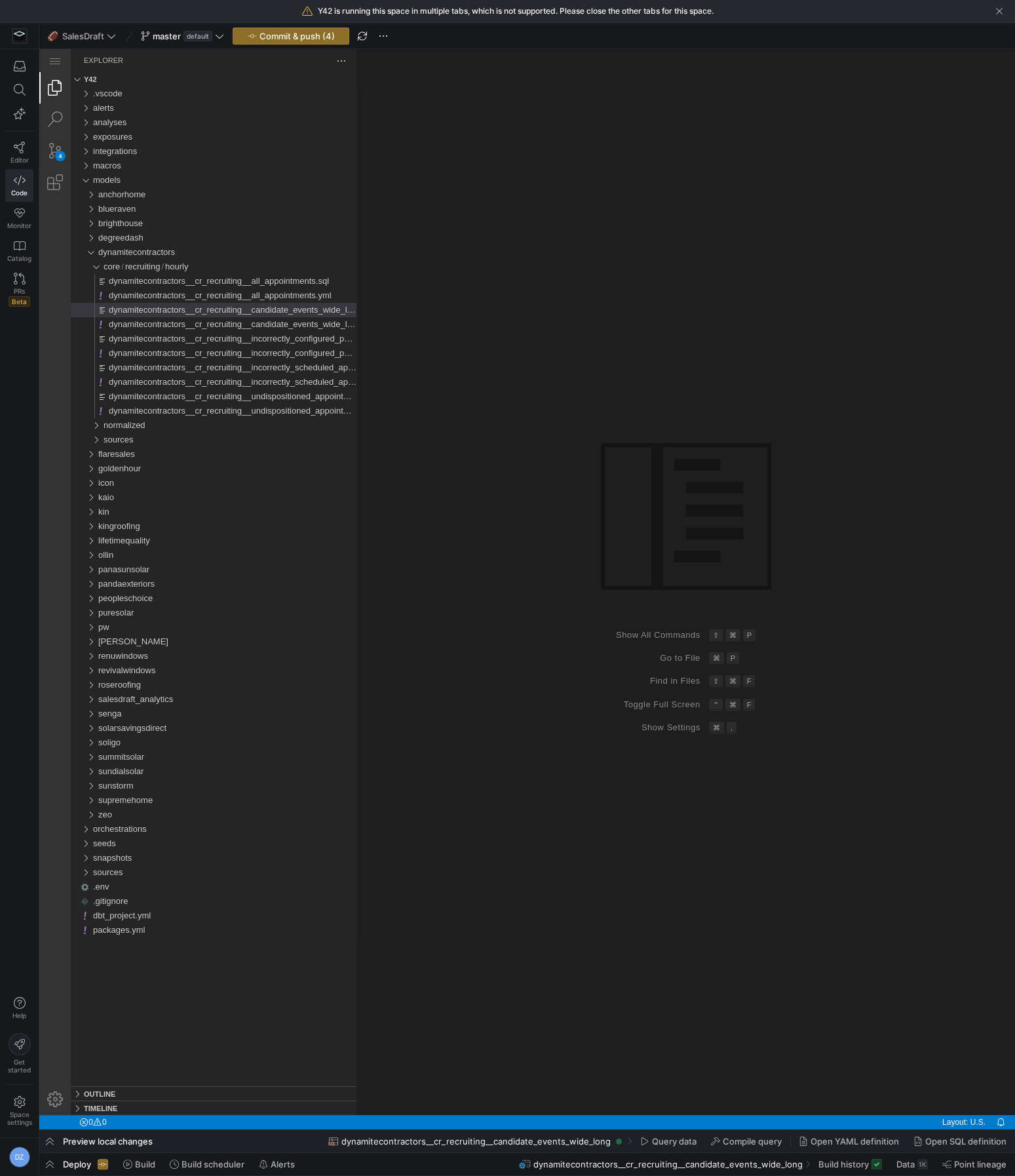
click at [602, 210] on div "Group 1 (empty)" at bounding box center [687, 582] width 171 height 1066
click at [212, 258] on div "dynamitecontractors" at bounding box center [227, 252] width 258 height 14
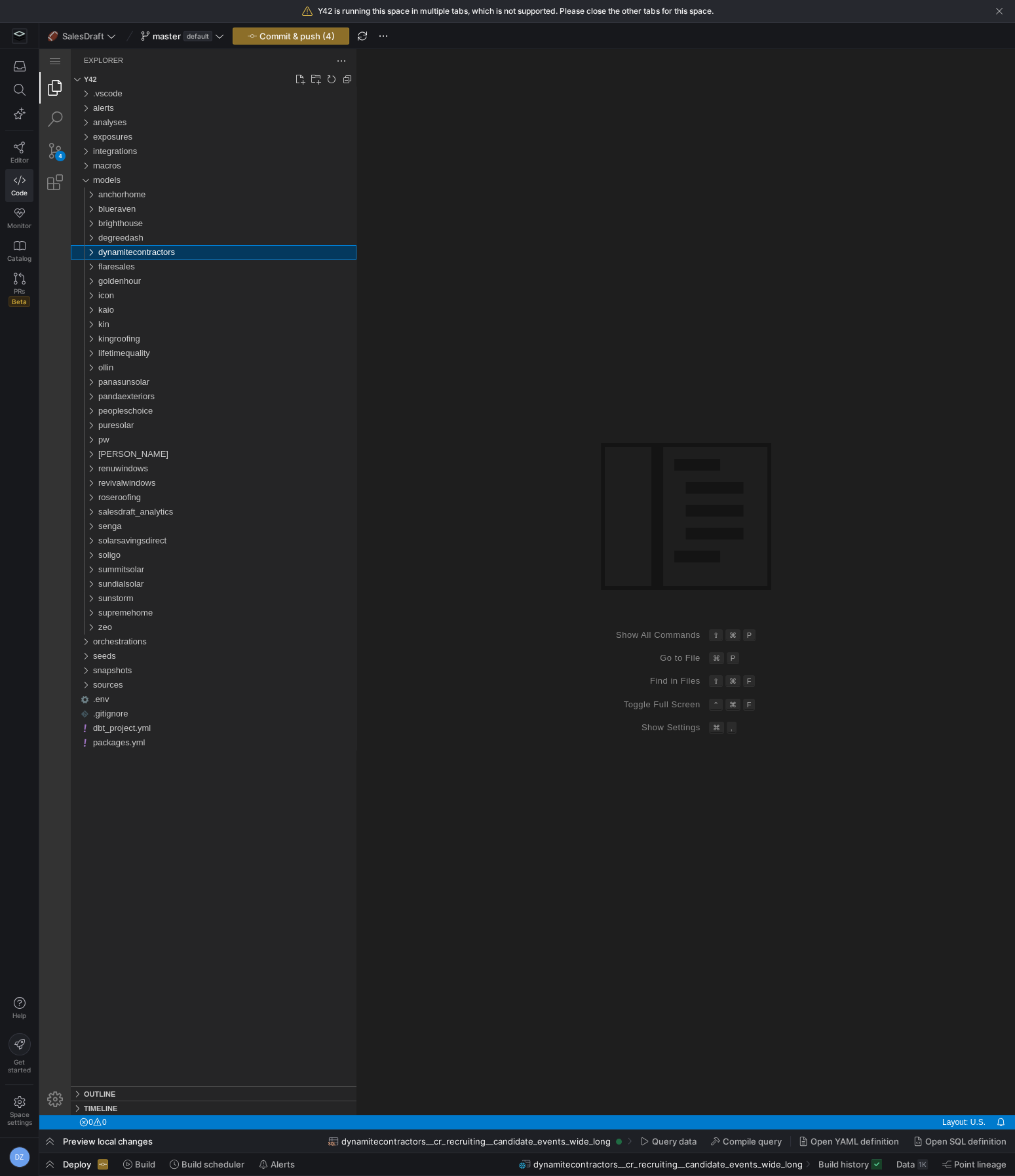
click at [212, 258] on div "dynamitecontractors" at bounding box center [227, 252] width 258 height 14
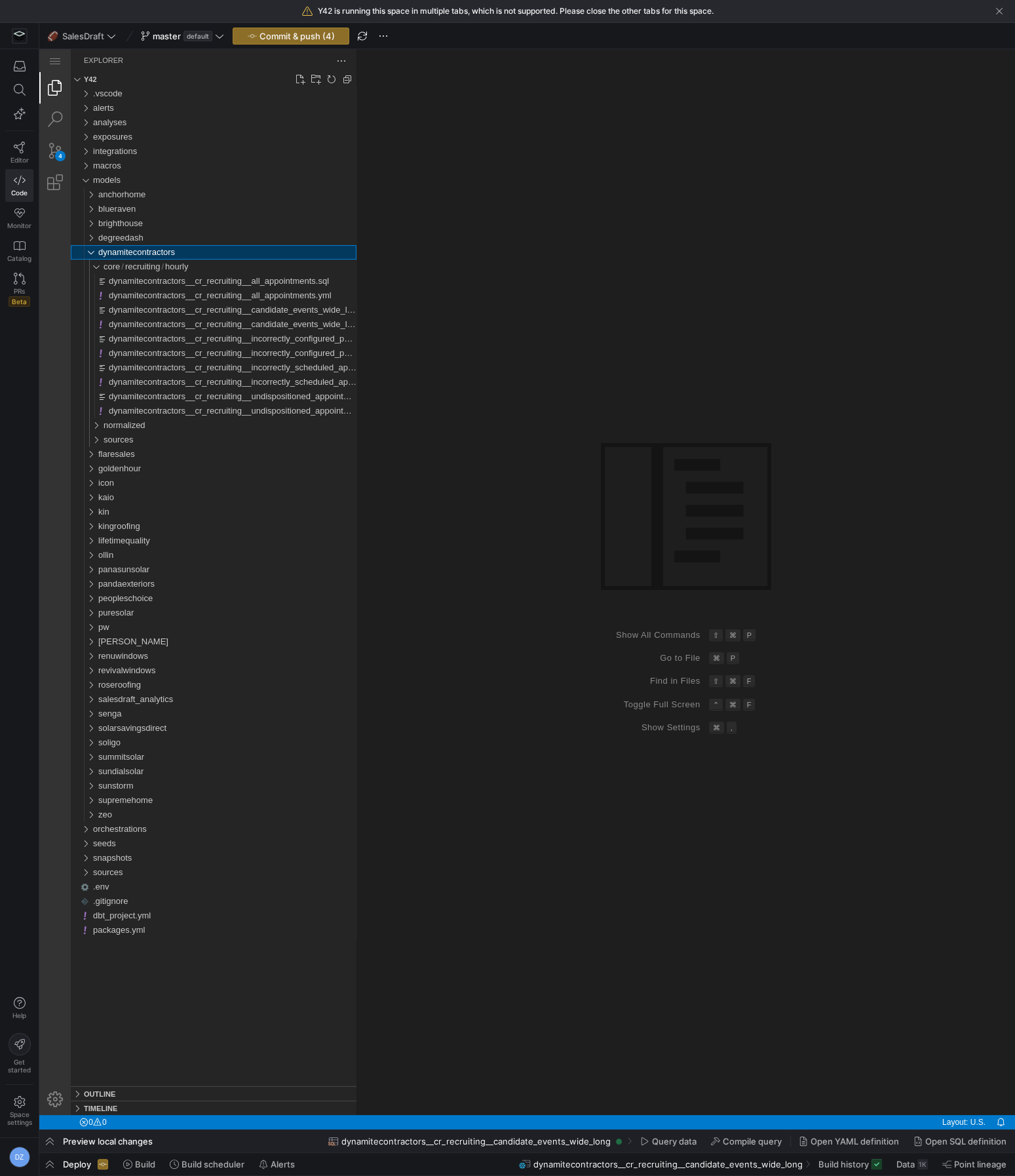
click at [212, 258] on div "dynamitecontractors" at bounding box center [227, 252] width 258 height 14
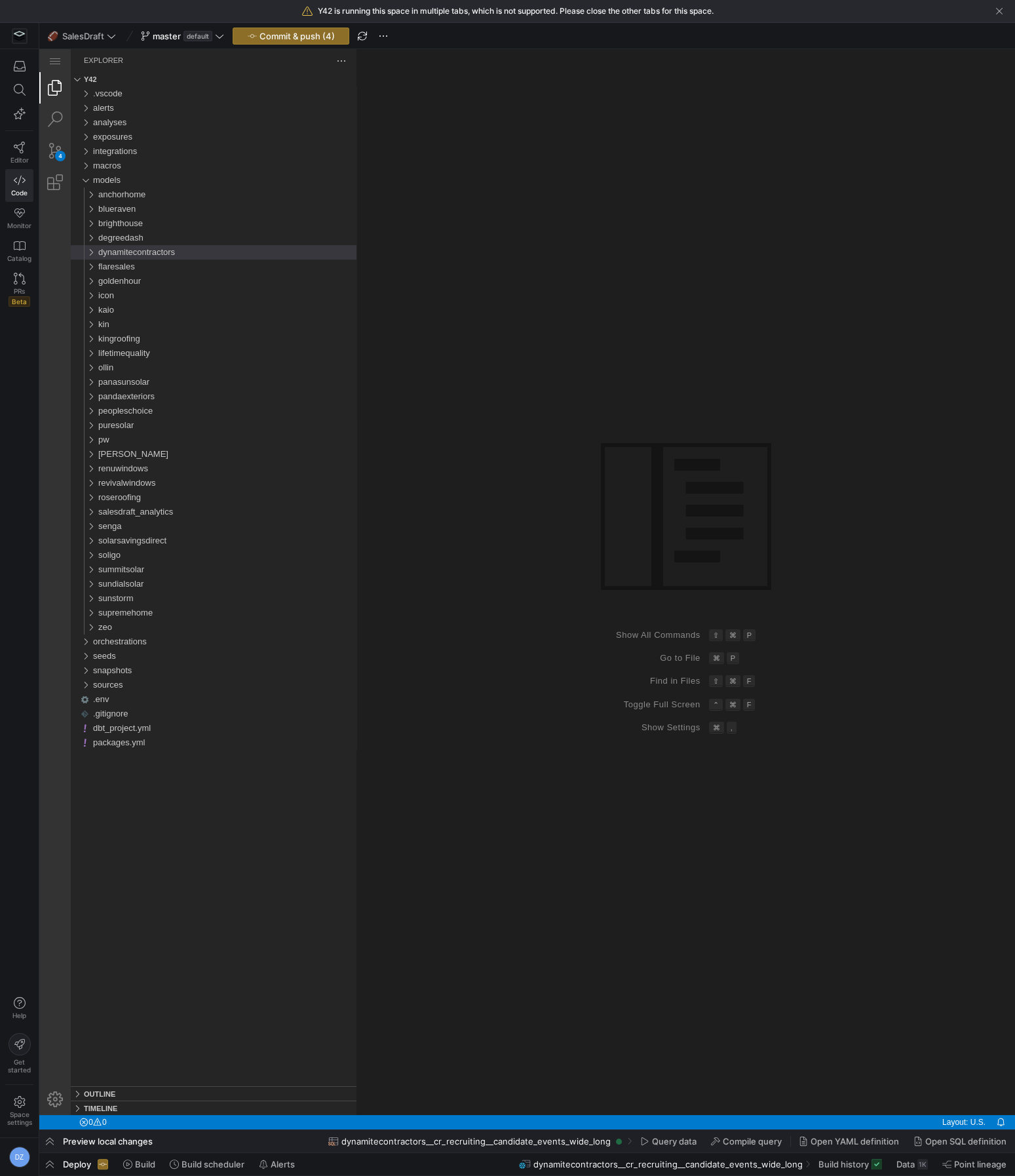
click at [607, 214] on div "Group 1 (empty)" at bounding box center [687, 582] width 171 height 1066
